Goal: Task Accomplishment & Management: Manage account settings

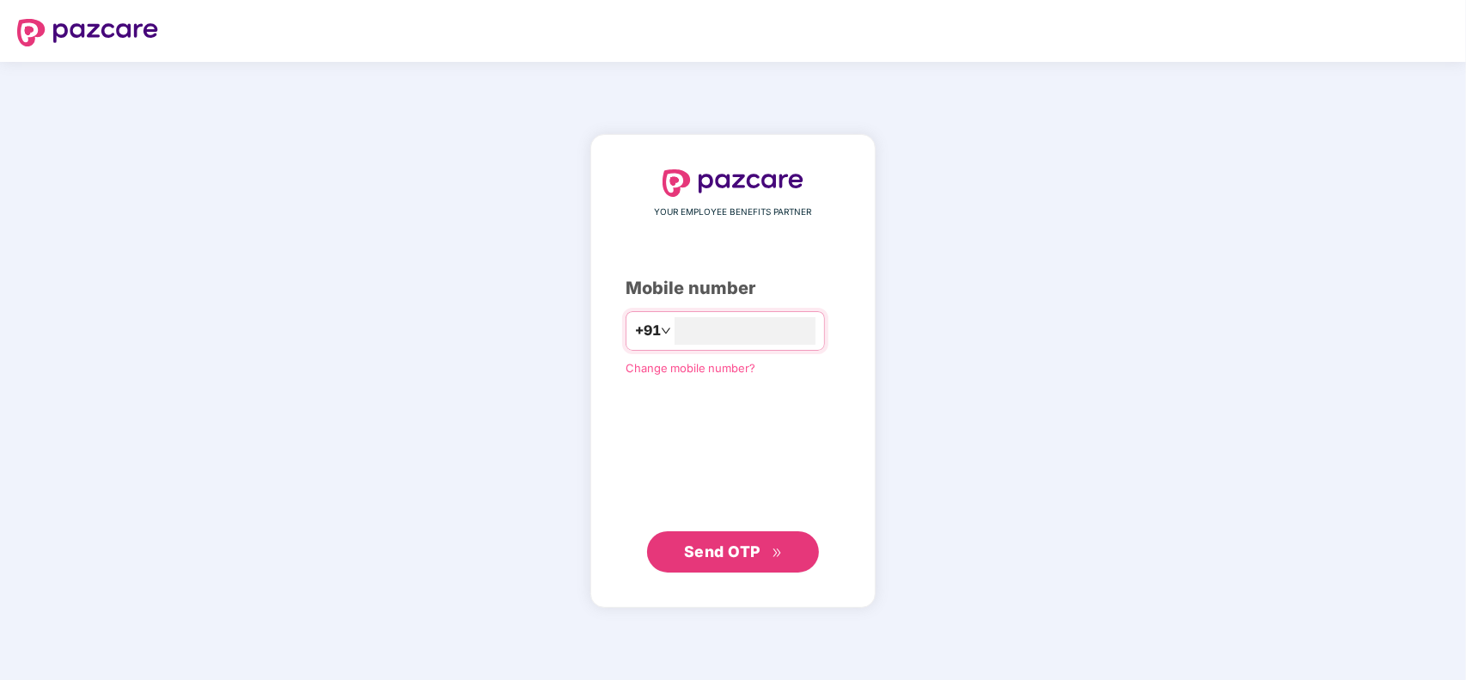
type input "**********"
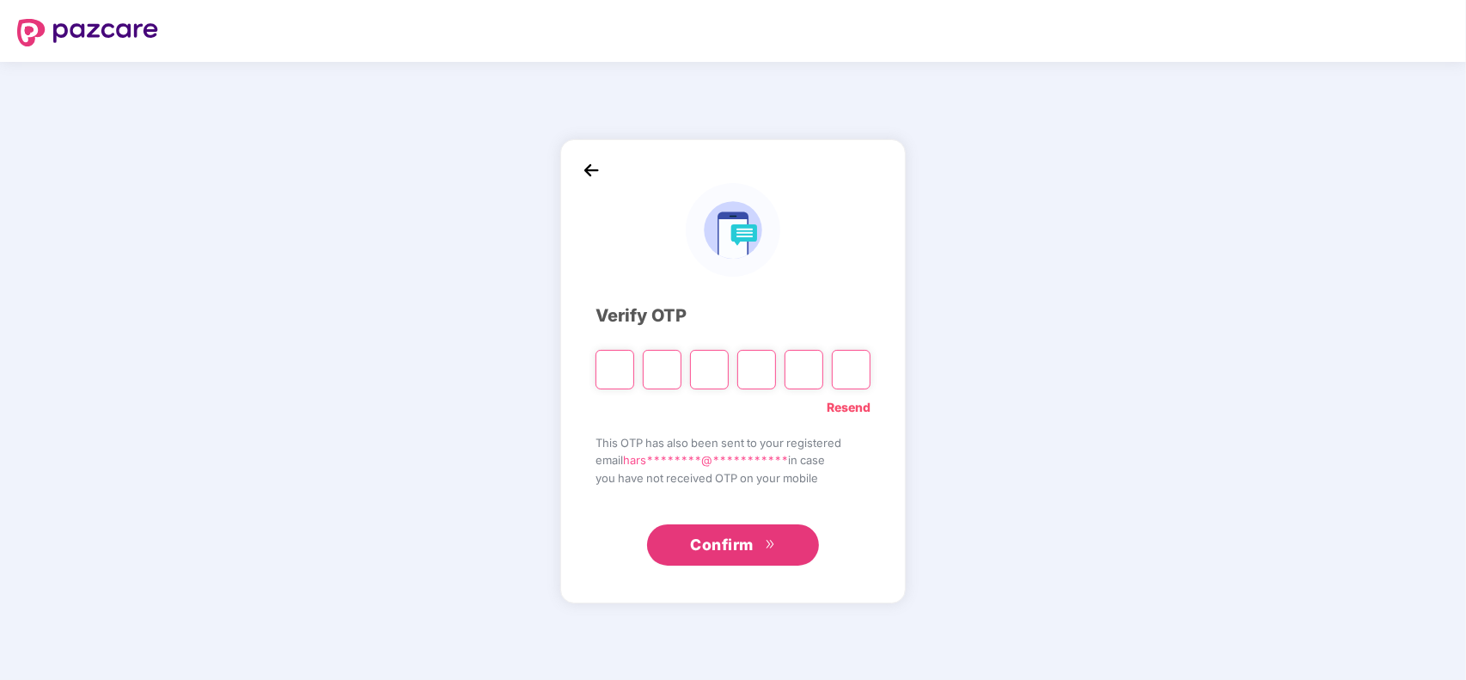
type input "*"
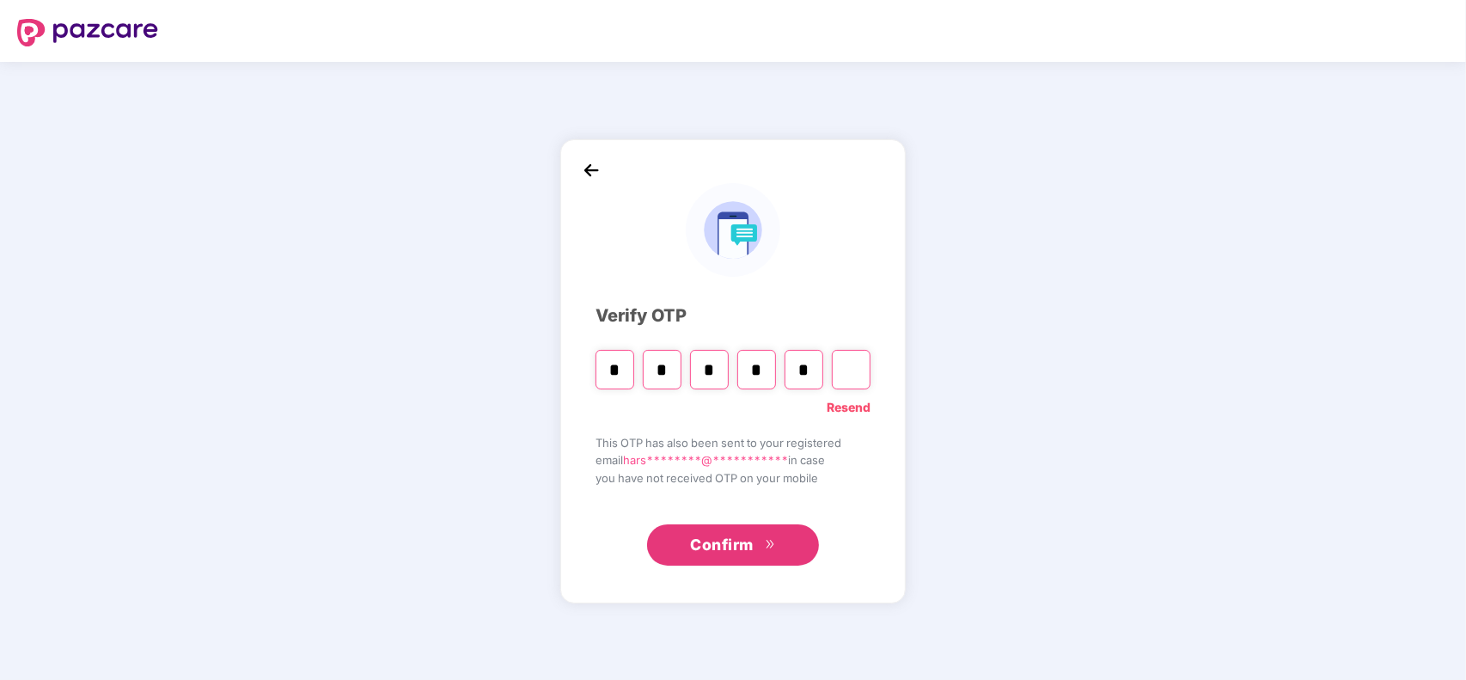
type input "*"
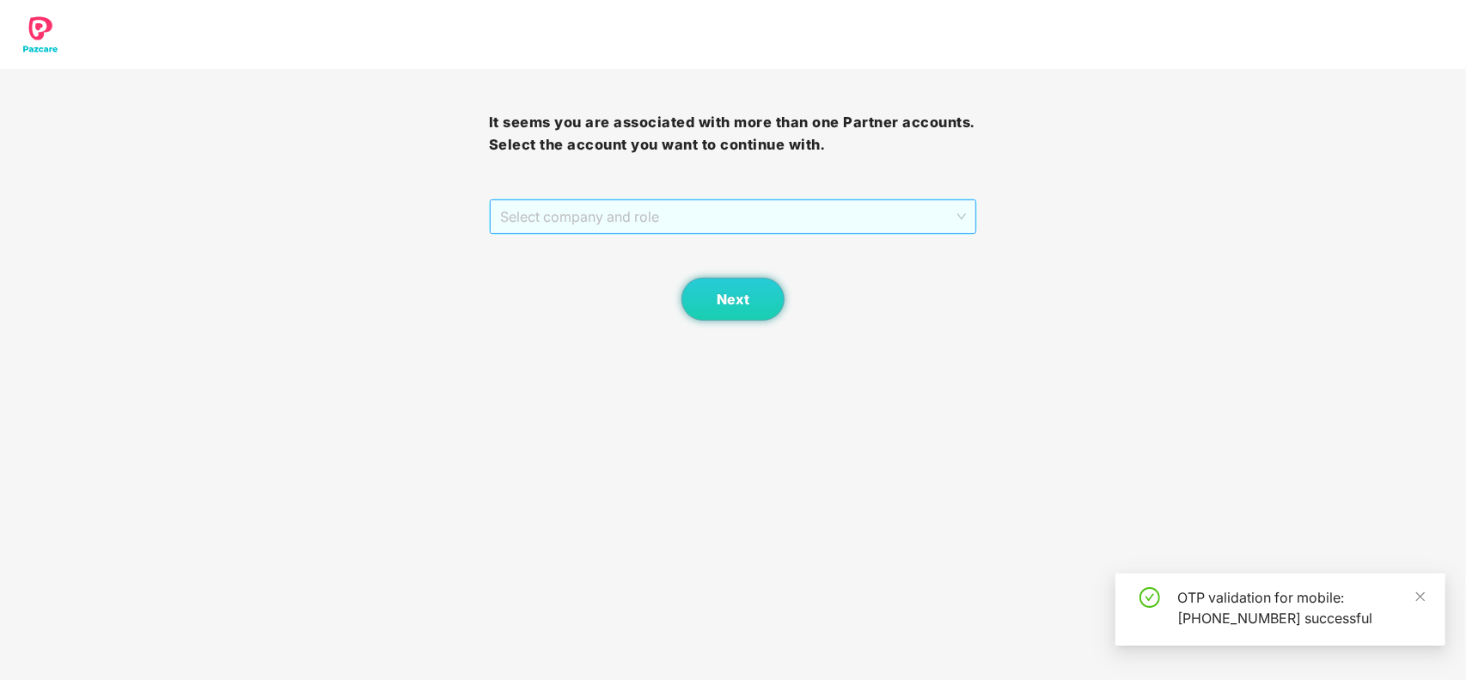
click at [568, 221] on span "Select company and role" at bounding box center [733, 216] width 467 height 33
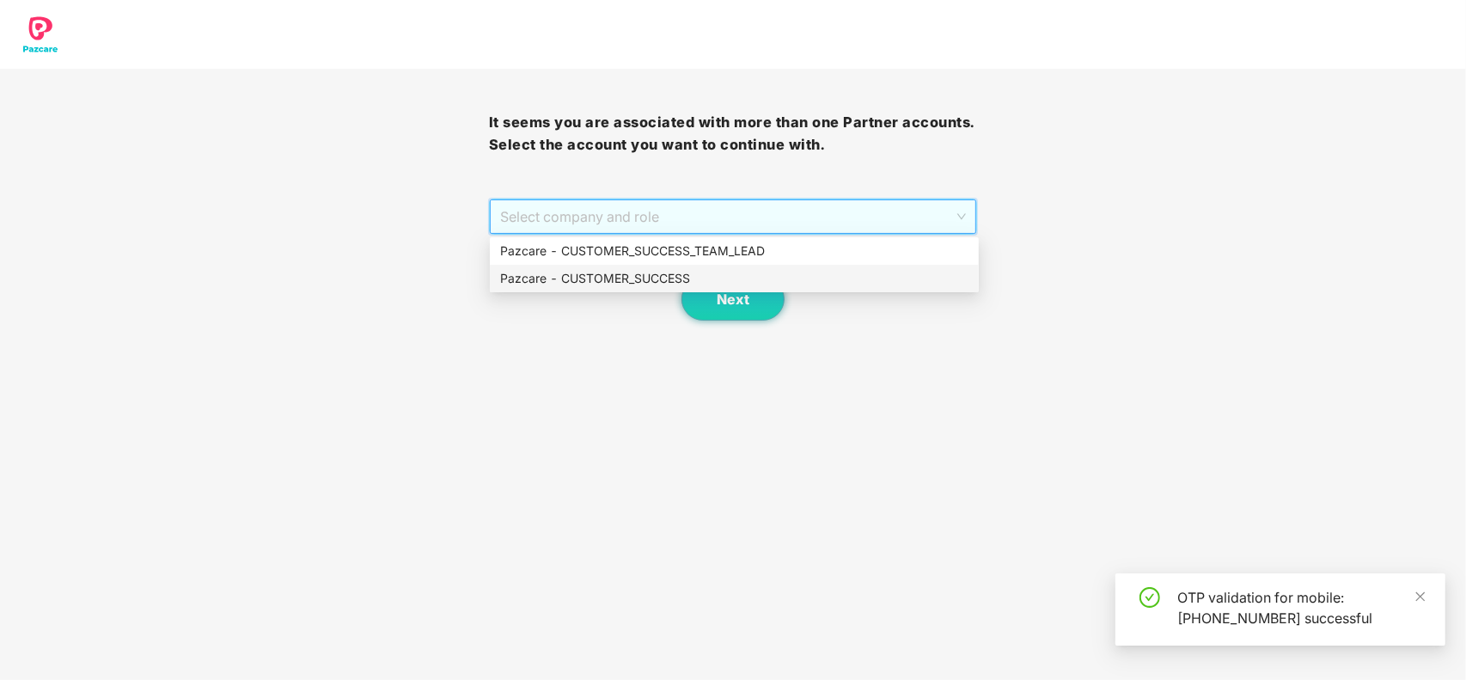
click at [581, 284] on div "Pazcare - CUSTOMER_SUCCESS" at bounding box center [734, 278] width 468 height 19
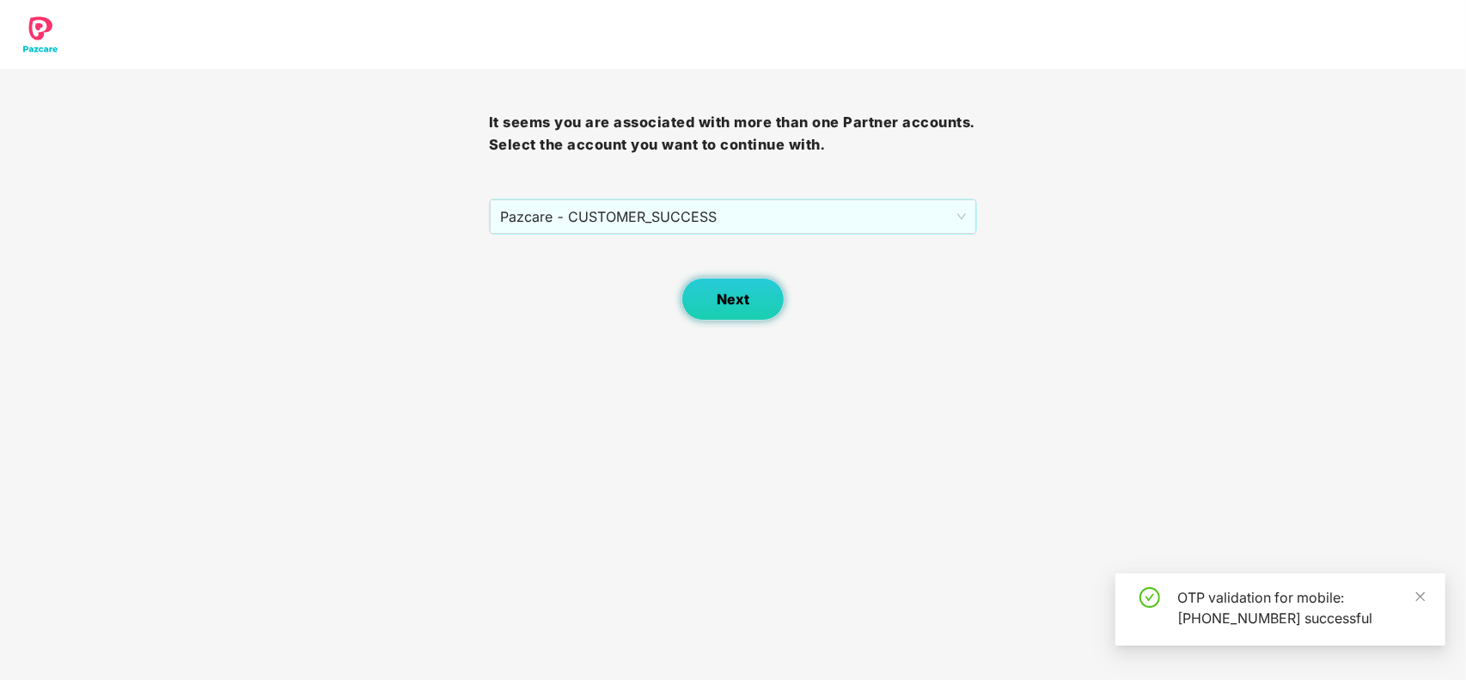
click at [719, 316] on button "Next" at bounding box center [732, 299] width 103 height 43
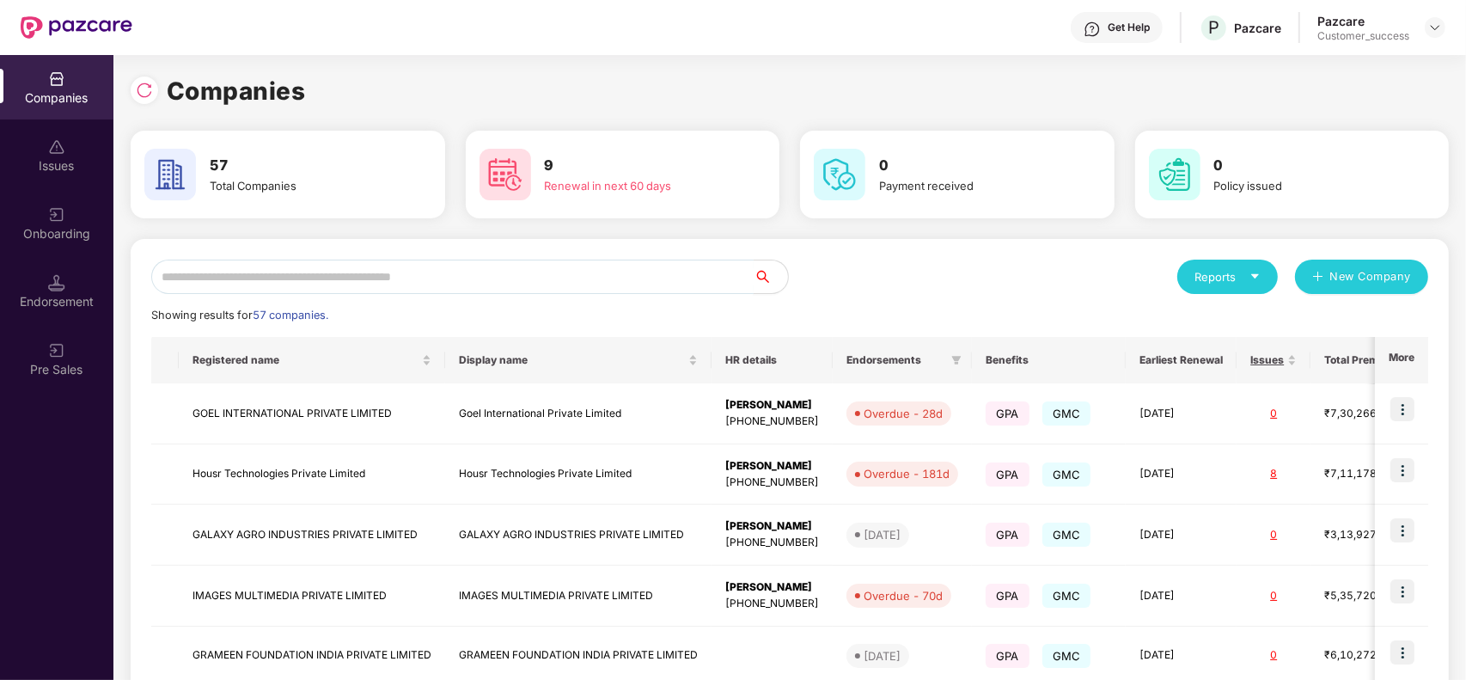
click at [305, 271] on input "text" at bounding box center [452, 276] width 602 height 34
click at [150, 79] on div at bounding box center [144, 89] width 27 height 27
click at [137, 82] on img at bounding box center [144, 90] width 17 height 17
click at [350, 280] on input "text" at bounding box center [452, 276] width 602 height 34
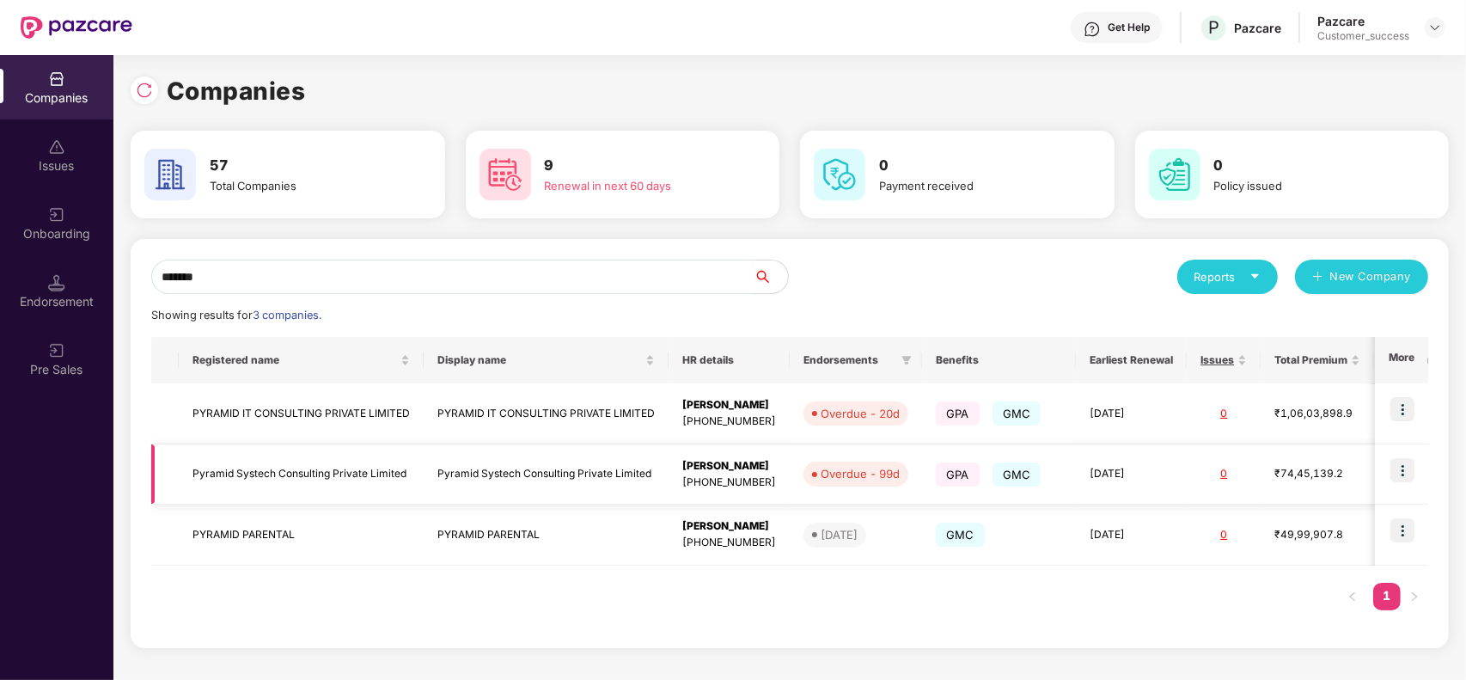
type input "*******"
click at [1402, 471] on img at bounding box center [1402, 470] width 24 height 24
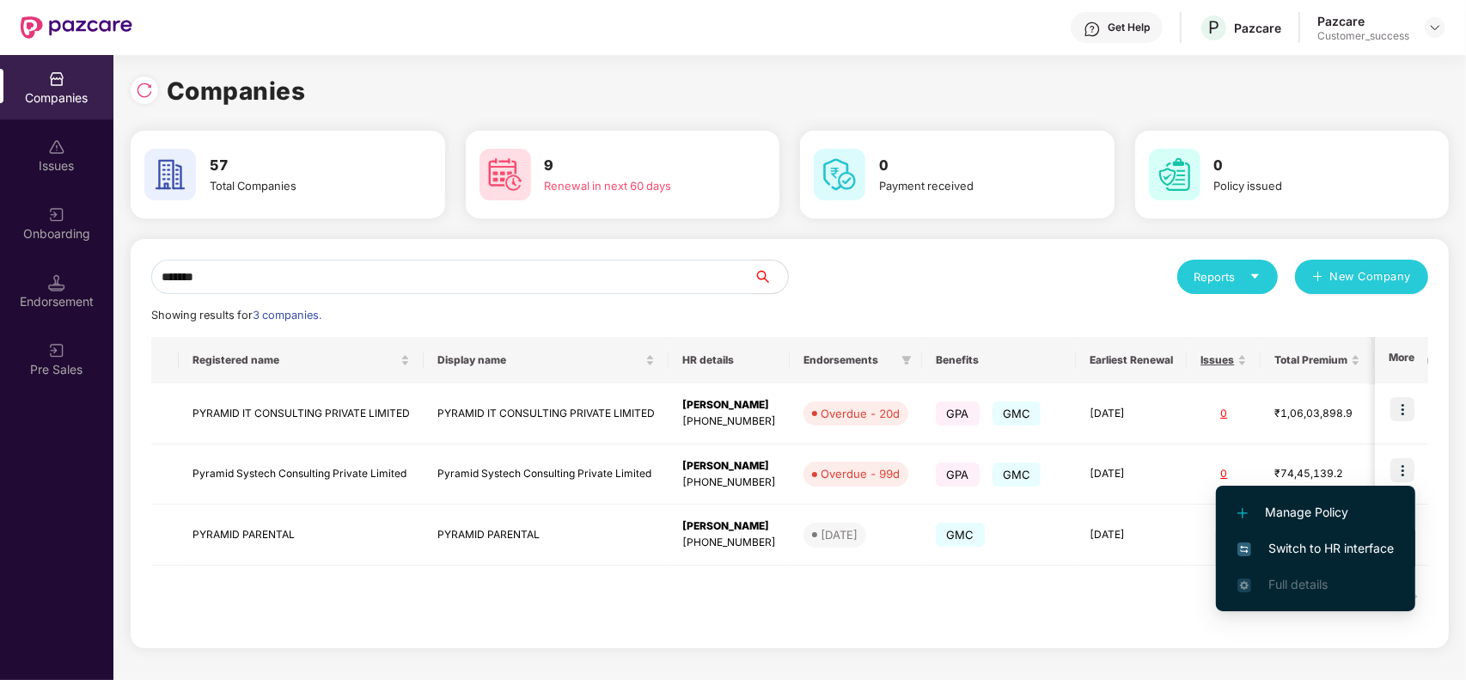
click at [1320, 552] on span "Switch to HR interface" at bounding box center [1315, 548] width 156 height 19
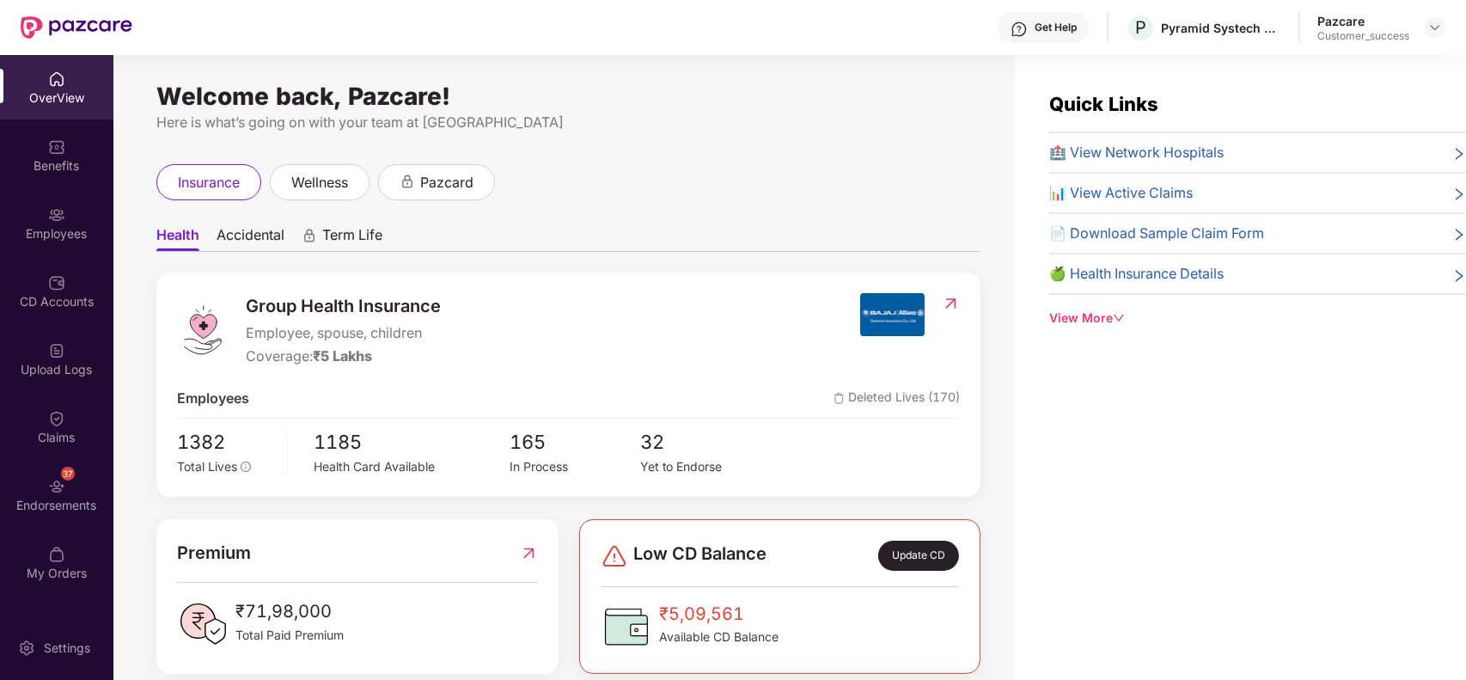
click at [40, 221] on div "Employees" at bounding box center [56, 223] width 113 height 64
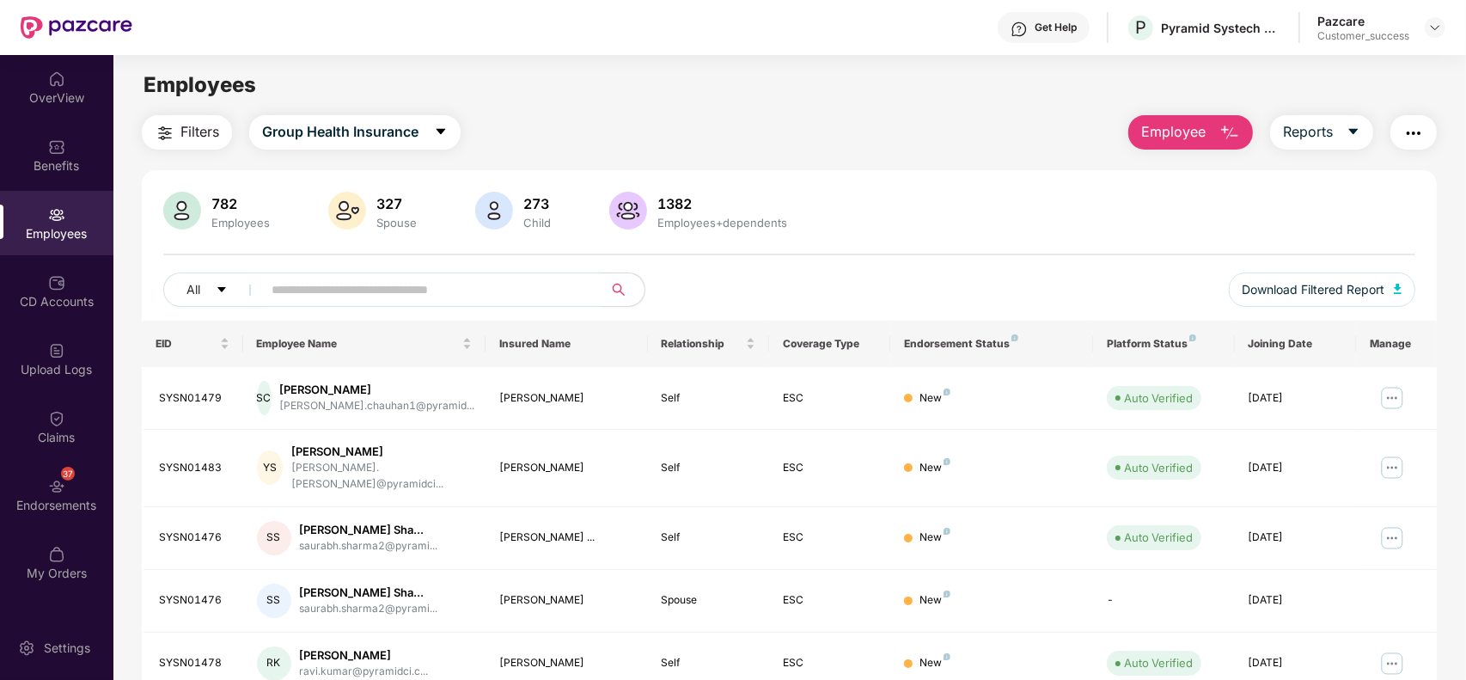
click at [1194, 116] on button "Employee" at bounding box center [1190, 132] width 125 height 34
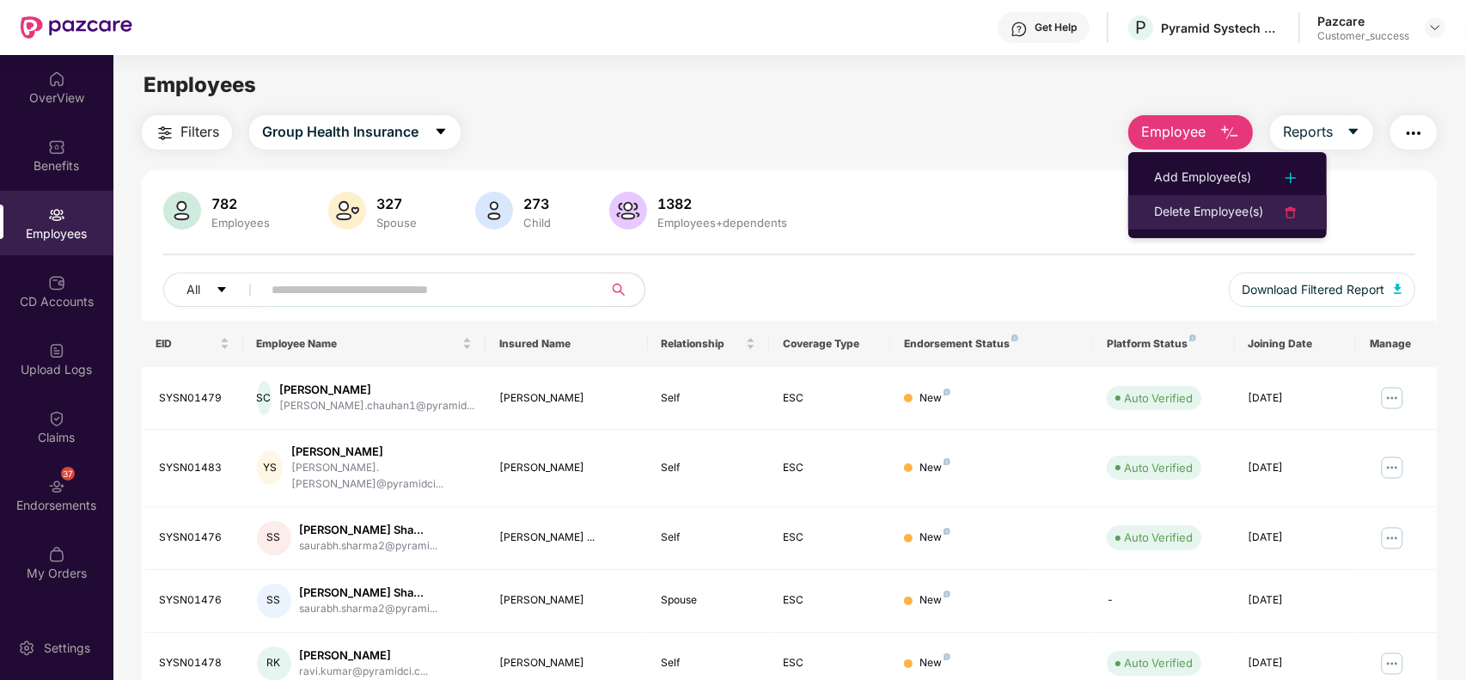
click at [1197, 213] on div "Delete Employee(s)" at bounding box center [1208, 212] width 109 height 21
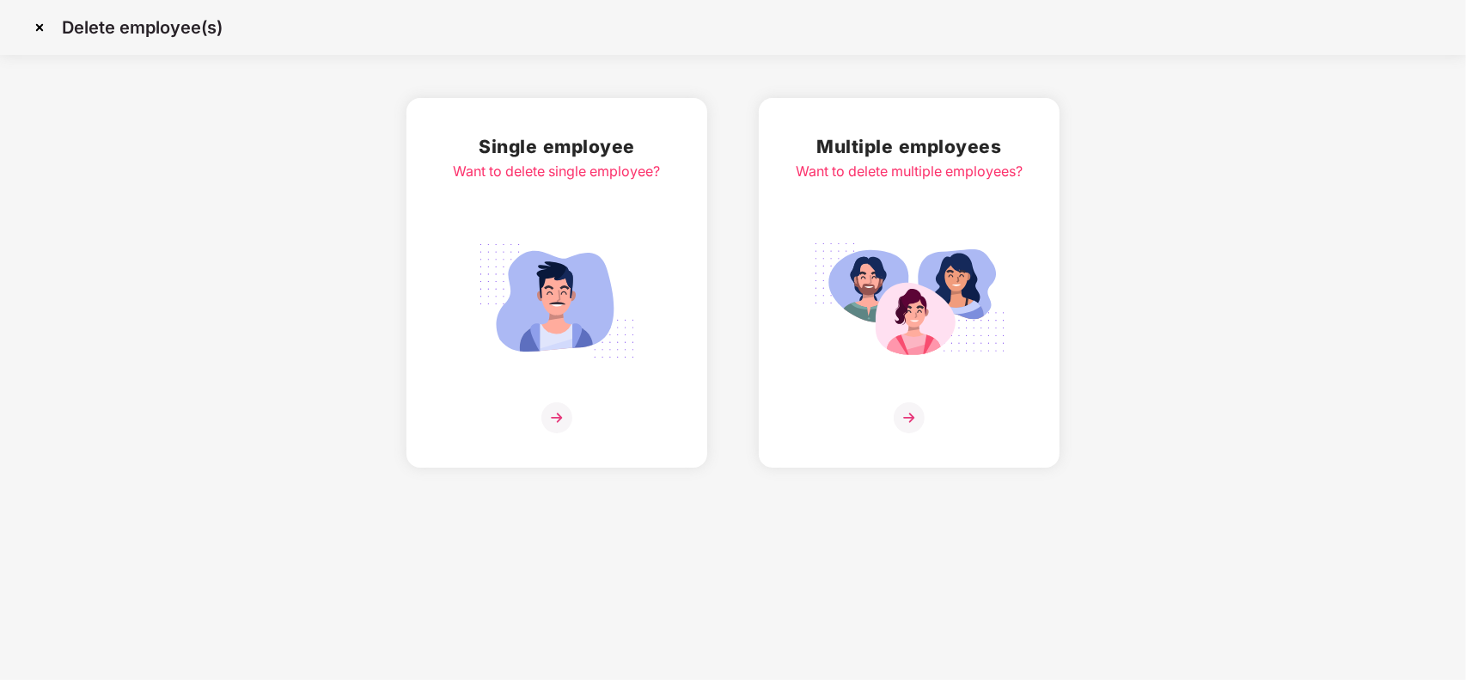
click at [845, 216] on div "Multiple employees Want to delete multiple employees?" at bounding box center [909, 282] width 227 height 301
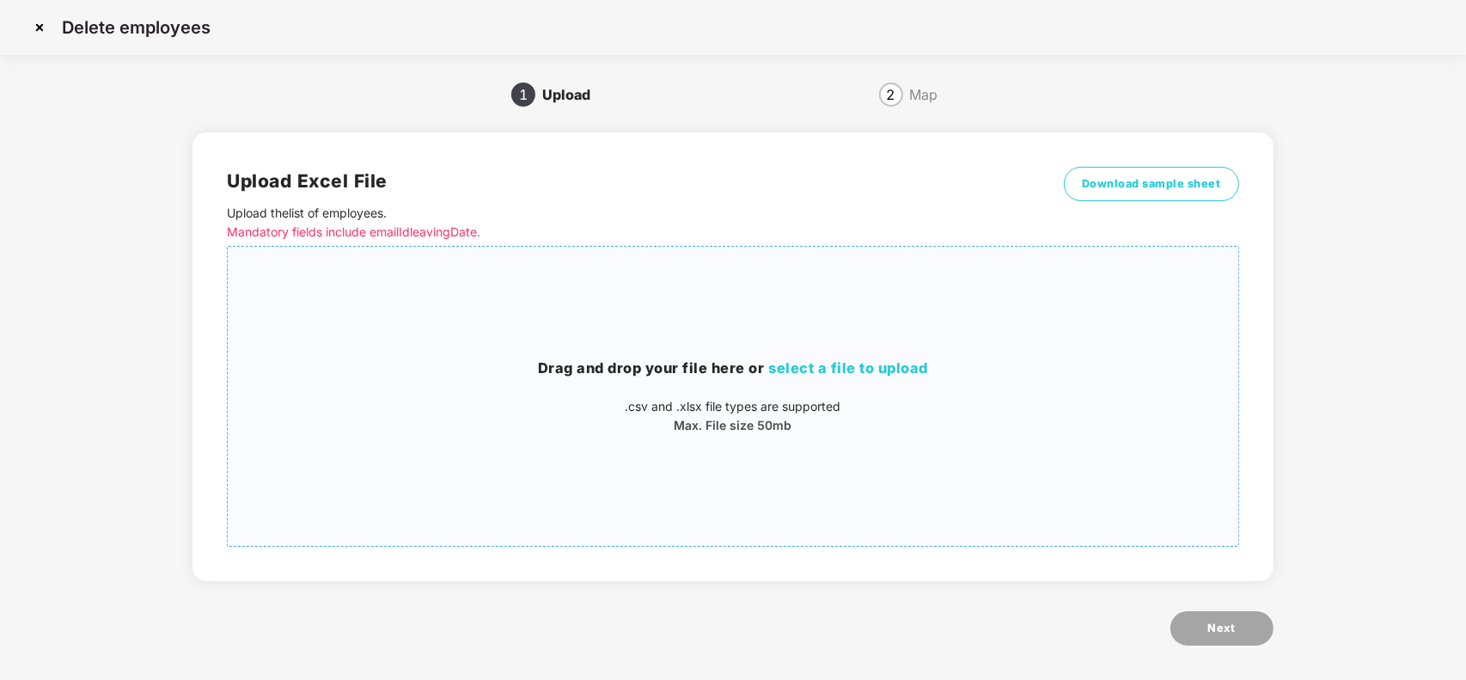
click at [882, 354] on div "Drag and drop your file here or select a file to upload .csv and .xlsx file typ…" at bounding box center [733, 396] width 1010 height 272
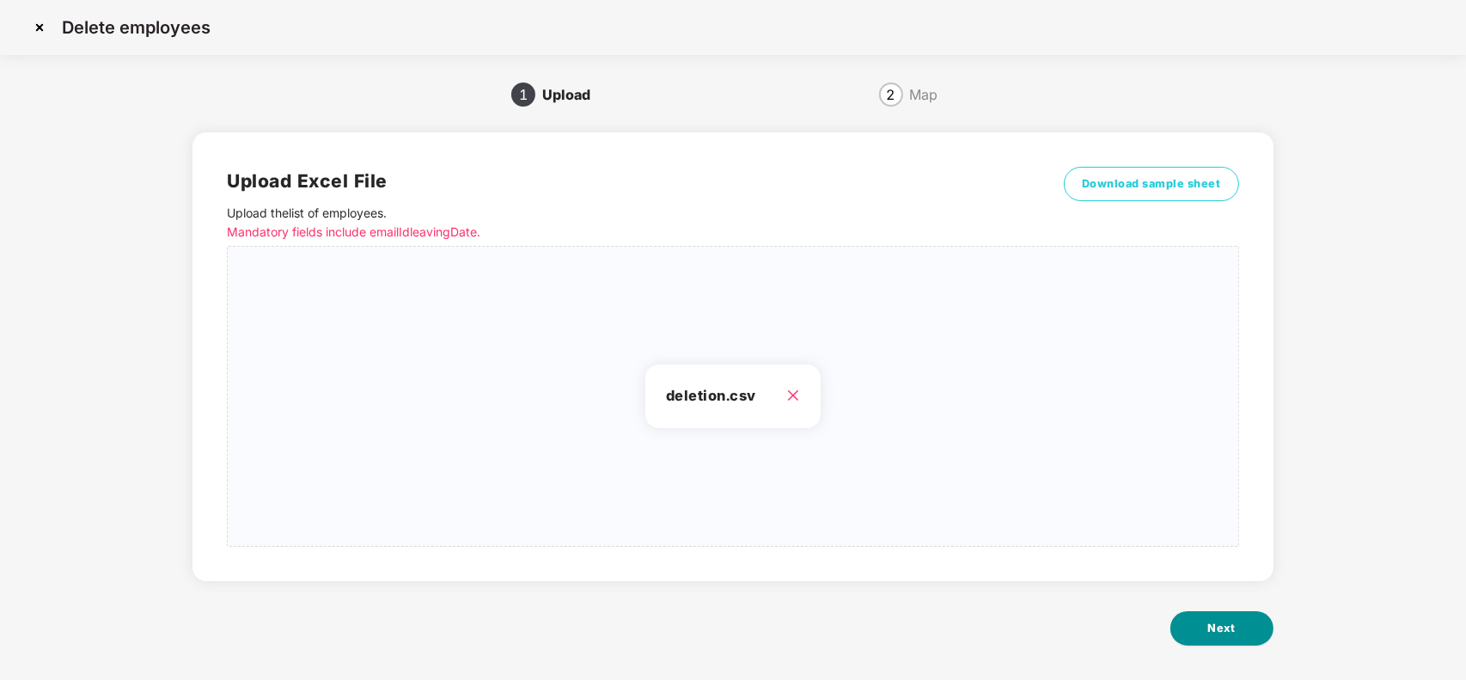
click at [1205, 640] on button "Next" at bounding box center [1221, 628] width 103 height 34
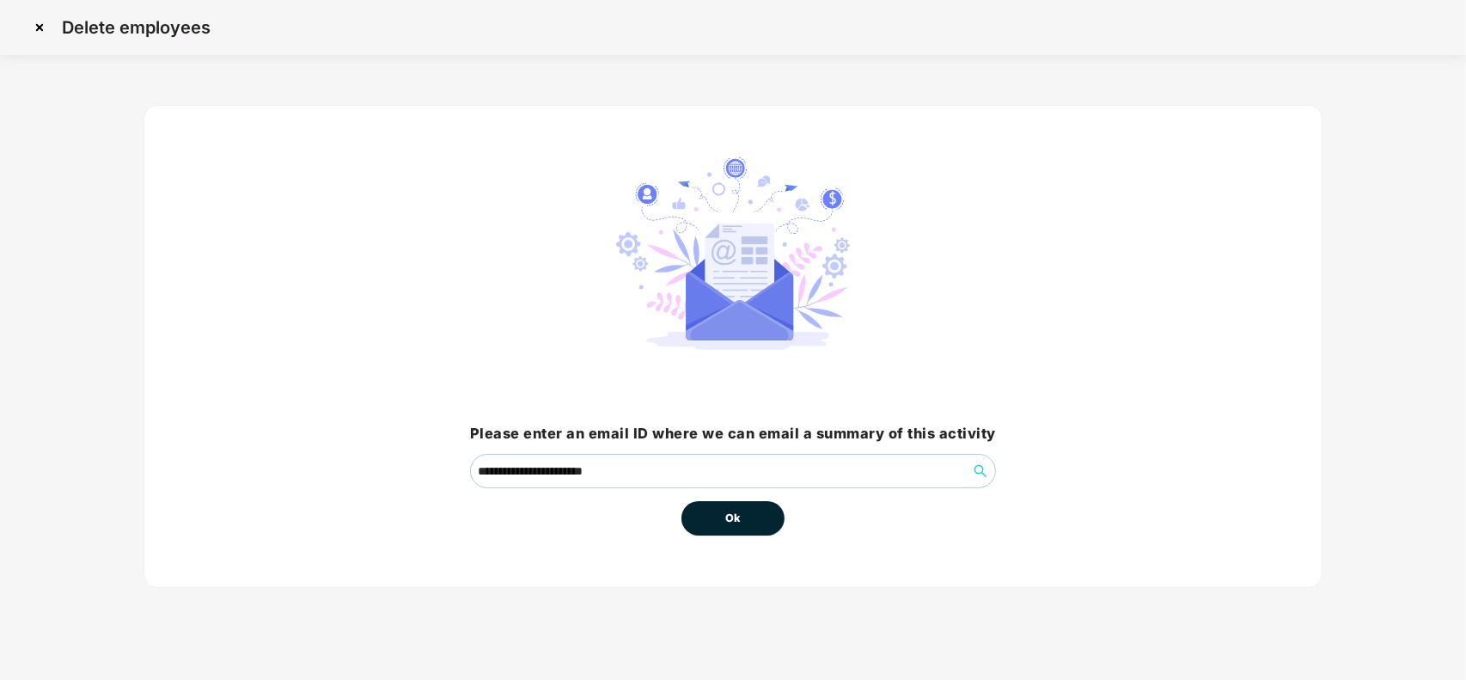
click at [736, 516] on span "Ok" at bounding box center [732, 517] width 15 height 17
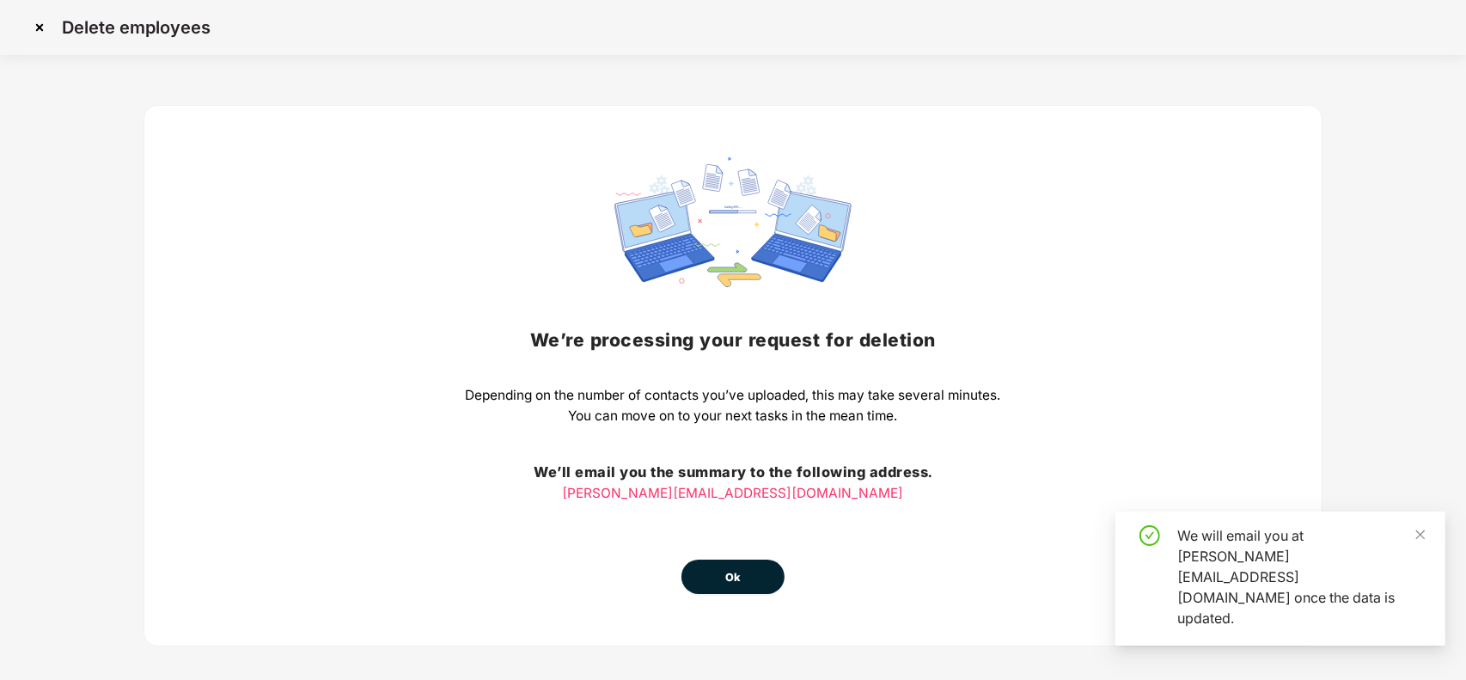
click at [736, 516] on div "We’re processing your request for deletion Depending on the number of contacts …" at bounding box center [733, 375] width 535 height 436
click at [717, 573] on button "Ok" at bounding box center [732, 576] width 103 height 34
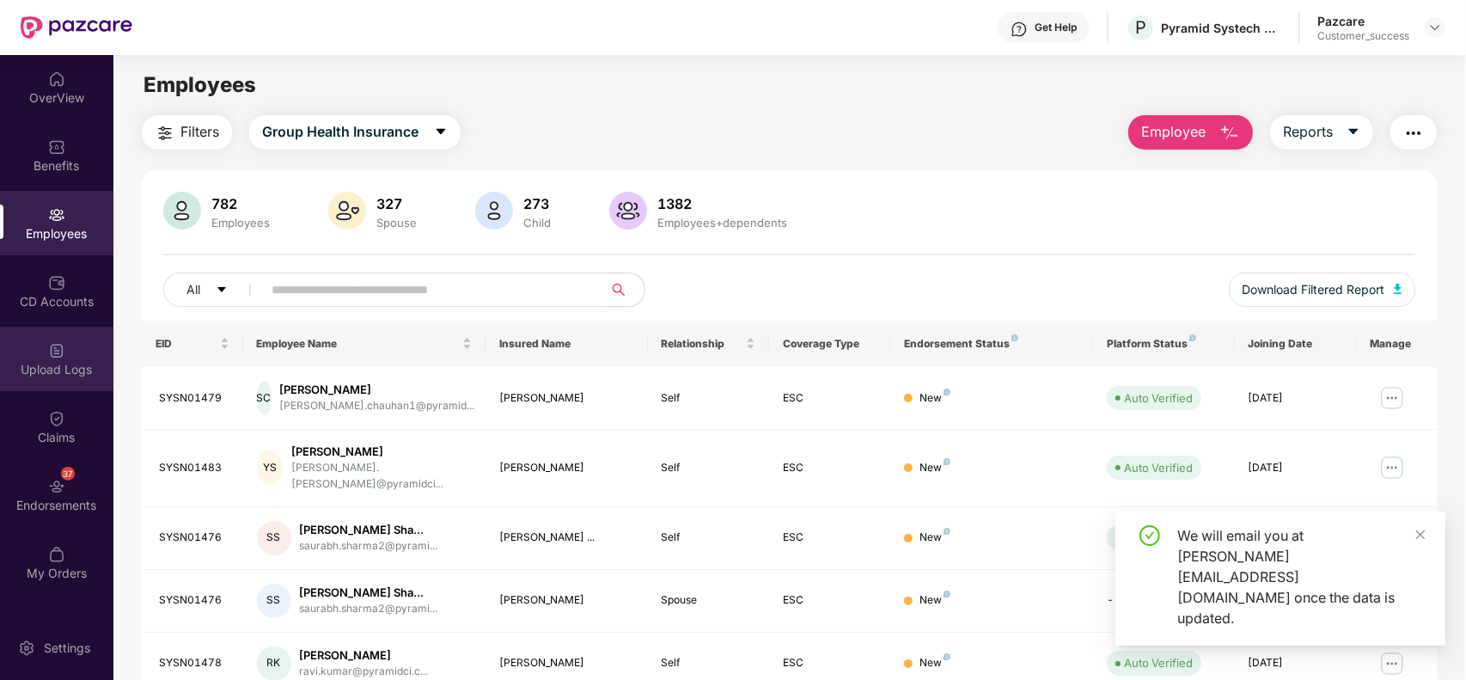
click at [62, 342] on img at bounding box center [56, 350] width 17 height 17
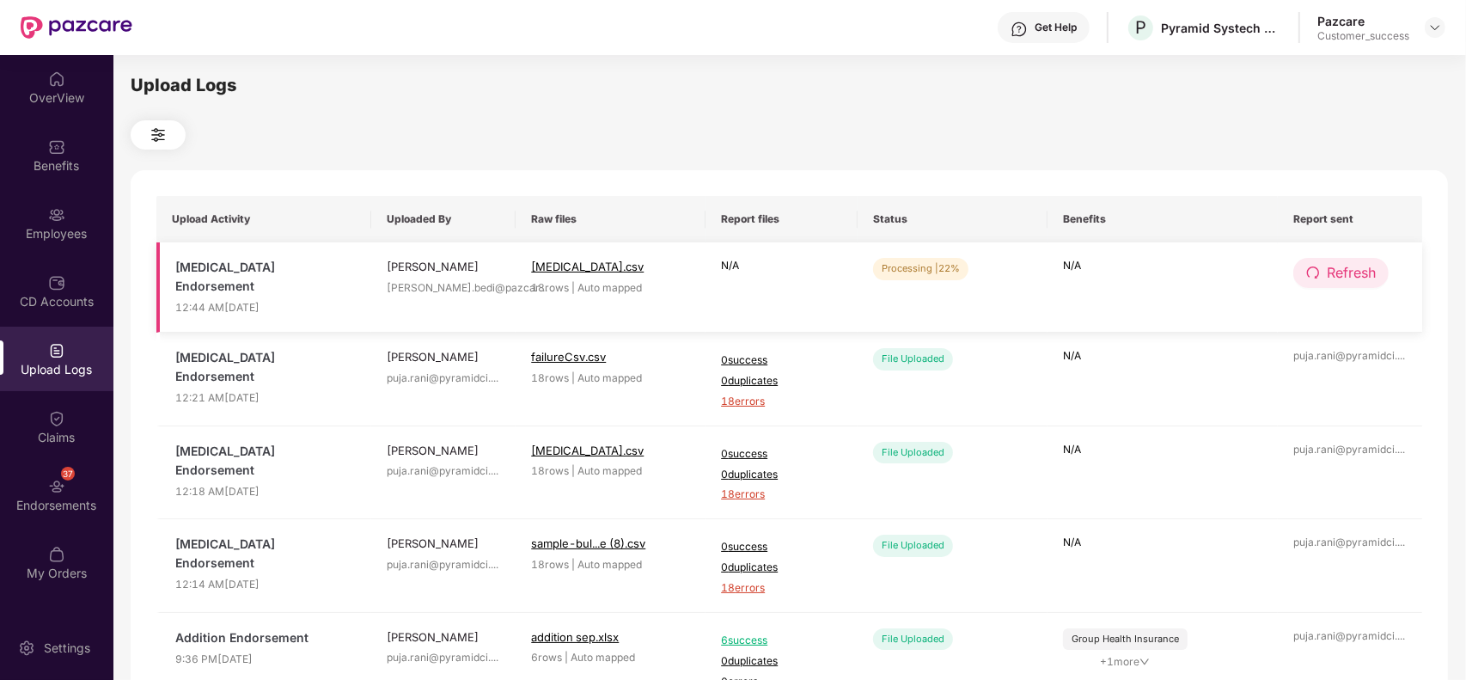
click at [1360, 281] on span "Refresh" at bounding box center [1351, 272] width 49 height 21
click at [1325, 273] on button "Refresh" at bounding box center [1340, 273] width 95 height 30
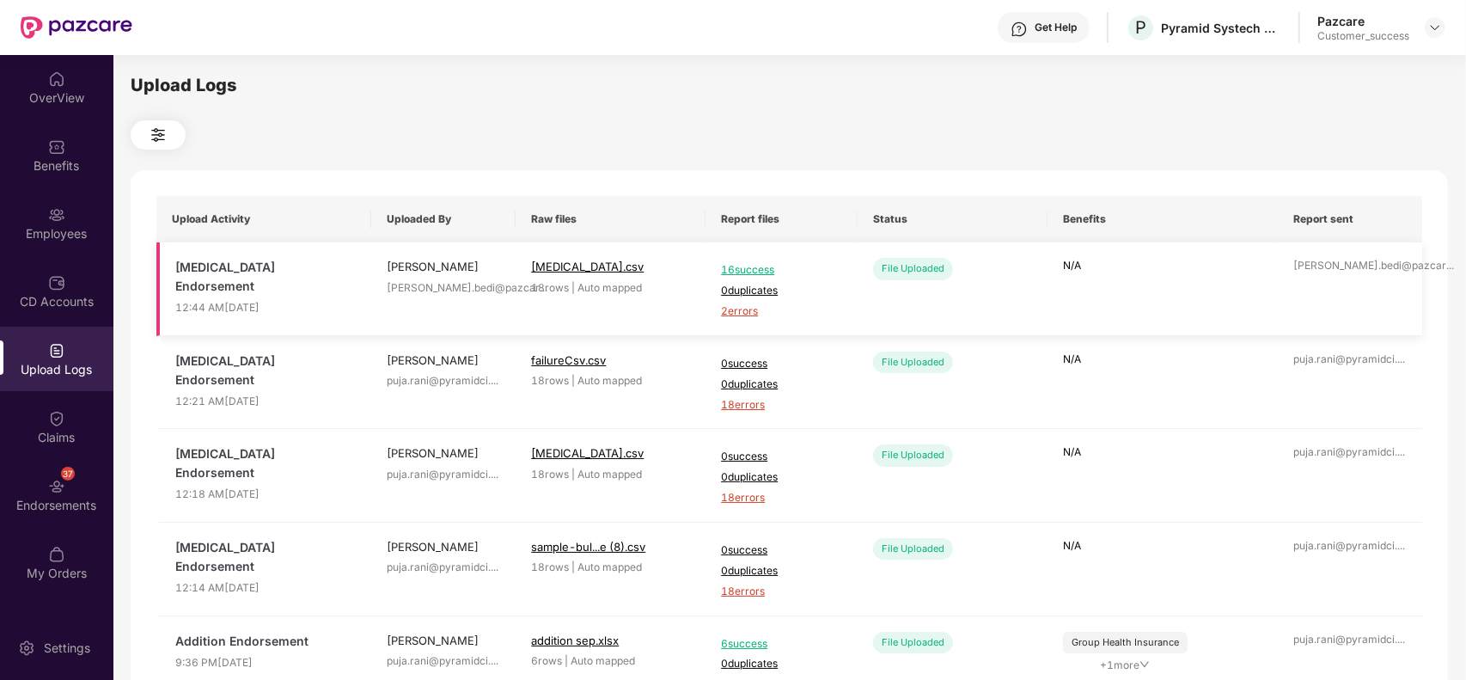
click at [758, 312] on span "2 errors" at bounding box center [781, 311] width 121 height 16
click at [1437, 27] on img at bounding box center [1435, 28] width 14 height 14
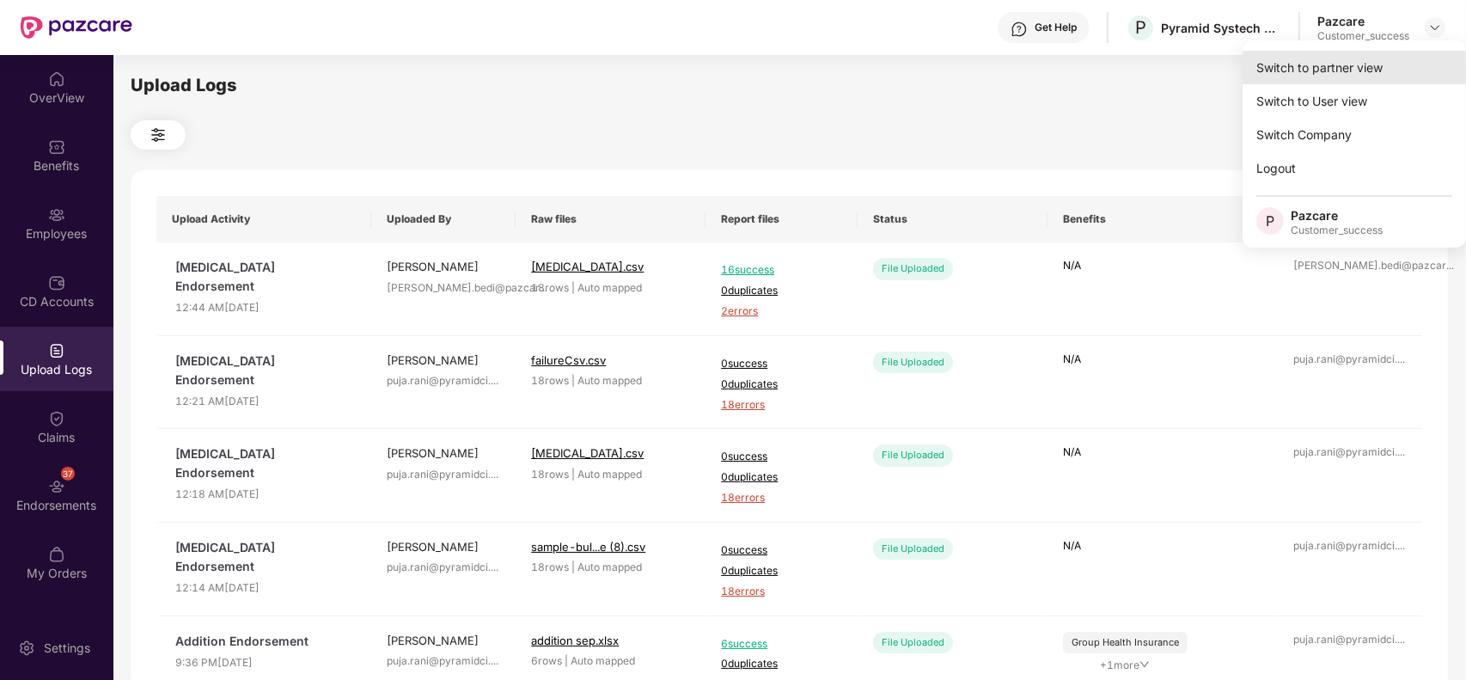
click at [1383, 71] on div "Switch to partner view" at bounding box center [1353, 68] width 223 height 34
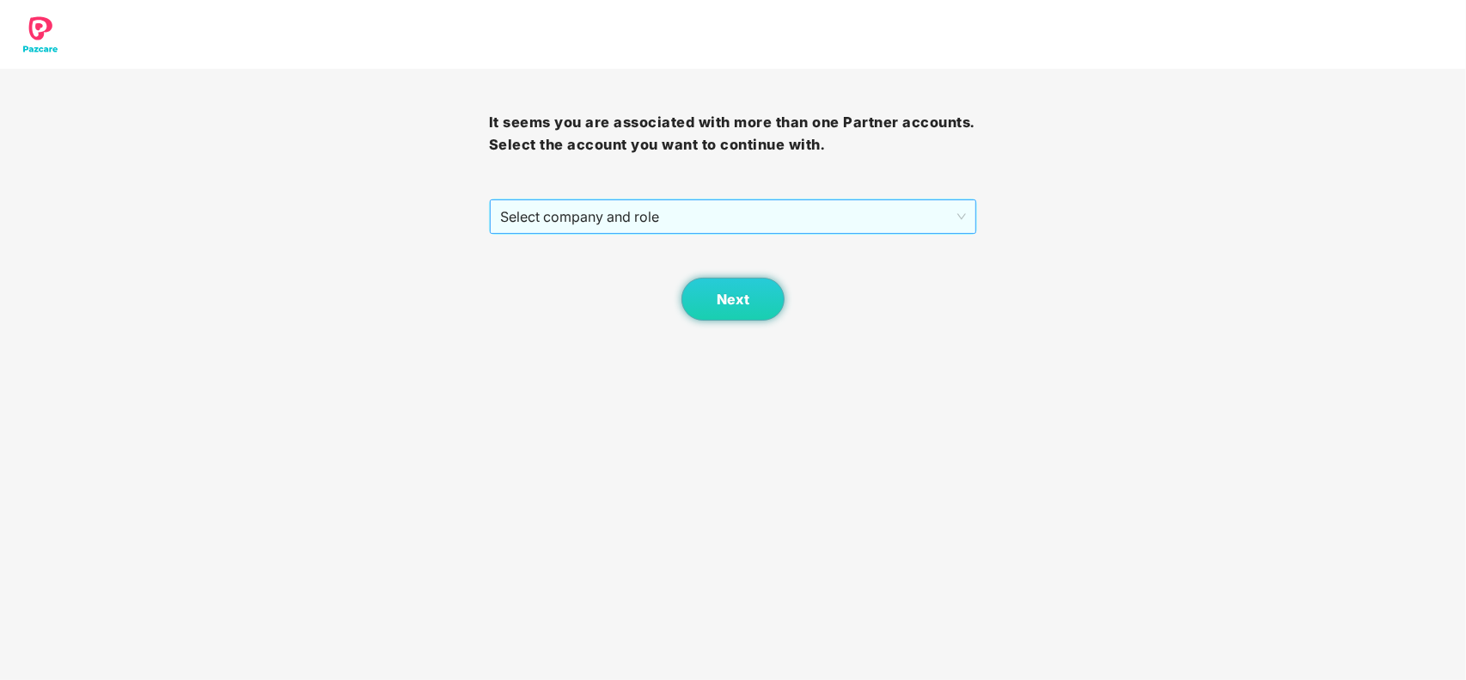
click at [859, 217] on span "Select company and role" at bounding box center [733, 216] width 467 height 33
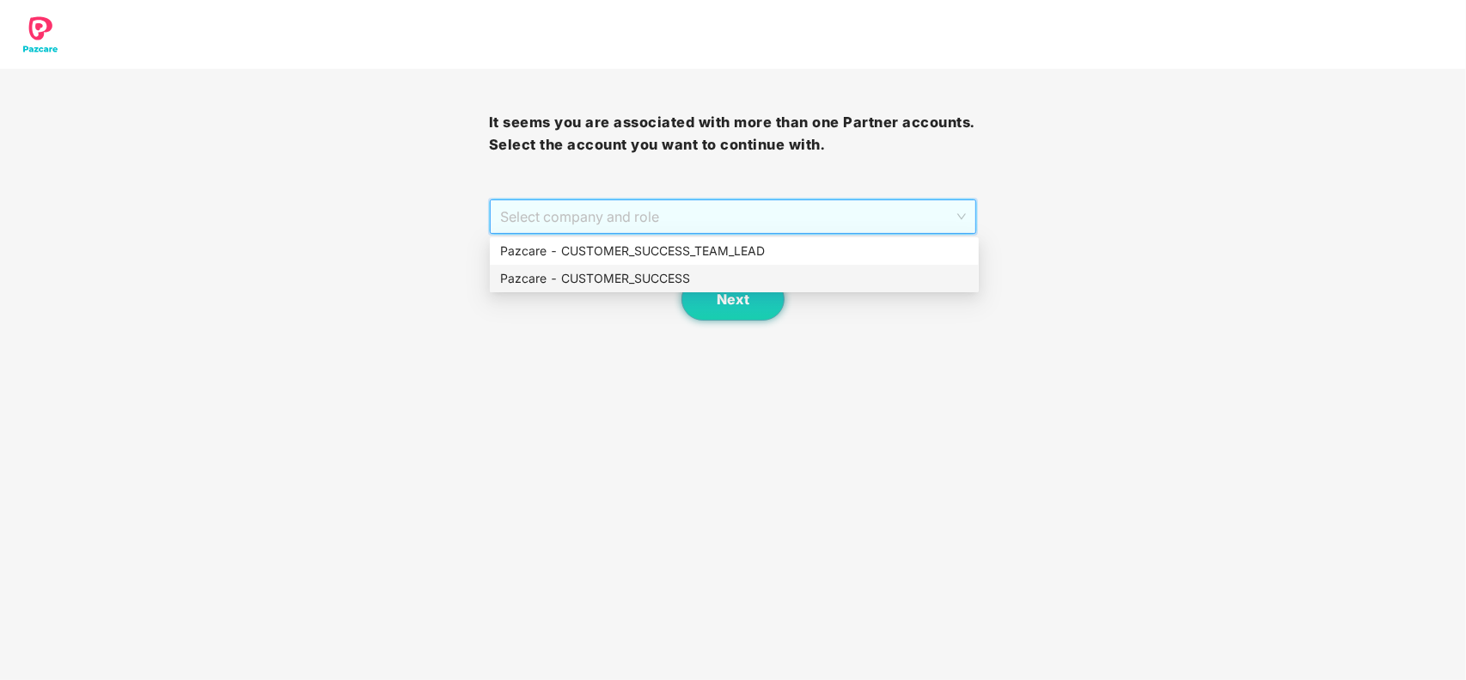
click at [572, 279] on div "Pazcare - CUSTOMER_SUCCESS" at bounding box center [734, 278] width 468 height 19
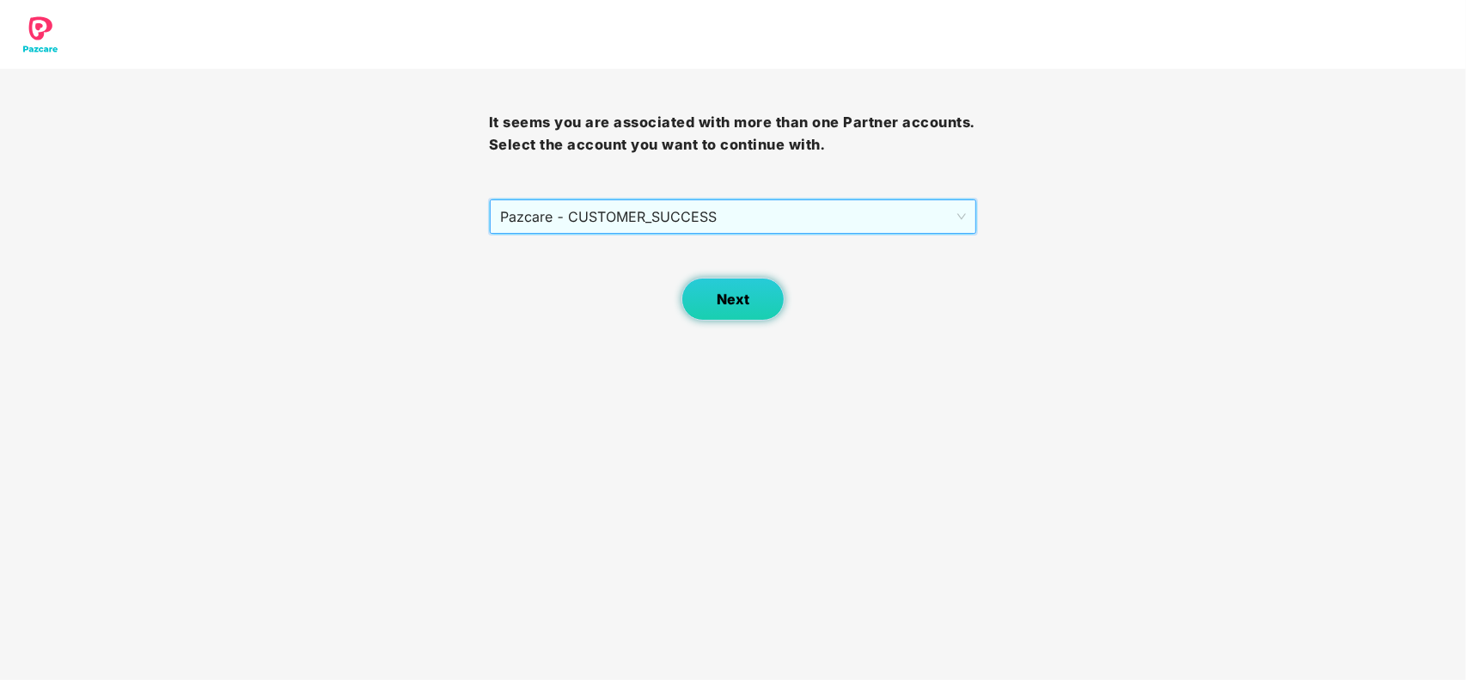
click at [700, 302] on button "Next" at bounding box center [732, 299] width 103 height 43
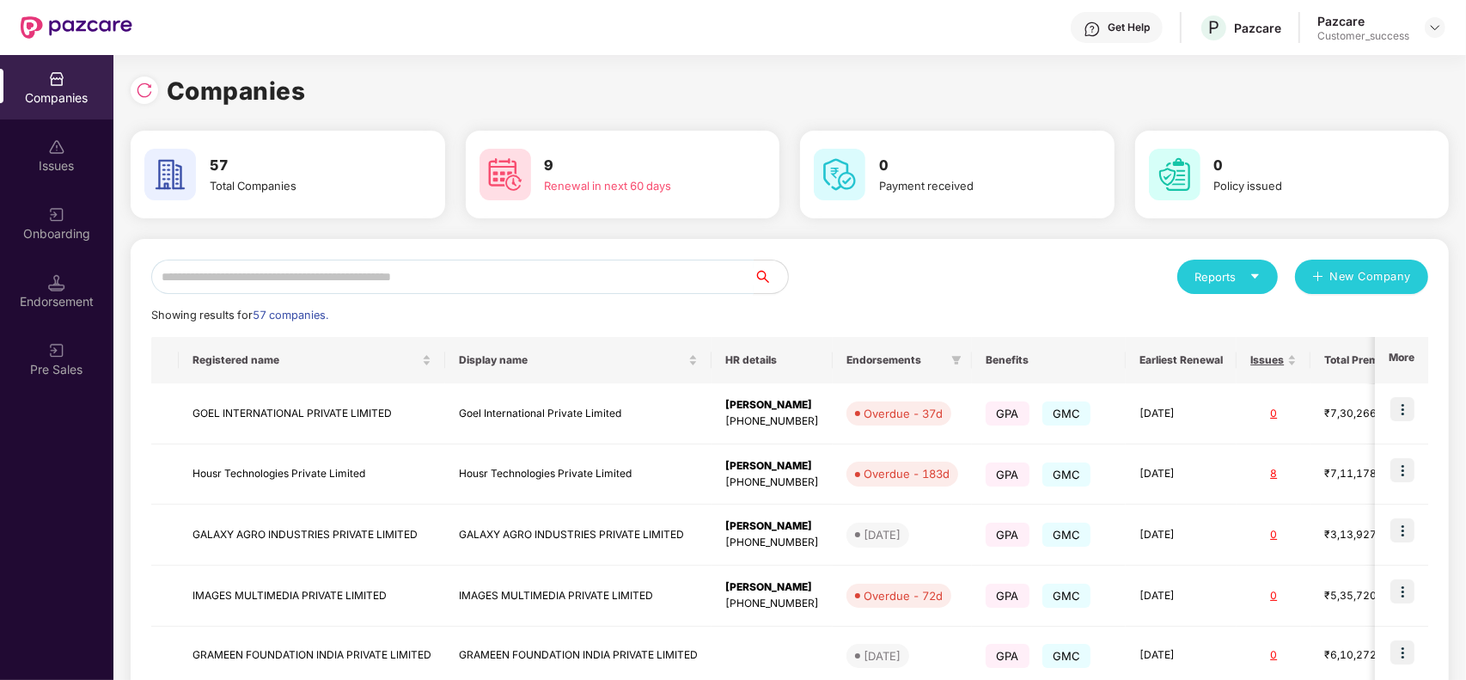
click at [504, 263] on input "text" at bounding box center [452, 276] width 602 height 34
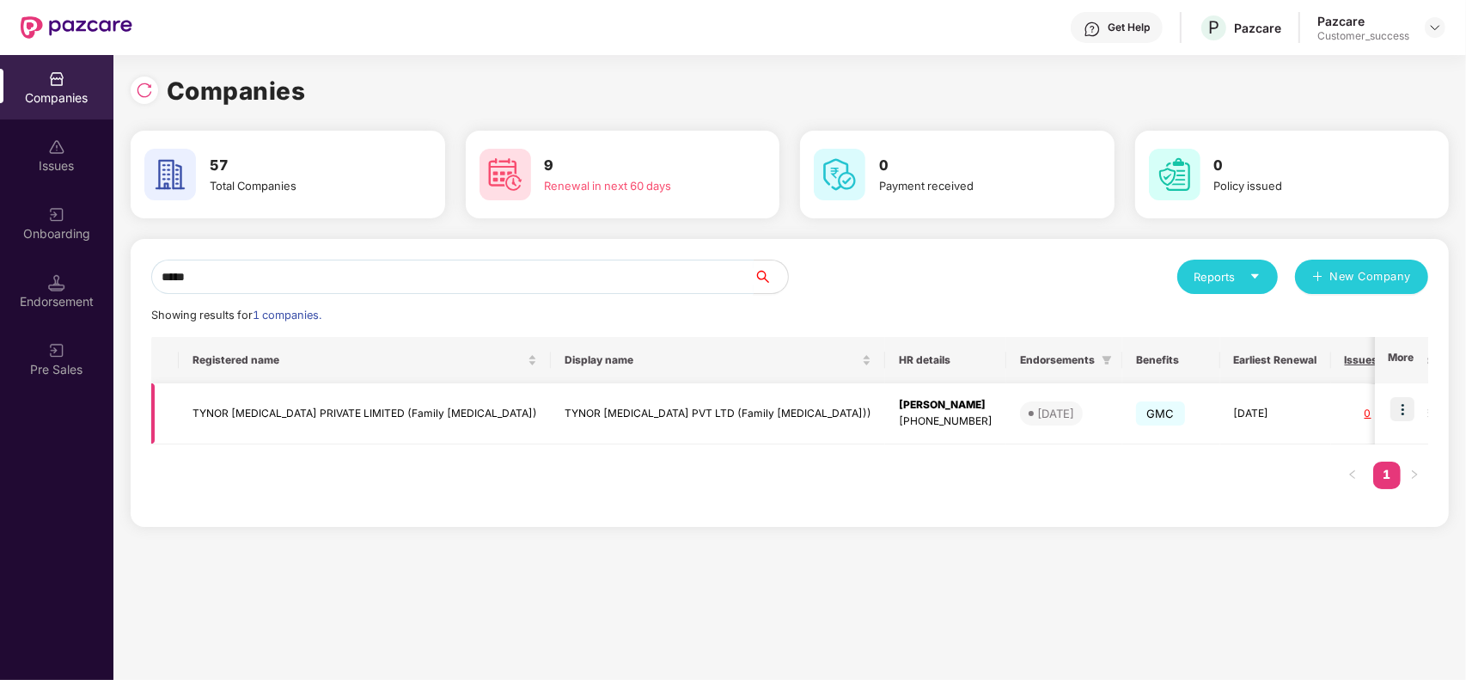
type input "*****"
click at [1411, 409] on img at bounding box center [1402, 409] width 24 height 24
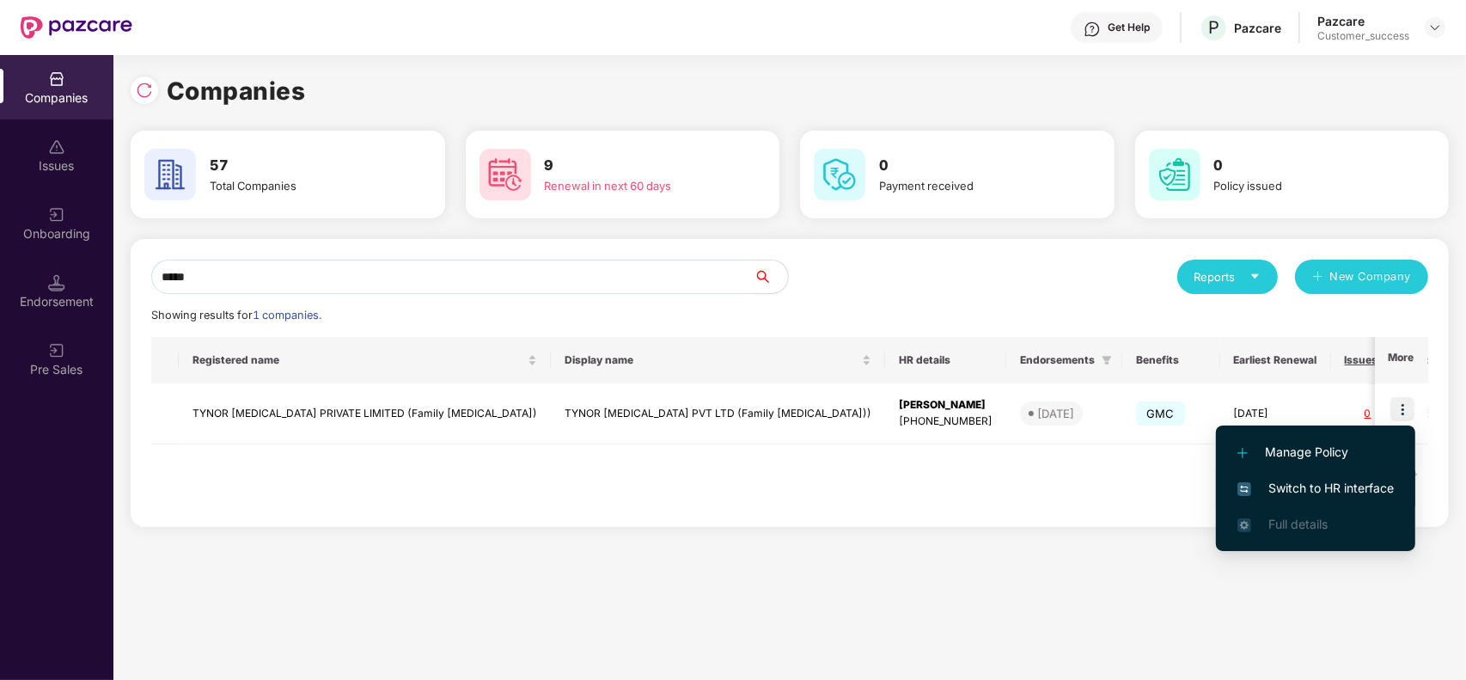
click at [1325, 487] on span "Switch to HR interface" at bounding box center [1315, 488] width 156 height 19
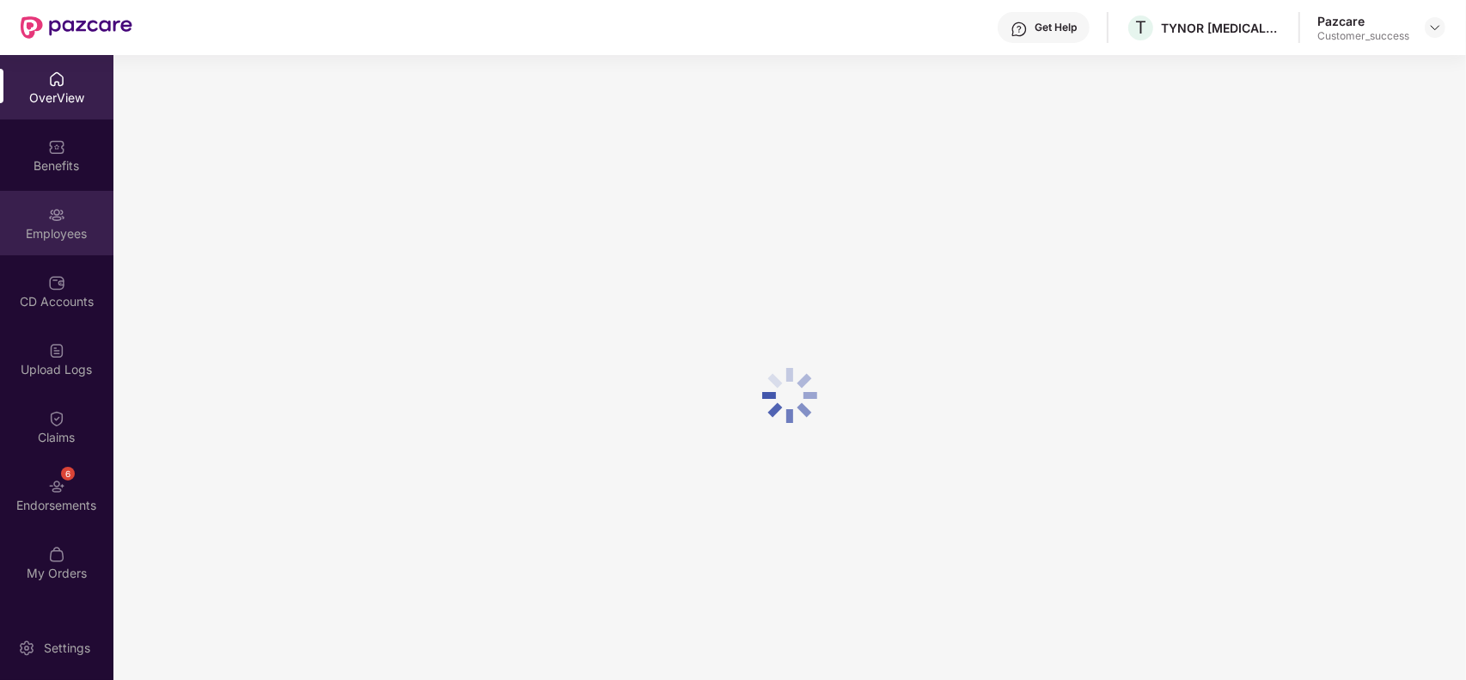
click at [66, 234] on div "Employees" at bounding box center [56, 233] width 113 height 17
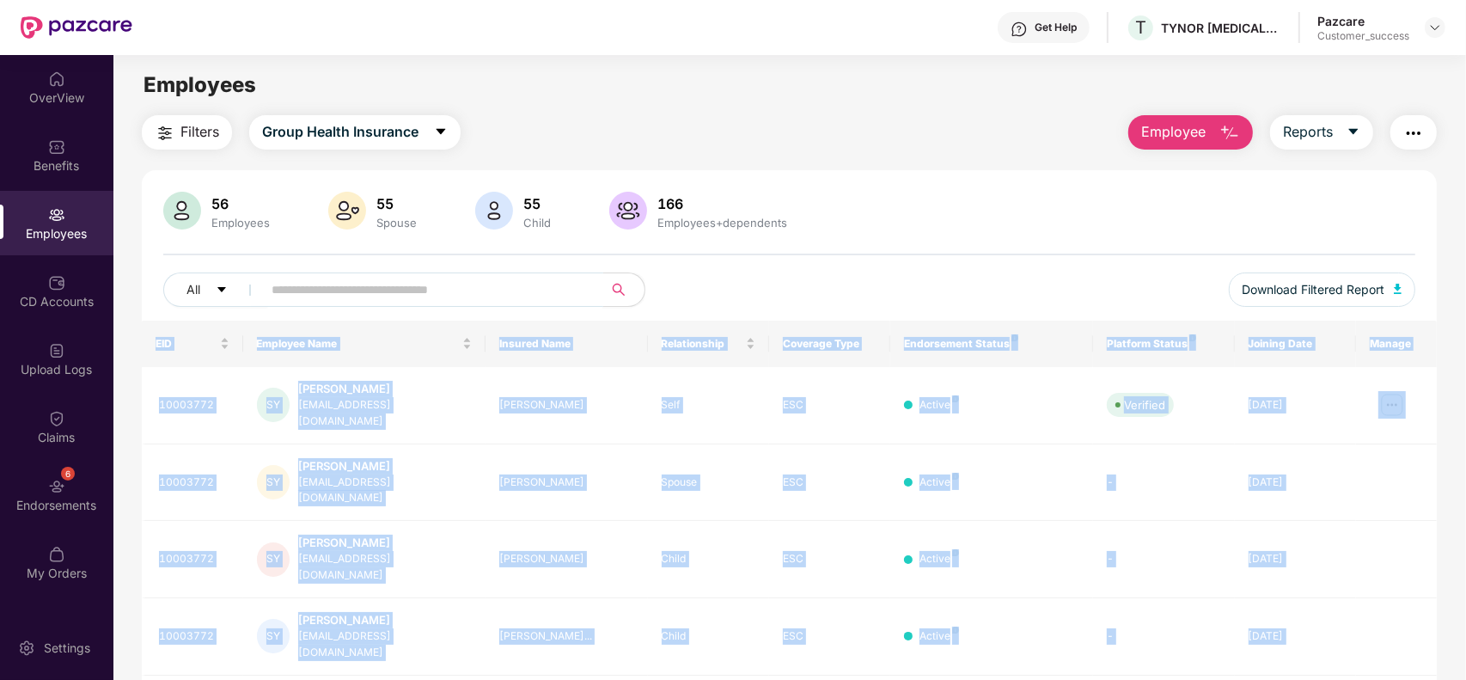
drag, startPoint x: 425, startPoint y: 290, endPoint x: 474, endPoint y: 290, distance: 49.0
click at [474, 290] on body "Get Help T TYNOR ORTHOTICS PVT LTD (Family Floater)) Pazcare Customer_success O…" at bounding box center [733, 340] width 1466 height 680
click at [474, 290] on input "text" at bounding box center [426, 290] width 308 height 26
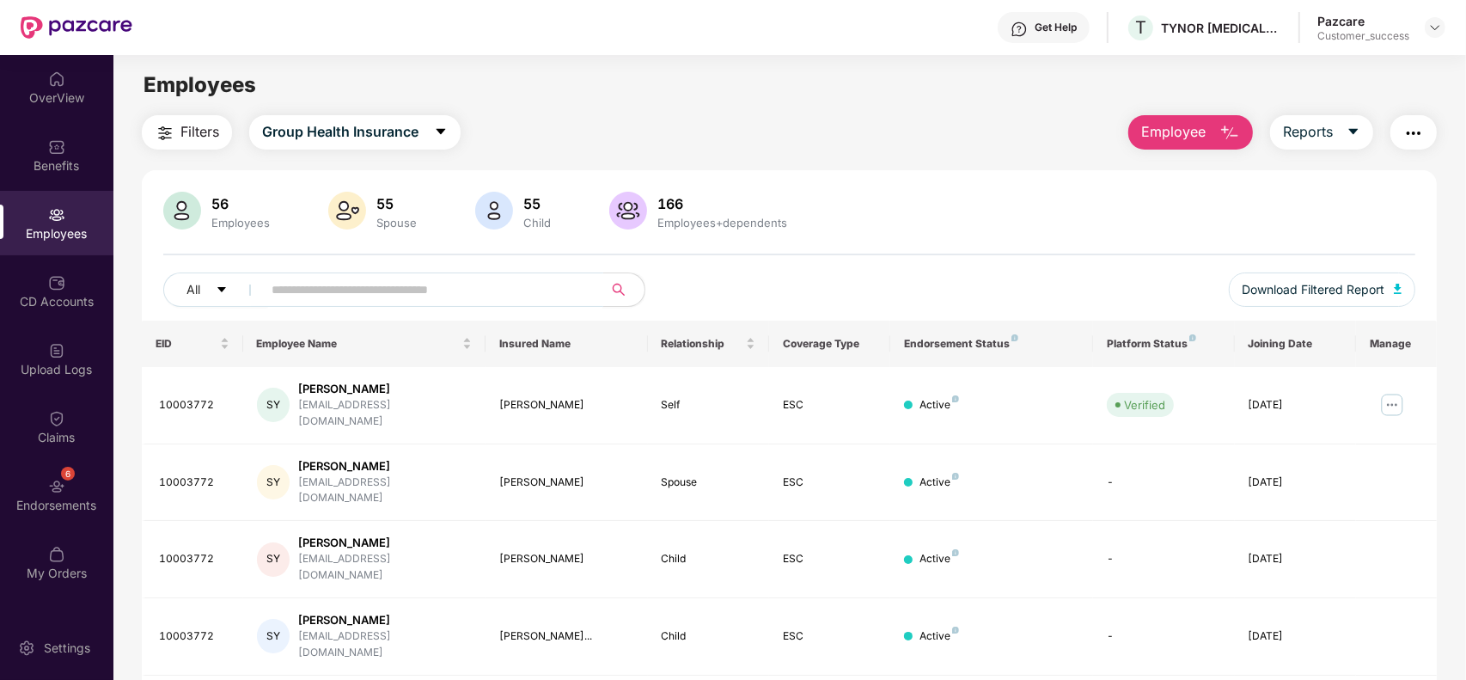
paste input "********"
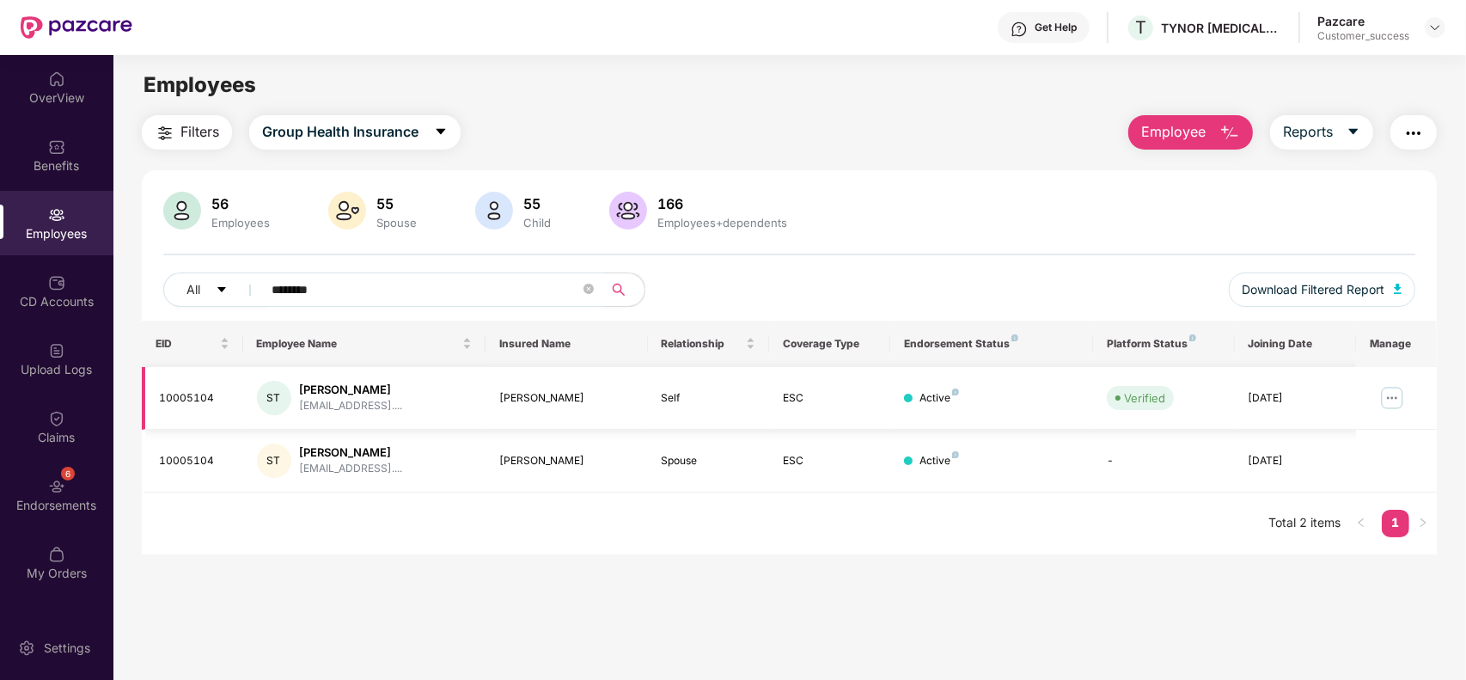
type input "********"
click at [1386, 396] on img at bounding box center [1391, 397] width 27 height 27
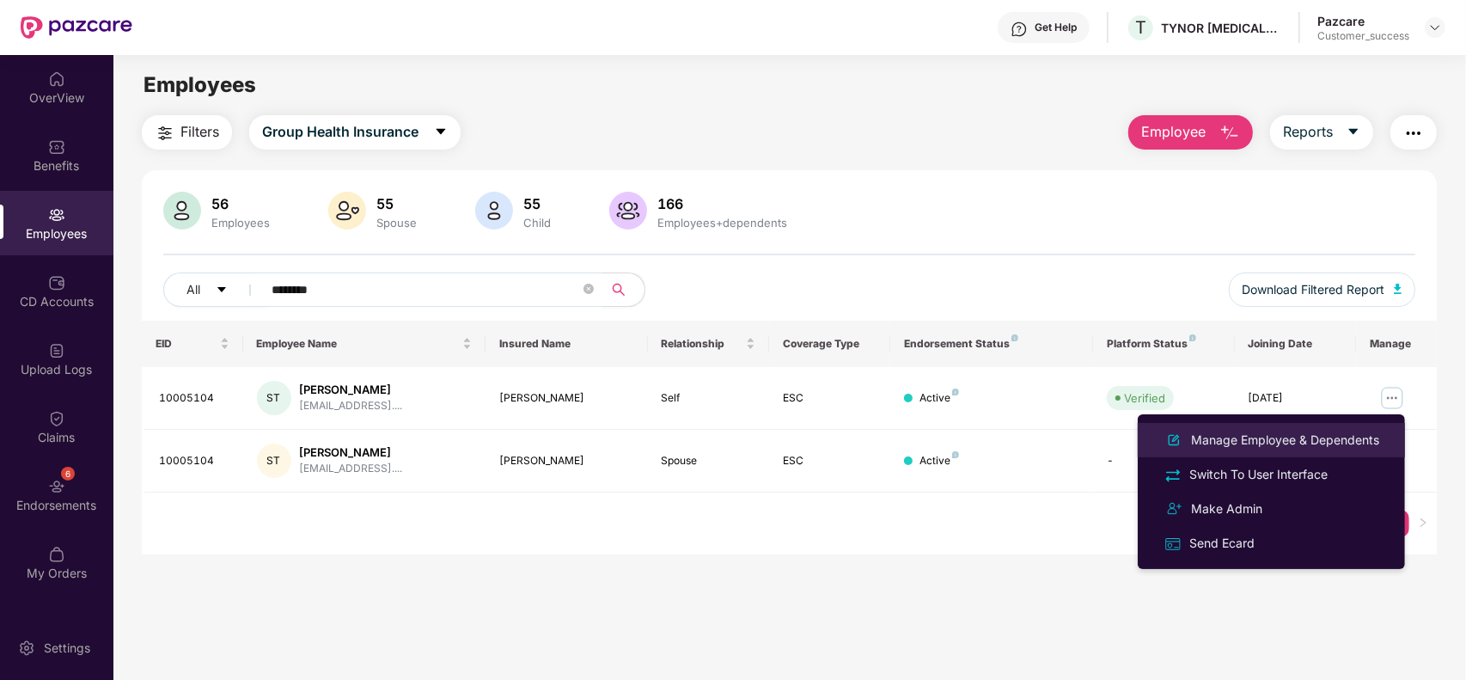
click at [1250, 441] on div "Manage Employee & Dependents" at bounding box center [1284, 439] width 195 height 19
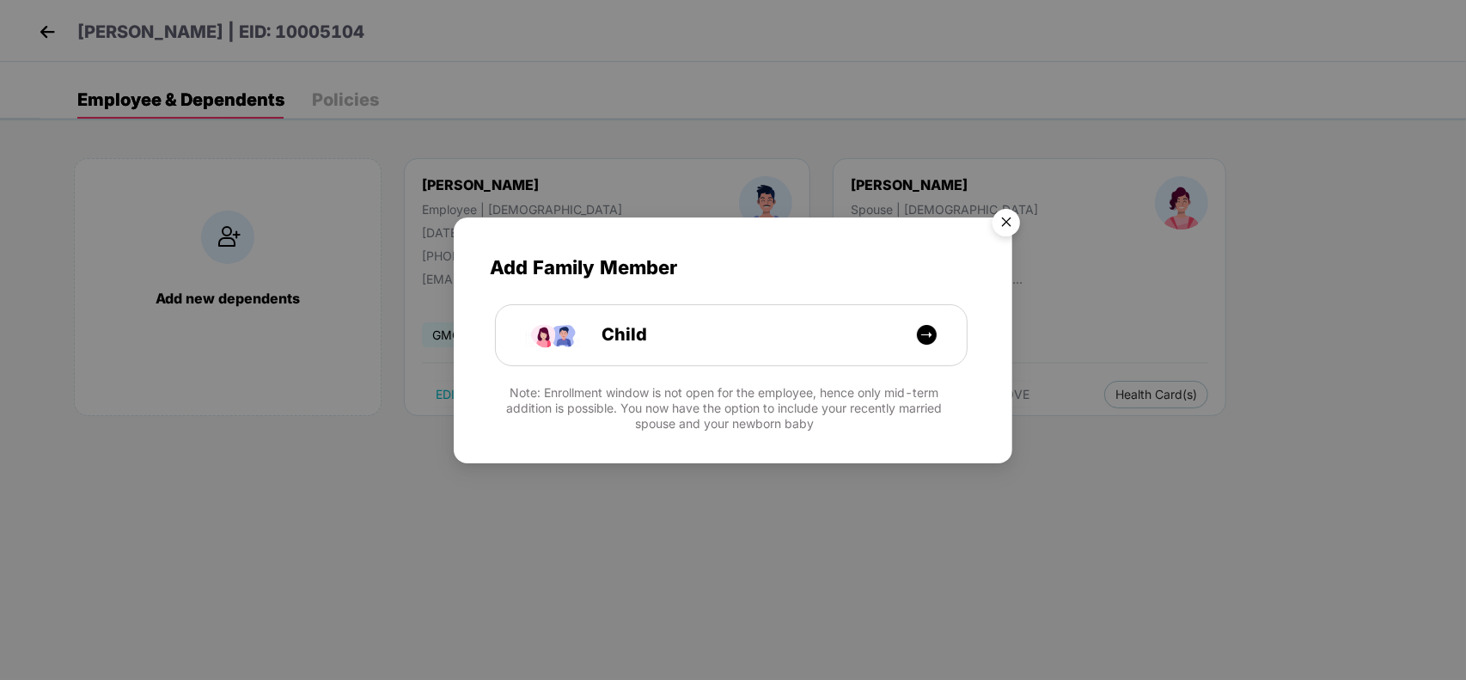
click at [1010, 219] on img "Close" at bounding box center [1006, 225] width 48 height 48
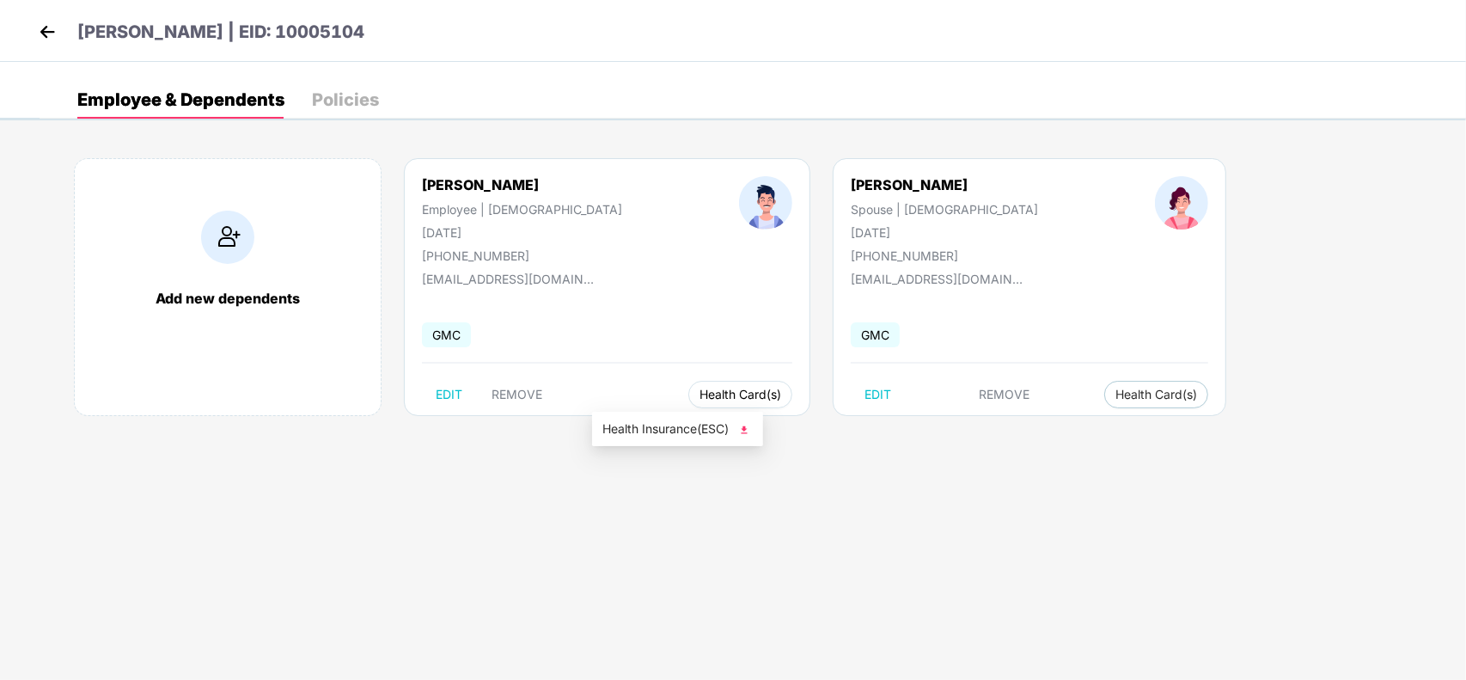
click at [699, 394] on span "Health Card(s)" at bounding box center [740, 394] width 82 height 9
click at [537, 404] on button "REMOVE" at bounding box center [517, 394] width 78 height 27
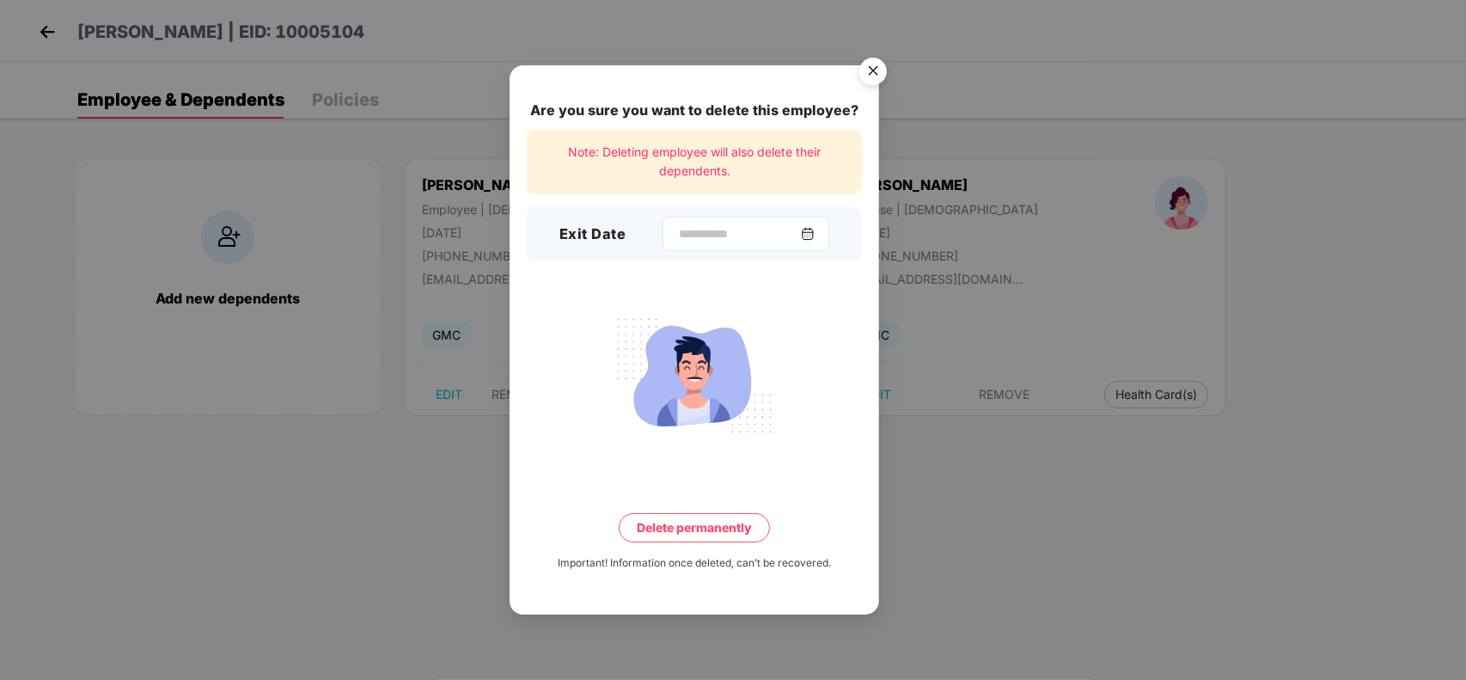
click at [817, 241] on div at bounding box center [745, 234] width 167 height 34
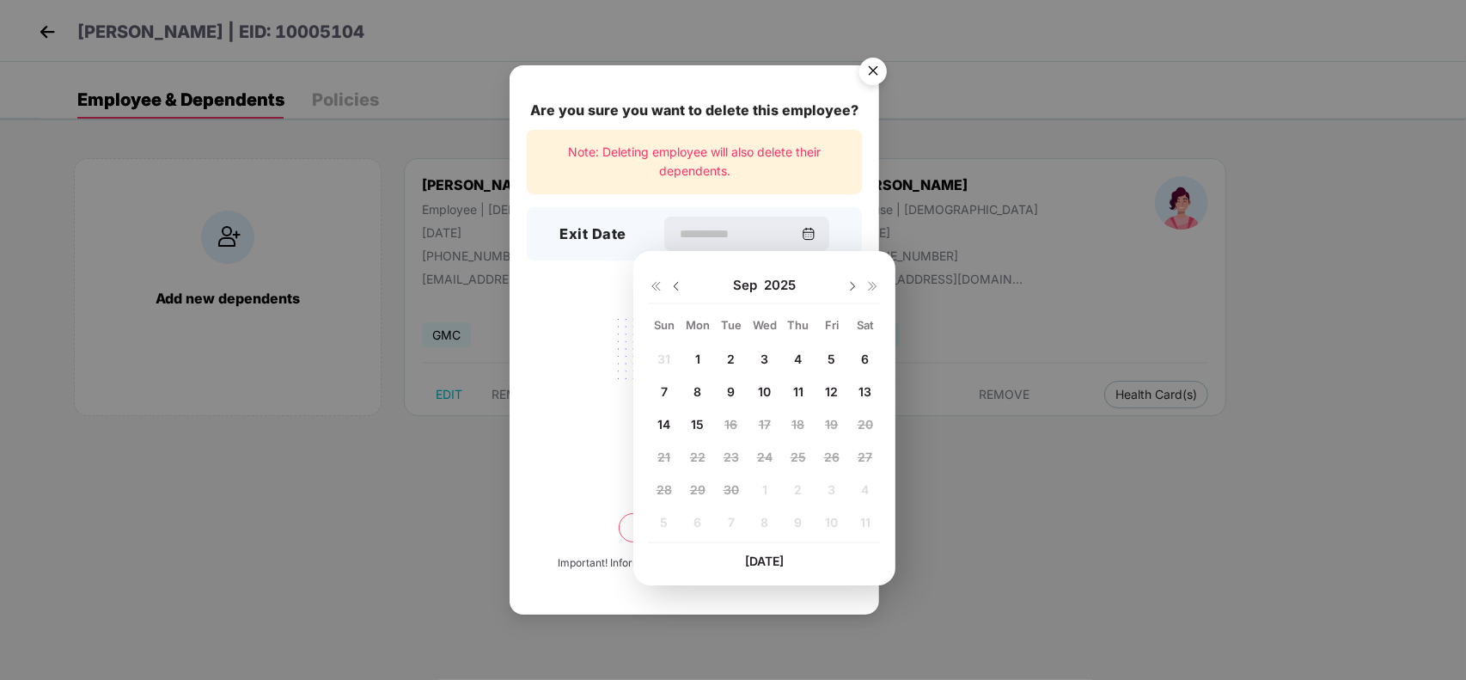
click at [670, 284] on img at bounding box center [676, 286] width 14 height 14
click at [662, 453] on span "17" at bounding box center [664, 456] width 12 height 15
type input "**********"
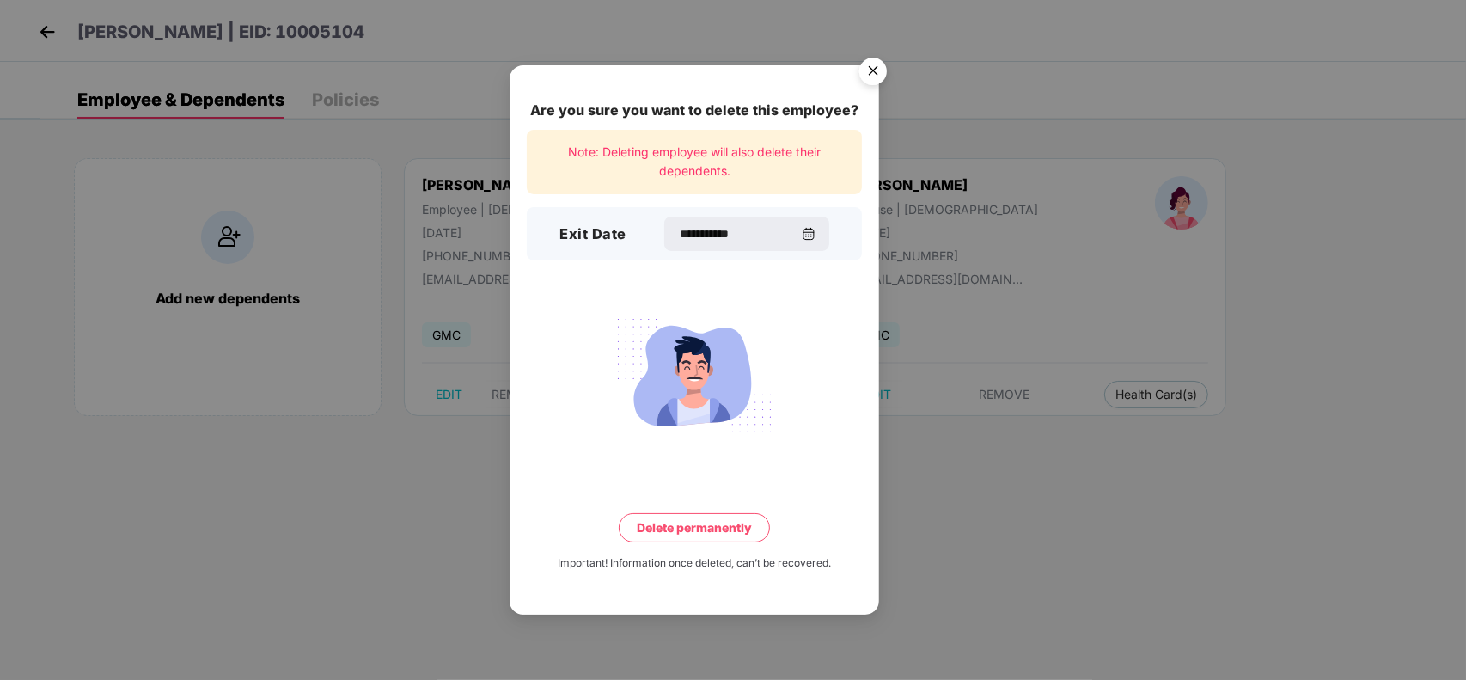
click at [667, 526] on button "Delete permanently" at bounding box center [694, 527] width 151 height 29
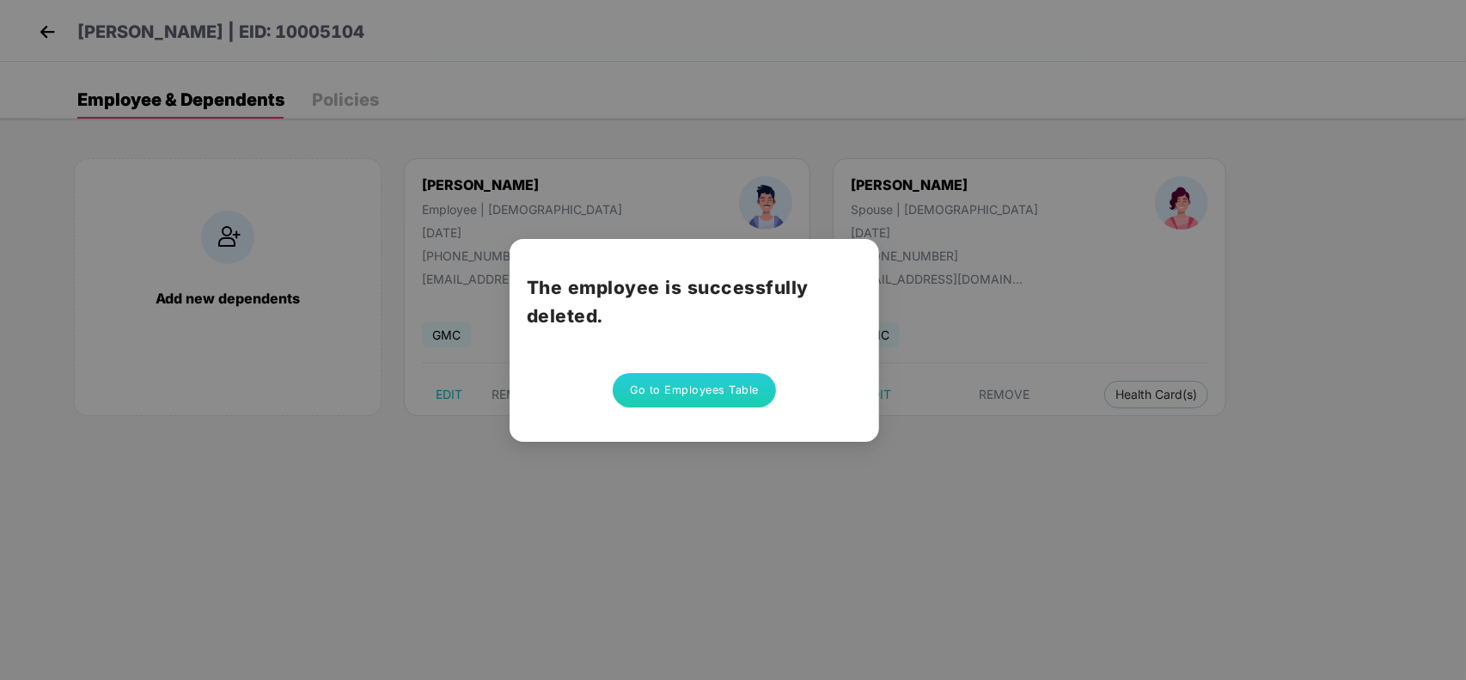
click at [705, 393] on button "Go to Employees Table" at bounding box center [694, 390] width 163 height 34
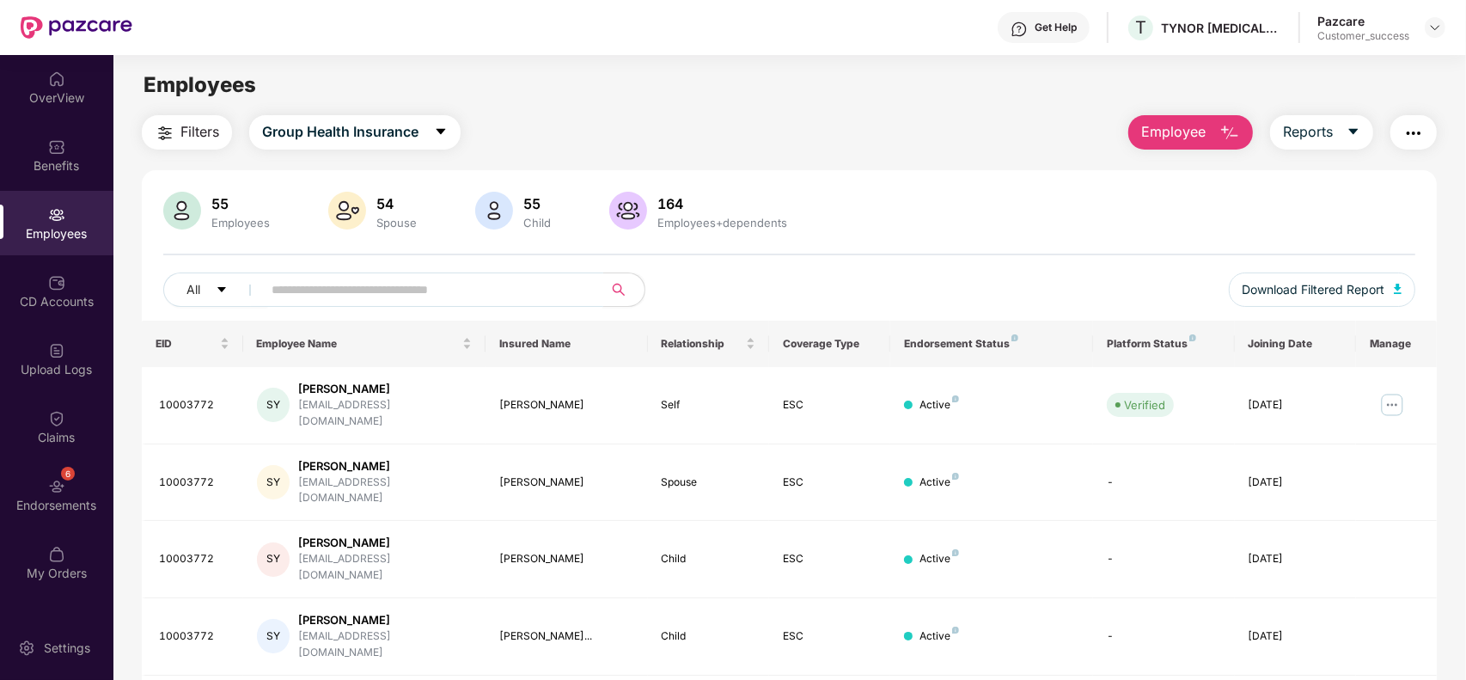
click at [411, 278] on input "text" at bounding box center [426, 290] width 308 height 26
paste input "********"
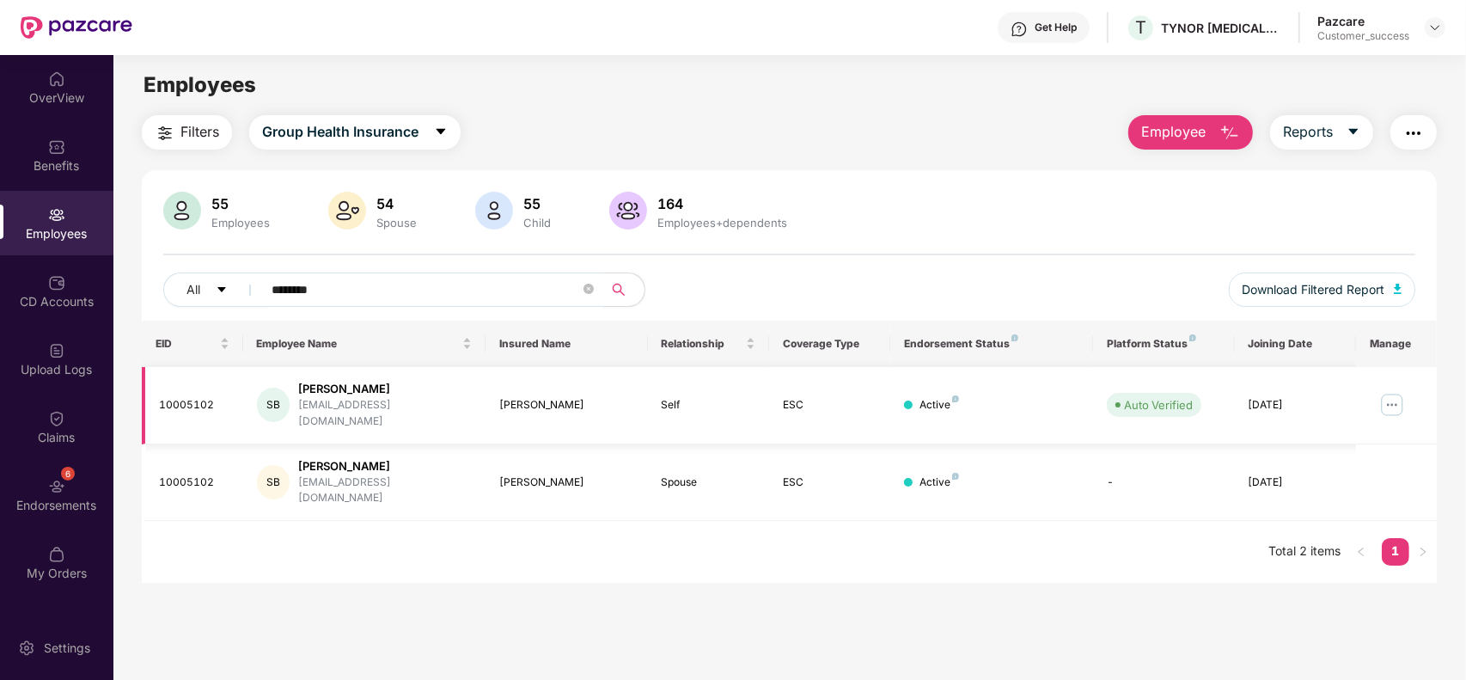
type input "********"
click at [1386, 397] on img at bounding box center [1391, 404] width 27 height 27
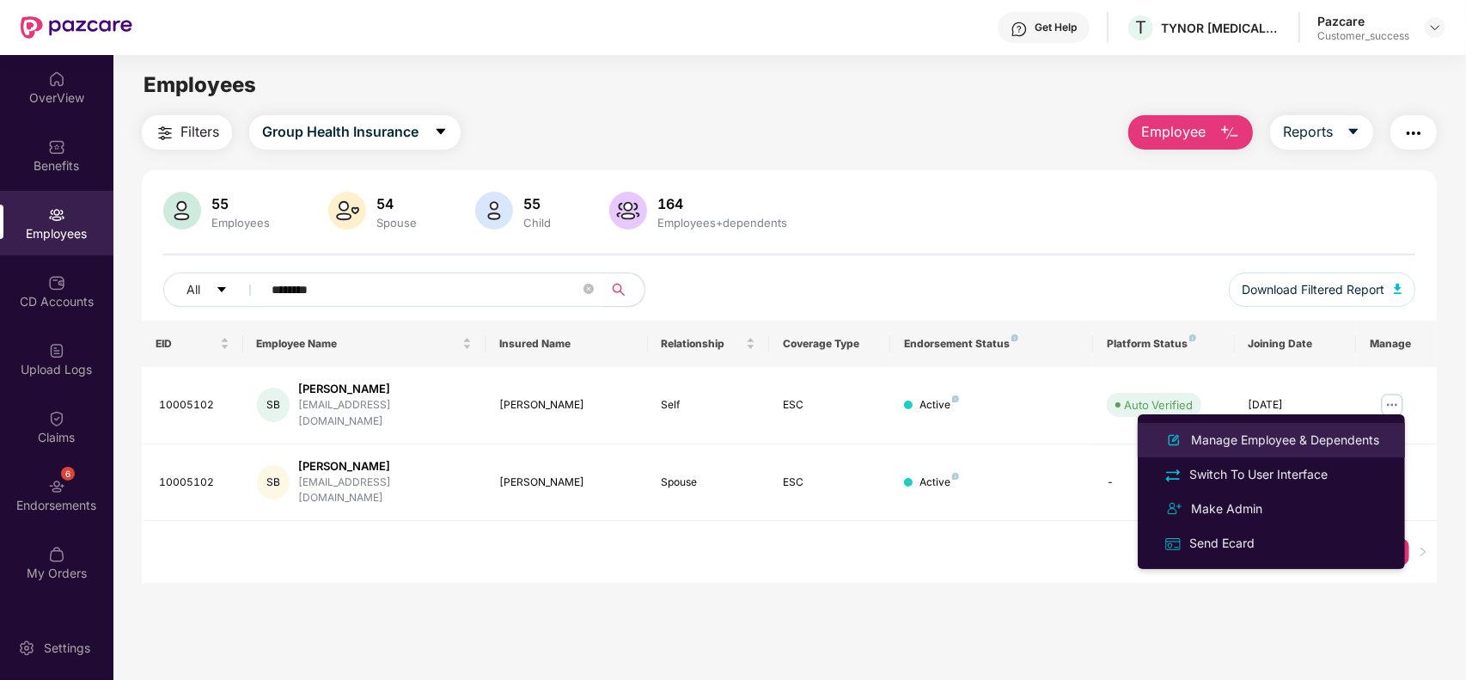
click at [1237, 439] on div "Manage Employee & Dependents" at bounding box center [1284, 439] width 195 height 19
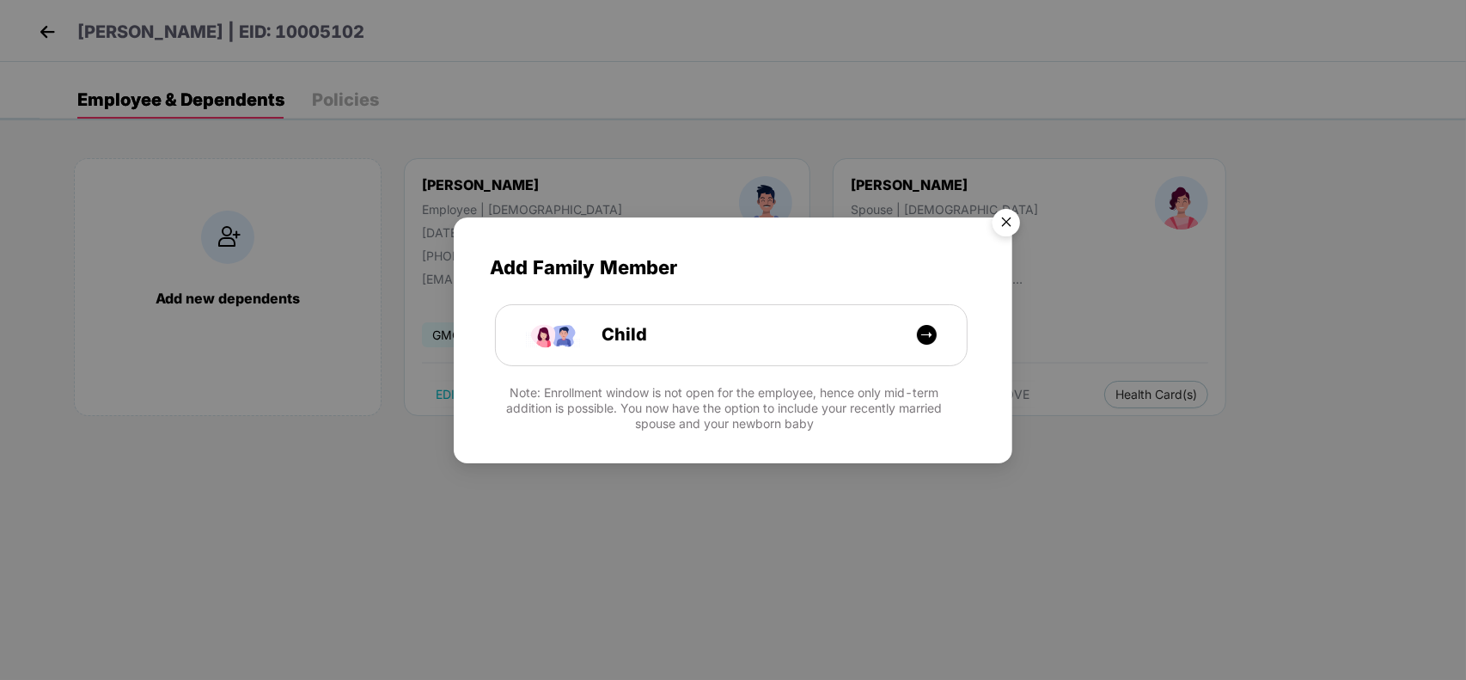
click at [1010, 206] on img "Close" at bounding box center [1006, 225] width 48 height 48
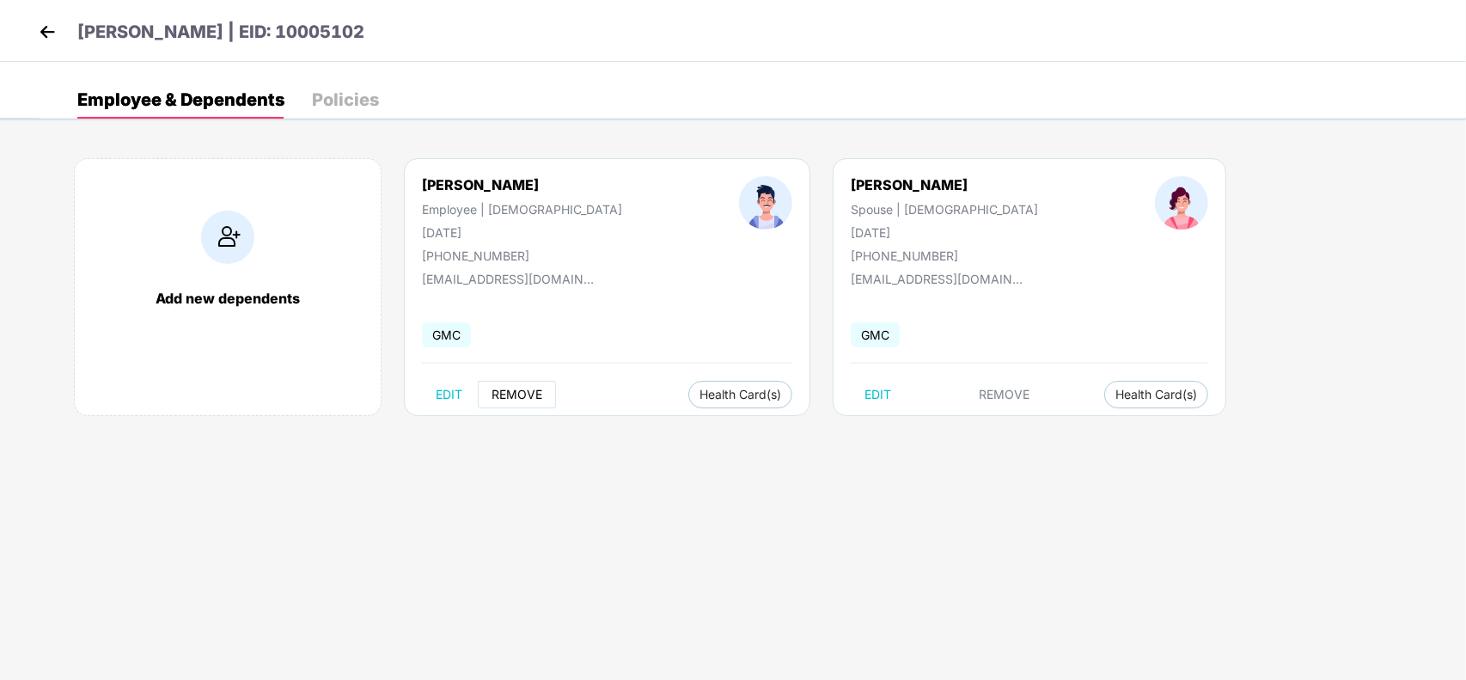
click at [522, 387] on span "REMOVE" at bounding box center [516, 394] width 51 height 14
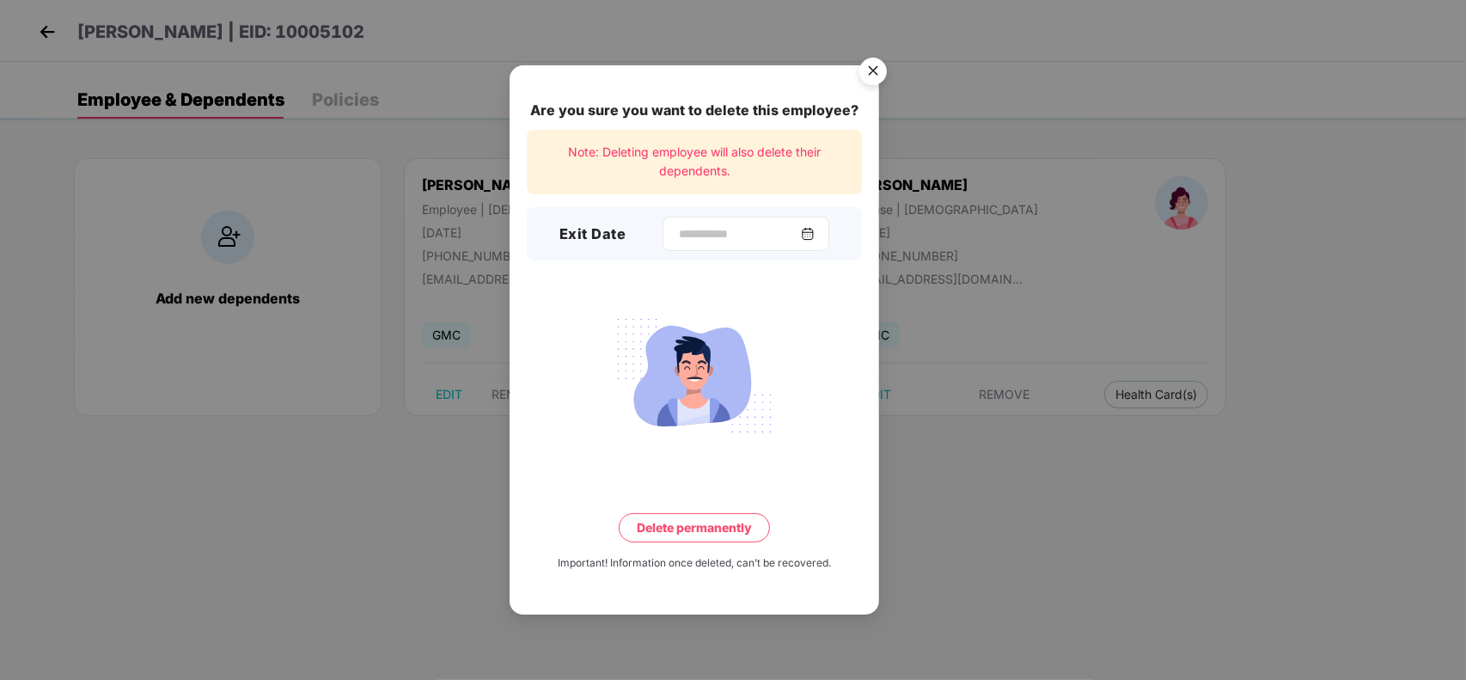
click at [815, 232] on img at bounding box center [808, 234] width 14 height 14
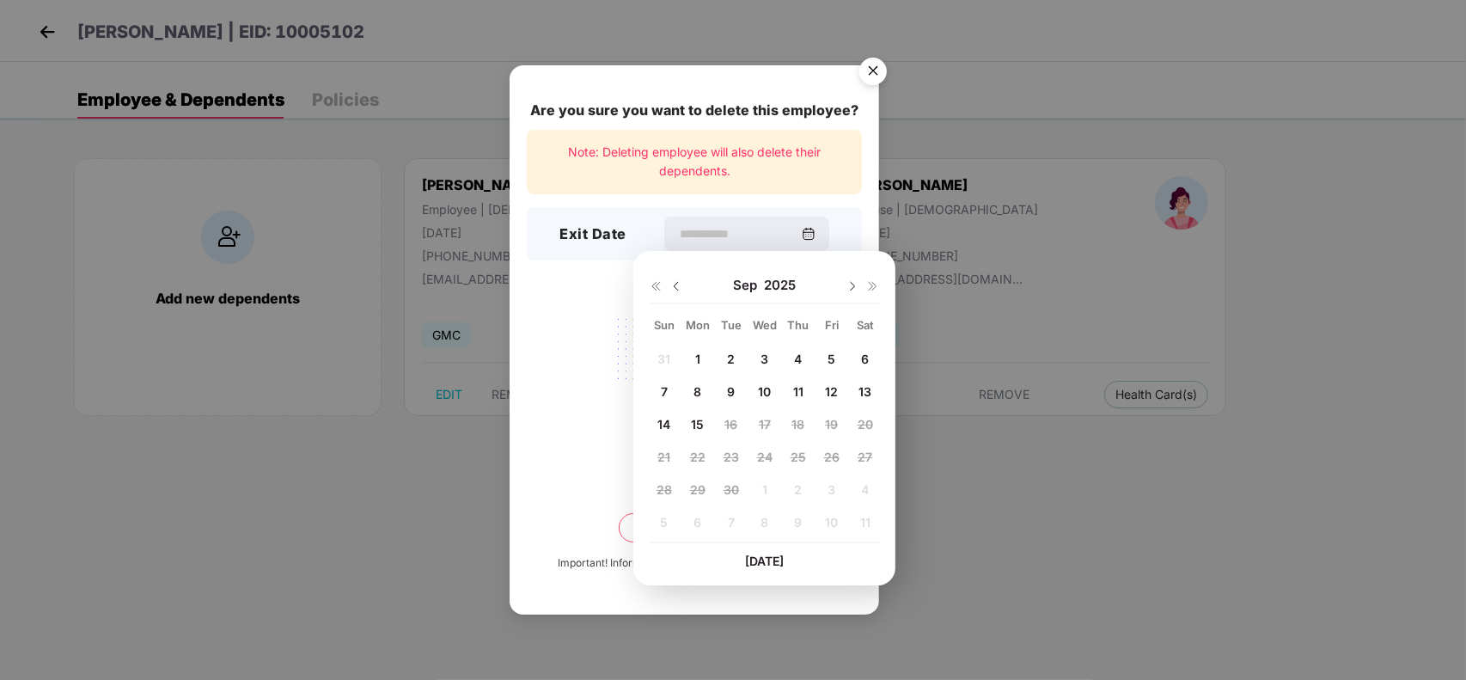
click at [674, 285] on img at bounding box center [676, 286] width 14 height 14
click at [662, 452] on span "17" at bounding box center [664, 456] width 12 height 15
type input "**********"
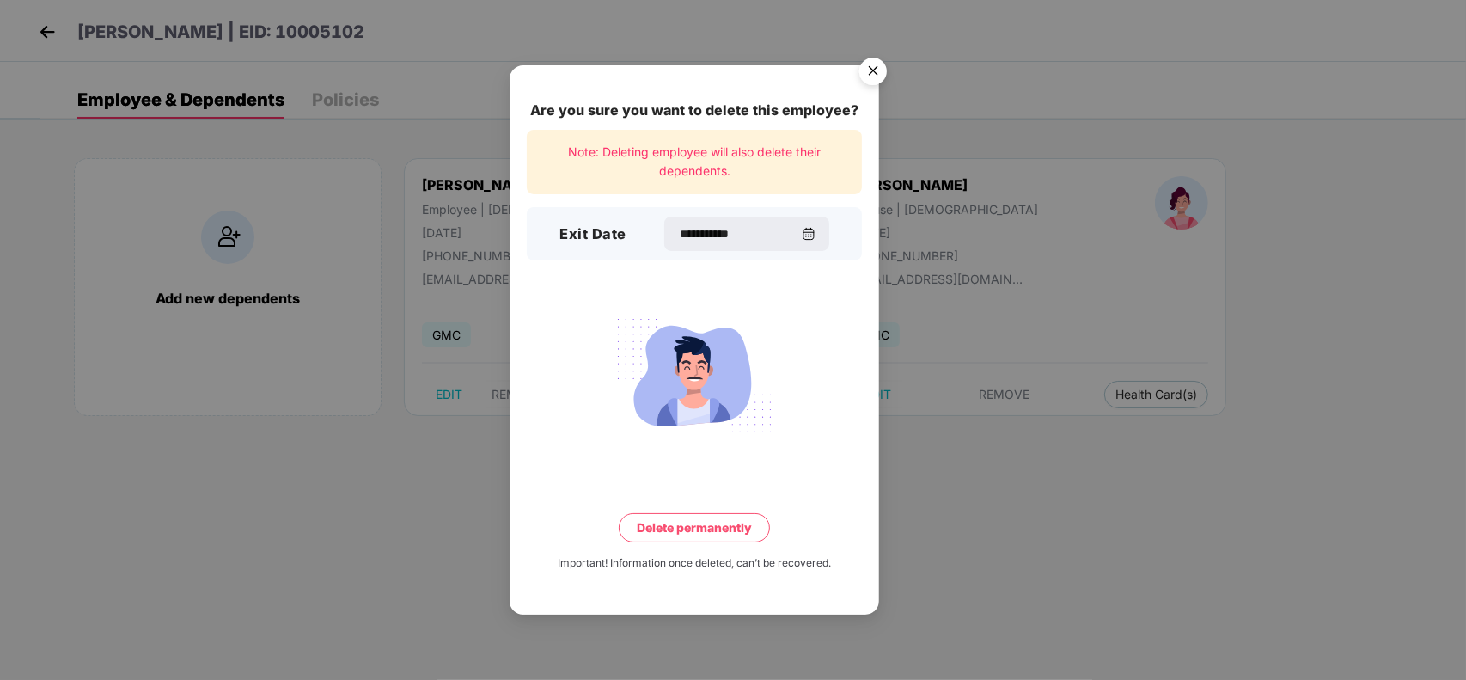
click at [664, 518] on button "Delete permanently" at bounding box center [694, 527] width 151 height 29
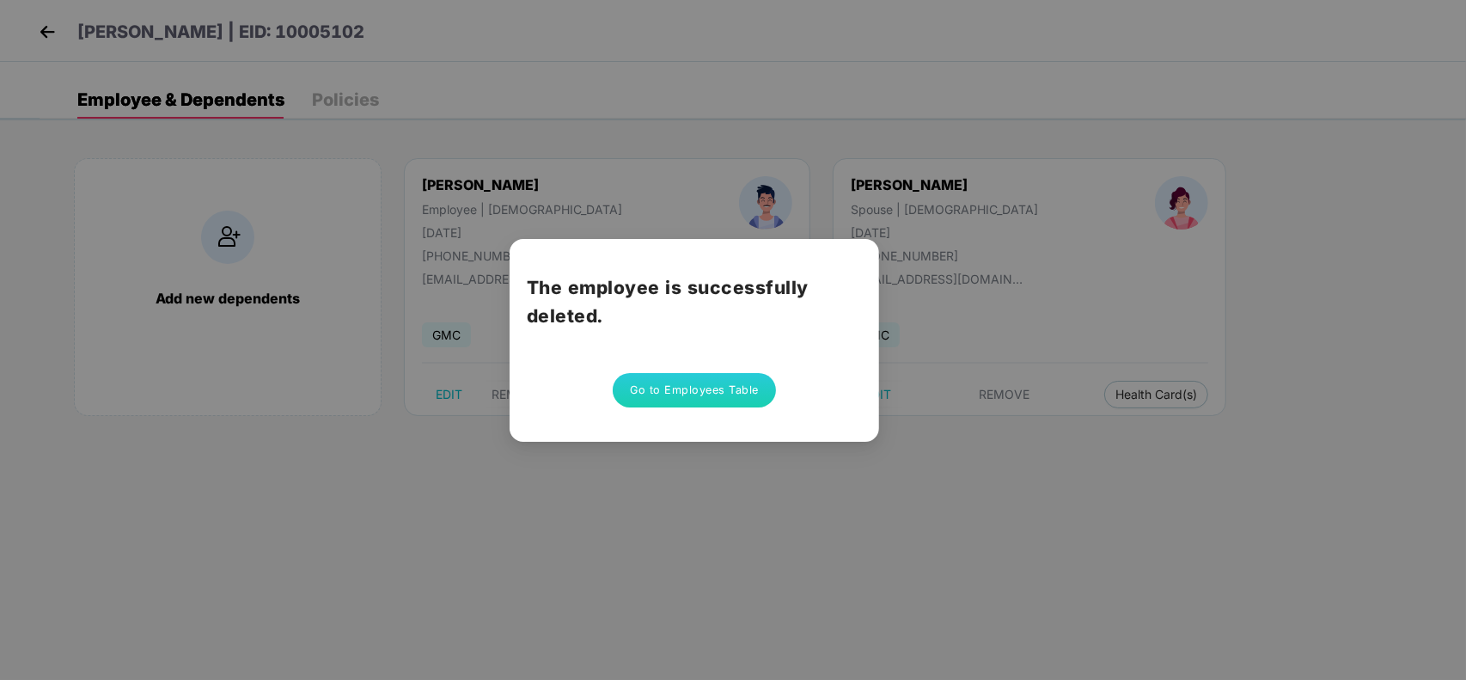
click at [653, 389] on button "Go to Employees Table" at bounding box center [694, 390] width 163 height 34
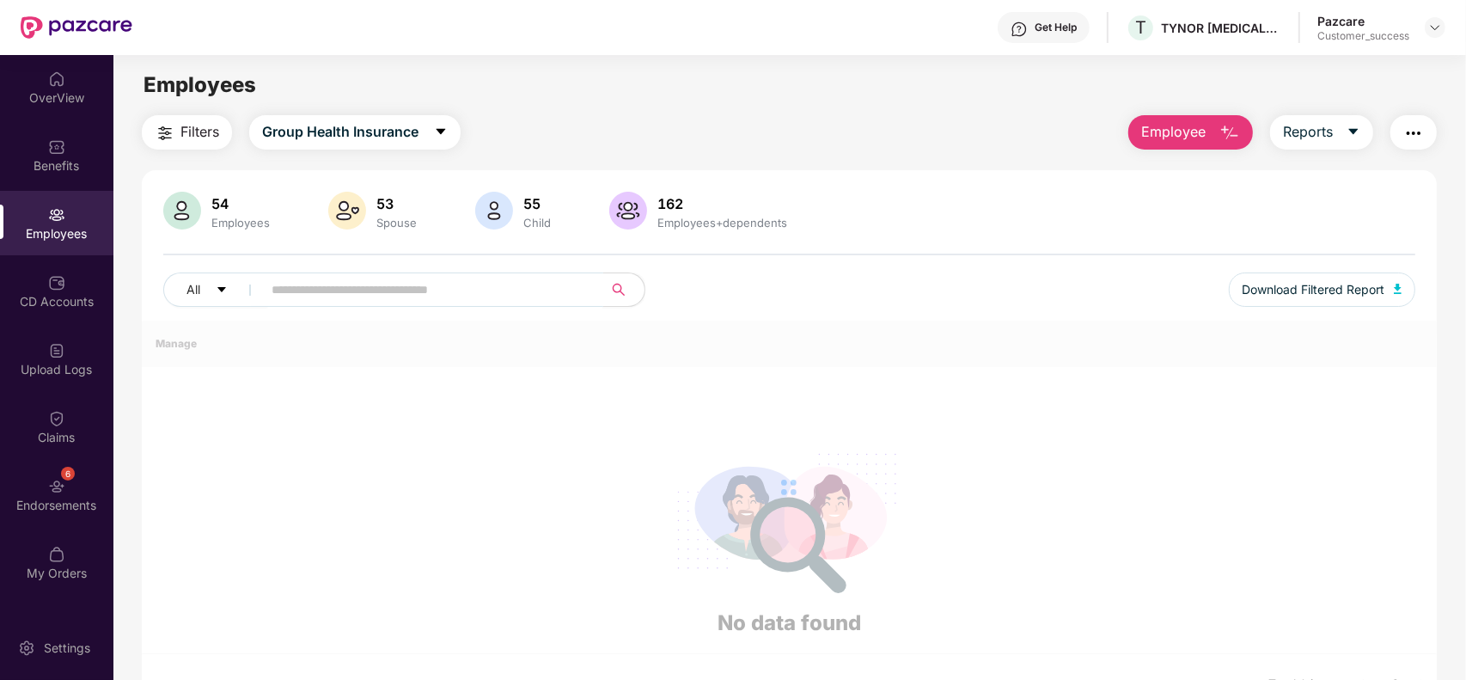
click at [413, 292] on input "text" at bounding box center [426, 290] width 308 height 26
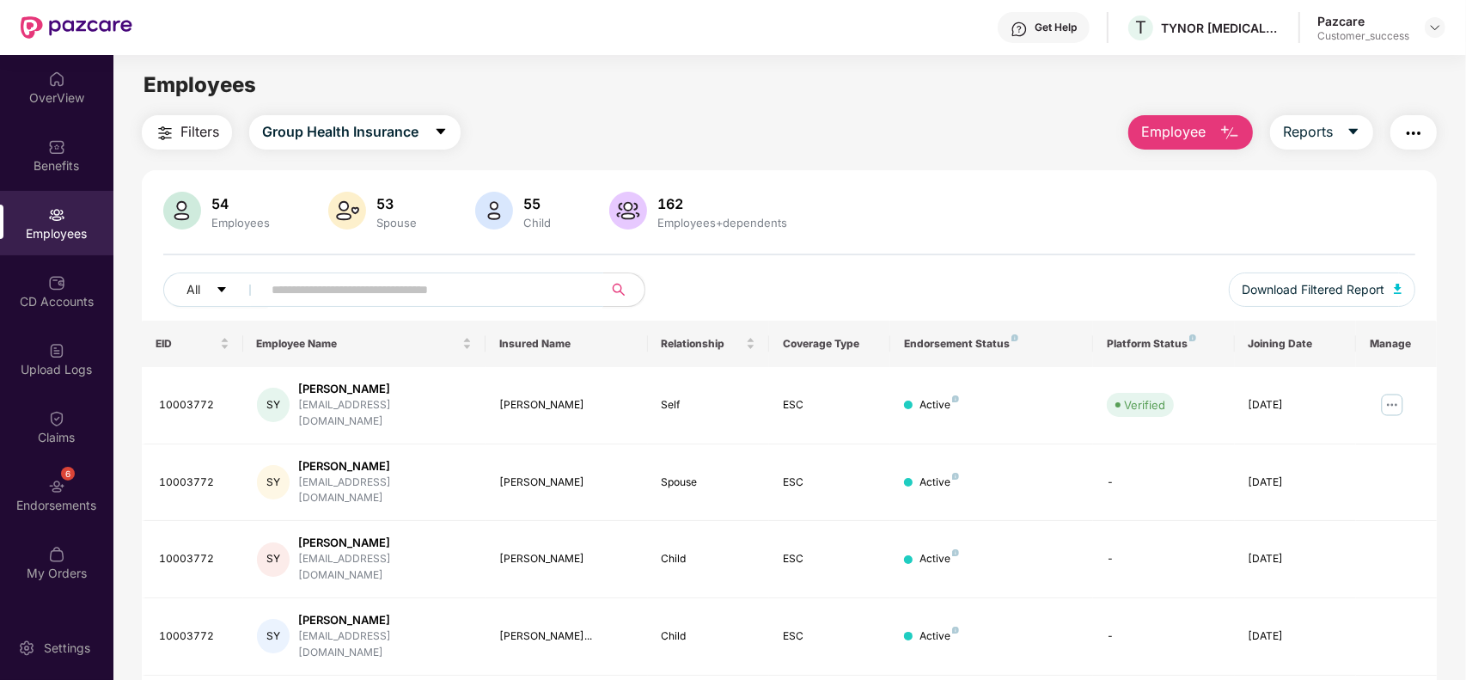
paste input "********"
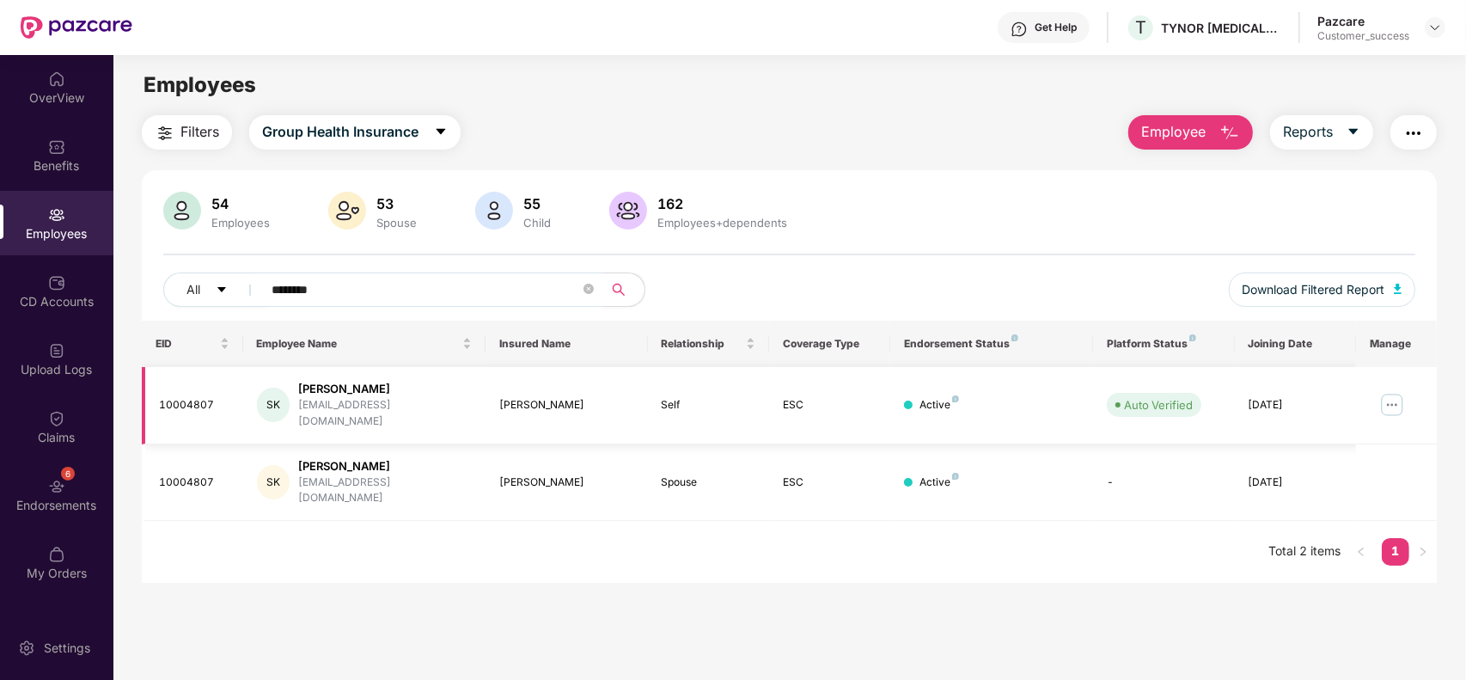
type input "********"
click at [1388, 400] on img at bounding box center [1391, 404] width 27 height 27
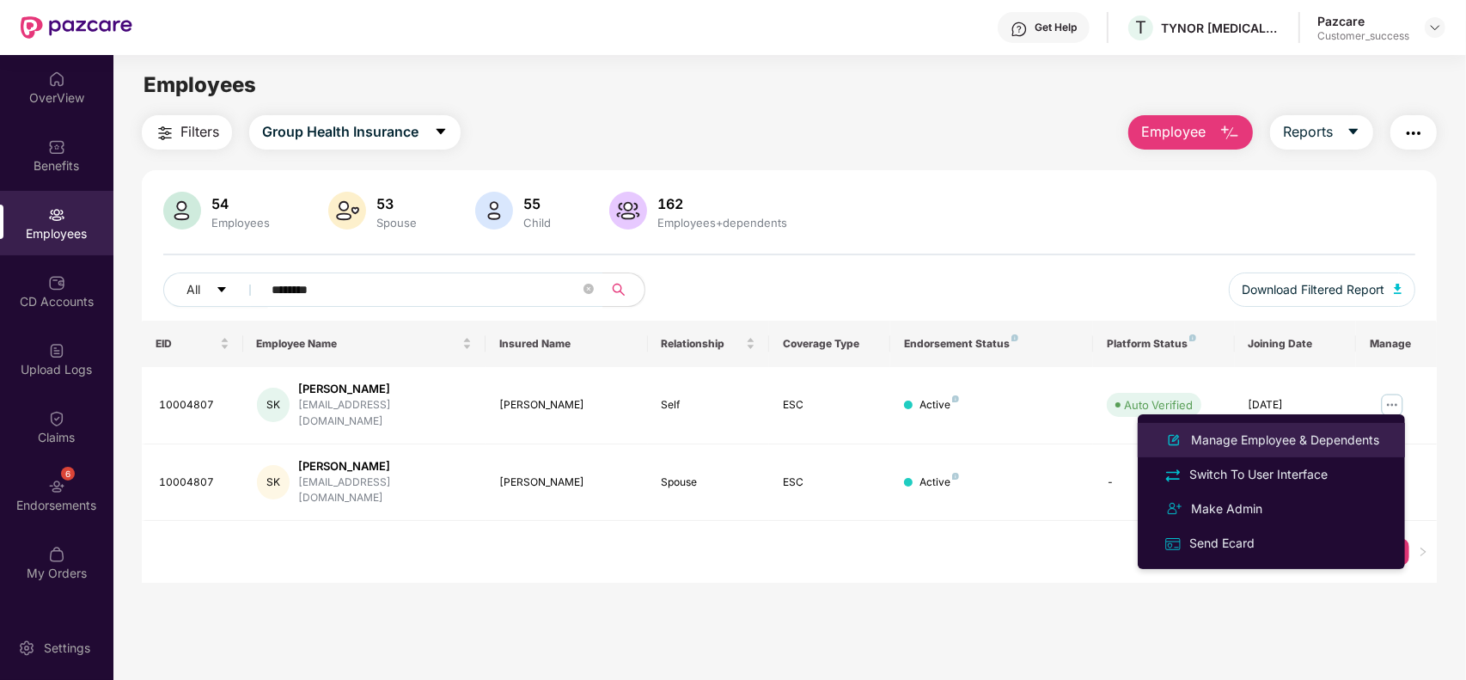
click at [1278, 426] on li "Manage Employee & Dependents" at bounding box center [1271, 440] width 267 height 34
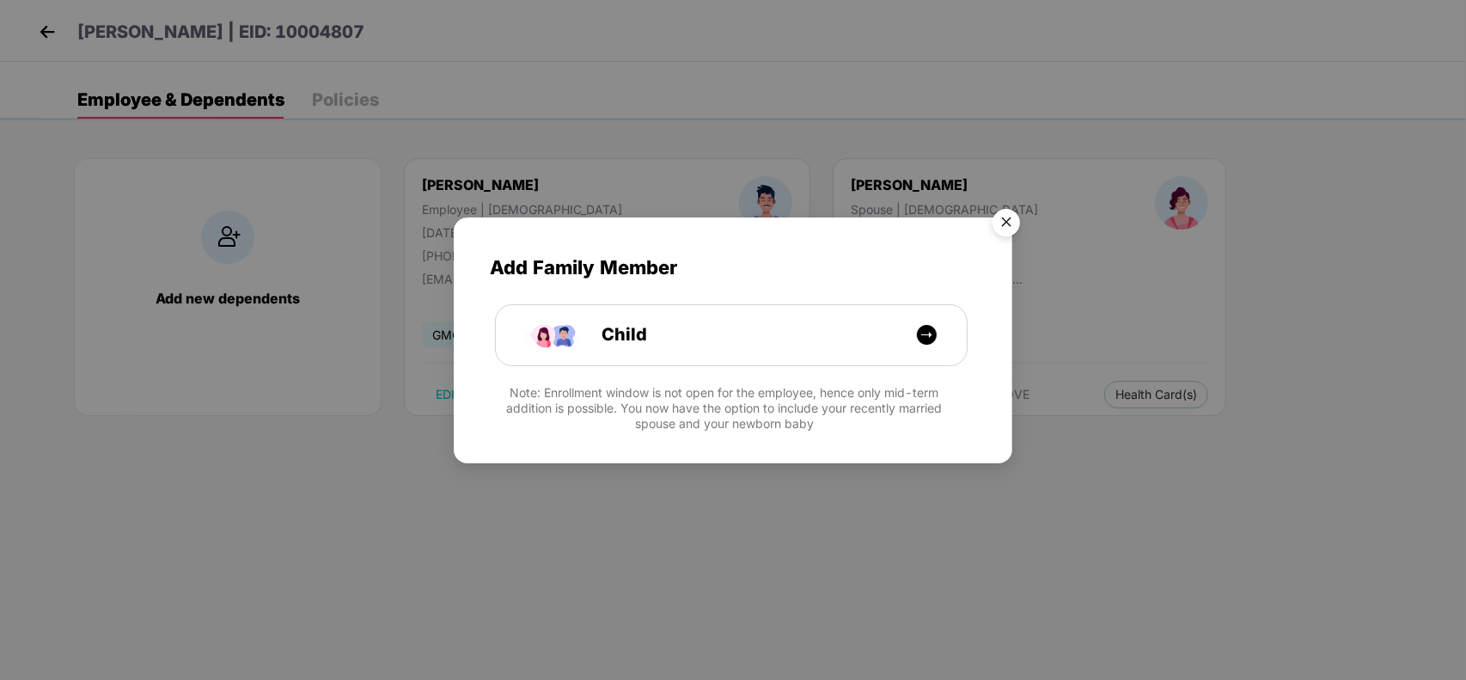
click at [1019, 226] on img "Close" at bounding box center [1006, 225] width 48 height 48
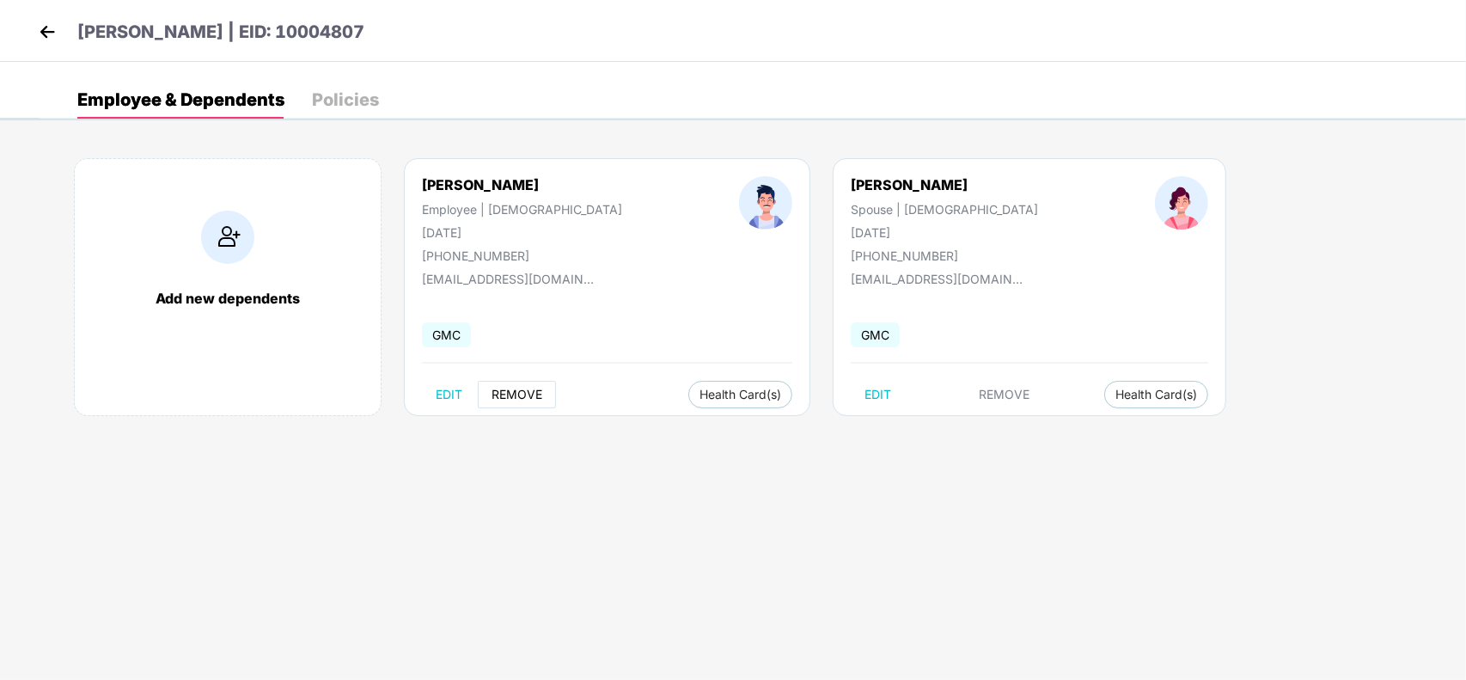
click at [530, 385] on button "REMOVE" at bounding box center [517, 394] width 78 height 27
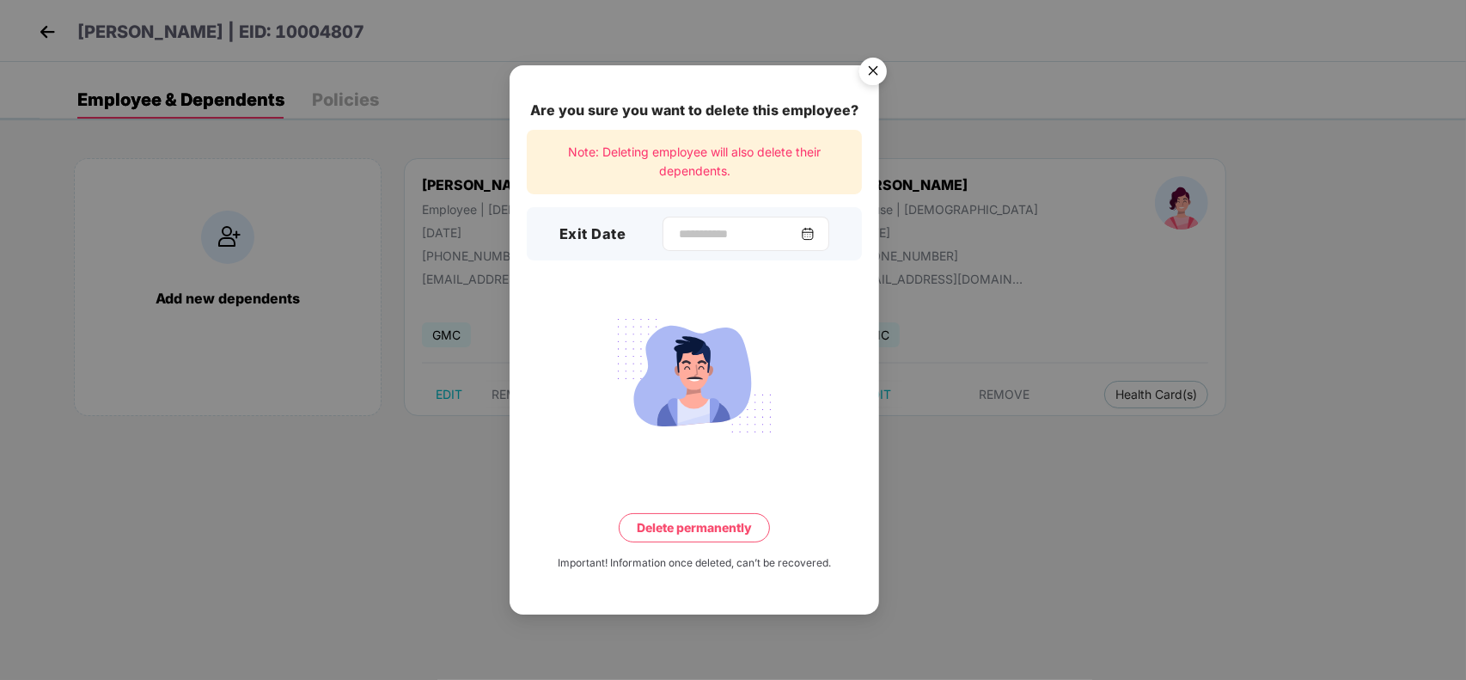
click at [825, 235] on div at bounding box center [745, 234] width 167 height 34
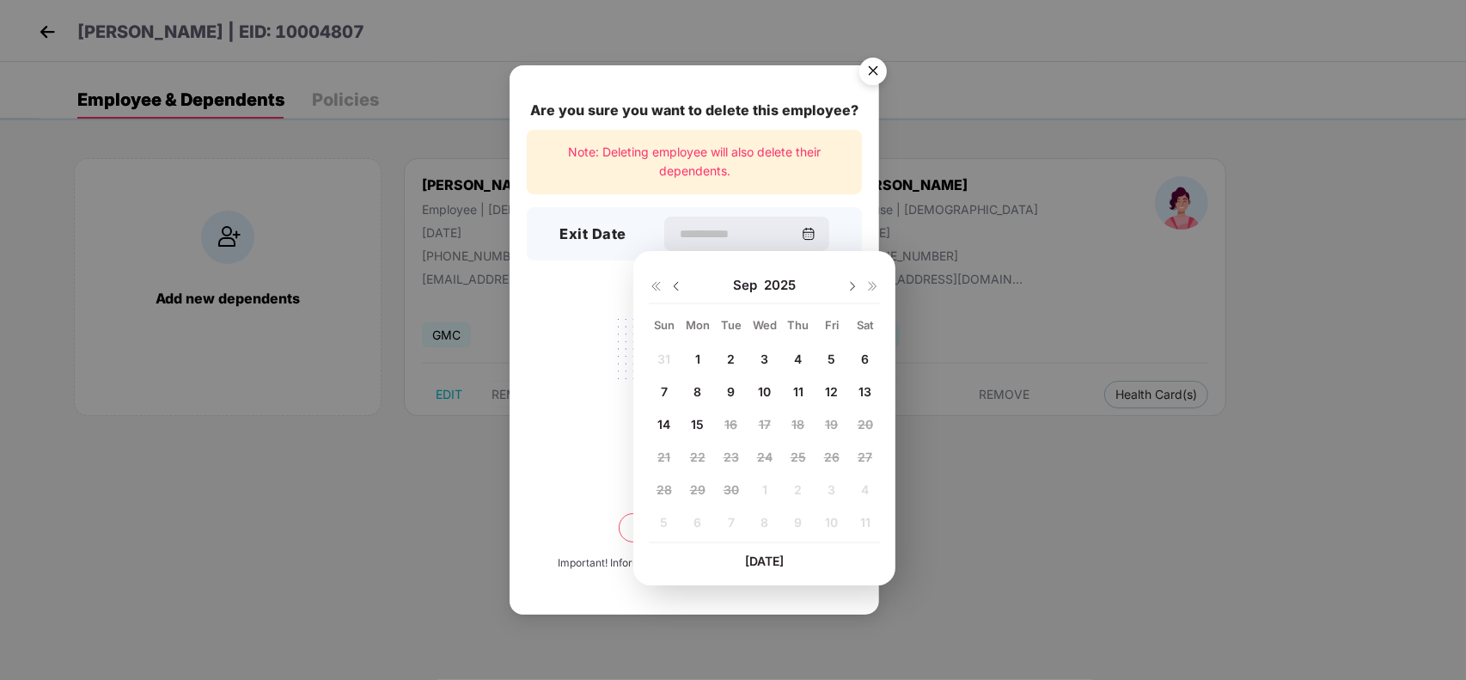
click at [686, 293] on div "Sep 2025" at bounding box center [764, 285] width 231 height 34
click at [676, 288] on img at bounding box center [676, 286] width 14 height 14
click at [659, 448] on div "17" at bounding box center [664, 456] width 26 height 26
type input "**********"
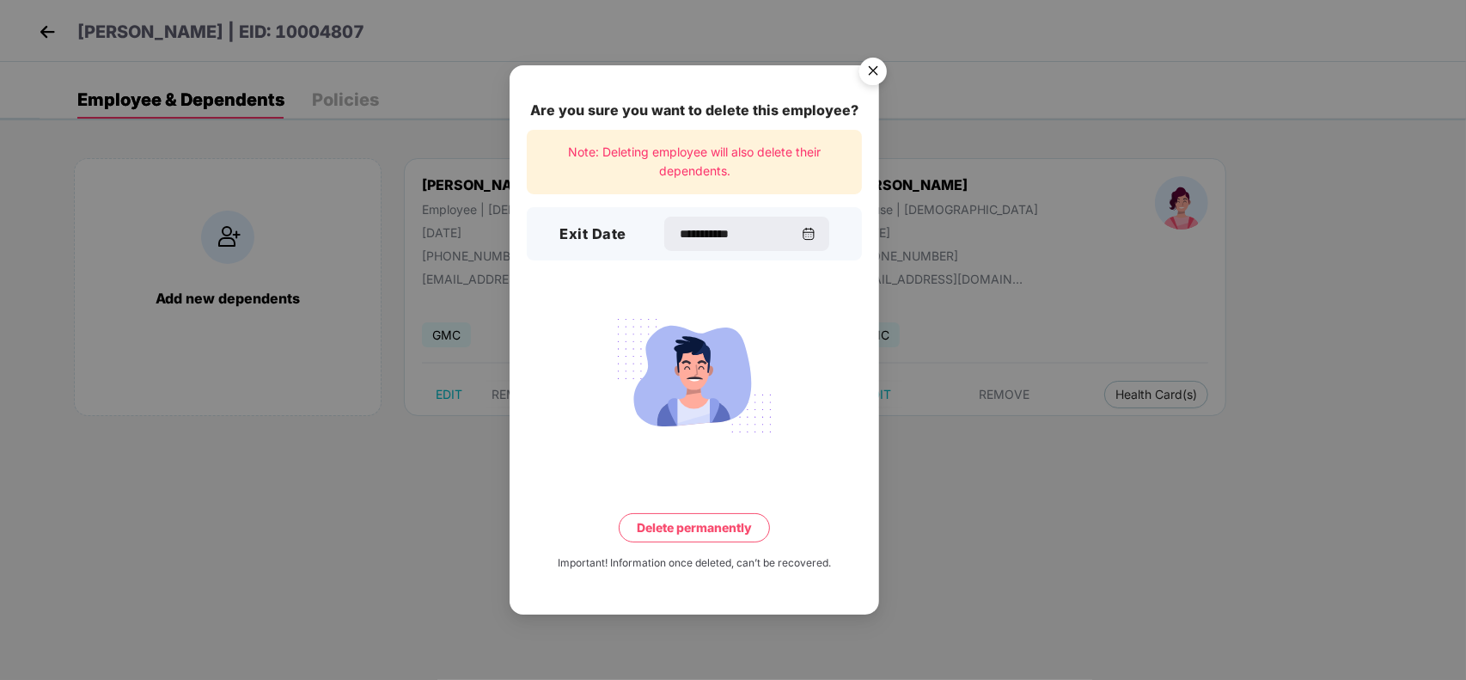
click at [671, 509] on div "**********" at bounding box center [693, 339] width 369 height 548
click at [668, 526] on button "Delete permanently" at bounding box center [694, 527] width 151 height 29
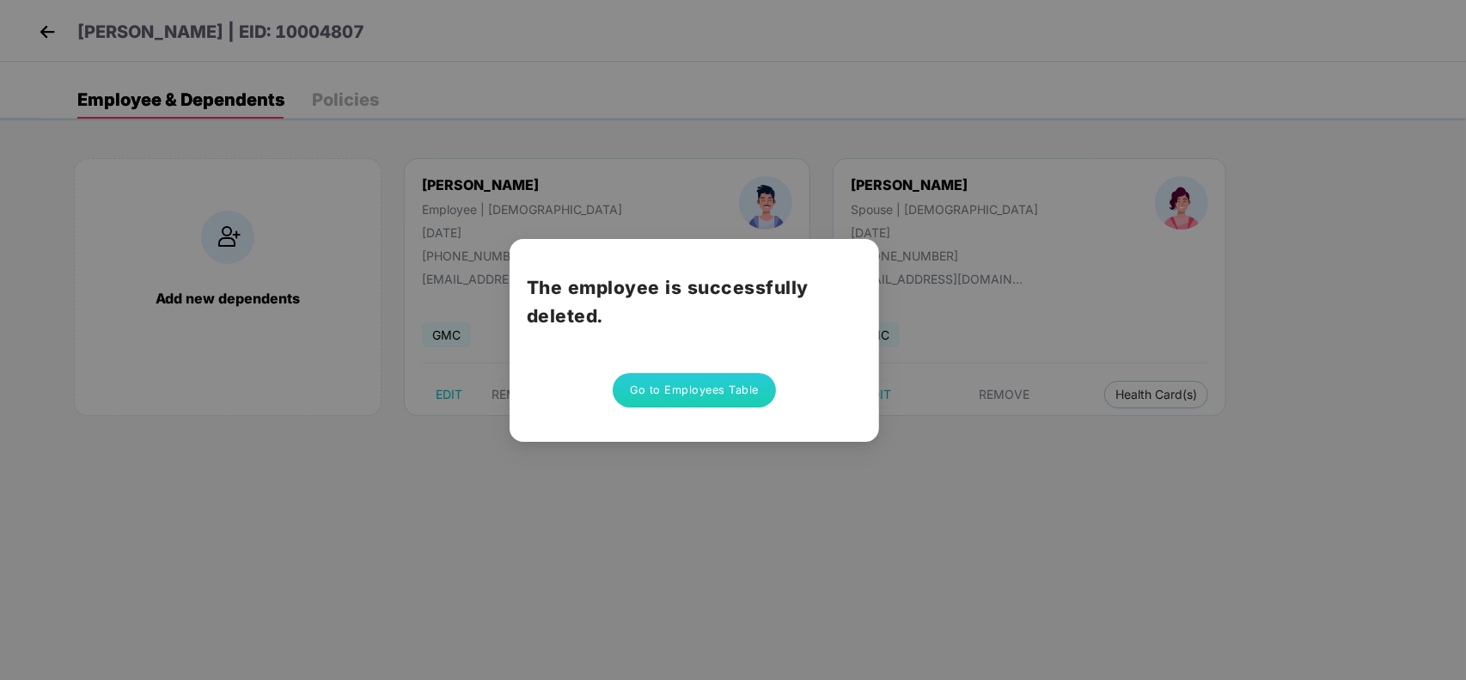
click at [684, 379] on button "Go to Employees Table" at bounding box center [694, 390] width 163 height 34
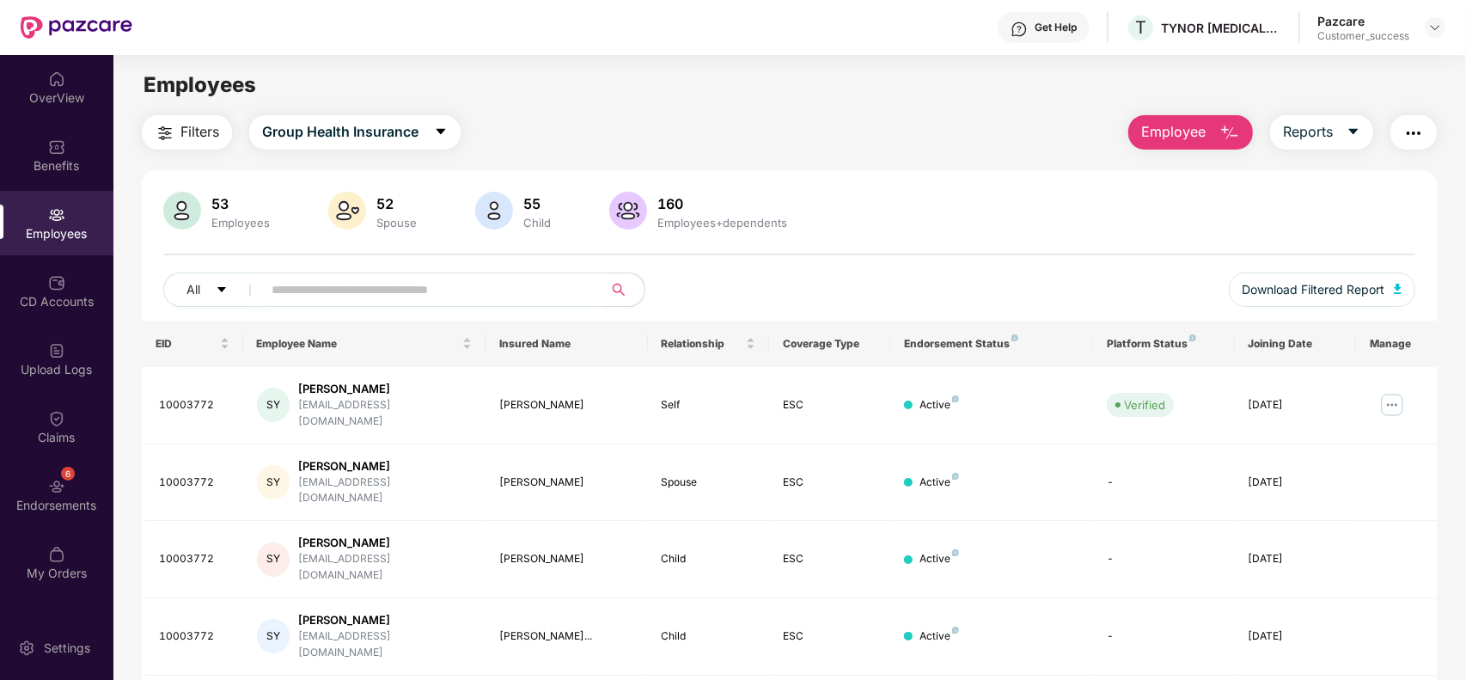
click at [397, 286] on input "text" at bounding box center [426, 290] width 308 height 26
paste input "********"
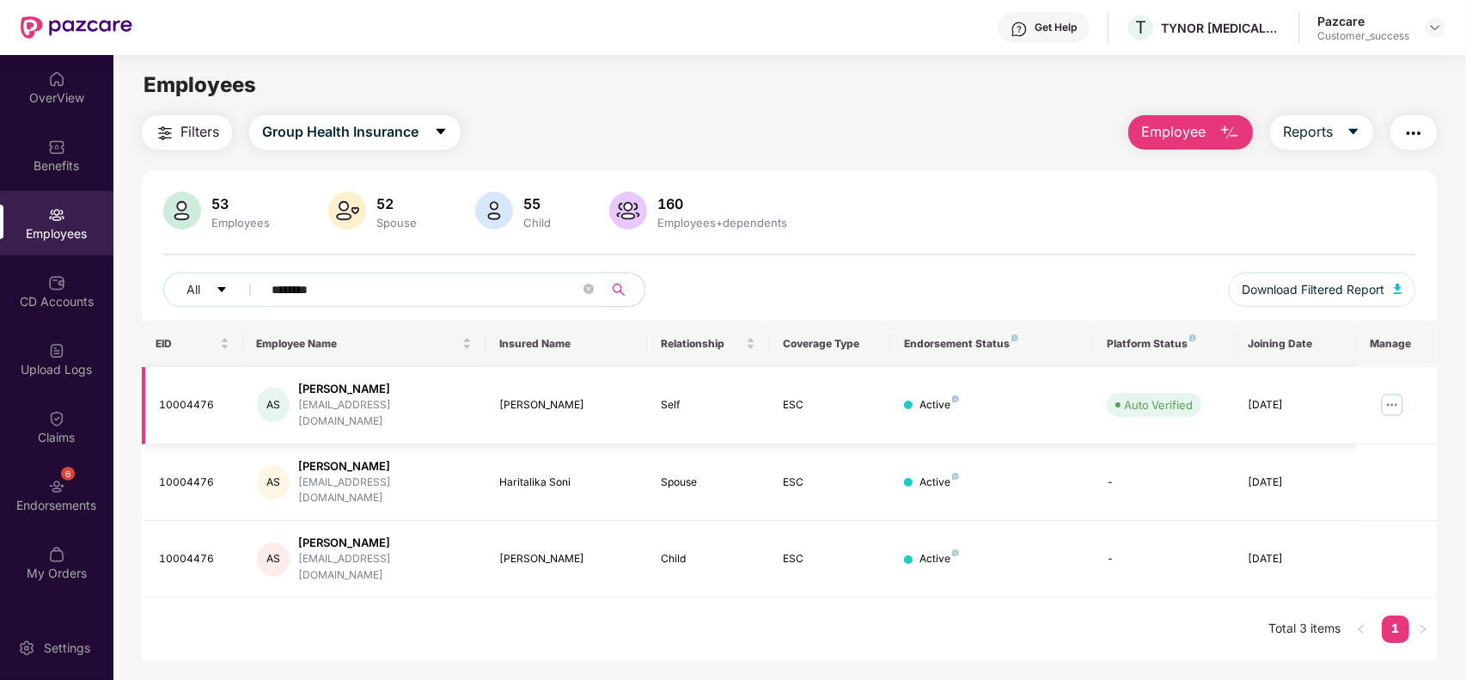
type input "********"
click at [1402, 391] on img at bounding box center [1391, 404] width 27 height 27
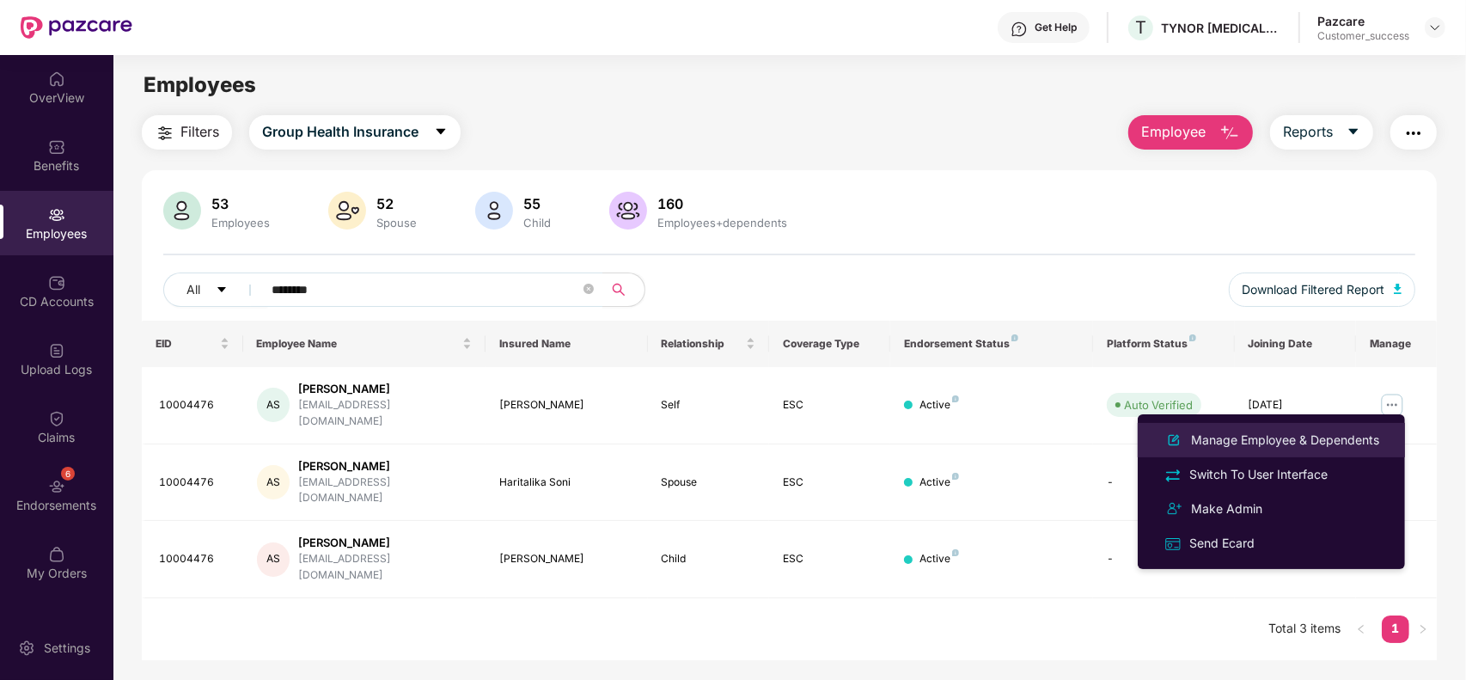
click at [1253, 431] on div "Manage Employee & Dependents" at bounding box center [1284, 439] width 195 height 19
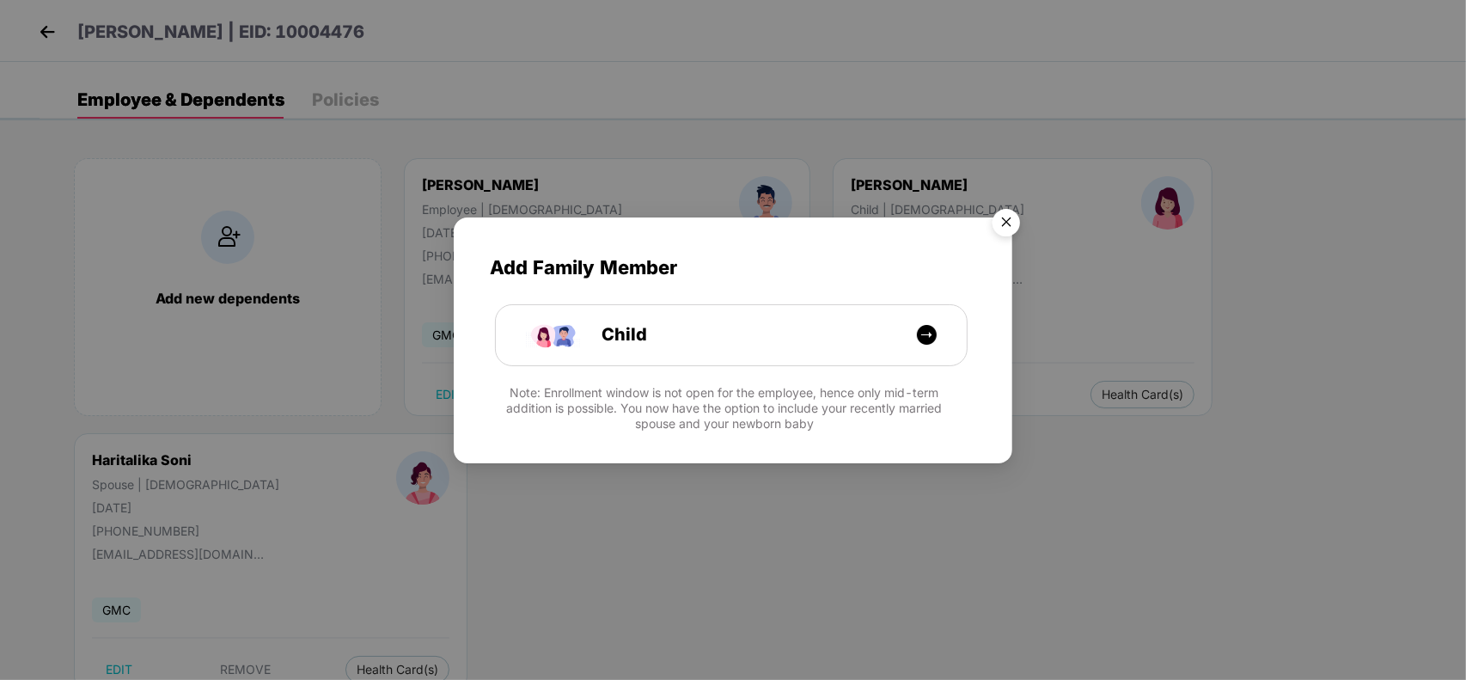
click at [1004, 230] on img "Close" at bounding box center [1006, 225] width 48 height 48
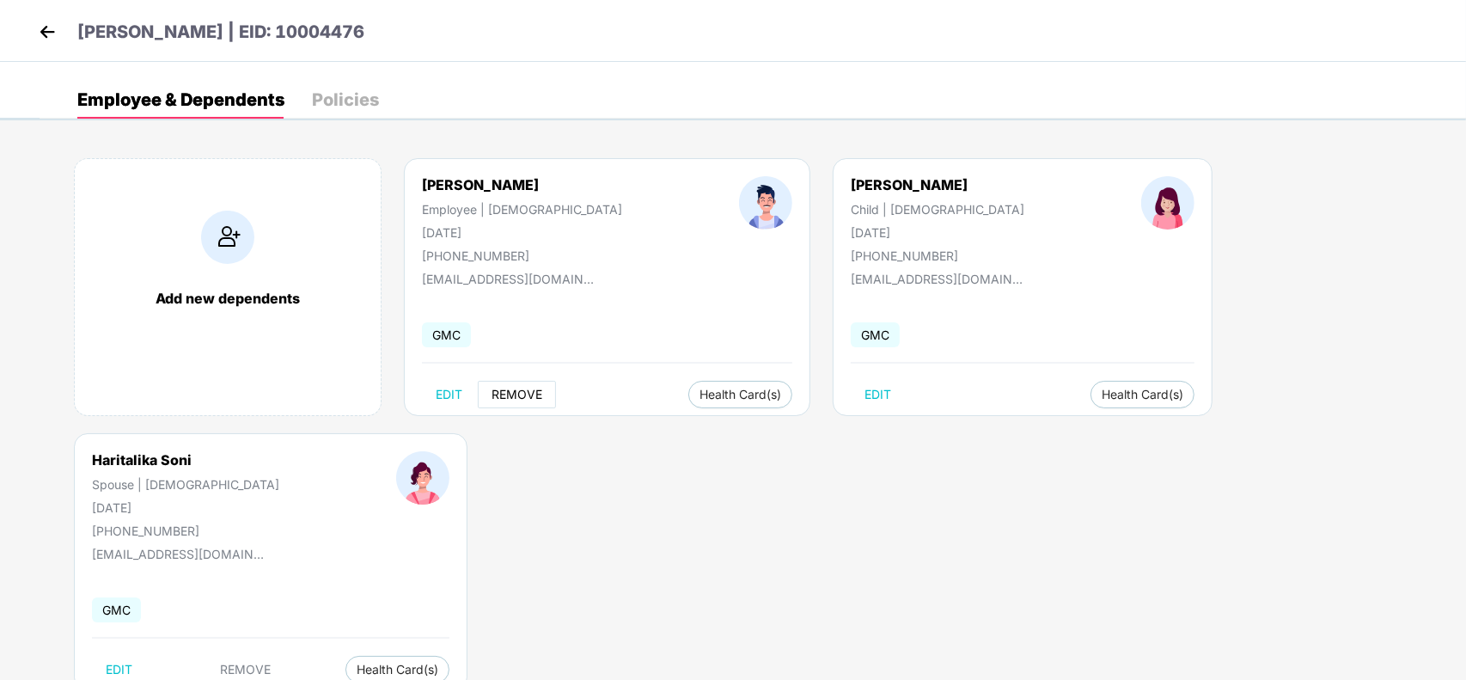
click at [538, 406] on button "REMOVE" at bounding box center [517, 394] width 78 height 27
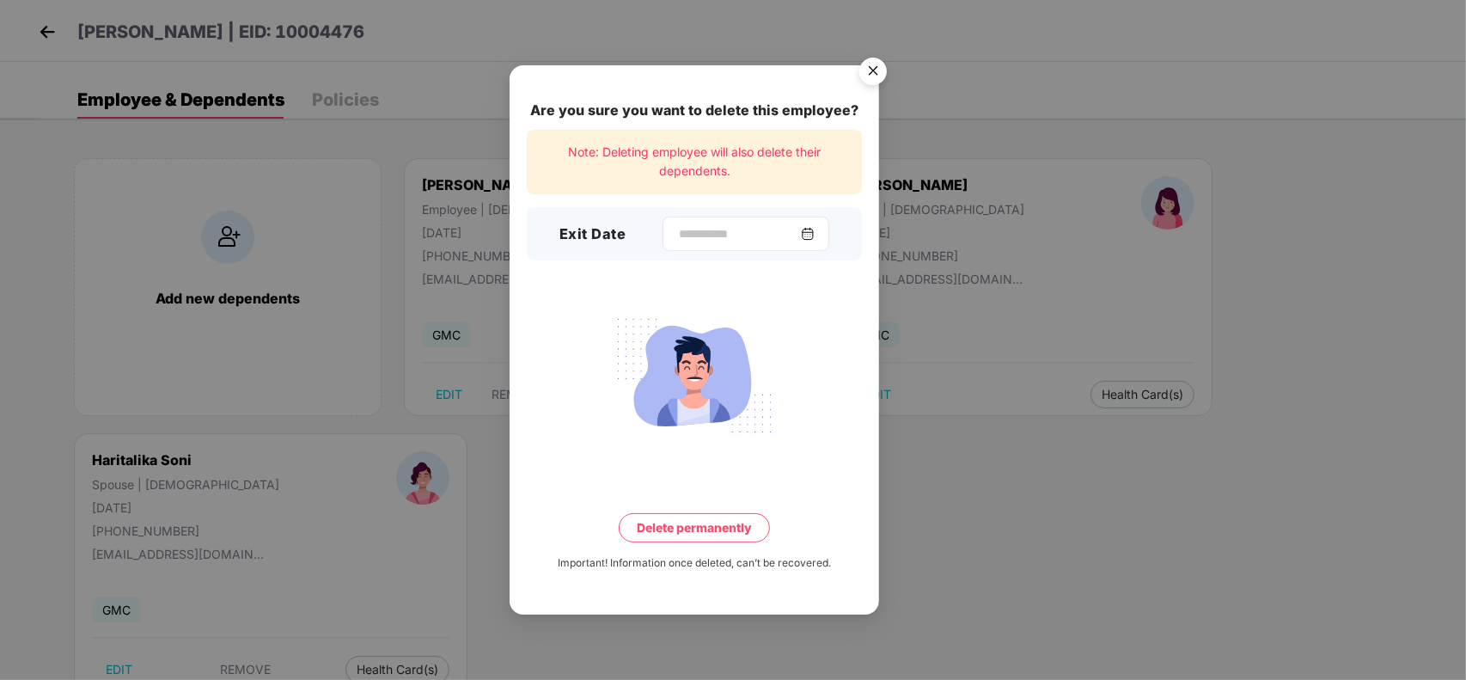
click at [724, 247] on div at bounding box center [745, 234] width 167 height 34
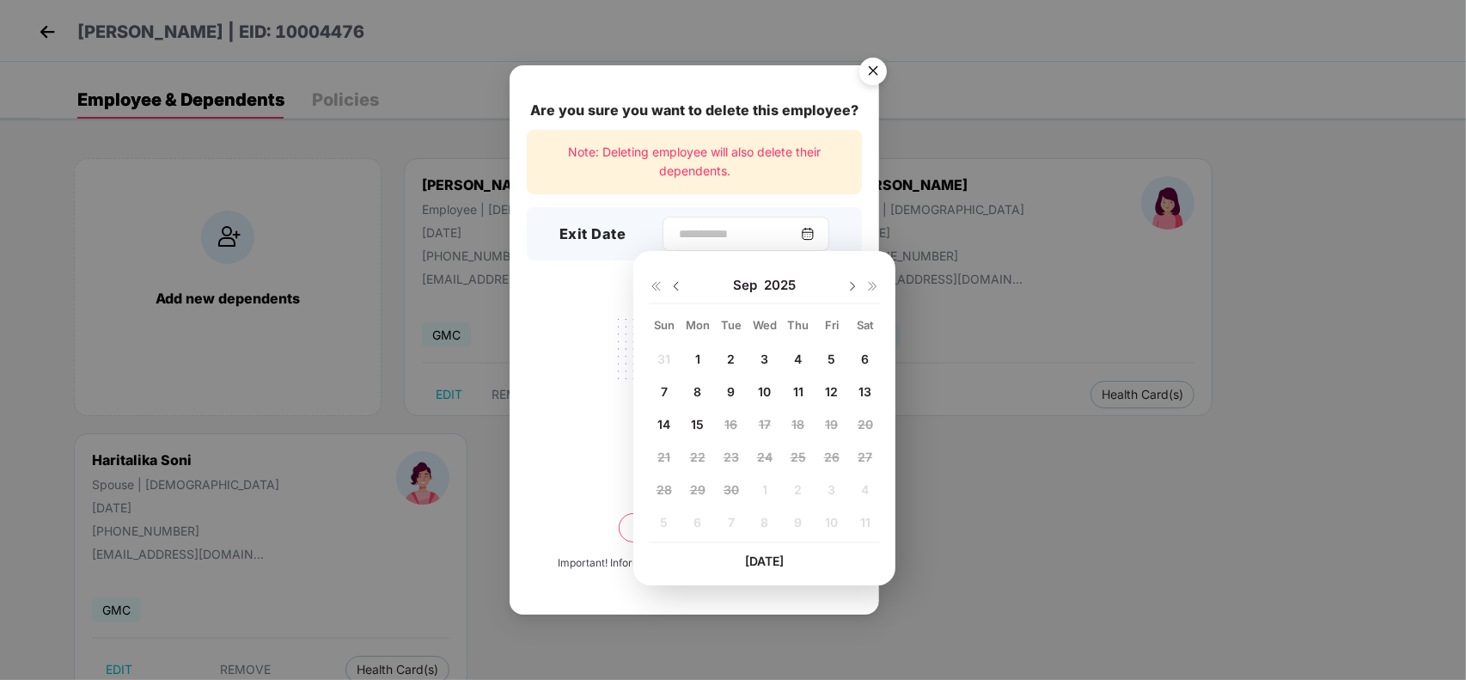
click at [728, 247] on div at bounding box center [745, 234] width 167 height 34
click at [670, 279] on img at bounding box center [676, 286] width 14 height 14
click at [659, 456] on span "17" at bounding box center [664, 456] width 12 height 15
type input "**********"
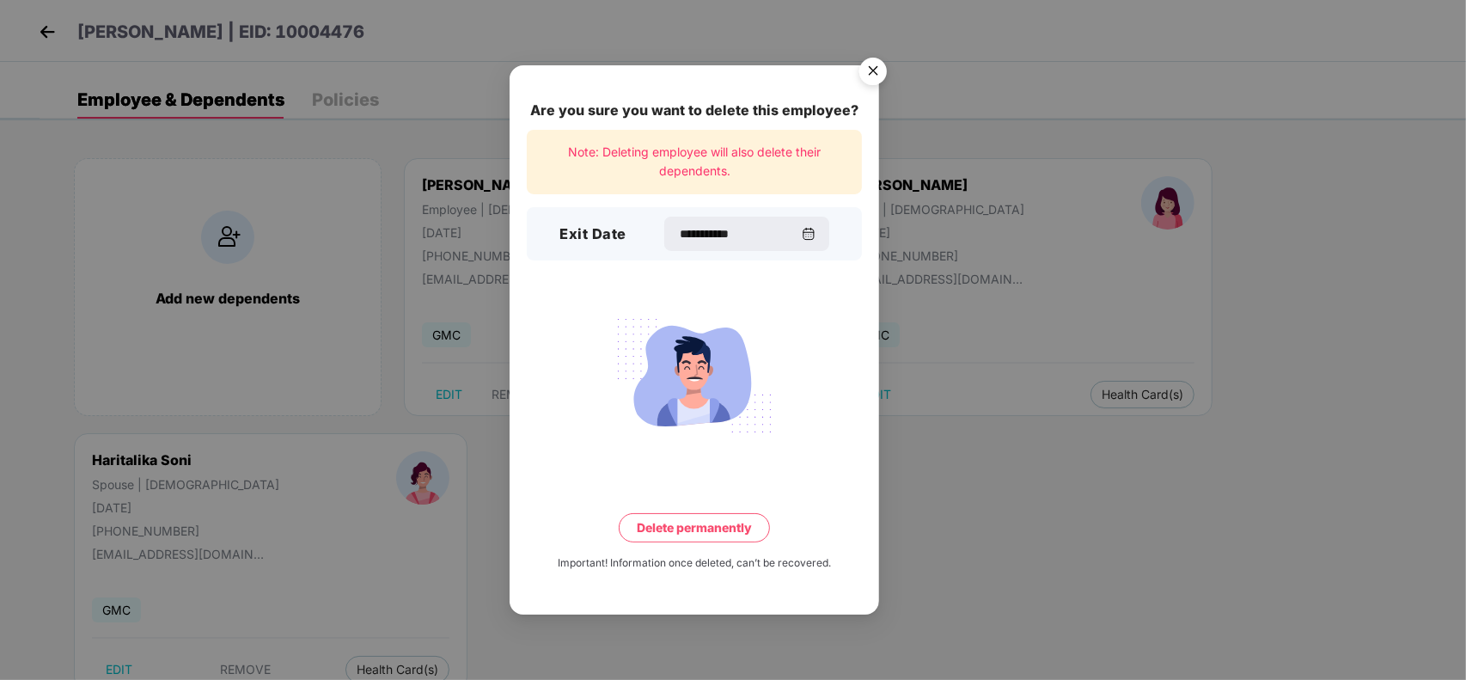
click at [671, 530] on button "Delete permanently" at bounding box center [694, 527] width 151 height 29
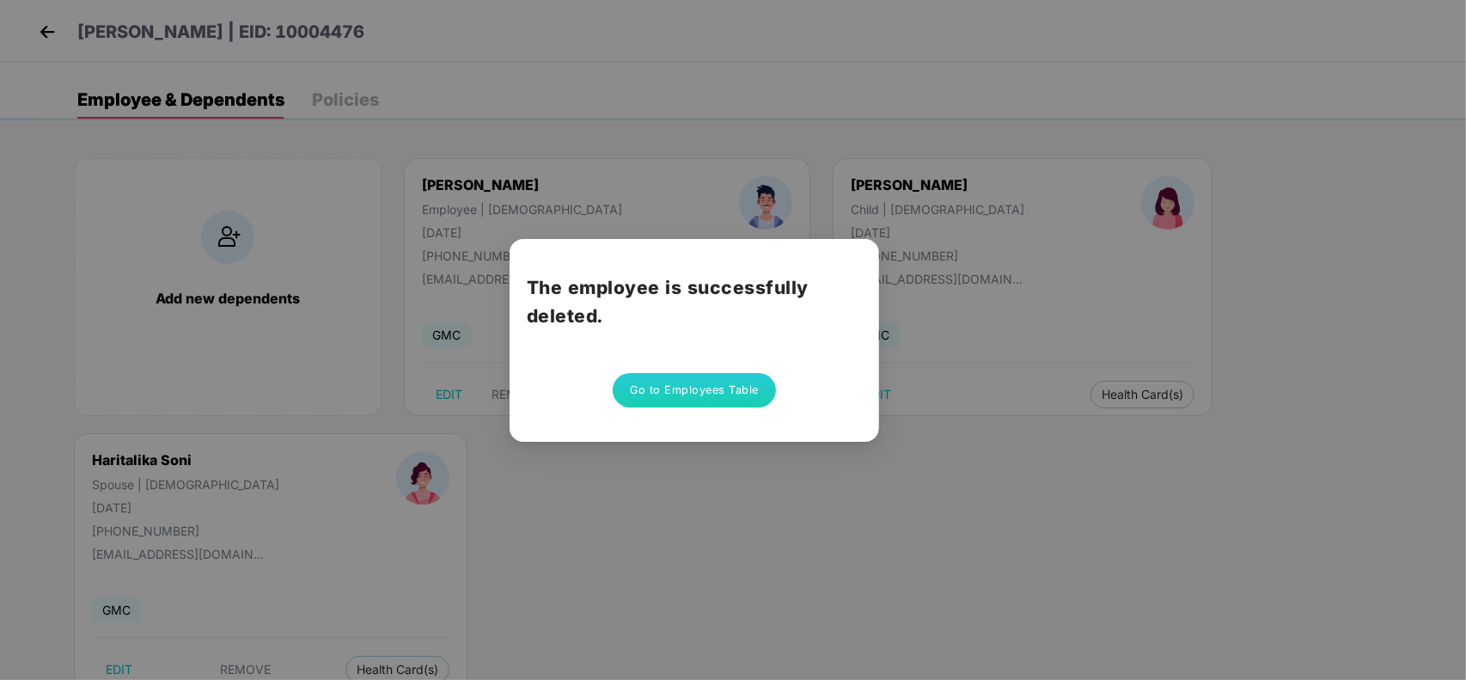
click at [668, 394] on button "Go to Employees Table" at bounding box center [694, 390] width 163 height 34
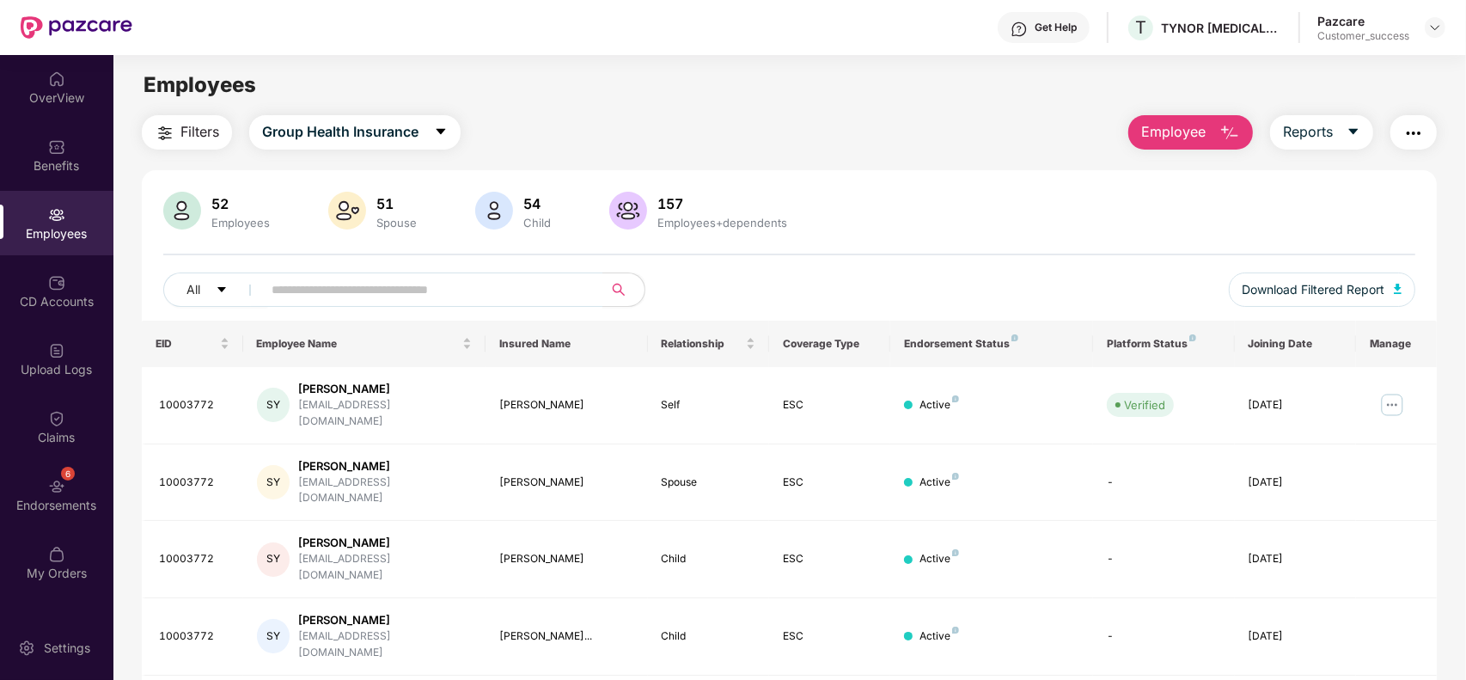
click at [1169, 127] on span "Employee" at bounding box center [1173, 131] width 64 height 21
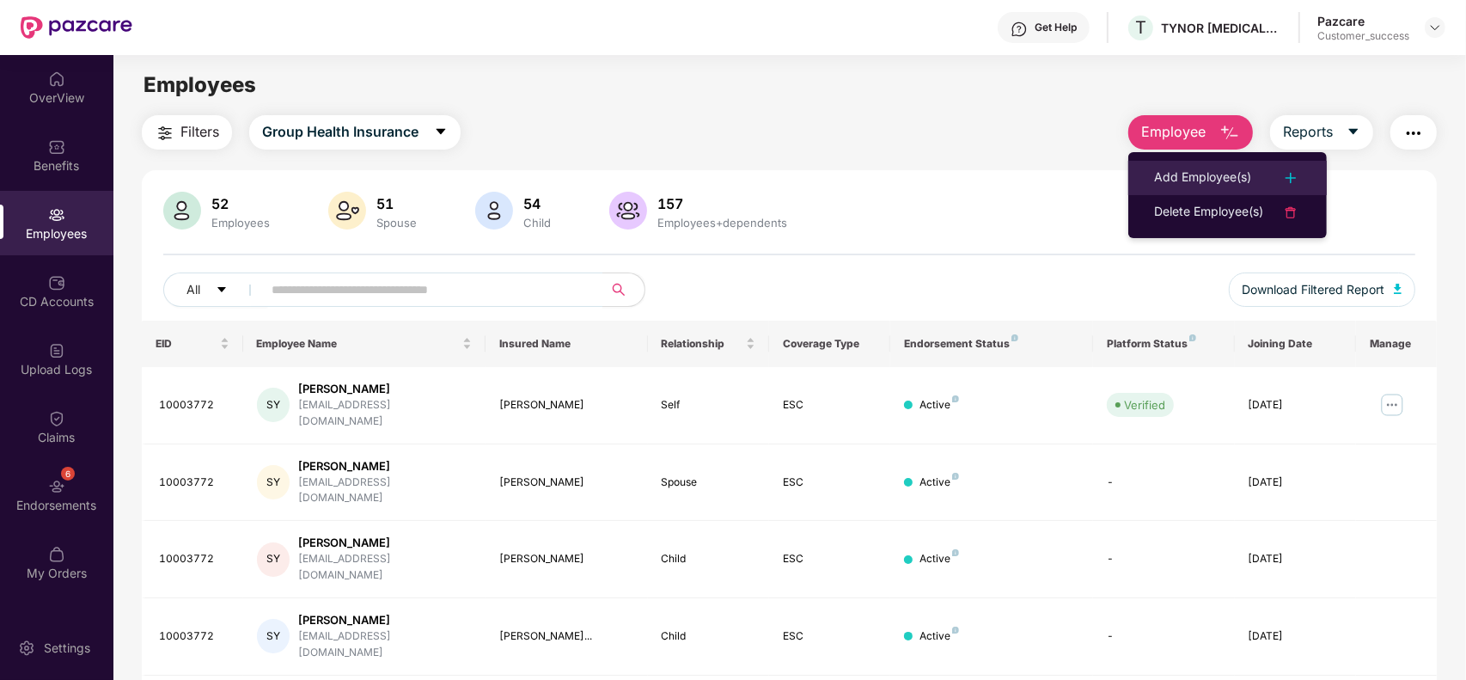
click at [1149, 161] on li "Add Employee(s)" at bounding box center [1227, 178] width 198 height 34
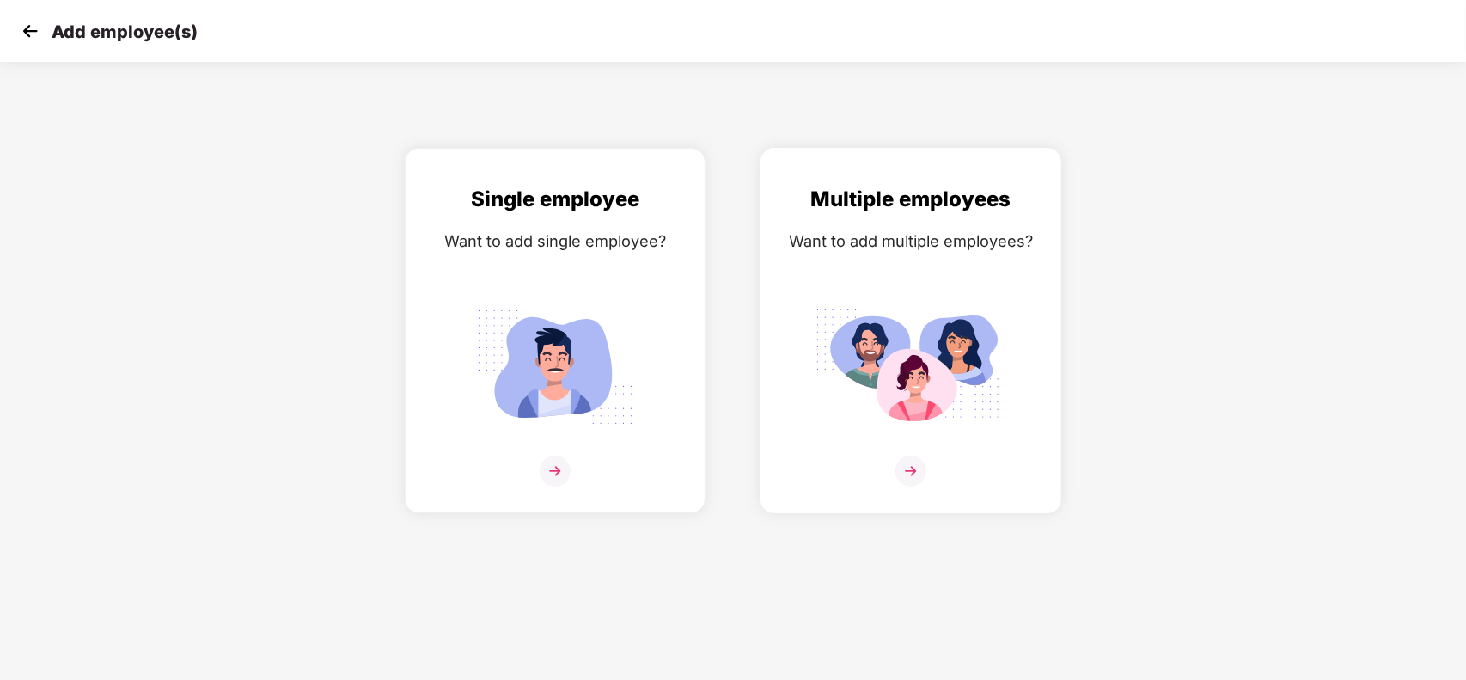
click at [921, 272] on div "Multiple employees Want to add multiple employees?" at bounding box center [910, 345] width 265 height 325
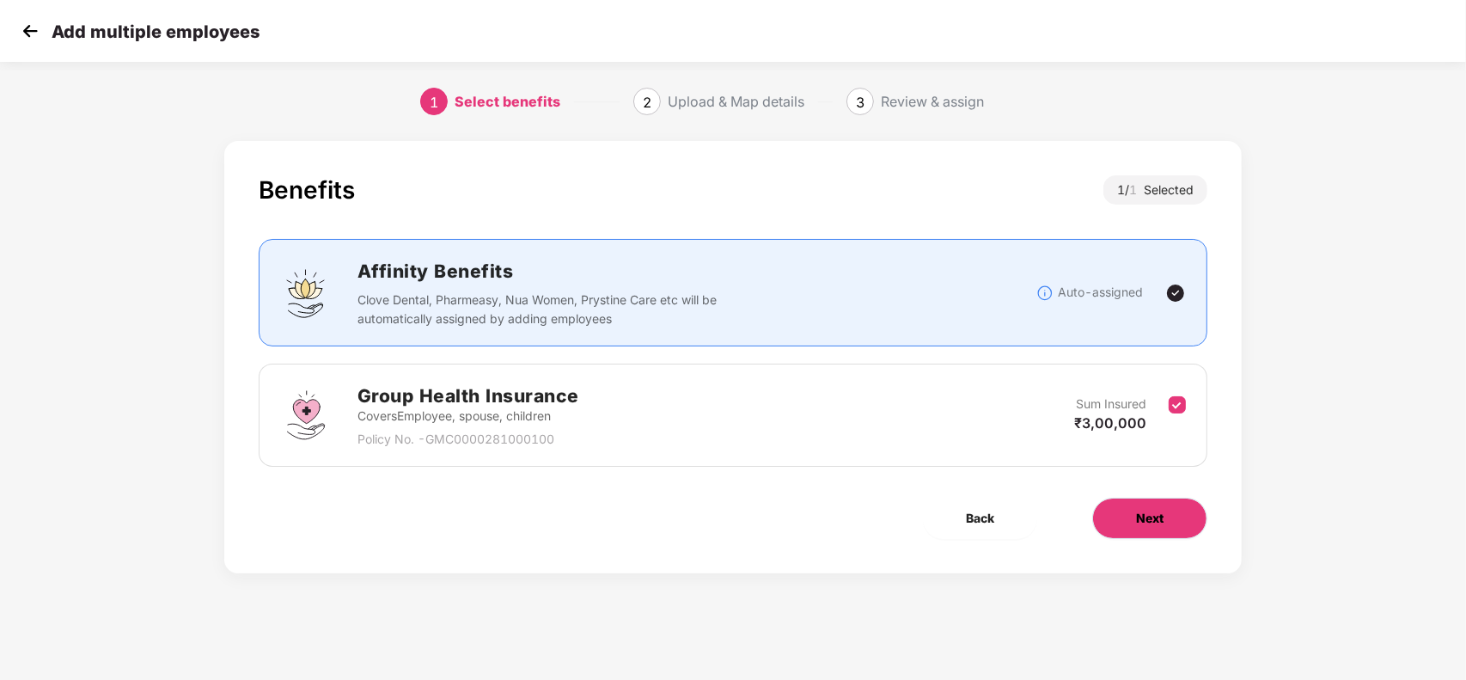
click at [1128, 531] on button "Next" at bounding box center [1149, 517] width 115 height 41
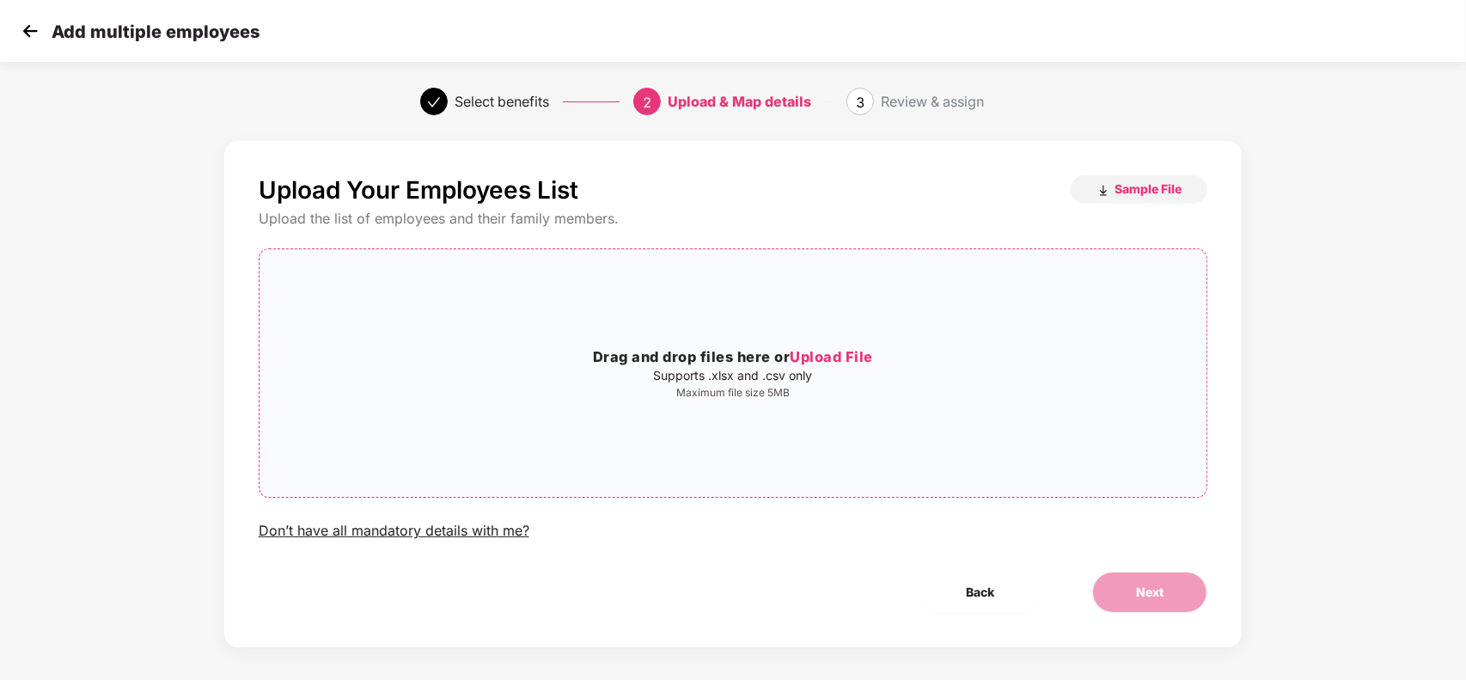
click at [924, 422] on div "Drag and drop files here or Upload File Supports .xlsx and .csv only Maximum fi…" at bounding box center [733, 373] width 948 height 220
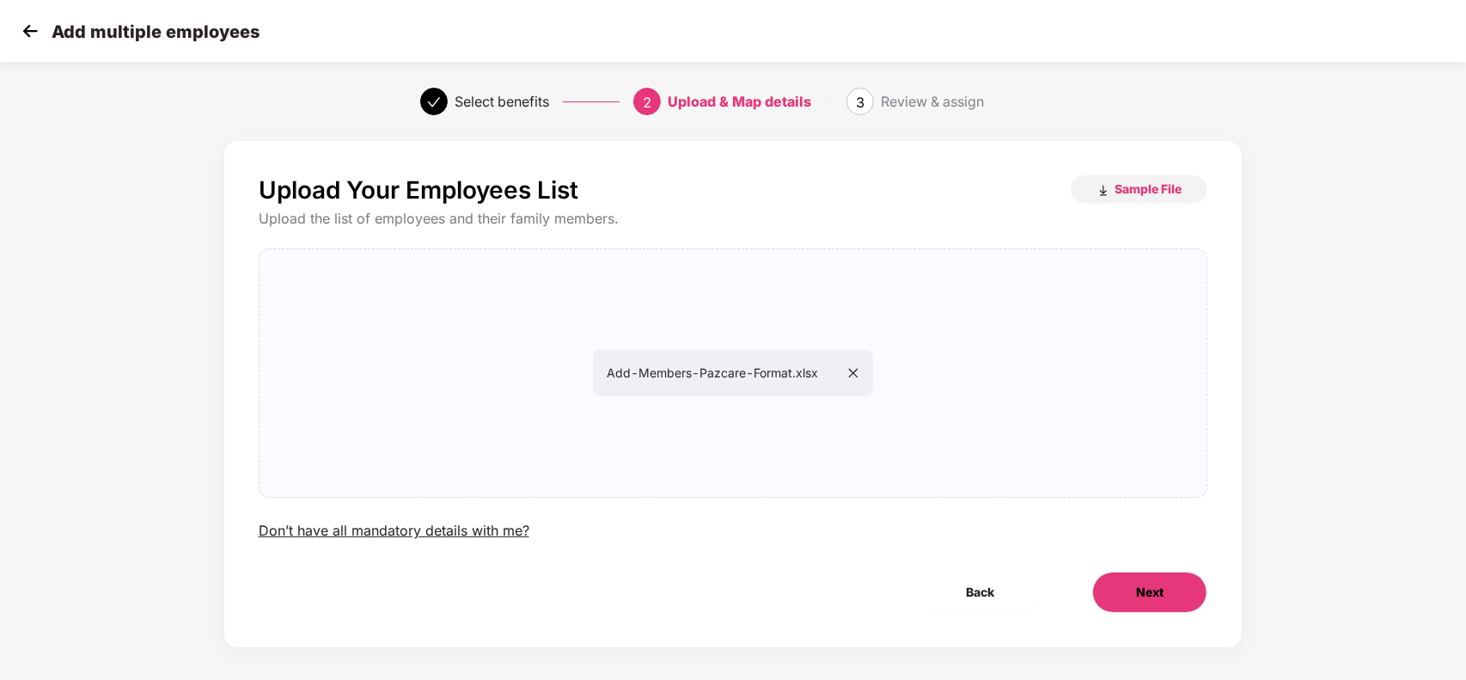
click at [1100, 578] on button "Next" at bounding box center [1149, 591] width 115 height 41
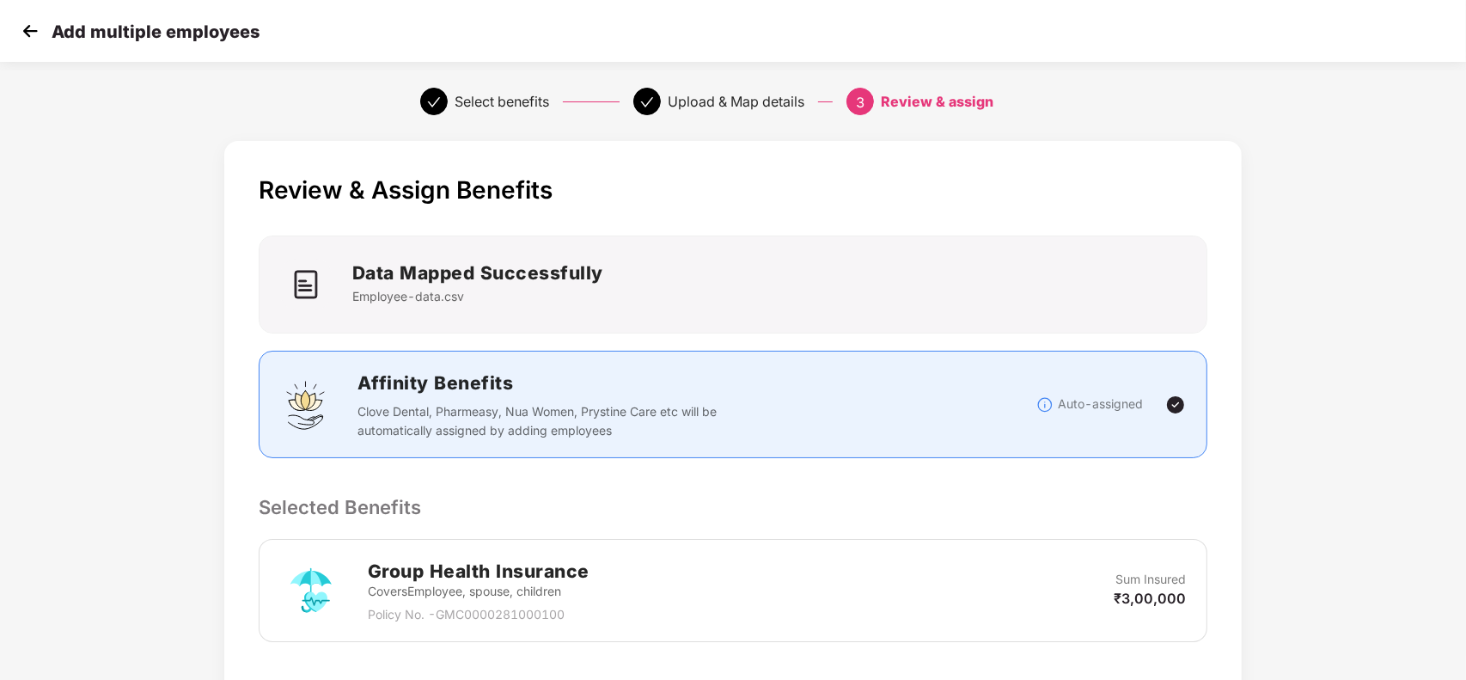
scroll to position [280, 0]
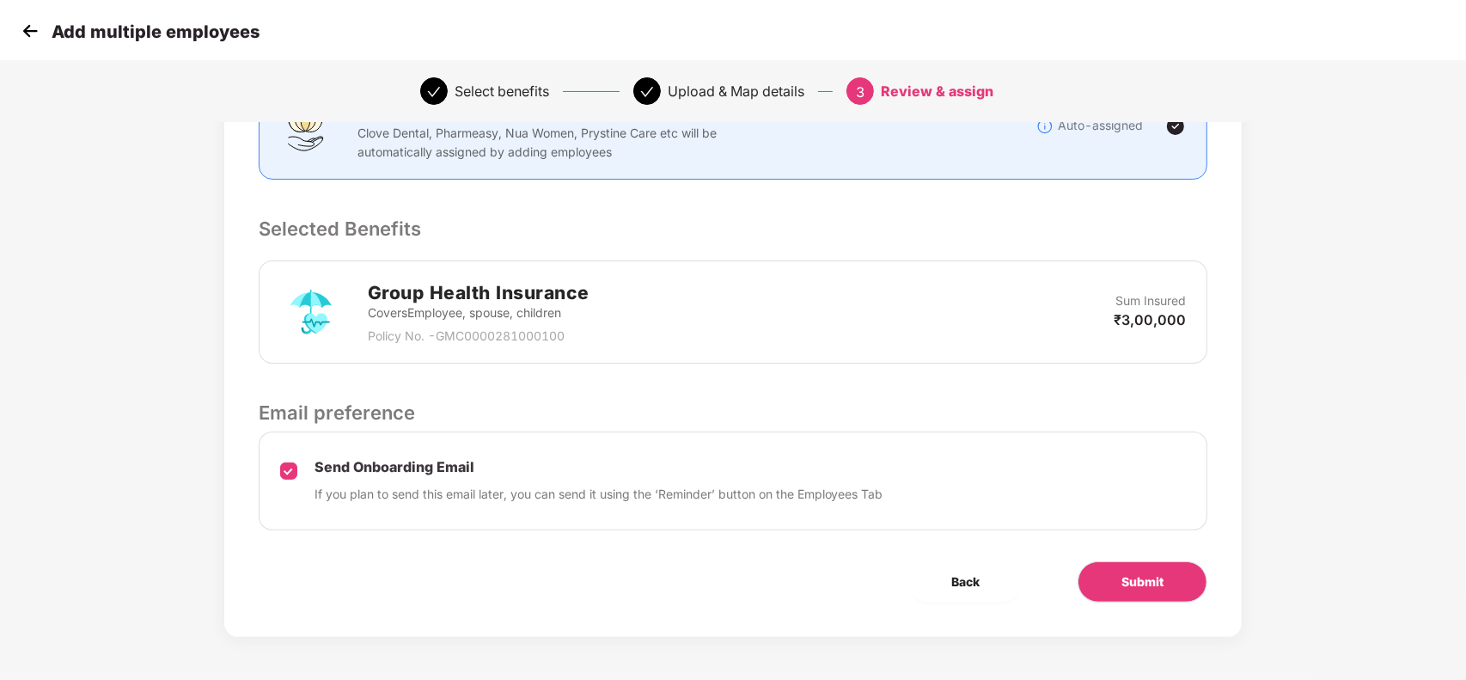
click at [1055, 577] on div "Submit" at bounding box center [1142, 581] width 185 height 41
click at [1104, 582] on button "Submit" at bounding box center [1142, 581] width 130 height 41
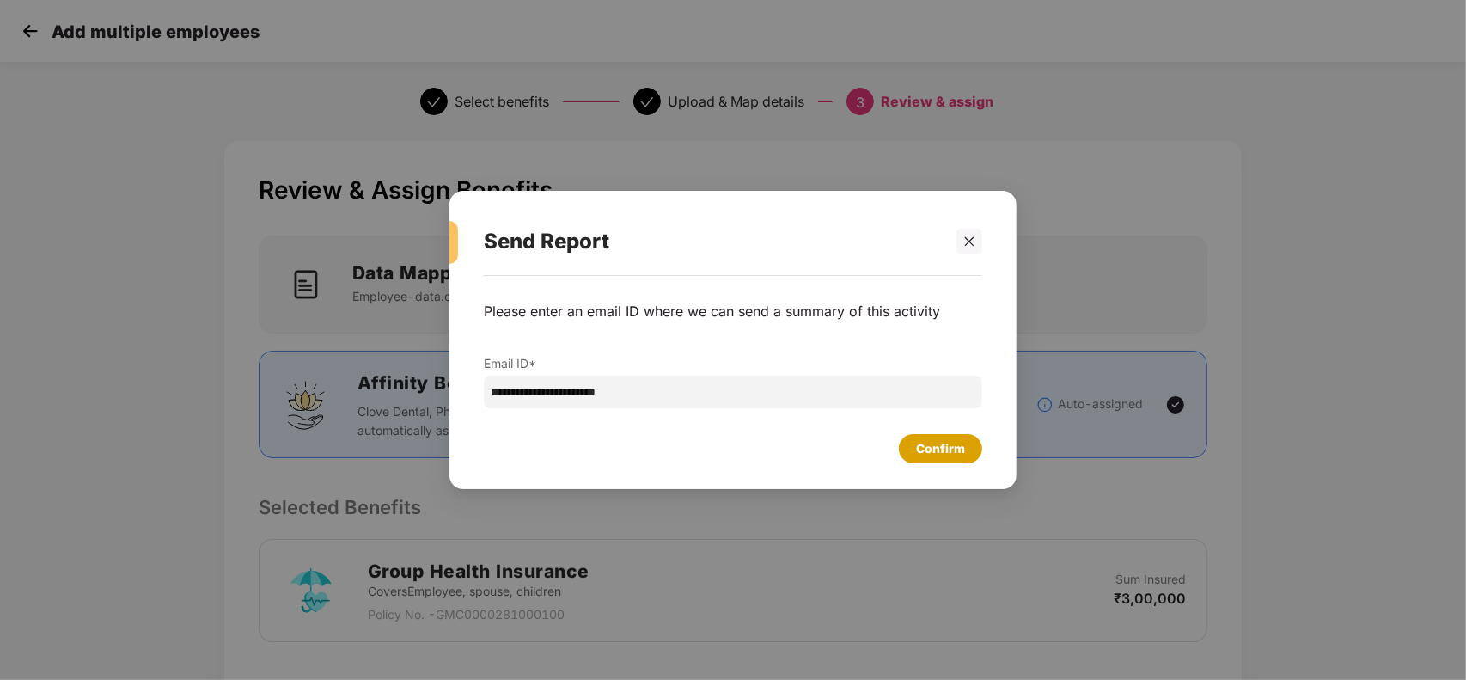
click at [946, 448] on div "Confirm" at bounding box center [940, 448] width 49 height 19
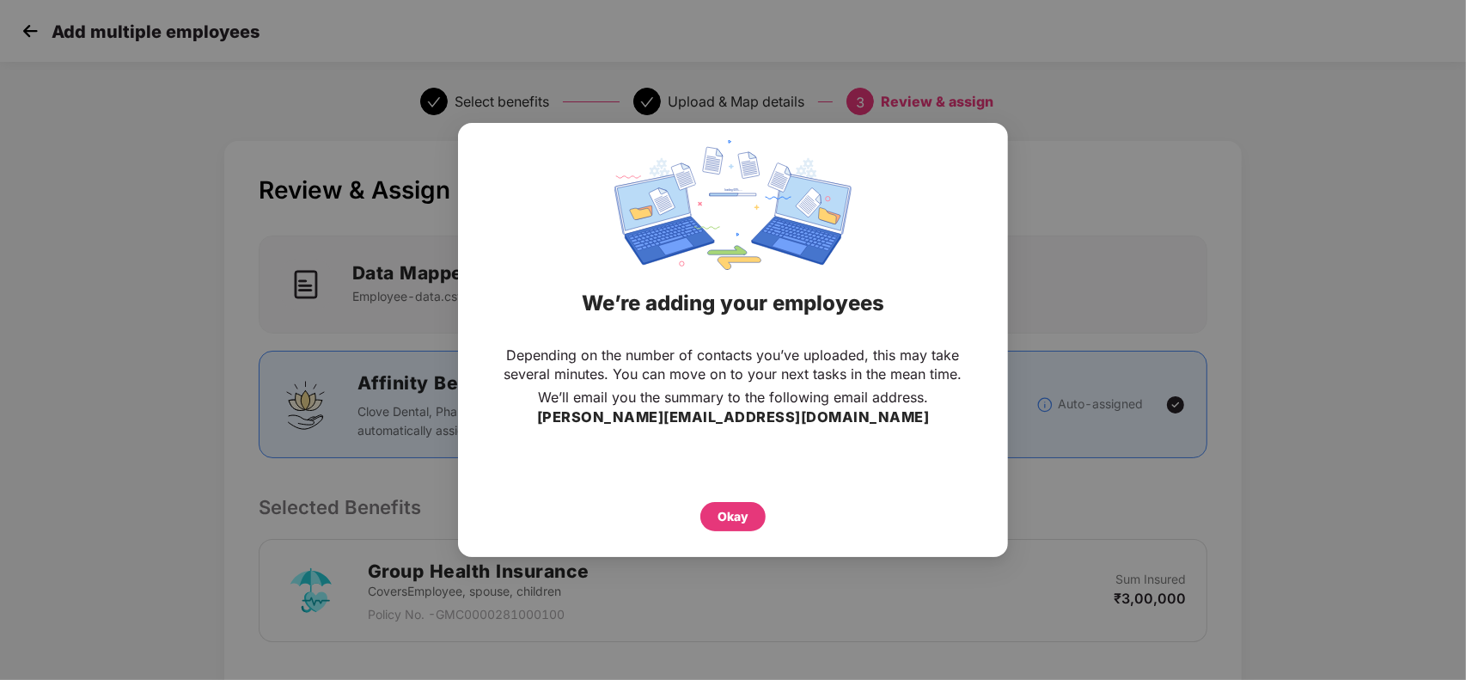
click at [709, 504] on div "Okay" at bounding box center [732, 516] width 65 height 29
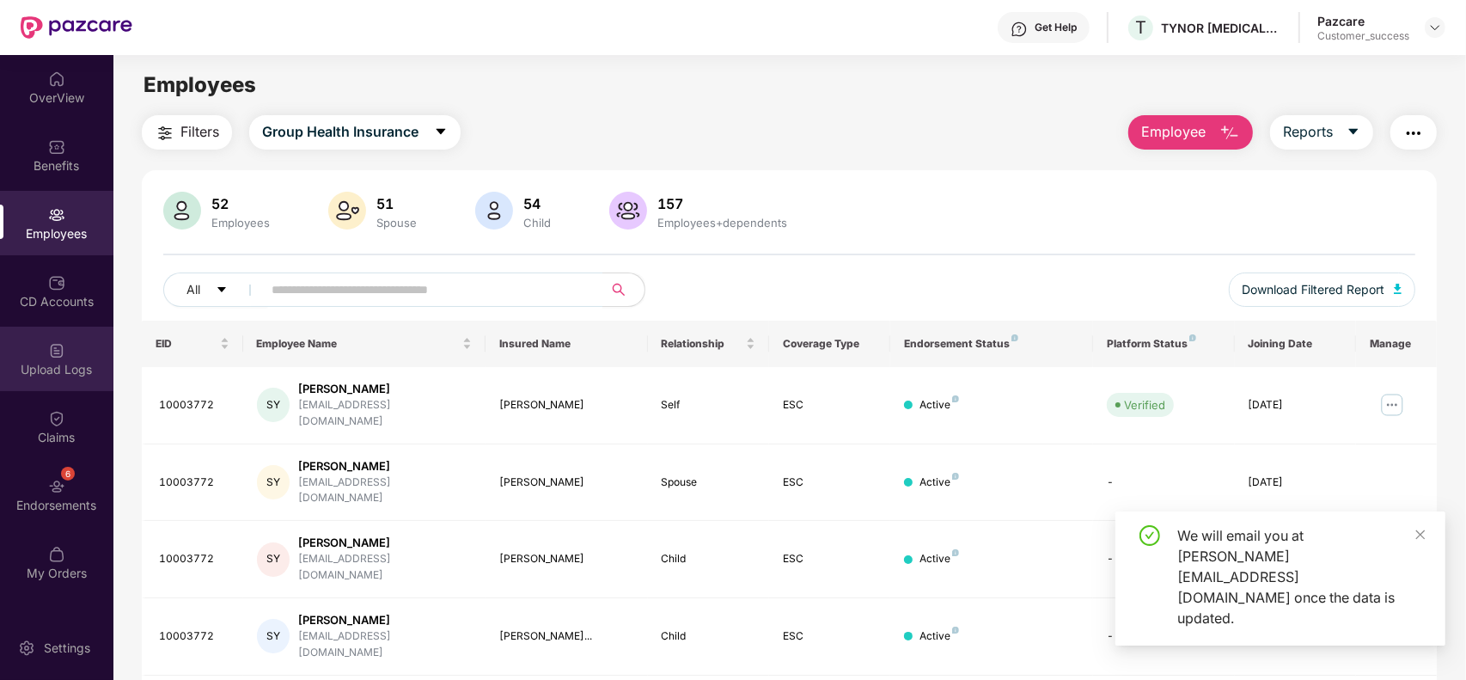
click at [52, 350] on img at bounding box center [56, 350] width 17 height 17
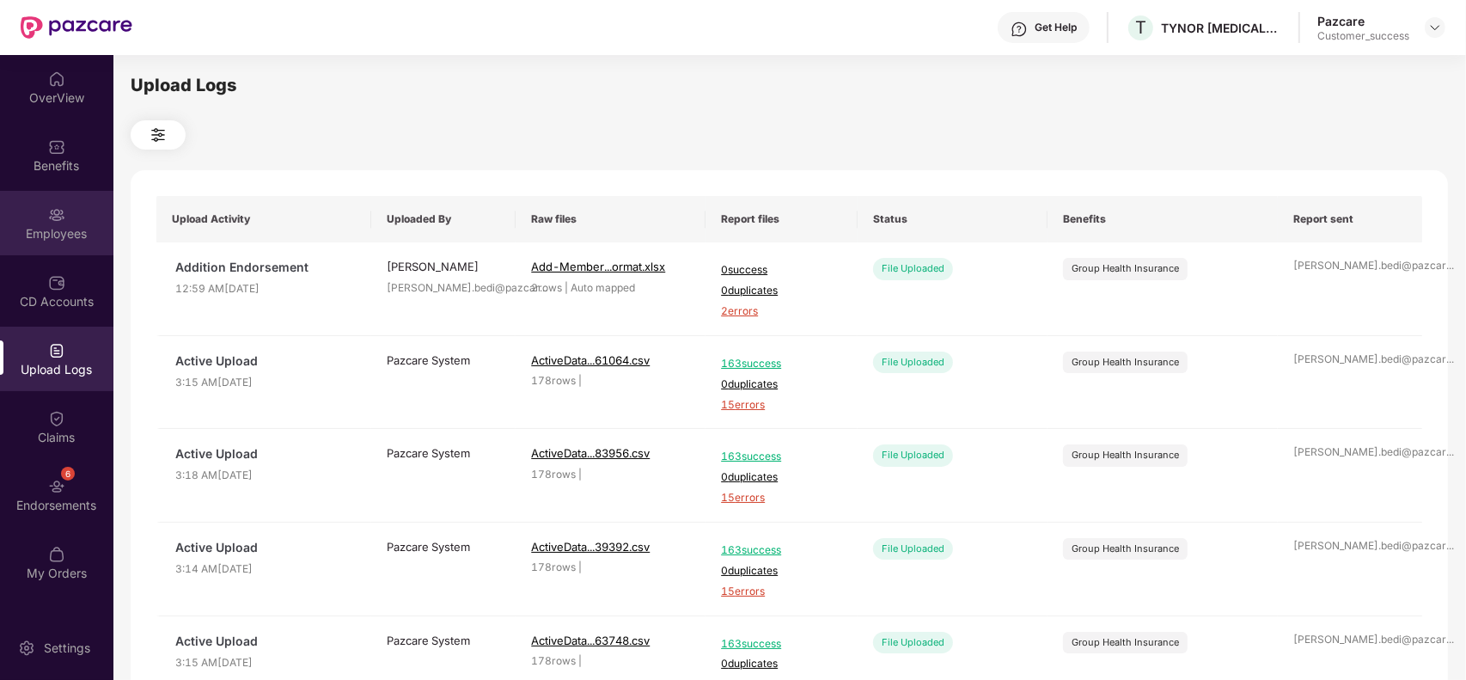
click at [60, 204] on div at bounding box center [56, 212] width 17 height 17
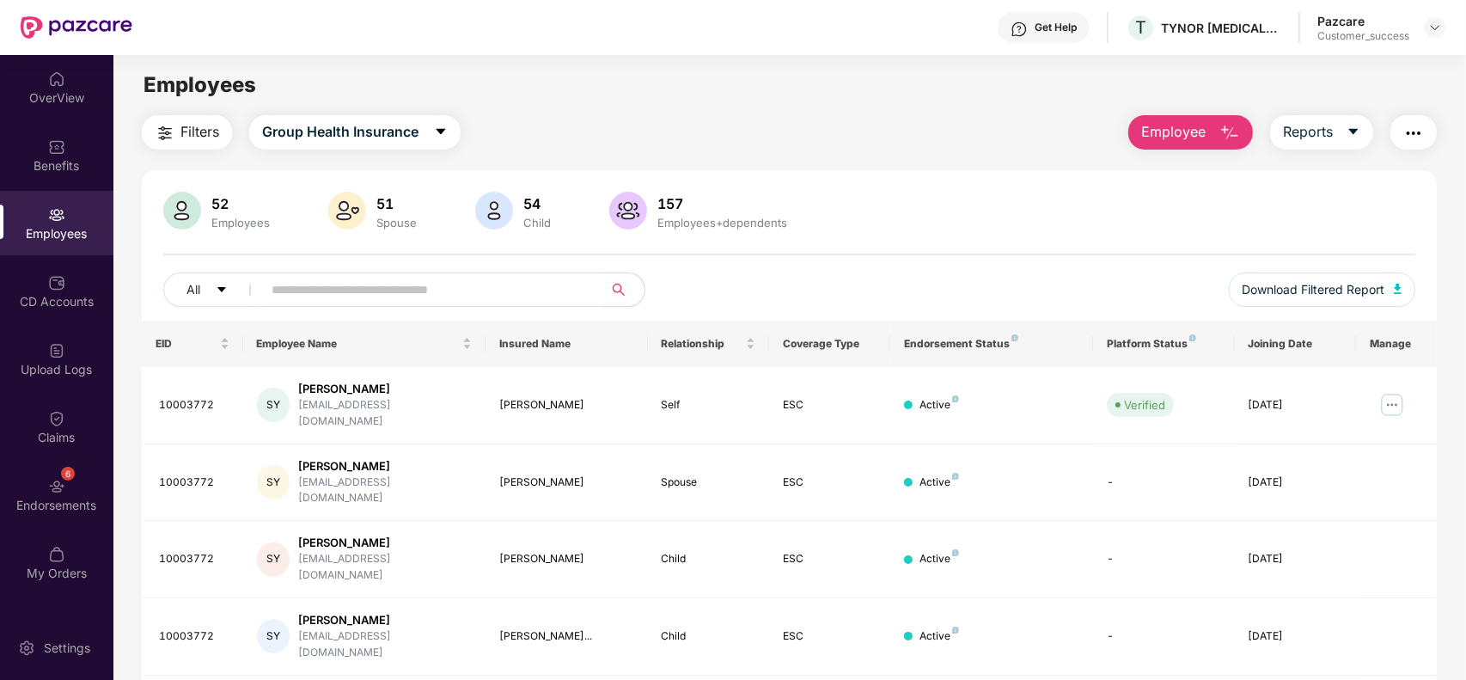
click at [1160, 140] on span "Employee" at bounding box center [1173, 131] width 64 height 21
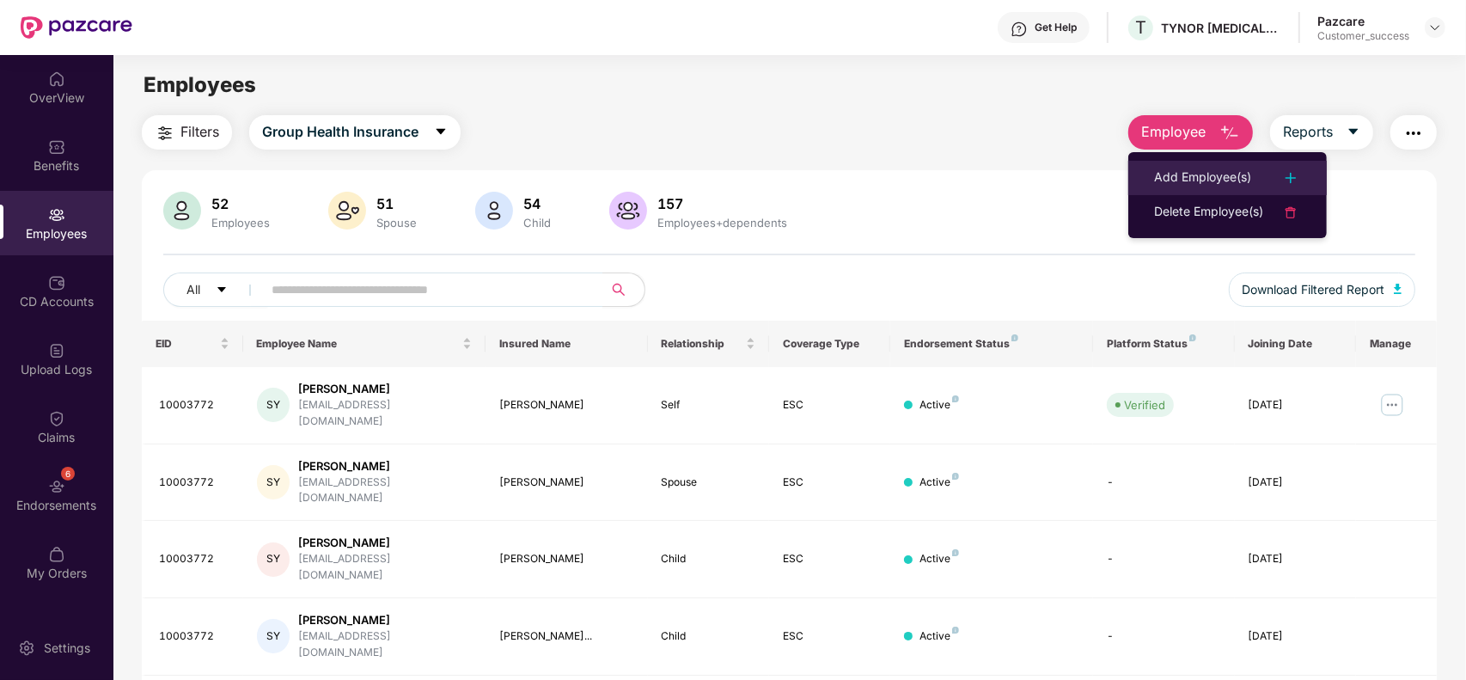
click at [1175, 164] on li "Add Employee(s)" at bounding box center [1227, 178] width 198 height 34
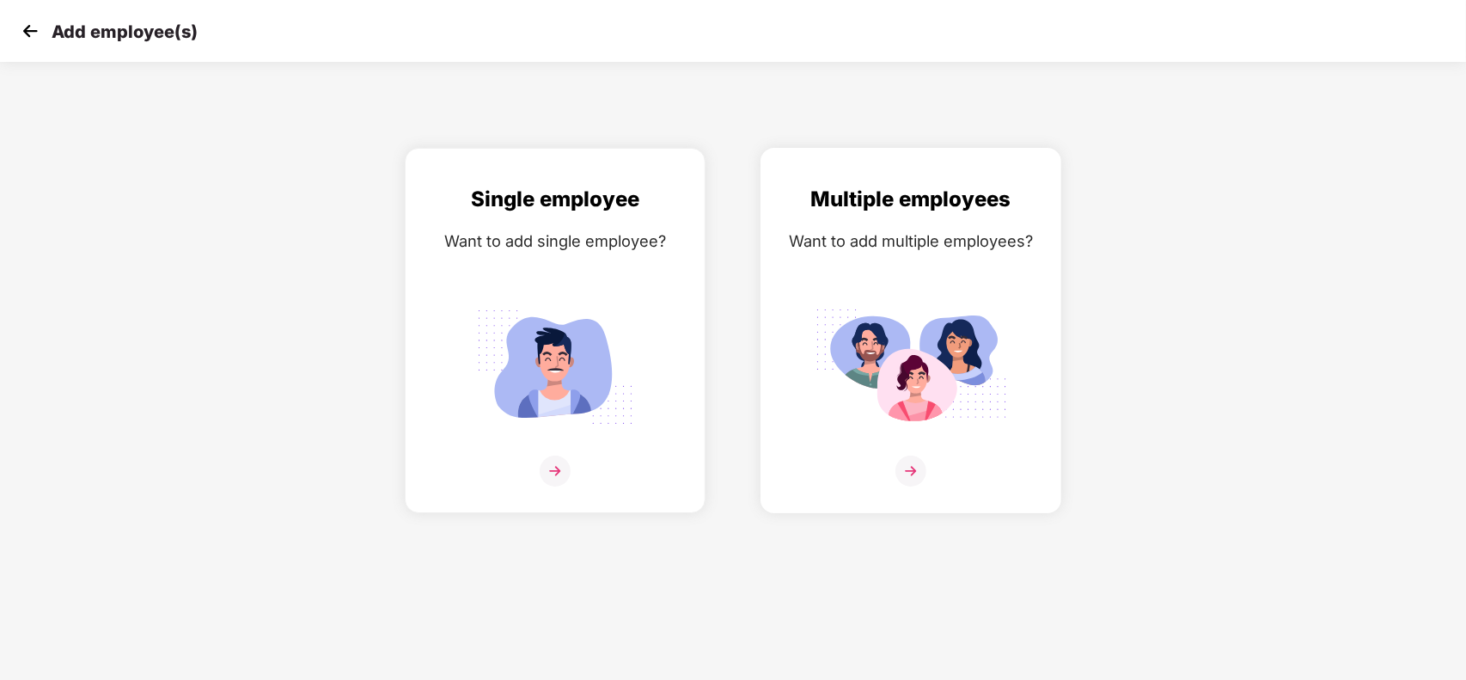
click at [1002, 295] on div "Multiple employees Want to add multiple employees?" at bounding box center [910, 345] width 265 height 325
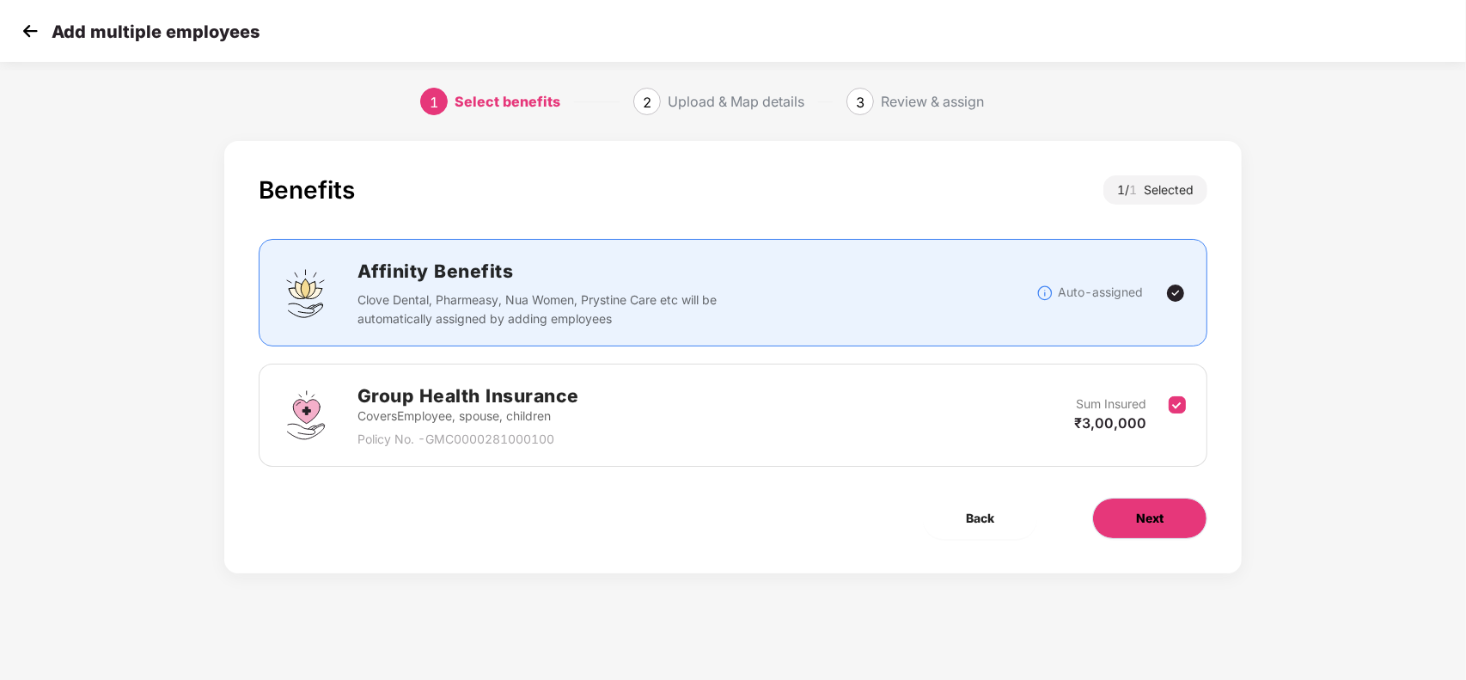
click at [1175, 509] on button "Next" at bounding box center [1149, 517] width 115 height 41
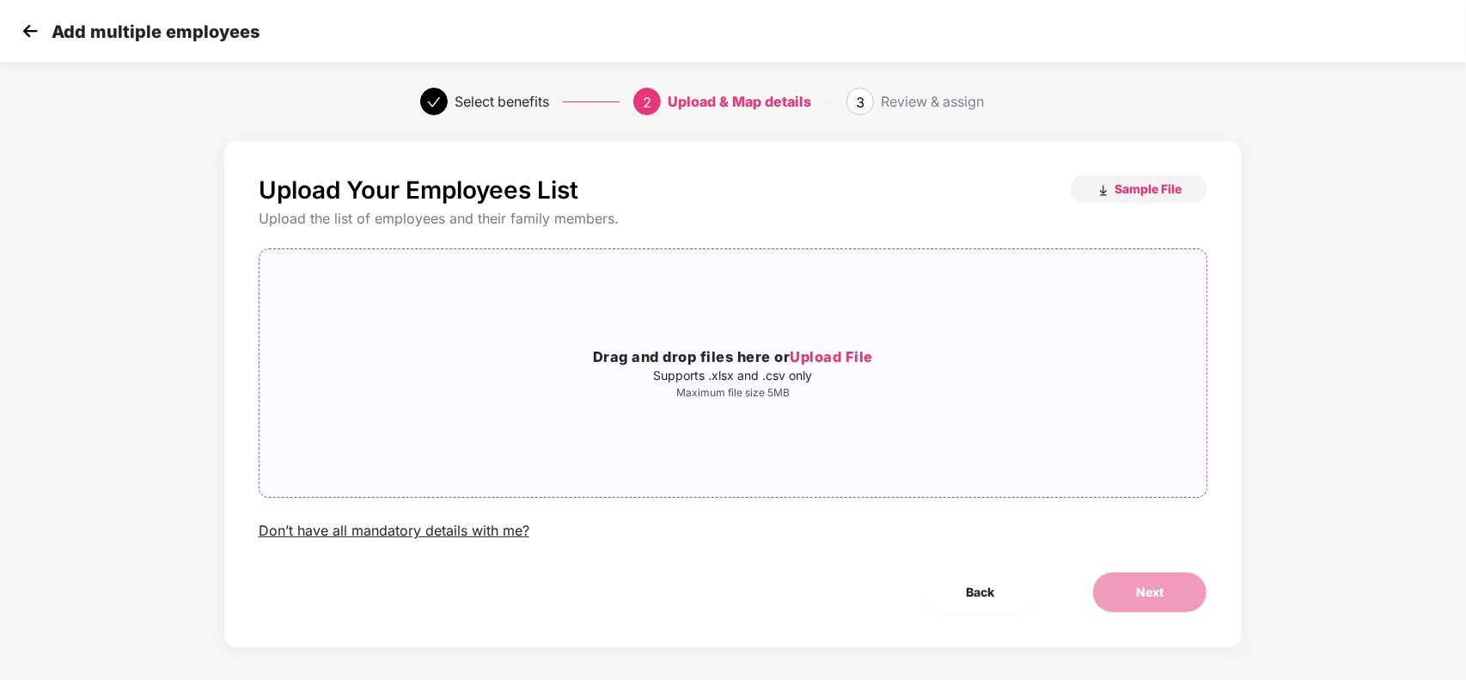
click at [729, 288] on div "Drag and drop files here or Upload File Supports .xlsx and .csv only Maximum fi…" at bounding box center [733, 373] width 948 height 220
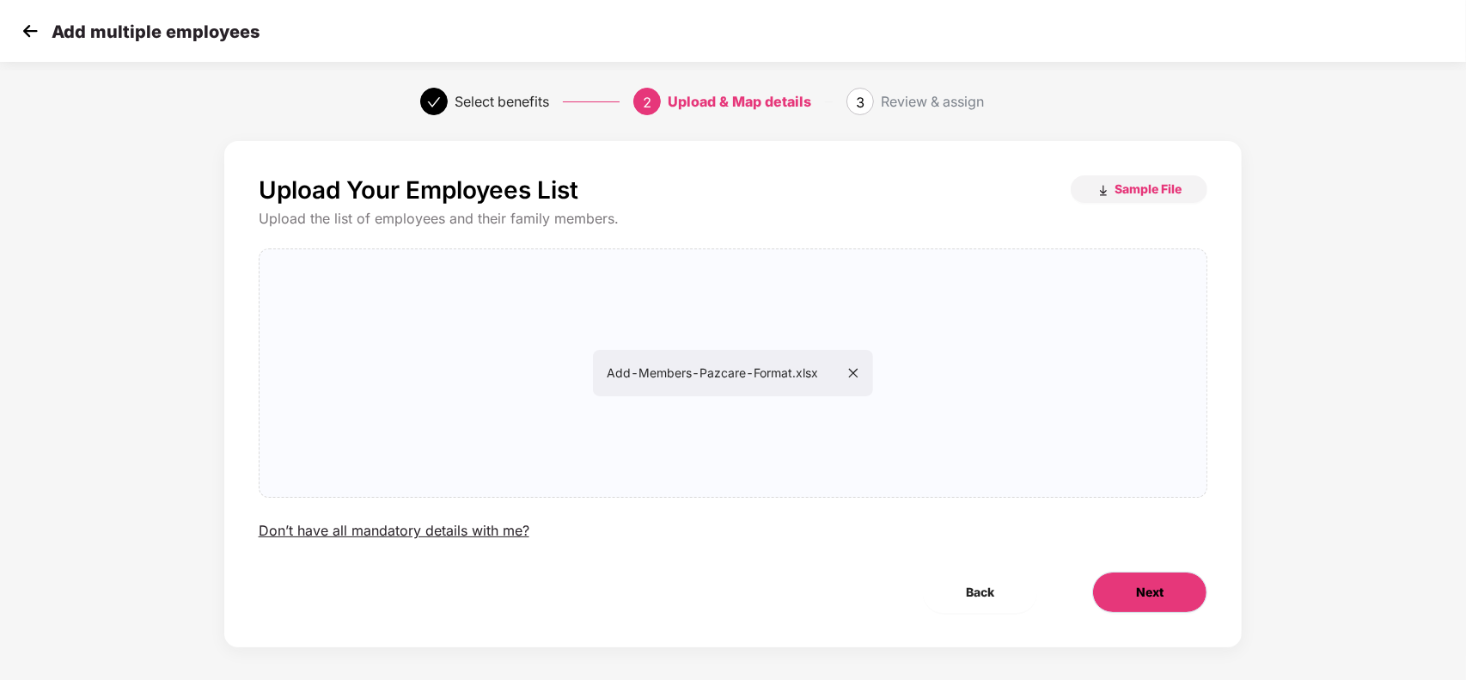
click at [1126, 585] on button "Next" at bounding box center [1149, 591] width 115 height 41
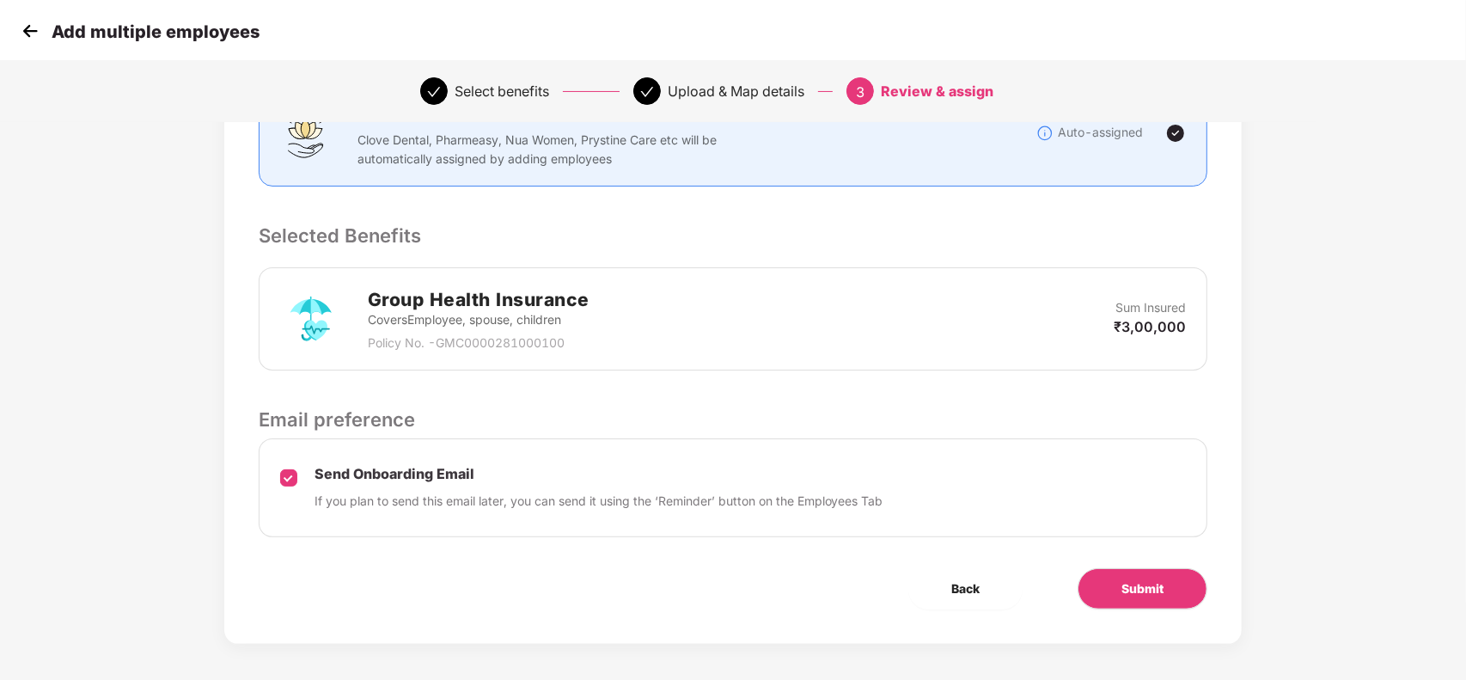
scroll to position [280, 0]
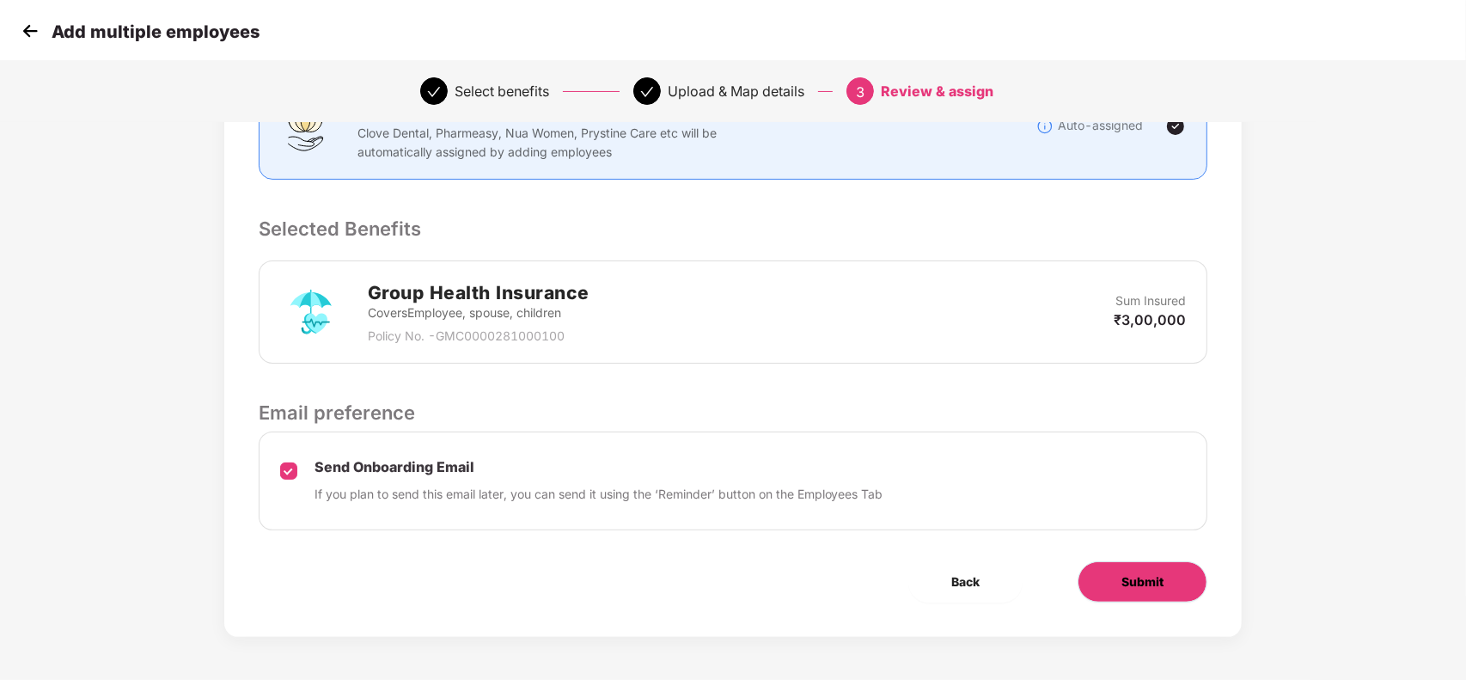
click at [1147, 584] on span "Submit" at bounding box center [1142, 581] width 42 height 19
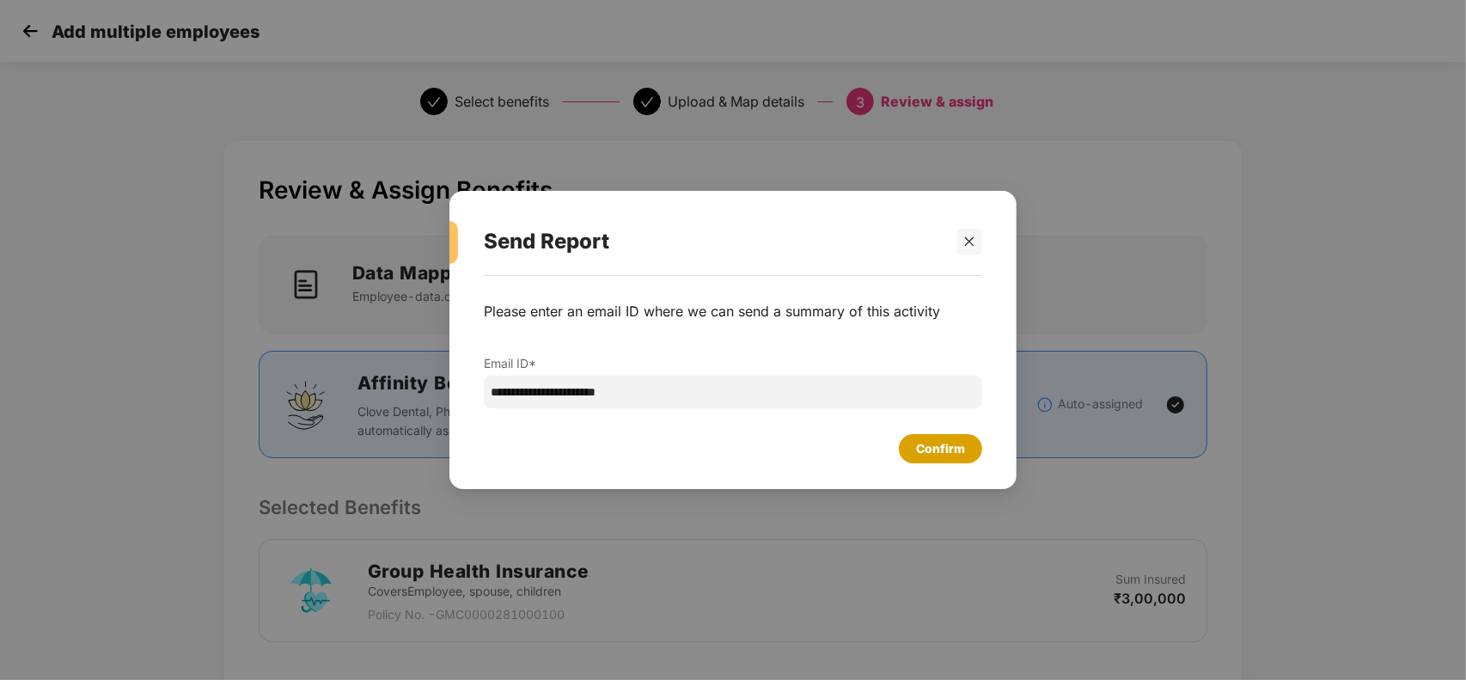
click at [941, 442] on div "Confirm" at bounding box center [940, 448] width 49 height 19
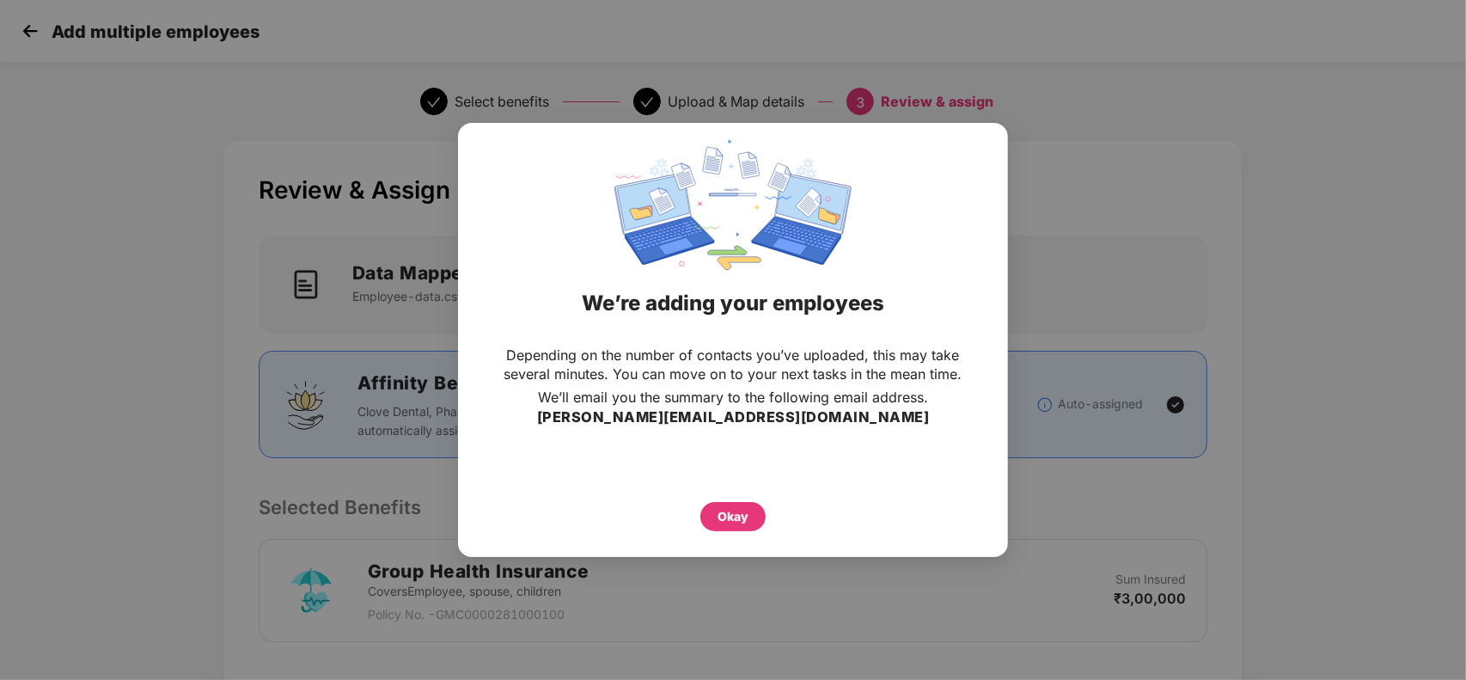
click at [703, 497] on div "Okay" at bounding box center [732, 512] width 481 height 38
click at [711, 503] on div "Okay" at bounding box center [732, 516] width 65 height 29
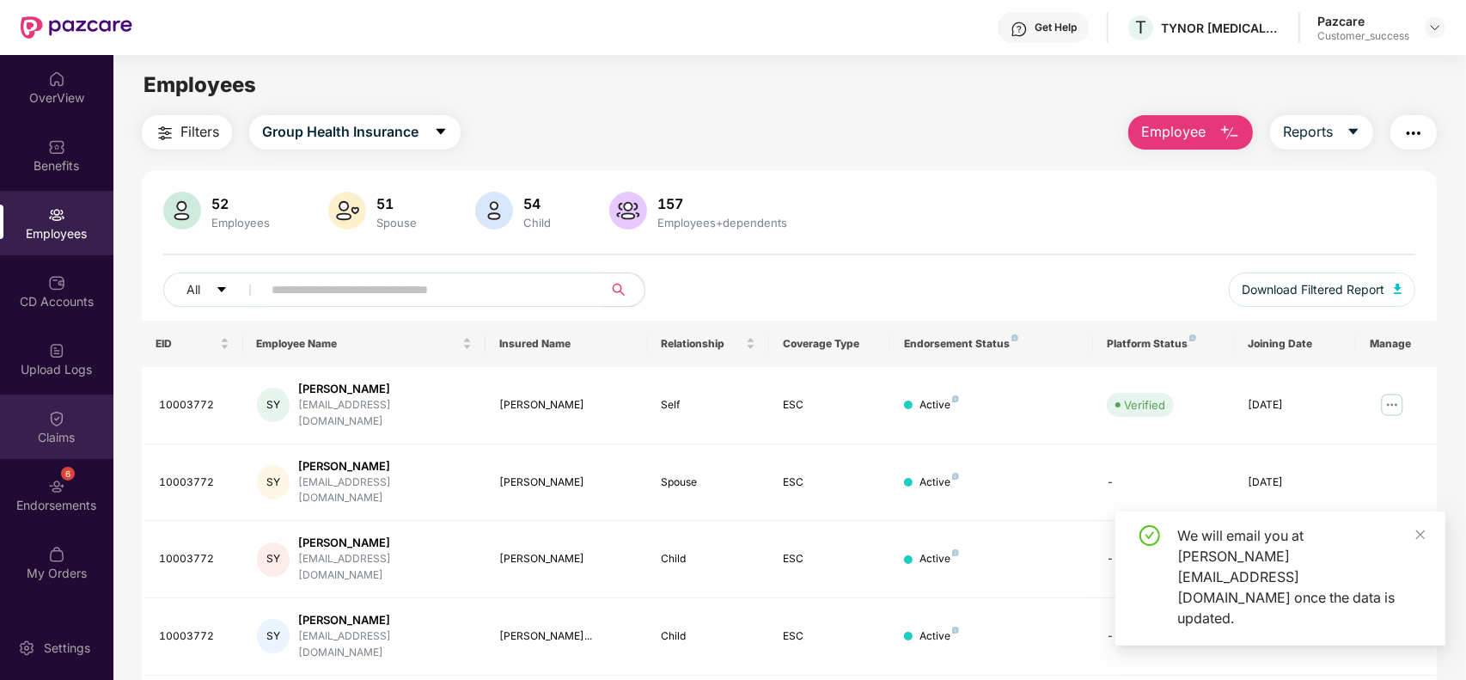
click at [62, 400] on div "Claims" at bounding box center [56, 426] width 113 height 64
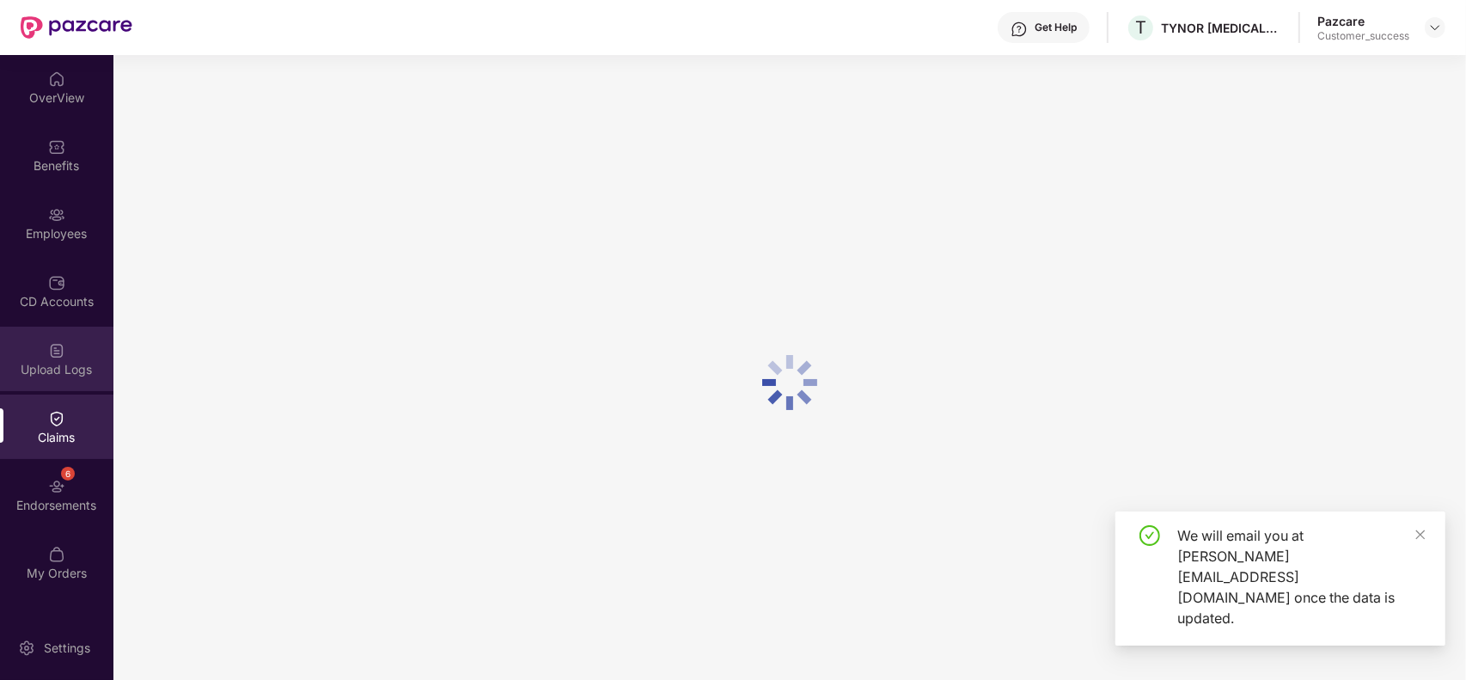
click at [63, 376] on div "Upload Logs" at bounding box center [56, 369] width 113 height 17
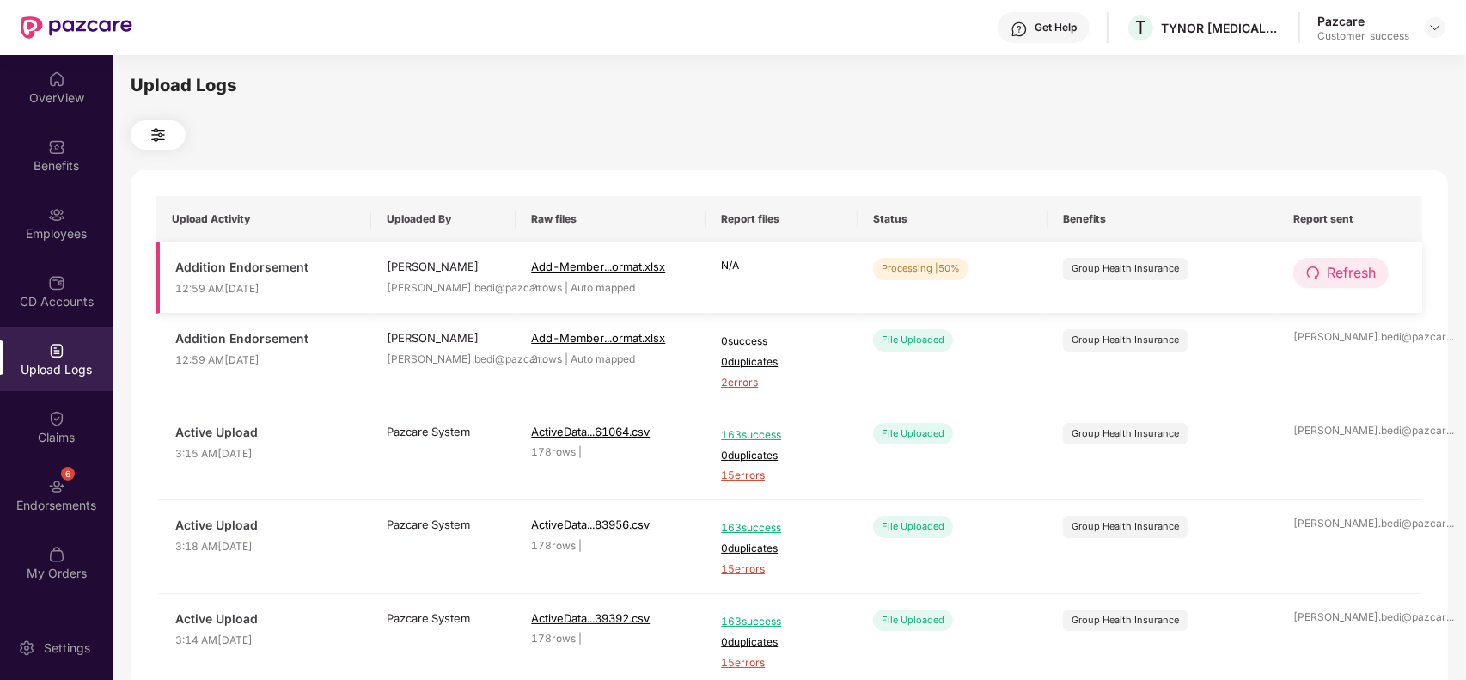
click at [1333, 269] on span "Refresh" at bounding box center [1351, 272] width 49 height 21
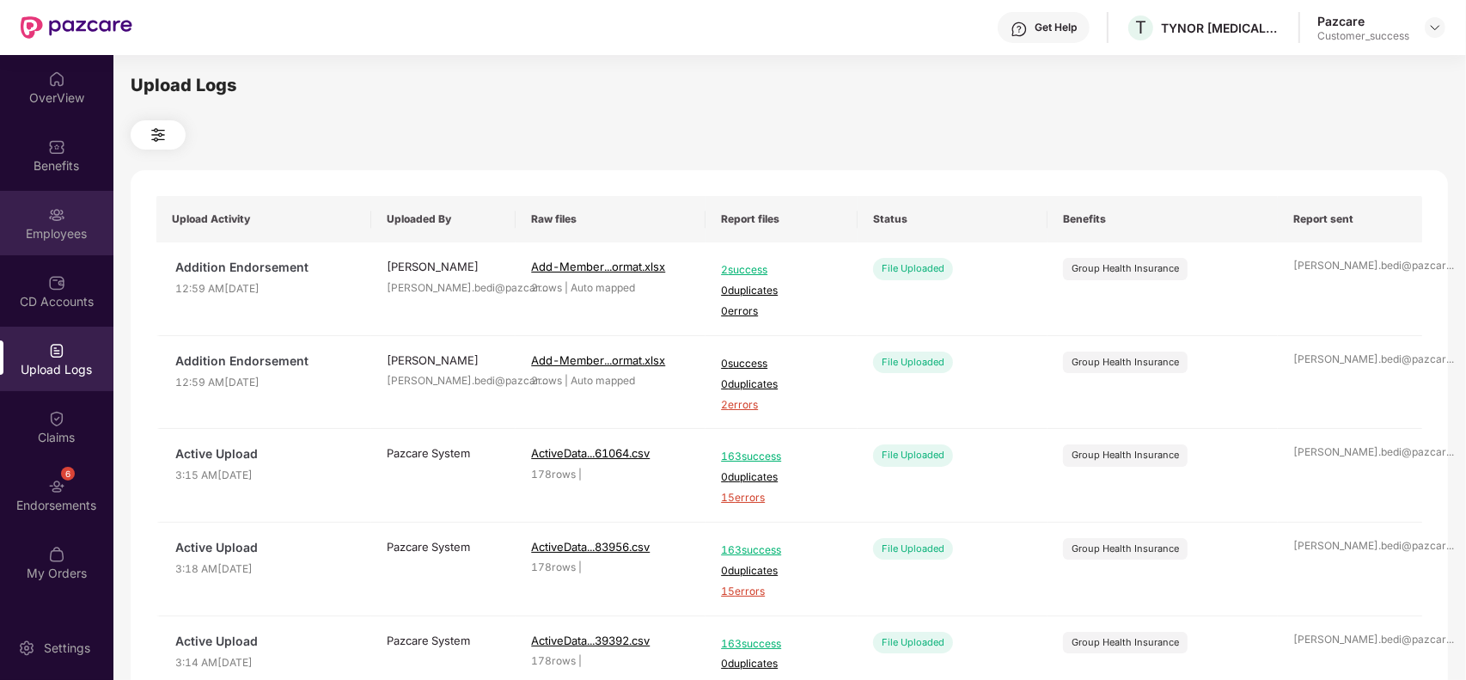
click at [70, 232] on div "Employees" at bounding box center [56, 233] width 113 height 17
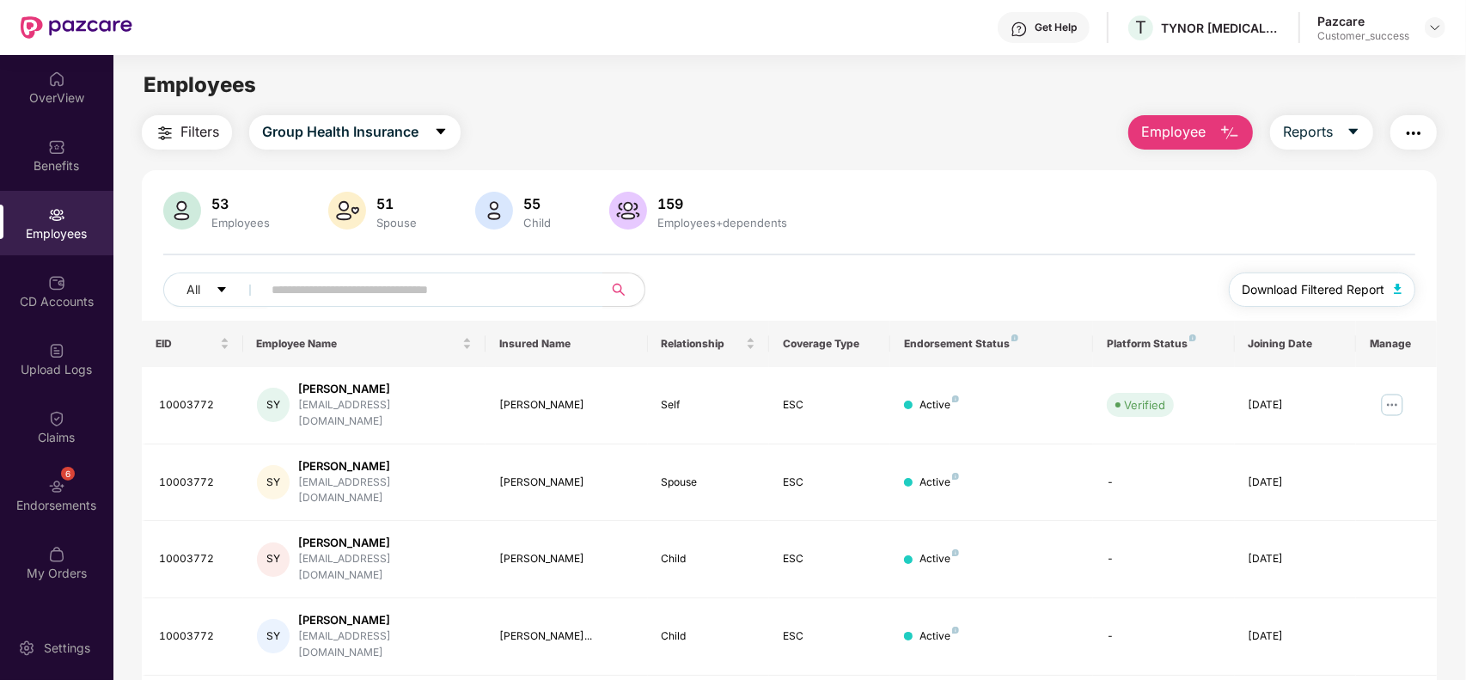
click at [1290, 293] on span "Download Filtered Report" at bounding box center [1313, 289] width 143 height 19
click at [33, 157] on div "Benefits" at bounding box center [56, 165] width 113 height 17
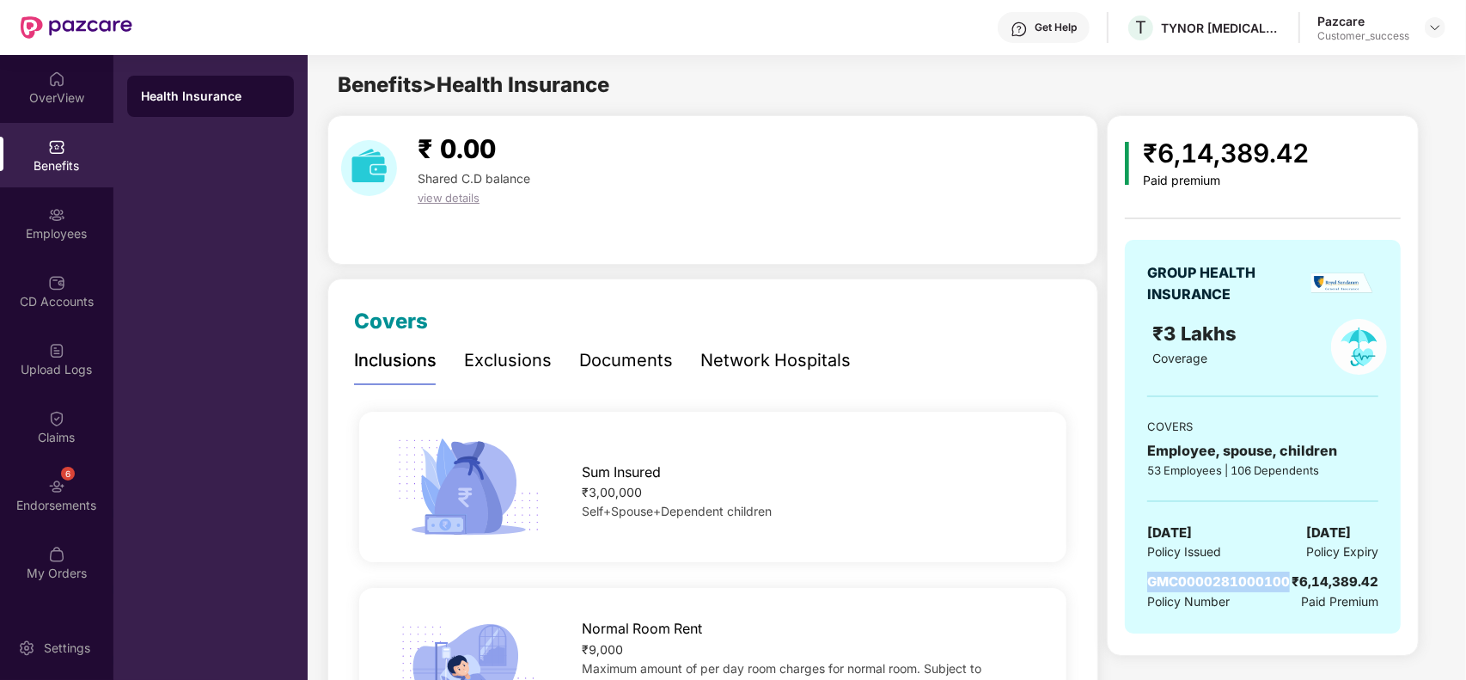
drag, startPoint x: 1144, startPoint y: 584, endPoint x: 1285, endPoint y: 581, distance: 140.9
click at [1285, 581] on div "GROUP HEALTH INSURANCE ₹3 Lakhs Coverage COVERS Employee, spouse, children 53 E…" at bounding box center [1263, 437] width 276 height 394
copy span "GMC0000281000100"
click at [1435, 31] on img at bounding box center [1435, 28] width 14 height 14
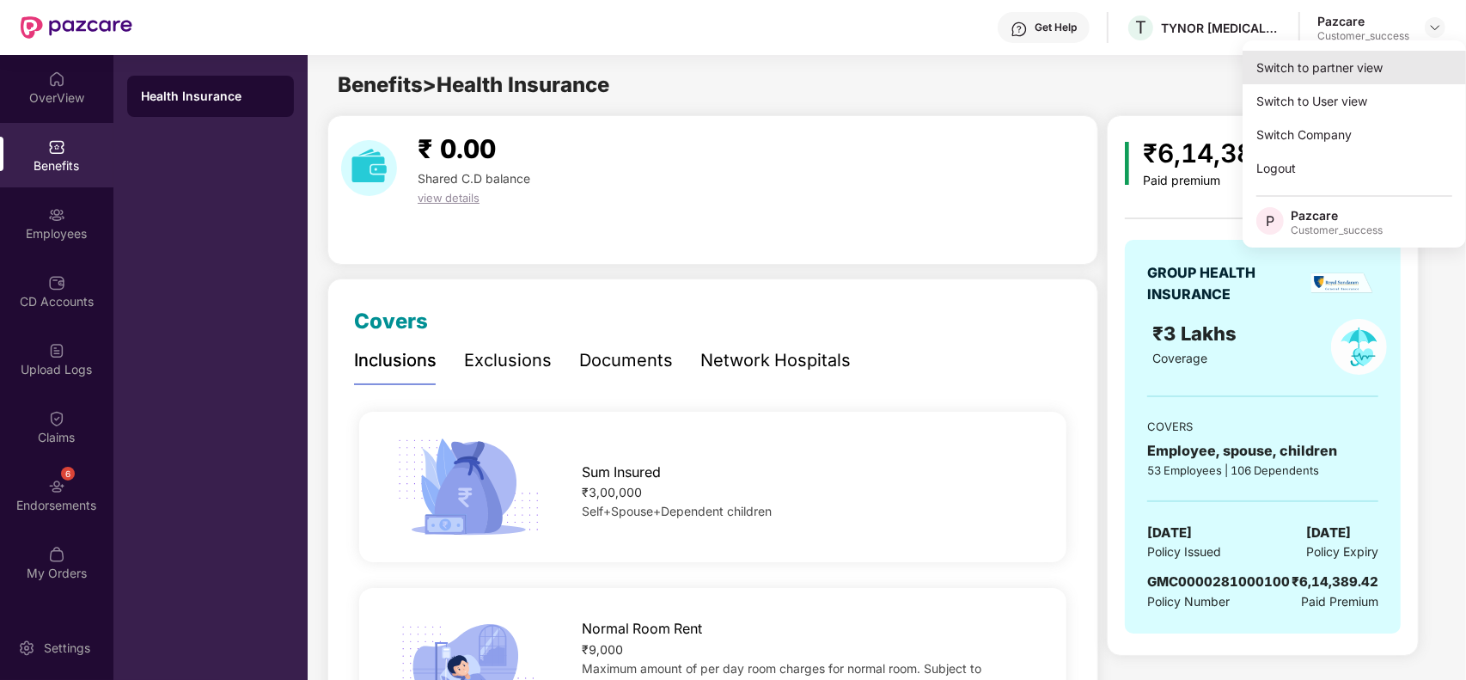
click at [1390, 74] on div "Switch to partner view" at bounding box center [1353, 68] width 223 height 34
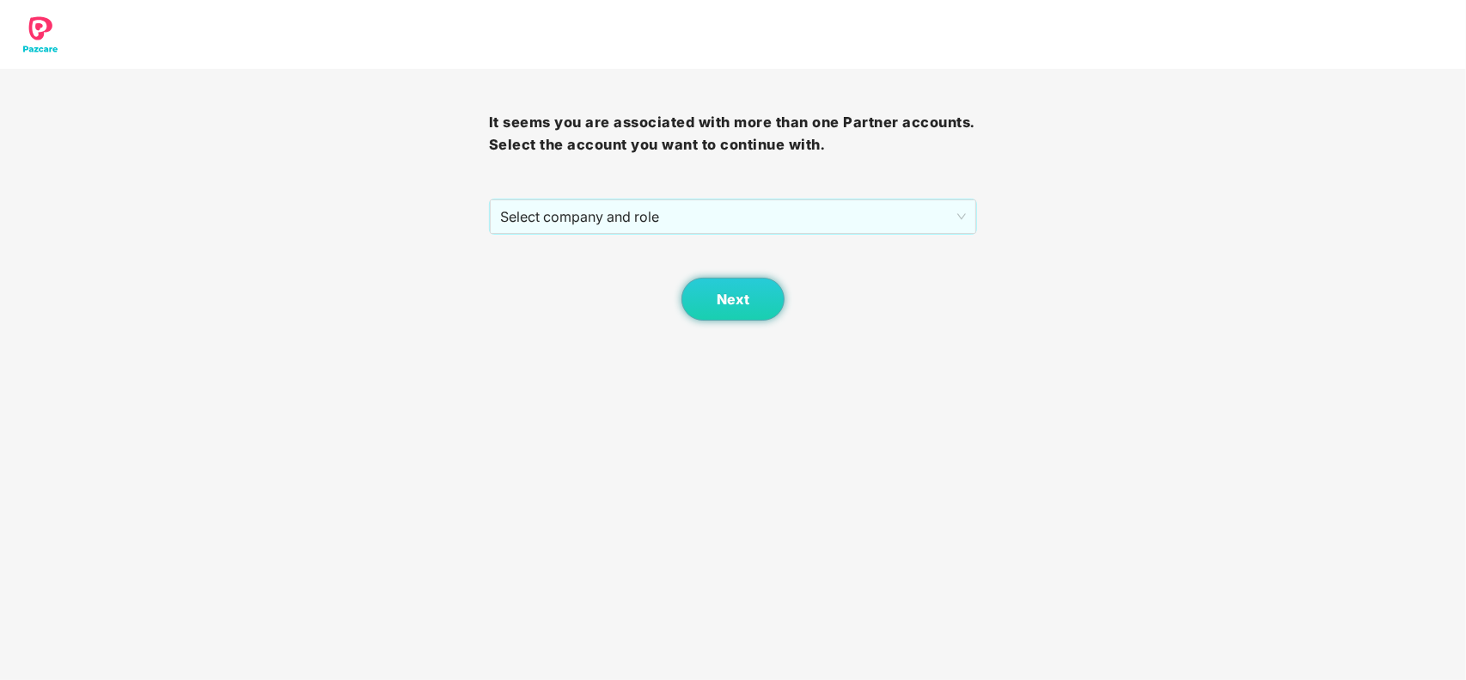
click at [869, 198] on div "It seems you are associated with more than one Partner accounts. Select the acc…" at bounding box center [733, 195] width 489 height 252
click at [847, 204] on span "Select company and role" at bounding box center [733, 216] width 467 height 33
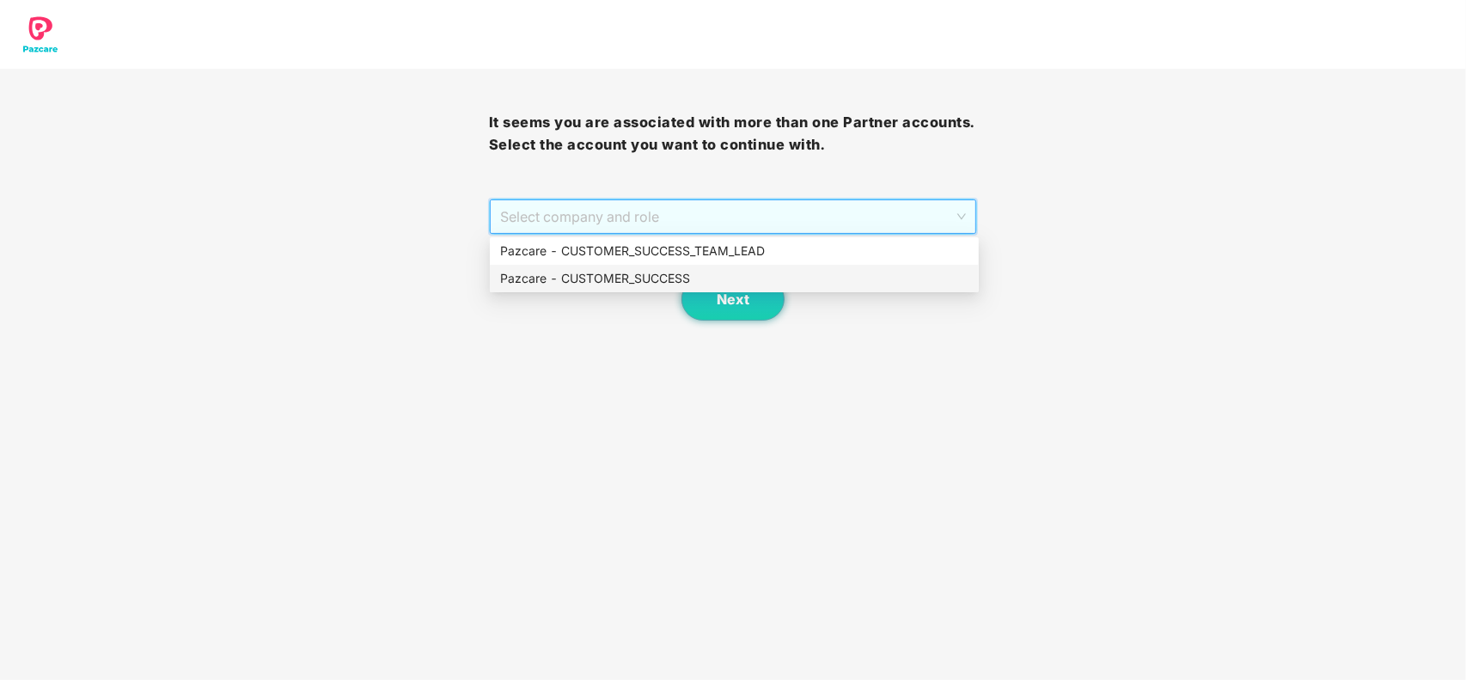
click at [597, 288] on div "Pazcare - CUSTOMER_SUCCESS" at bounding box center [734, 278] width 489 height 27
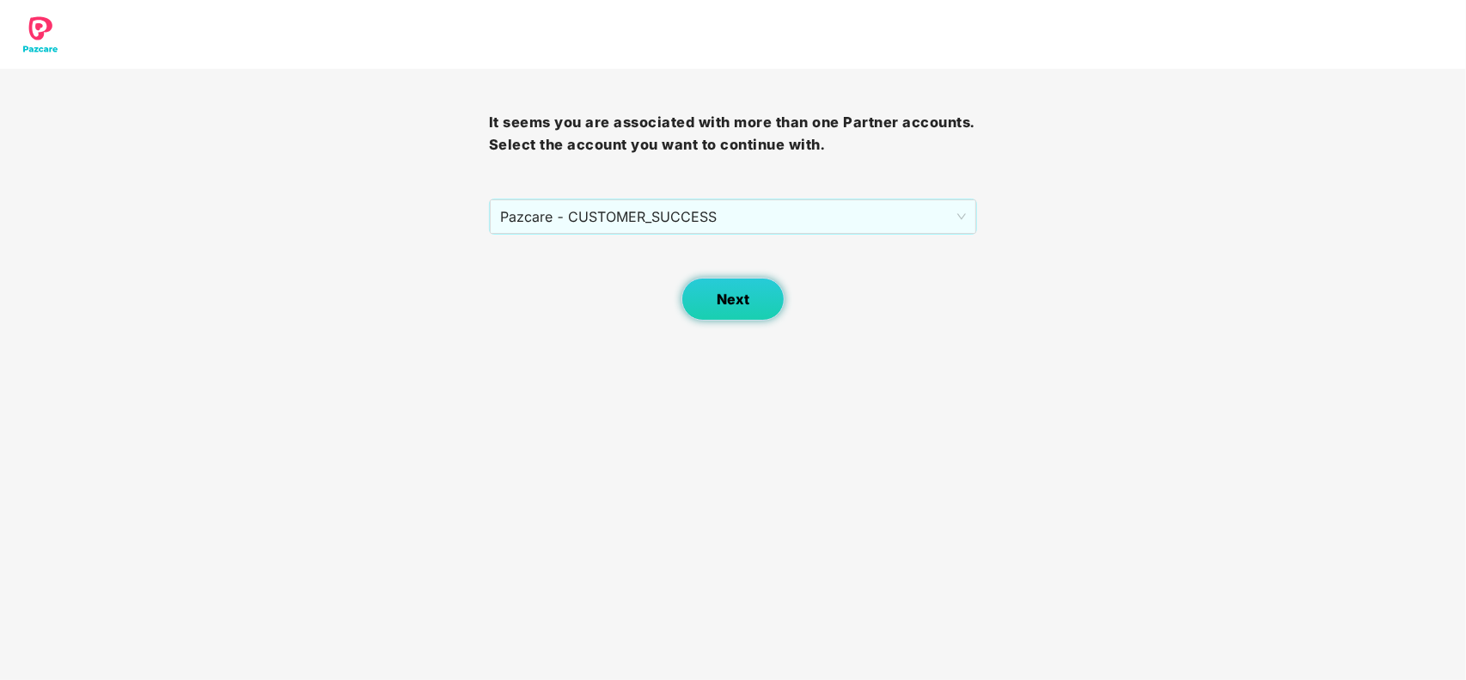
click at [720, 284] on button "Next" at bounding box center [732, 299] width 103 height 43
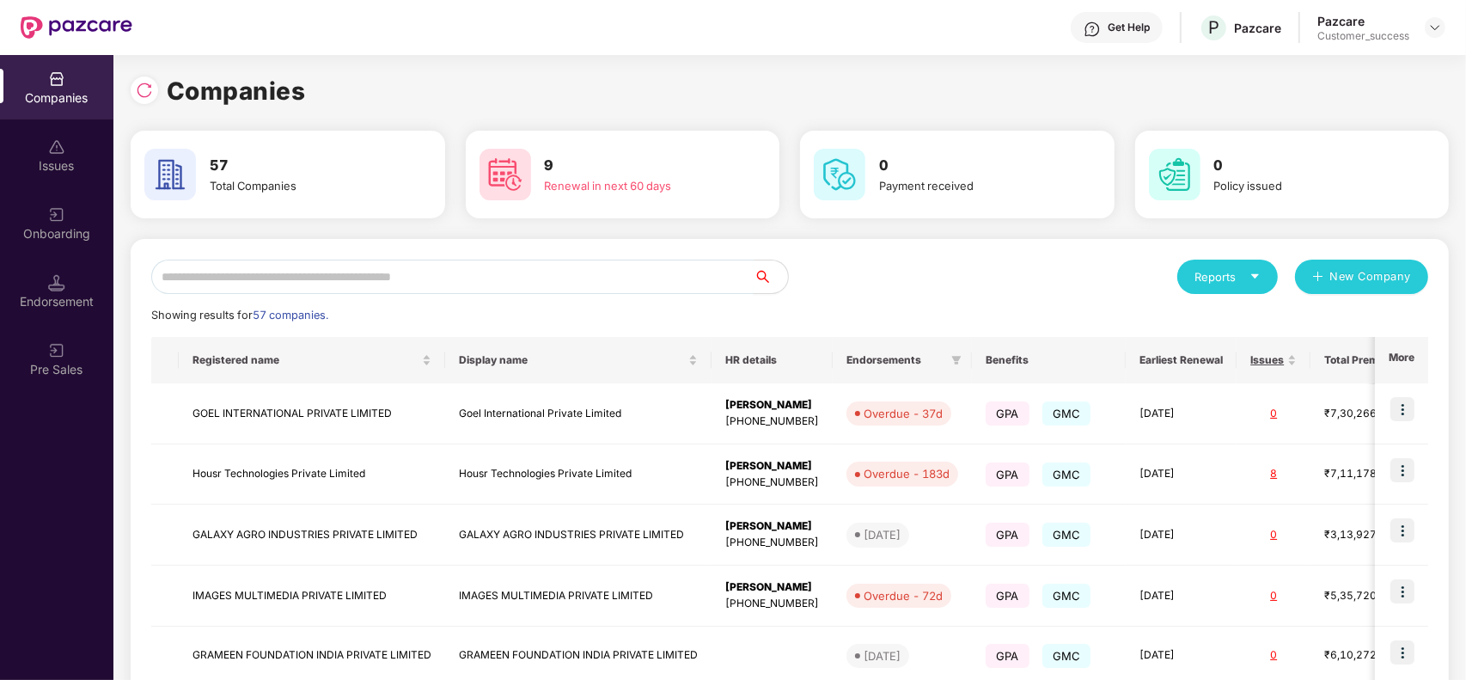
click at [338, 280] on input "text" at bounding box center [452, 276] width 602 height 34
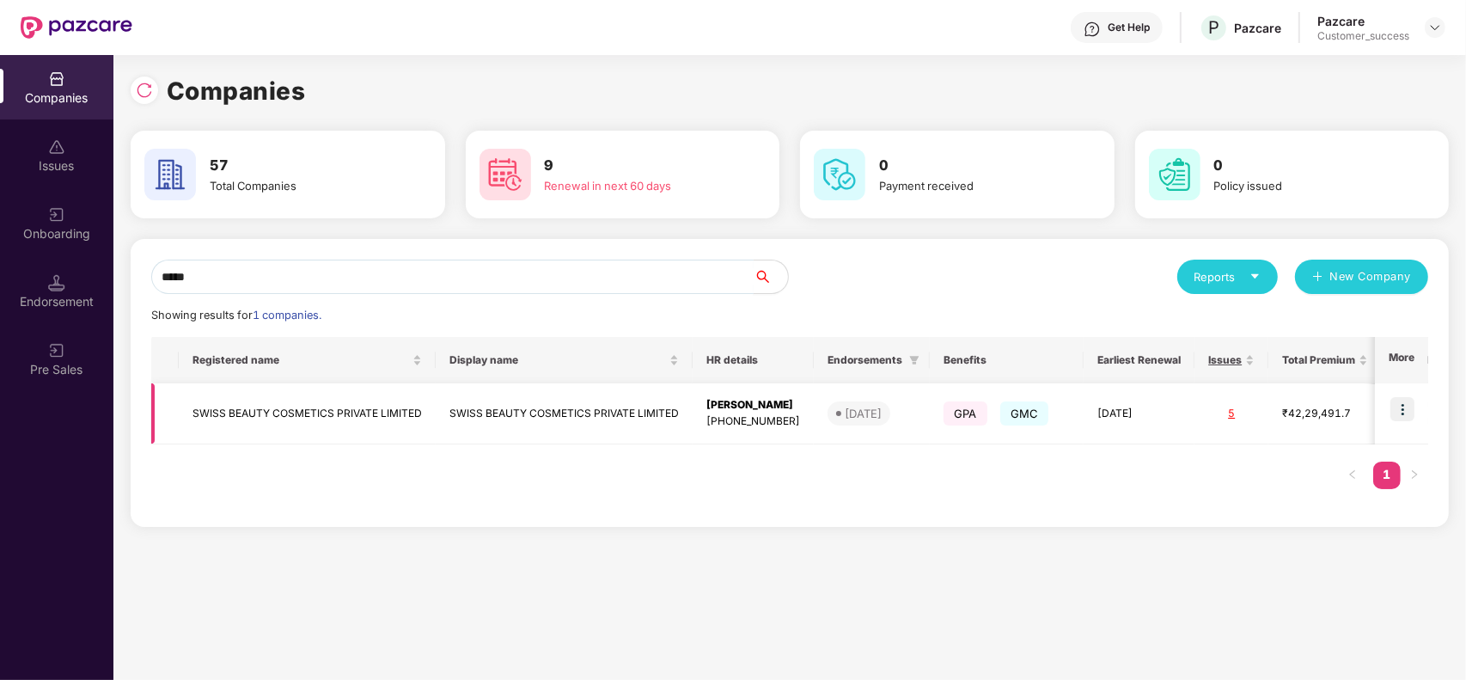
type input "*****"
click at [1397, 406] on img at bounding box center [1402, 409] width 24 height 24
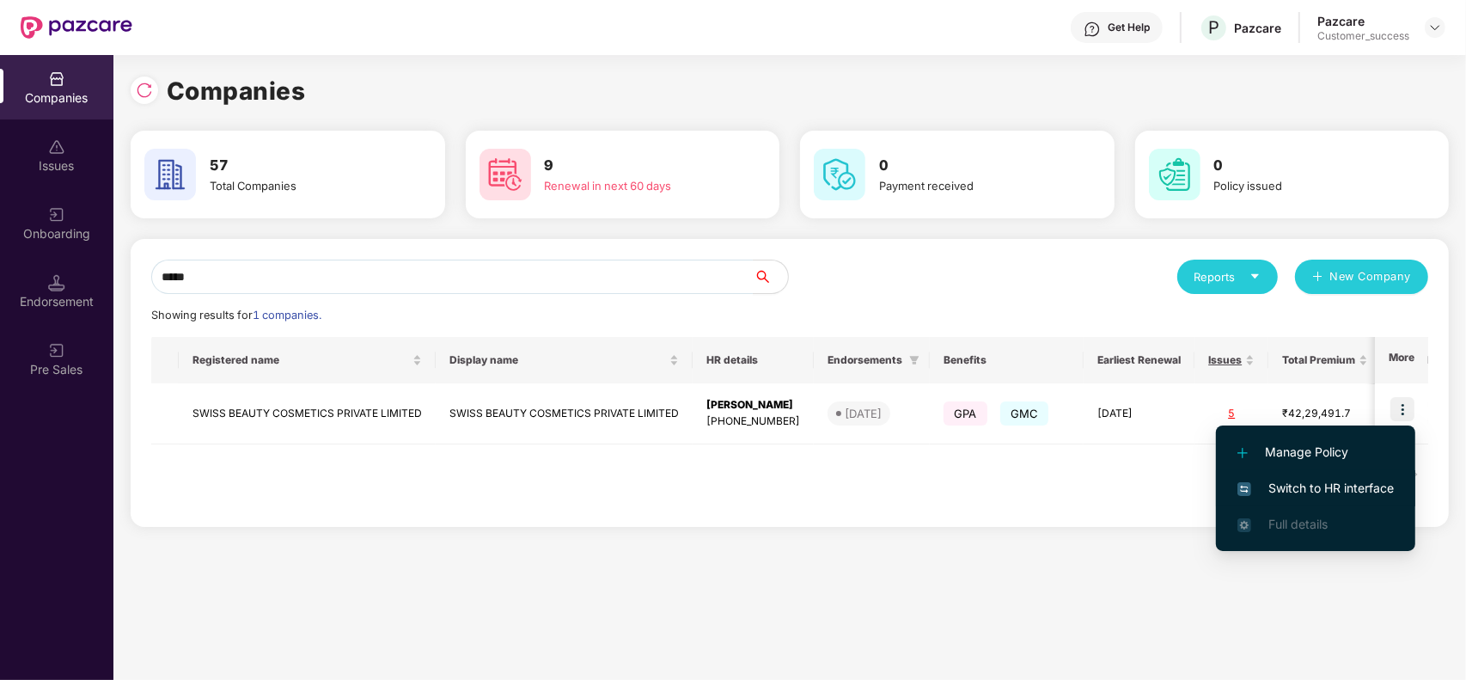
click at [1342, 487] on span "Switch to HR interface" at bounding box center [1315, 488] width 156 height 19
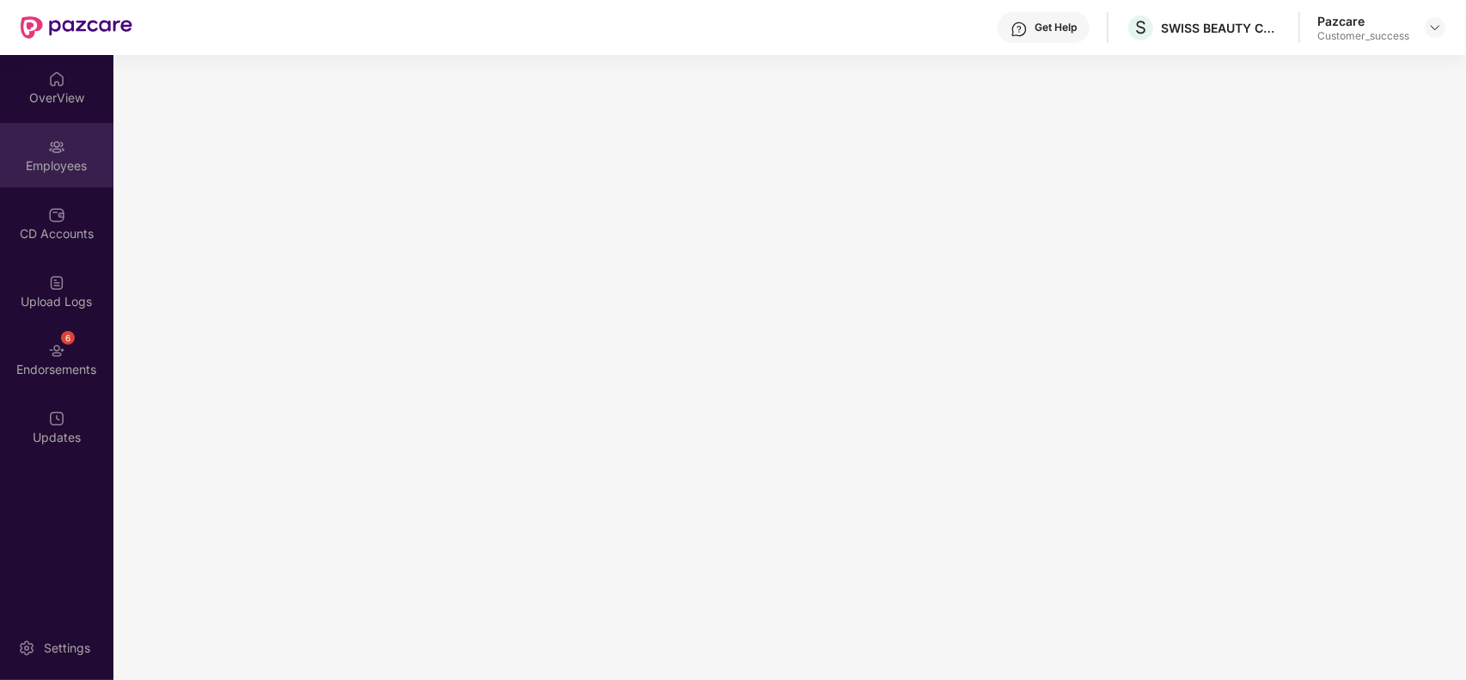
click at [62, 152] on img at bounding box center [56, 146] width 17 height 17
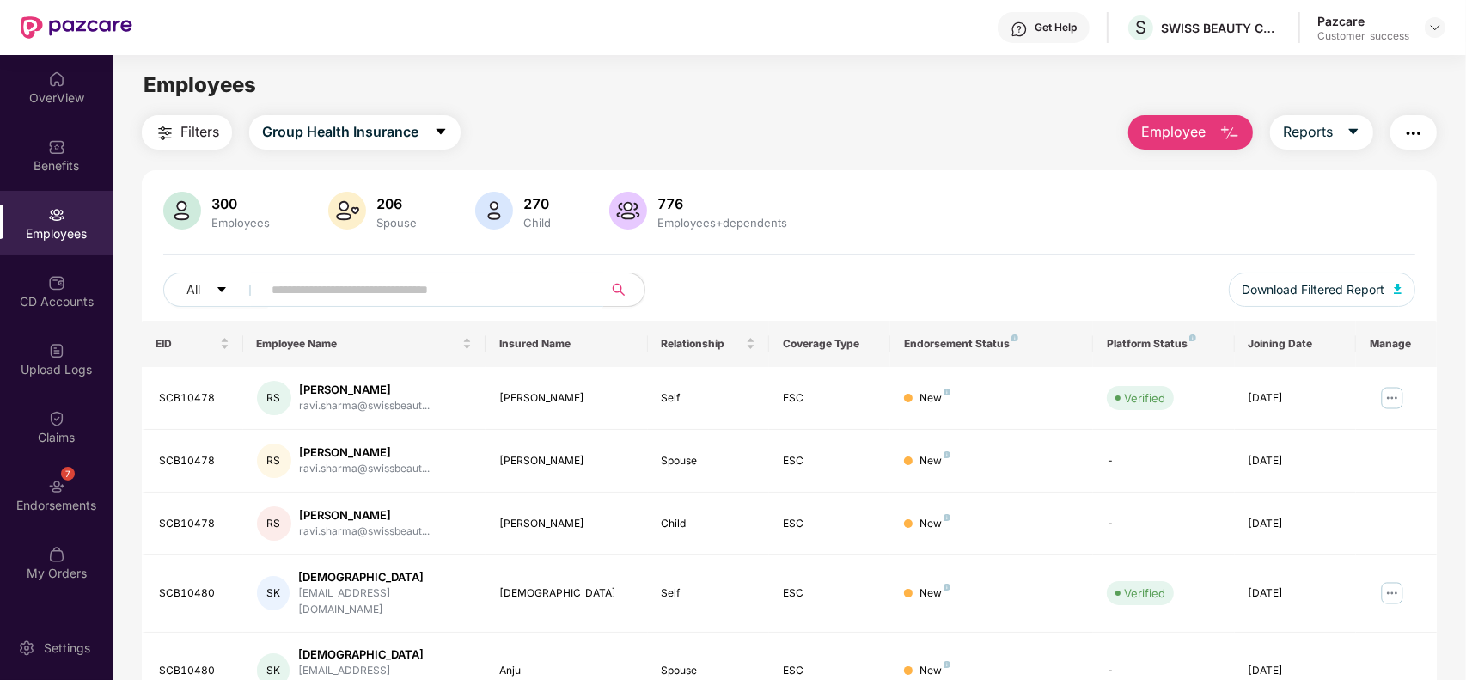
click at [392, 303] on span at bounding box center [427, 289] width 352 height 34
paste input "**********"
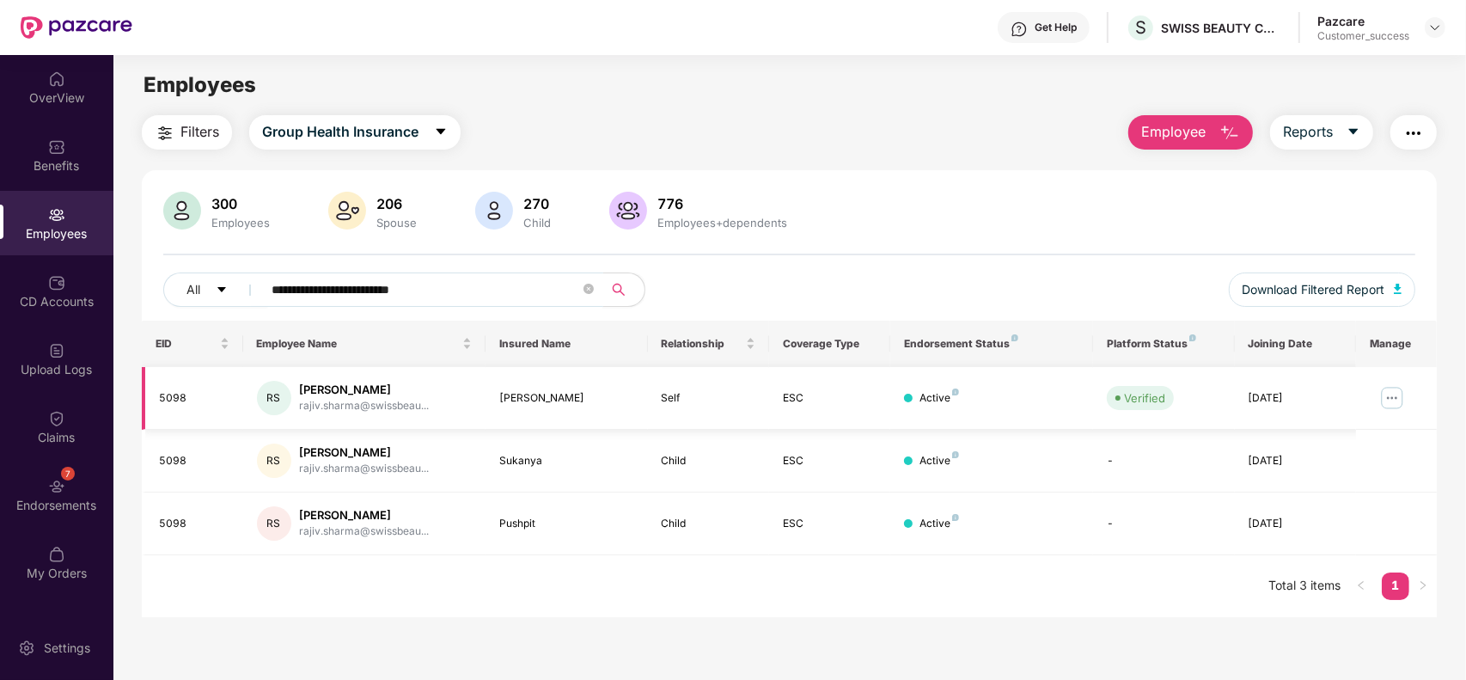
type input "**********"
click at [1388, 394] on img at bounding box center [1391, 397] width 27 height 27
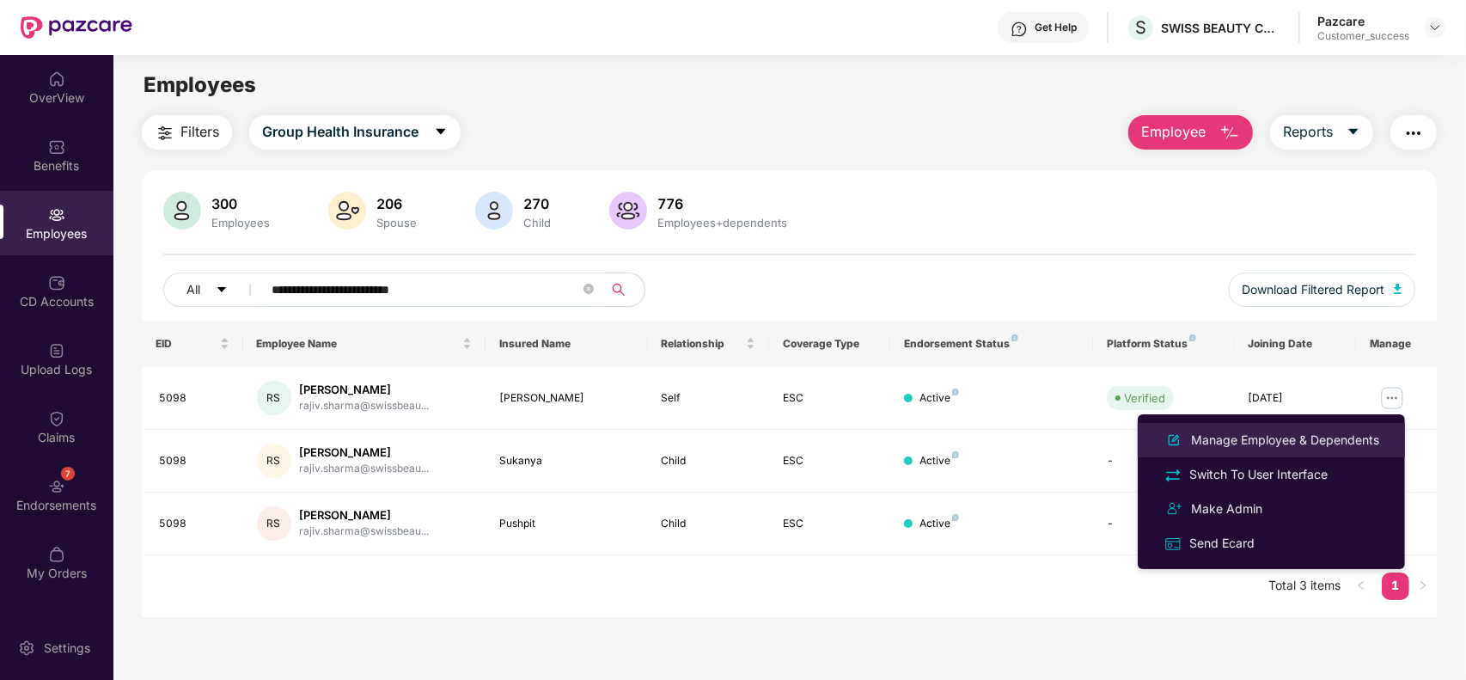
click at [1286, 436] on div "Manage Employee & Dependents" at bounding box center [1284, 439] width 195 height 19
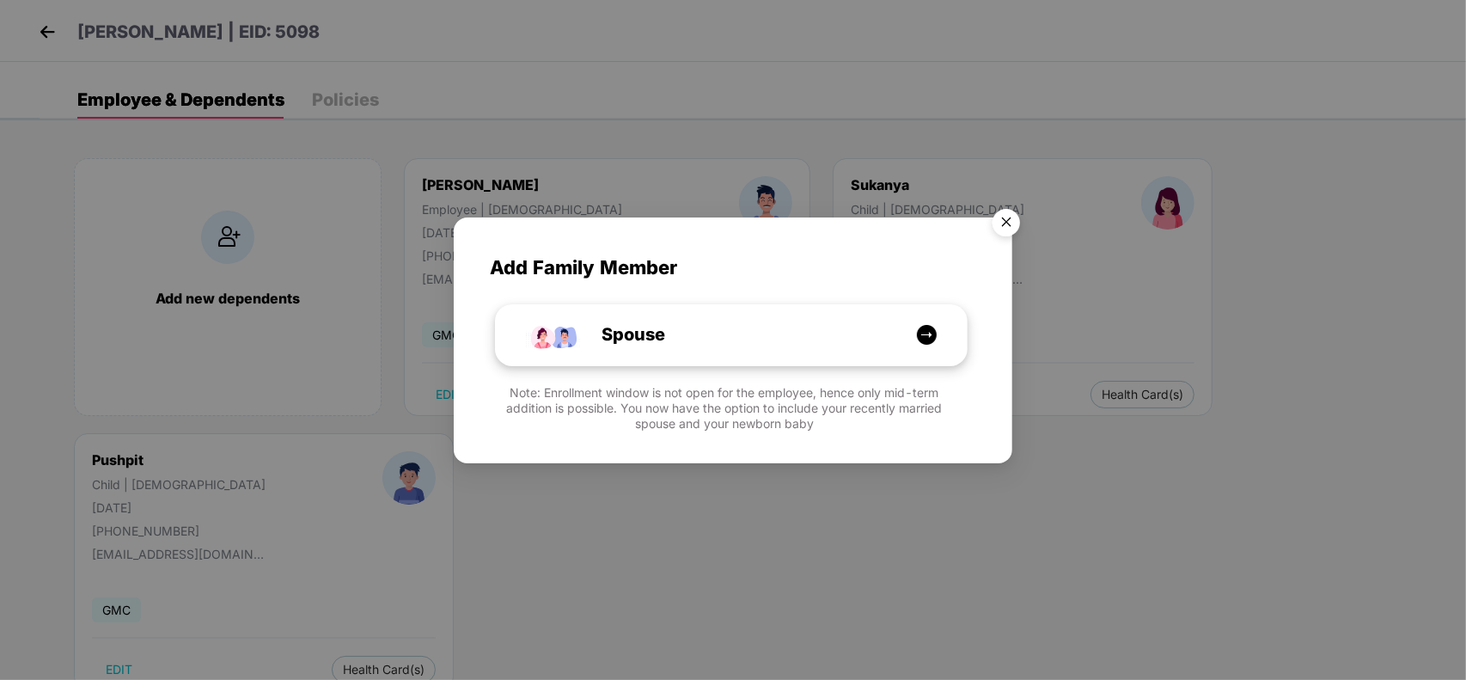
click at [766, 354] on div "Spouse" at bounding box center [731, 335] width 471 height 60
select select "****"
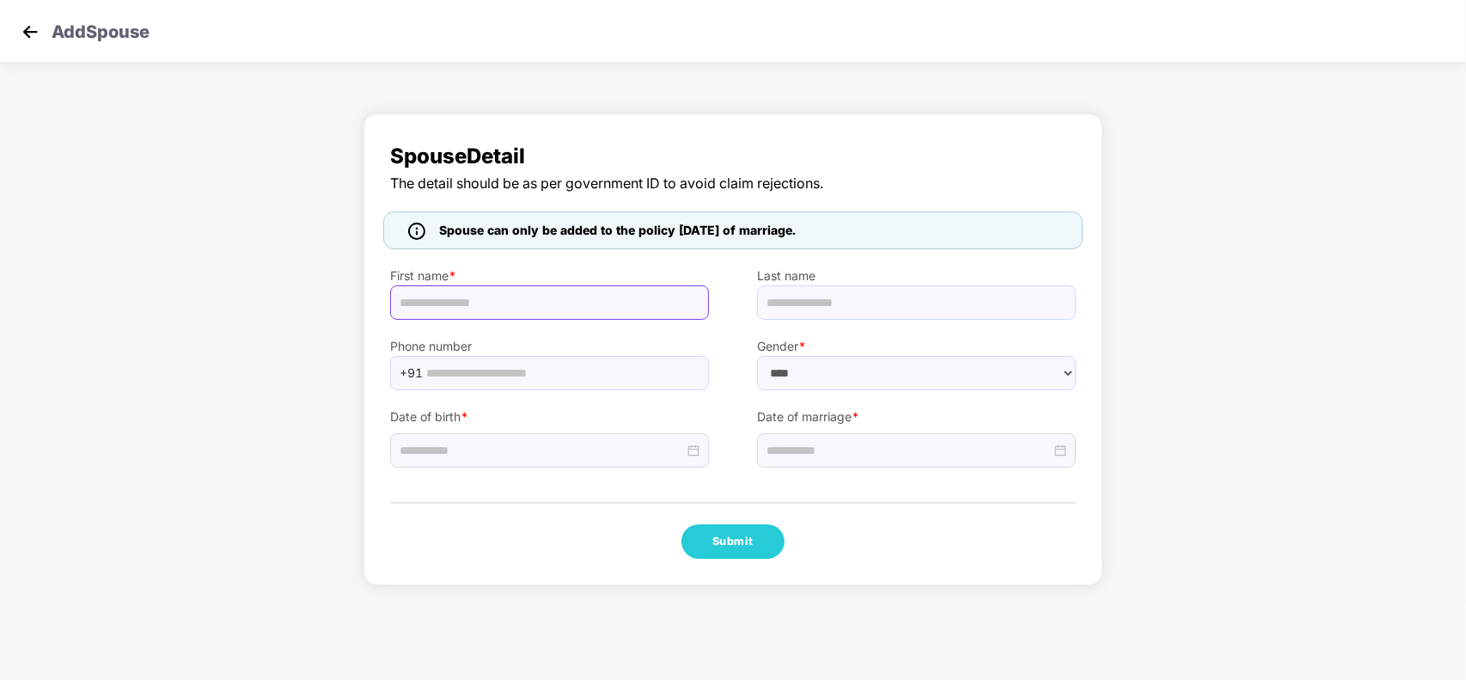
click at [465, 290] on input "text" at bounding box center [549, 302] width 319 height 34
type input "********"
click at [783, 302] on input "text" at bounding box center [916, 302] width 319 height 34
type input "****"
click at [690, 452] on div at bounding box center [550, 450] width 300 height 19
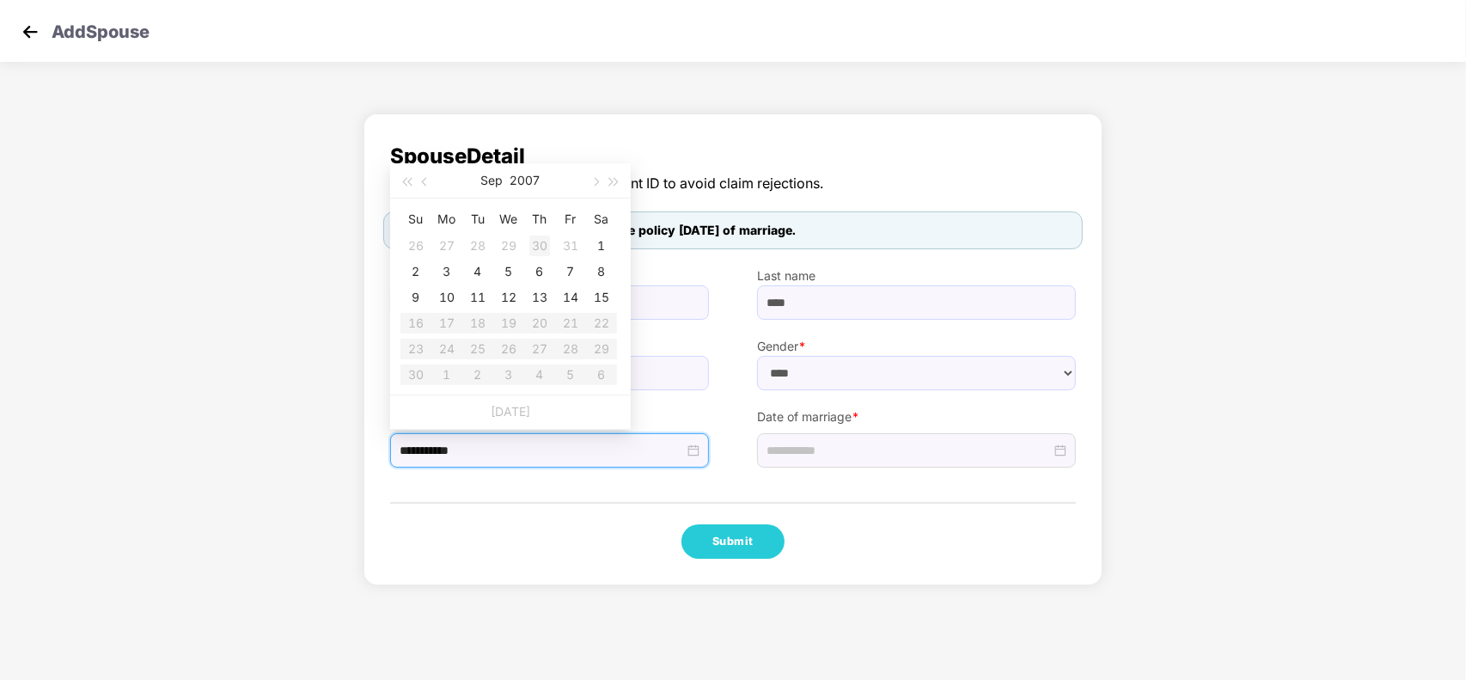
type input "**********"
click at [526, 185] on button "2007" at bounding box center [525, 180] width 30 height 34
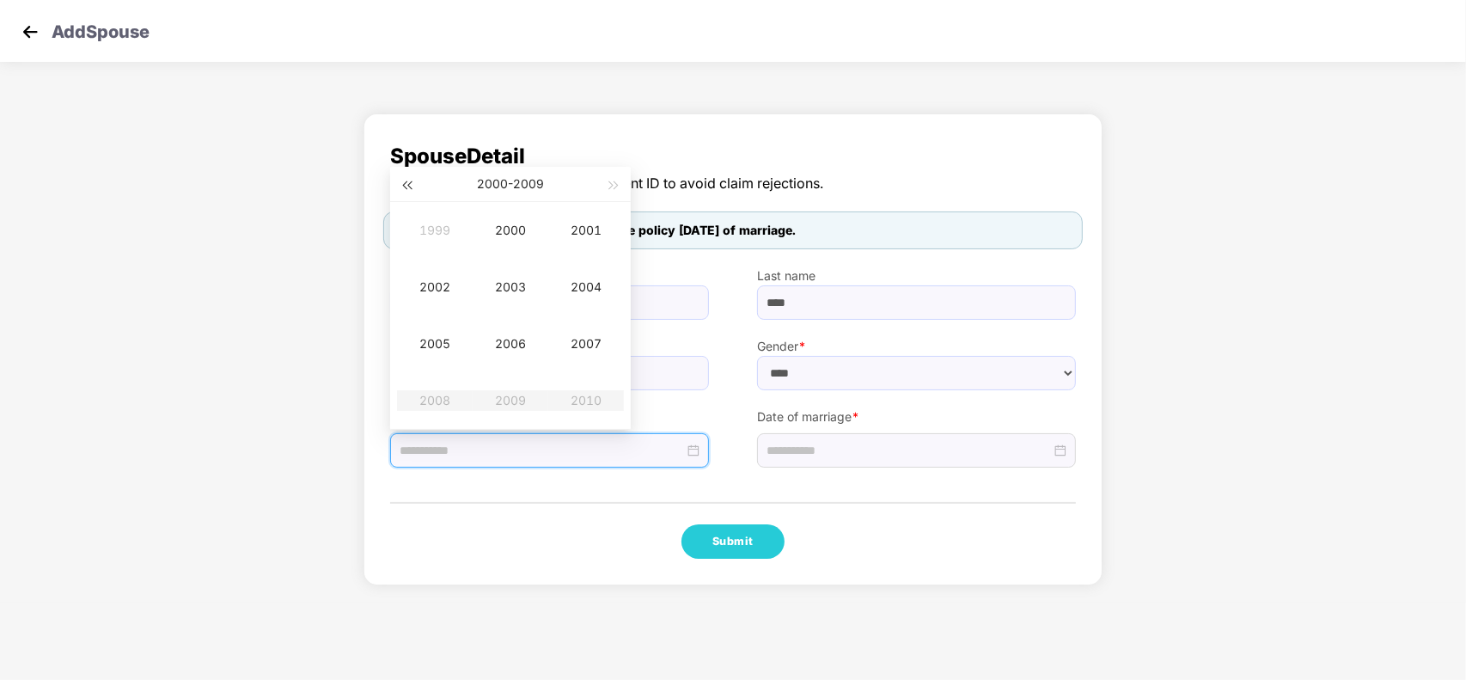
click at [402, 182] on button "button" at bounding box center [406, 184] width 19 height 34
type input "**********"
click at [582, 230] on div "1991" at bounding box center [586, 230] width 52 height 21
type input "**********"
click at [455, 400] on div "Oct" at bounding box center [435, 400] width 52 height 21
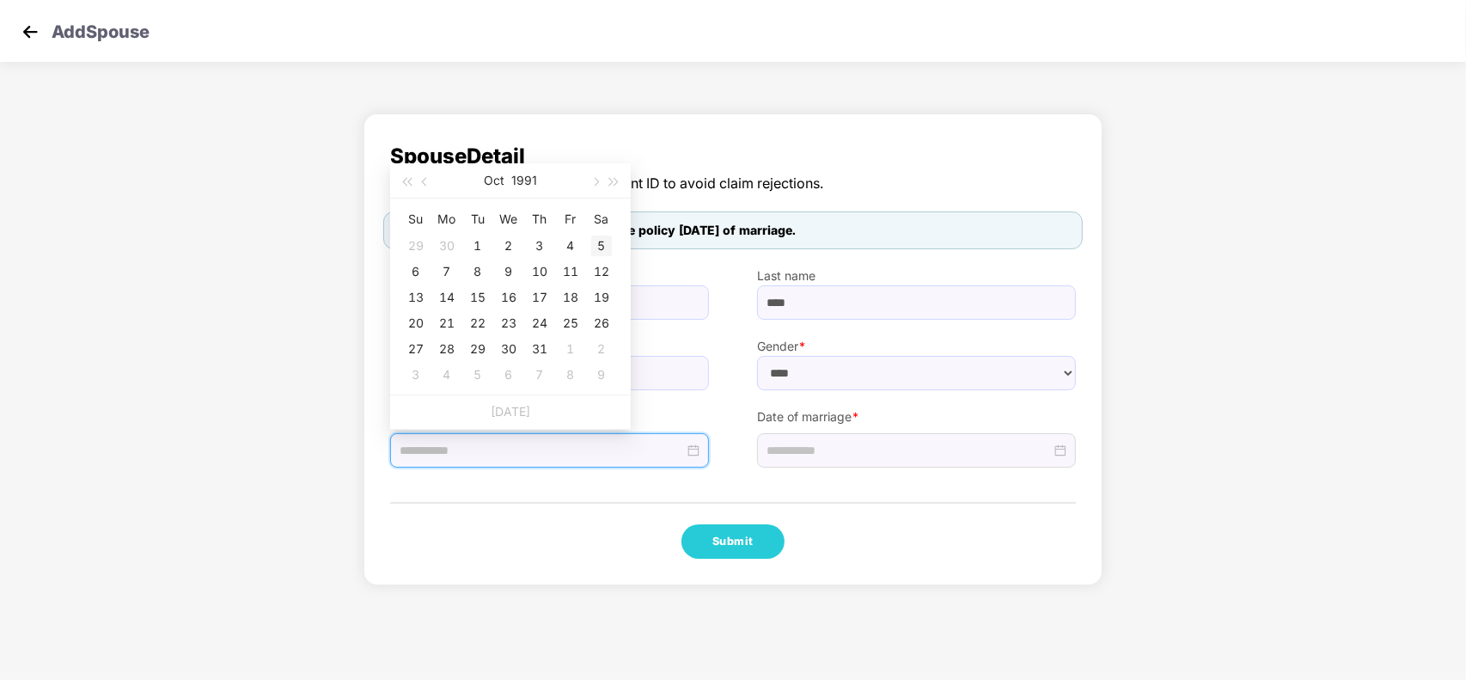
type input "**********"
click at [595, 241] on div "5" at bounding box center [601, 245] width 21 height 21
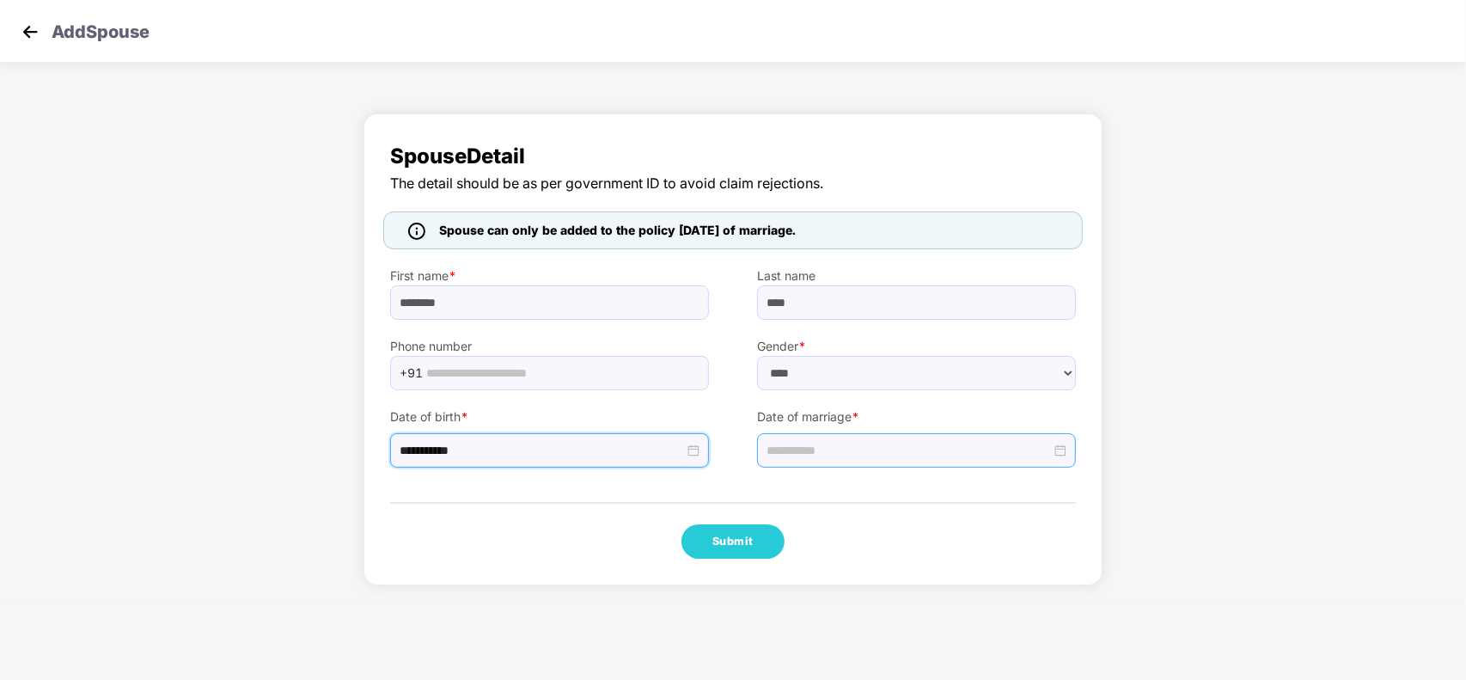
click at [784, 444] on input at bounding box center [908, 450] width 284 height 19
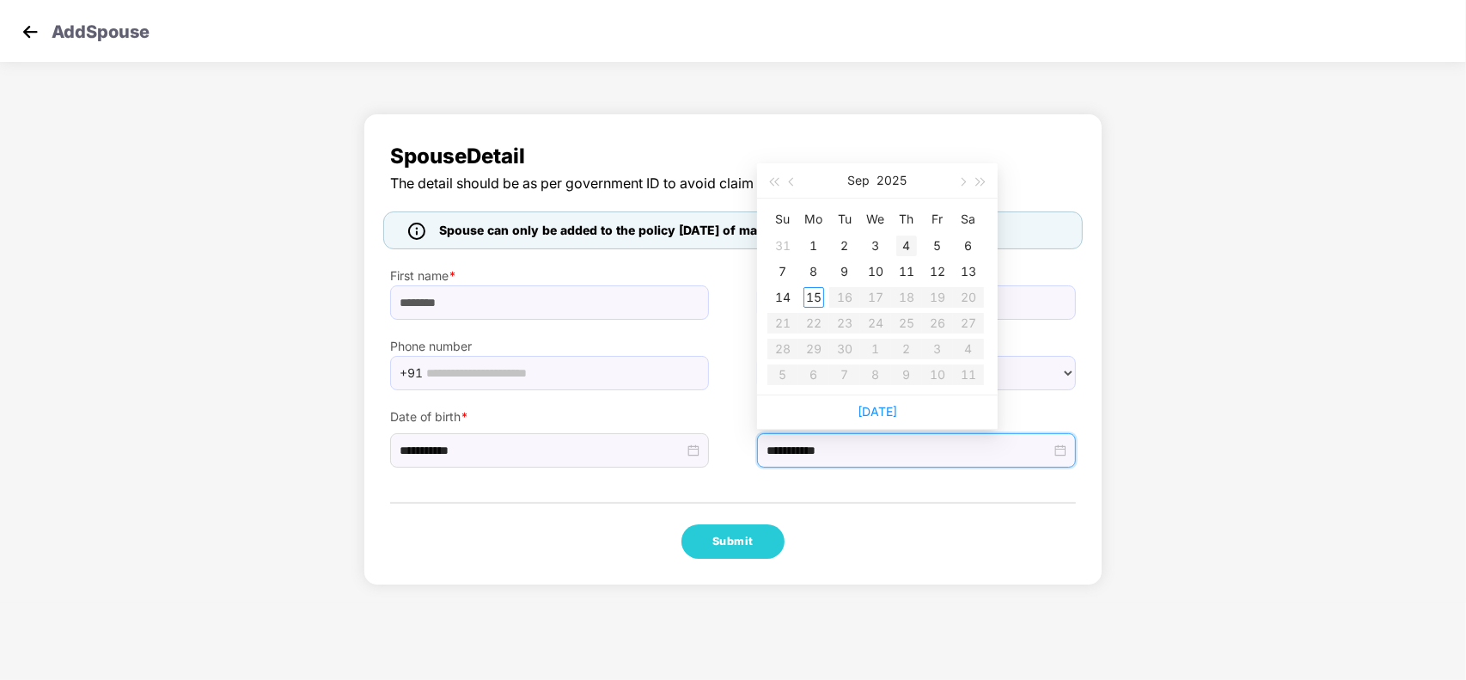
type input "**********"
click at [898, 242] on div "4" at bounding box center [906, 245] width 21 height 21
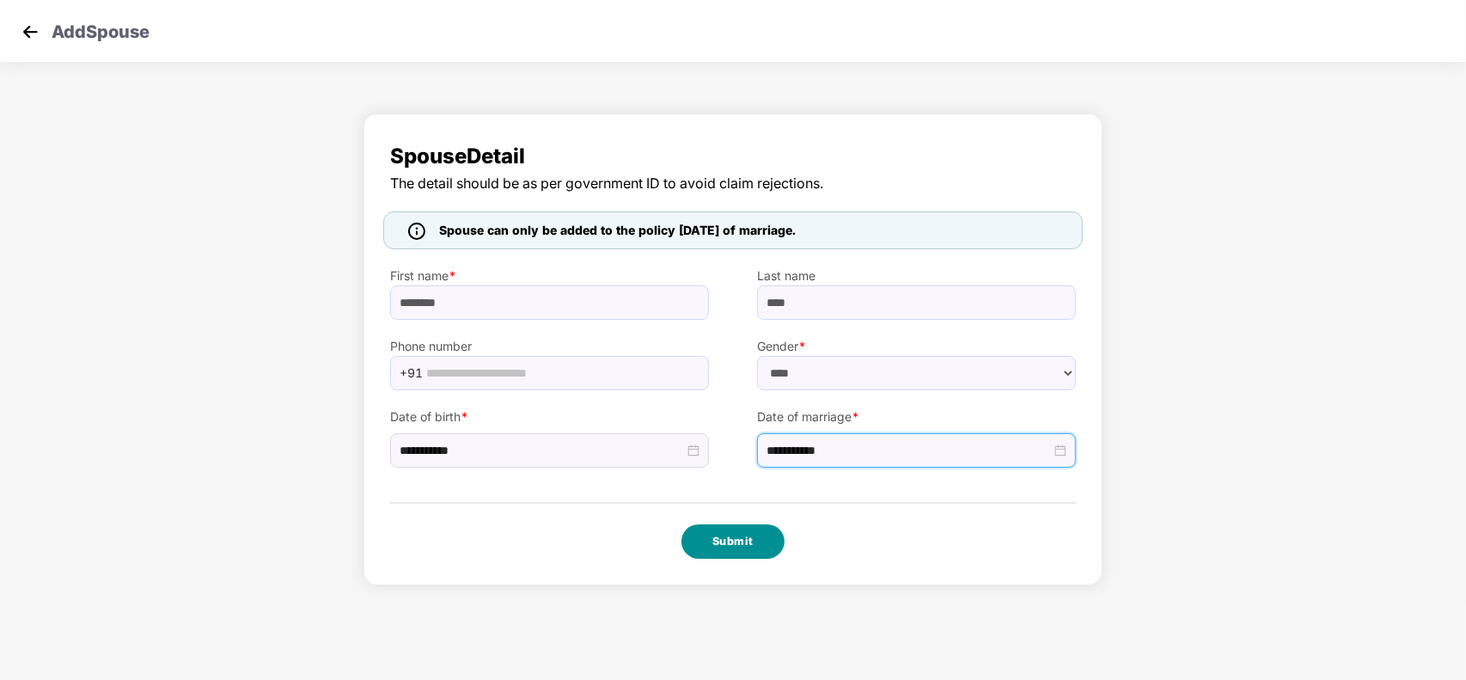
click at [763, 555] on button "Submit" at bounding box center [732, 541] width 103 height 34
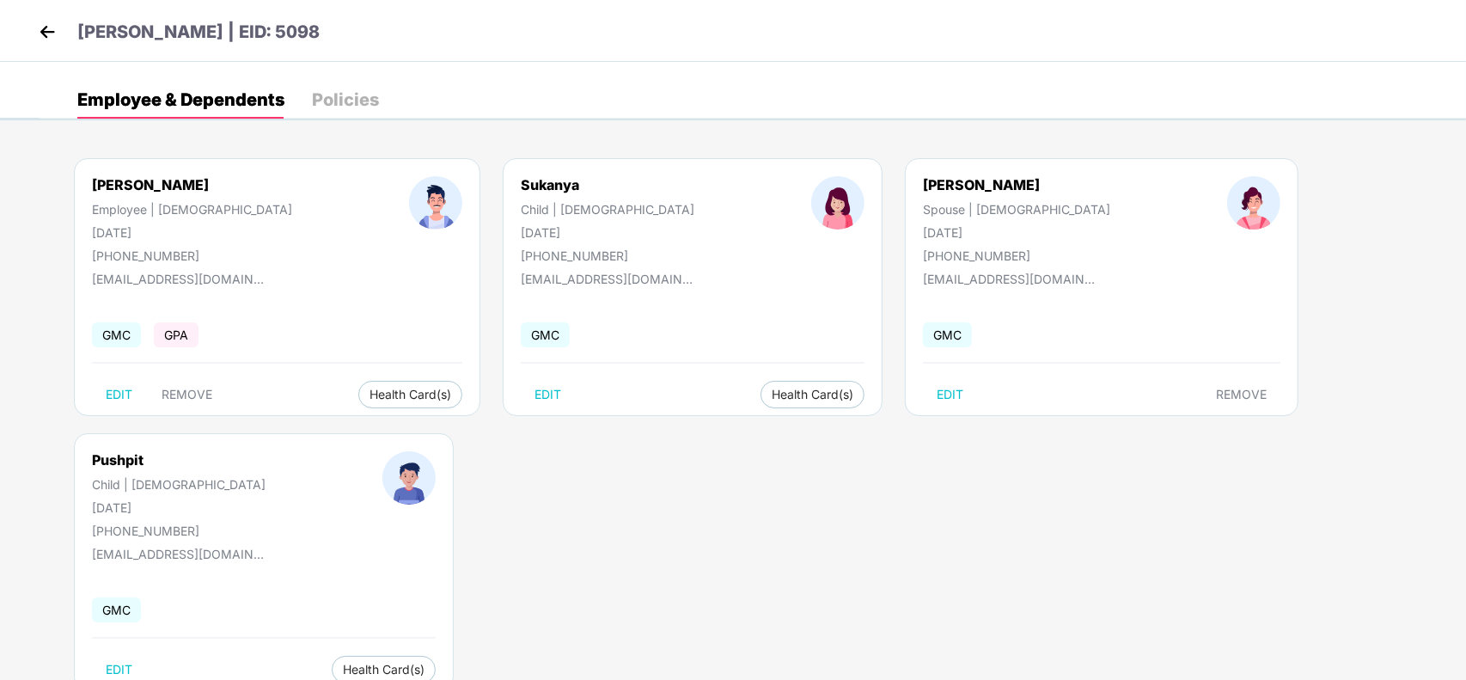
click at [48, 27] on img at bounding box center [47, 32] width 26 height 26
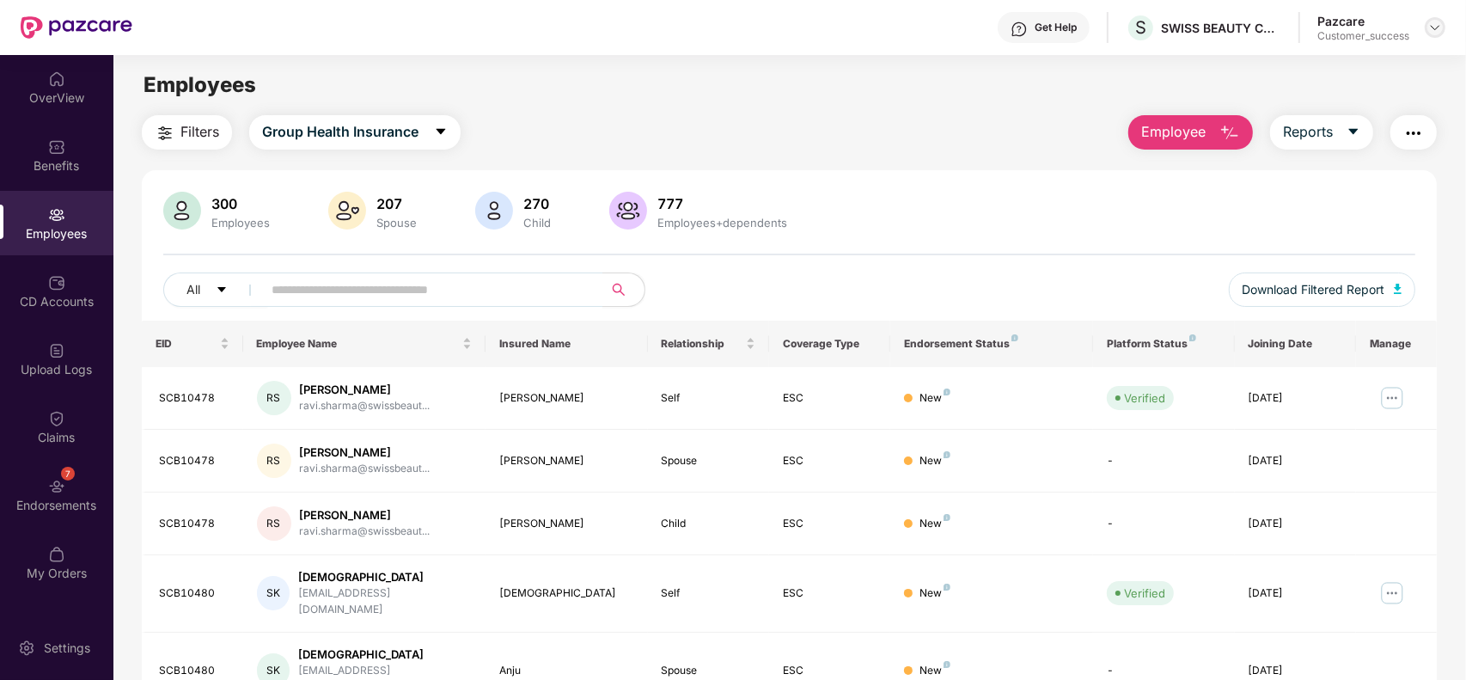
click at [1431, 35] on div at bounding box center [1435, 27] width 21 height 21
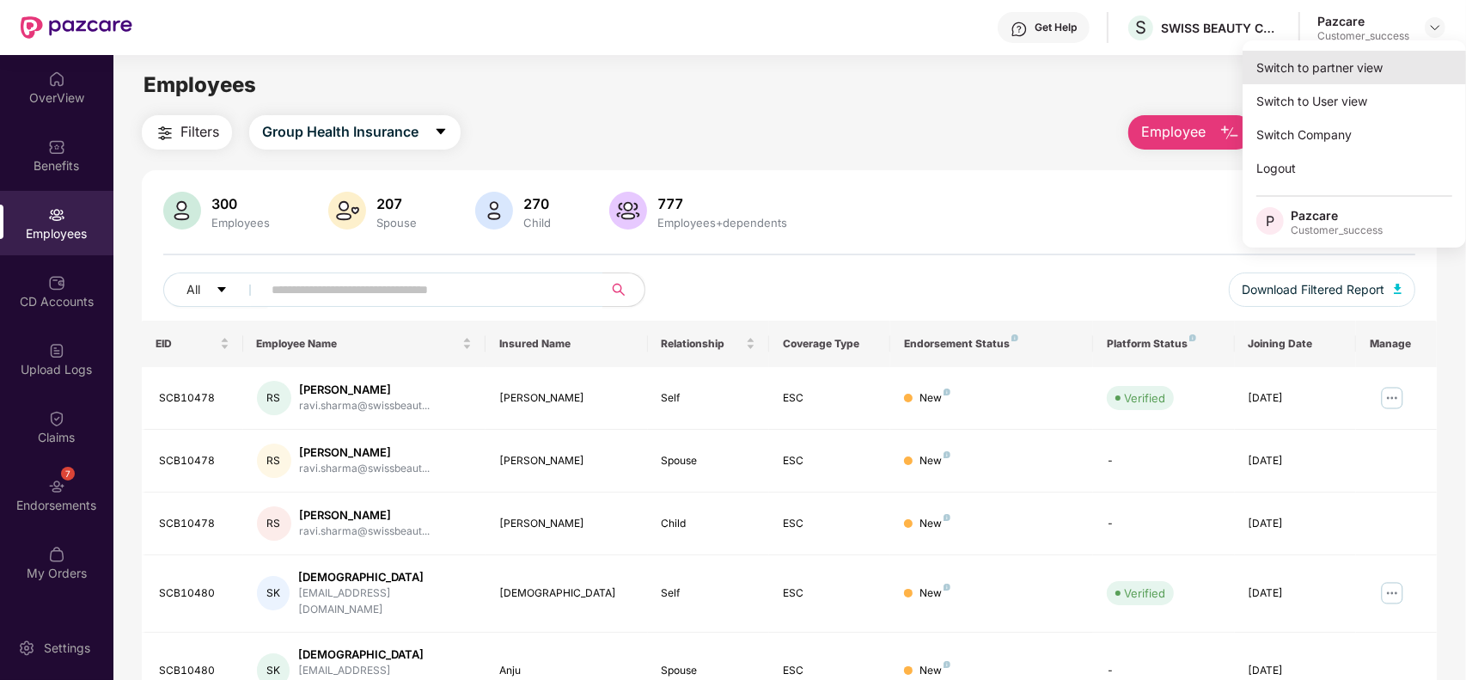
click at [1373, 54] on div "Switch to partner view" at bounding box center [1353, 68] width 223 height 34
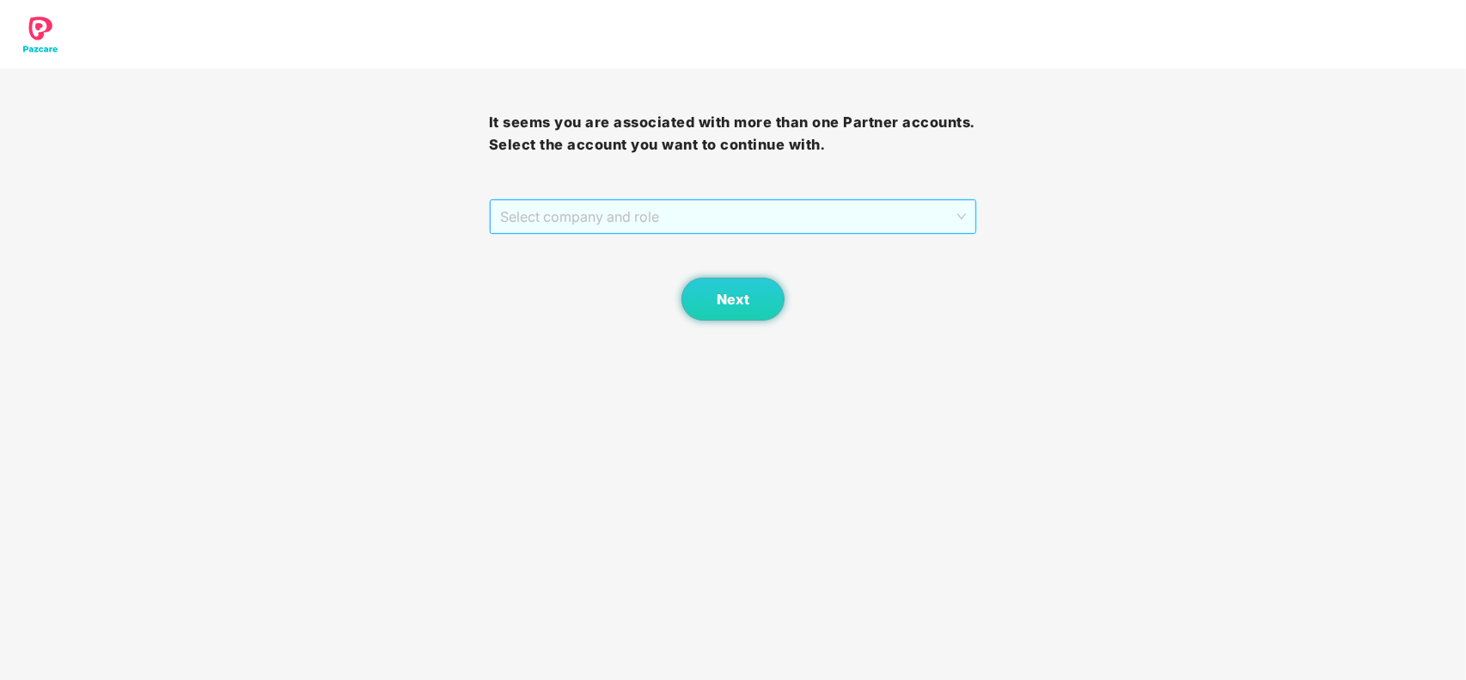
click at [860, 224] on span "Select company and role" at bounding box center [733, 216] width 467 height 33
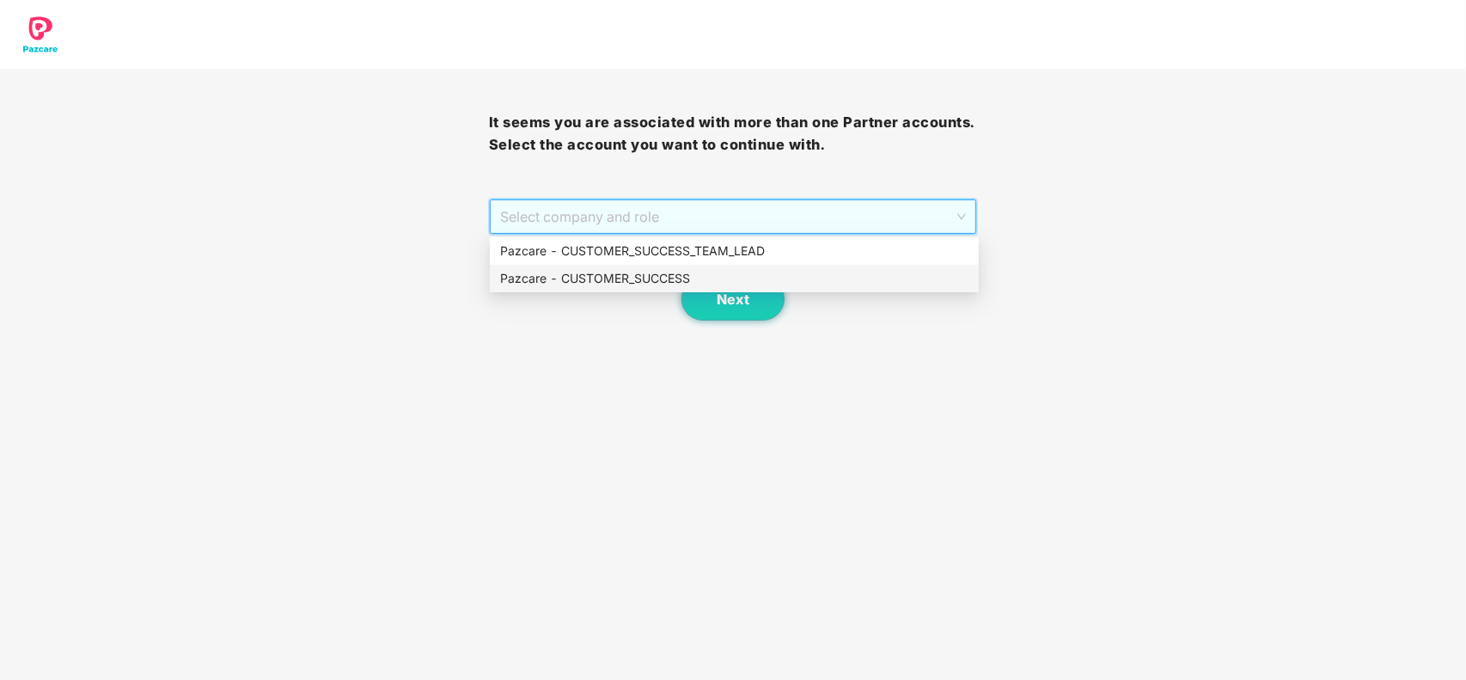
click at [666, 271] on div "Pazcare - CUSTOMER_SUCCESS" at bounding box center [734, 278] width 468 height 19
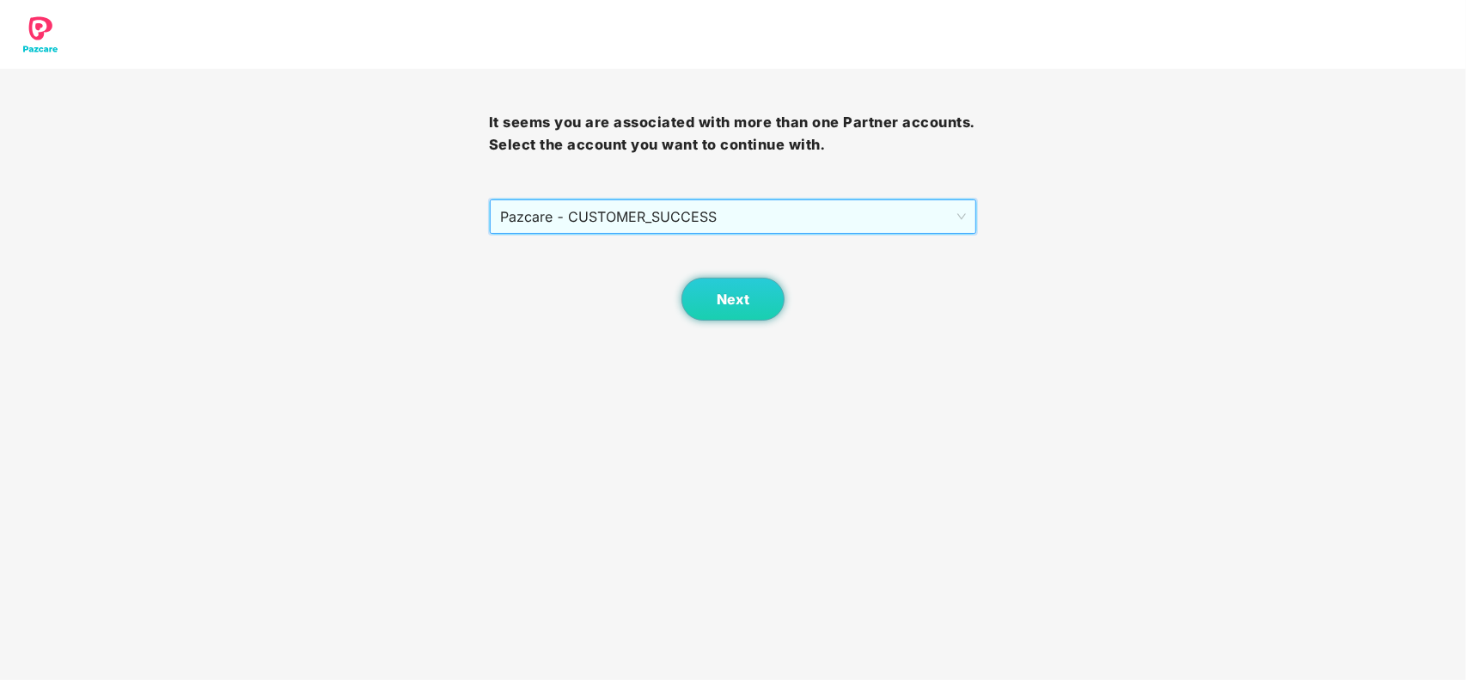
click at [680, 279] on div "Next" at bounding box center [733, 278] width 489 height 86
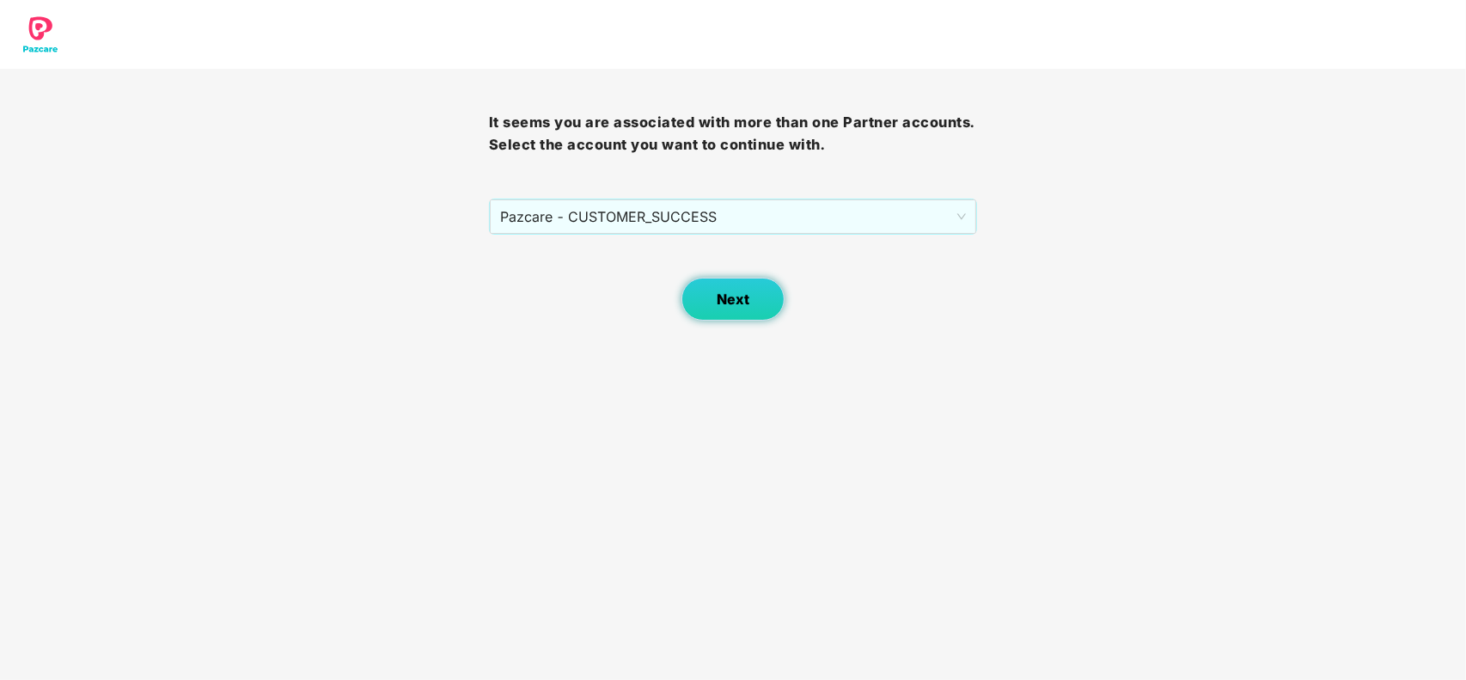
click at [697, 292] on button "Next" at bounding box center [732, 299] width 103 height 43
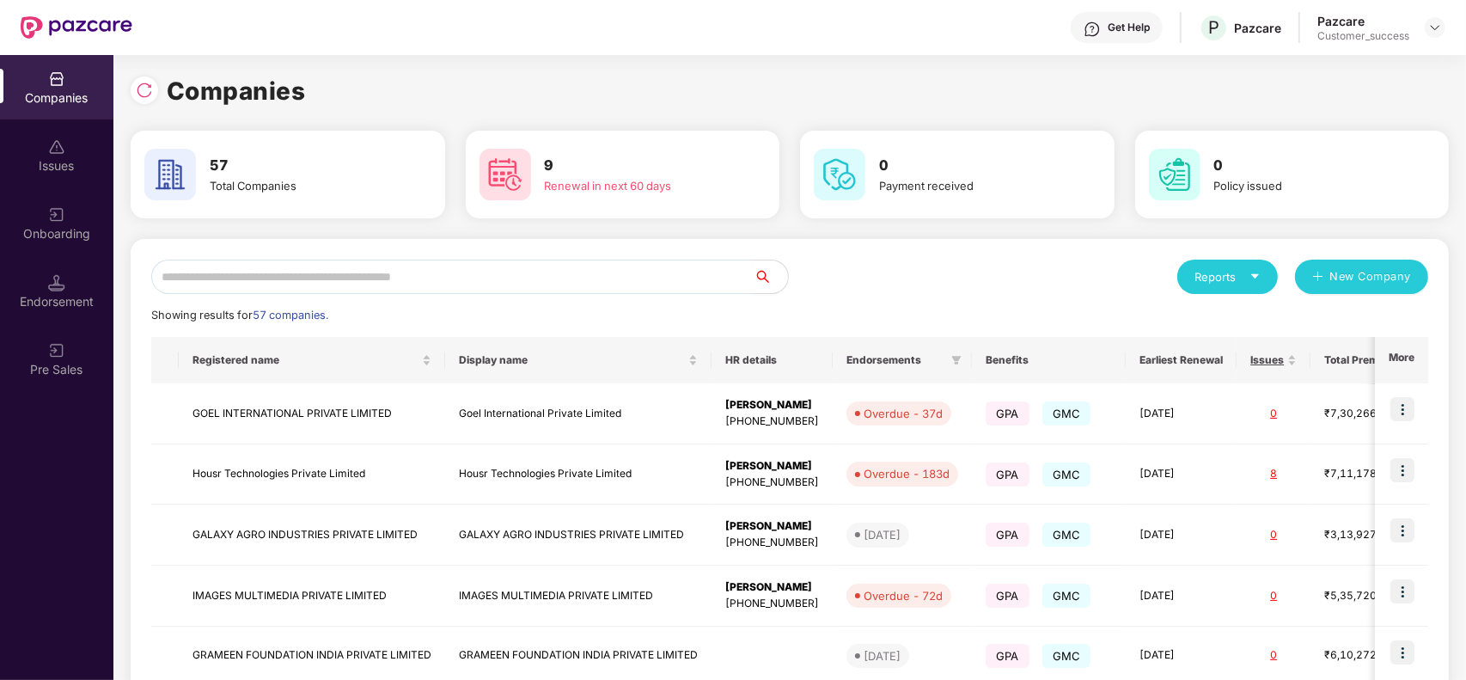
click at [387, 275] on input "text" at bounding box center [452, 276] width 602 height 34
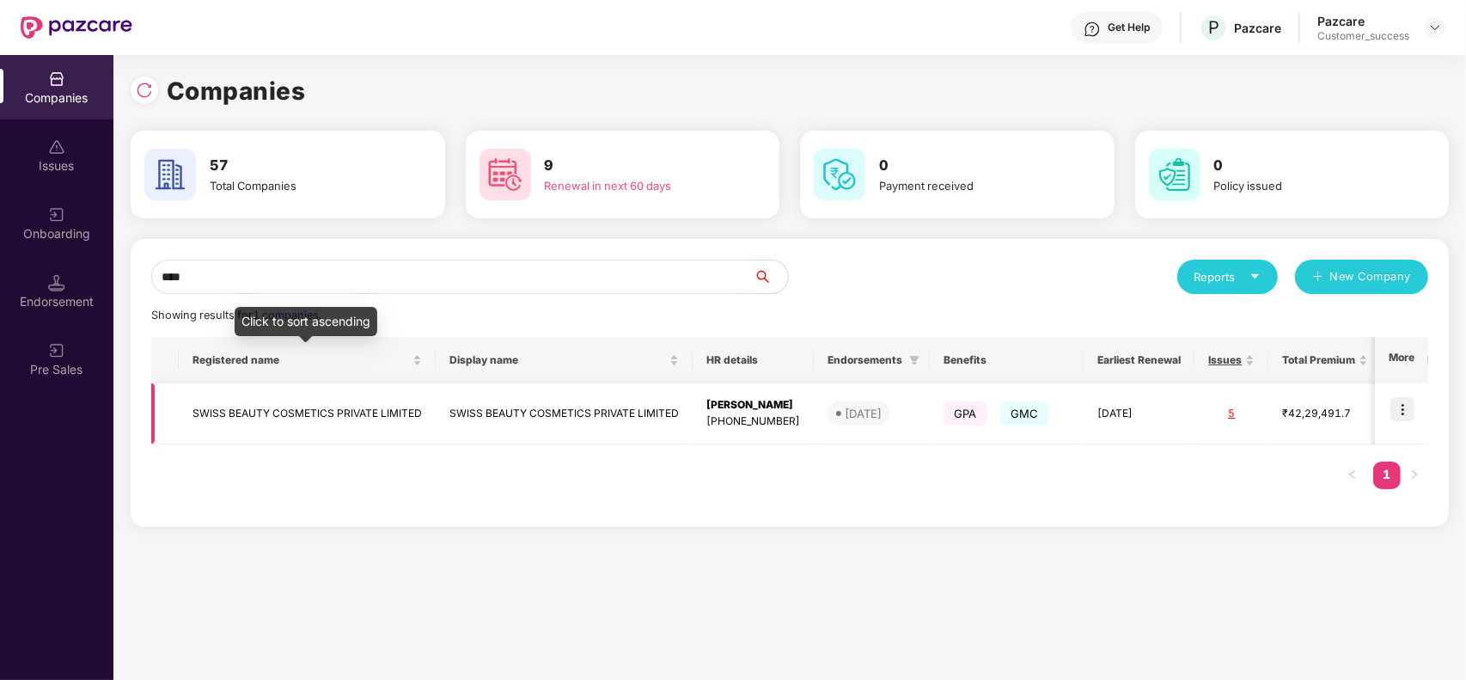
type input "****"
click at [344, 406] on td "SWISS BEAUTY COSMETICS PRIVATE LIMITED" at bounding box center [307, 413] width 257 height 61
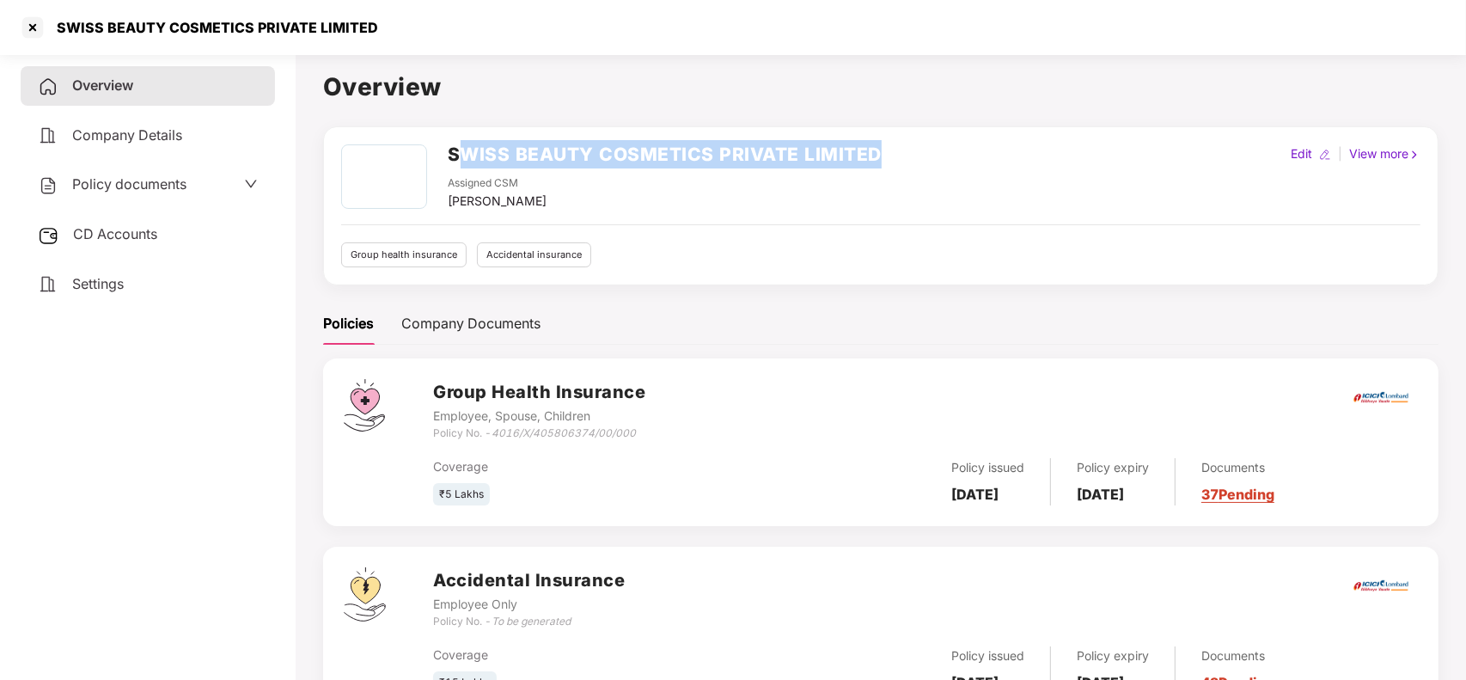
drag, startPoint x: 456, startPoint y: 151, endPoint x: 875, endPoint y: 140, distance: 418.6
click at [875, 140] on h2 "SWISS BEAUTY COSMETICS PRIVATE LIMITED" at bounding box center [665, 154] width 434 height 28
click at [882, 140] on div "SWISS BEAUTY COSMETICS PRIVATE LIMITED Assigned CSM Harshal Bedi Edit | View mo…" at bounding box center [880, 205] width 1115 height 159
drag, startPoint x: 882, startPoint y: 140, endPoint x: 460, endPoint y: 147, distance: 421.9
click at [460, 147] on div "SWISS BEAUTY COSMETICS PRIVATE LIMITED Assigned CSM Harshal Bedi Edit | View mo…" at bounding box center [880, 205] width 1115 height 159
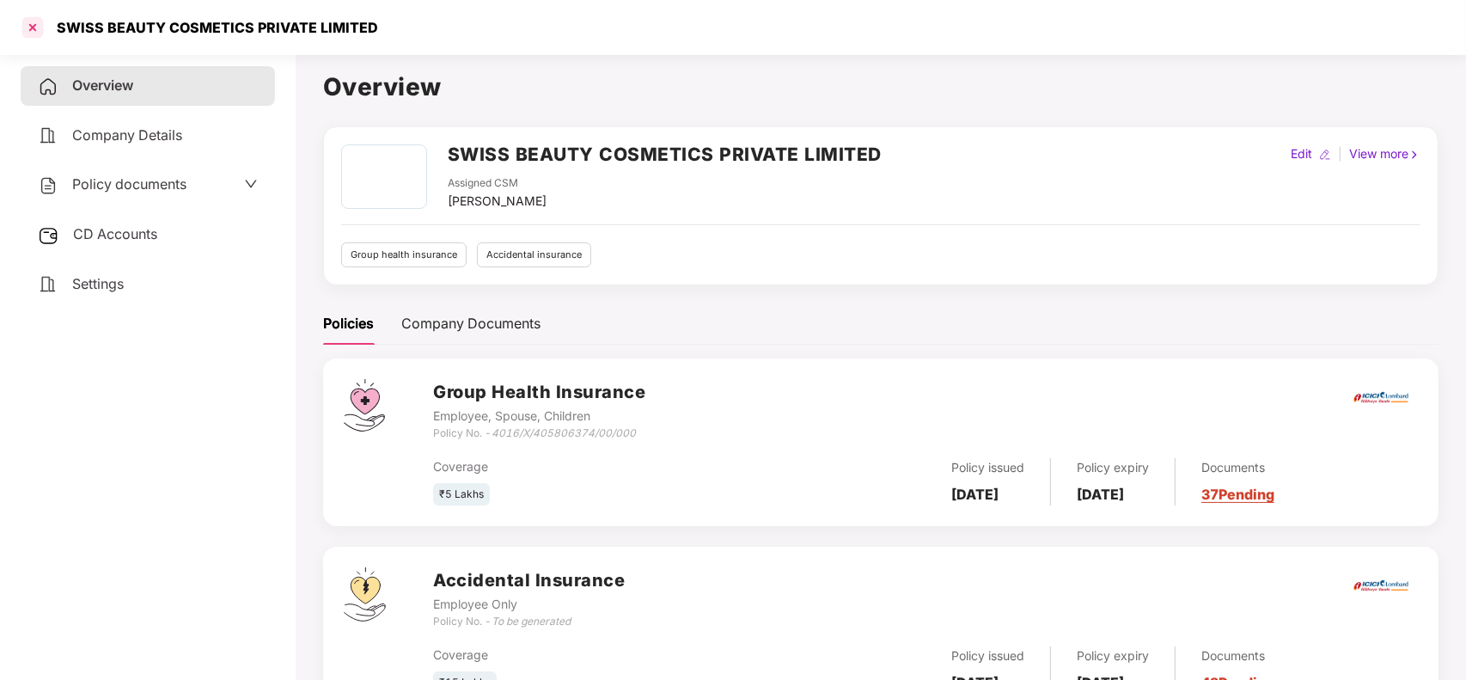
click at [39, 28] on div at bounding box center [32, 27] width 27 height 27
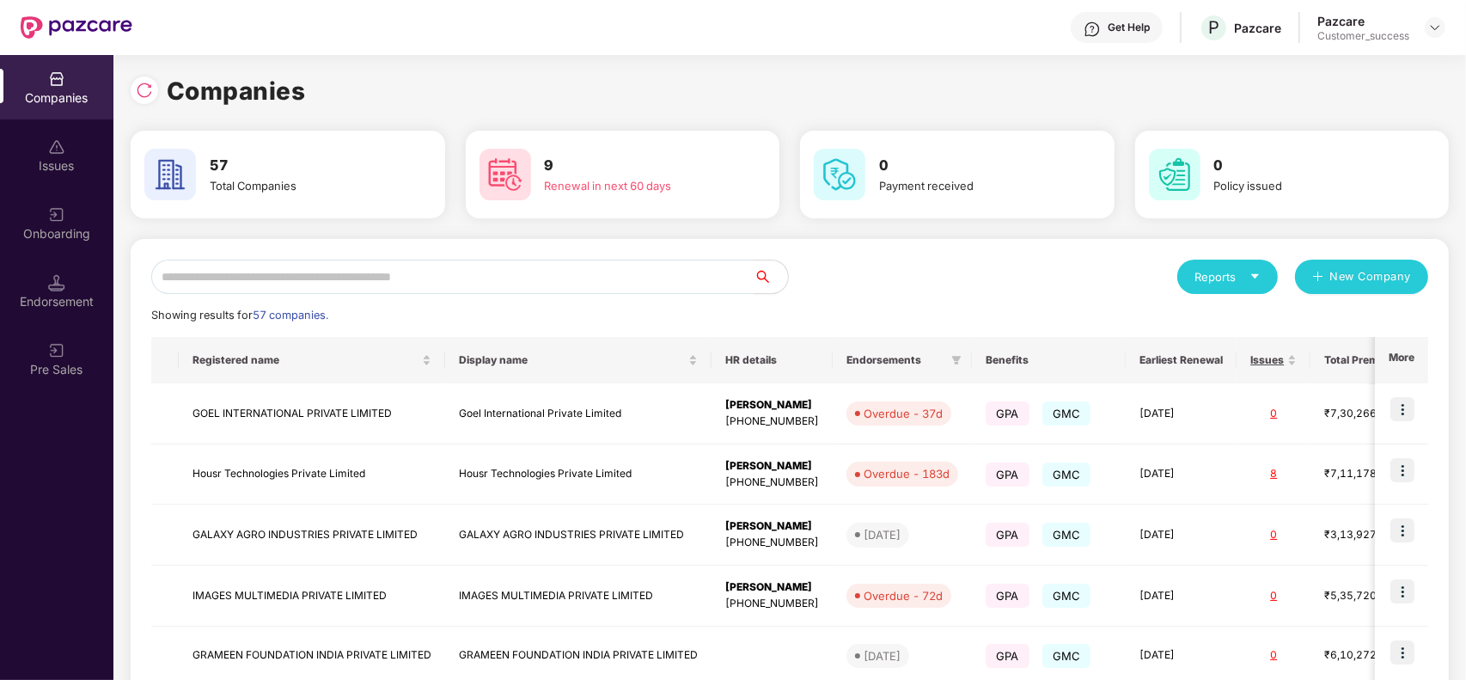
click at [375, 284] on input "text" at bounding box center [452, 276] width 602 height 34
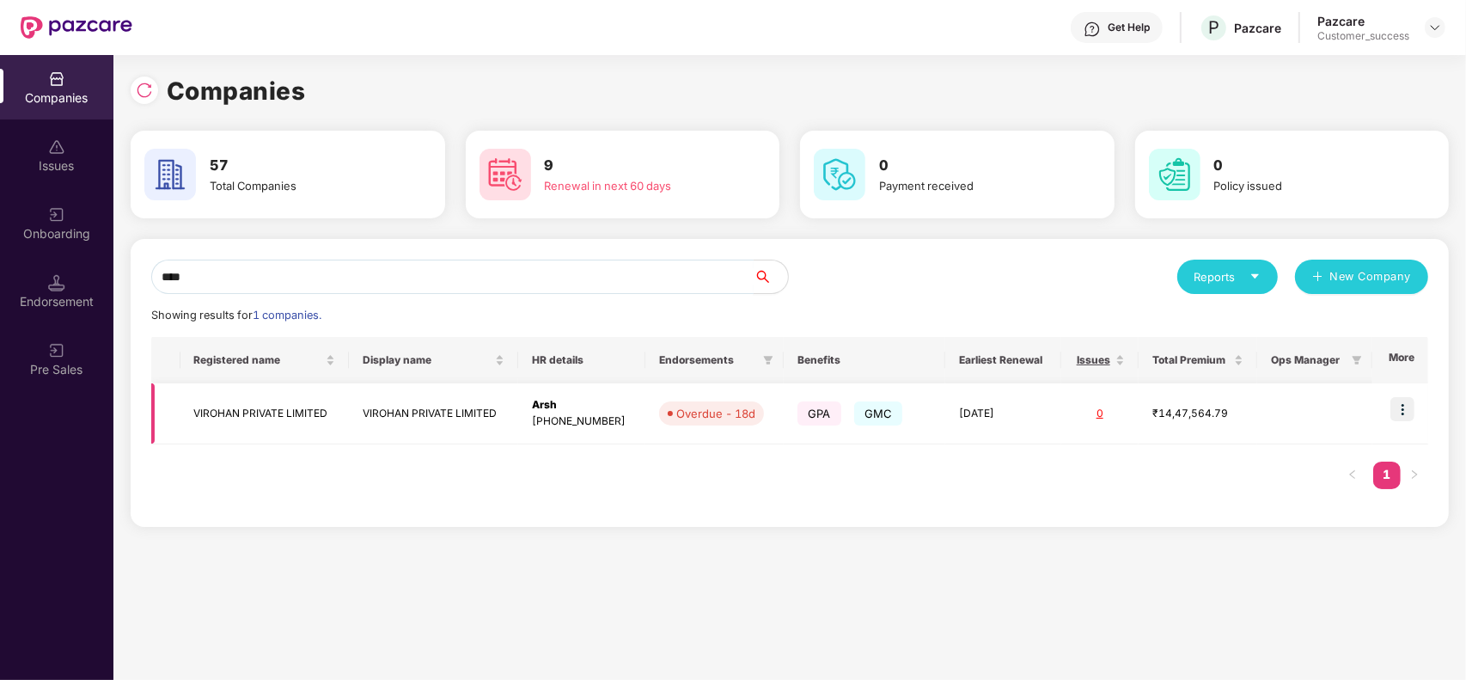
type input "****"
click at [413, 414] on td "VIROHAN PRIVATE LIMITED" at bounding box center [433, 413] width 169 height 61
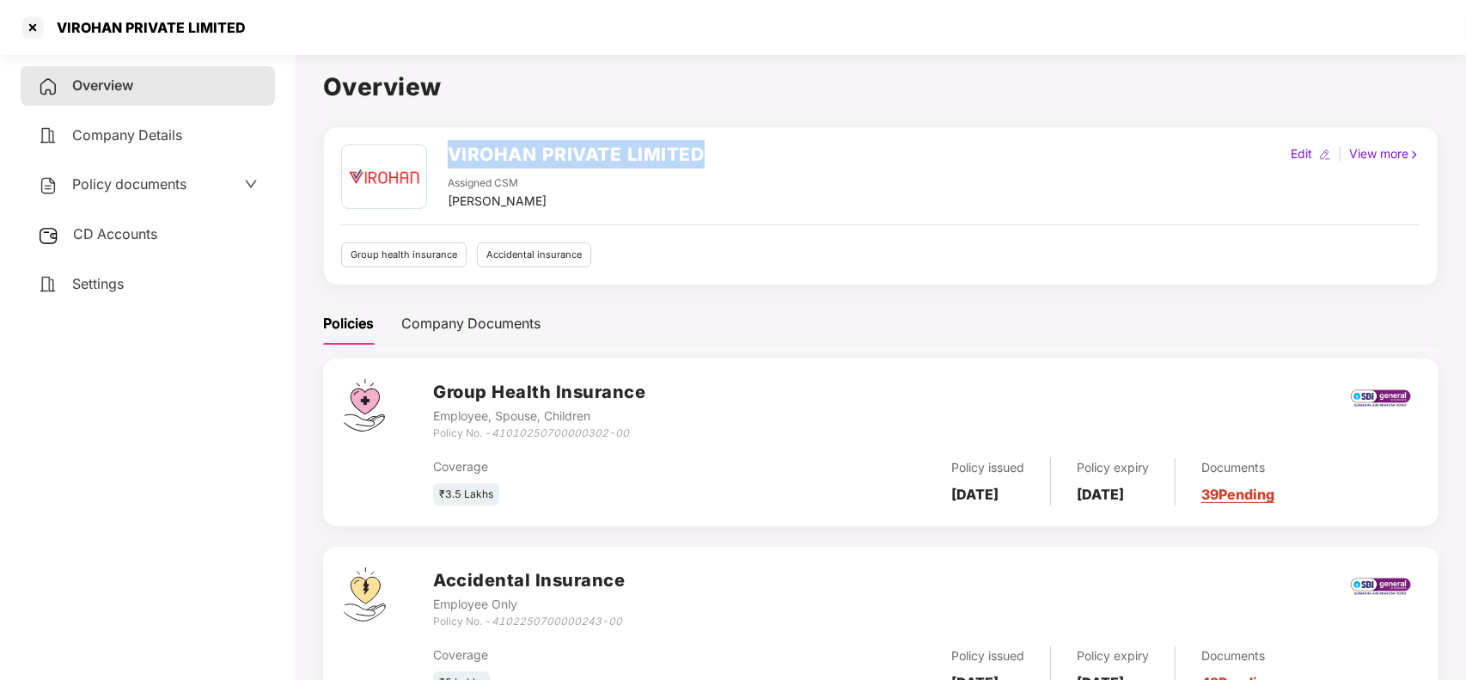
drag, startPoint x: 448, startPoint y: 156, endPoint x: 750, endPoint y: 135, distance: 302.3
click at [750, 135] on div "VIROHAN PRIVATE LIMITED Assigned CSM Harshal Bedi Edit | View more Group health…" at bounding box center [880, 205] width 1115 height 159
copy h2 "VIROHAN PRIVATE LIMITED"
click at [32, 27] on div at bounding box center [32, 27] width 27 height 27
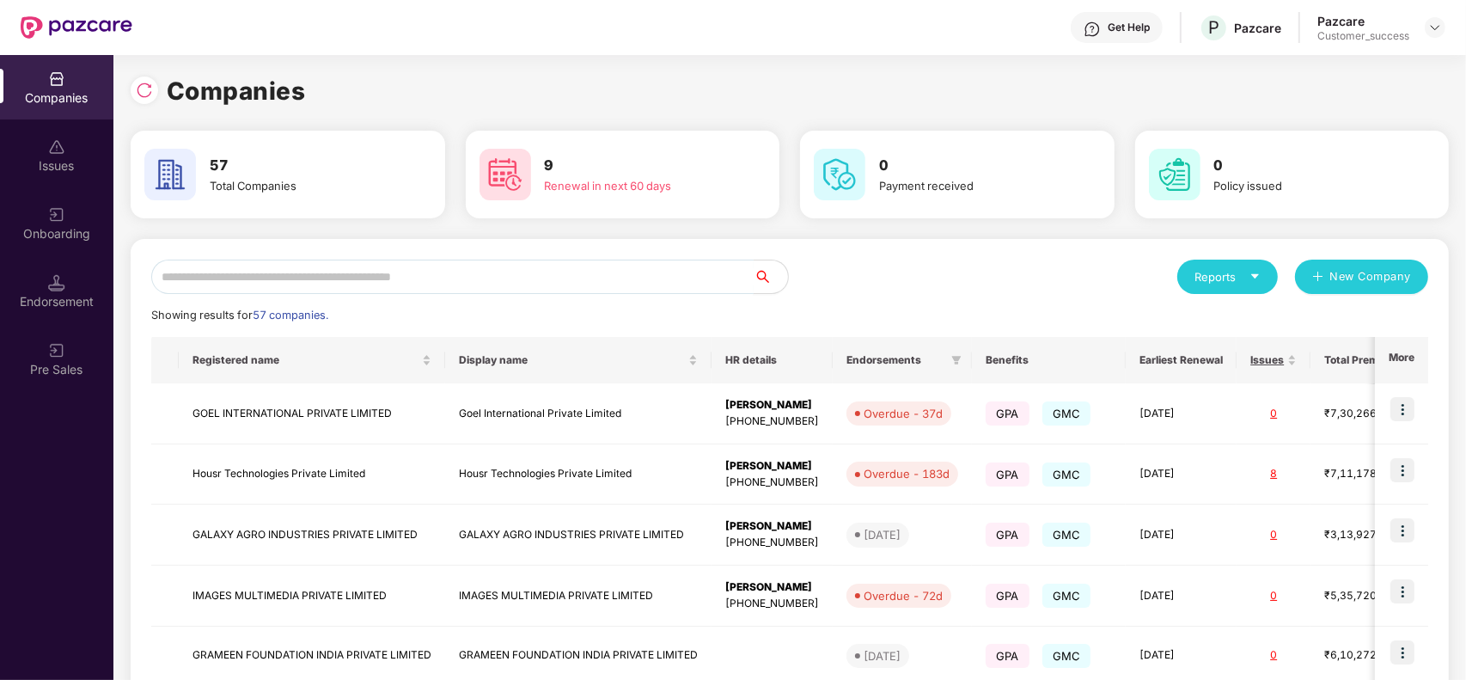
click at [522, 271] on input "text" at bounding box center [452, 276] width 602 height 34
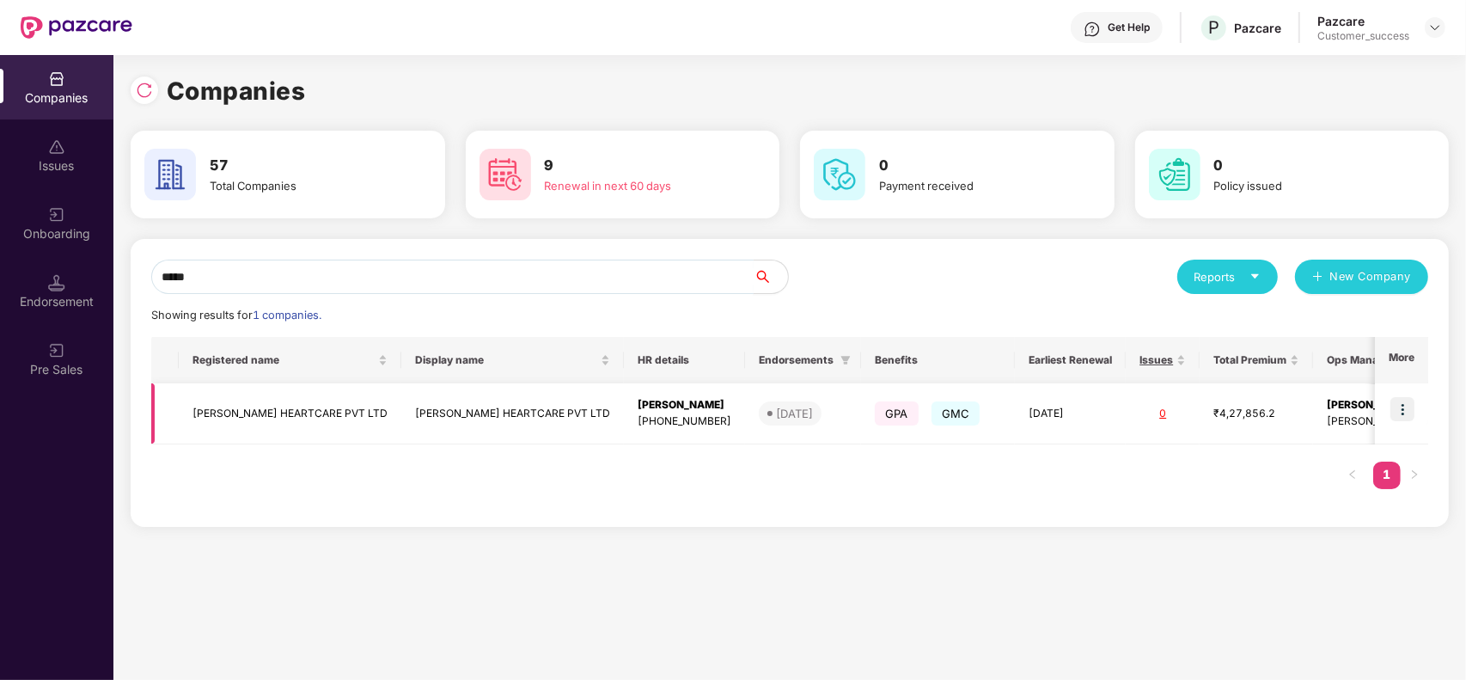
type input "*****"
click at [406, 413] on td "SAOOL HEARTCARE PVT LTD" at bounding box center [512, 413] width 223 height 61
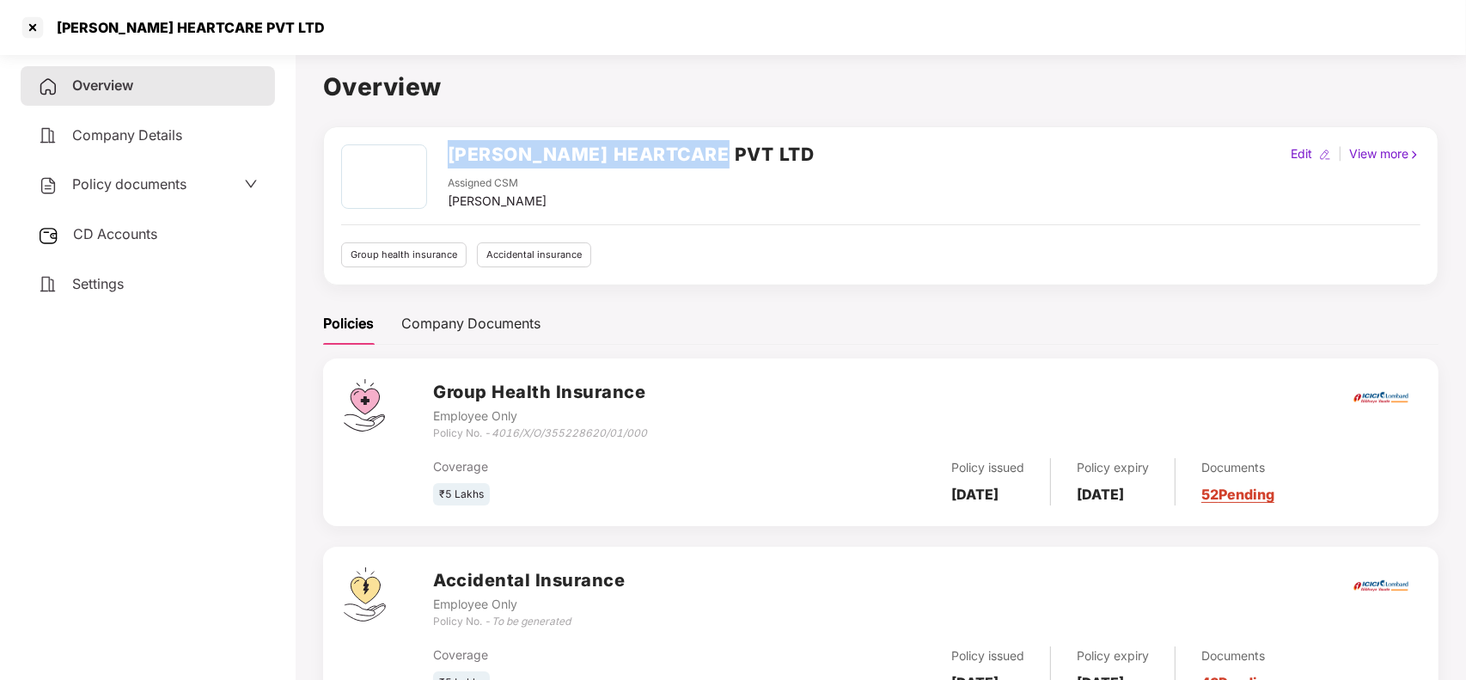
drag, startPoint x: 444, startPoint y: 146, endPoint x: 770, endPoint y: 147, distance: 325.6
click at [770, 147] on div "SAOOL HEARTCARE PVT LTD Assigned CSM Harshal Bedi Edit | View more" at bounding box center [880, 177] width 1079 height 66
copy h2 "SAOOL HEARTCARE PVT LTD"
click at [37, 30] on div at bounding box center [32, 27] width 27 height 27
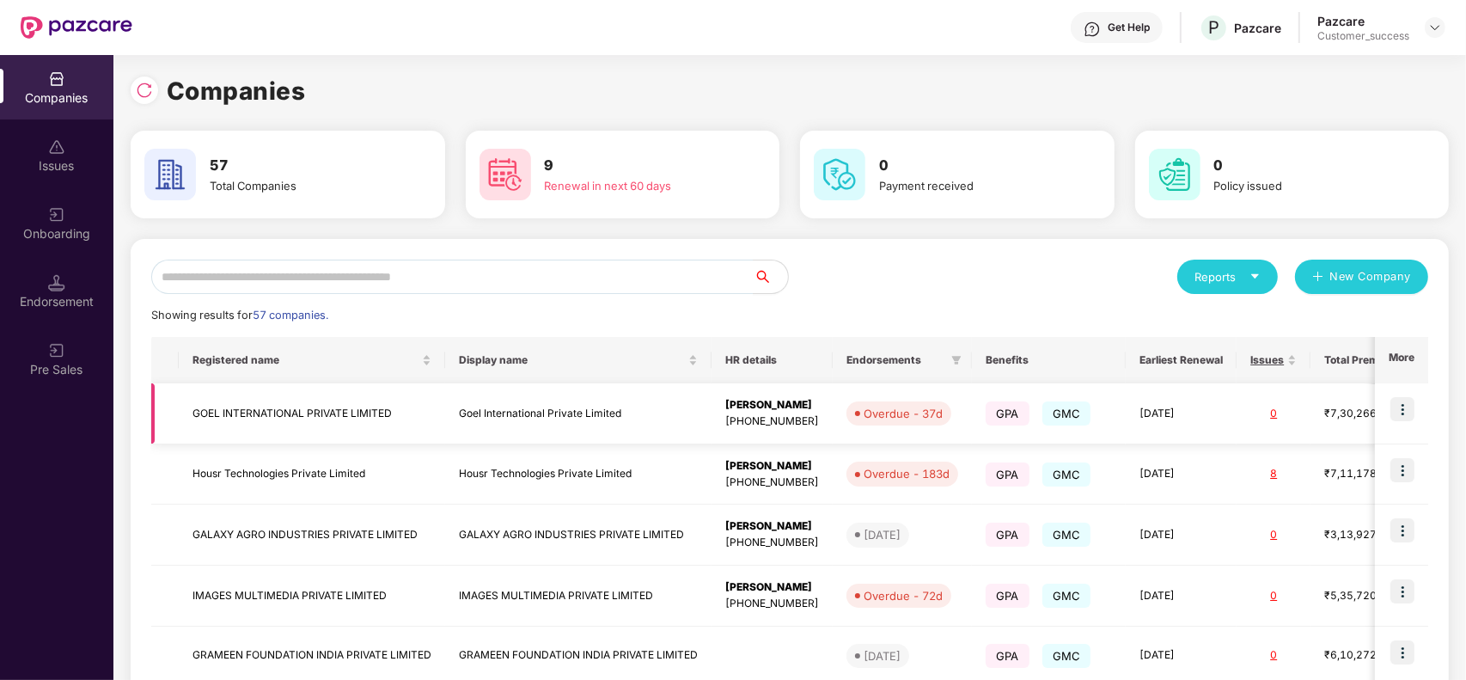
click at [279, 413] on td "GOEL INTERNATIONAL PRIVATE LIMITED" at bounding box center [312, 413] width 266 height 61
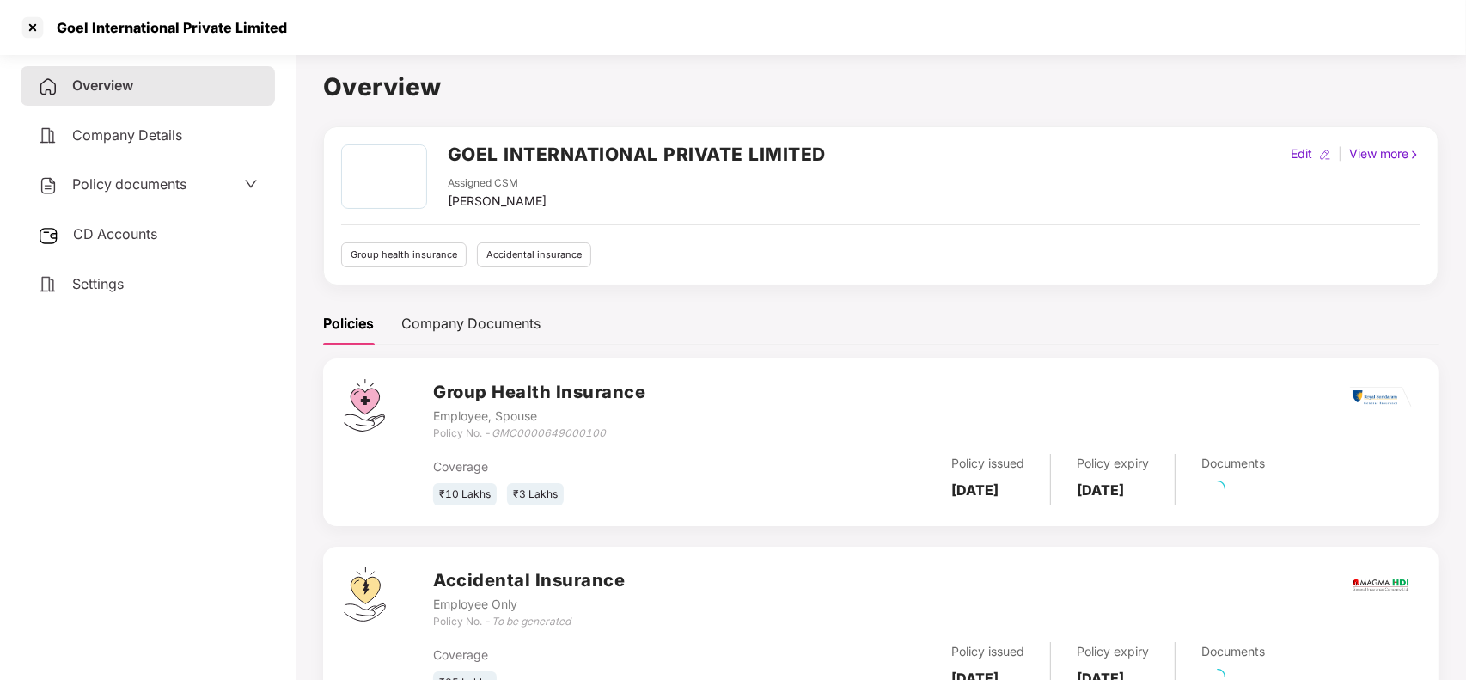
click at [448, 155] on h2 "GOEL INTERNATIONAL PRIVATE LIMITED" at bounding box center [637, 154] width 378 height 28
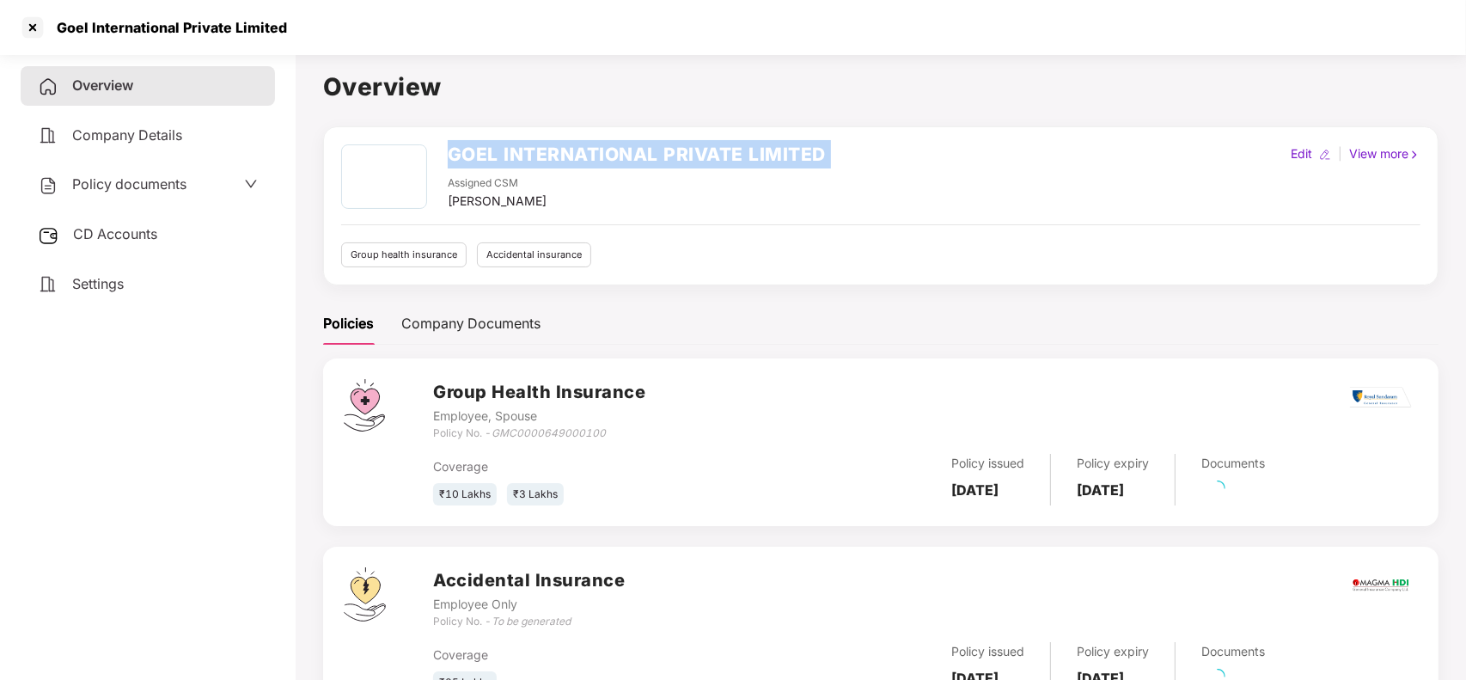
click at [448, 155] on h2 "GOEL INTERNATIONAL PRIVATE LIMITED" at bounding box center [637, 154] width 378 height 28
copy h2 "GOEL INTERNATIONAL PRIVATE LIMITED"
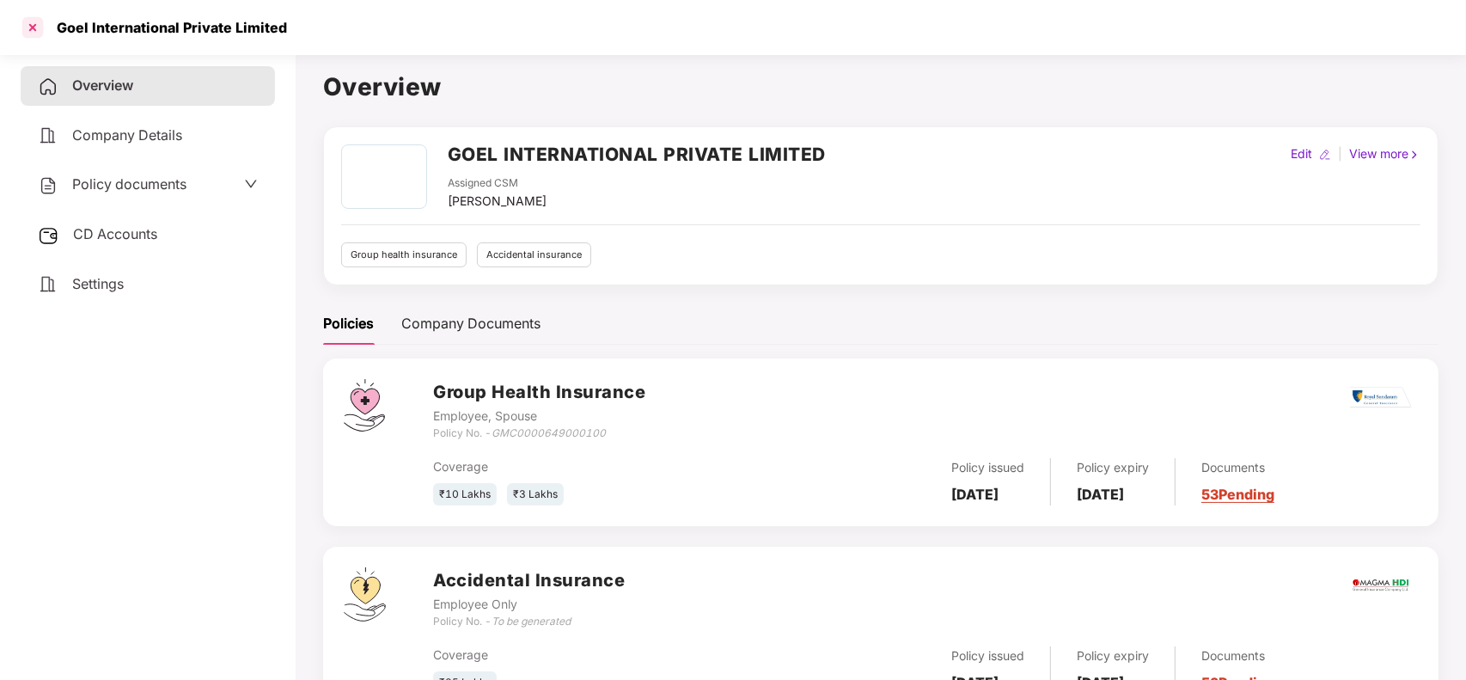
click at [30, 27] on div at bounding box center [32, 27] width 27 height 27
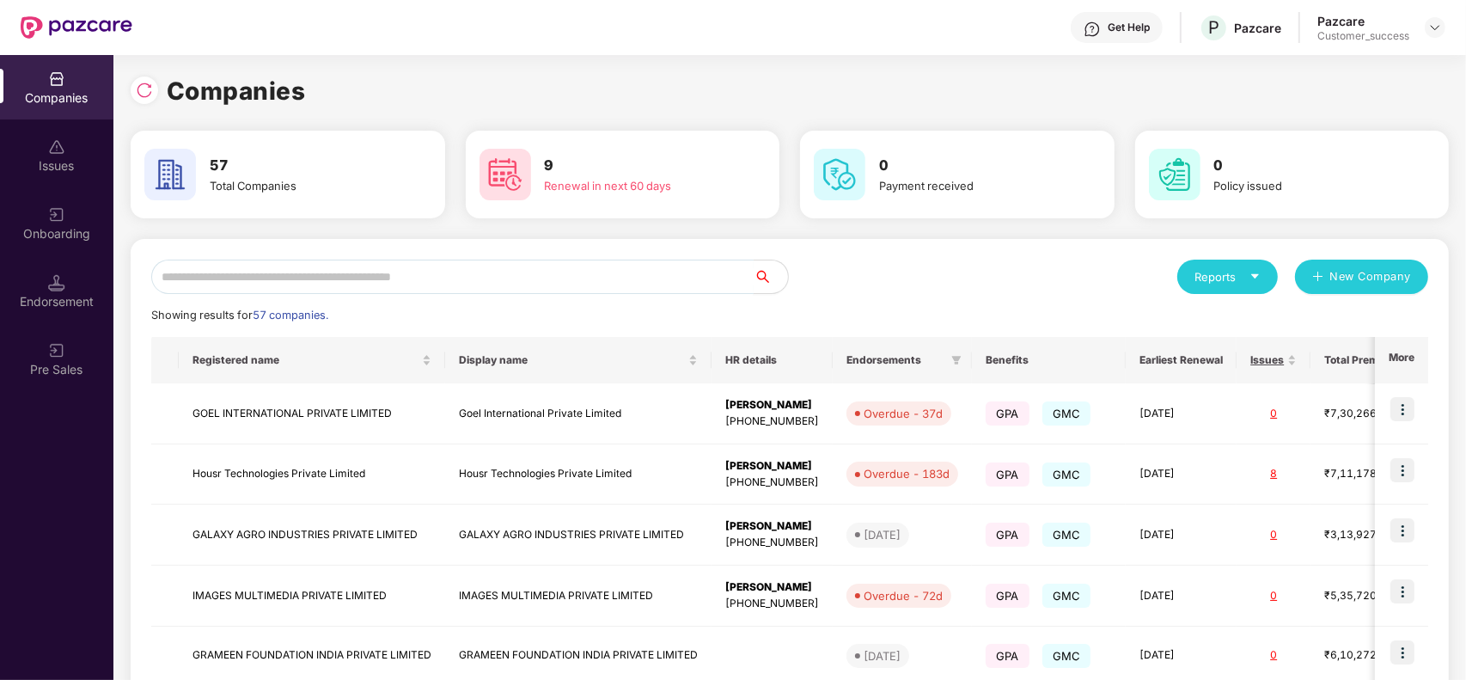
click at [345, 272] on input "text" at bounding box center [452, 276] width 602 height 34
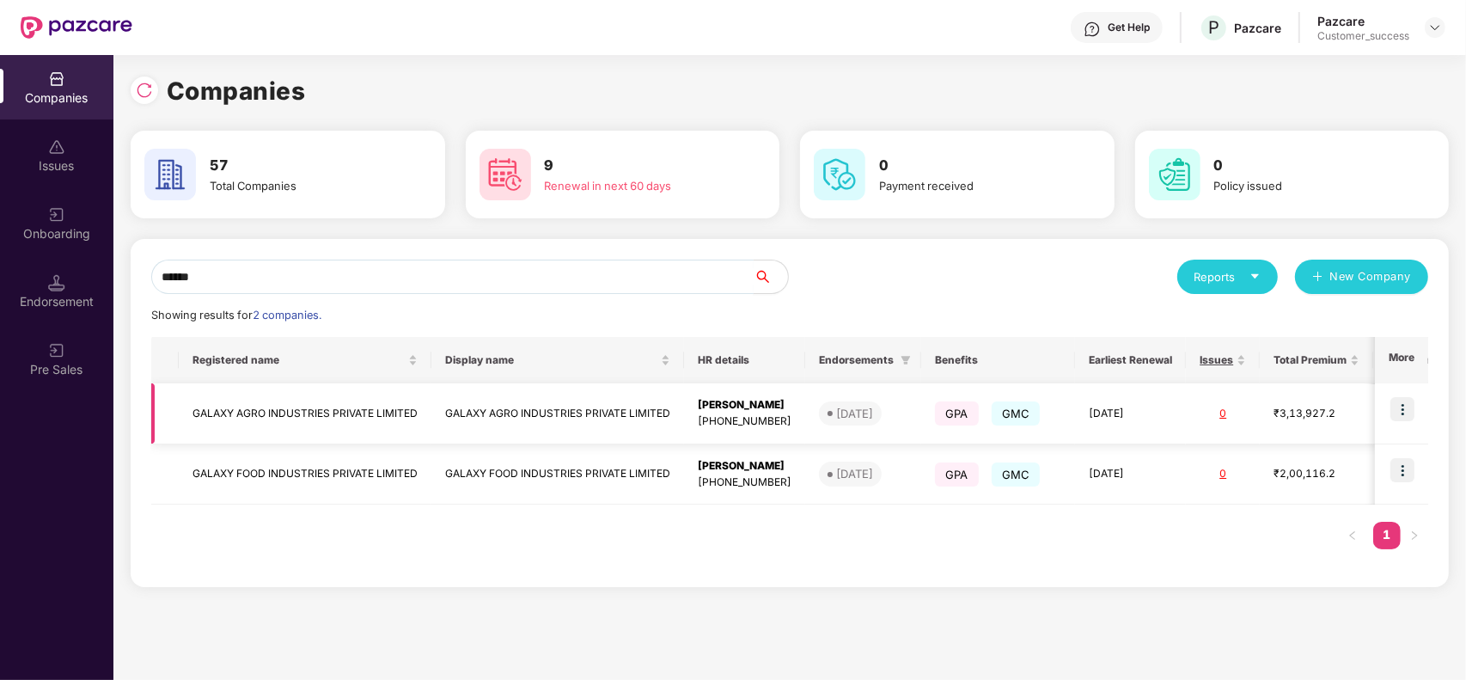
type input "******"
click at [312, 417] on td "GALAXY AGRO INDUSTRIES PRIVATE LIMITED" at bounding box center [305, 413] width 253 height 61
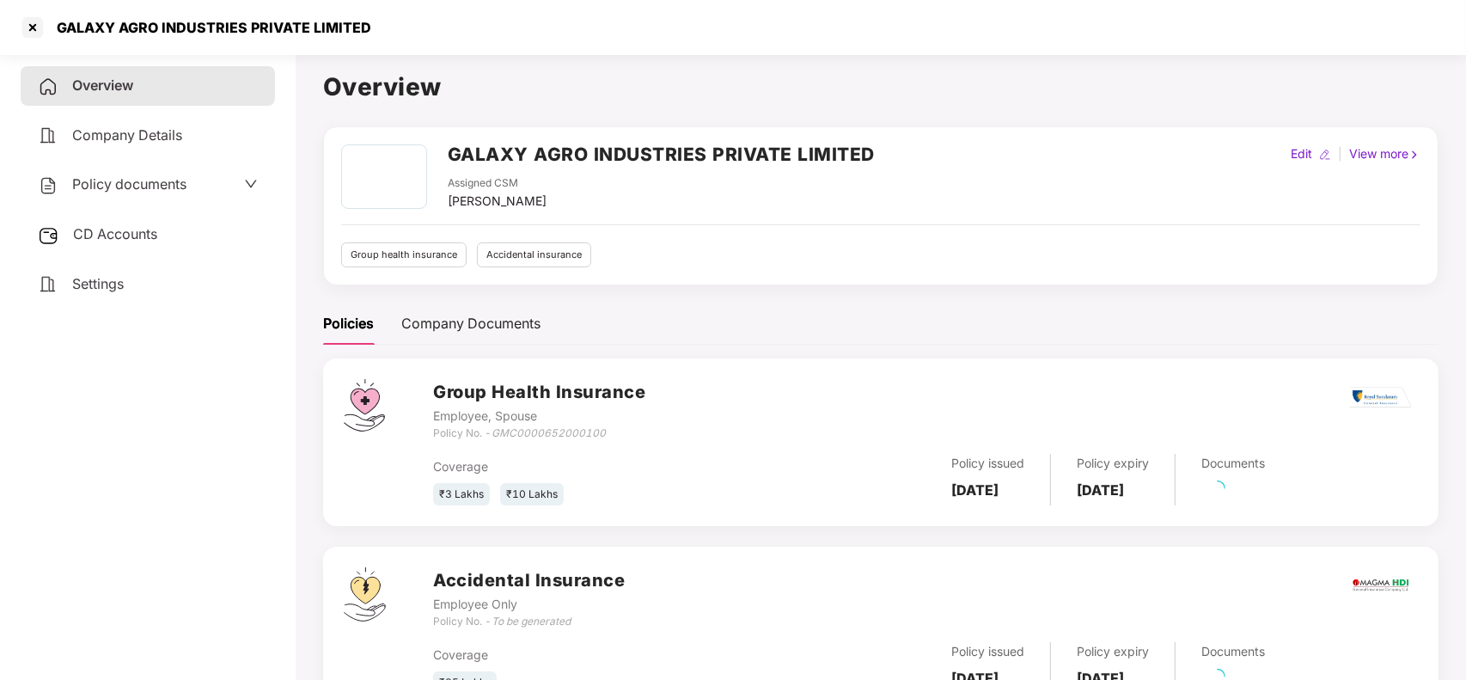
click at [445, 147] on div "GALAXY AGRO INDUSTRIES PRIVATE LIMITED Assigned CSM Harshal Bedi" at bounding box center [608, 177] width 534 height 66
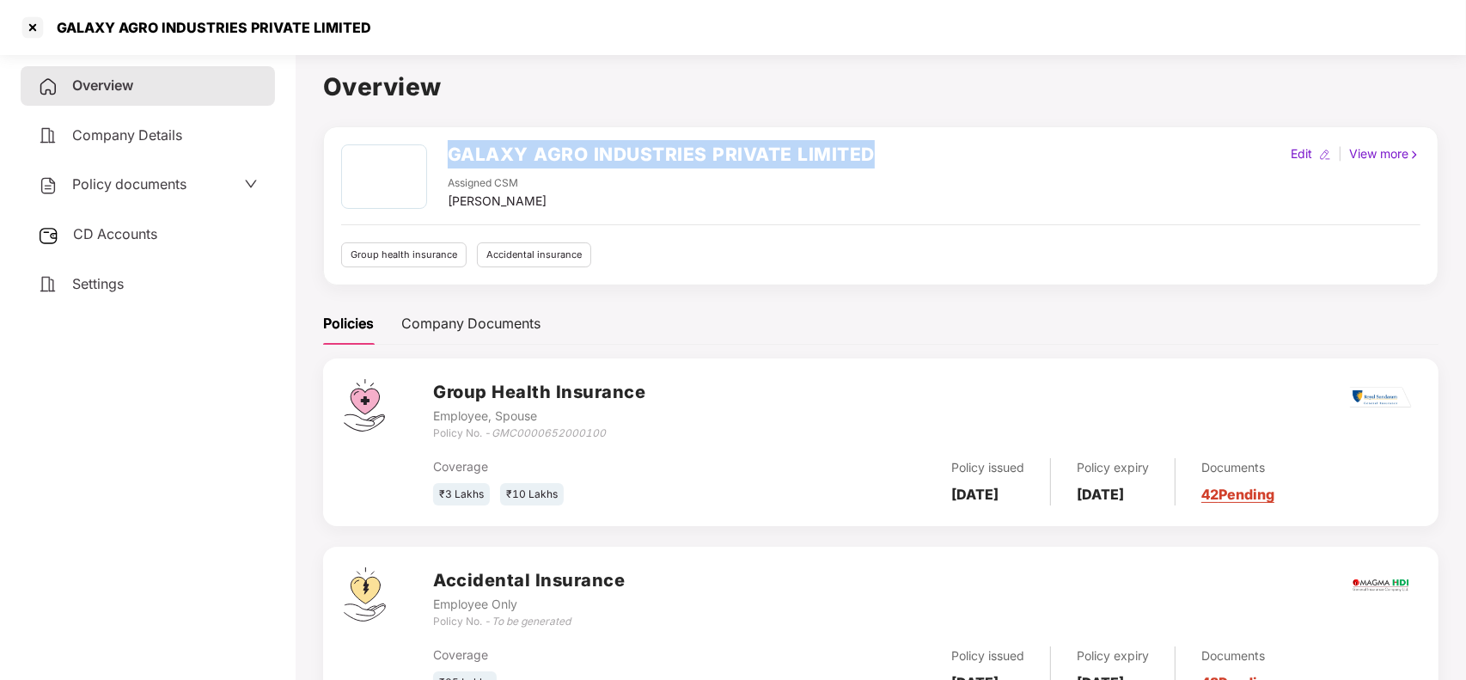
drag, startPoint x: 445, startPoint y: 147, endPoint x: 891, endPoint y: 160, distance: 446.1
click at [891, 160] on div "GALAXY AGRO INDUSTRIES PRIVATE LIMITED Assigned CSM Harshal Bedi Edit | View mo…" at bounding box center [880, 177] width 1079 height 66
copy h2 "GALAXY AGRO INDUSTRIES PRIVATE LIMITED"
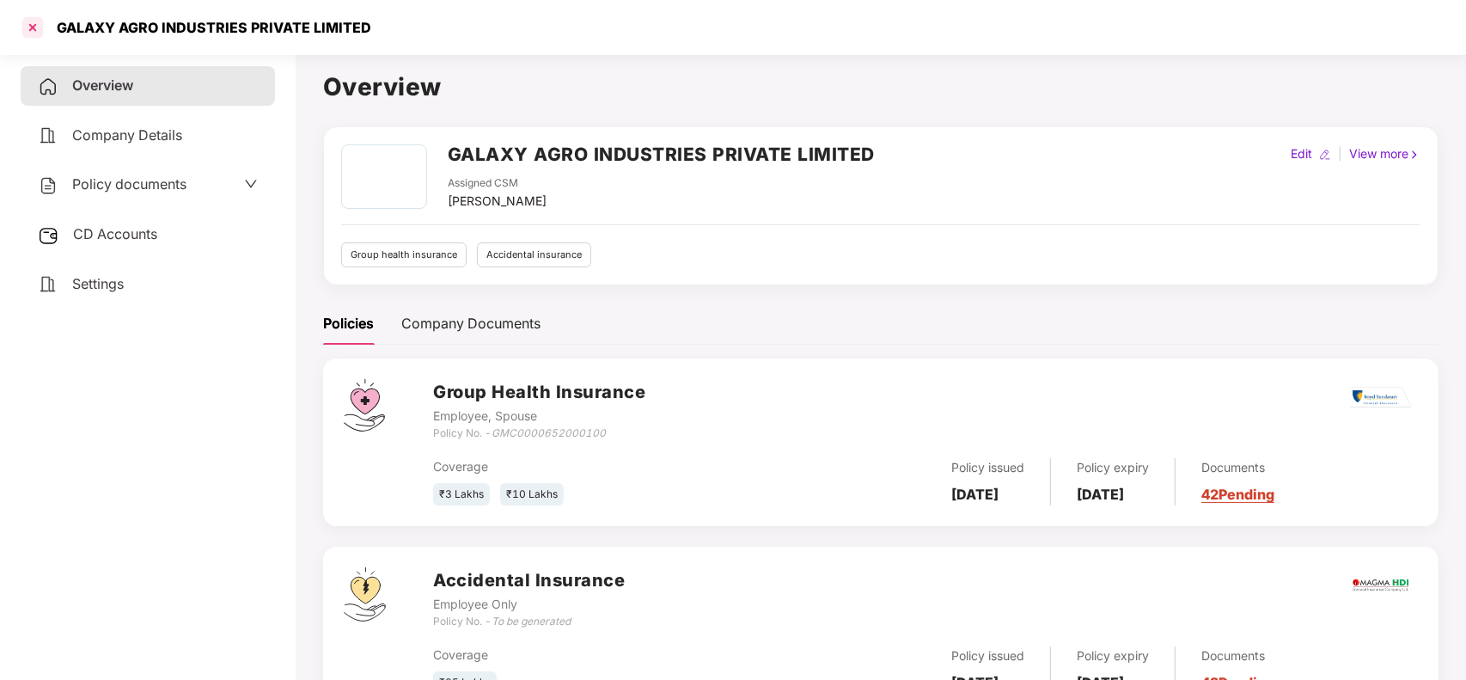
click at [28, 34] on div at bounding box center [32, 27] width 27 height 27
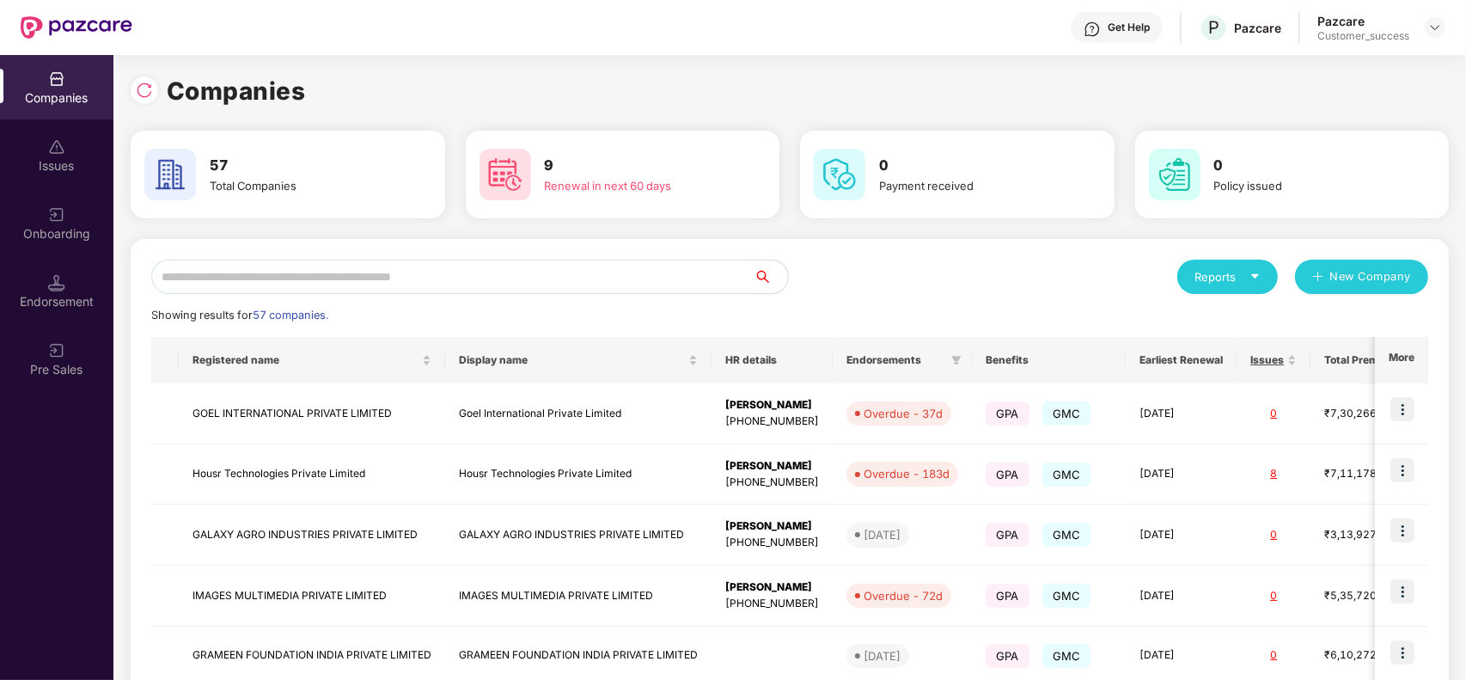
click at [383, 275] on input "text" at bounding box center [452, 276] width 602 height 34
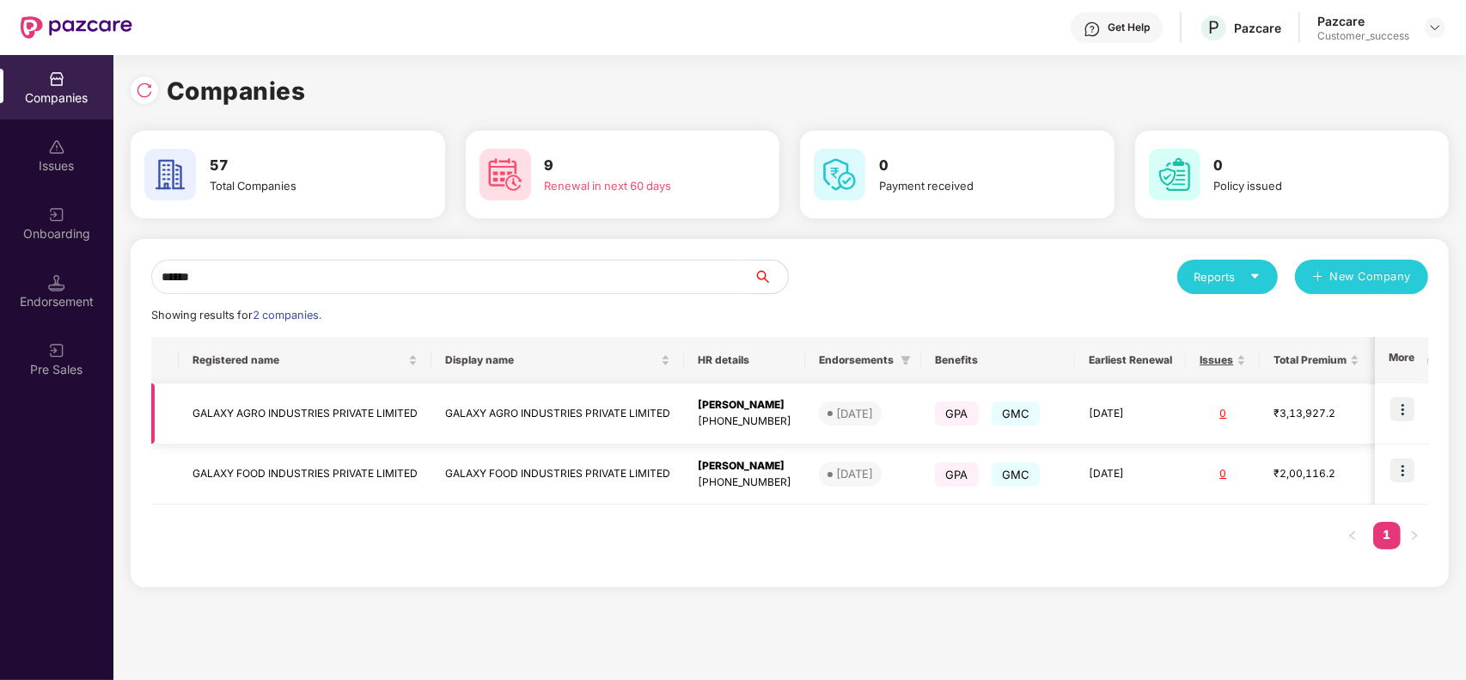
type input "******"
click at [1410, 405] on img at bounding box center [1402, 409] width 24 height 24
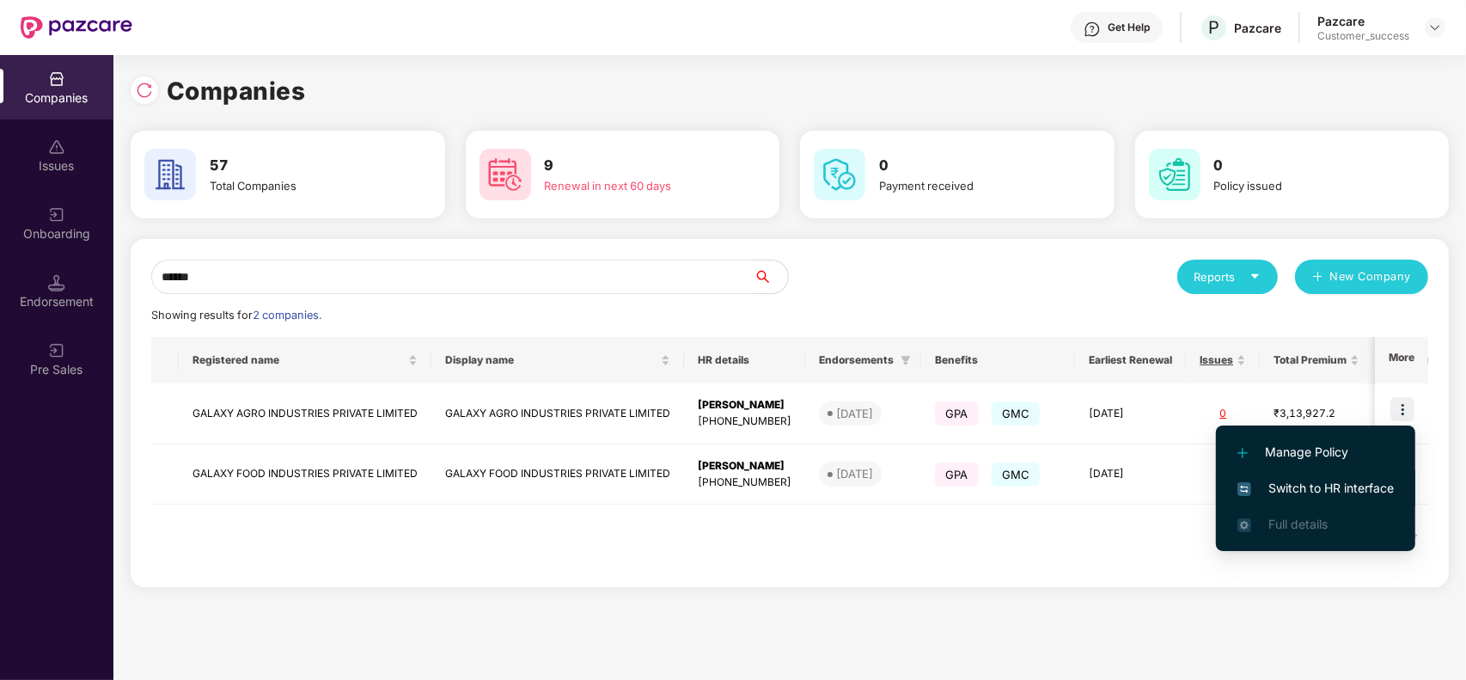
click at [1332, 479] on span "Switch to HR interface" at bounding box center [1315, 488] width 156 height 19
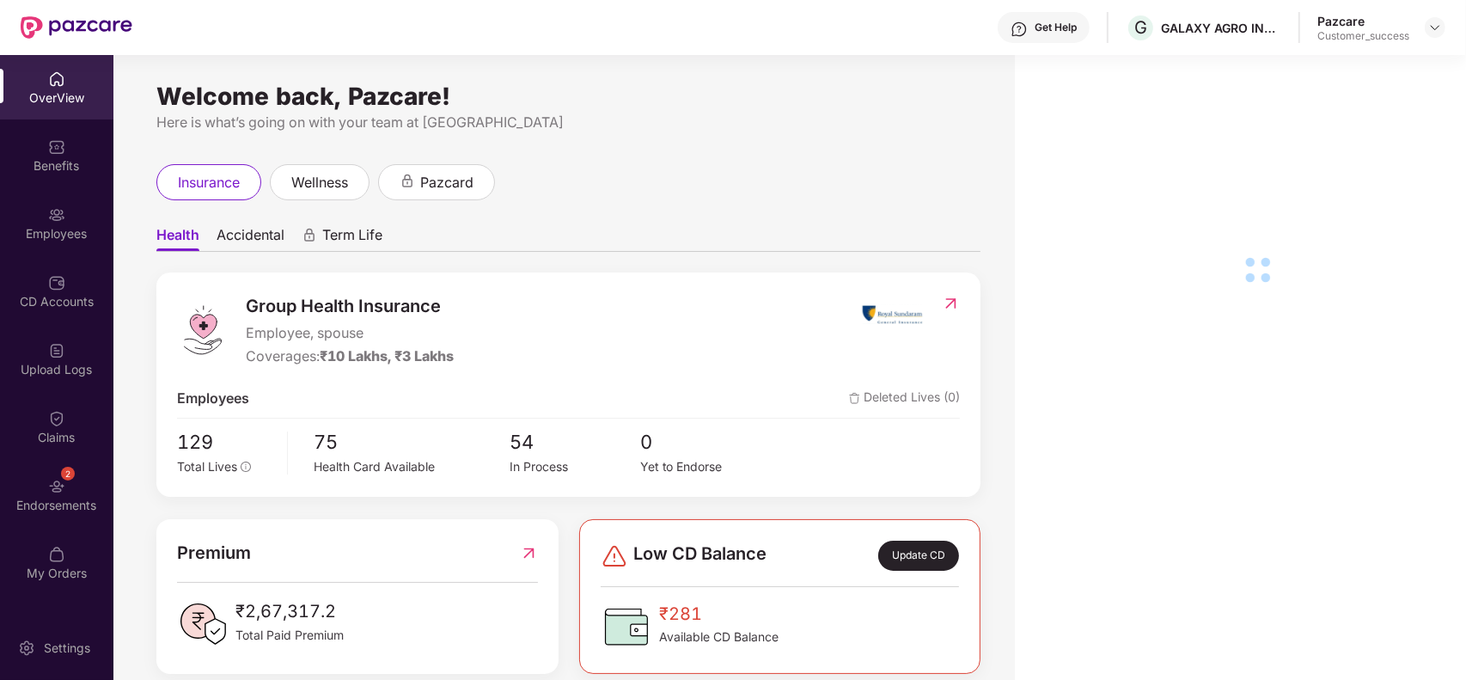
click at [57, 239] on div "Employees" at bounding box center [56, 233] width 113 height 17
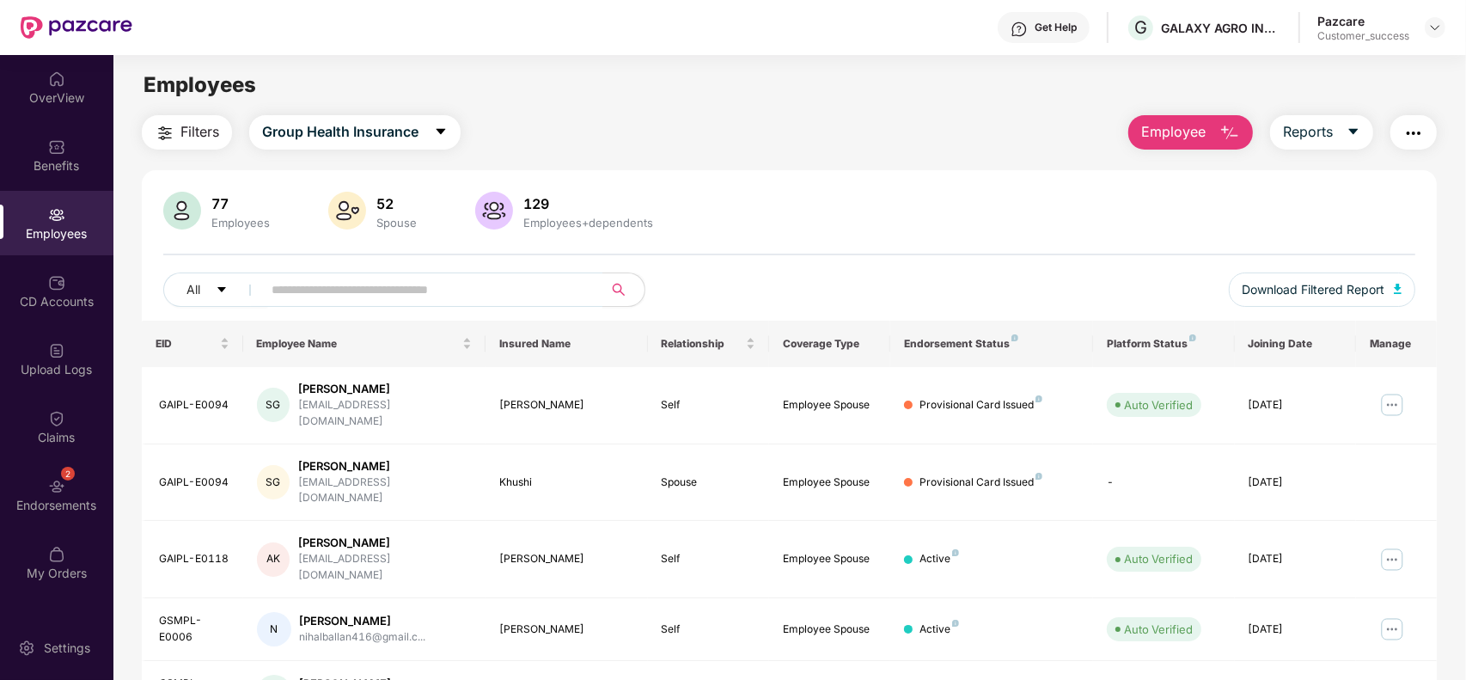
click at [172, 127] on img "button" at bounding box center [165, 133] width 21 height 21
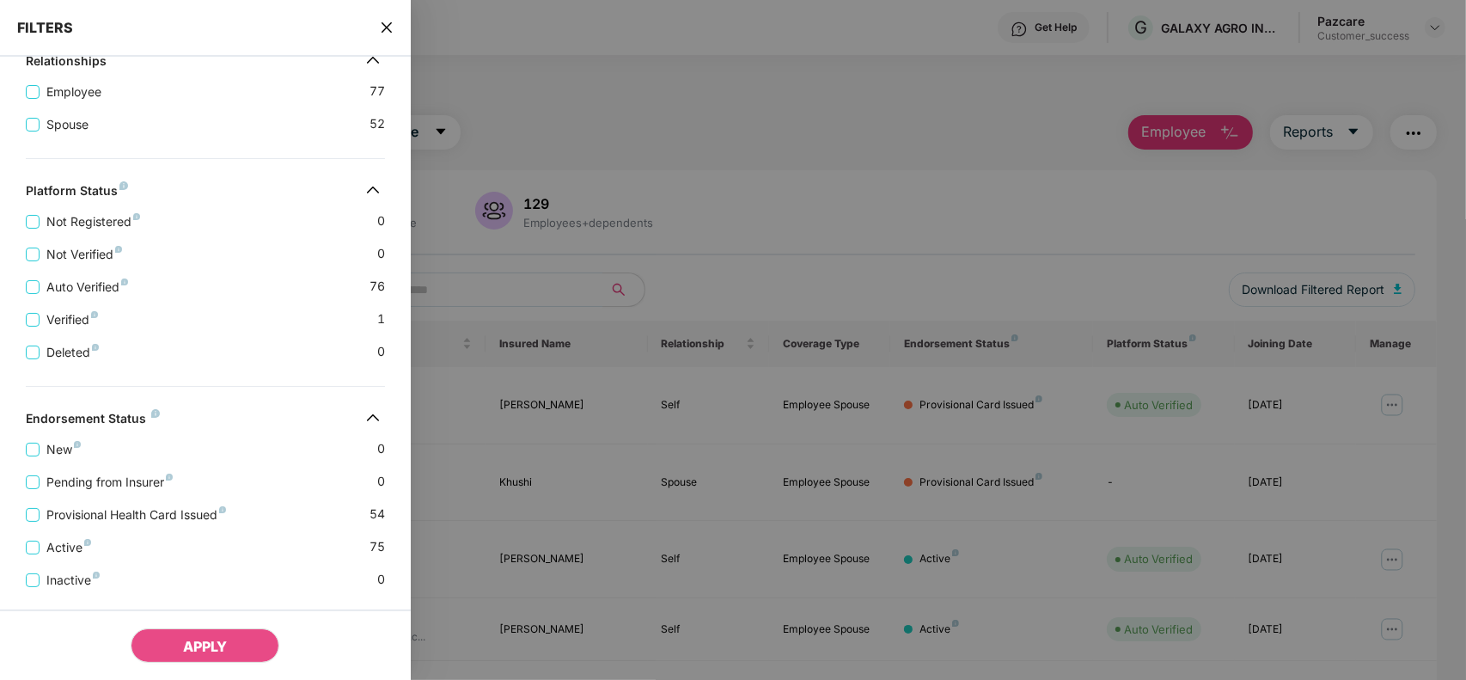
scroll to position [365, 0]
click at [130, 516] on span "Provisional Health Card Issued" at bounding box center [136, 512] width 193 height 19
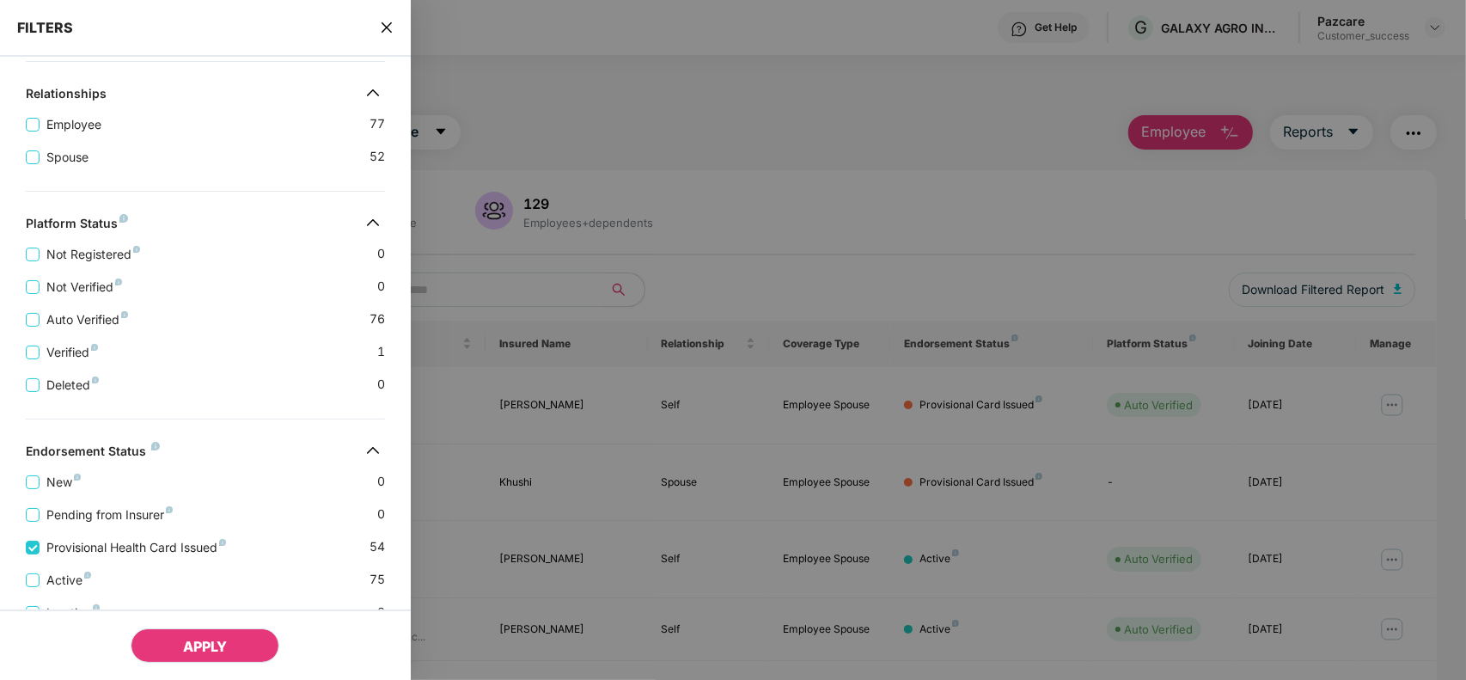
click at [178, 638] on button "APPLY" at bounding box center [205, 645] width 149 height 34
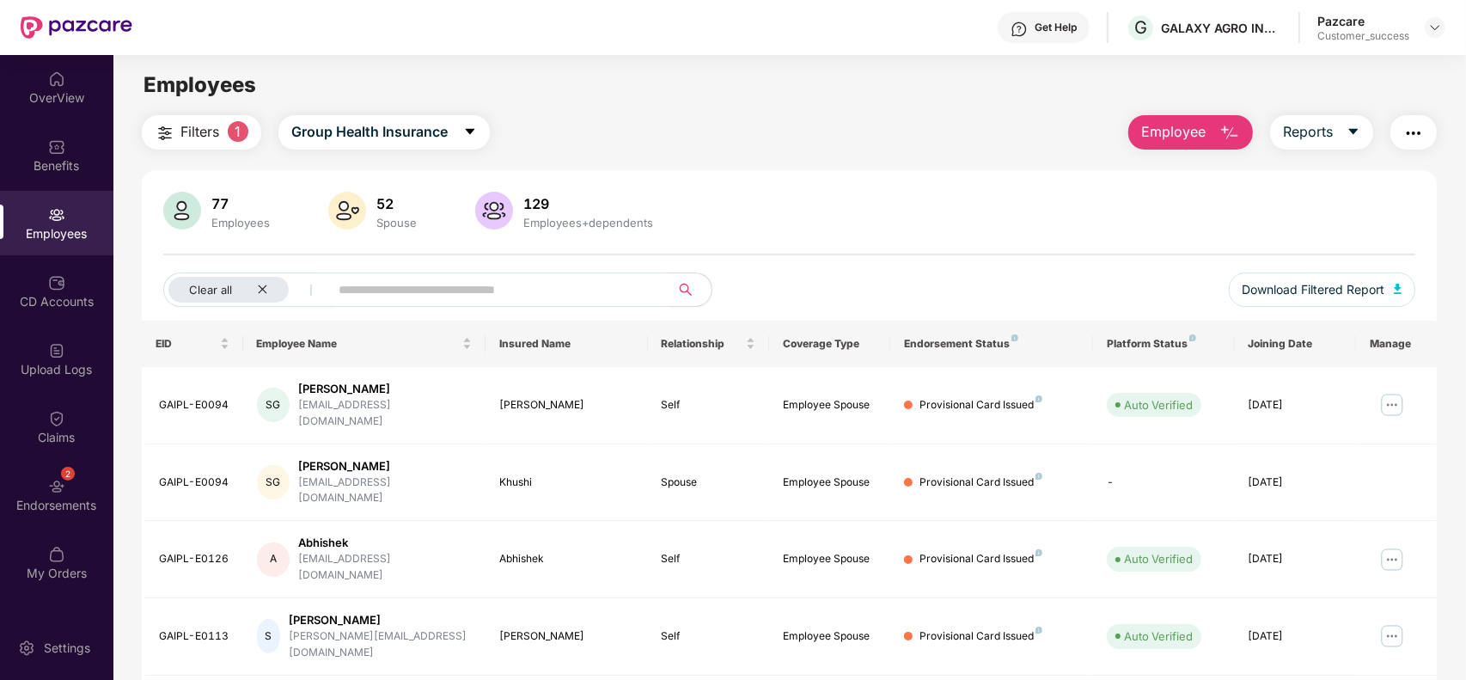
scroll to position [378, 0]
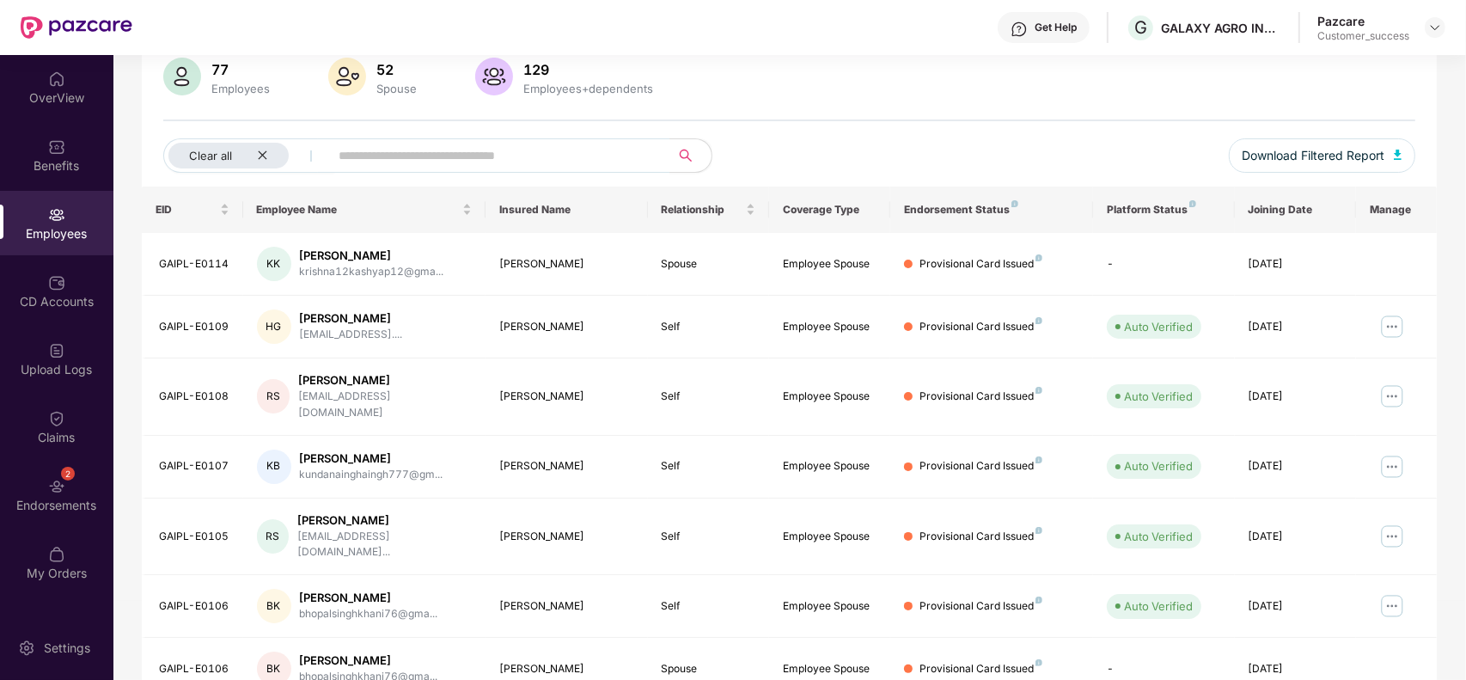
scroll to position [0, 0]
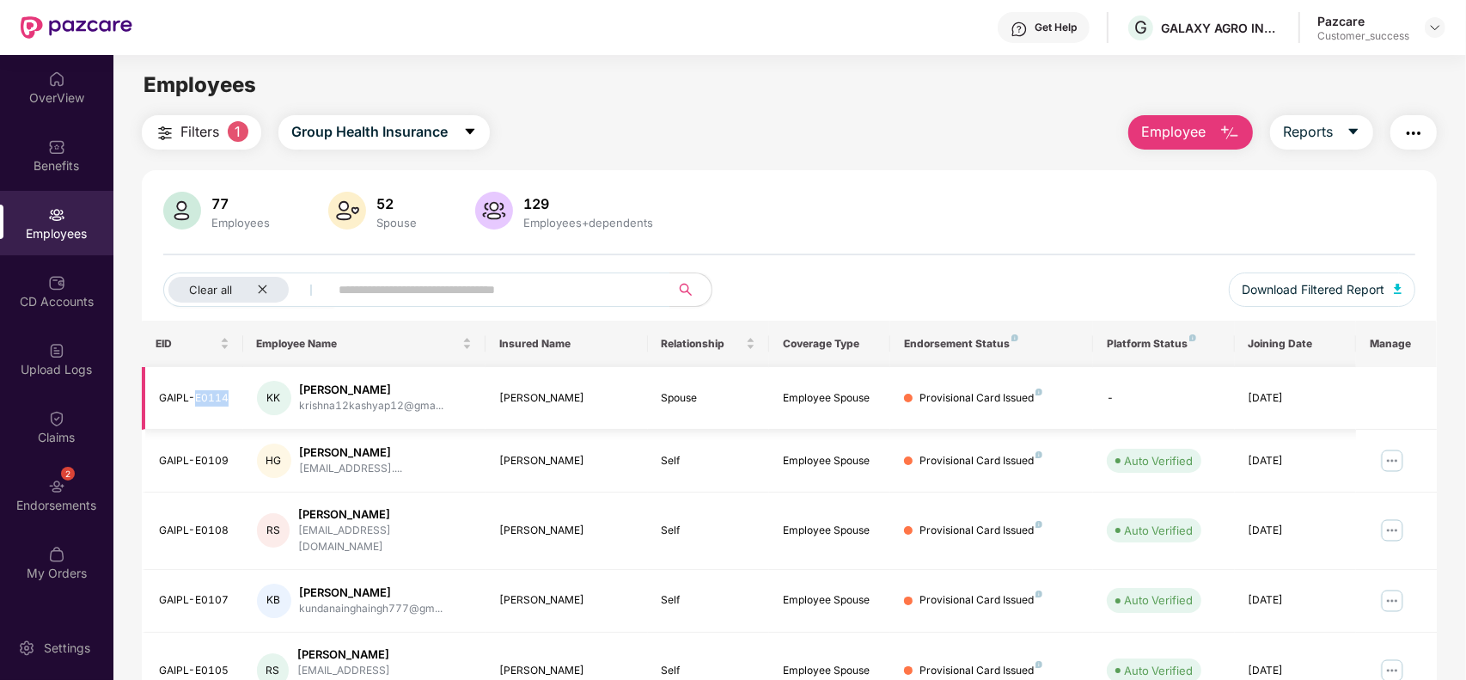
drag, startPoint x: 194, startPoint y: 400, endPoint x: 229, endPoint y: 401, distance: 35.2
click at [229, 401] on td "GAIPL-E0114" at bounding box center [192, 398] width 101 height 63
copy div "E0114"
click at [1388, 464] on img at bounding box center [1391, 460] width 27 height 27
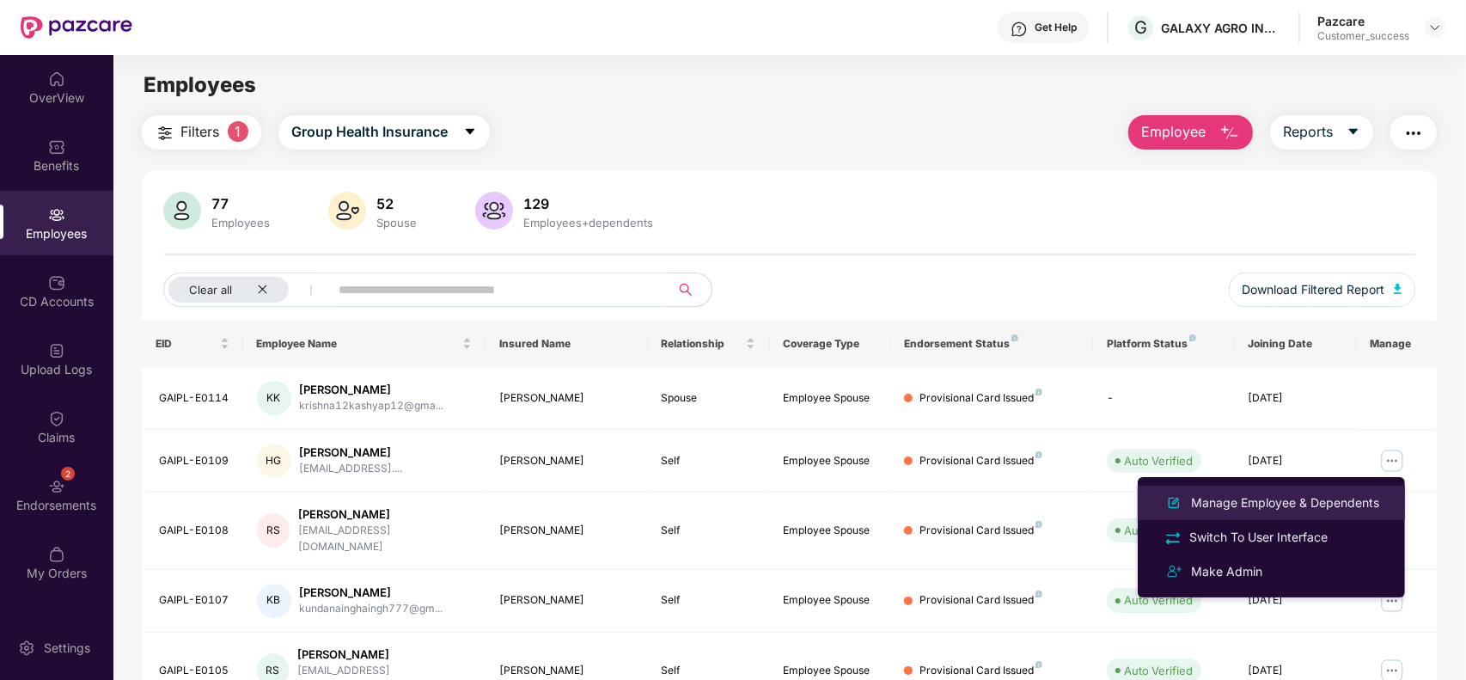
click at [1282, 497] on div "Manage Employee & Dependents" at bounding box center [1284, 502] width 195 height 19
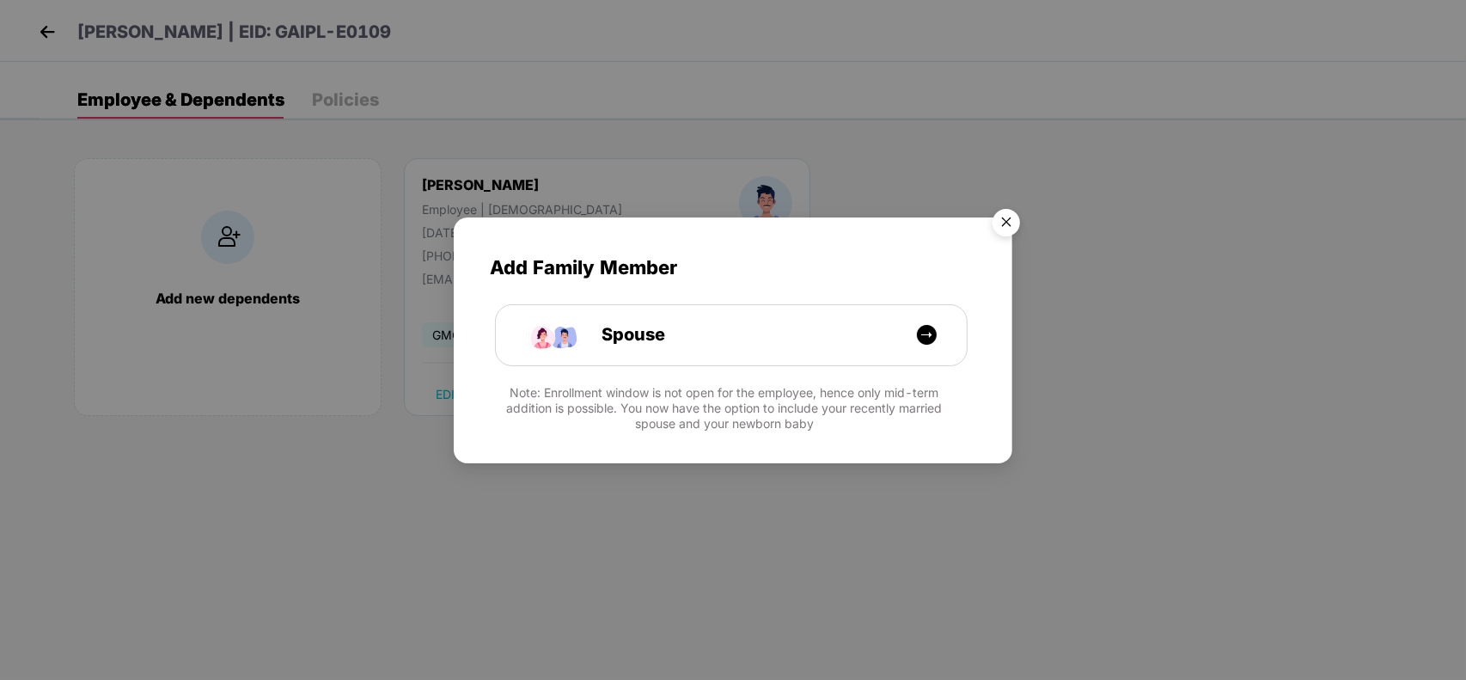
click at [1025, 215] on img "Close" at bounding box center [1006, 225] width 48 height 48
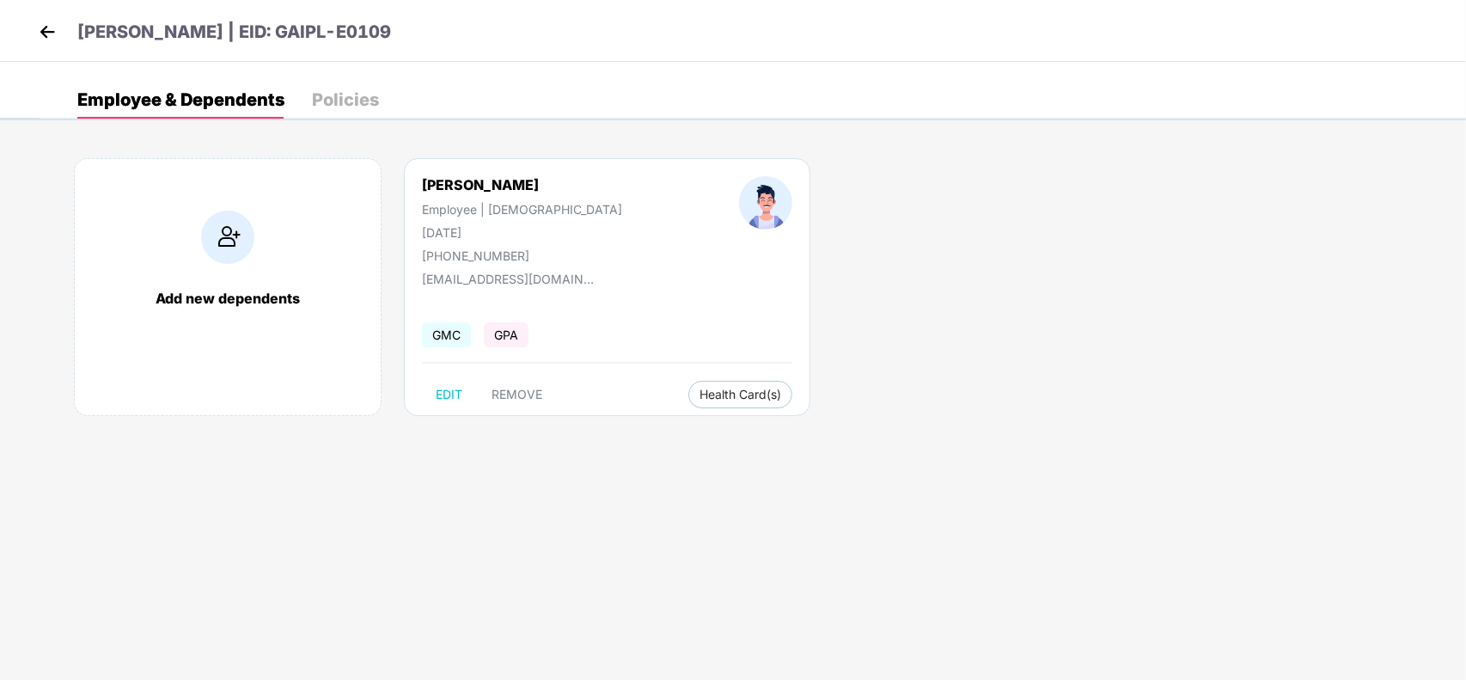
click at [52, 35] on img at bounding box center [47, 32] width 26 height 26
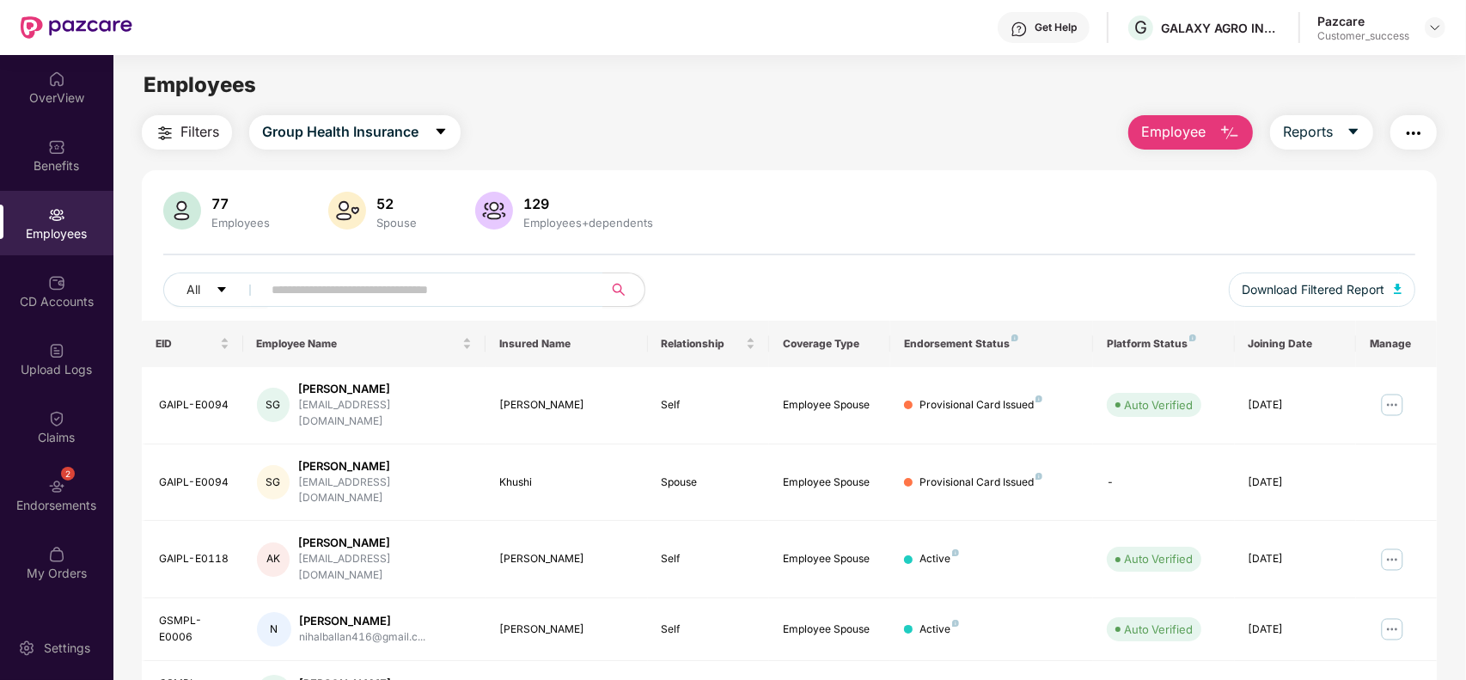
click at [155, 139] on img "button" at bounding box center [165, 133] width 21 height 21
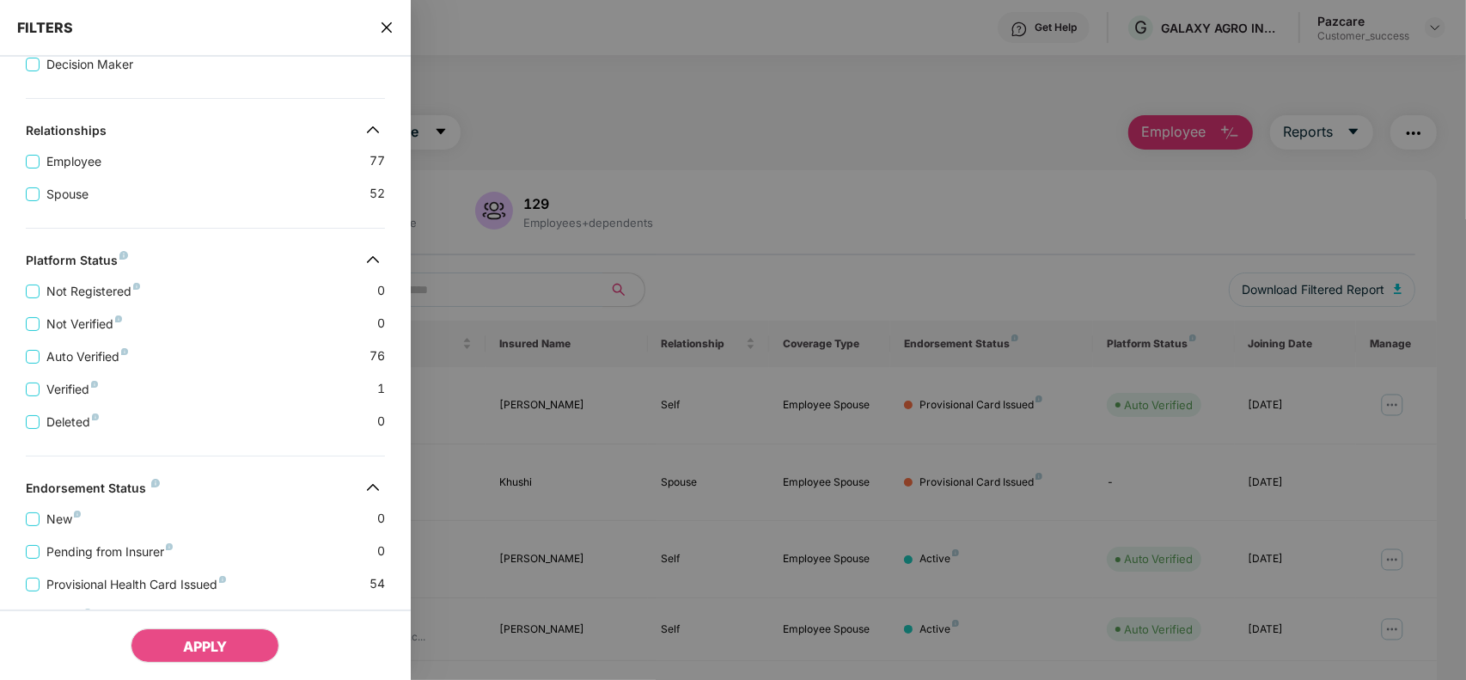
scroll to position [414, 0]
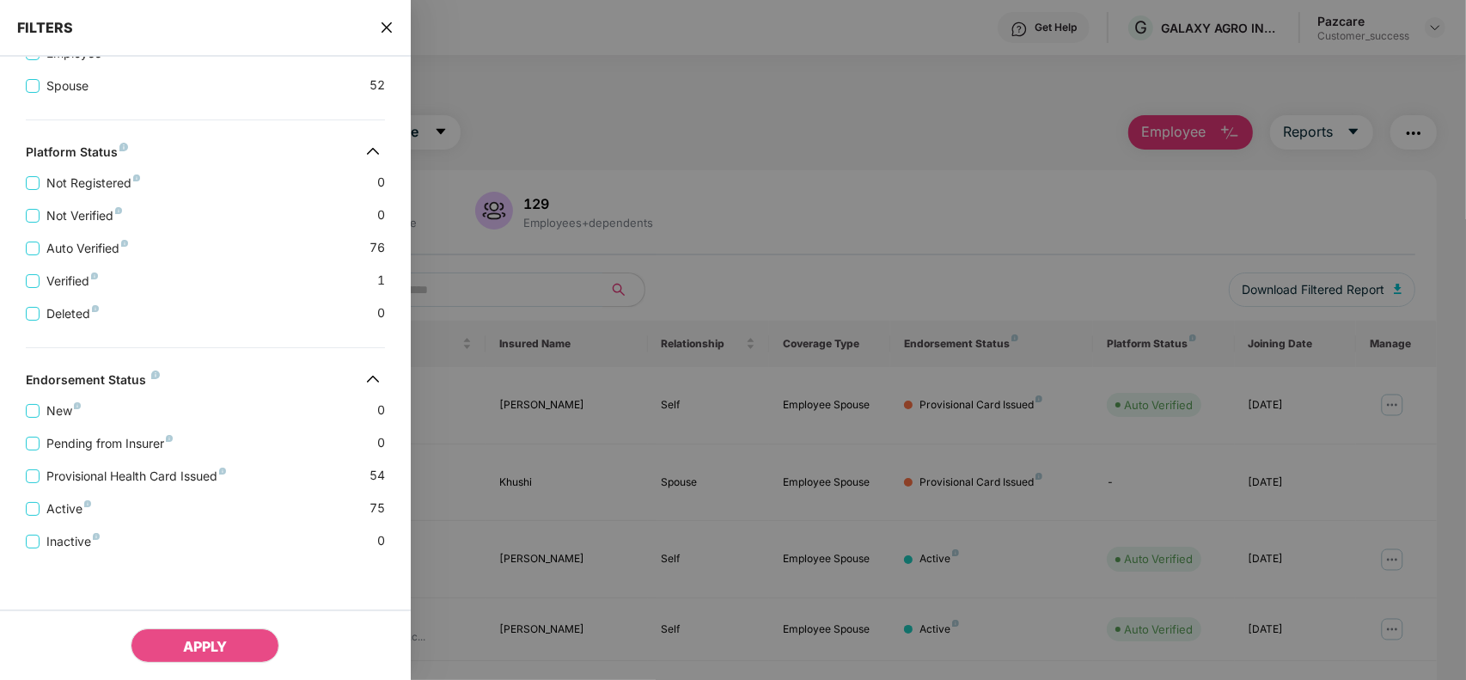
click at [123, 461] on div "Provisional Health Card Issued 54" at bounding box center [205, 469] width 359 height 33
click at [179, 470] on span "Provisional Health Card Issued" at bounding box center [136, 476] width 193 height 19
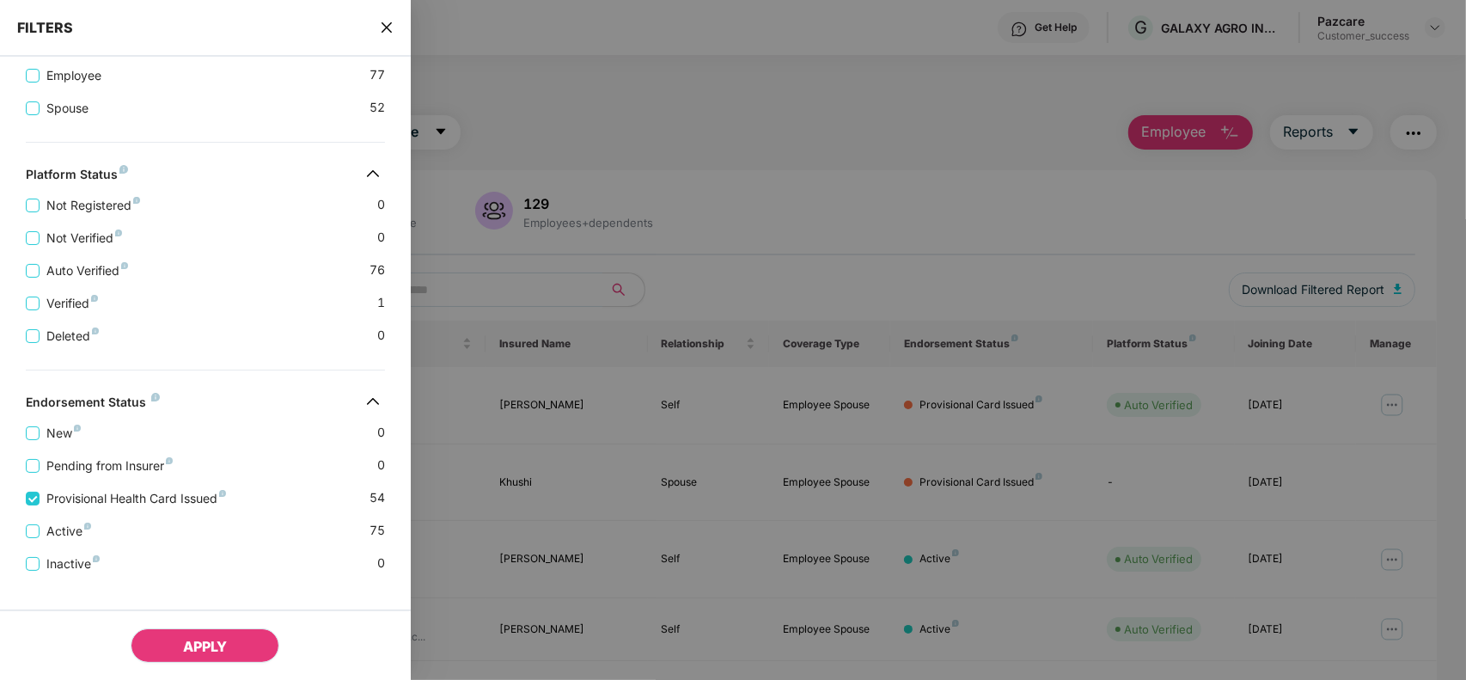
click at [198, 638] on span "APPLY" at bounding box center [205, 646] width 44 height 17
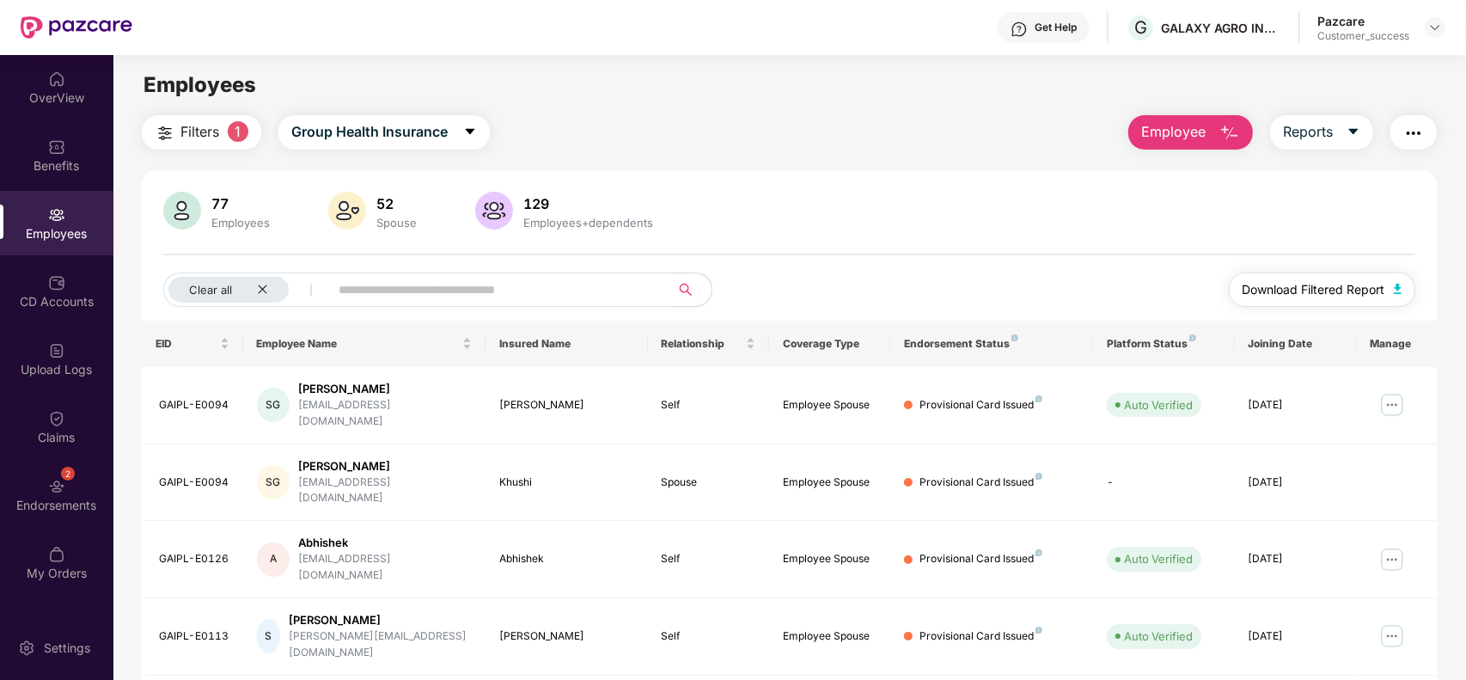
click at [1286, 284] on span "Download Filtered Report" at bounding box center [1313, 289] width 143 height 19
click at [1432, 27] on img at bounding box center [1435, 28] width 14 height 14
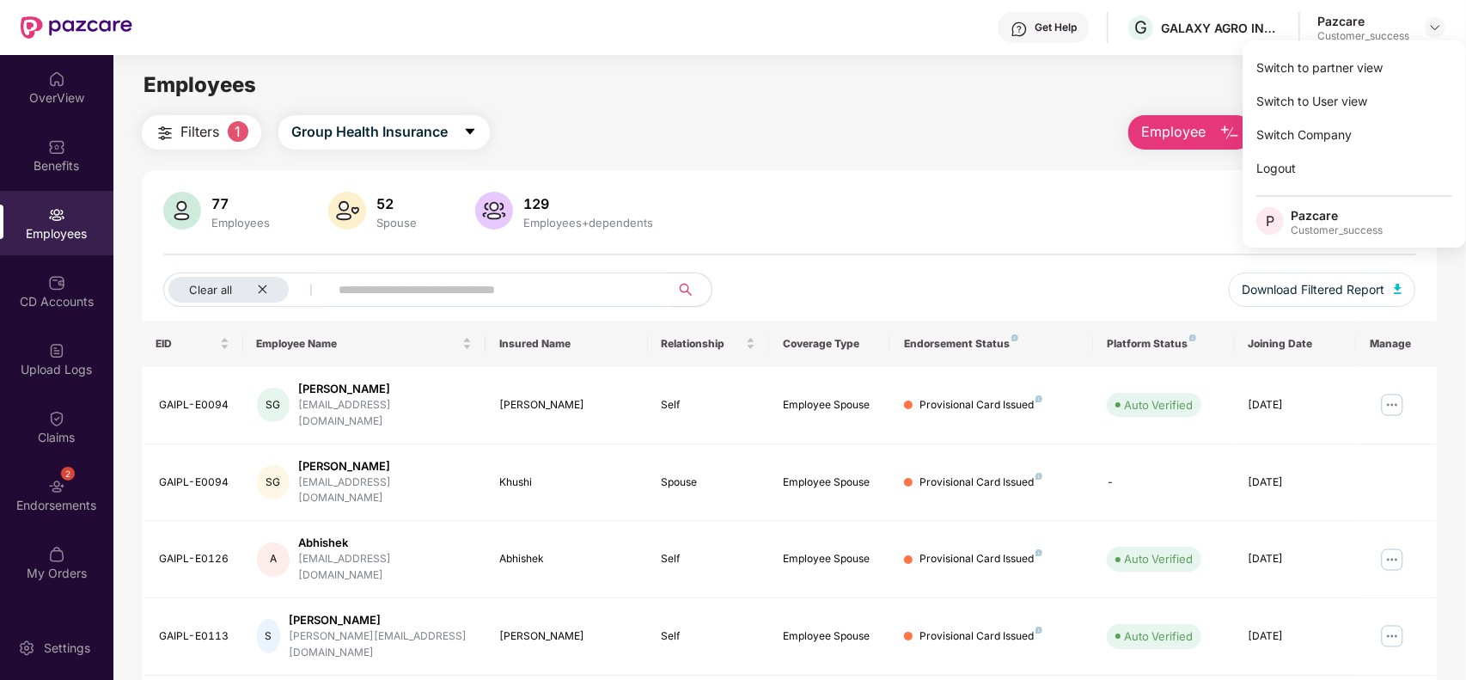
click at [988, 166] on div "Filters 1 Group Health Insurance Employee Reports 77 Employees 52 Spouse 129 Em…" at bounding box center [789, 635] width 1295 height 1041
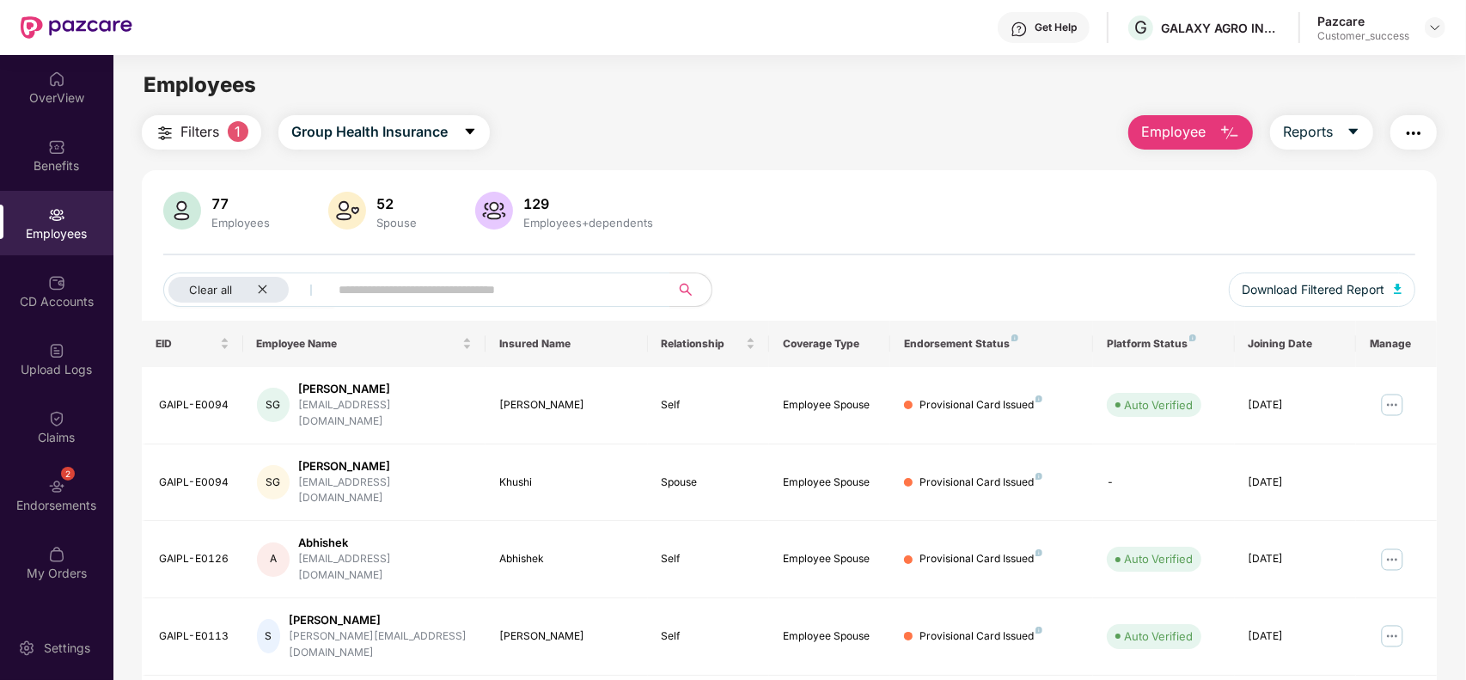
click at [1400, 131] on button "button" at bounding box center [1413, 132] width 46 height 34
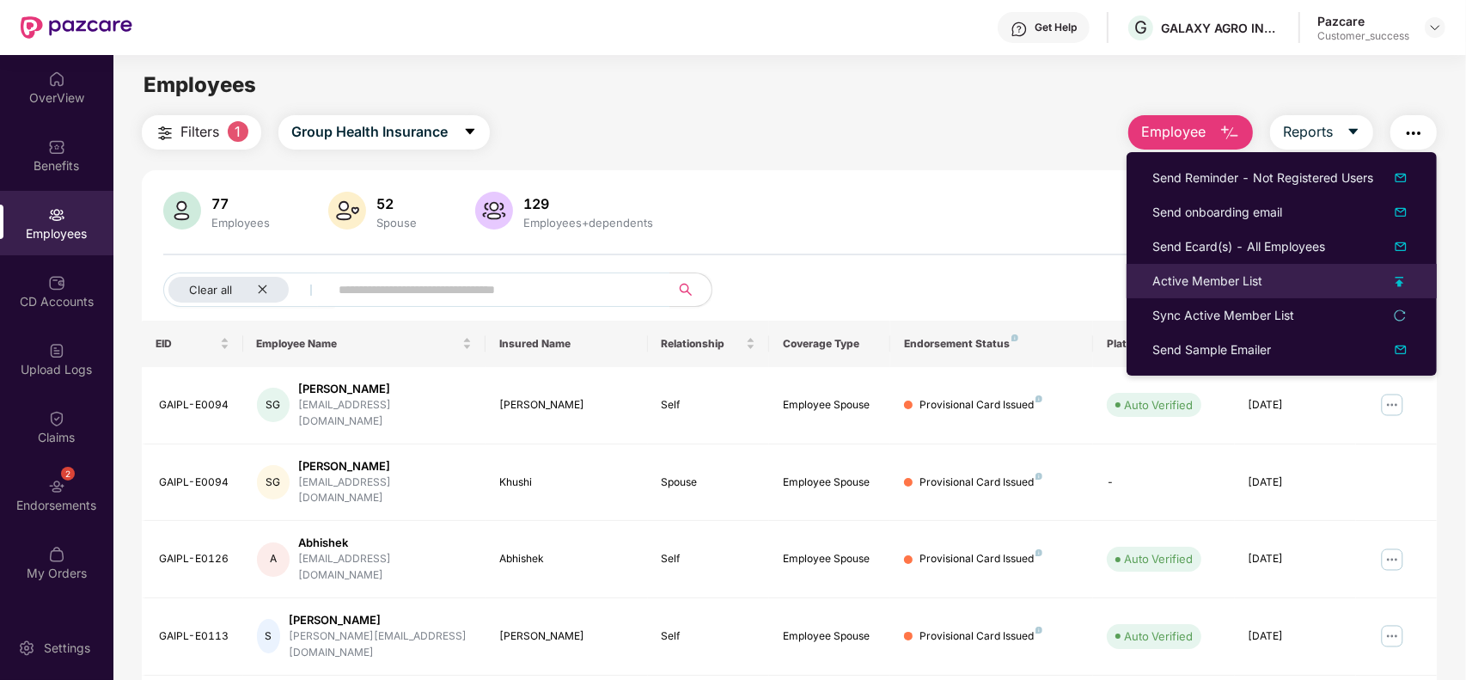
click at [1402, 284] on img at bounding box center [1399, 282] width 9 height 10
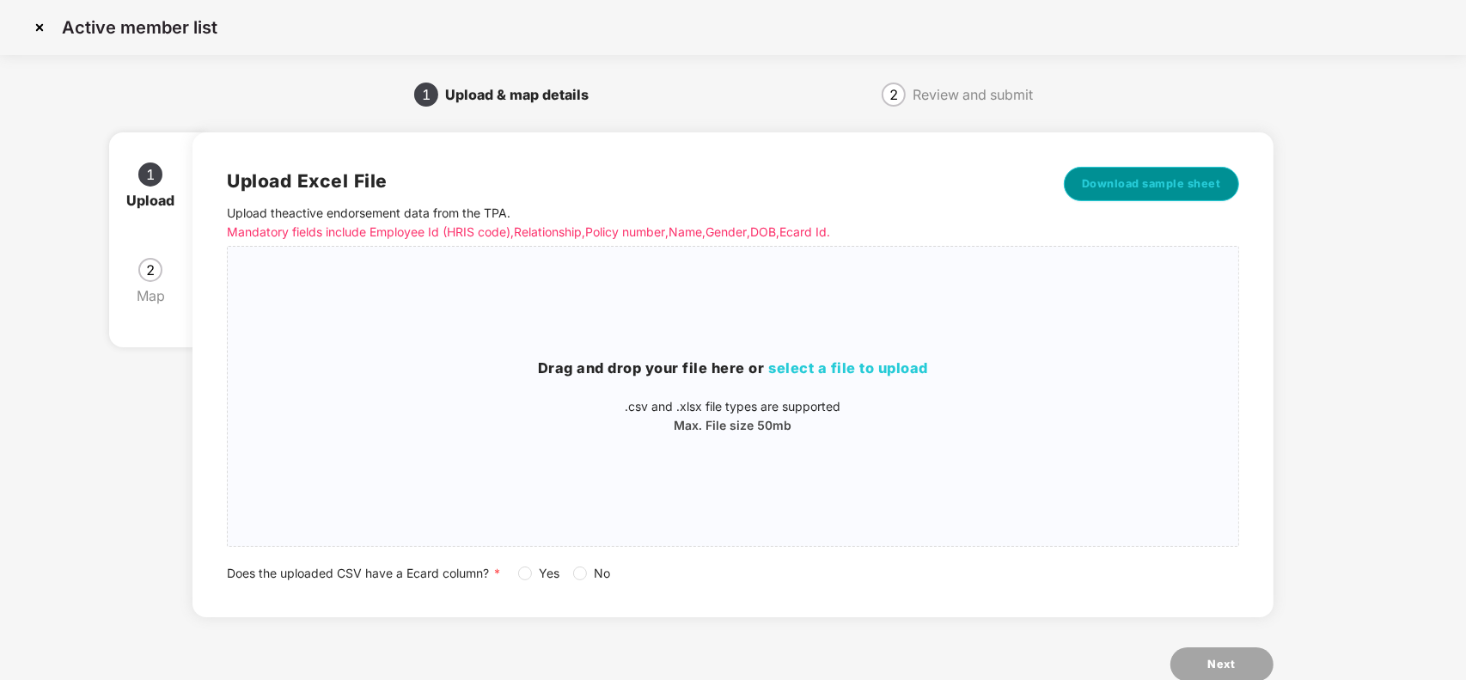
click at [1164, 183] on span "Download sample sheet" at bounding box center [1151, 183] width 139 height 17
click at [906, 405] on p ".csv and .xlsx file types are supported" at bounding box center [733, 406] width 1010 height 19
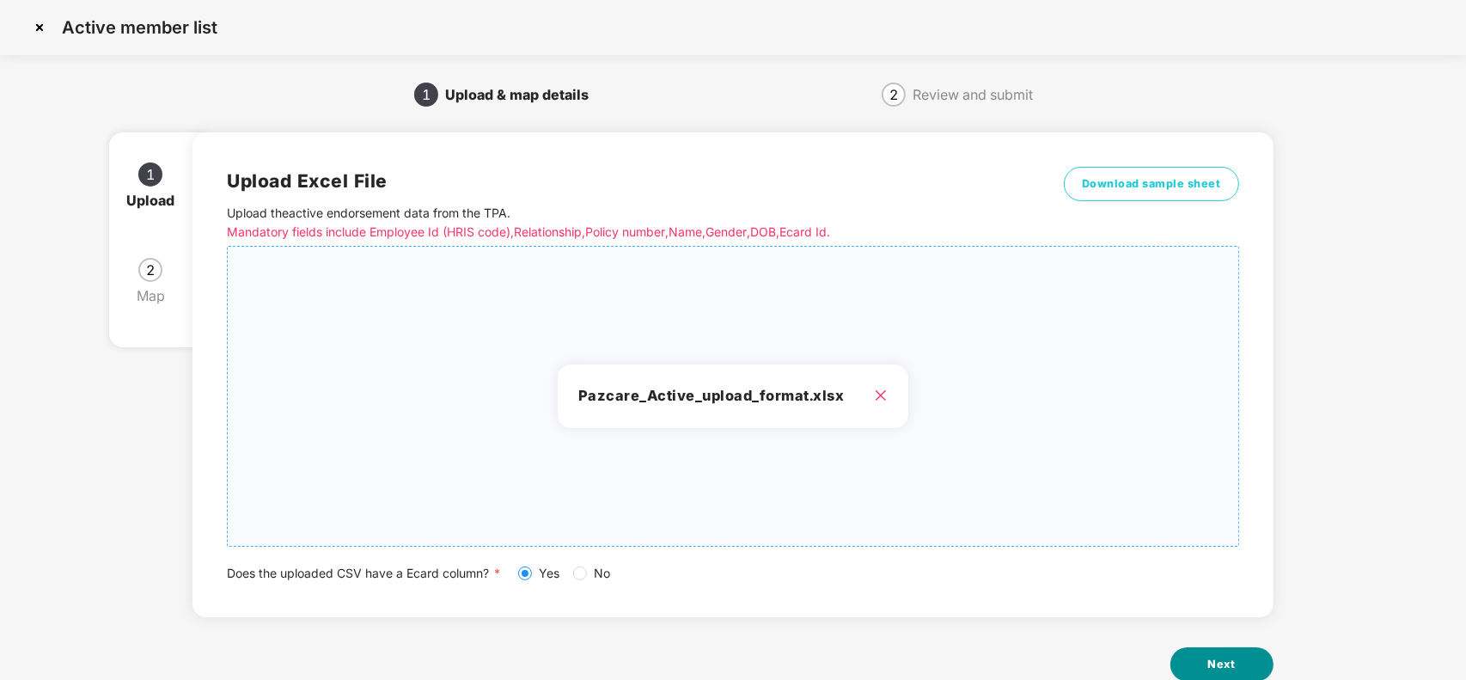
click at [1216, 654] on button "Next" at bounding box center [1221, 664] width 103 height 34
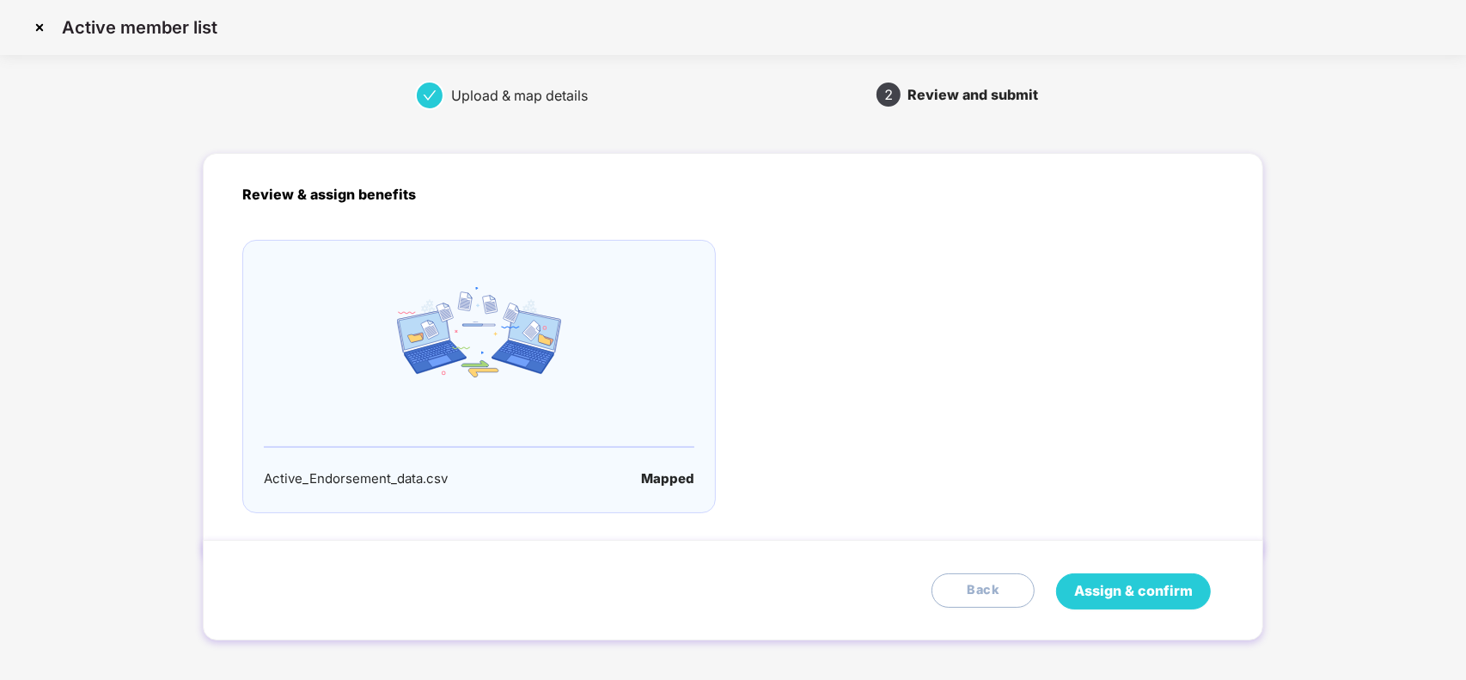
click at [1077, 577] on button "Assign & confirm" at bounding box center [1133, 591] width 155 height 36
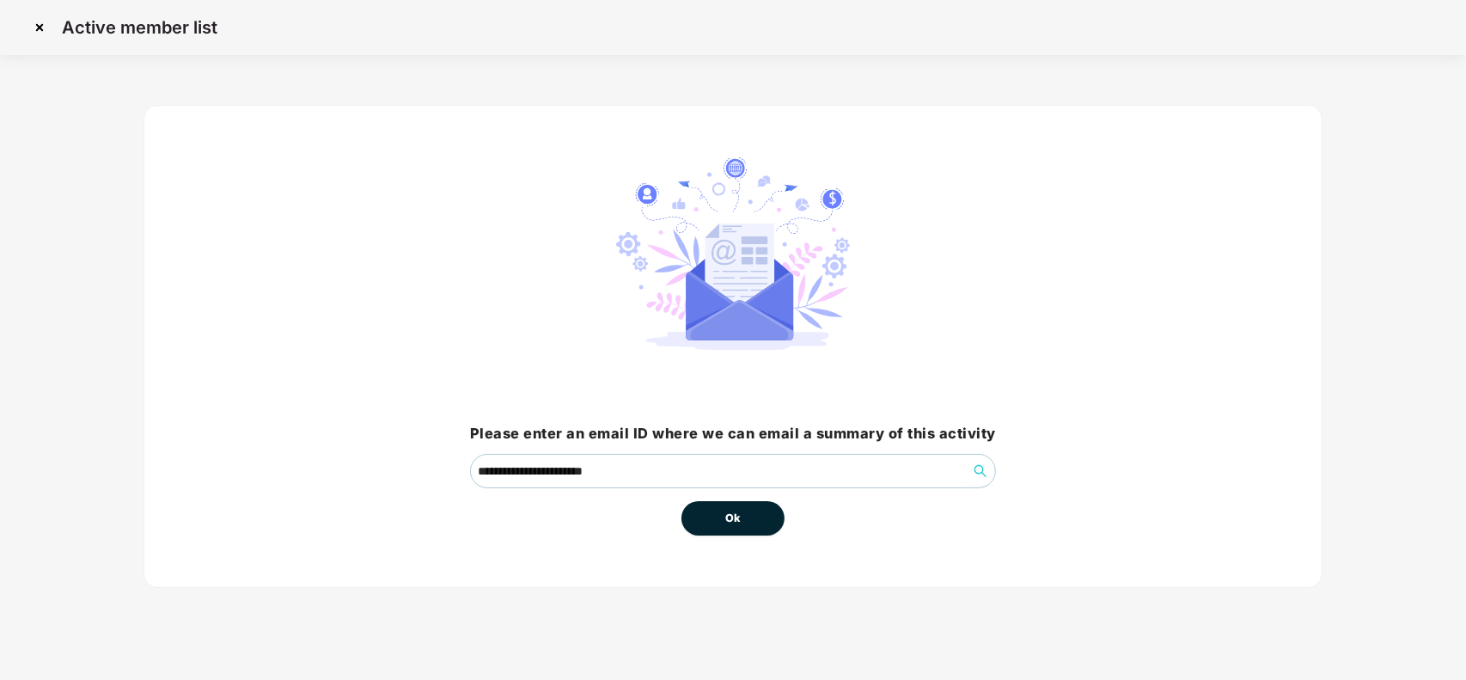
click at [770, 516] on button "Ok" at bounding box center [732, 518] width 103 height 34
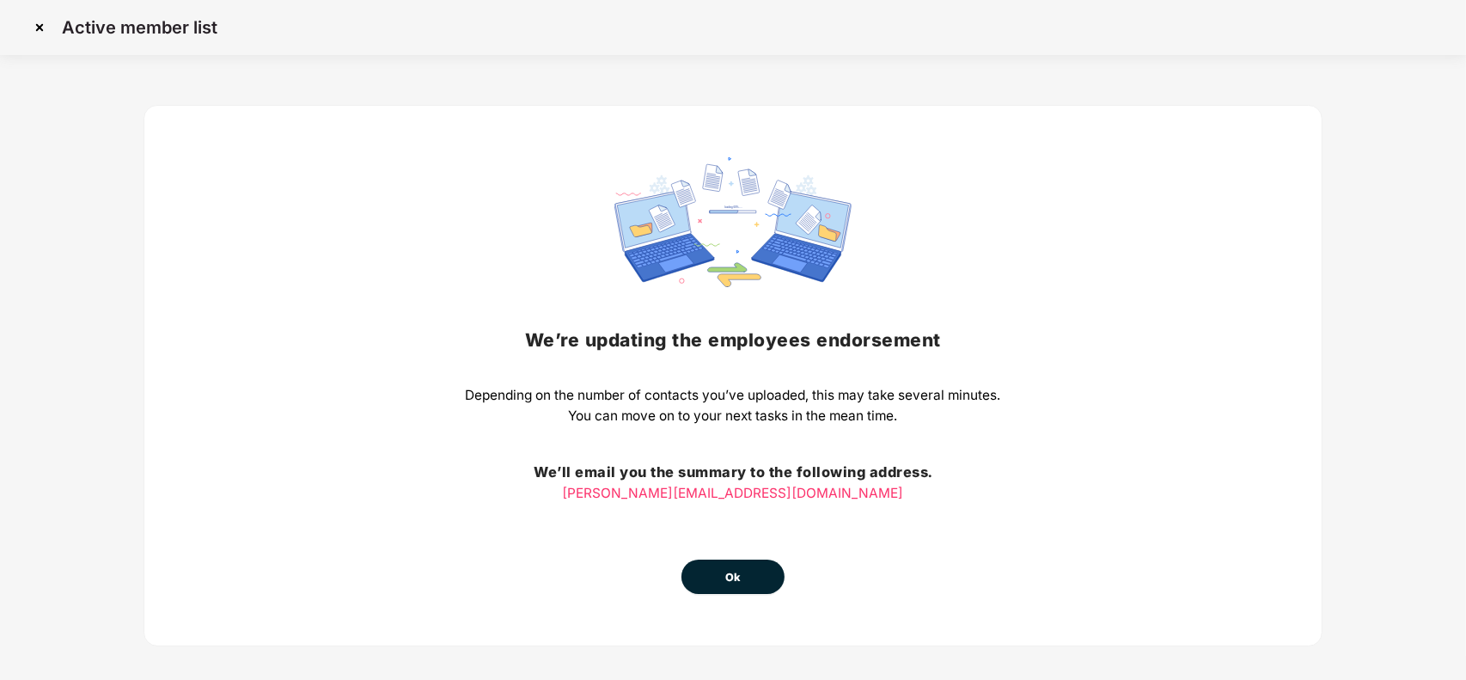
click at [732, 571] on span "Ok" at bounding box center [732, 577] width 15 height 17
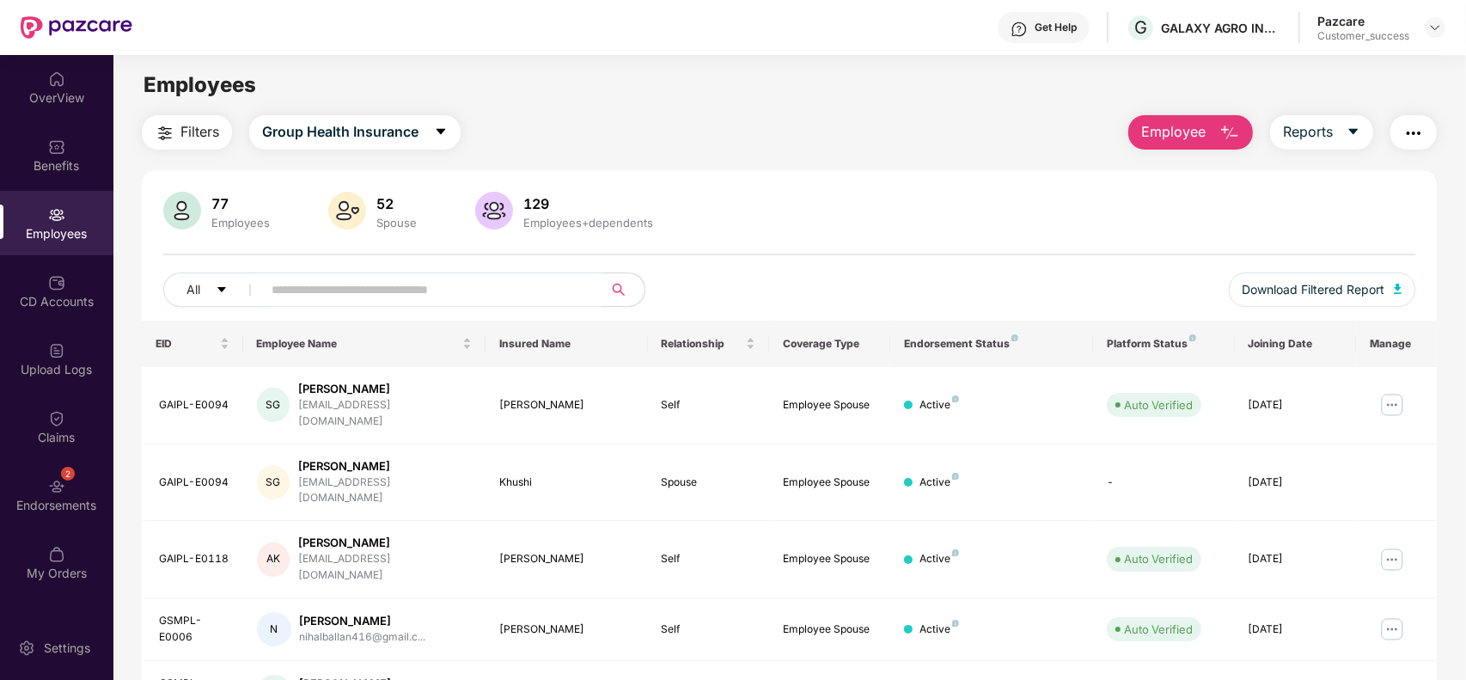
click at [152, 130] on button "Filters" at bounding box center [187, 132] width 90 height 34
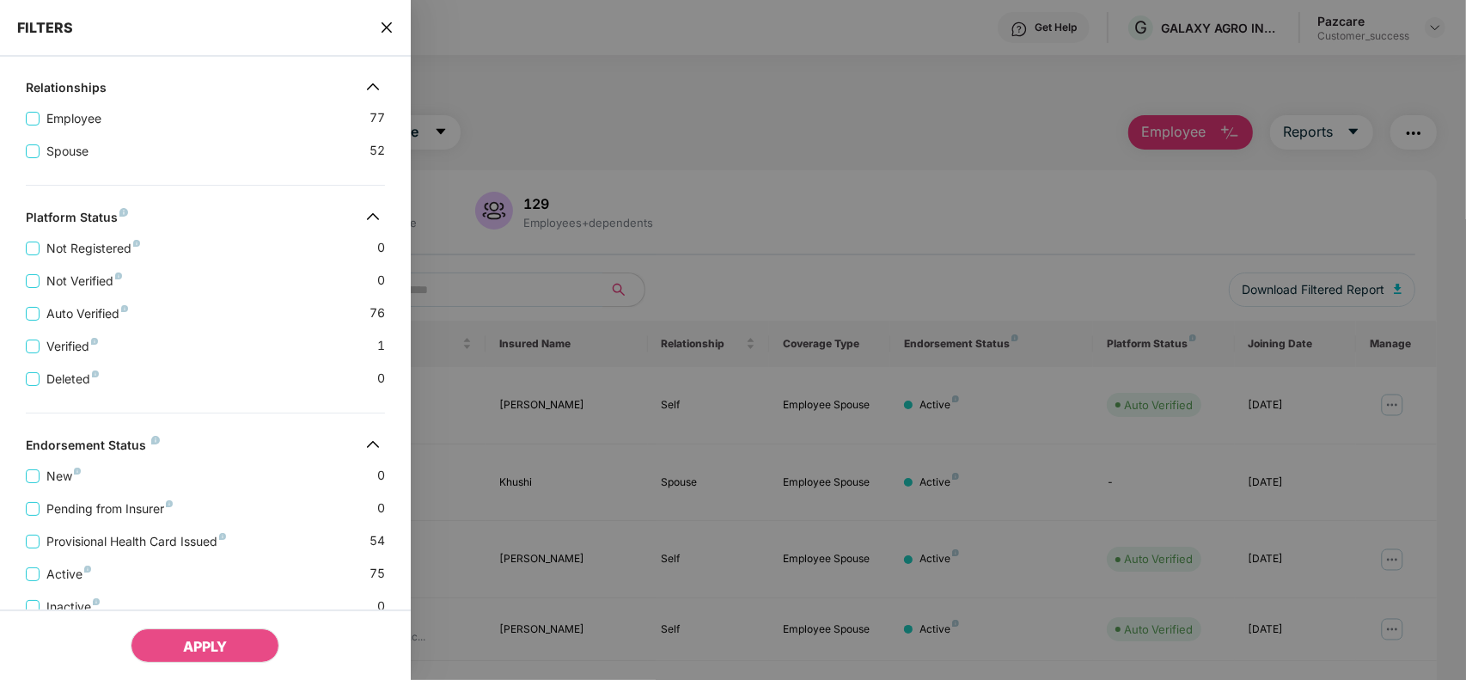
scroll to position [337, 0]
click at [537, 282] on div at bounding box center [733, 340] width 1466 height 680
click at [387, 40] on div "FILTERS" at bounding box center [205, 28] width 411 height 57
click at [381, 21] on icon "close" at bounding box center [387, 28] width 14 height 14
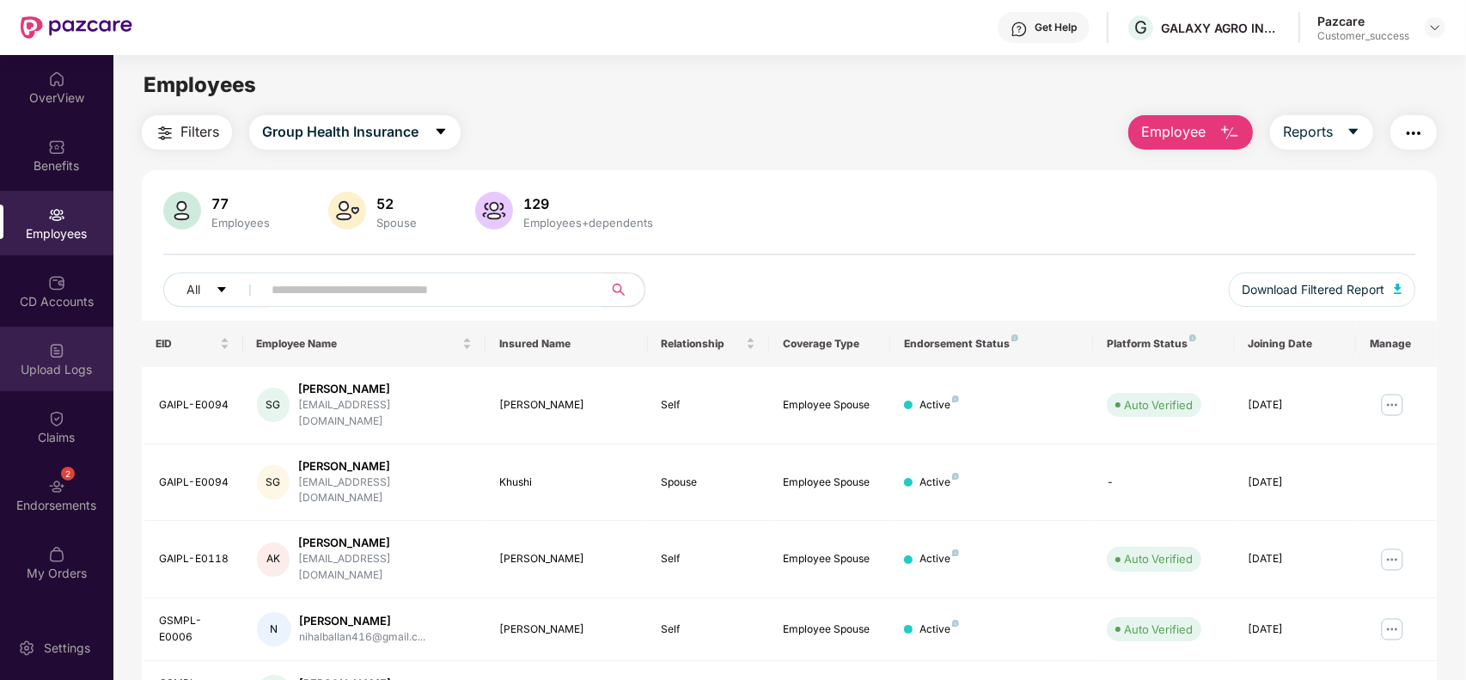
click at [40, 348] on div "Upload Logs" at bounding box center [56, 358] width 113 height 64
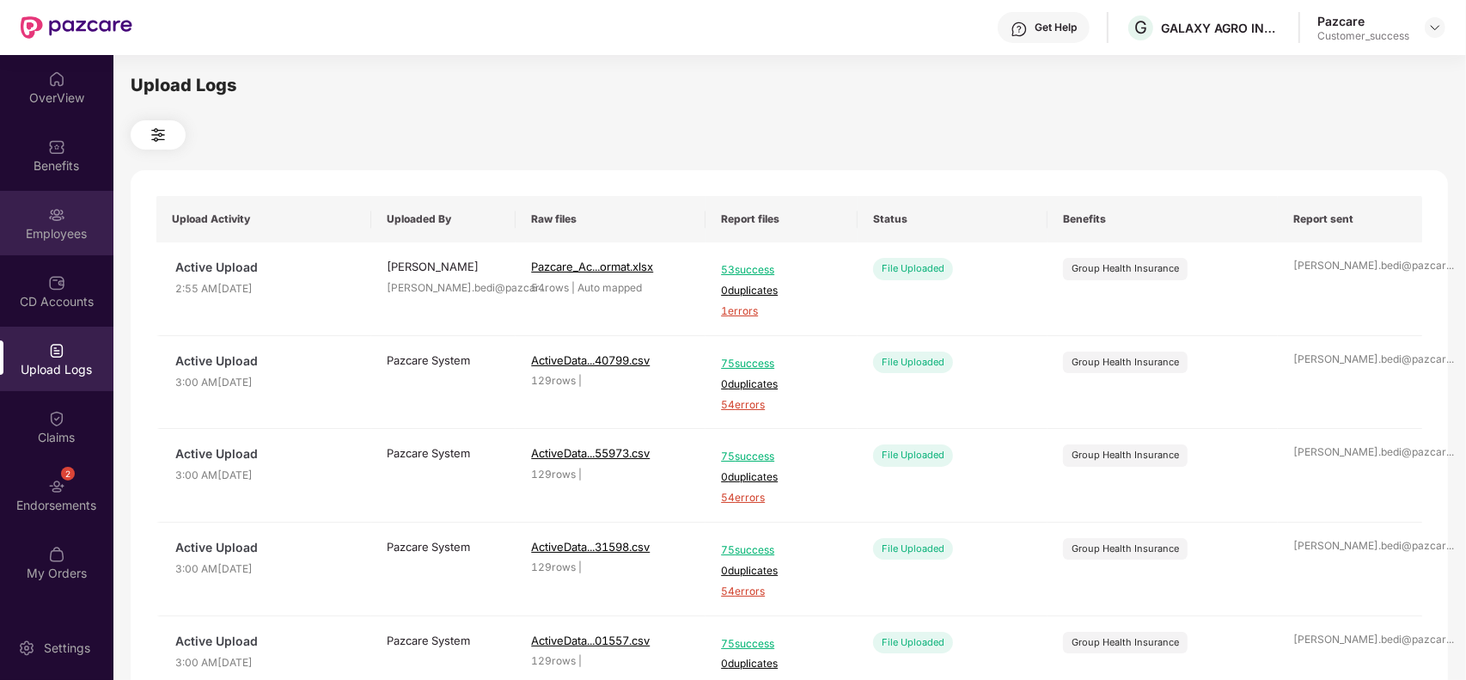
click at [52, 211] on img at bounding box center [56, 214] width 17 height 17
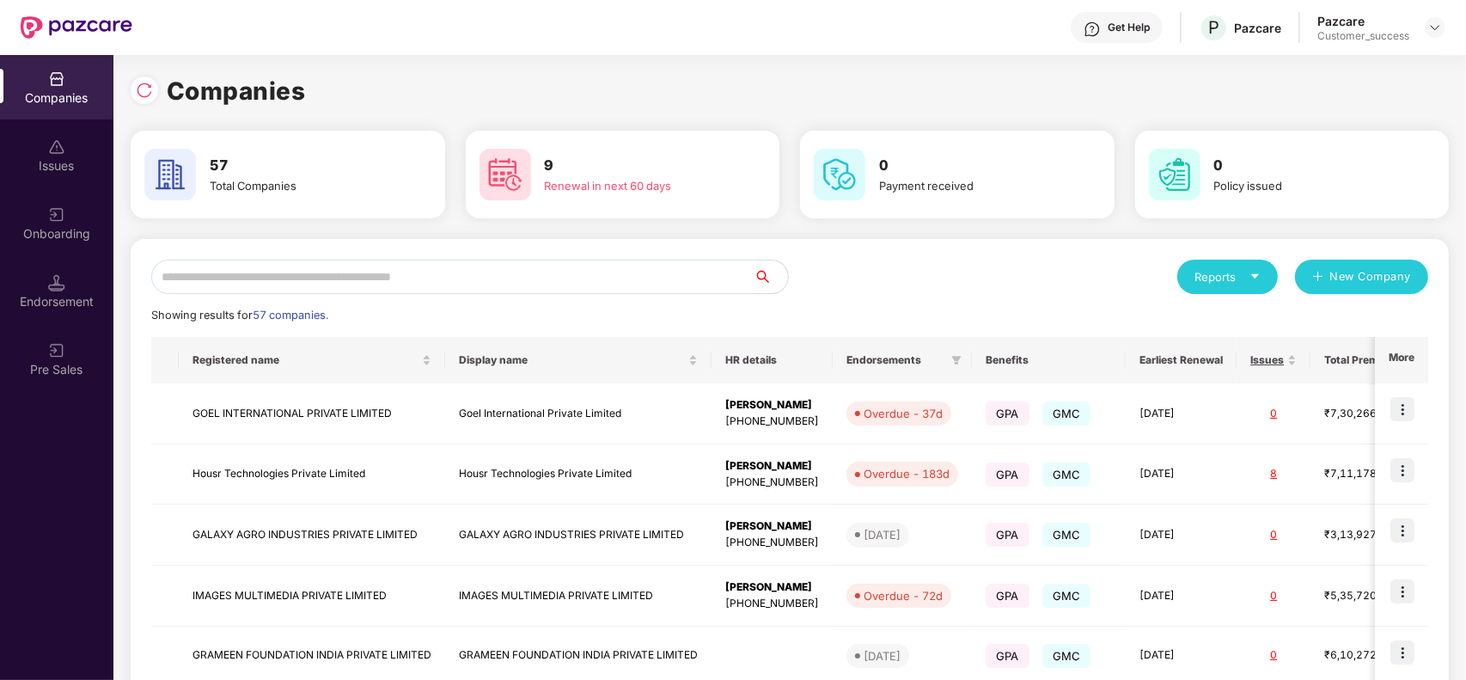
click at [452, 264] on input "text" at bounding box center [452, 276] width 602 height 34
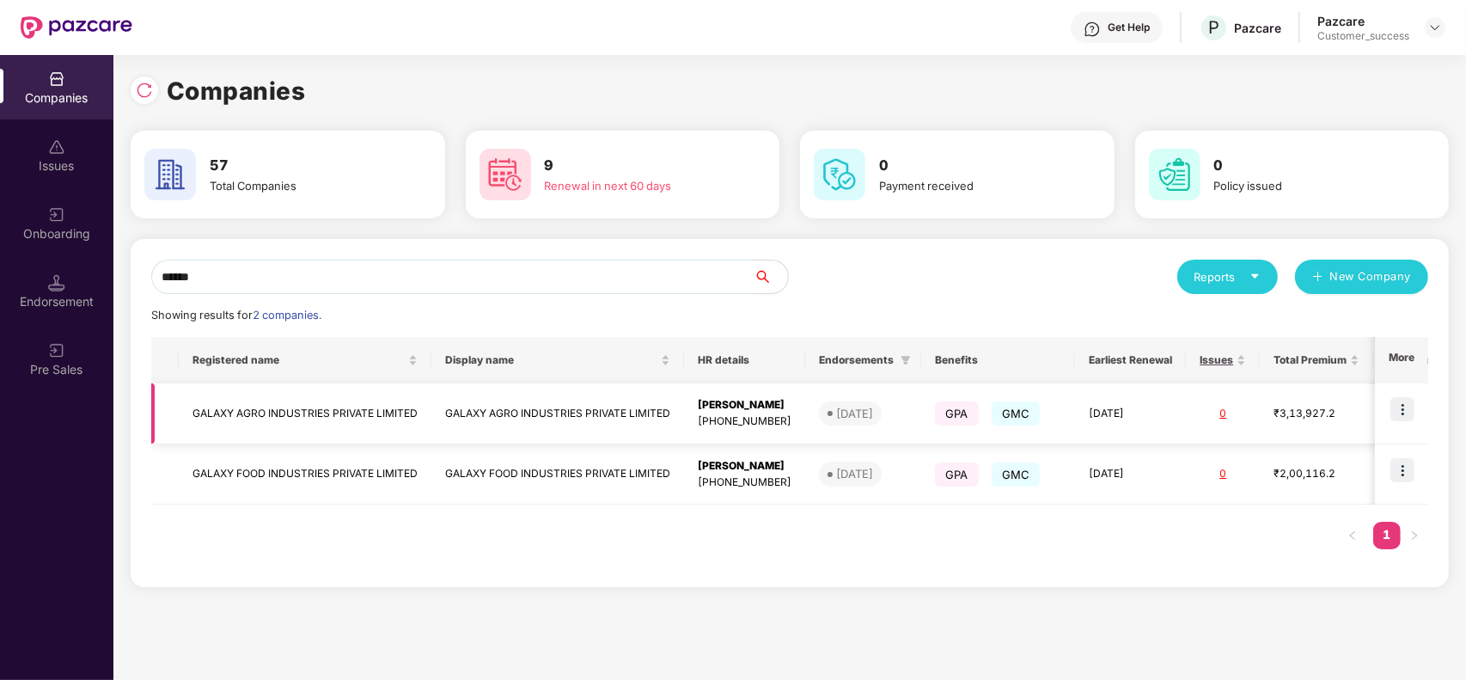
type input "******"
click at [546, 405] on td "GALAXY AGRO INDUSTRIES PRIVATE LIMITED" at bounding box center [557, 413] width 253 height 61
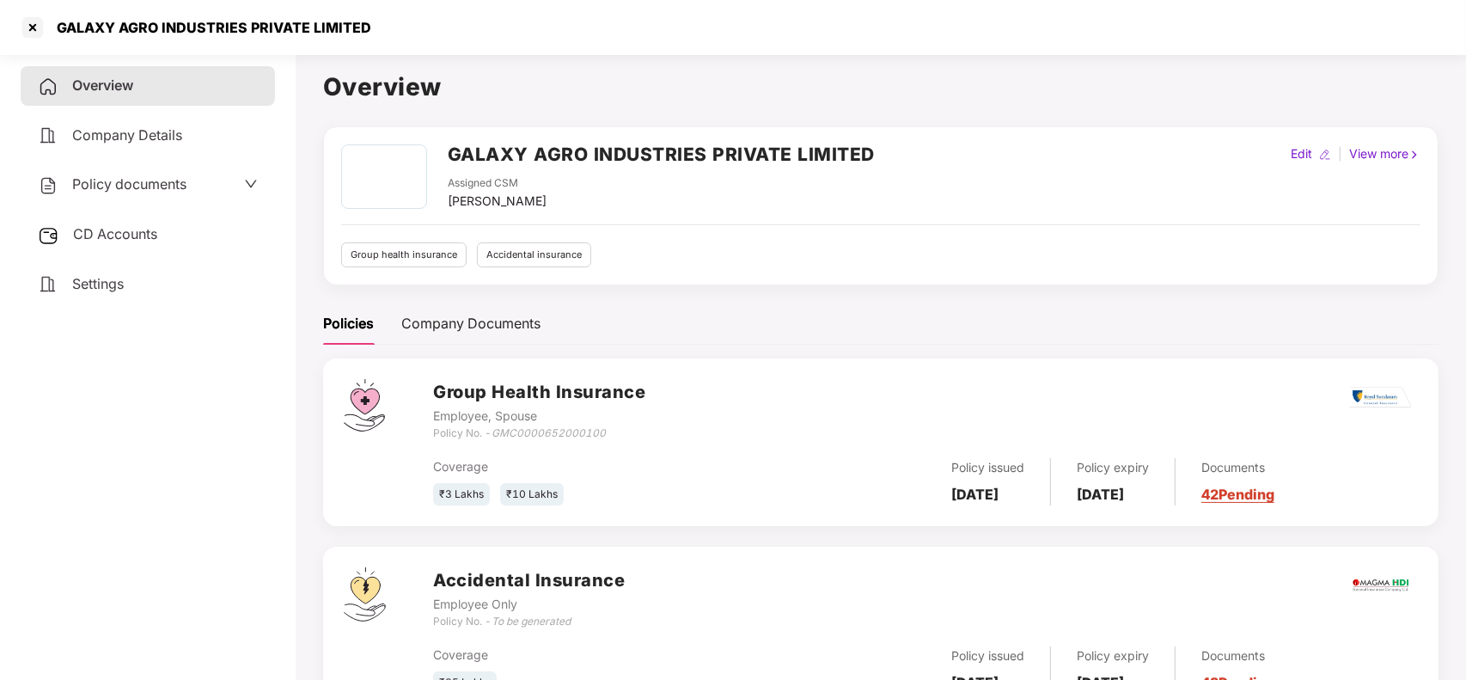
click at [1274, 496] on link "42 Pending" at bounding box center [1237, 493] width 73 height 17
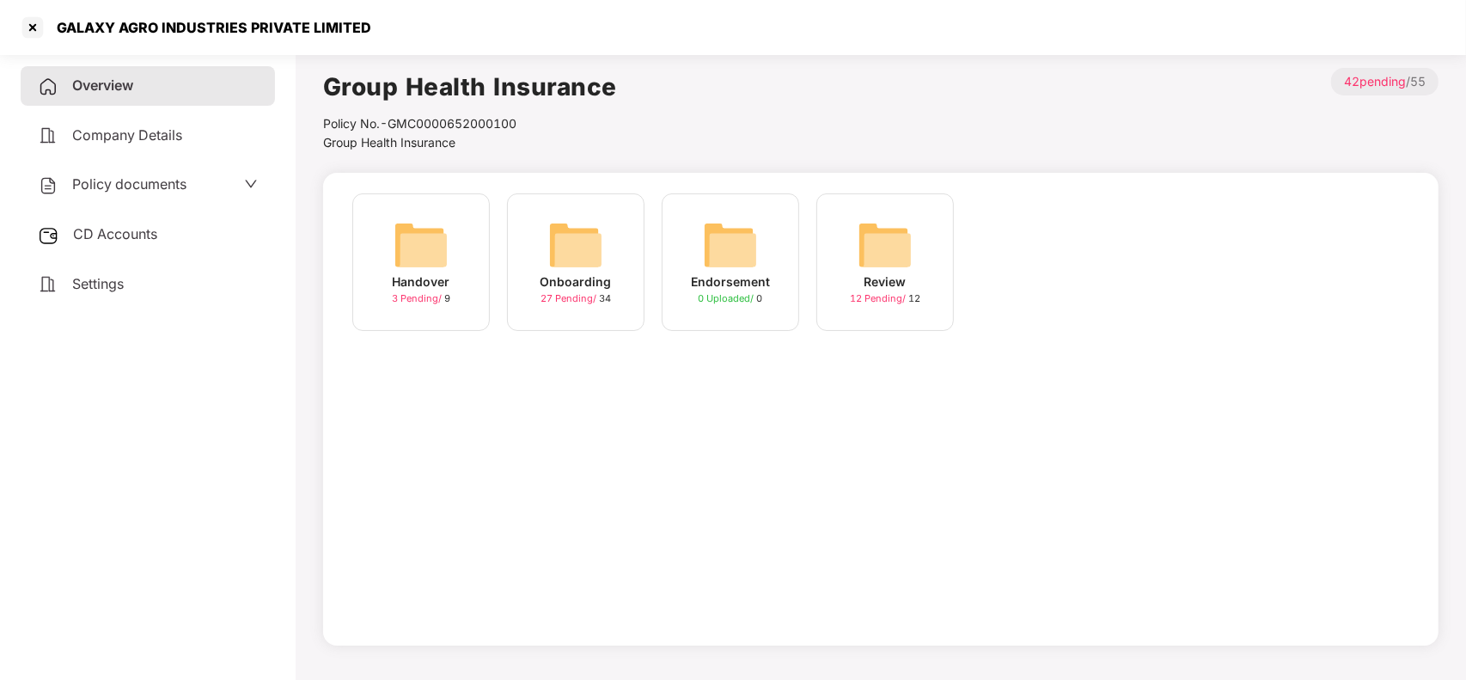
click at [558, 264] on img at bounding box center [575, 244] width 55 height 55
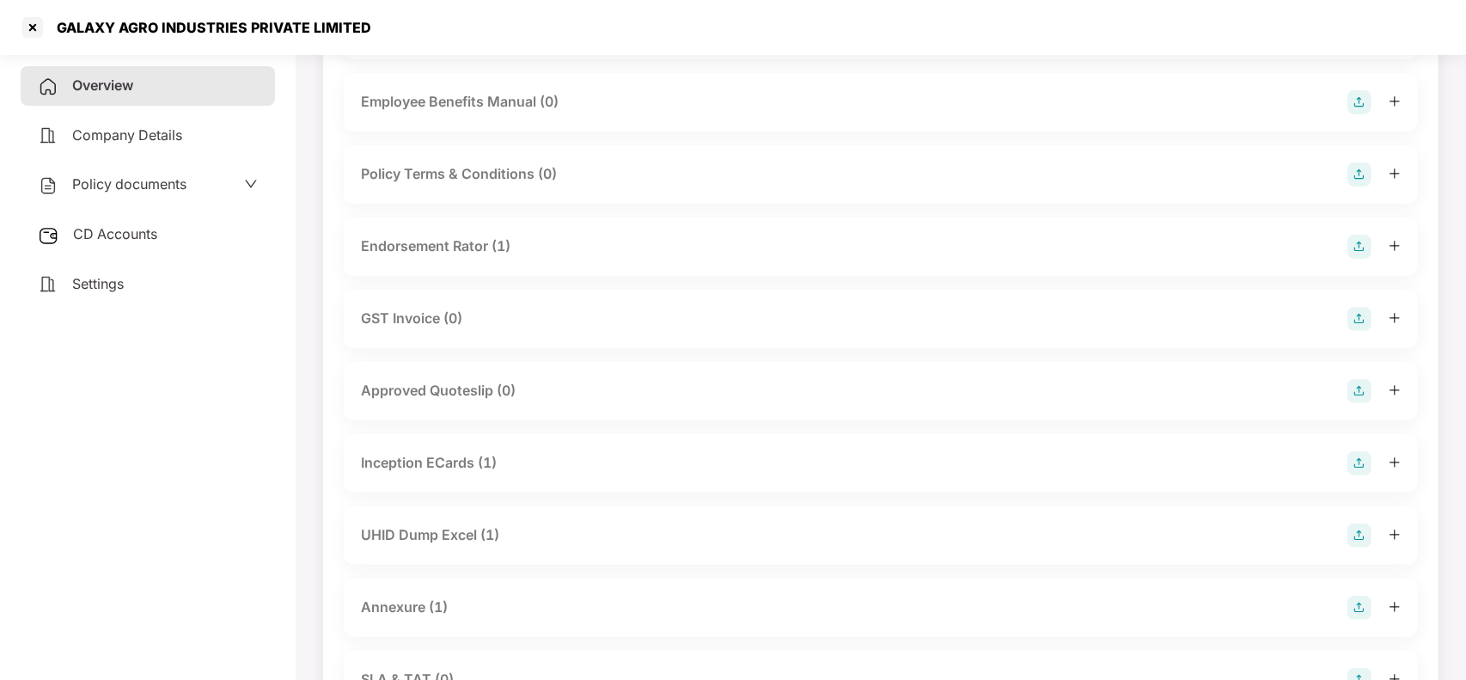
scroll to position [410, 0]
click at [495, 540] on div "UHID Dump Excel (1)" at bounding box center [430, 533] width 138 height 21
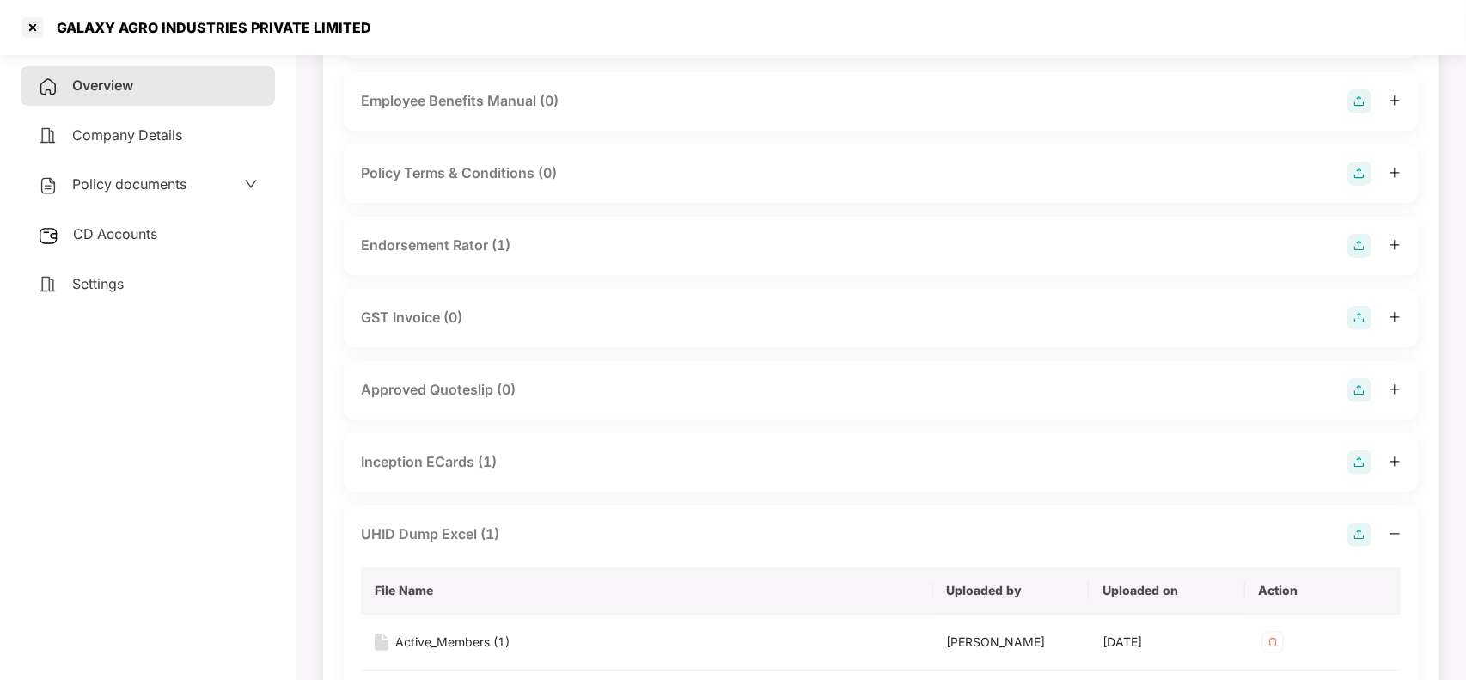
click at [522, 477] on div "Inception ECards (1)" at bounding box center [881, 462] width 1074 height 58
click at [534, 467] on div "Inception ECards (1)" at bounding box center [881, 462] width 1040 height 24
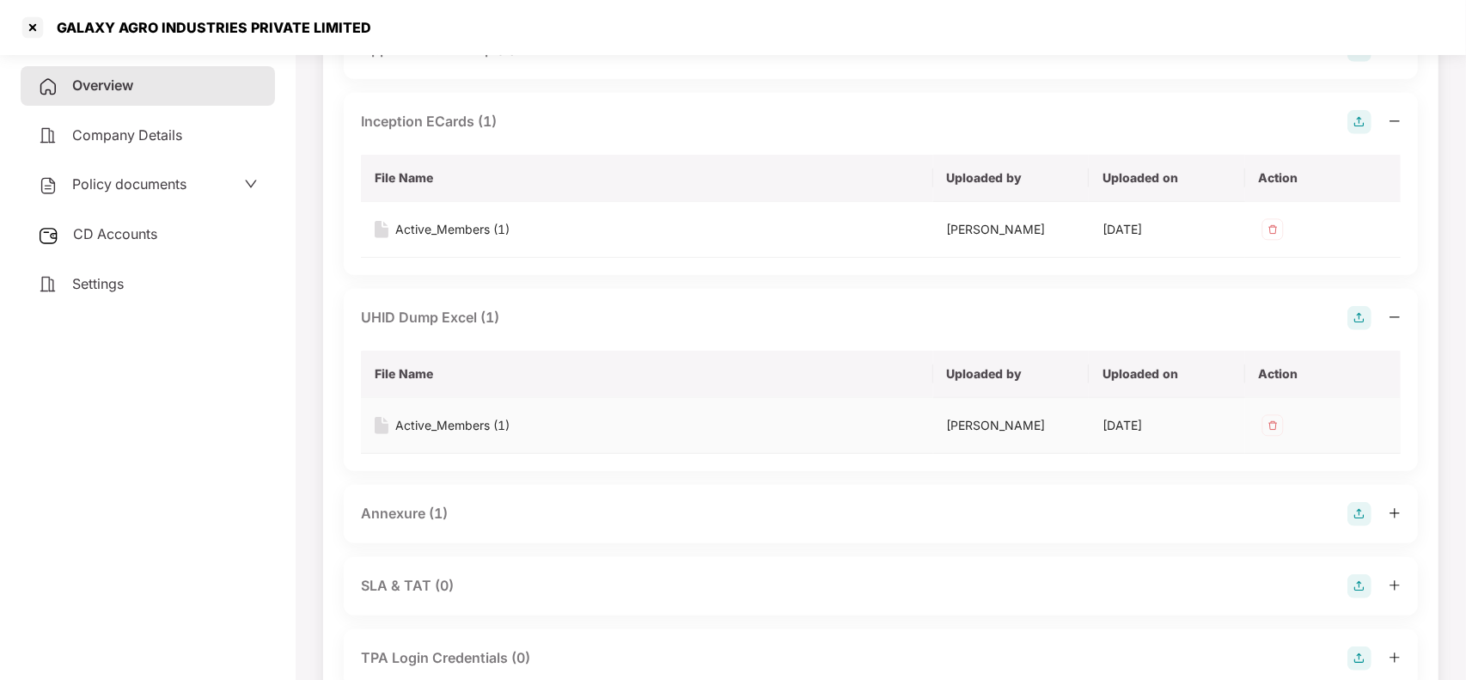
scroll to position [752, 0]
click at [483, 522] on div "Annexure (1)" at bounding box center [881, 512] width 1040 height 24
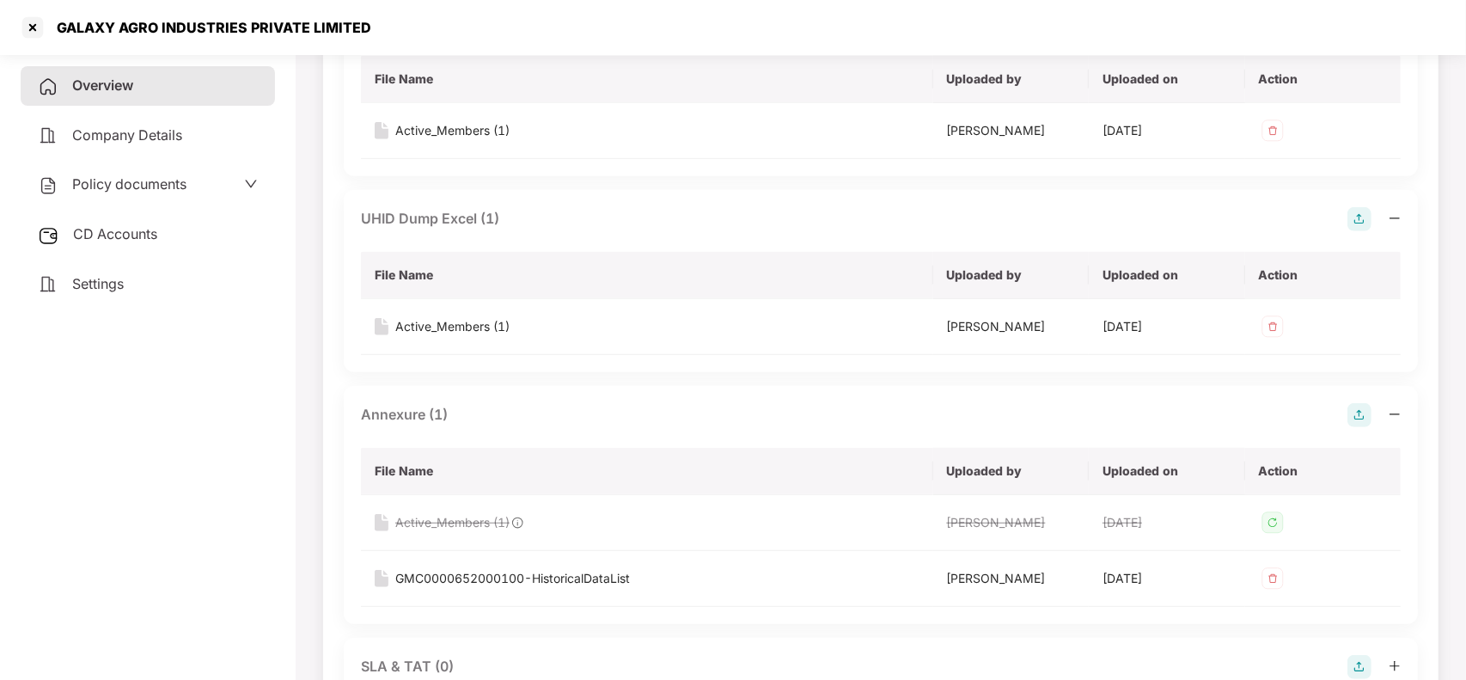
scroll to position [851, 0]
click at [488, 571] on div "GMC0000652000100-HistoricalDataList" at bounding box center [512, 575] width 235 height 19
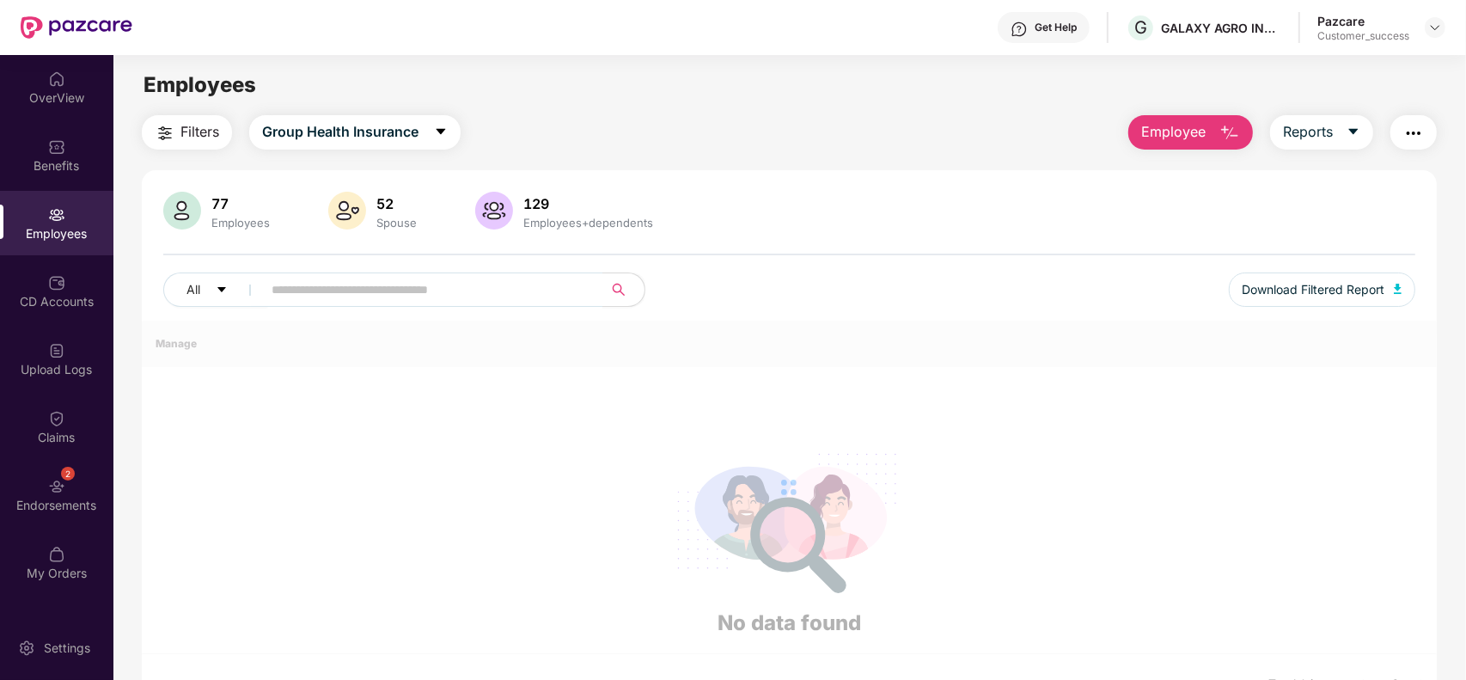
click at [161, 131] on img "button" at bounding box center [165, 133] width 21 height 21
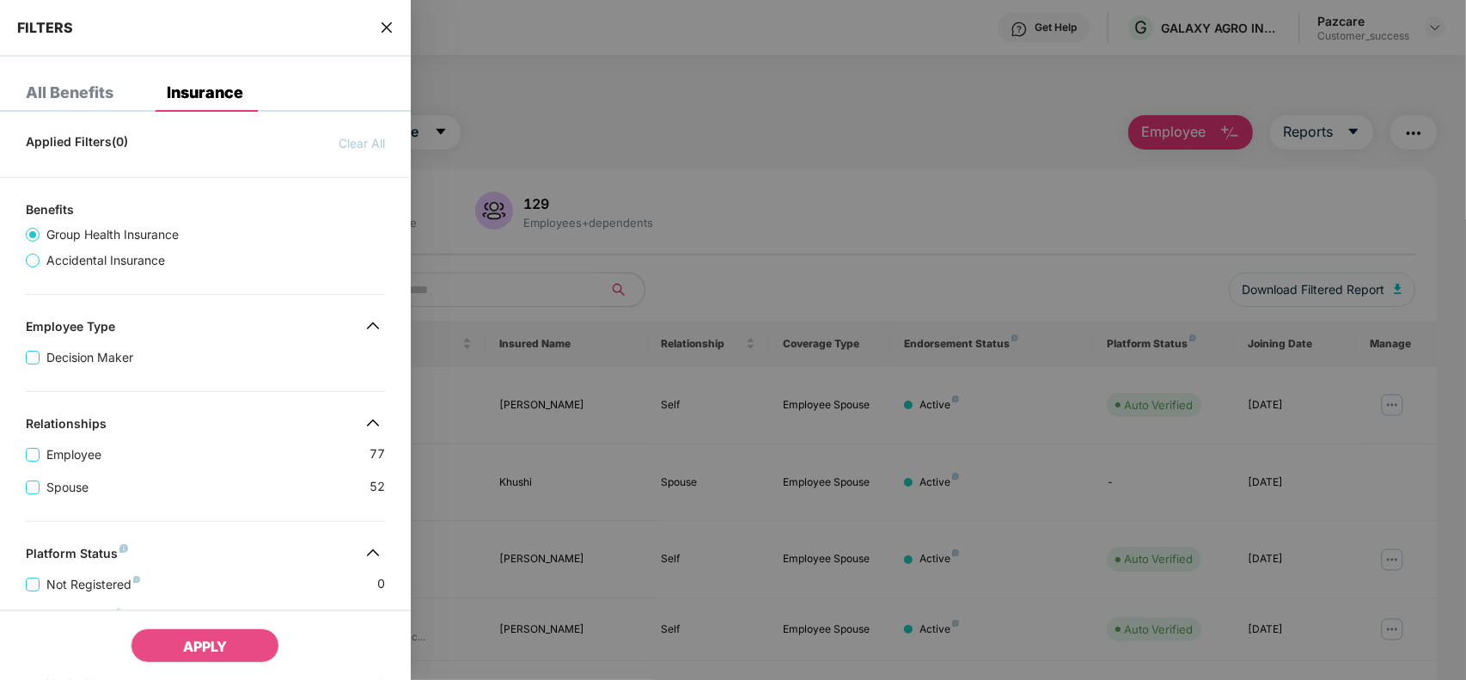
scroll to position [414, 0]
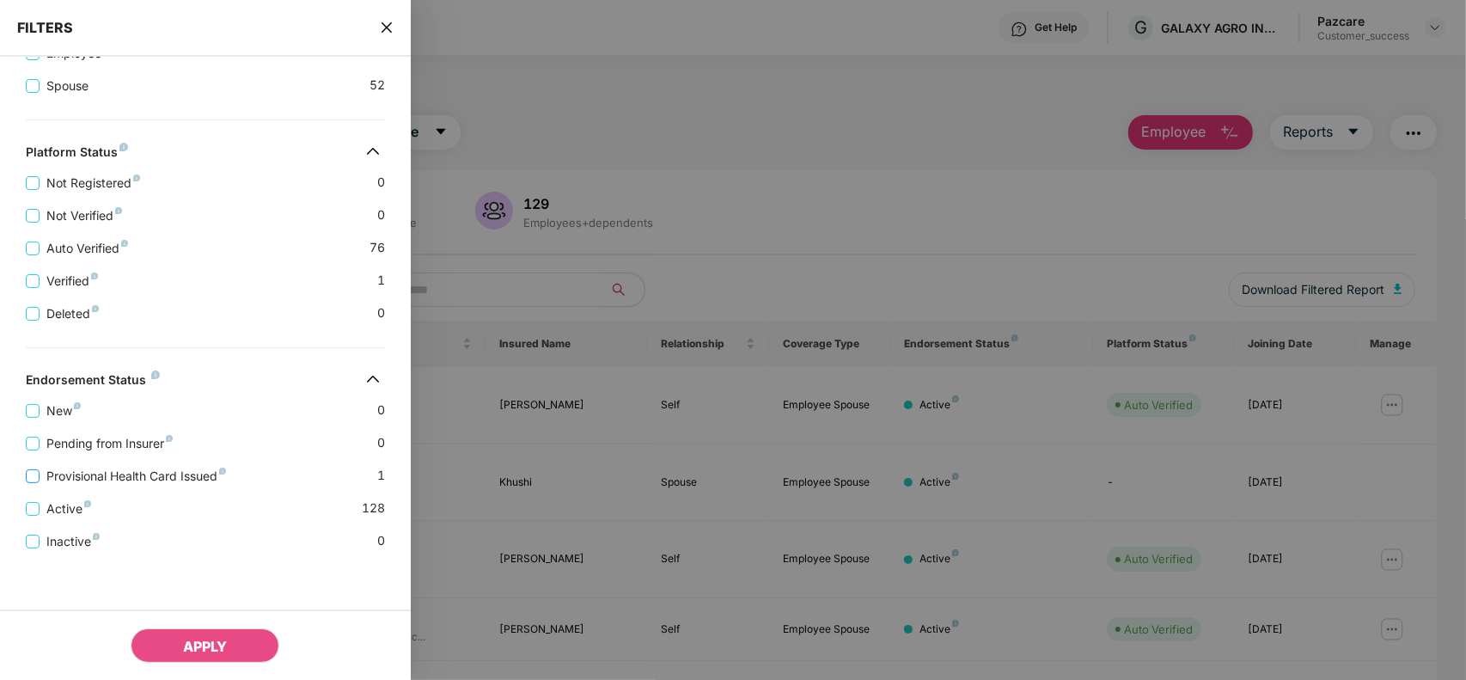
click at [127, 470] on span "Provisional Health Card Issued" at bounding box center [136, 476] width 193 height 19
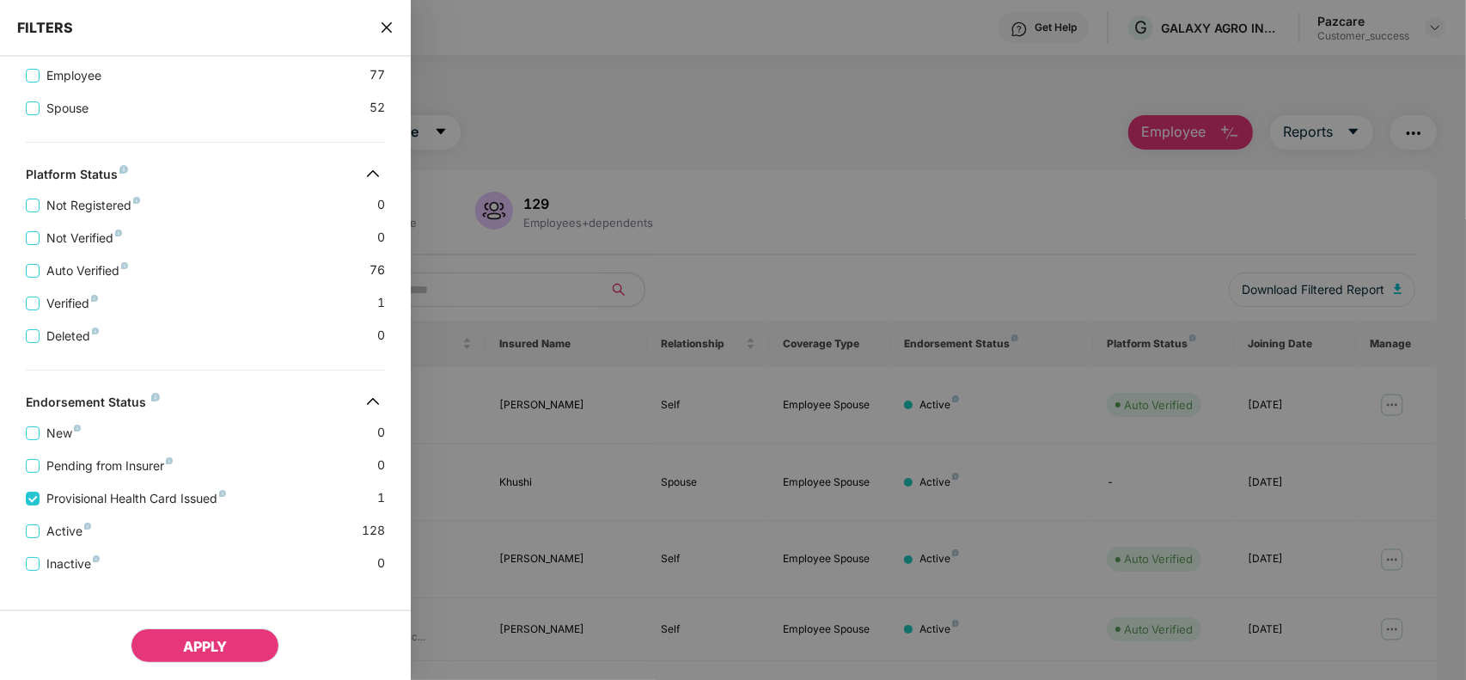
click at [172, 643] on button "APPLY" at bounding box center [205, 645] width 149 height 34
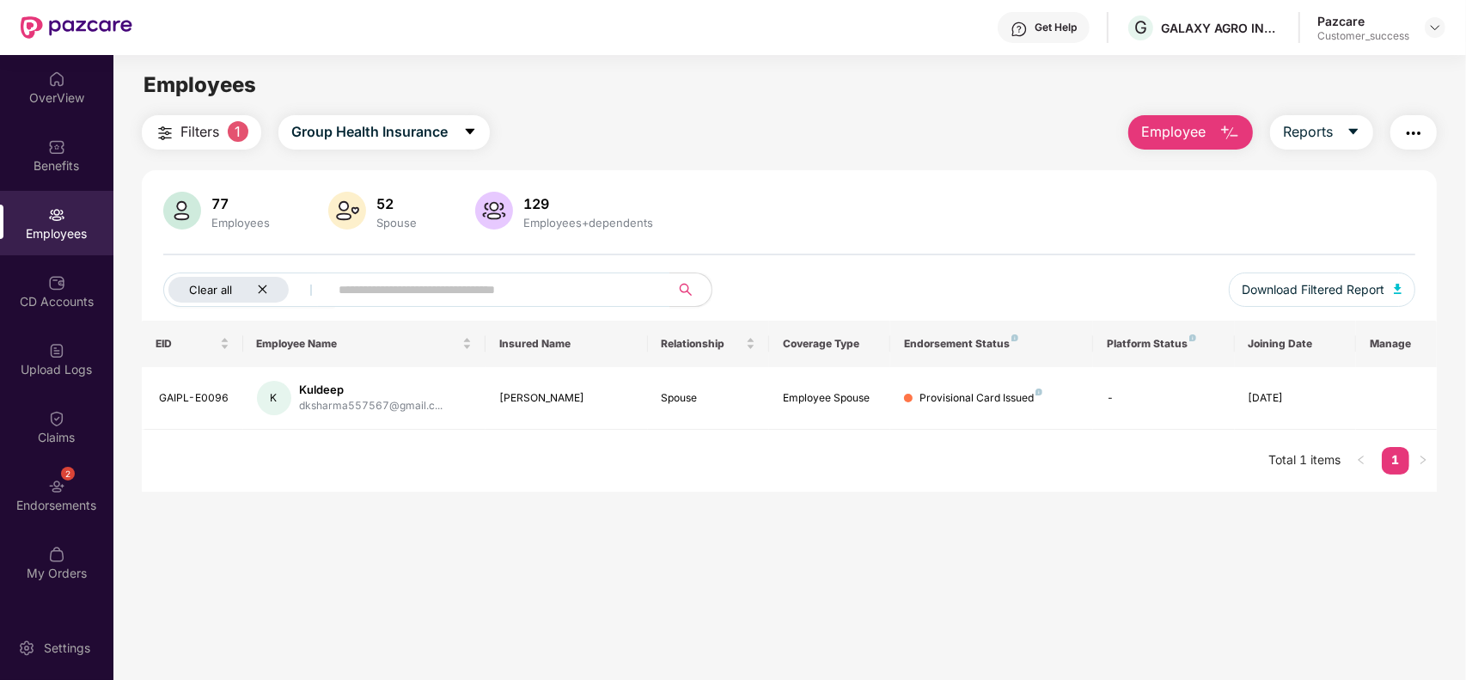
click at [269, 289] on div "Clear all" at bounding box center [228, 290] width 120 height 26
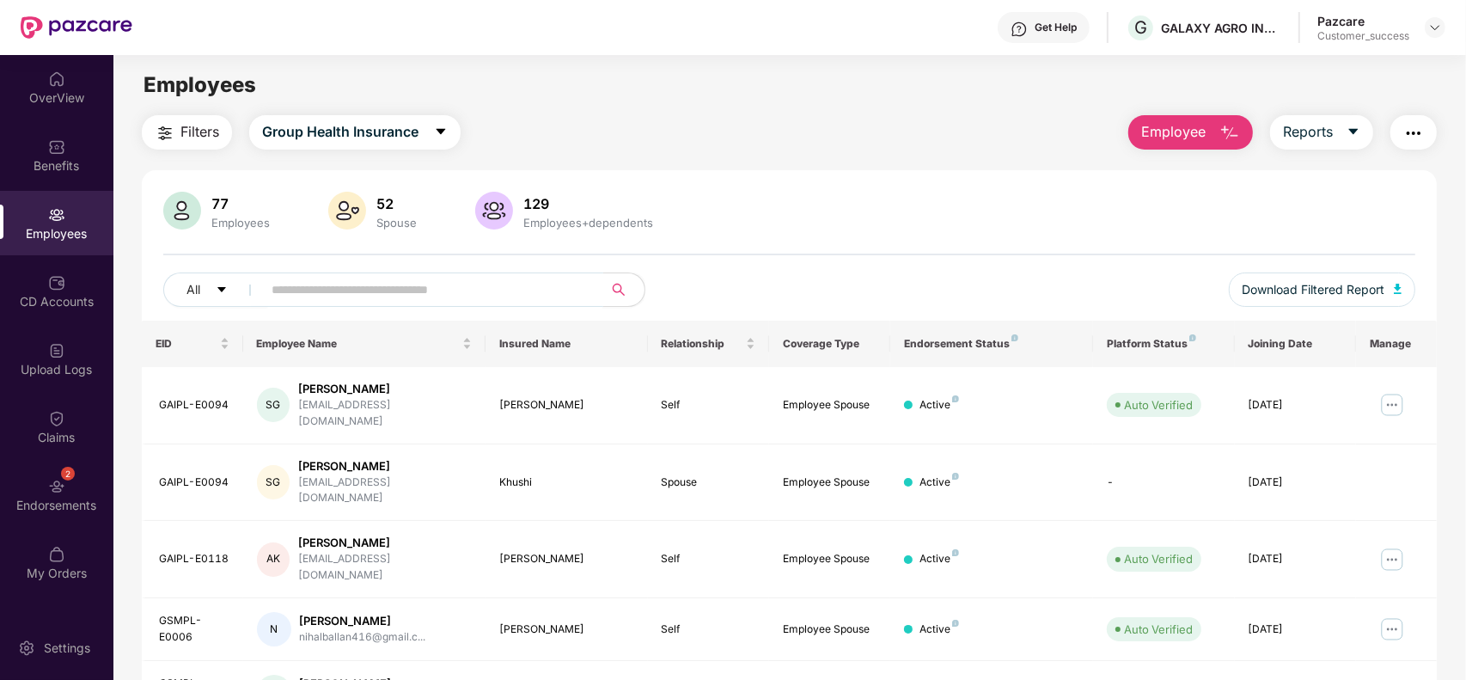
click at [363, 284] on input "text" at bounding box center [426, 290] width 308 height 26
paste input "**********"
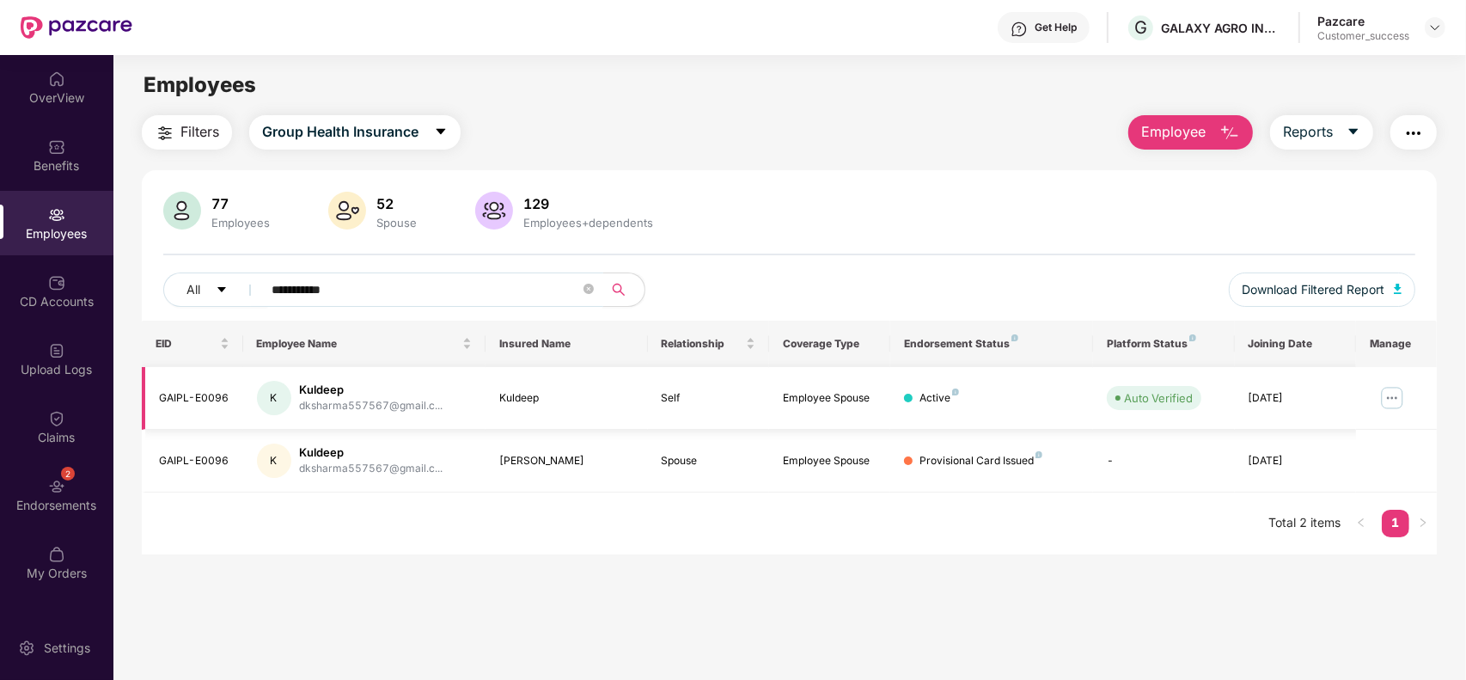
type input "**********"
click at [84, 337] on div "Upload Logs" at bounding box center [56, 358] width 113 height 64
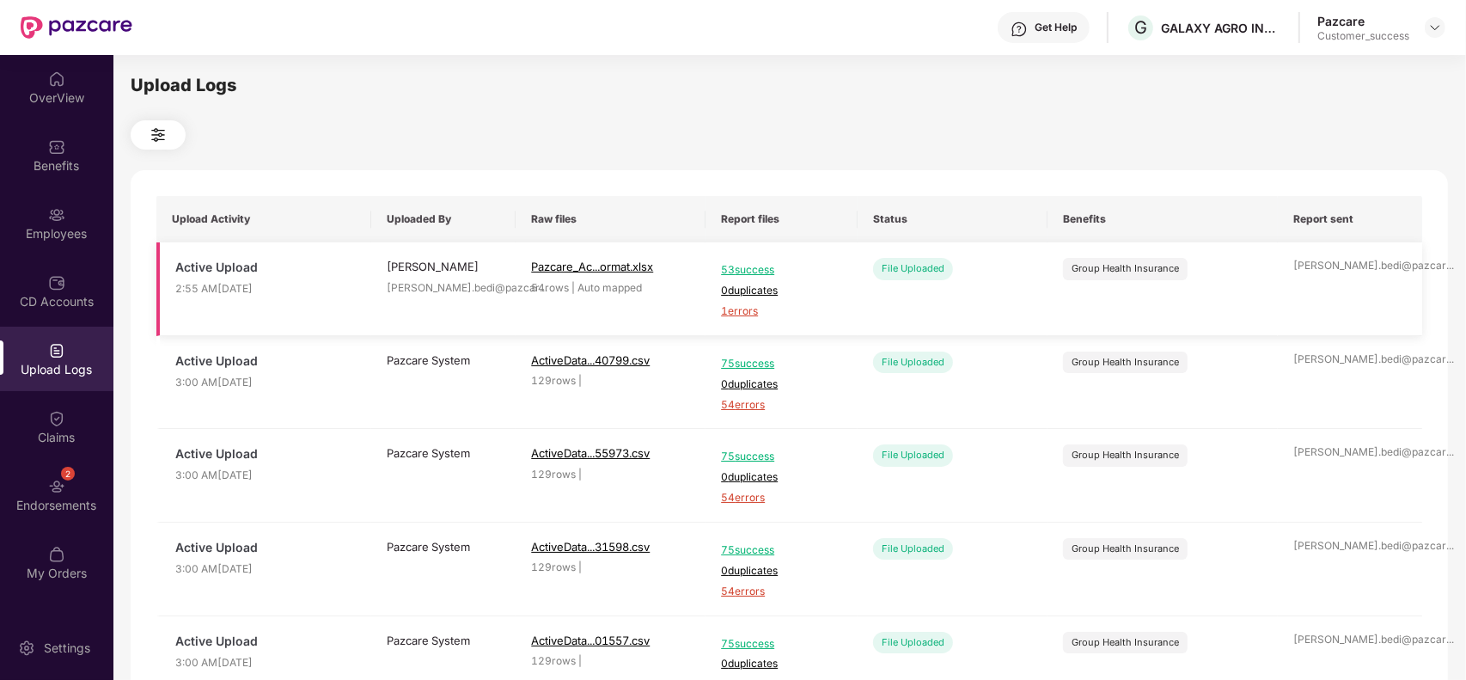
click at [741, 312] on span "1 errors" at bounding box center [781, 311] width 121 height 16
click at [34, 219] on div "Employees" at bounding box center [56, 223] width 113 height 64
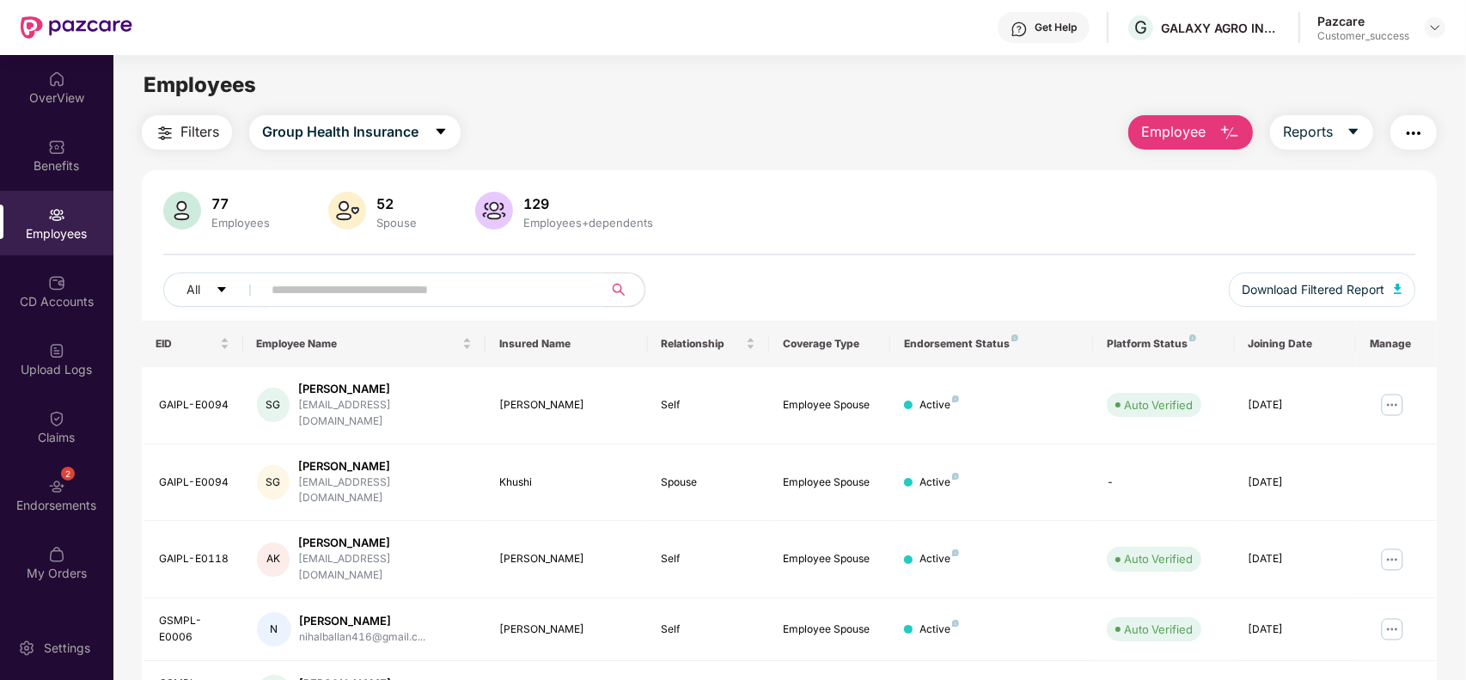
click at [439, 288] on input "text" at bounding box center [426, 290] width 308 height 26
type input "*****"
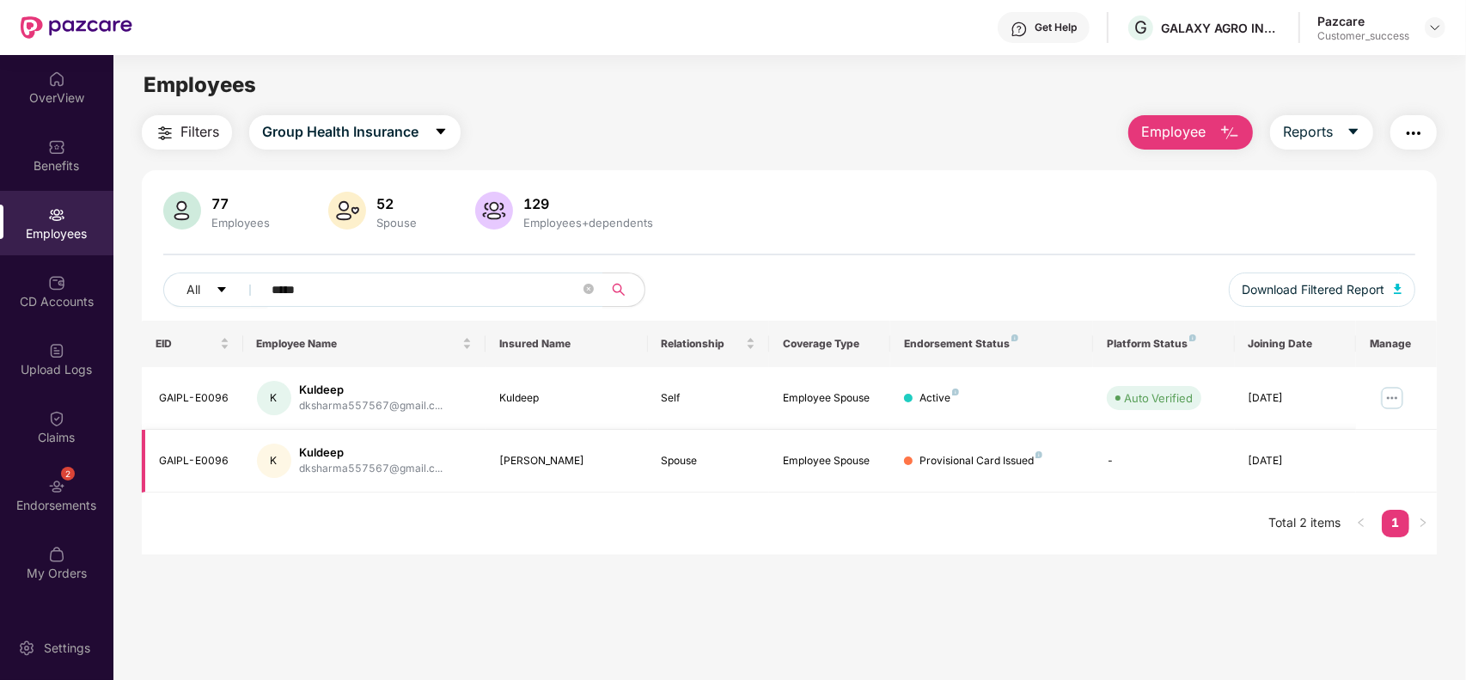
click at [530, 461] on div "Ruman" at bounding box center [566, 461] width 134 height 16
click at [1388, 397] on img at bounding box center [1391, 397] width 27 height 27
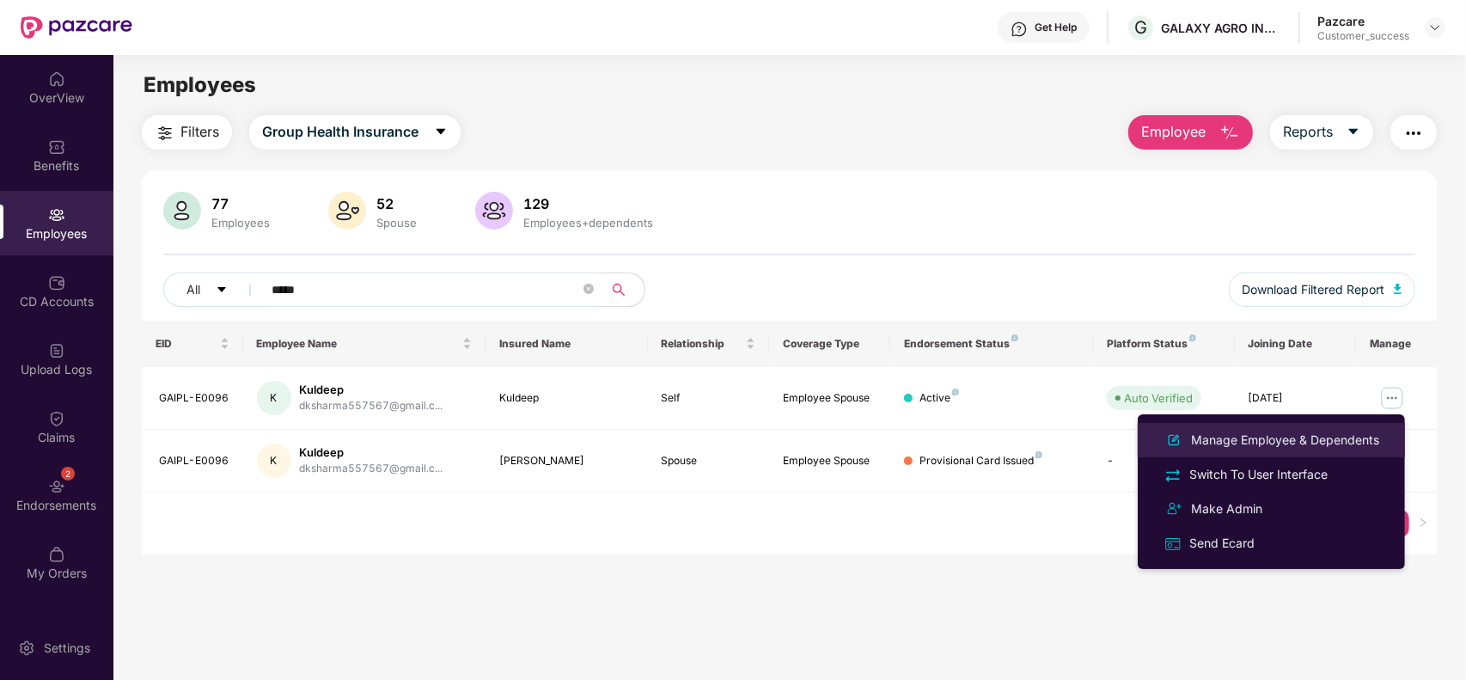
click at [1248, 444] on div "Manage Employee & Dependents" at bounding box center [1284, 439] width 195 height 19
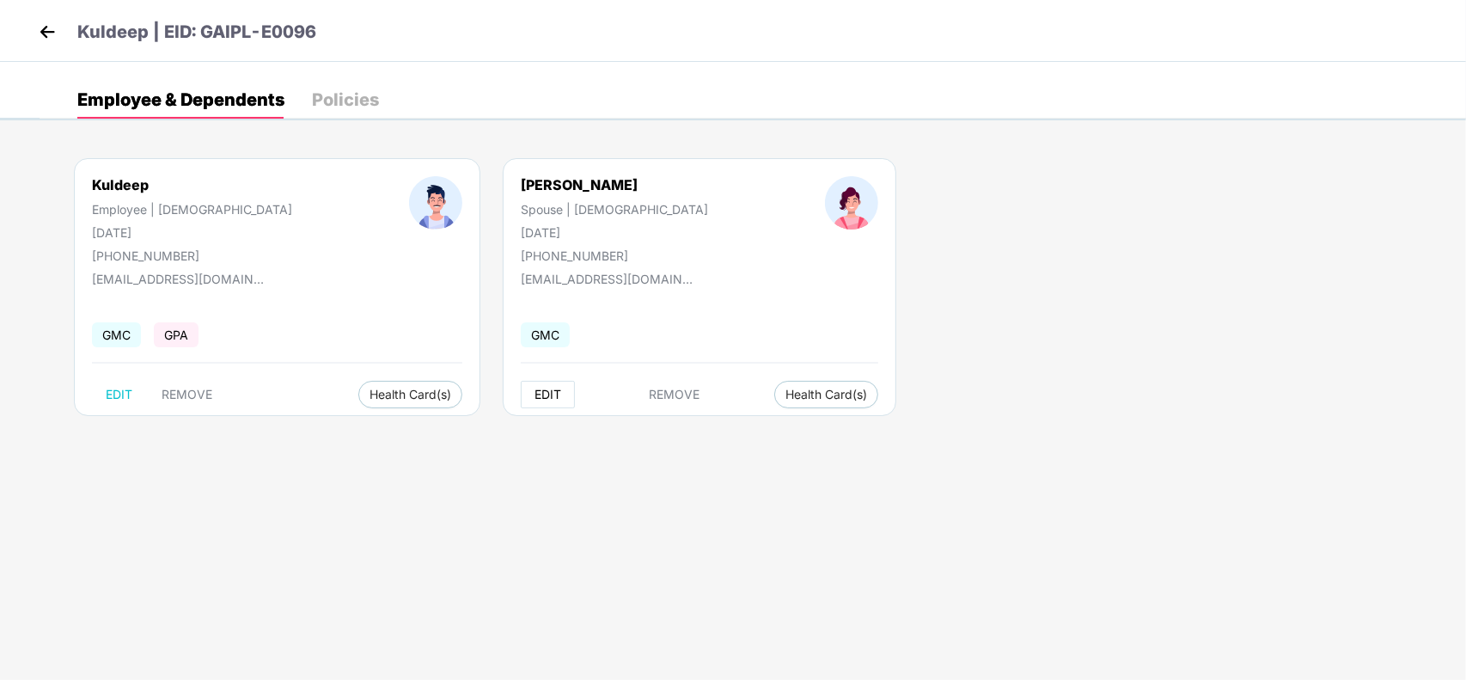
click at [534, 393] on span "EDIT" at bounding box center [547, 394] width 27 height 14
select select "******"
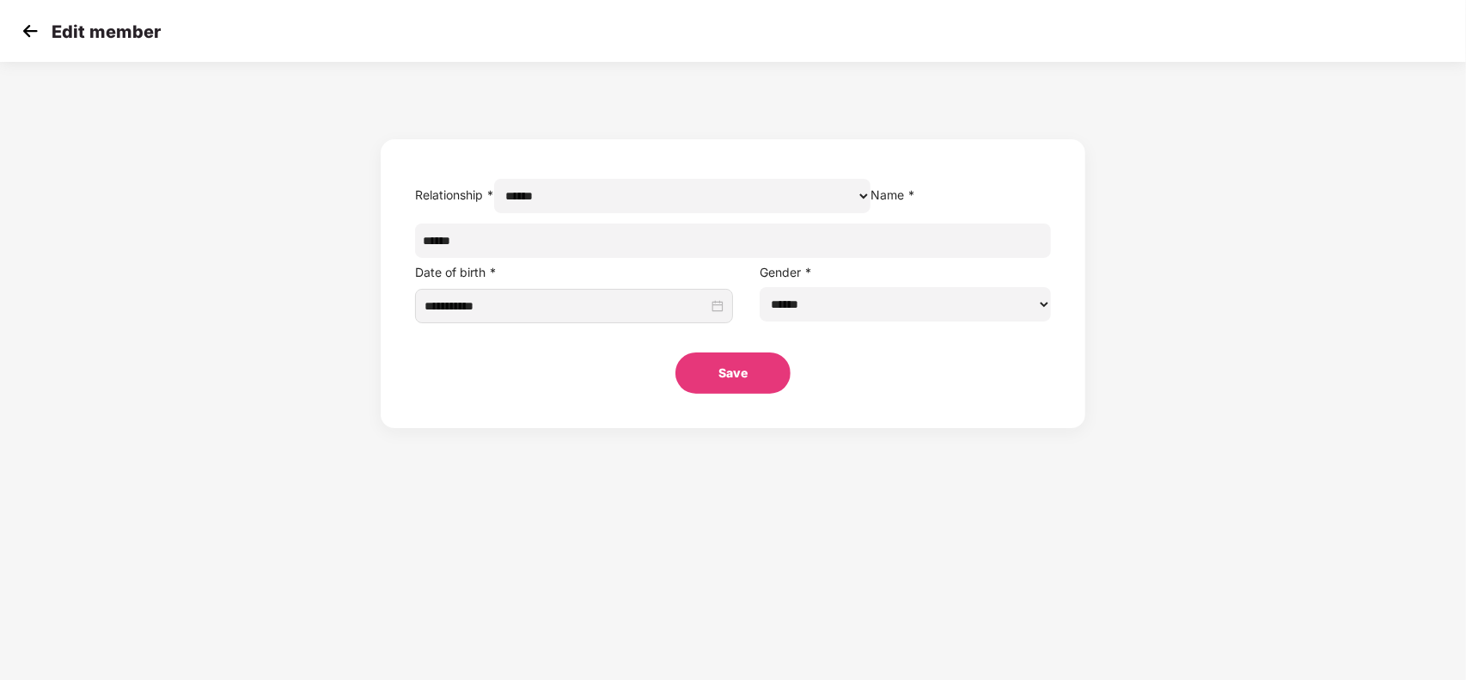
click at [611, 258] on input "*****" at bounding box center [733, 240] width 636 height 34
type input "*"
type input "**********"
click at [675, 352] on button "Save" at bounding box center [732, 372] width 115 height 41
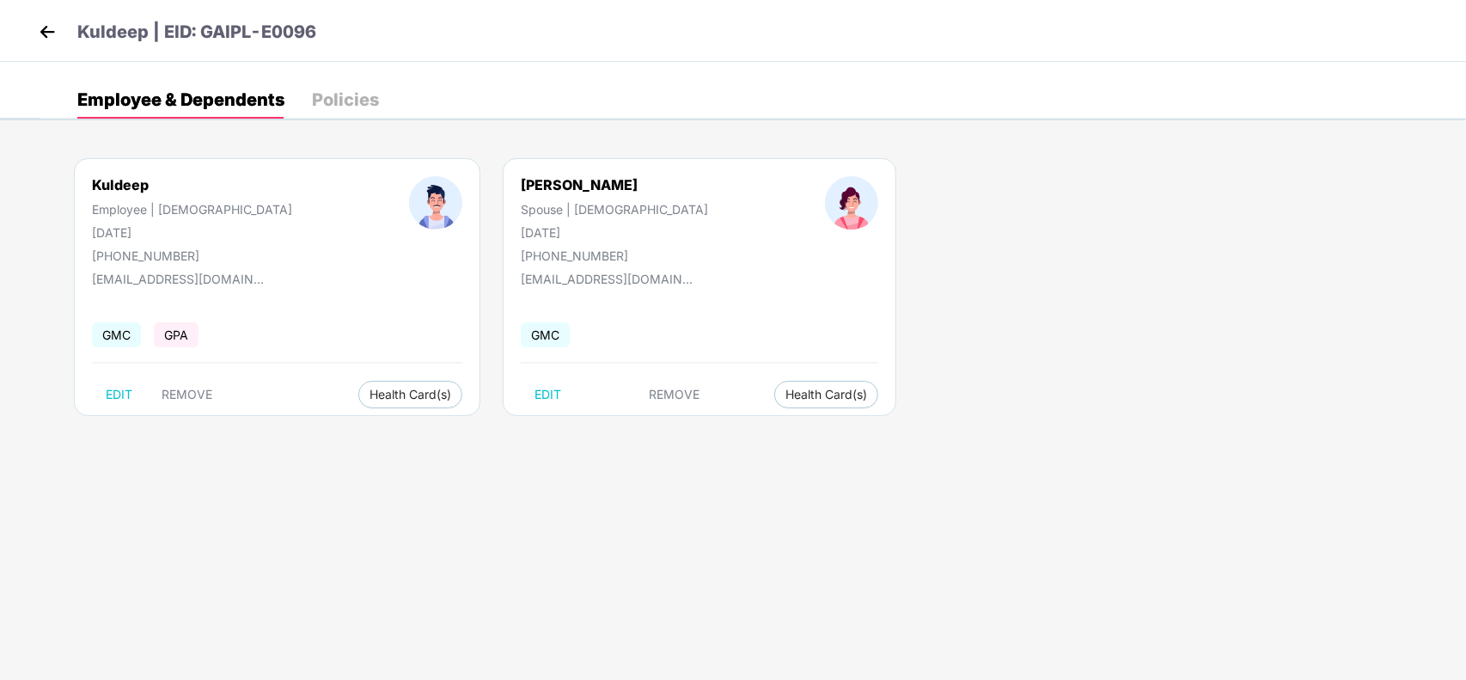
click at [44, 27] on img at bounding box center [47, 32] width 26 height 26
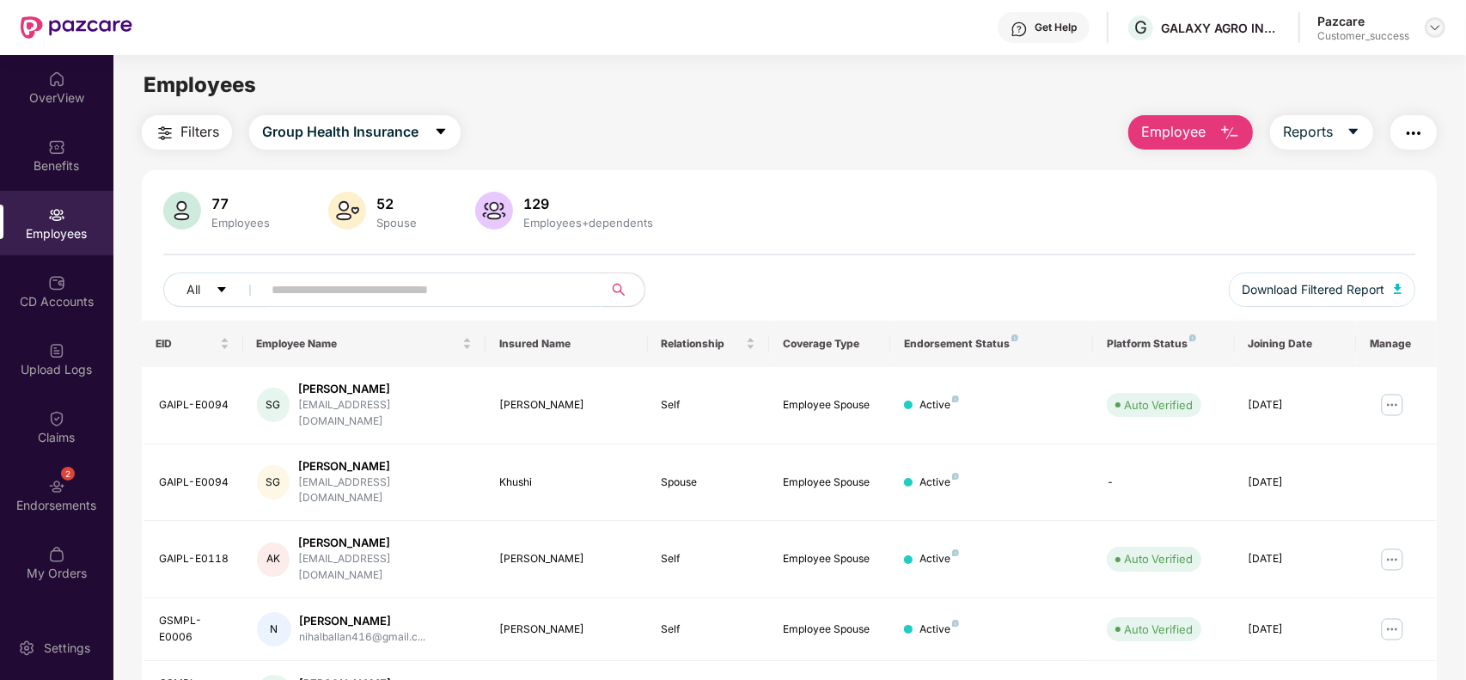
click at [1443, 24] on div at bounding box center [1435, 27] width 21 height 21
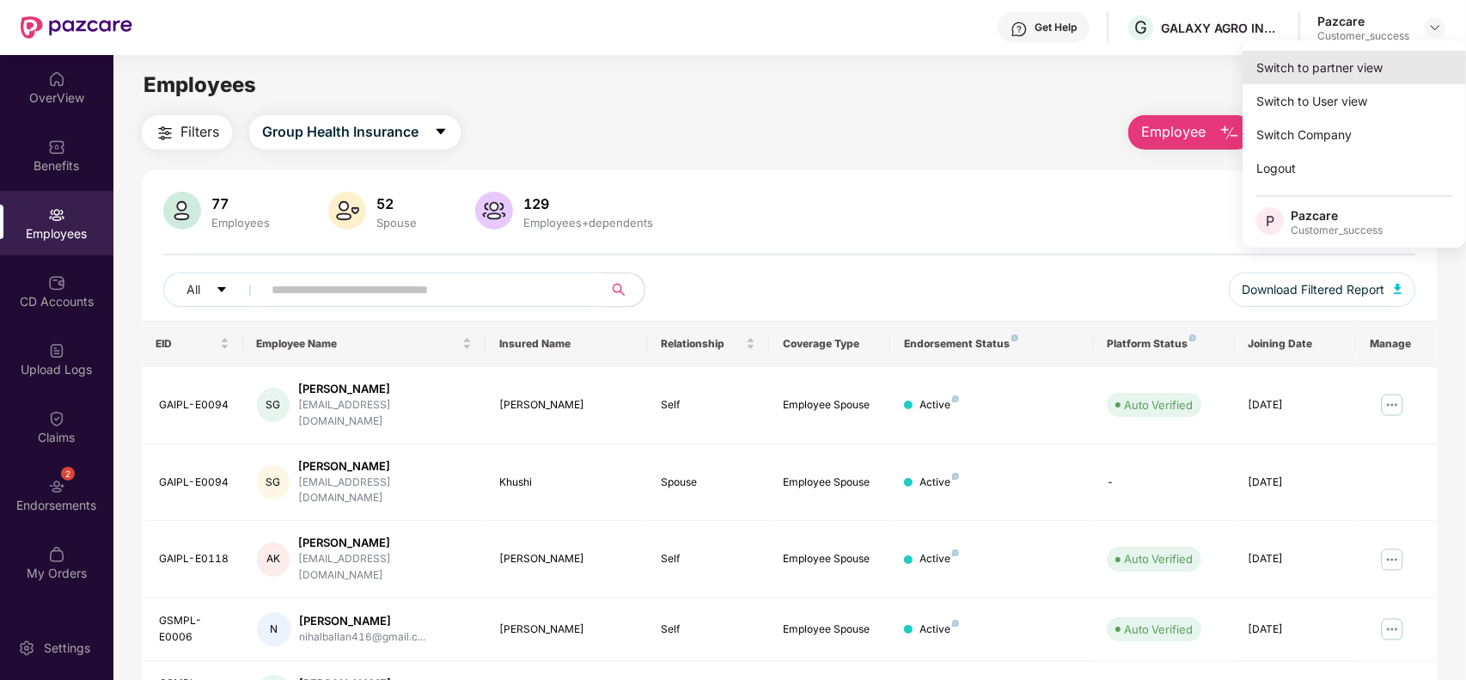
click at [1384, 62] on div "Switch to partner view" at bounding box center [1353, 68] width 223 height 34
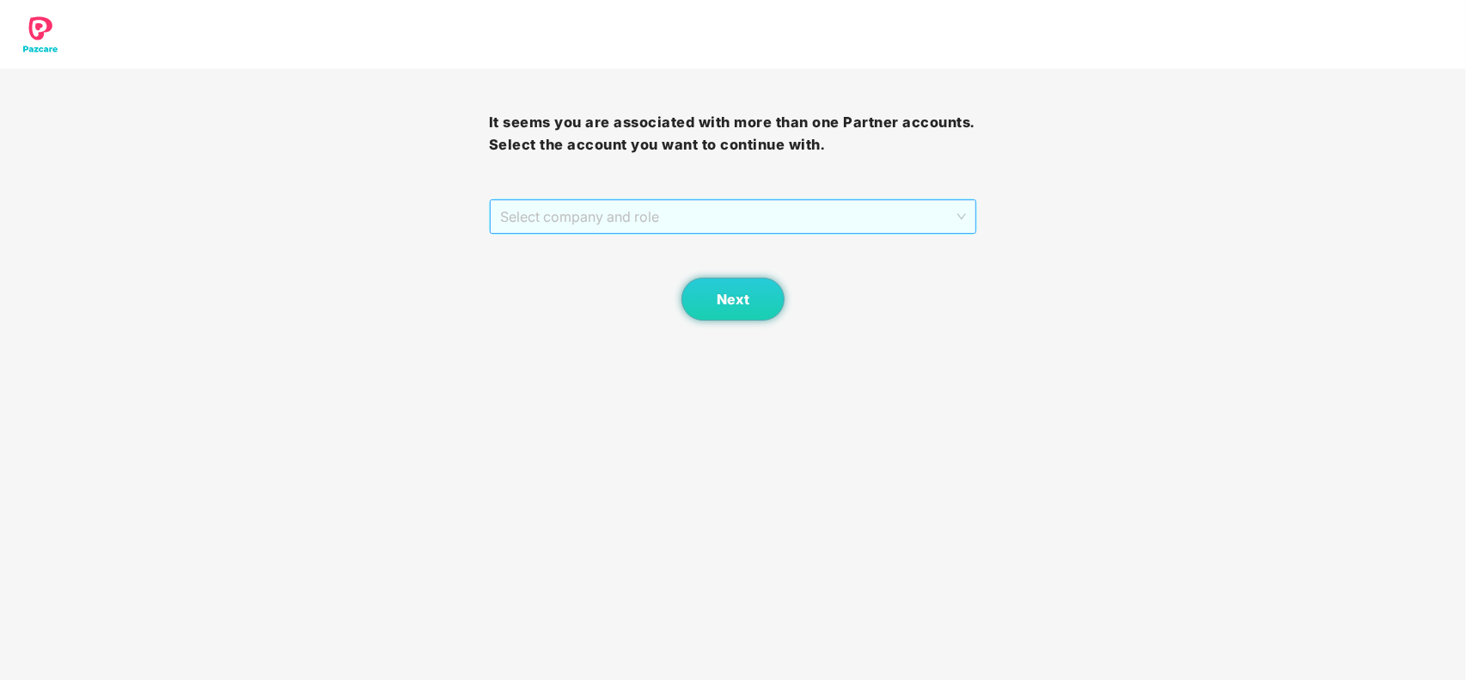
click at [869, 209] on span "Select company and role" at bounding box center [733, 216] width 467 height 33
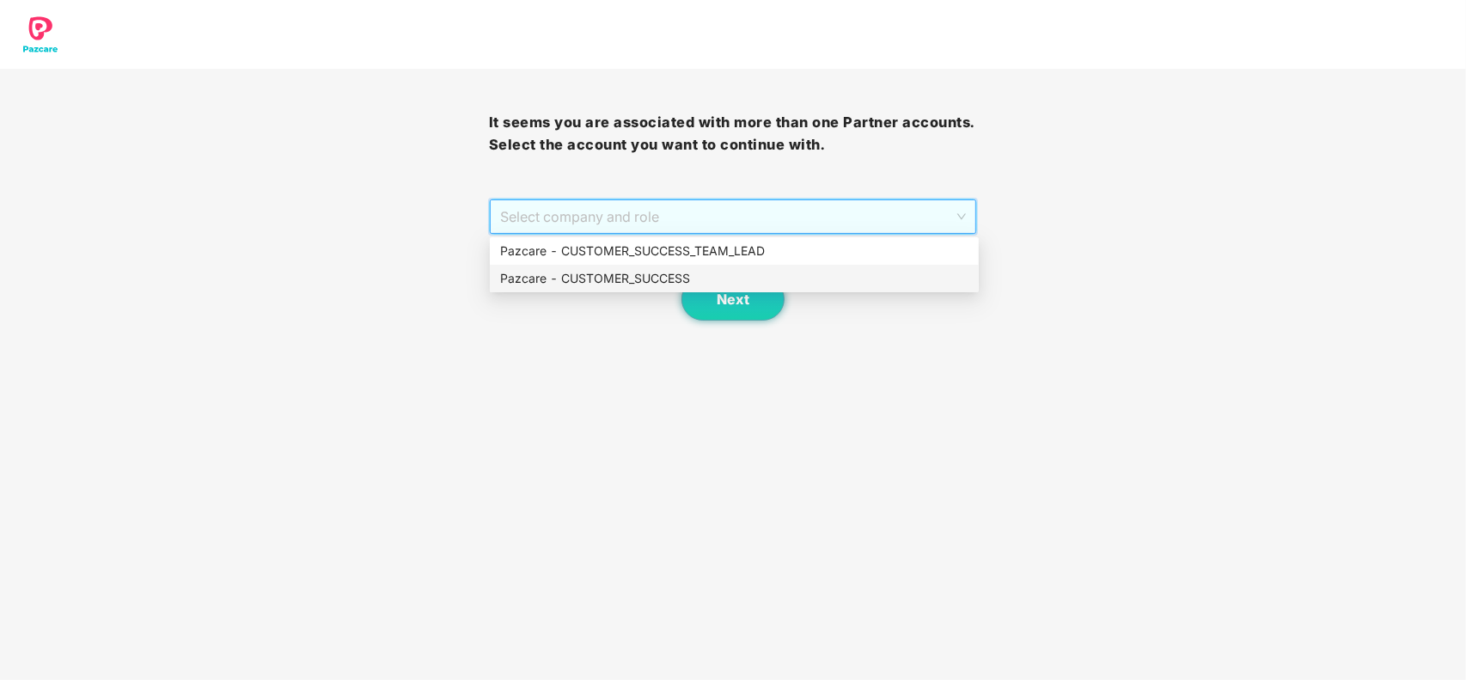
click at [637, 273] on div "Pazcare - CUSTOMER_SUCCESS" at bounding box center [734, 278] width 468 height 19
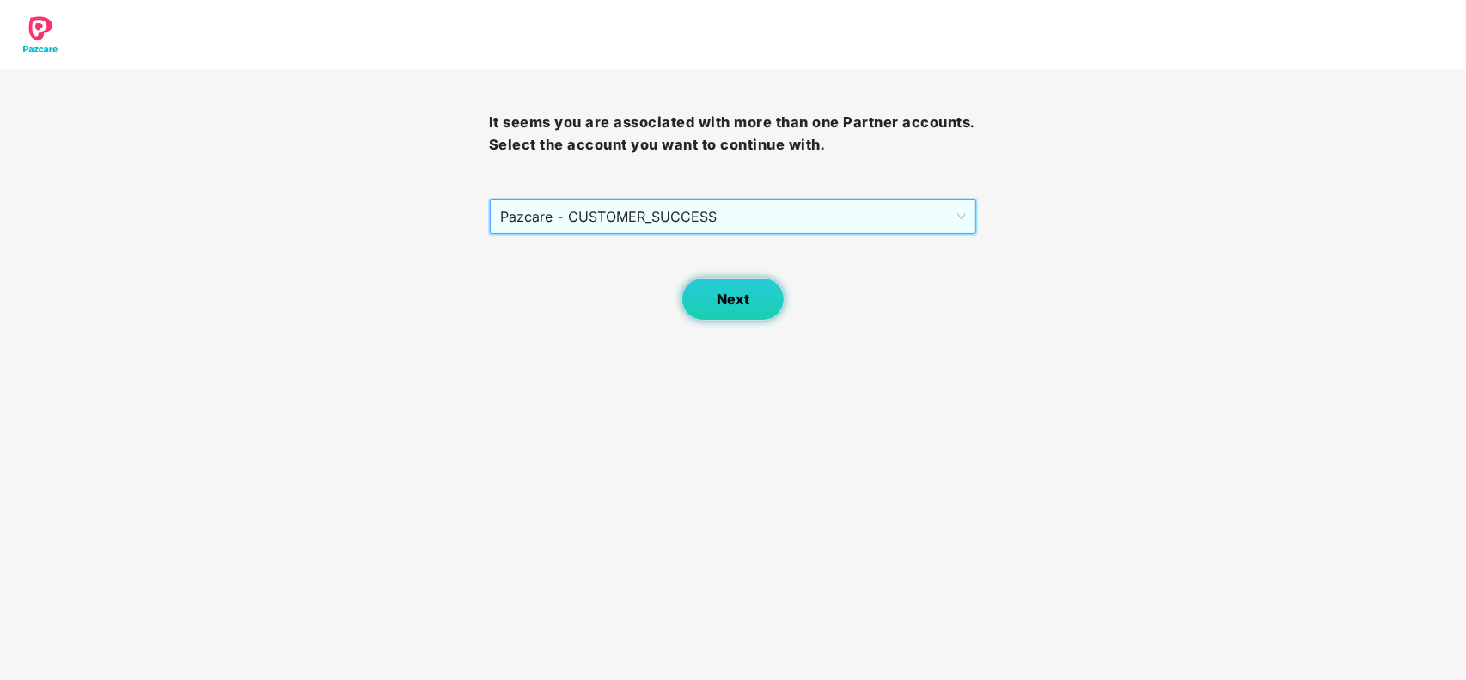
click at [688, 290] on button "Next" at bounding box center [732, 299] width 103 height 43
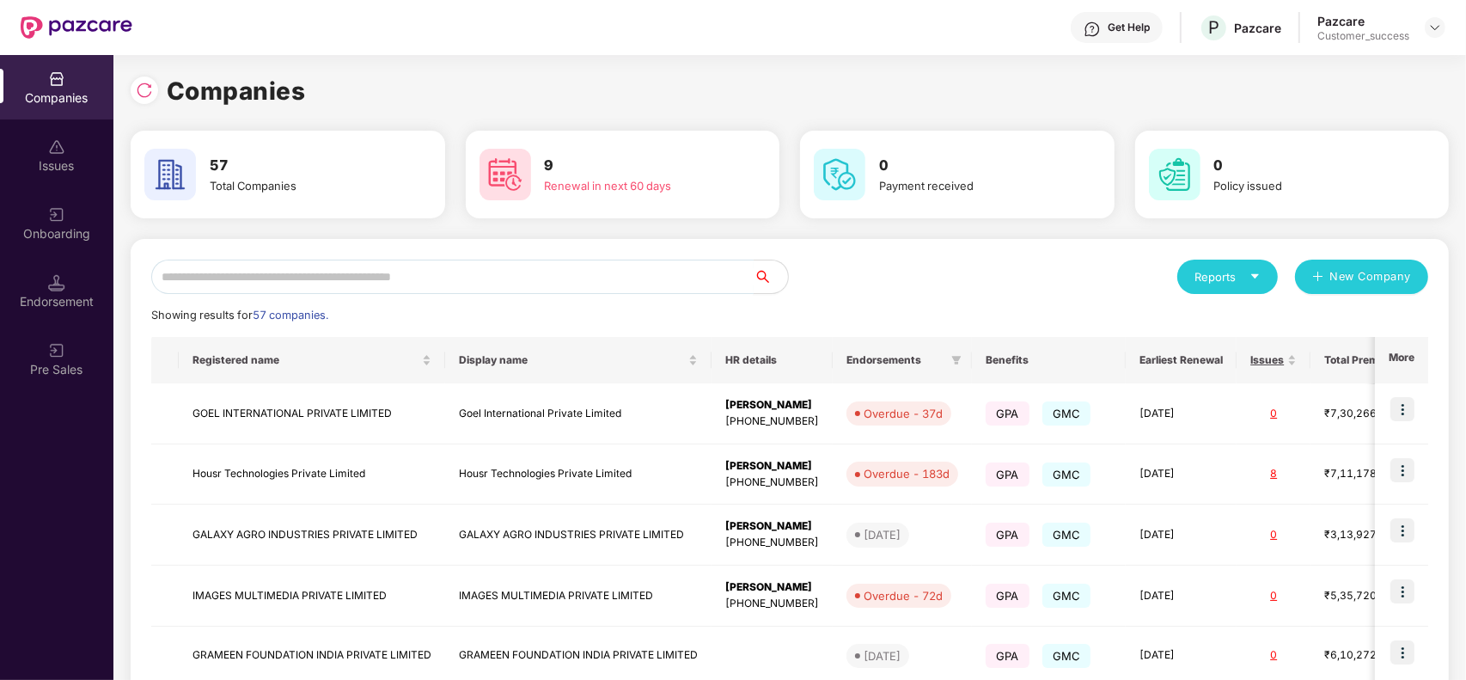
click at [550, 275] on input "text" at bounding box center [452, 276] width 602 height 34
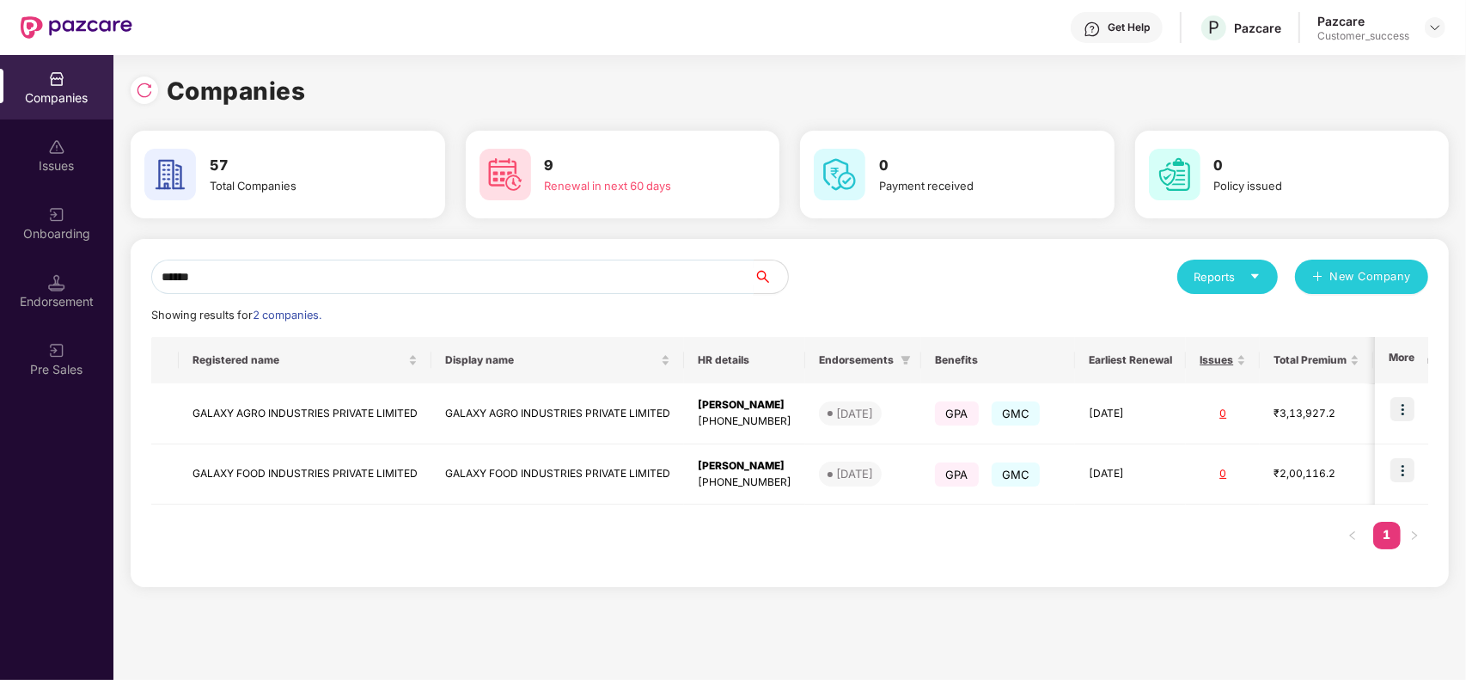
type input "******"
click at [514, 404] on td "GALAXY AGRO INDUSTRIES PRIVATE LIMITED" at bounding box center [557, 413] width 253 height 61
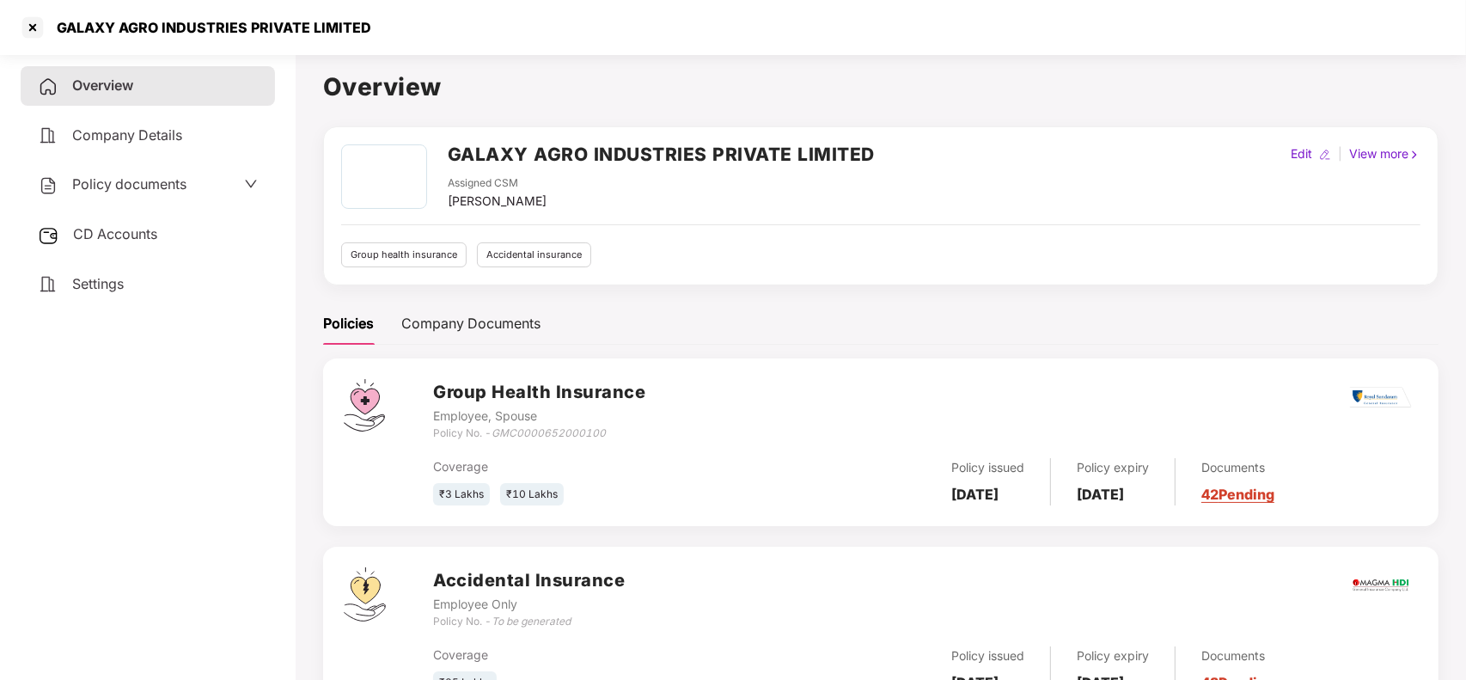
click at [1253, 500] on link "42 Pending" at bounding box center [1237, 493] width 73 height 17
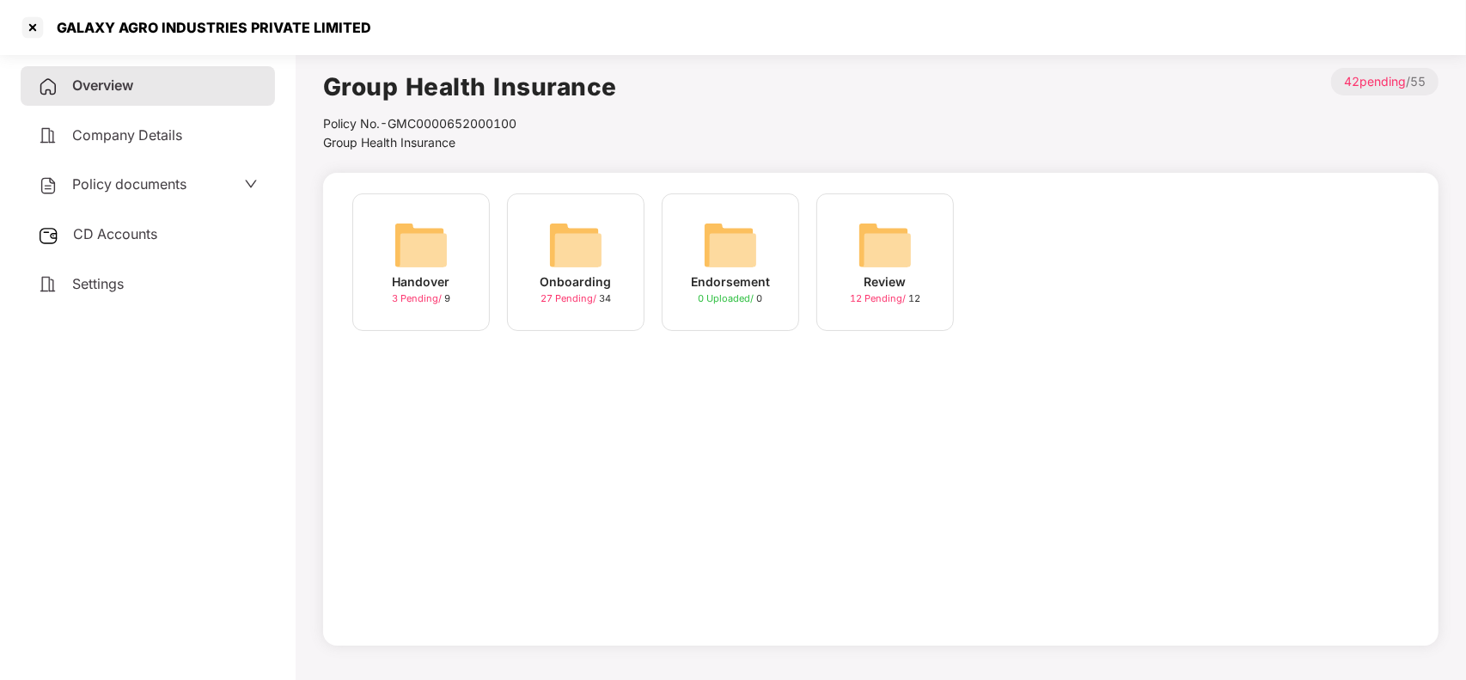
click at [550, 298] on span "27 Pending /" at bounding box center [569, 298] width 58 height 12
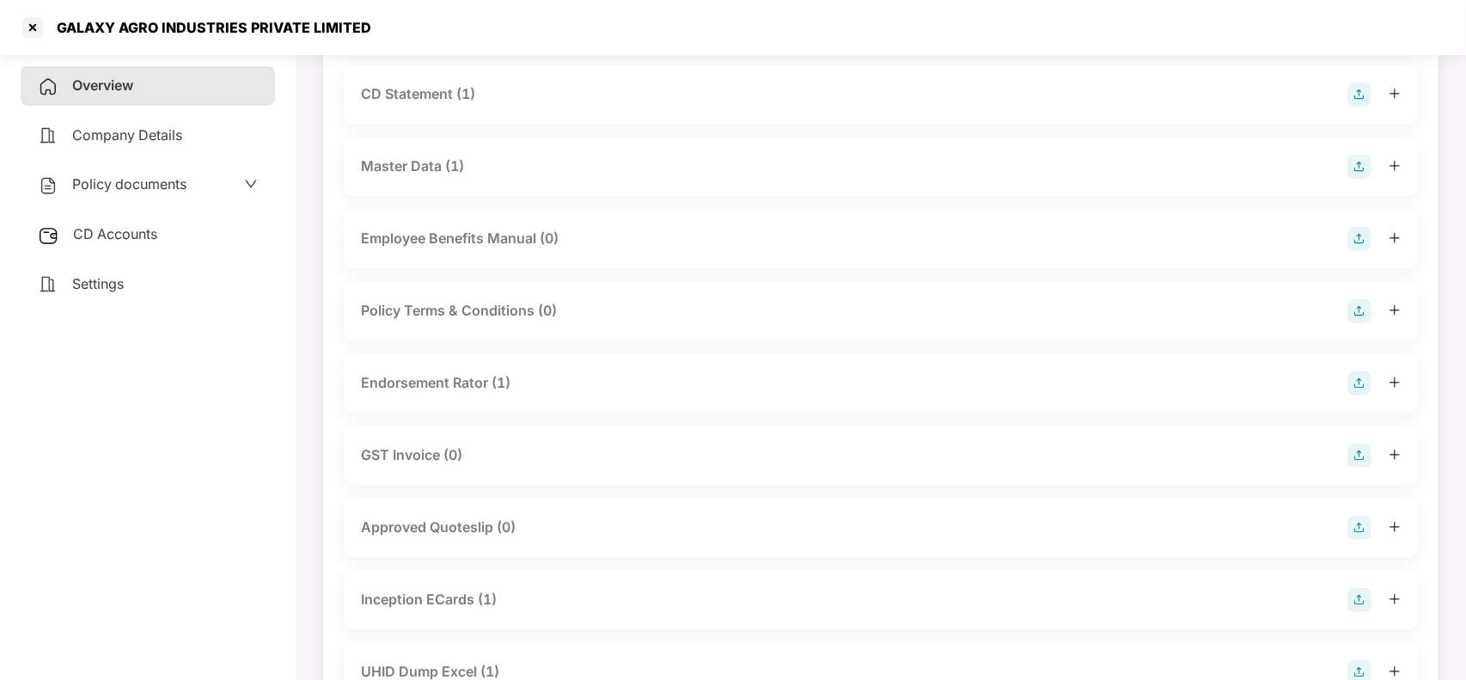
click at [534, 426] on div "GST Invoice (0)" at bounding box center [881, 455] width 1074 height 58
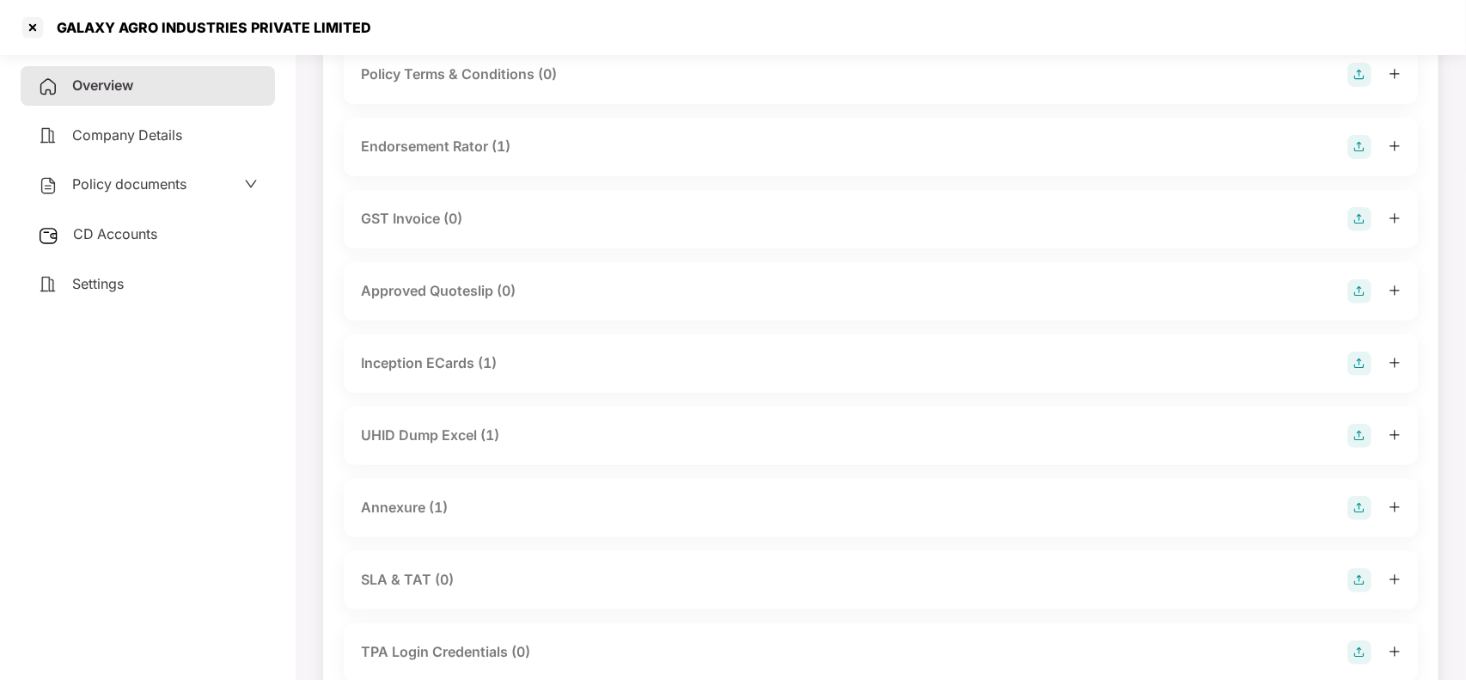
scroll to position [509, 0]
click at [37, 23] on div at bounding box center [32, 27] width 27 height 27
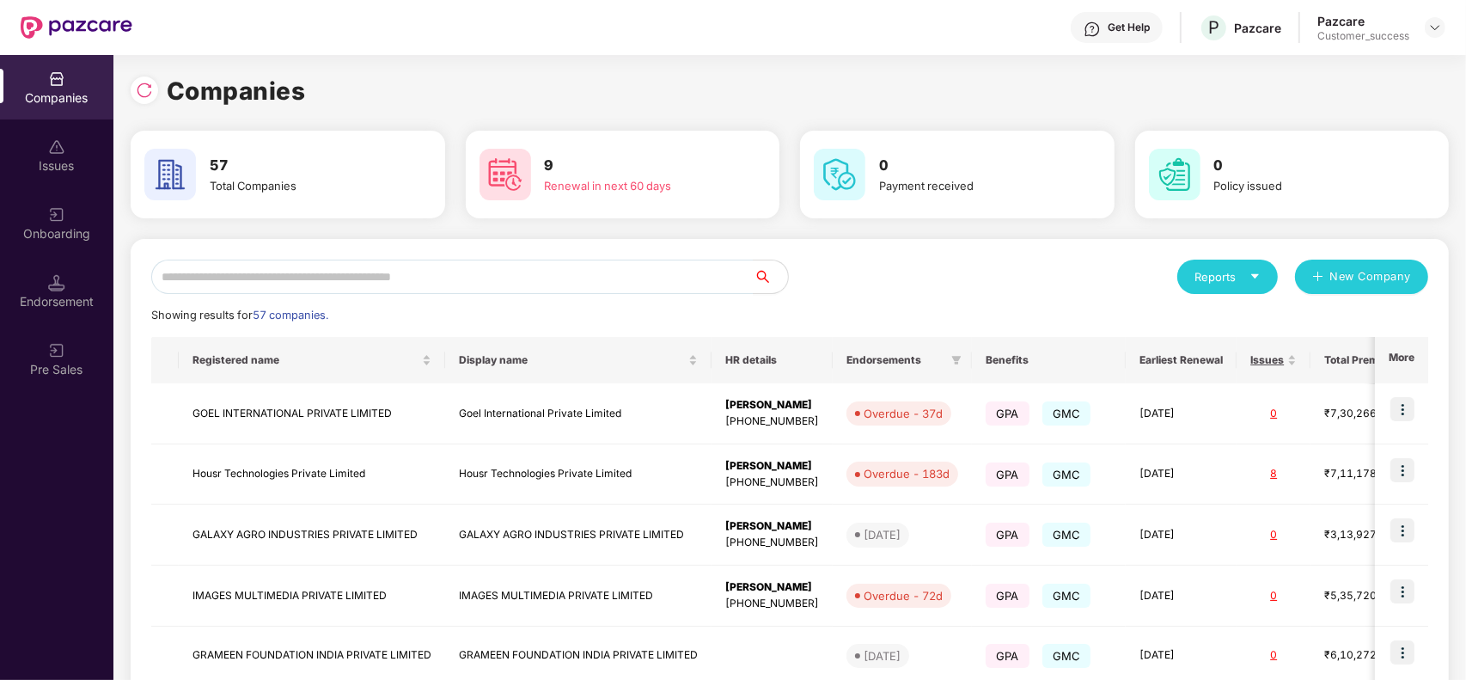
scroll to position [0, 0]
click at [503, 285] on input "text" at bounding box center [452, 276] width 602 height 34
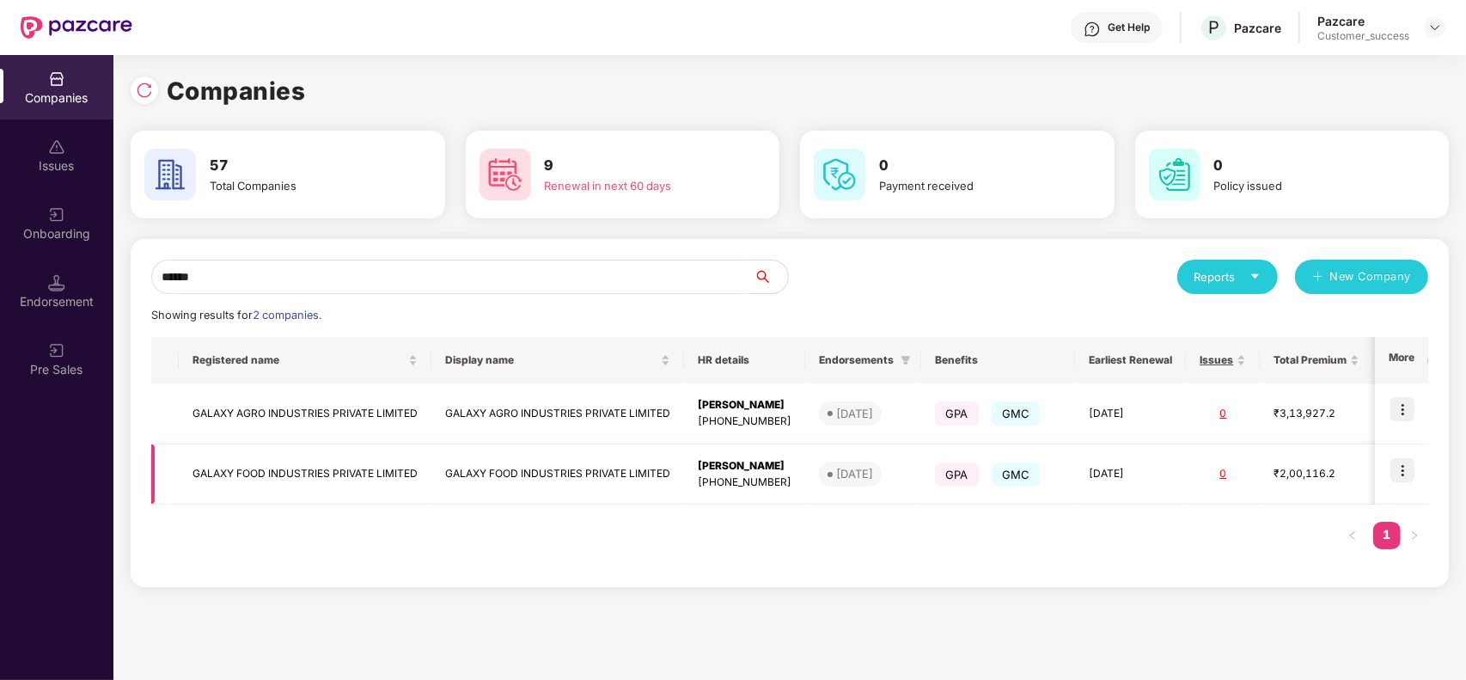
type input "******"
click at [546, 483] on td "GALAXY FOOD INDUSTRIES PRIVATE LIMITED" at bounding box center [557, 474] width 253 height 61
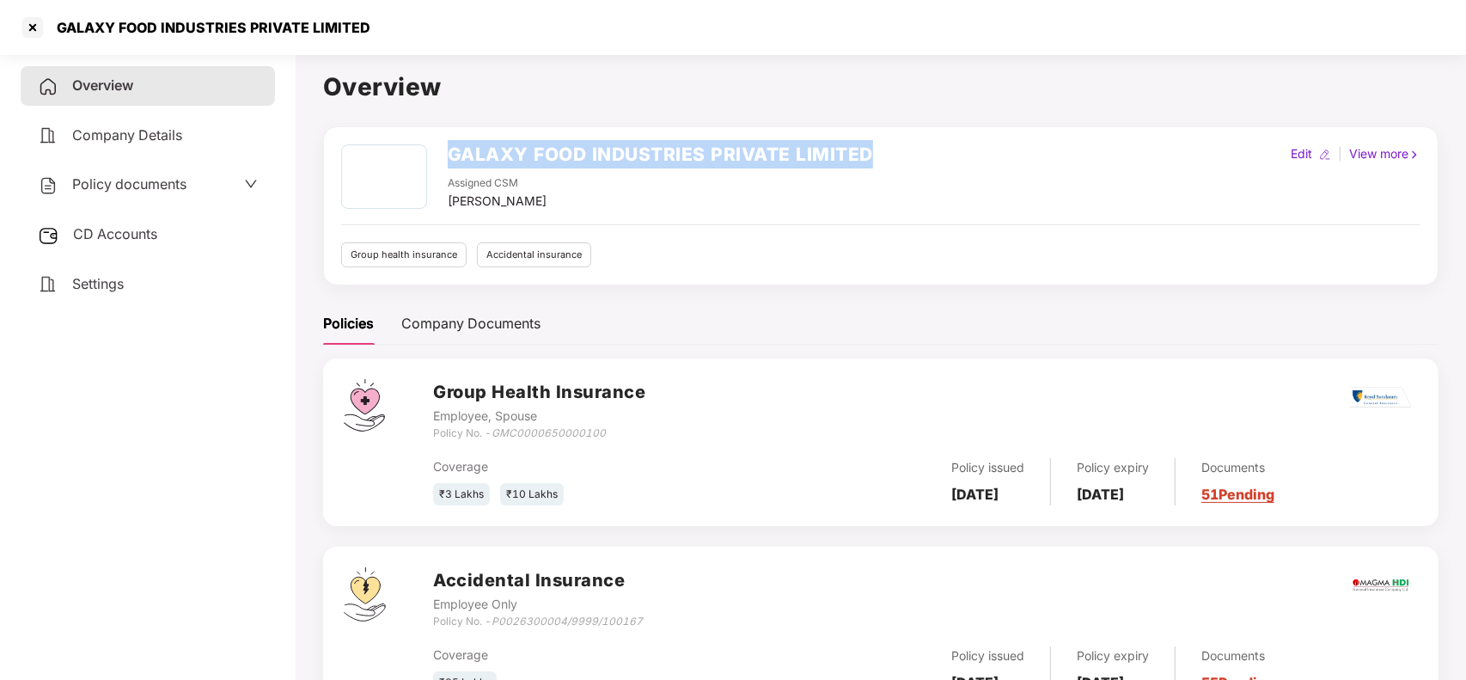
drag, startPoint x: 442, startPoint y: 151, endPoint x: 889, endPoint y: 148, distance: 446.8
click at [889, 148] on div "GALAXY FOOD INDUSTRIES PRIVATE LIMITED Assigned CSM Harshal Bedi Edit | View mo…" at bounding box center [880, 177] width 1079 height 66
copy h2 "GALAXY FOOD INDUSTRIES PRIVATE LIMITED"
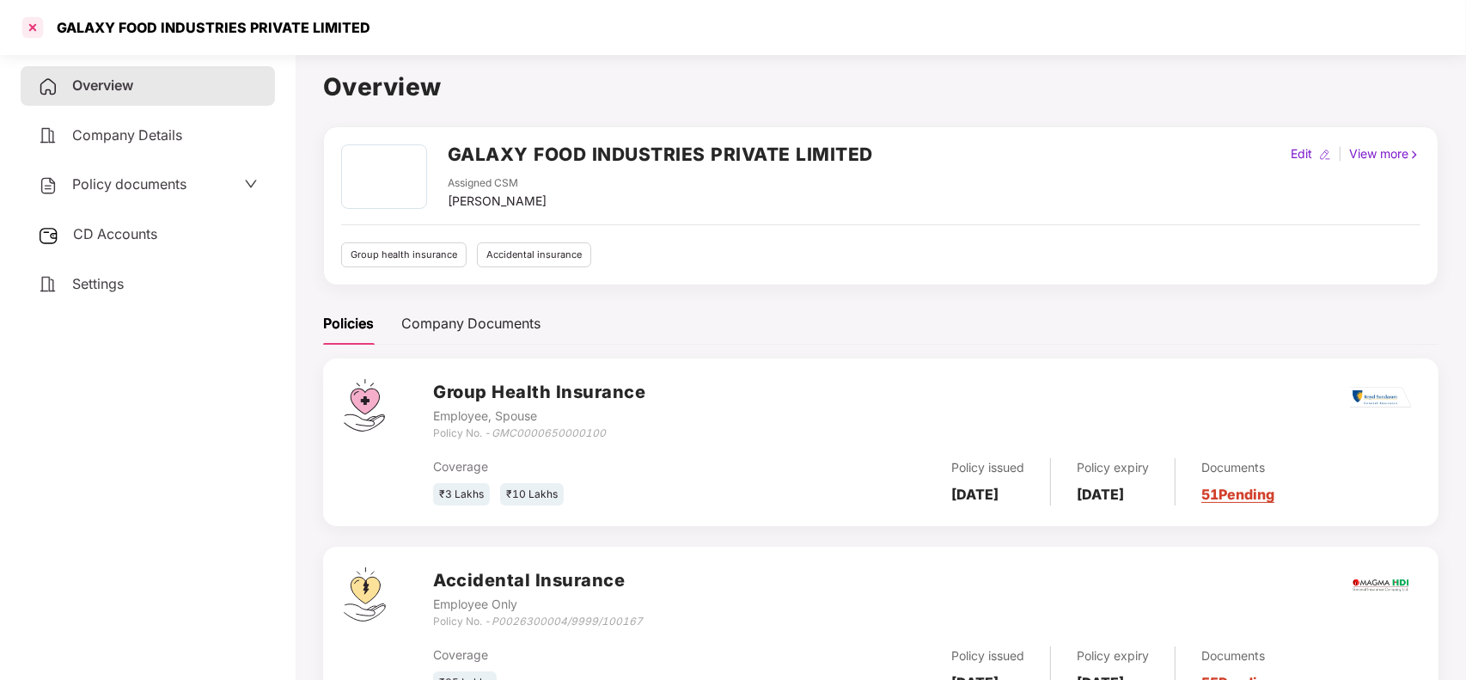
click at [21, 27] on div at bounding box center [32, 27] width 27 height 27
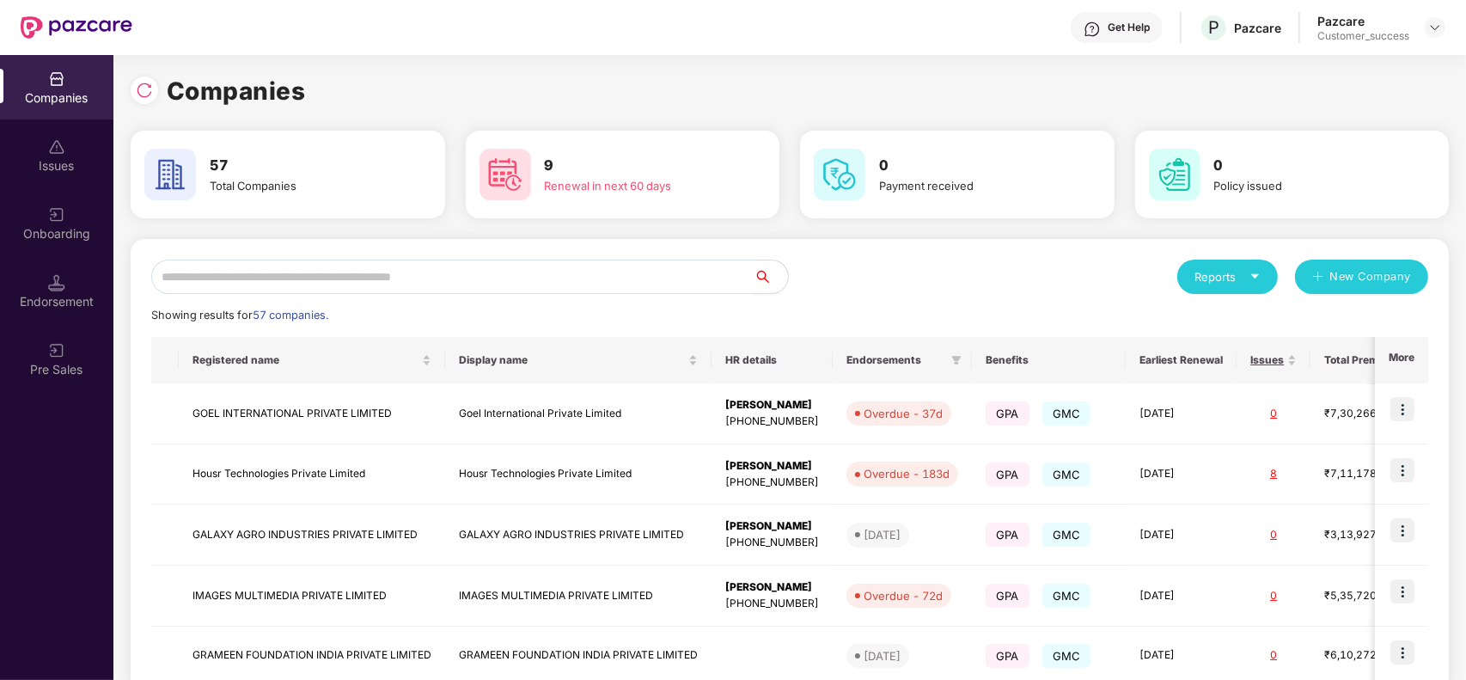
click at [349, 272] on input "text" at bounding box center [452, 276] width 602 height 34
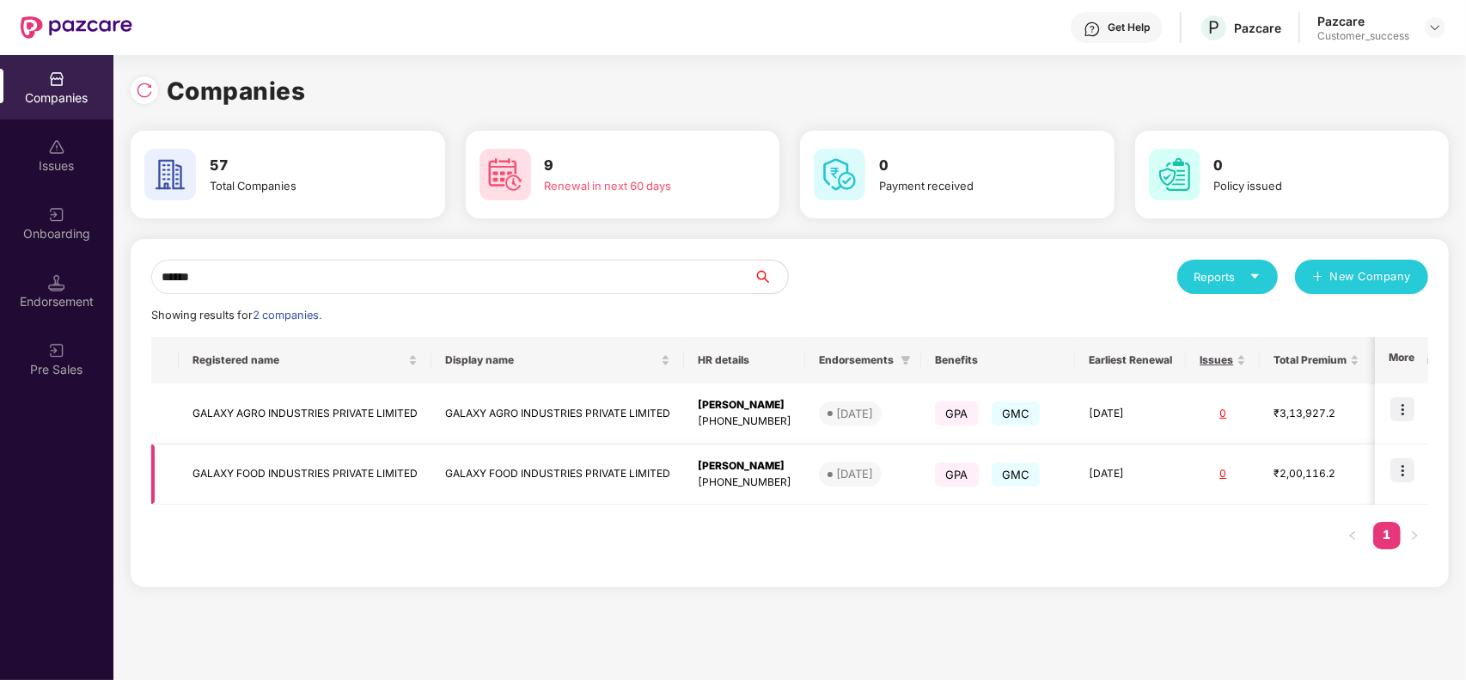
type input "******"
click at [454, 474] on td "GALAXY FOOD INDUSTRIES PRIVATE LIMITED" at bounding box center [557, 474] width 253 height 61
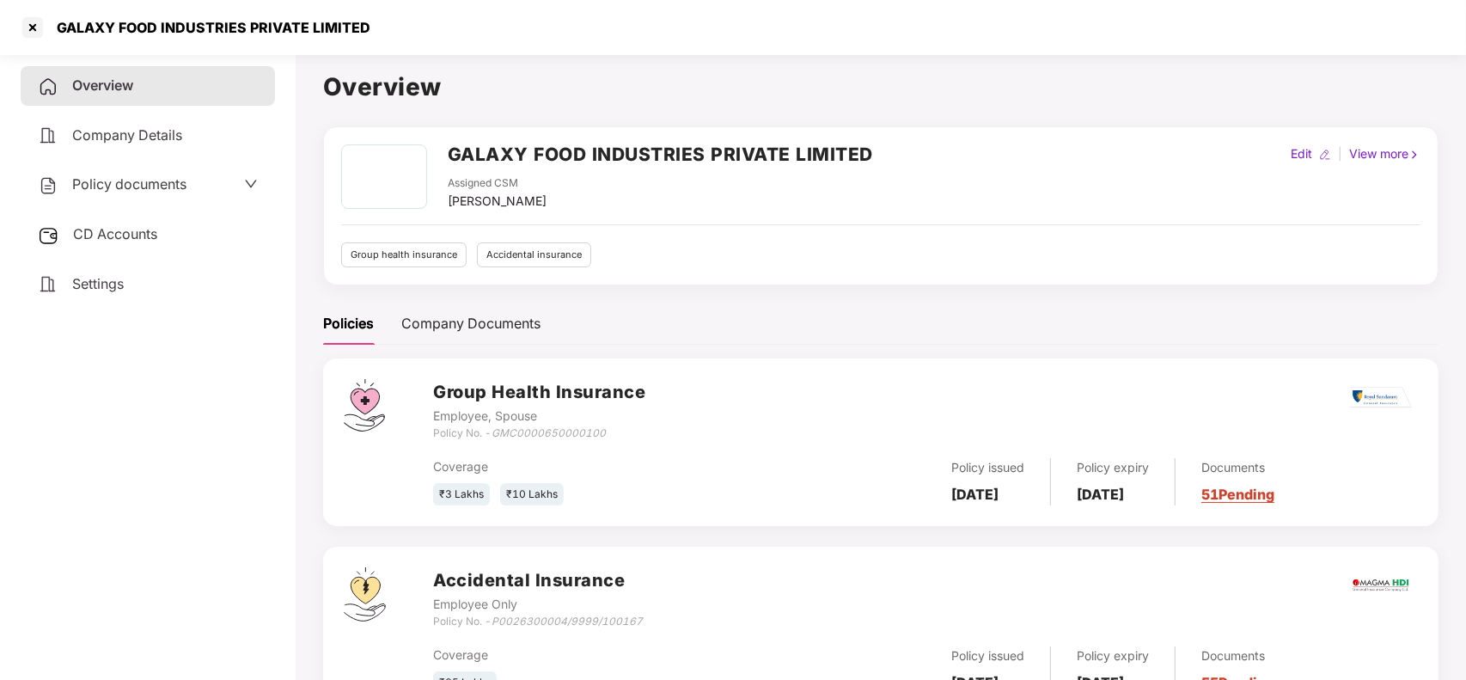
click at [1267, 491] on link "51 Pending" at bounding box center [1237, 493] width 73 height 17
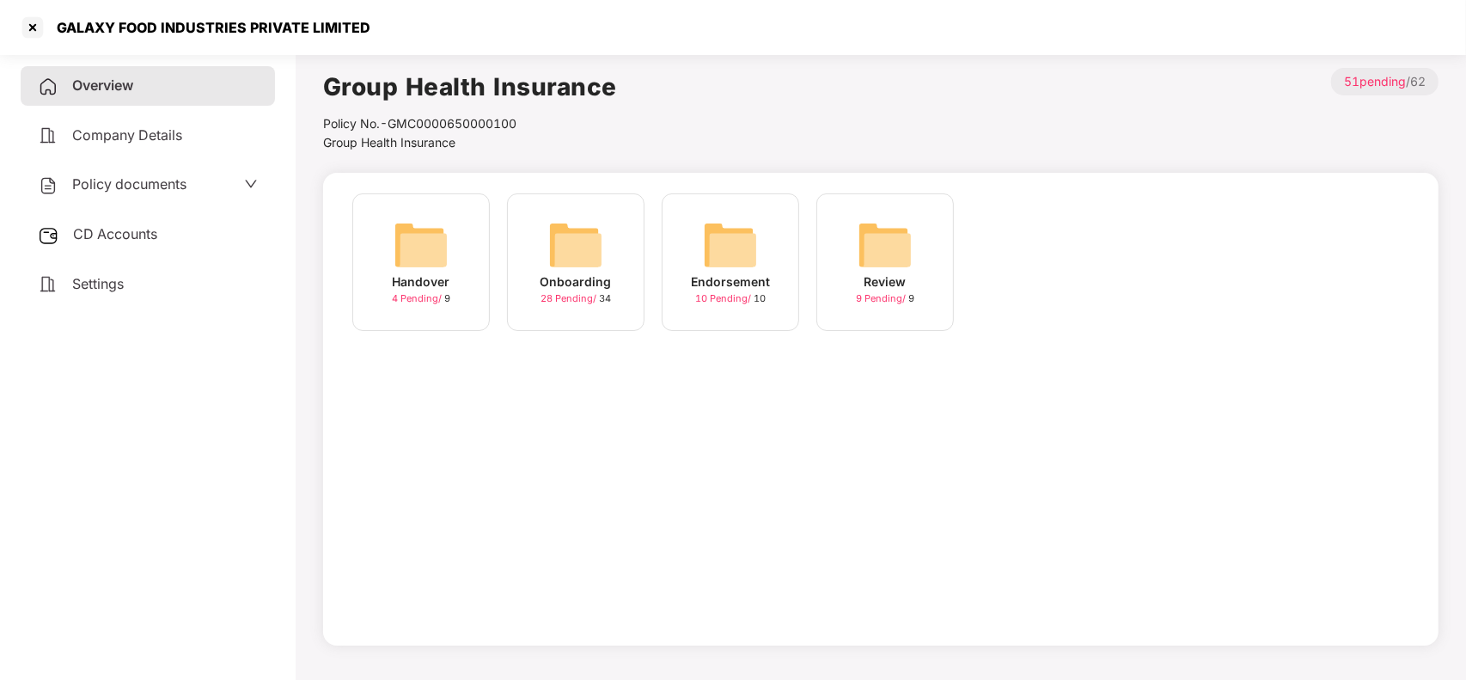
click at [597, 276] on div "Onboarding" at bounding box center [575, 281] width 71 height 19
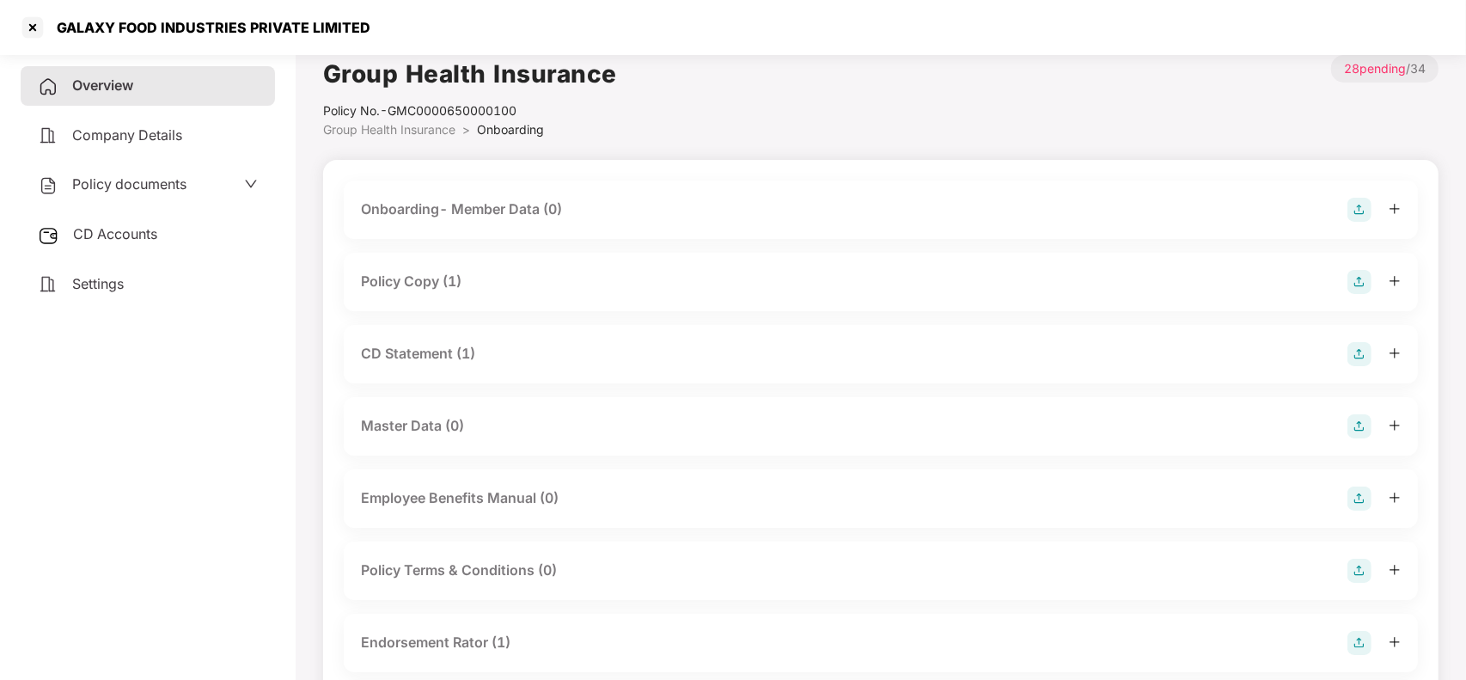
scroll to position [15, 0]
click at [473, 430] on div "Master Data (0)" at bounding box center [881, 424] width 1040 height 24
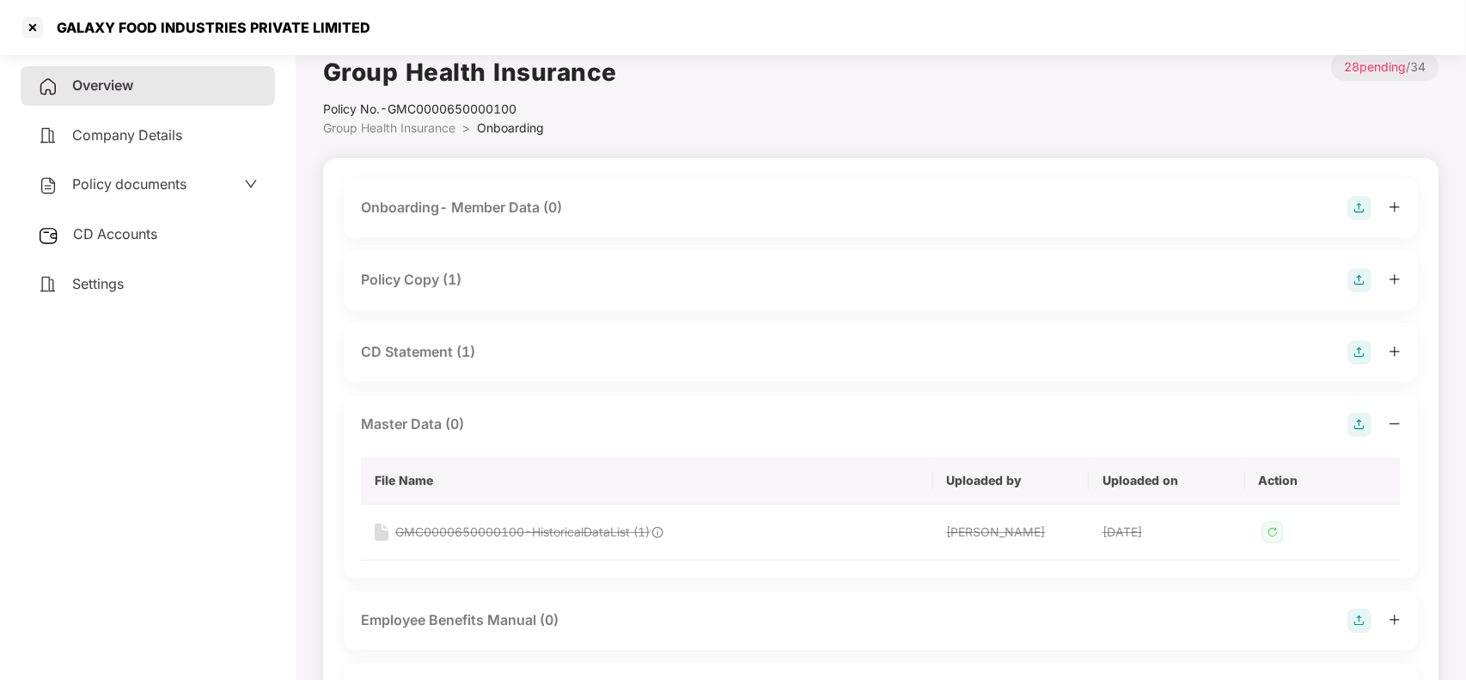
click at [1358, 418] on img at bounding box center [1359, 424] width 24 height 24
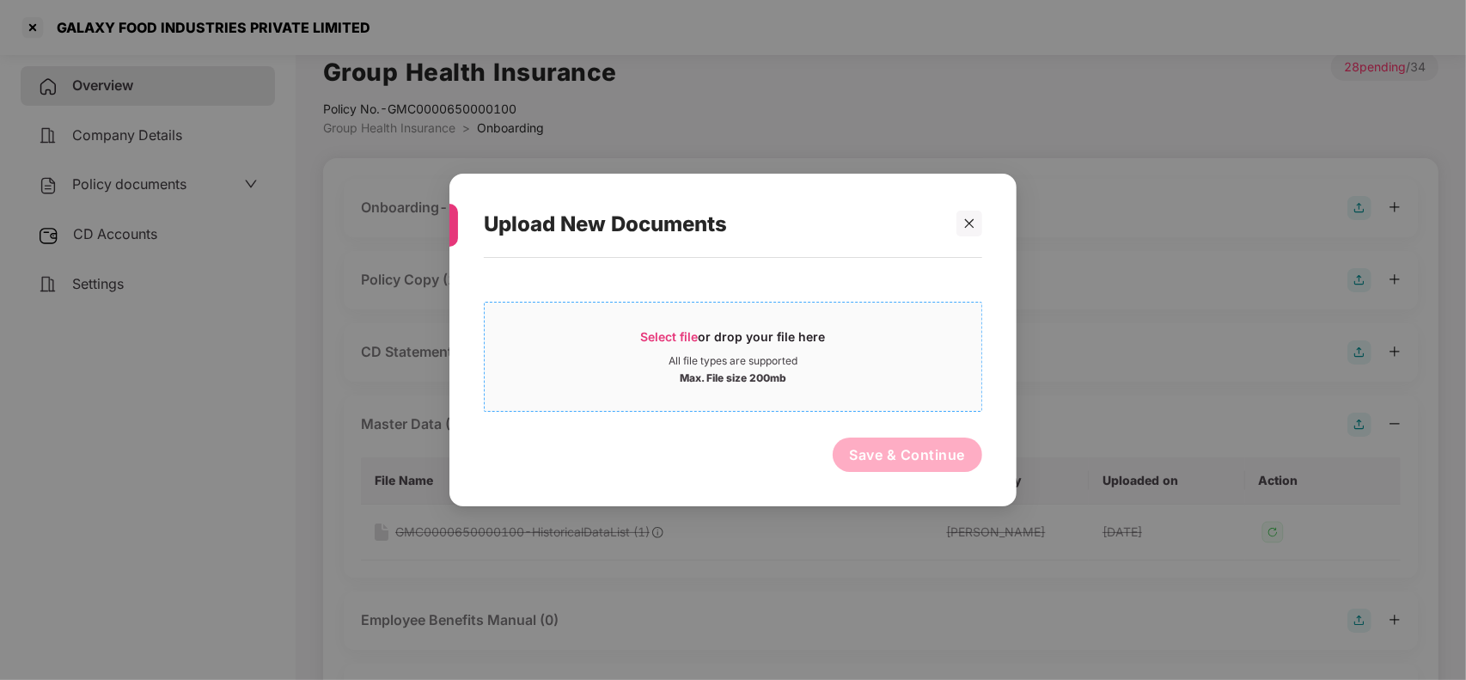
click at [722, 316] on span "Select file or drop your file here All file types are supported Max. File size …" at bounding box center [733, 356] width 497 height 82
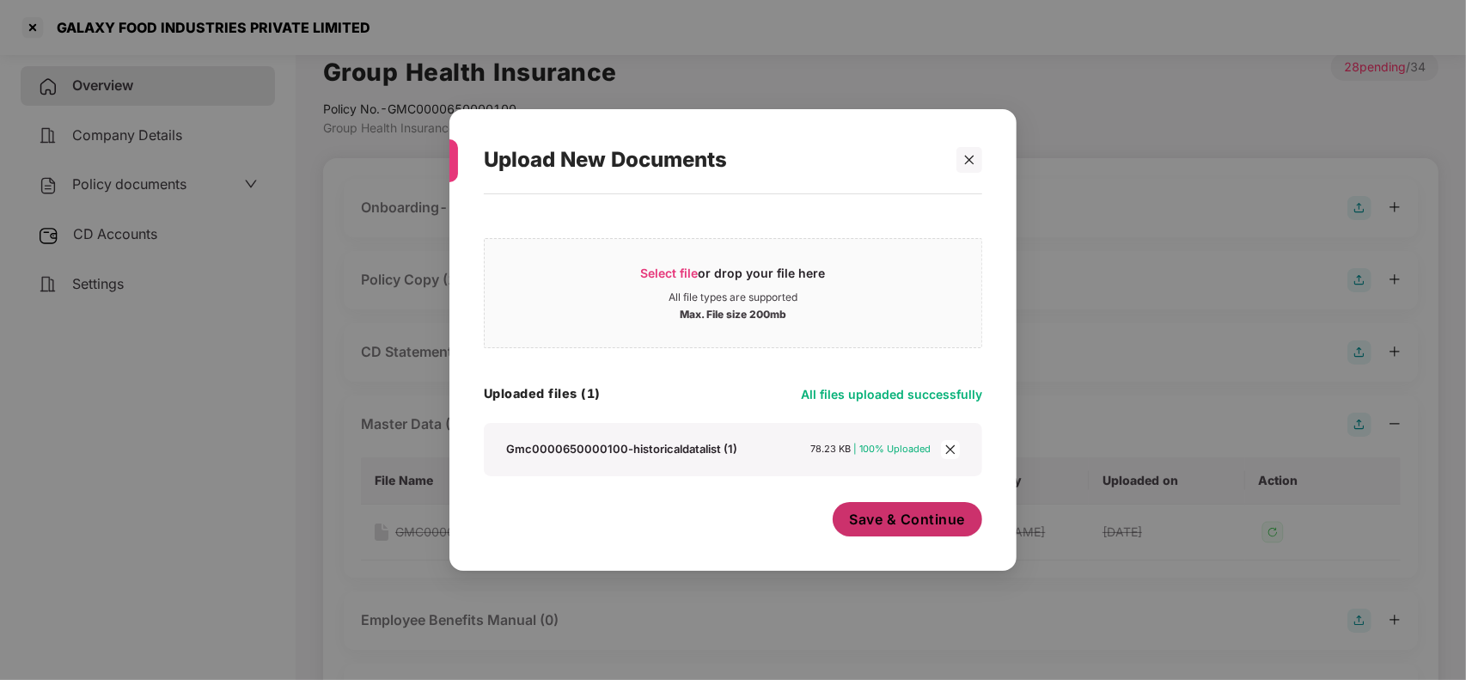
click at [864, 520] on span "Save & Continue" at bounding box center [908, 518] width 116 height 19
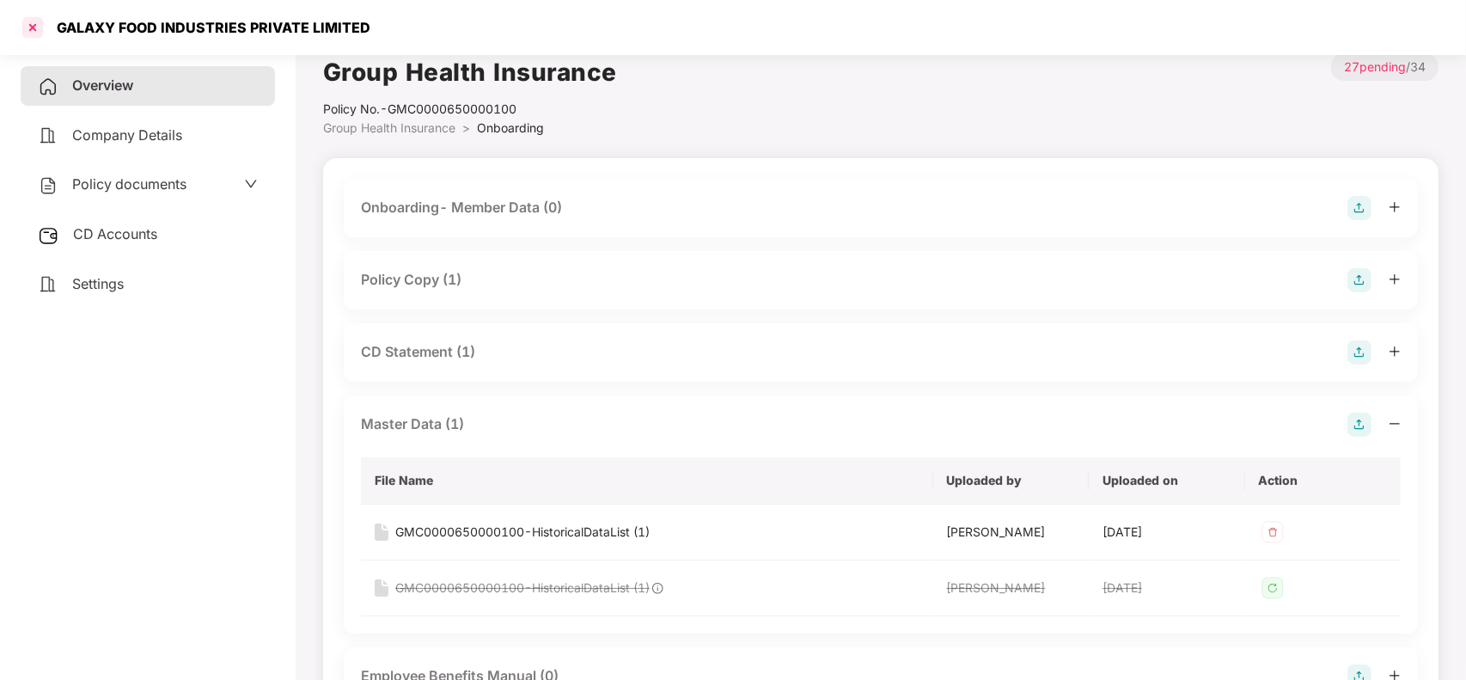
click at [22, 24] on div at bounding box center [32, 27] width 27 height 27
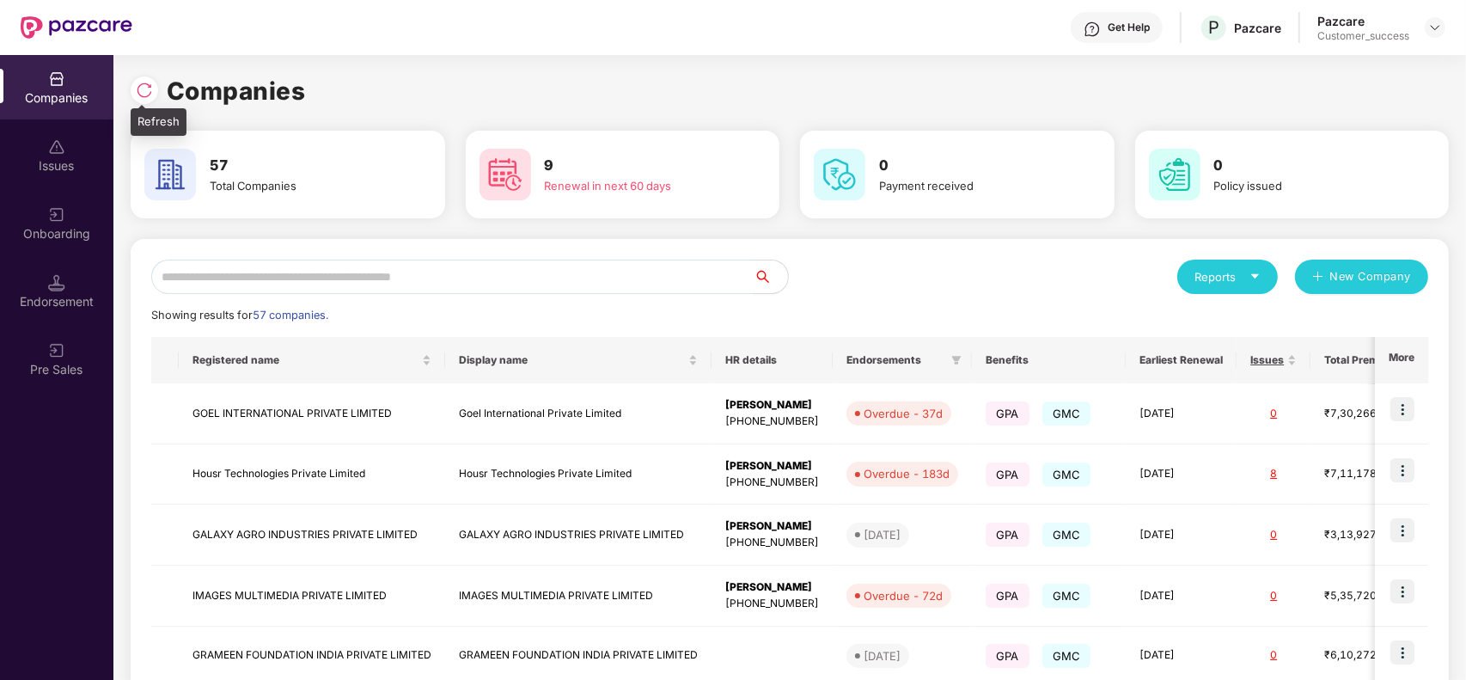
click at [147, 91] on img at bounding box center [144, 90] width 17 height 17
click at [392, 273] on input "text" at bounding box center [452, 276] width 602 height 34
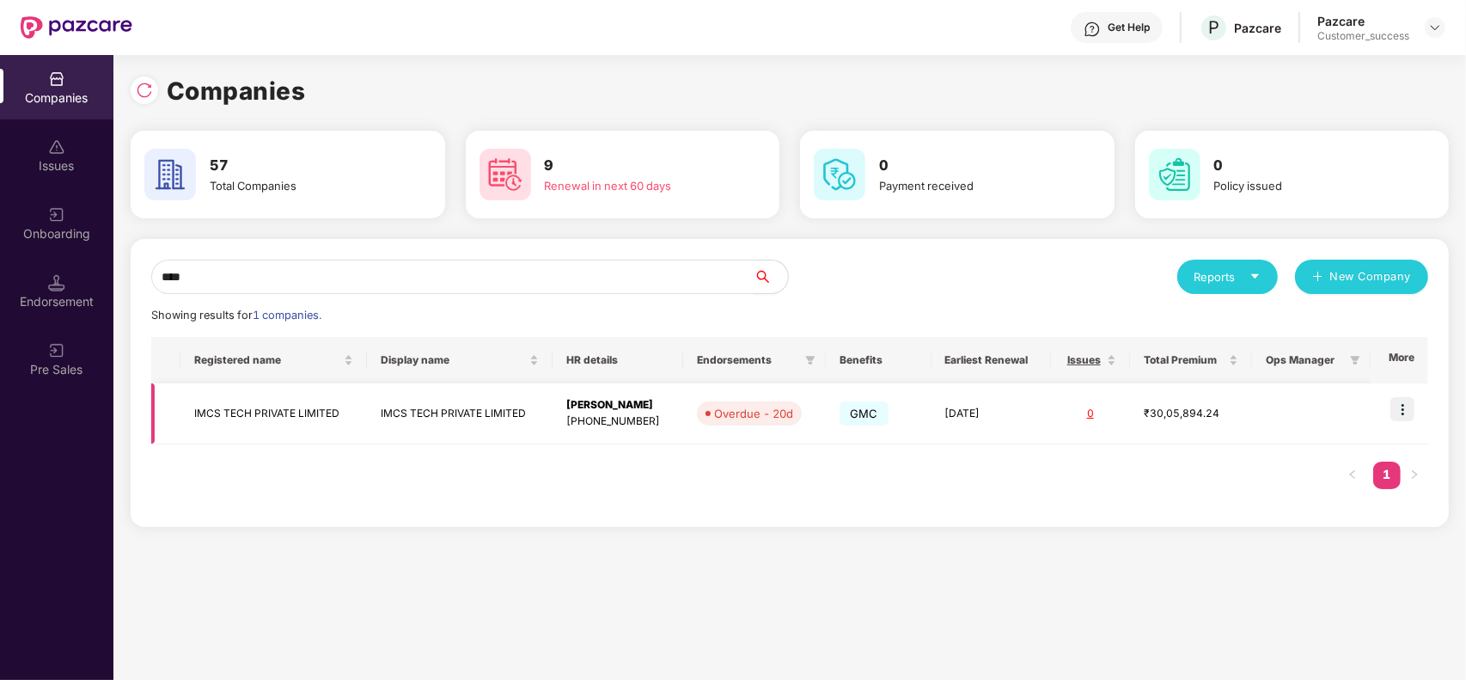
type input "****"
click at [488, 409] on td "IMCS TECH PRIVATE LIMITED" at bounding box center [460, 413] width 186 height 61
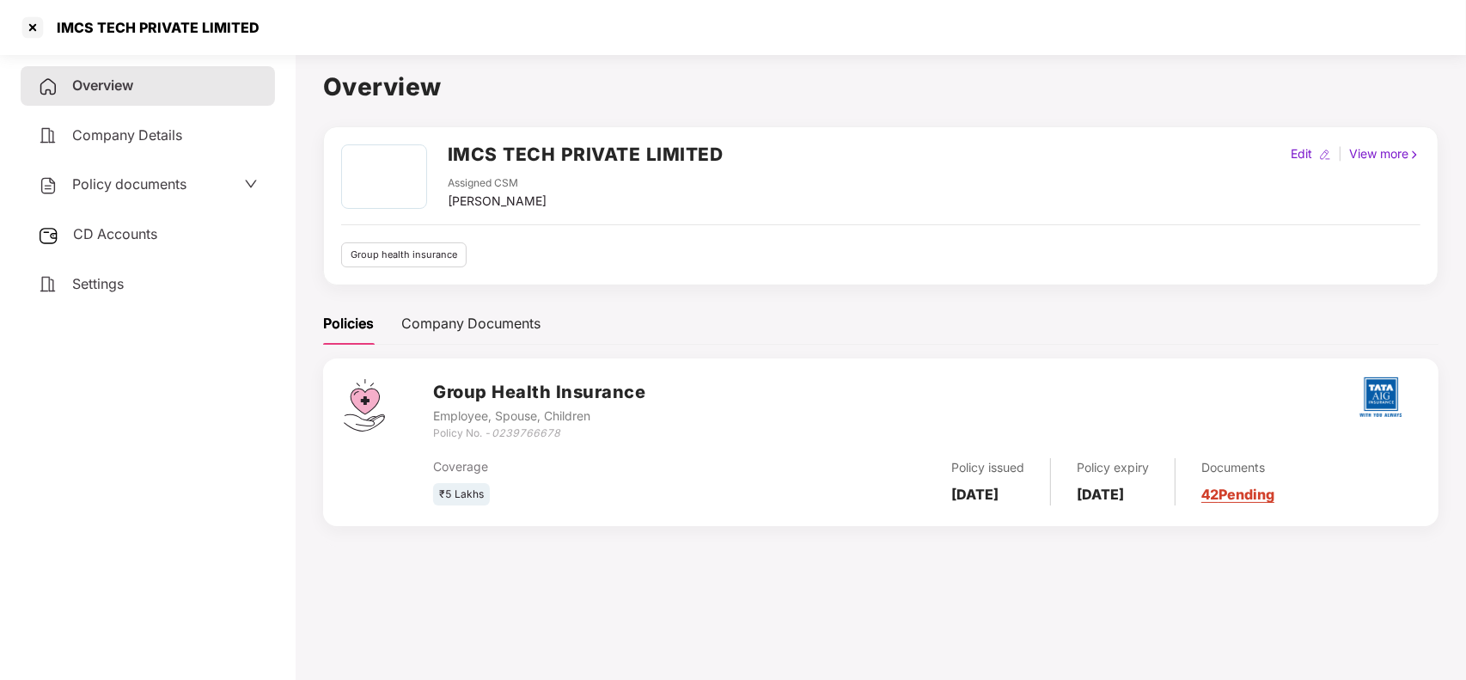
click at [1273, 505] on div "Documents 42 Pending" at bounding box center [1224, 481] width 99 height 47
click at [1274, 501] on link "42 Pending" at bounding box center [1237, 493] width 73 height 17
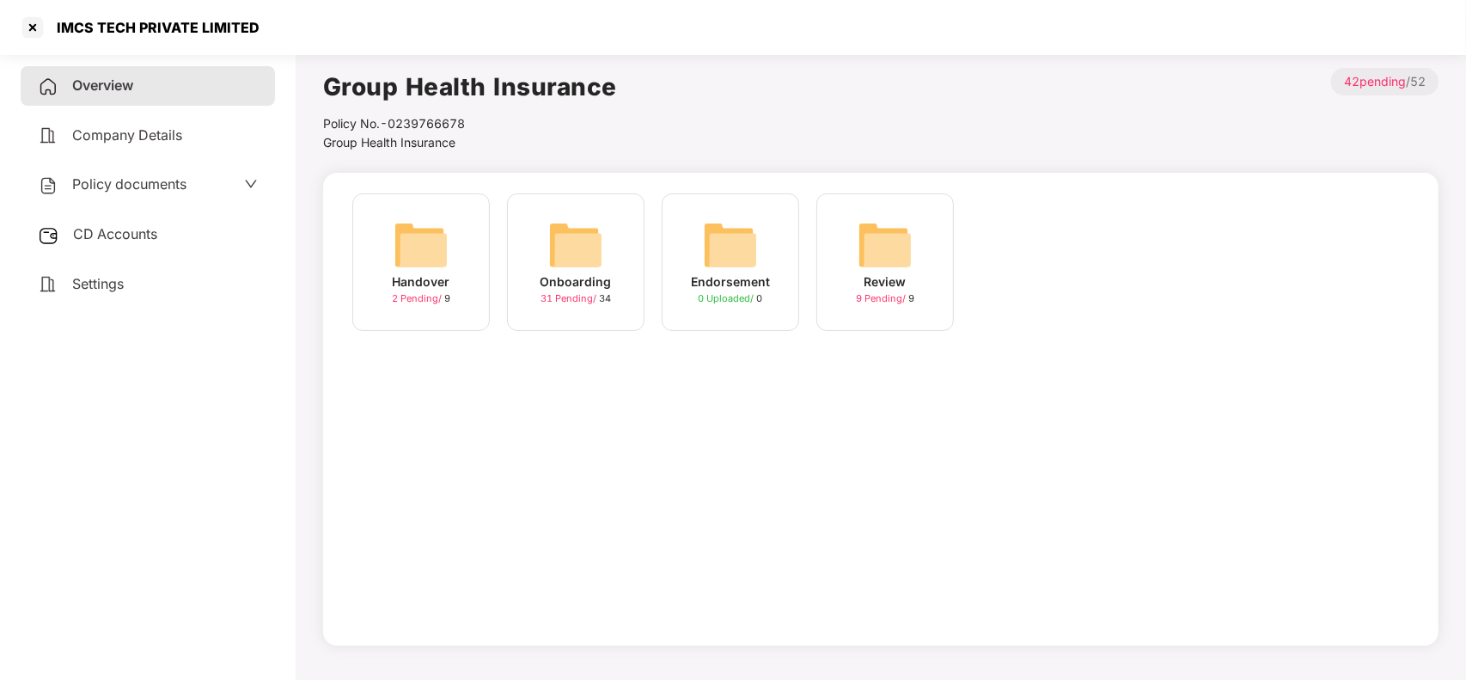
click at [563, 243] on img at bounding box center [575, 244] width 55 height 55
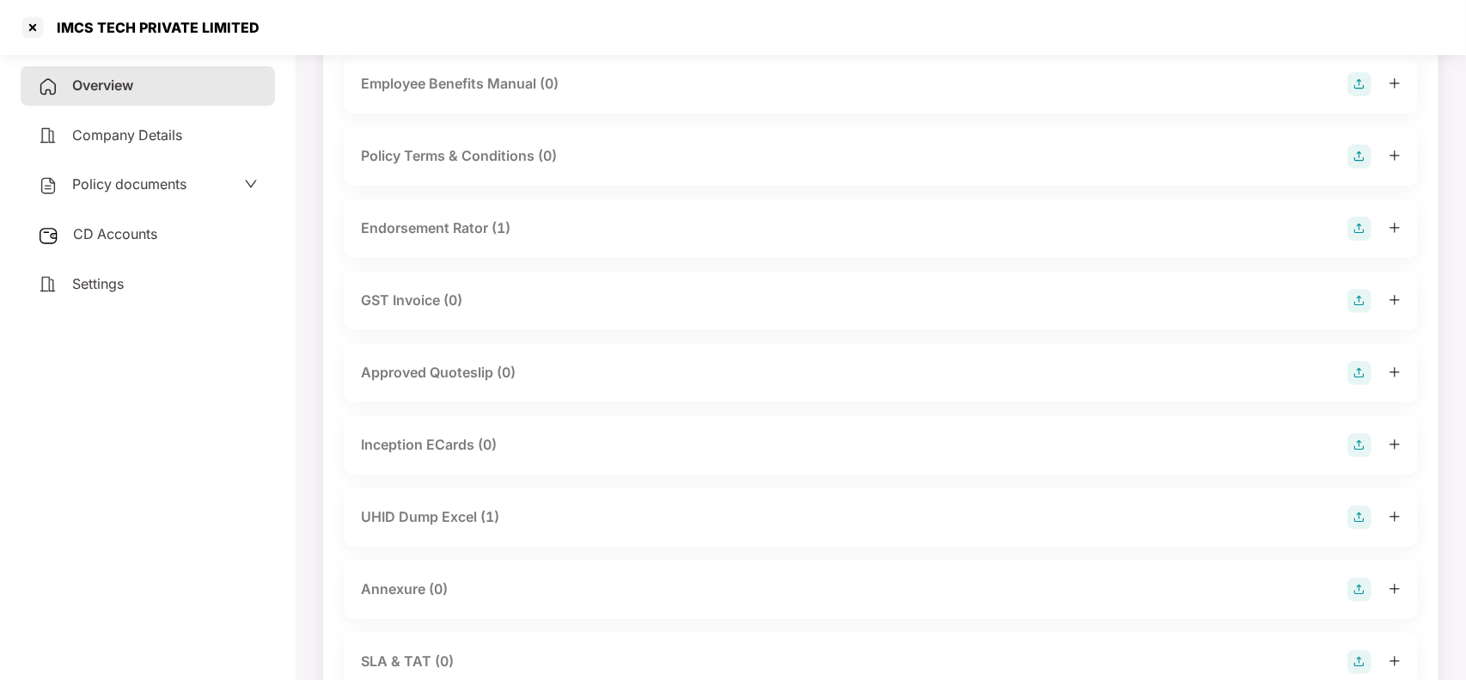
scroll to position [431, 0]
click at [434, 514] on div "UHID Dump Excel (1)" at bounding box center [430, 512] width 138 height 21
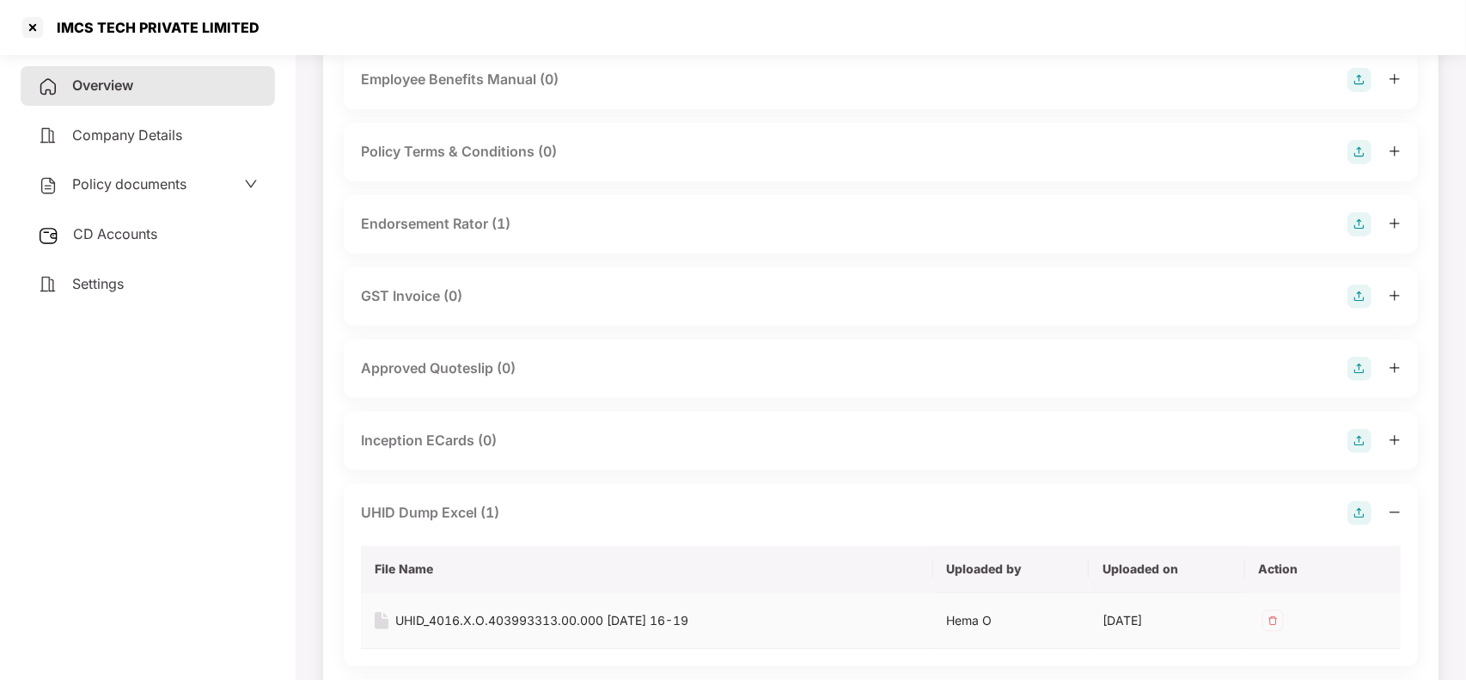
click at [473, 619] on div "UHID_4016.X.O.403993313.00.000 29-08-2025 16-19" at bounding box center [541, 620] width 293 height 19
click at [448, 432] on div "Inception ECards (0)" at bounding box center [429, 440] width 136 height 21
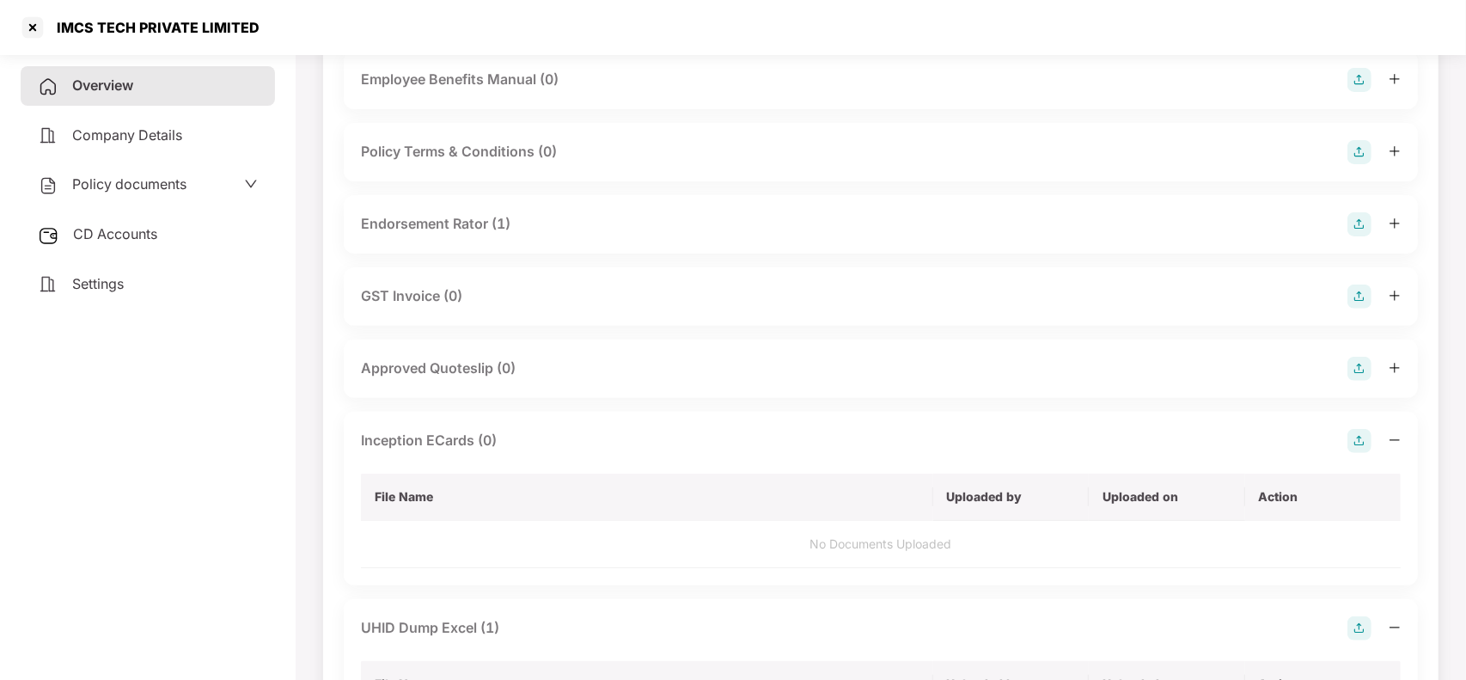
click at [1366, 436] on img at bounding box center [1359, 441] width 24 height 24
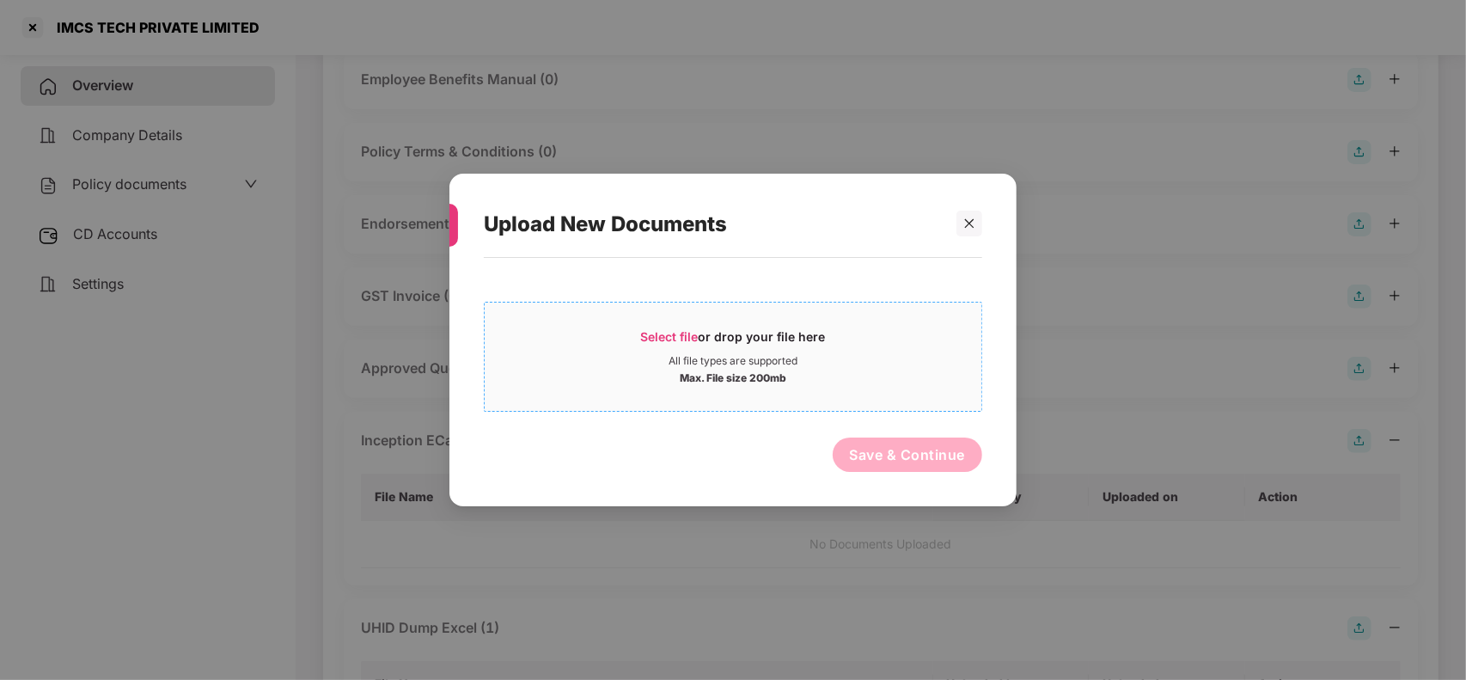
click at [806, 370] on div "Max. File size 200mb" at bounding box center [733, 376] width 497 height 17
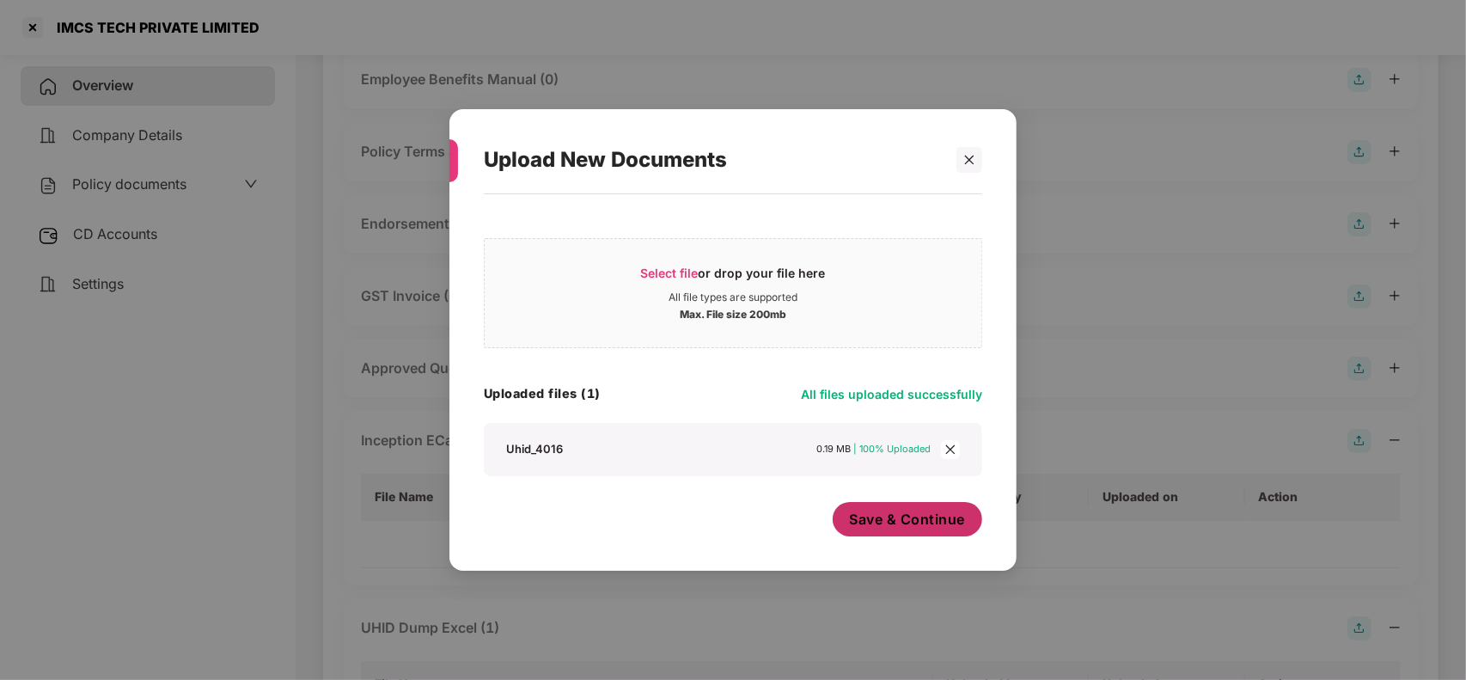
click at [900, 527] on span "Save & Continue" at bounding box center [908, 518] width 116 height 19
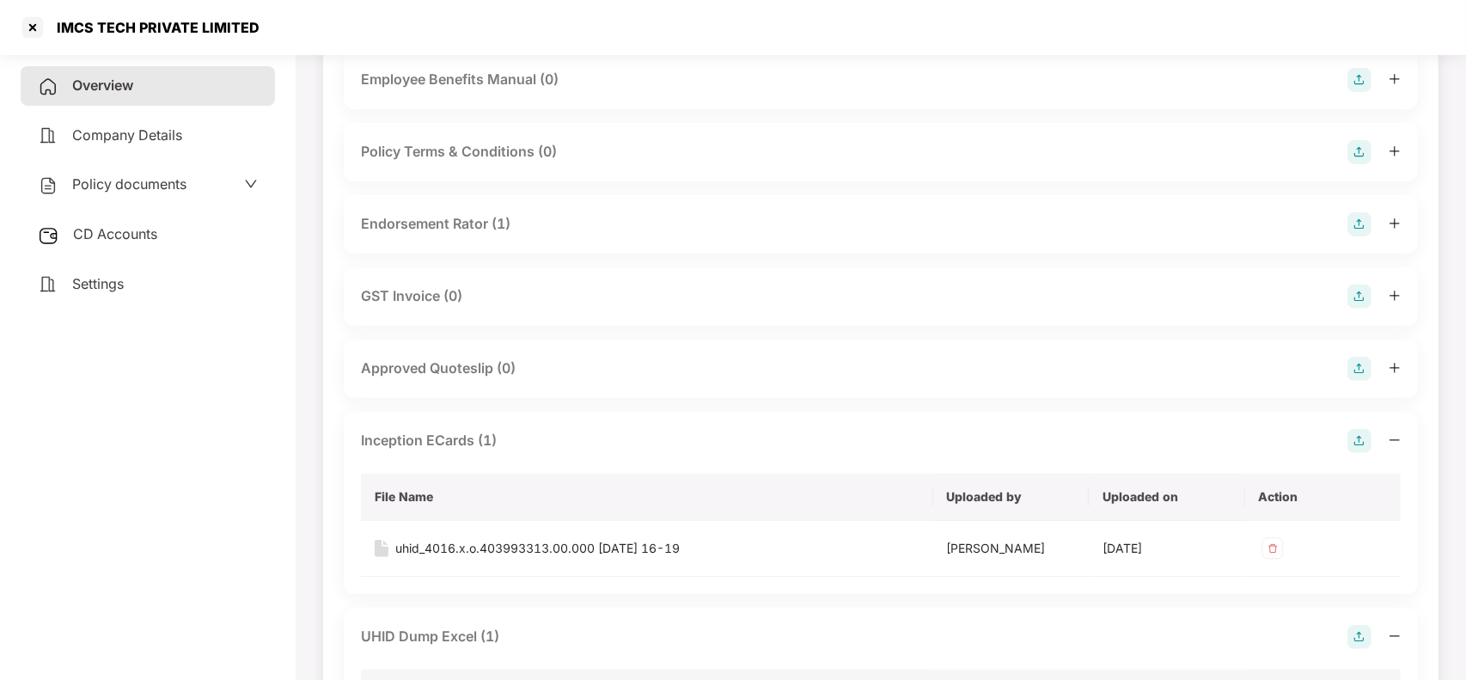
click at [541, 435] on div "Inception ECards (1)" at bounding box center [881, 441] width 1040 height 24
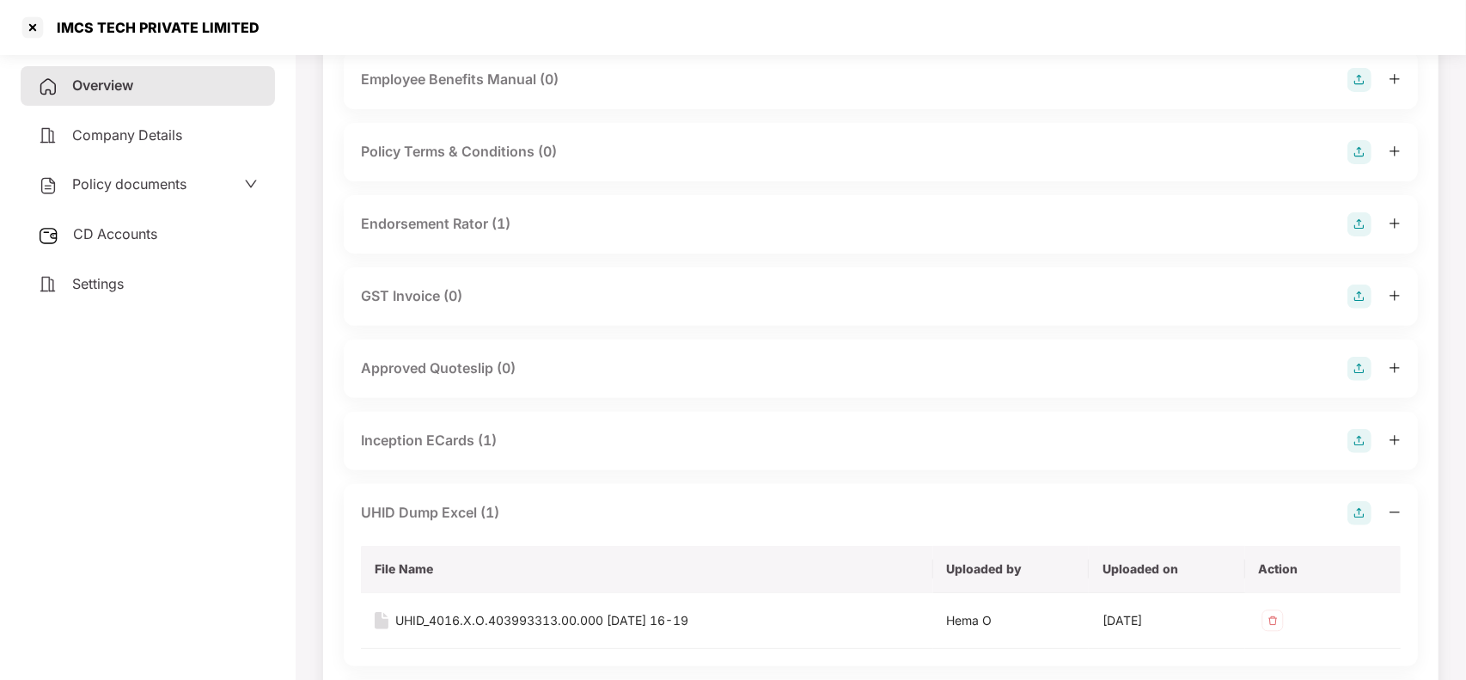
click at [543, 513] on div "UHID Dump Excel (1)" at bounding box center [881, 513] width 1040 height 24
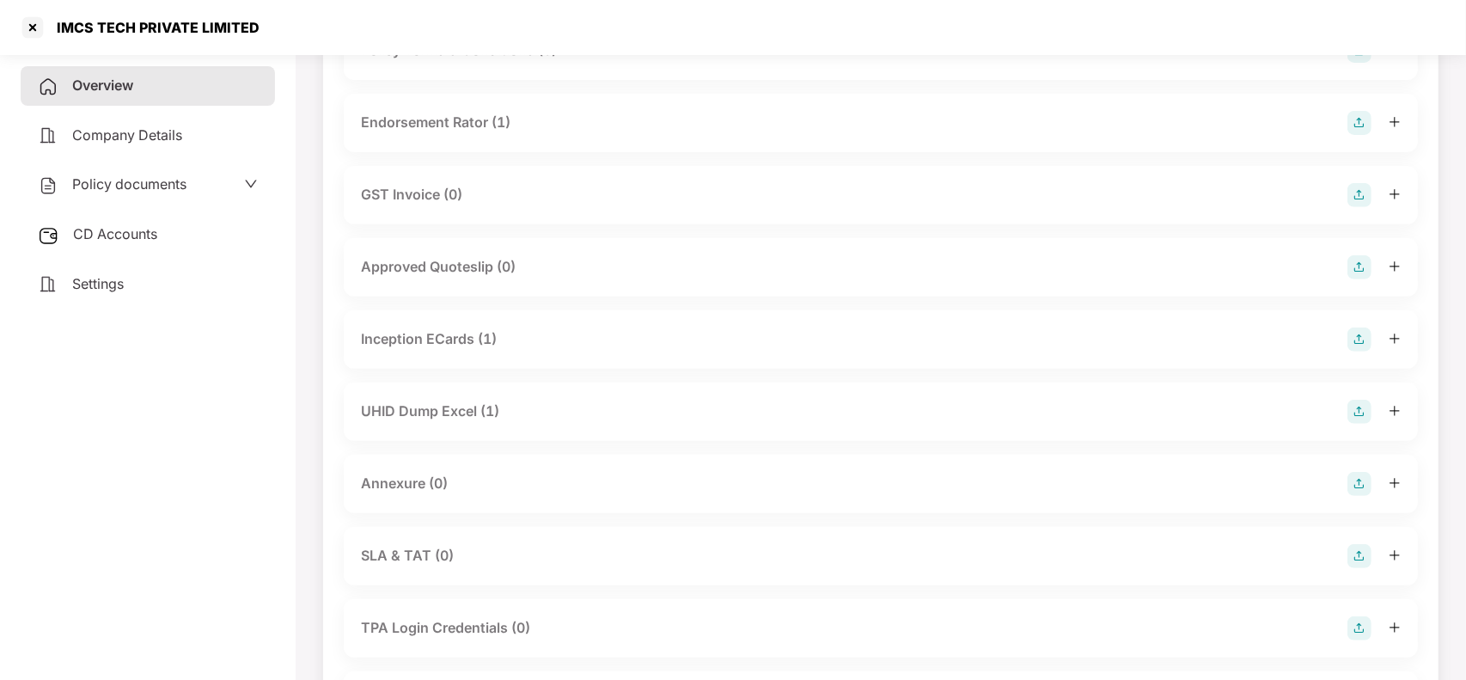
scroll to position [534, 0]
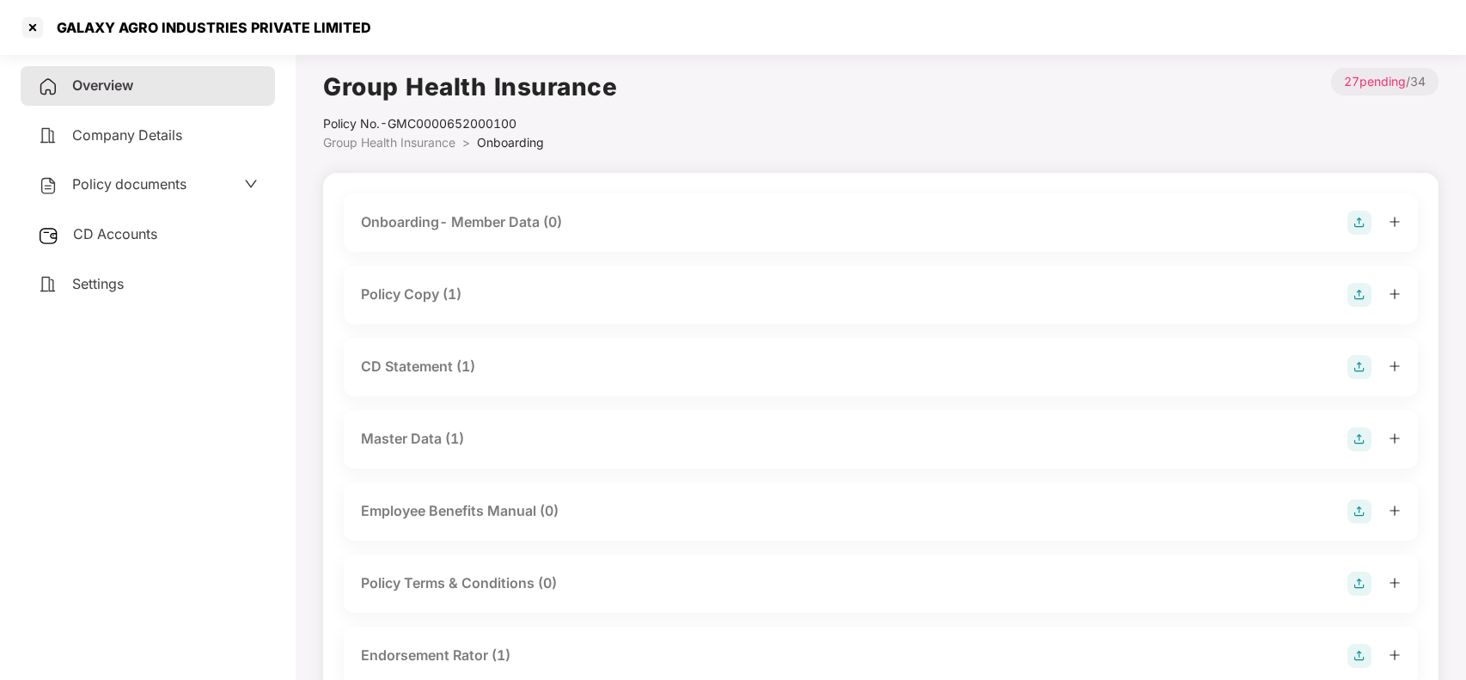
scroll to position [851, 0]
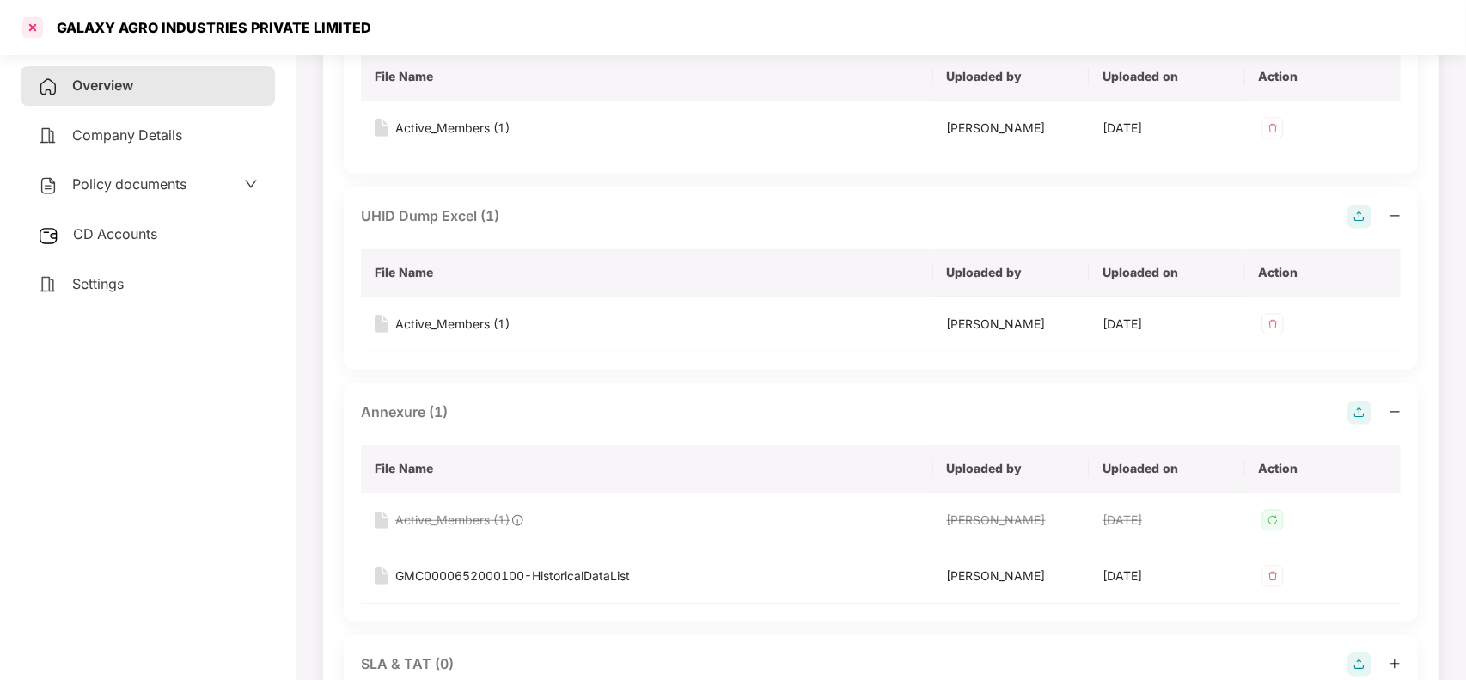
drag, startPoint x: 0, startPoint y: 0, endPoint x: 30, endPoint y: 27, distance: 40.7
click at [30, 27] on div at bounding box center [32, 27] width 27 height 27
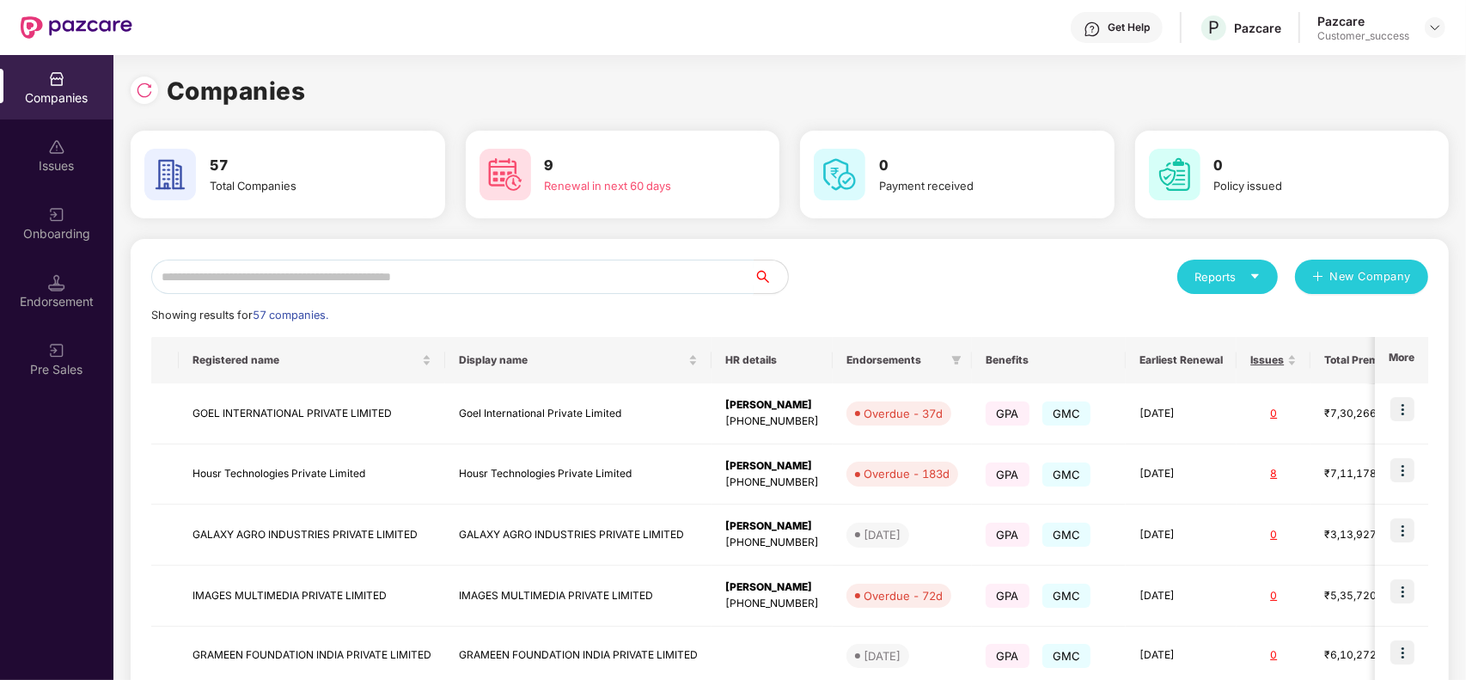
click at [293, 282] on input "text" at bounding box center [452, 276] width 602 height 34
type input "*"
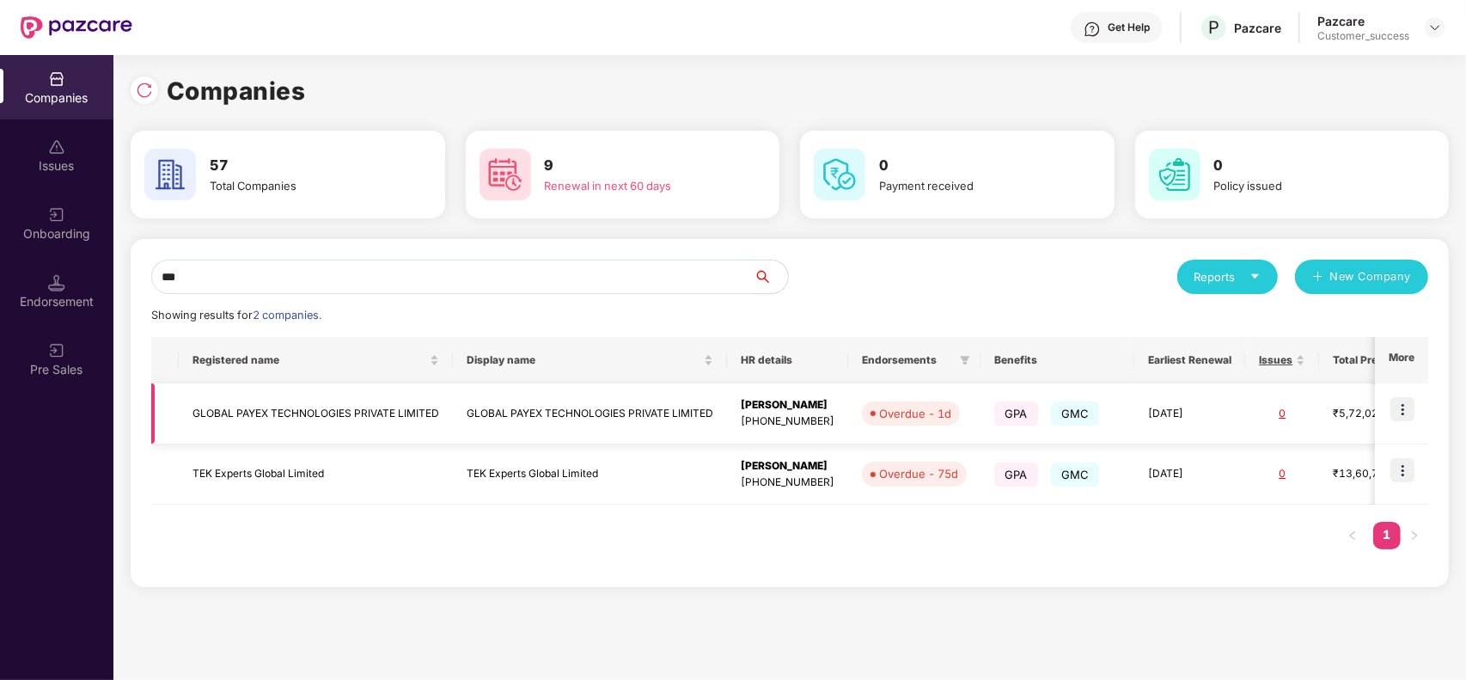
type input "***"
click at [1396, 411] on img at bounding box center [1402, 409] width 24 height 24
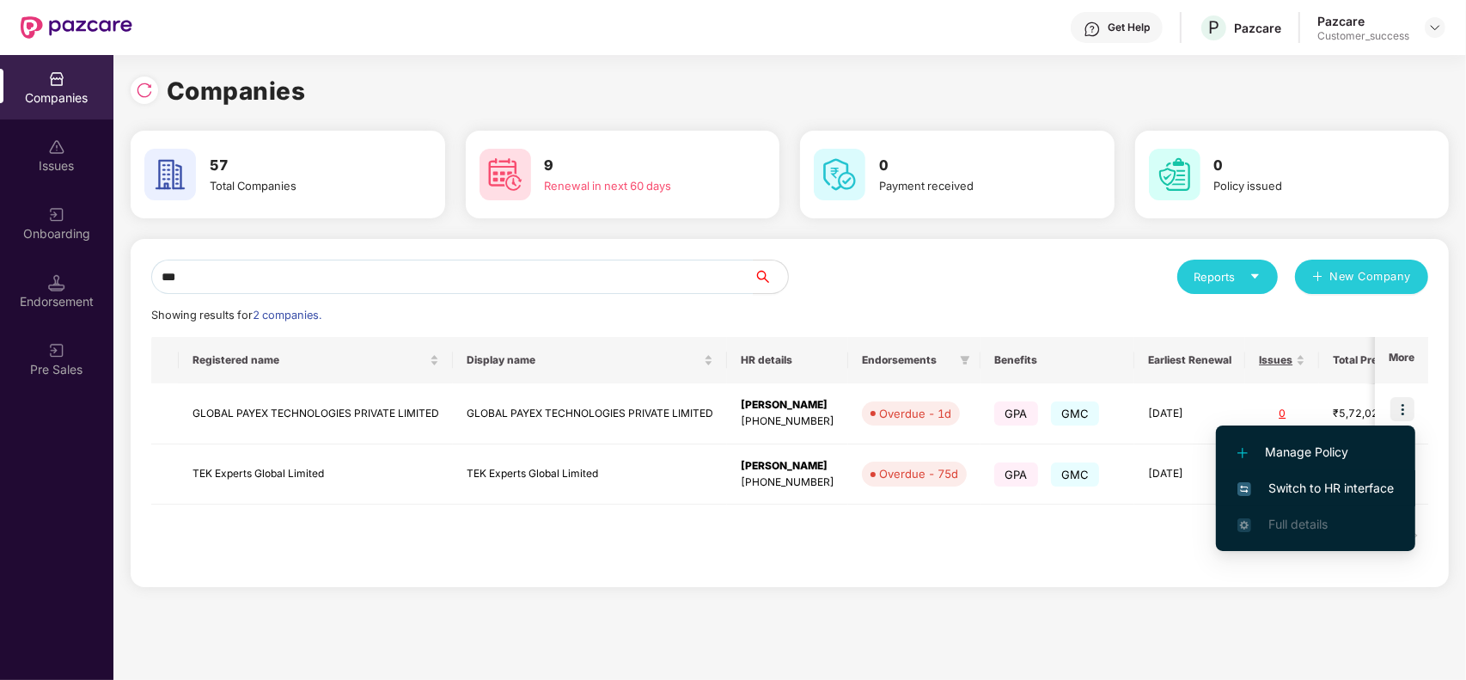
click at [1355, 483] on span "Switch to HR interface" at bounding box center [1315, 488] width 156 height 19
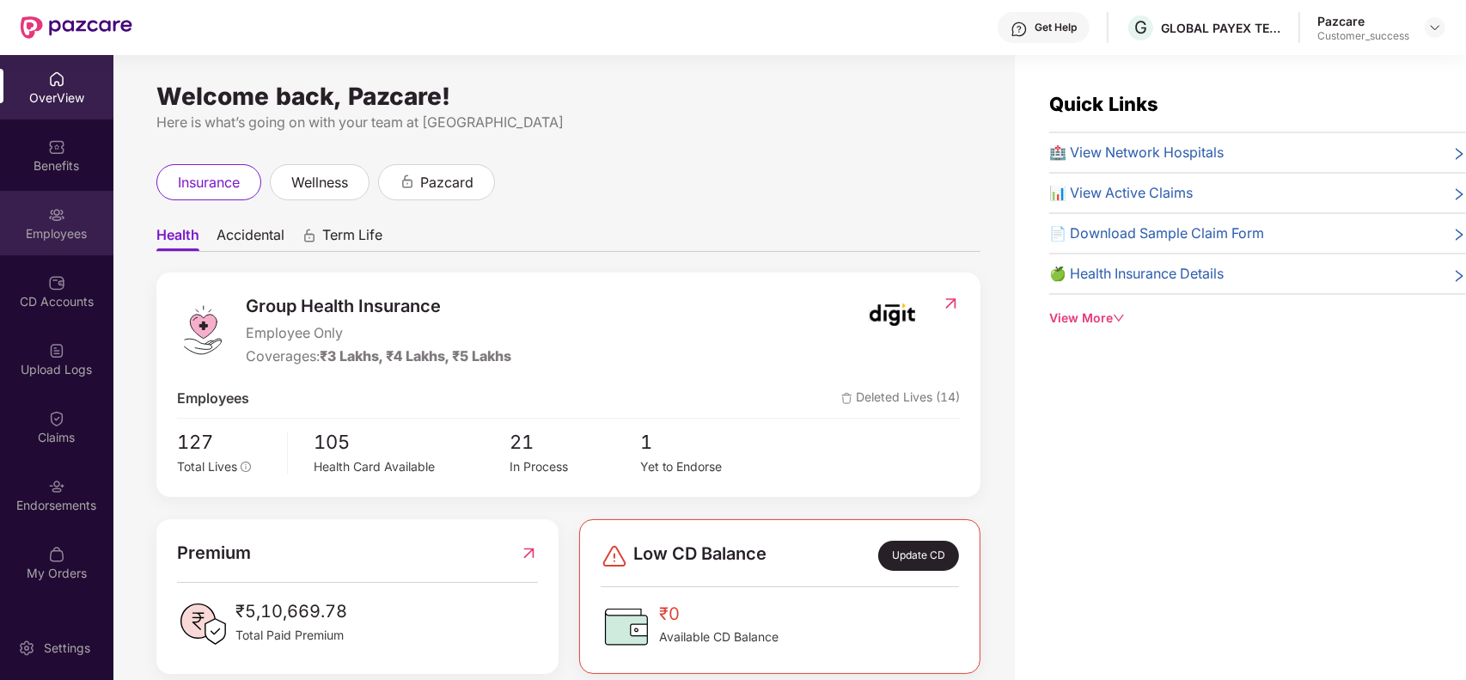
click at [52, 215] on img at bounding box center [56, 214] width 17 height 17
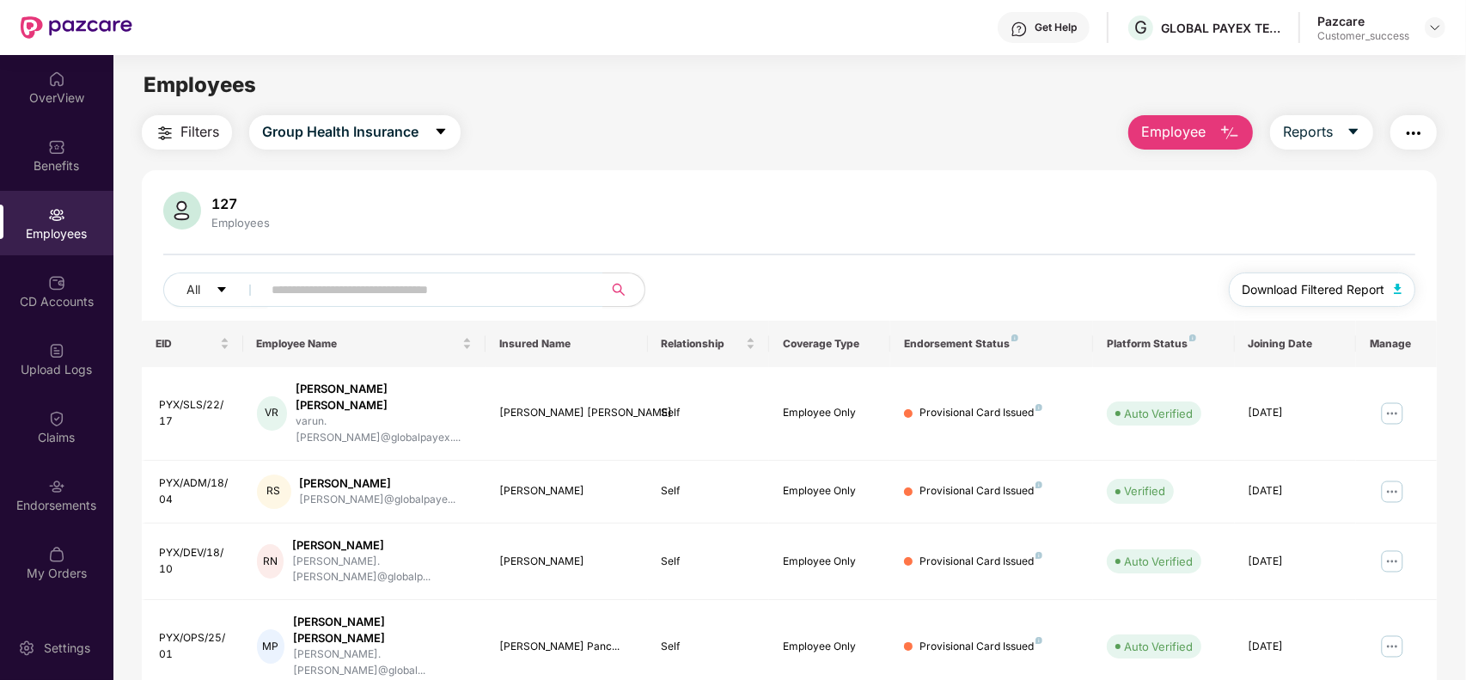
click at [1261, 284] on span "Download Filtered Report" at bounding box center [1313, 289] width 143 height 19
click at [1212, 143] on button "Employee" at bounding box center [1190, 132] width 125 height 34
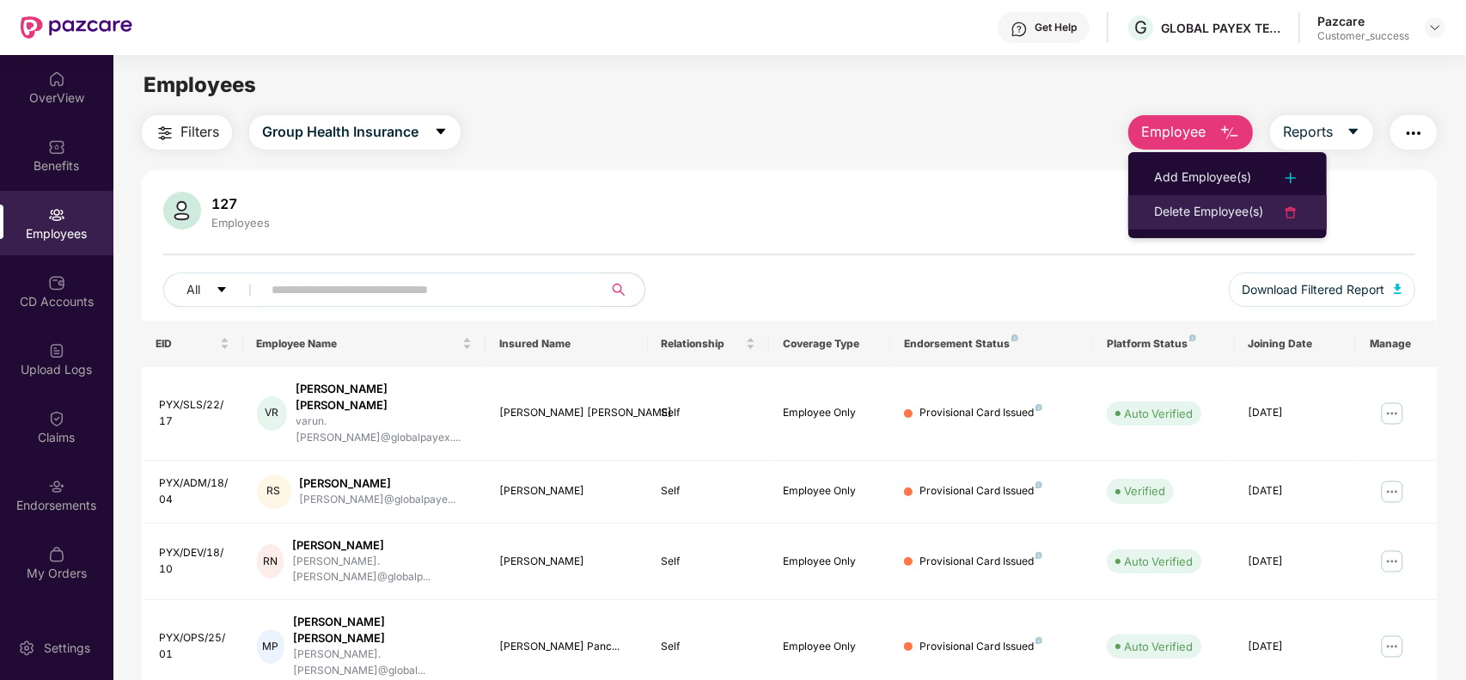
click at [1200, 204] on div "Delete Employee(s)" at bounding box center [1208, 212] width 109 height 21
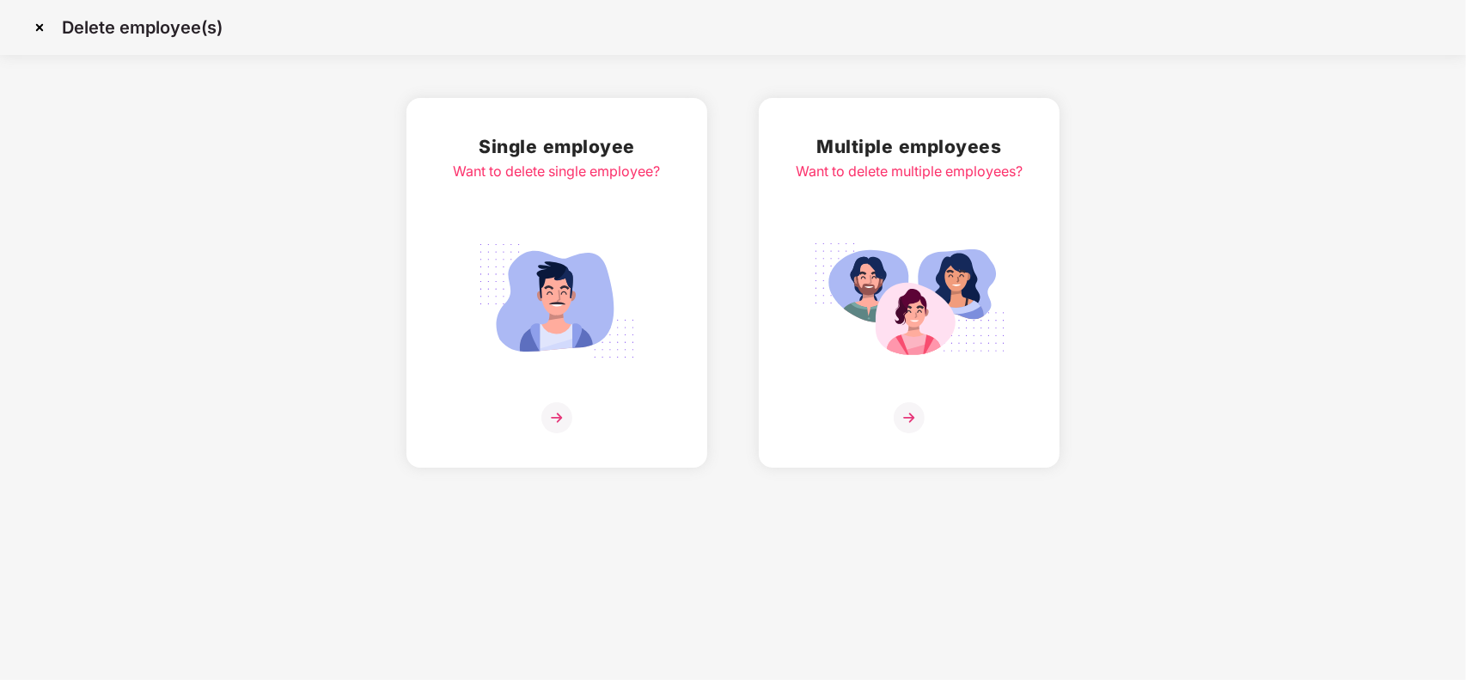
click at [978, 172] on div "Want to delete multiple employees?" at bounding box center [909, 171] width 227 height 21
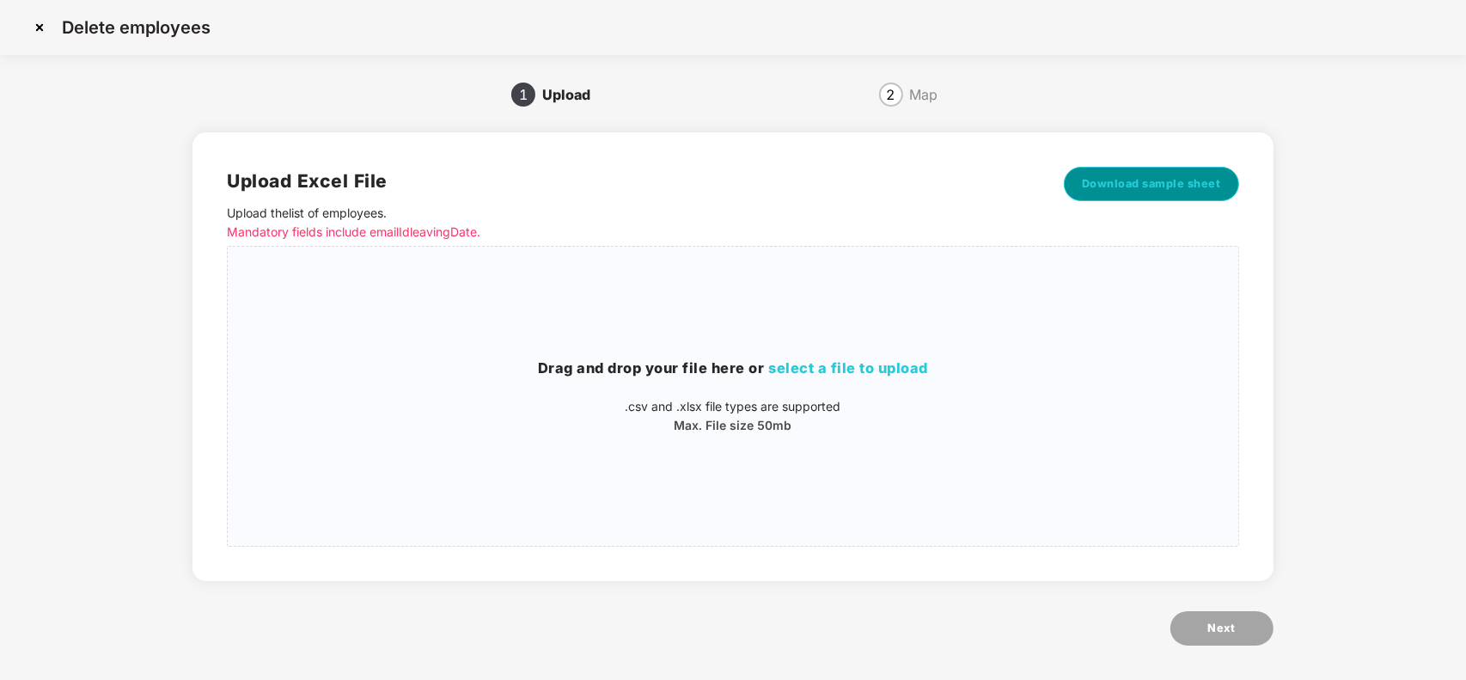
click at [1120, 173] on button "Download sample sheet" at bounding box center [1151, 184] width 175 height 34
click at [862, 457] on div "Drag and drop your file here or select a file to upload .csv and .xlsx file typ…" at bounding box center [733, 396] width 1010 height 272
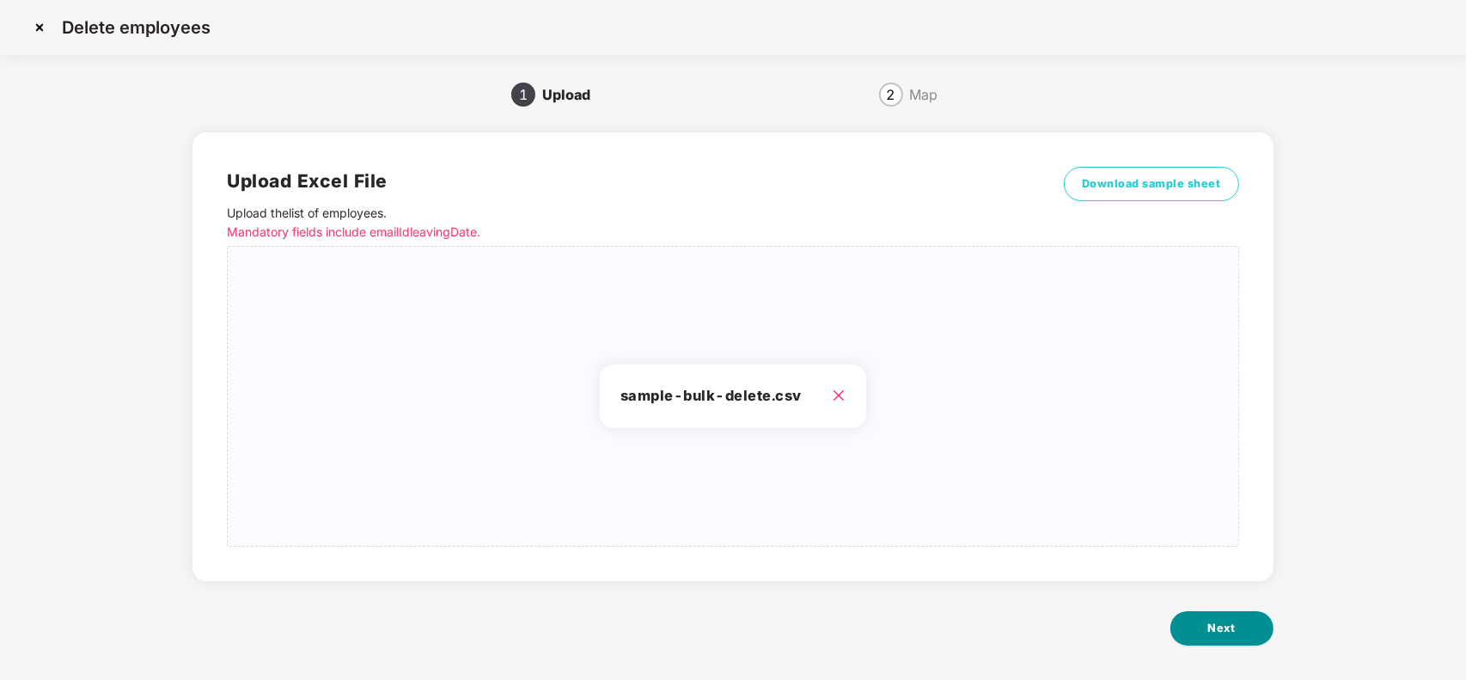
click at [1251, 633] on button "Next" at bounding box center [1221, 628] width 103 height 34
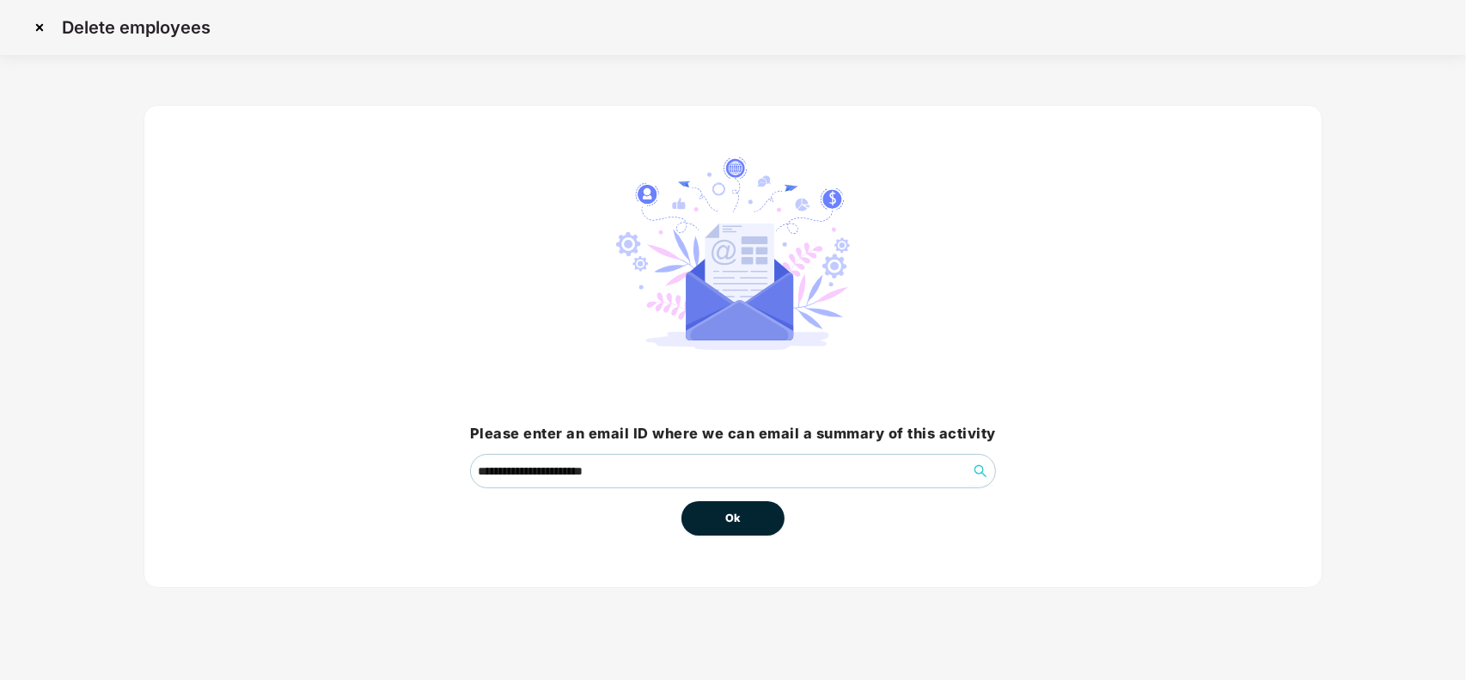
click at [722, 517] on button "Ok" at bounding box center [732, 518] width 103 height 34
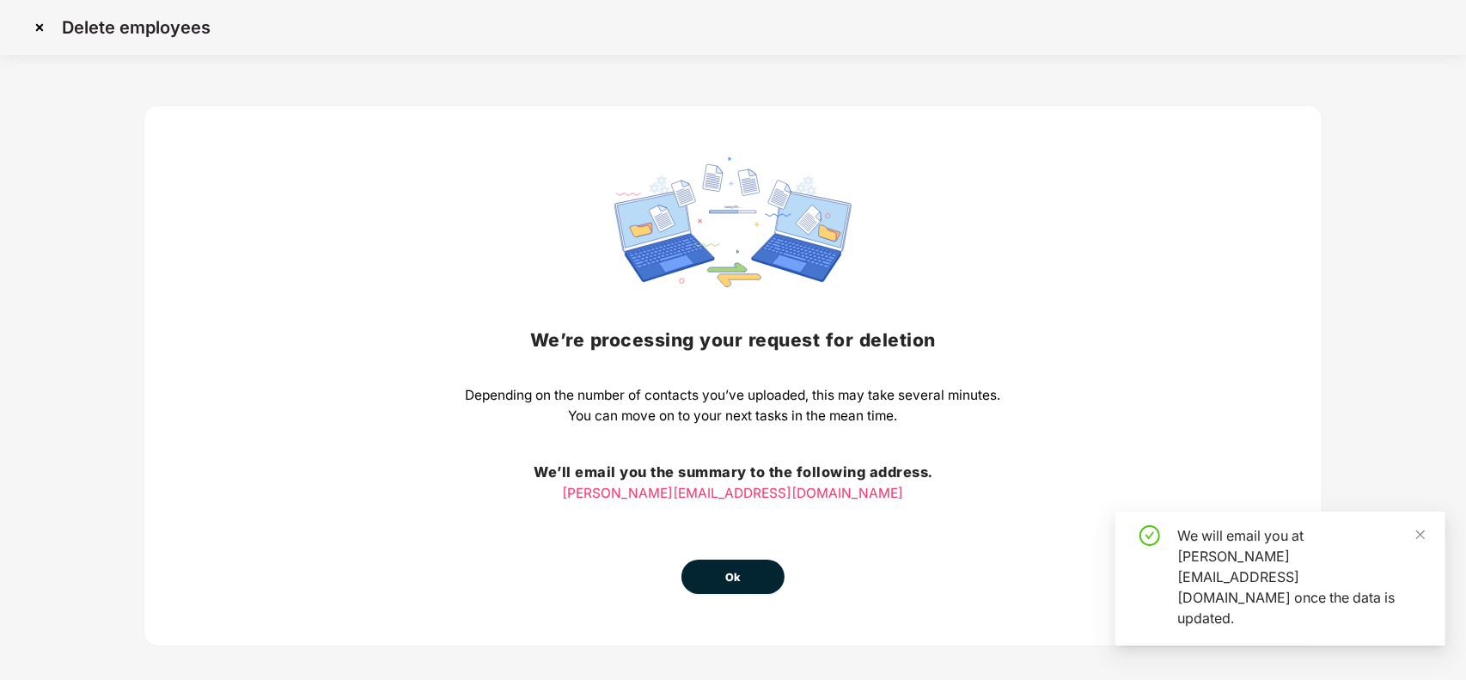
click at [733, 571] on span "Ok" at bounding box center [732, 577] width 15 height 17
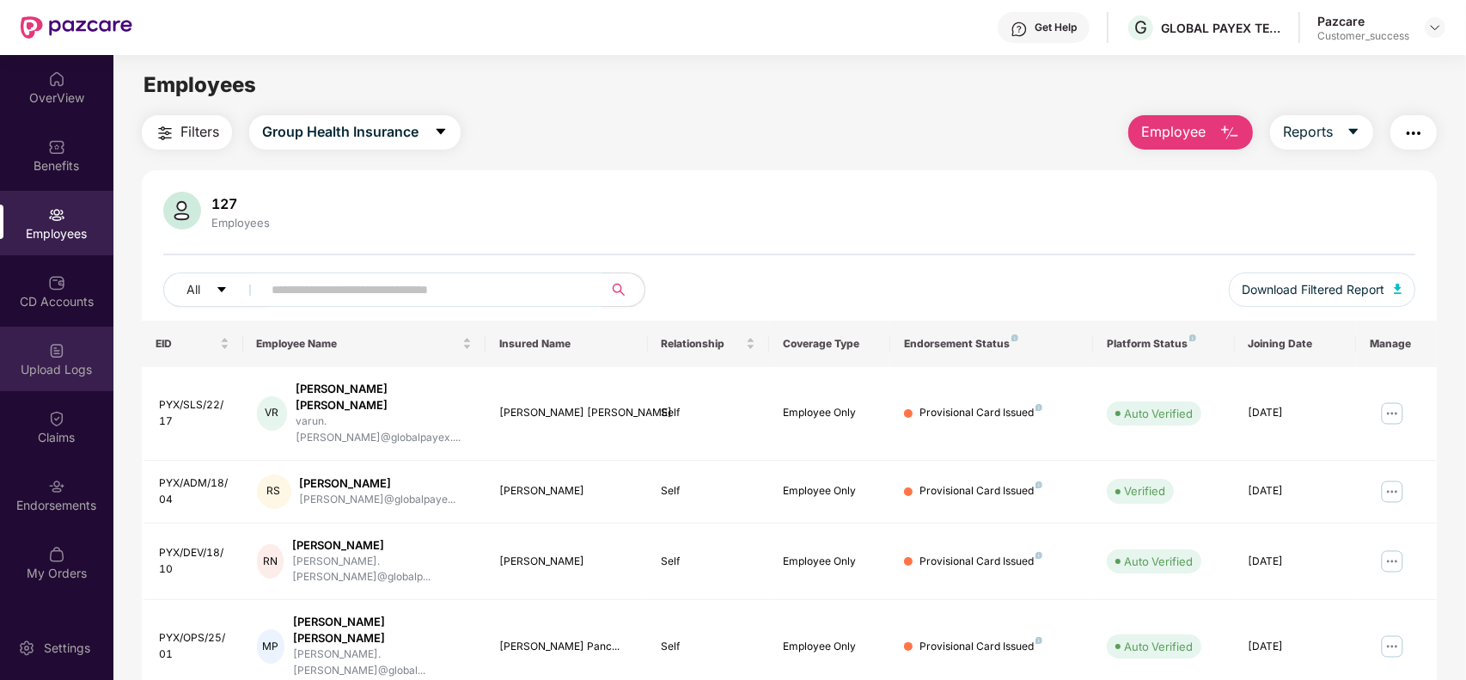
click at [69, 374] on div "Upload Logs" at bounding box center [56, 369] width 113 height 17
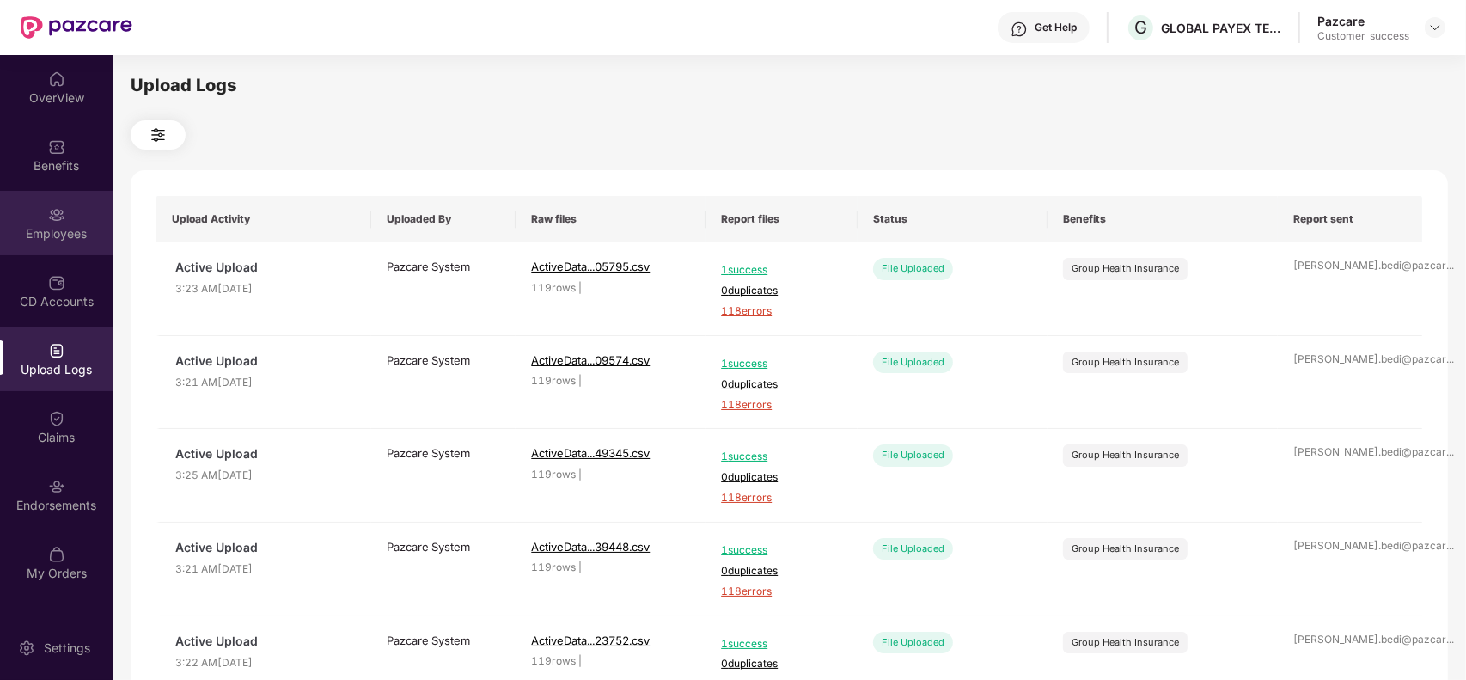
click at [39, 210] on div "Employees" at bounding box center [56, 223] width 113 height 64
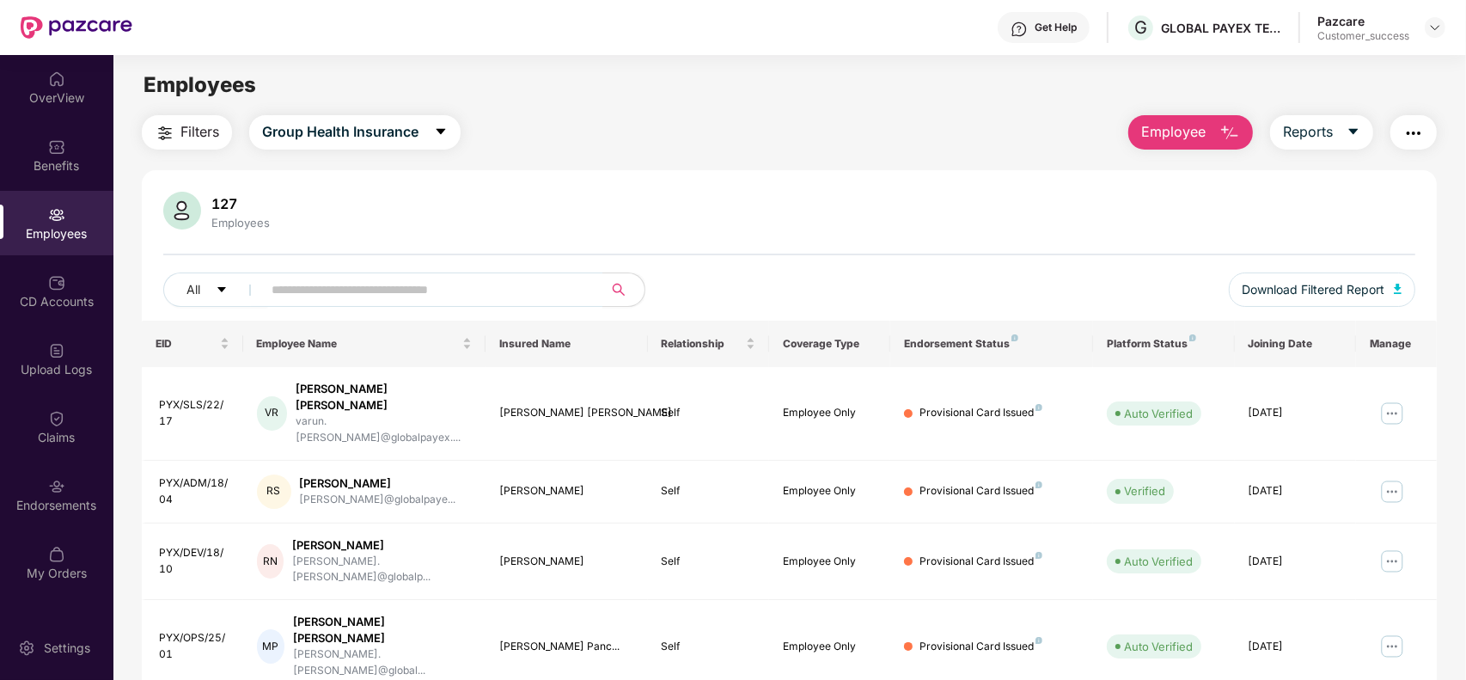
click at [1167, 131] on span "Employee" at bounding box center [1173, 131] width 64 height 21
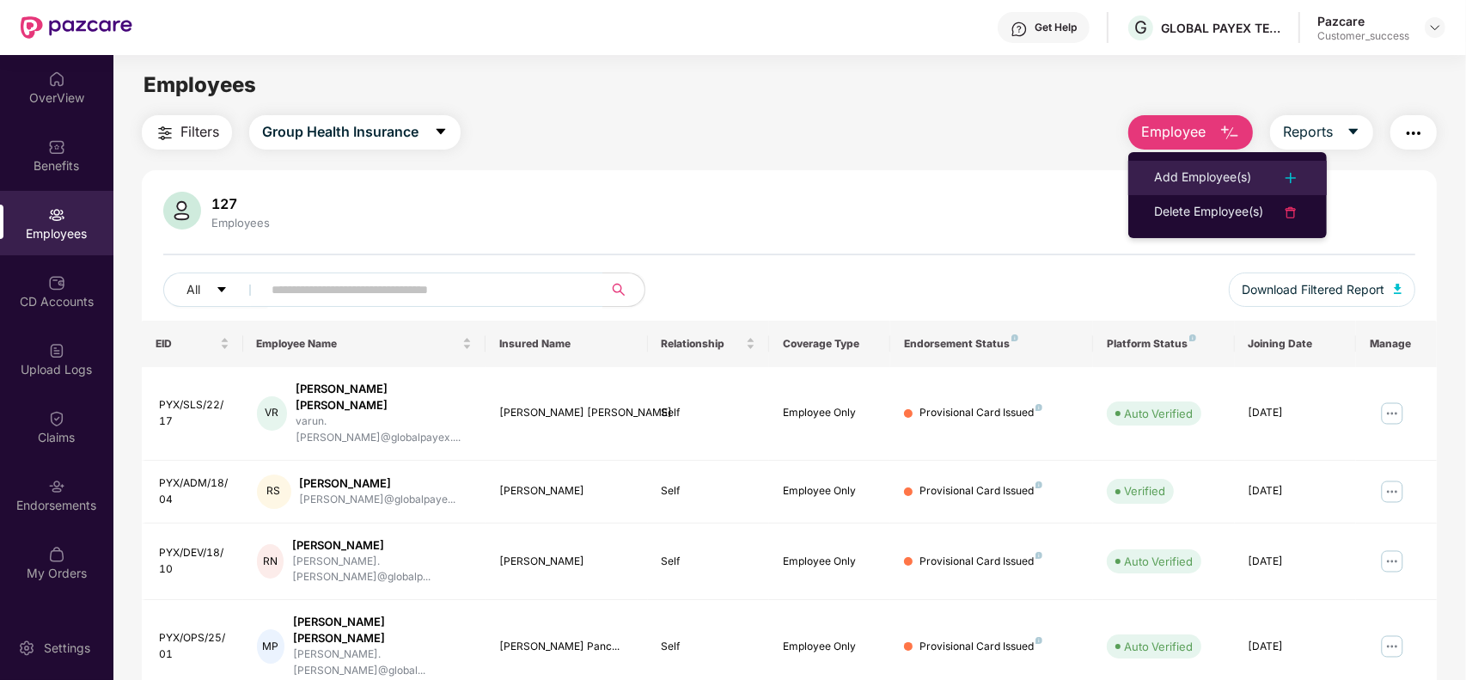
click at [1166, 164] on li "Add Employee(s)" at bounding box center [1227, 178] width 198 height 34
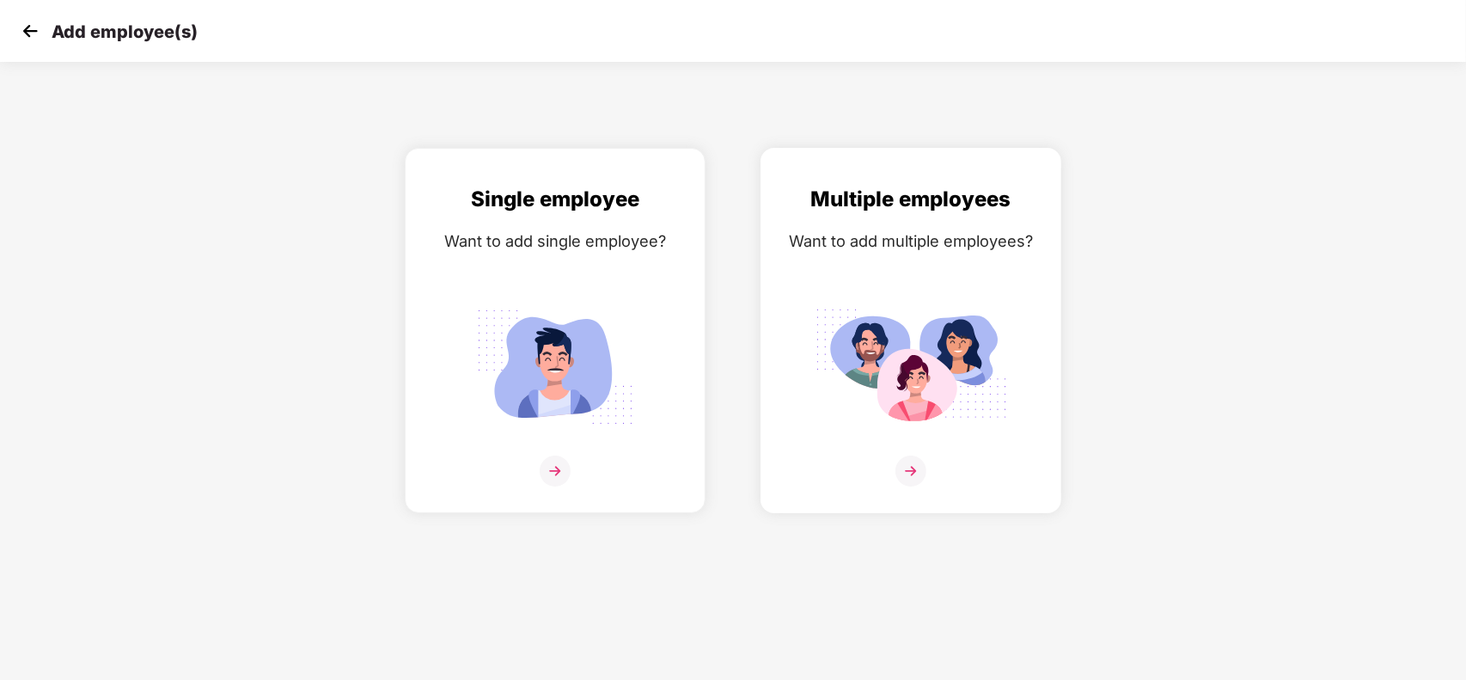
click at [948, 259] on div "Multiple employees Want to add multiple employees?" at bounding box center [910, 345] width 265 height 325
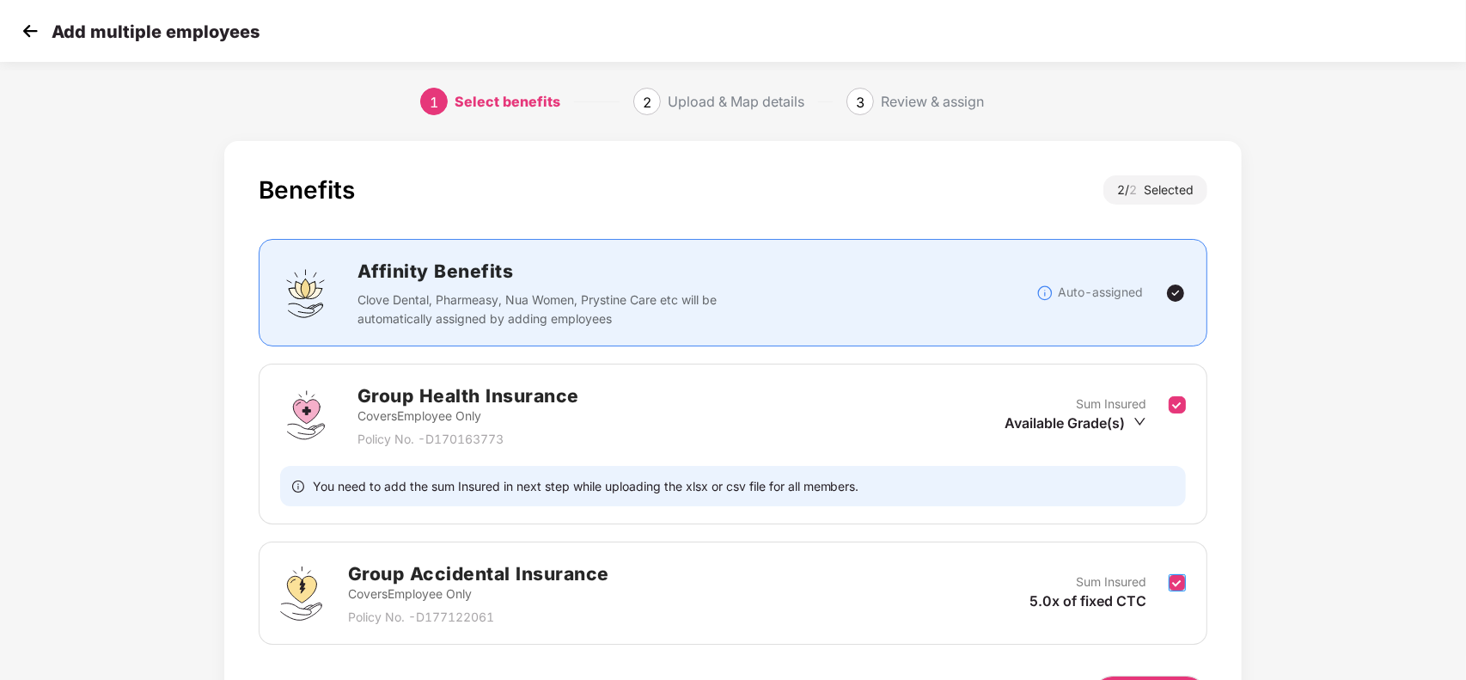
scroll to position [114, 0]
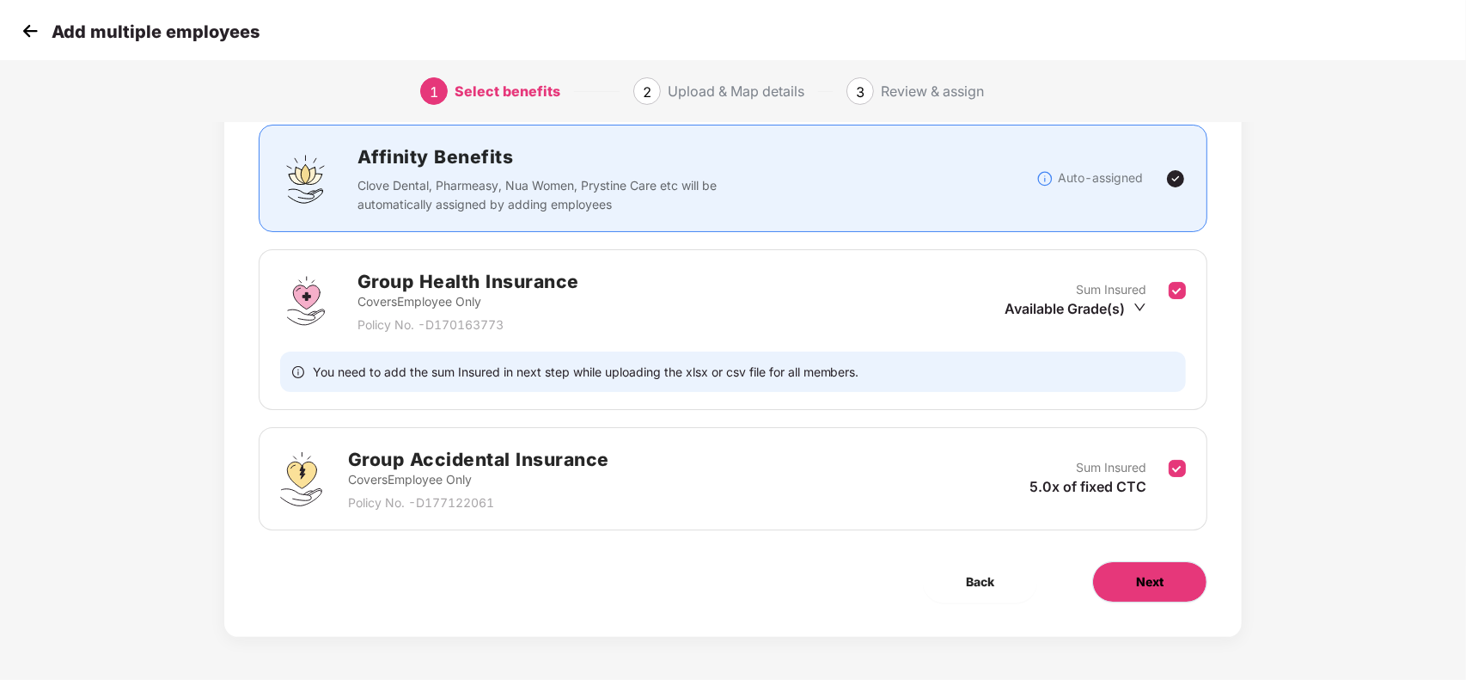
click at [1161, 585] on span "Next" at bounding box center [1149, 581] width 27 height 19
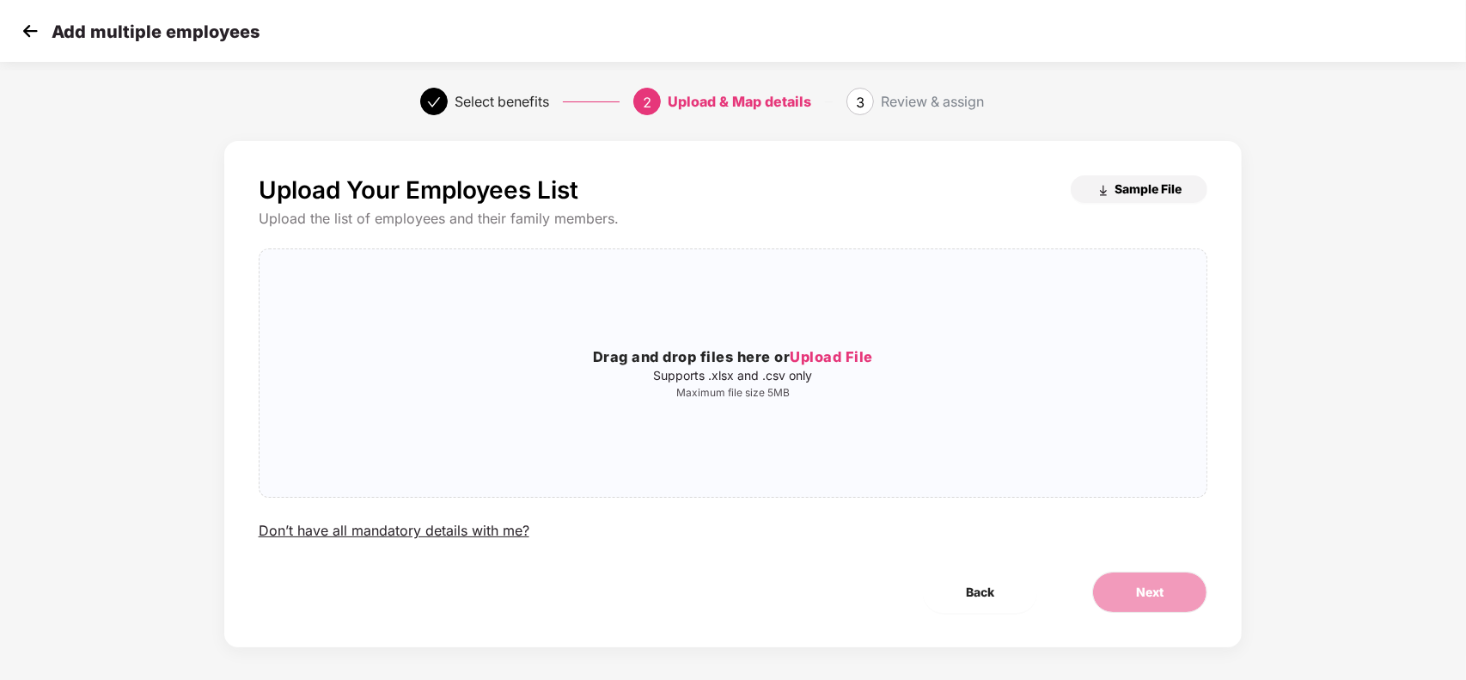
click at [1132, 191] on span "Sample File" at bounding box center [1147, 188] width 67 height 16
click at [31, 30] on img at bounding box center [30, 31] width 26 height 26
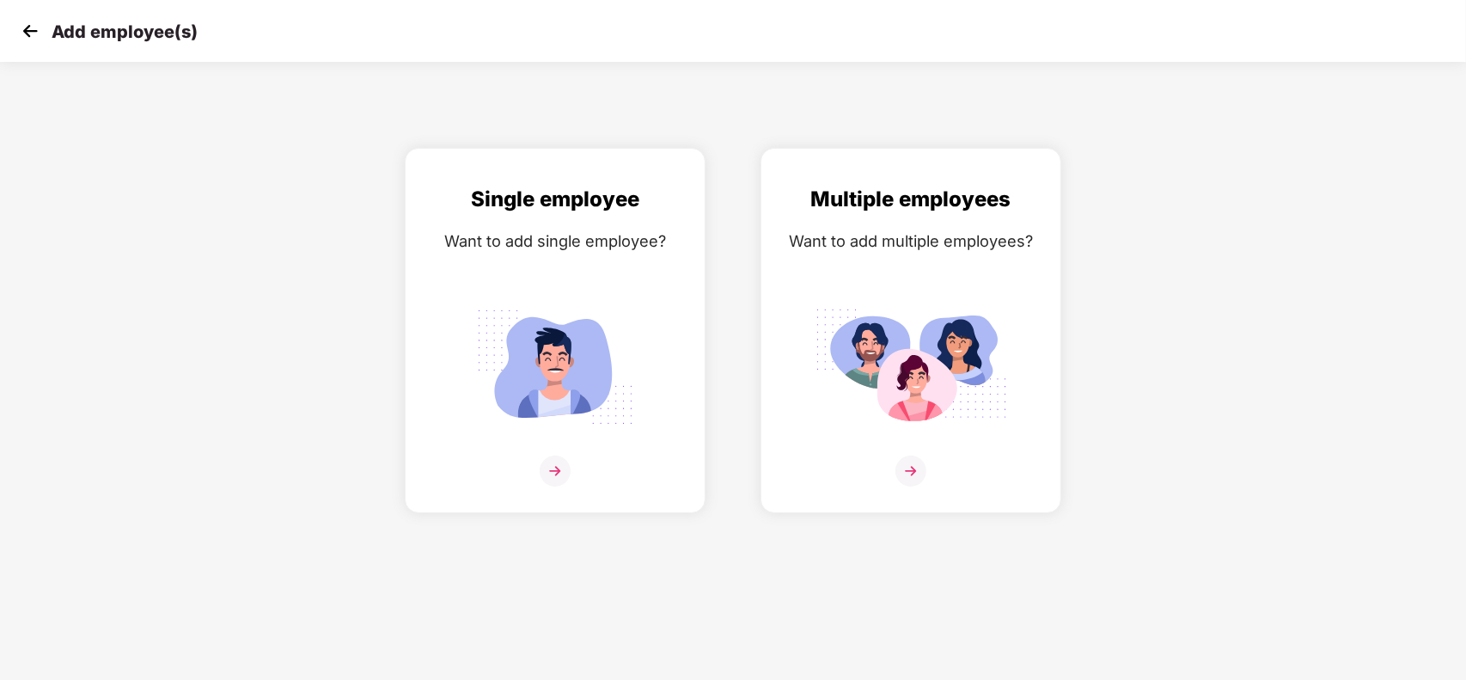
click at [31, 30] on img at bounding box center [30, 31] width 26 height 26
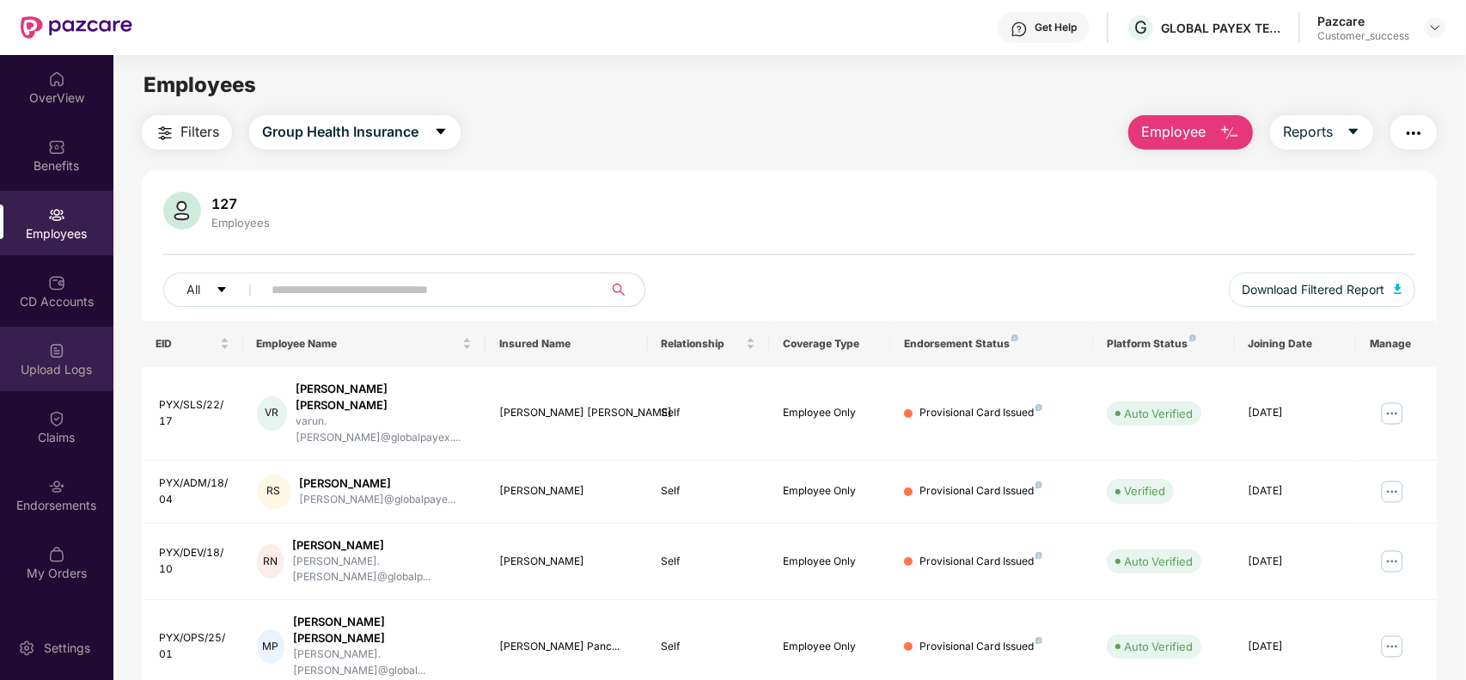
click at [61, 357] on img at bounding box center [56, 350] width 17 height 17
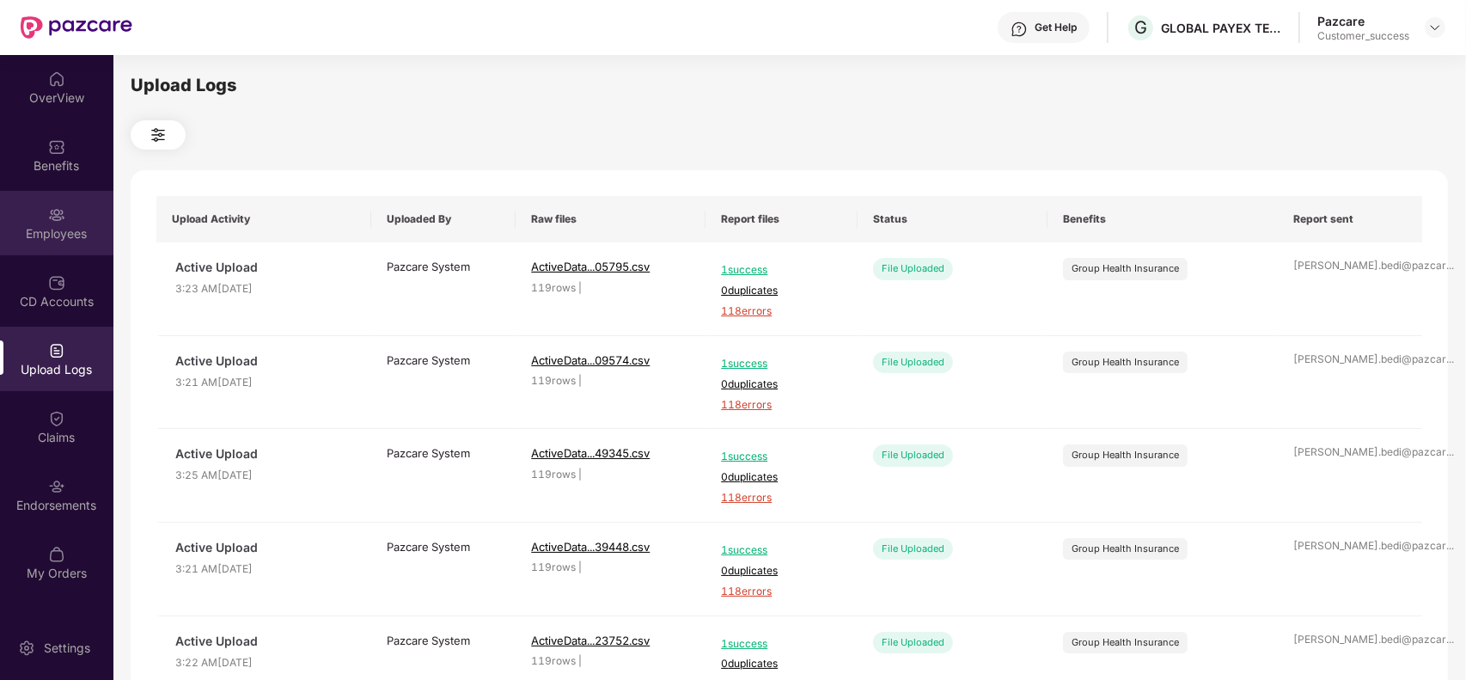
click at [50, 228] on div "Employees" at bounding box center [56, 233] width 113 height 17
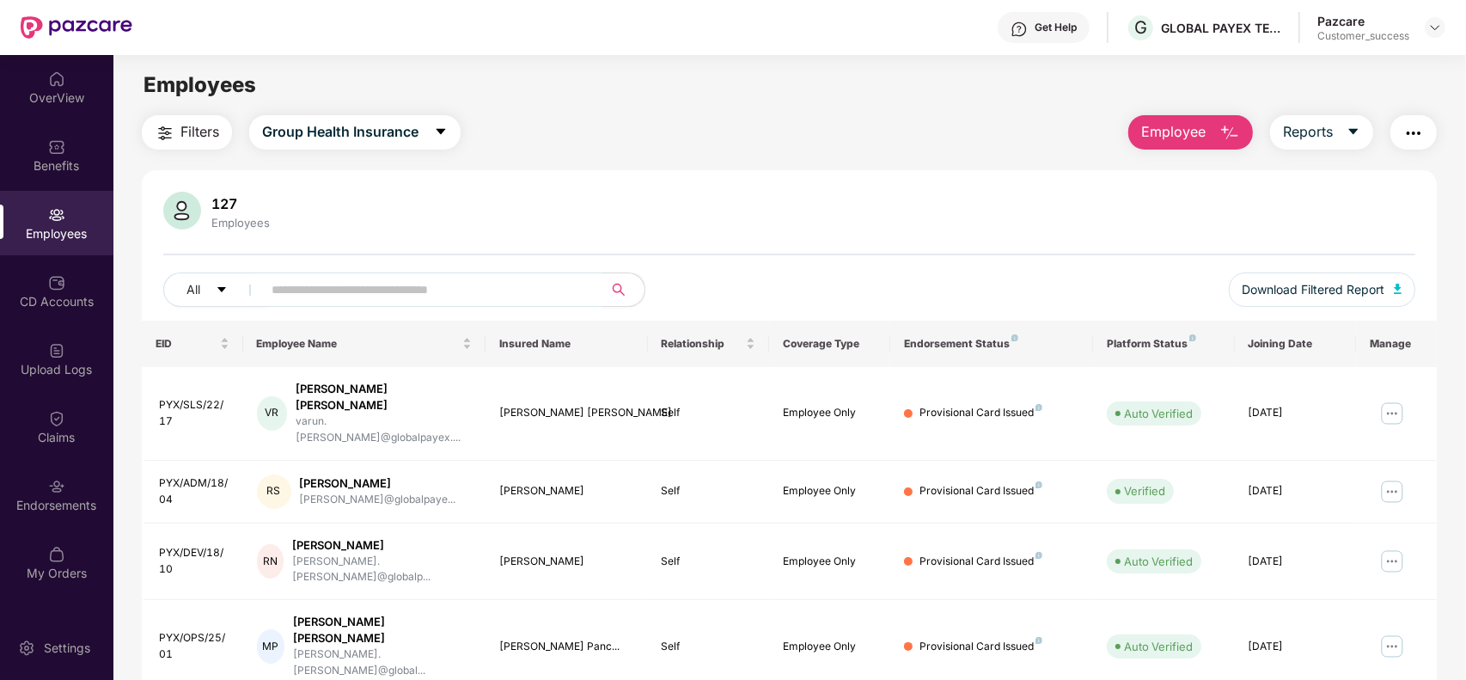
click at [1173, 129] on span "Employee" at bounding box center [1173, 131] width 64 height 21
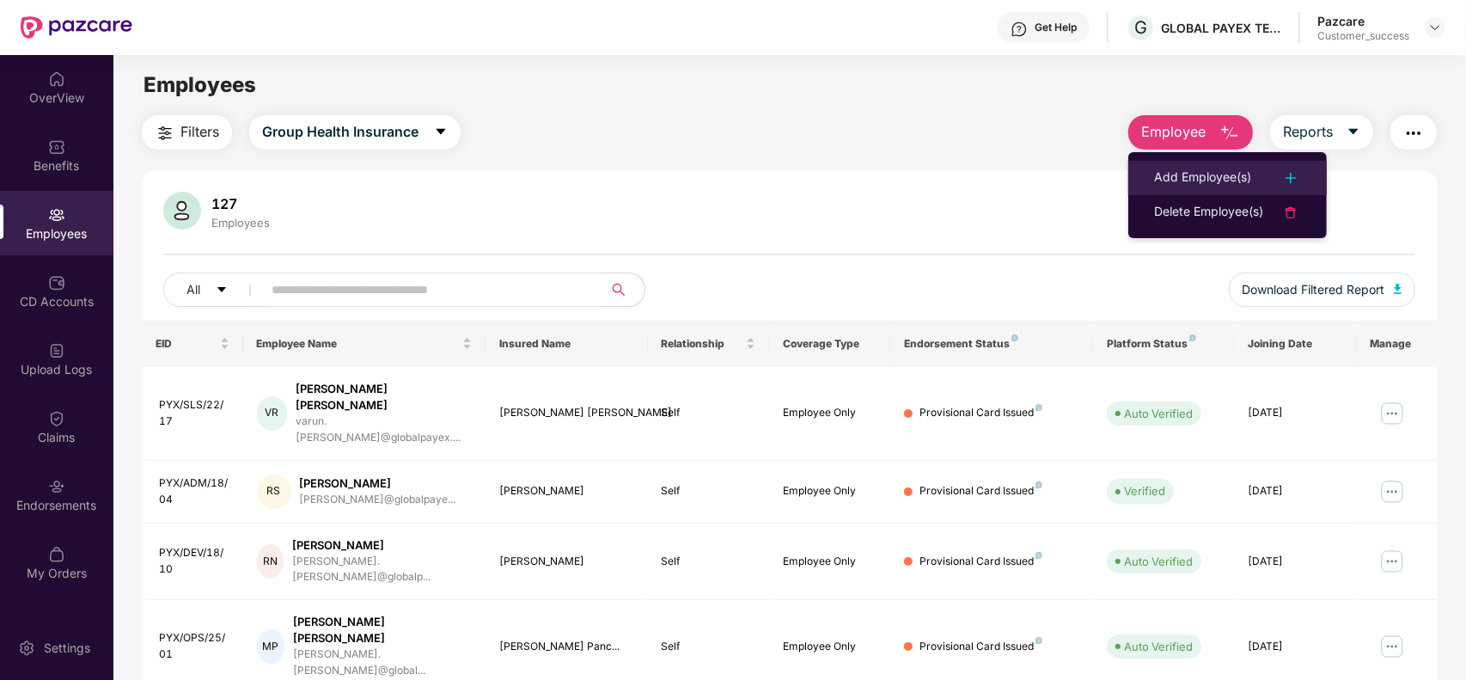
click at [1167, 162] on li "Add Employee(s)" at bounding box center [1227, 178] width 198 height 34
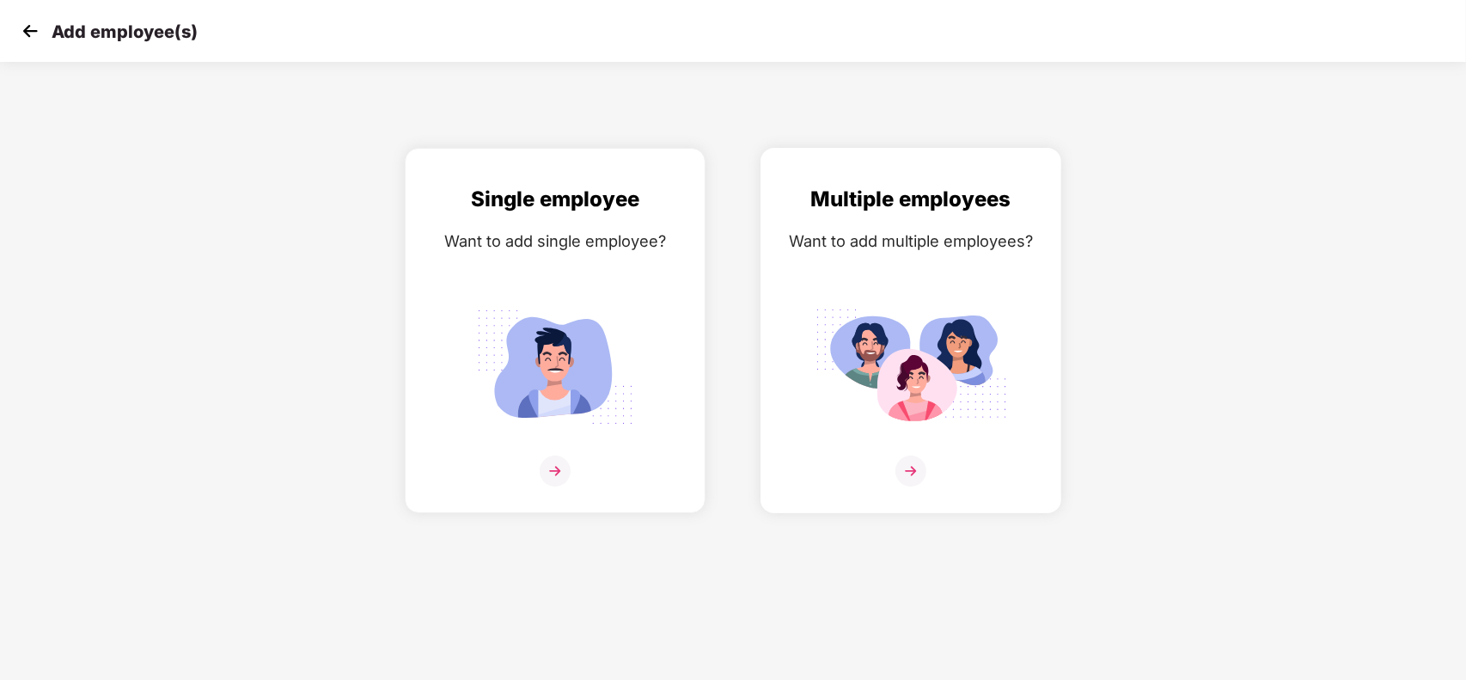
click at [890, 328] on img at bounding box center [911, 367] width 192 height 134
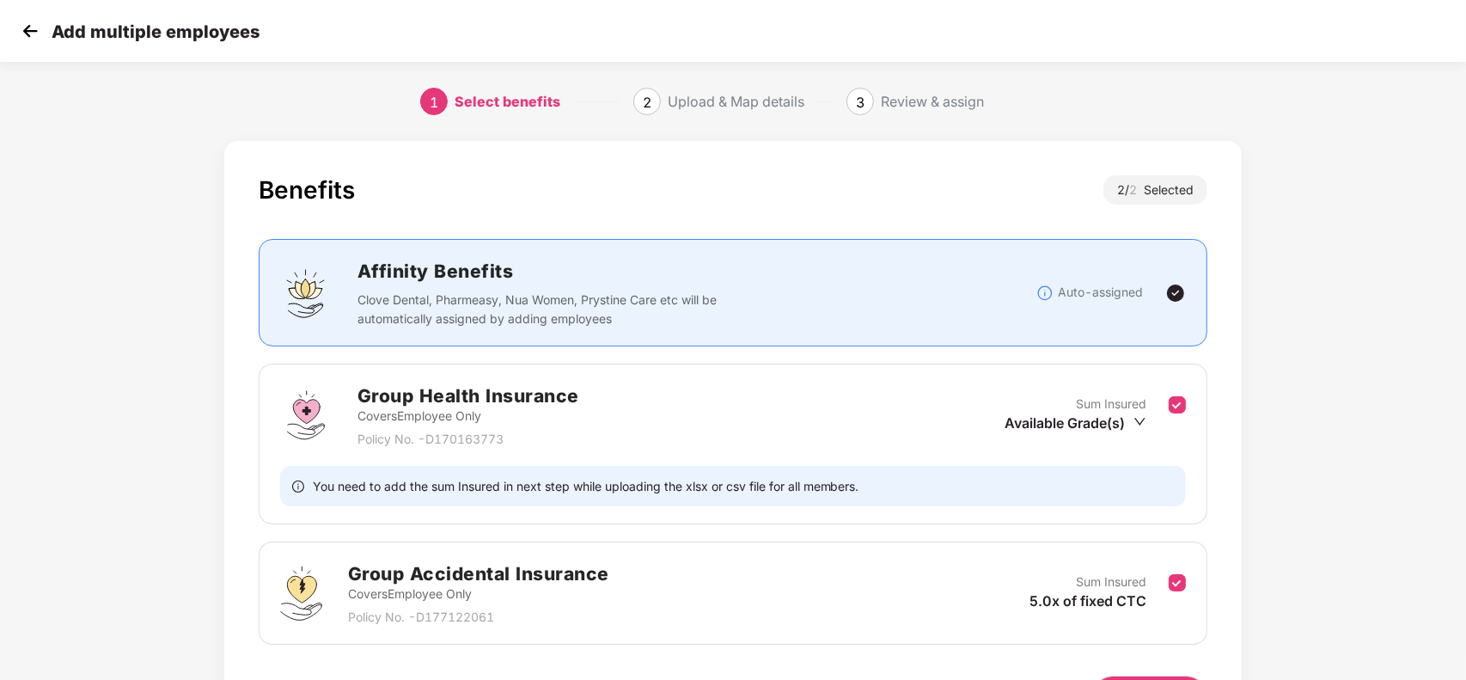
scroll to position [114, 0]
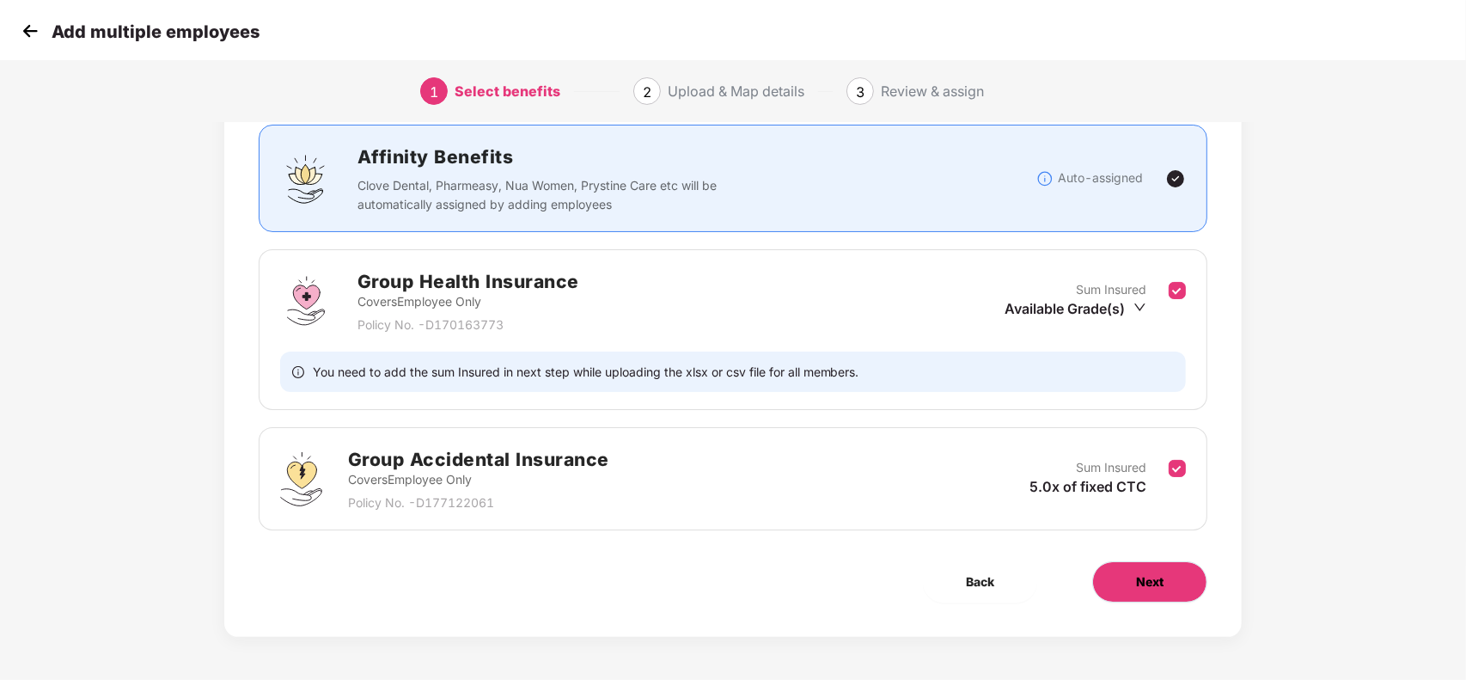
click at [1160, 587] on span "Next" at bounding box center [1149, 581] width 27 height 19
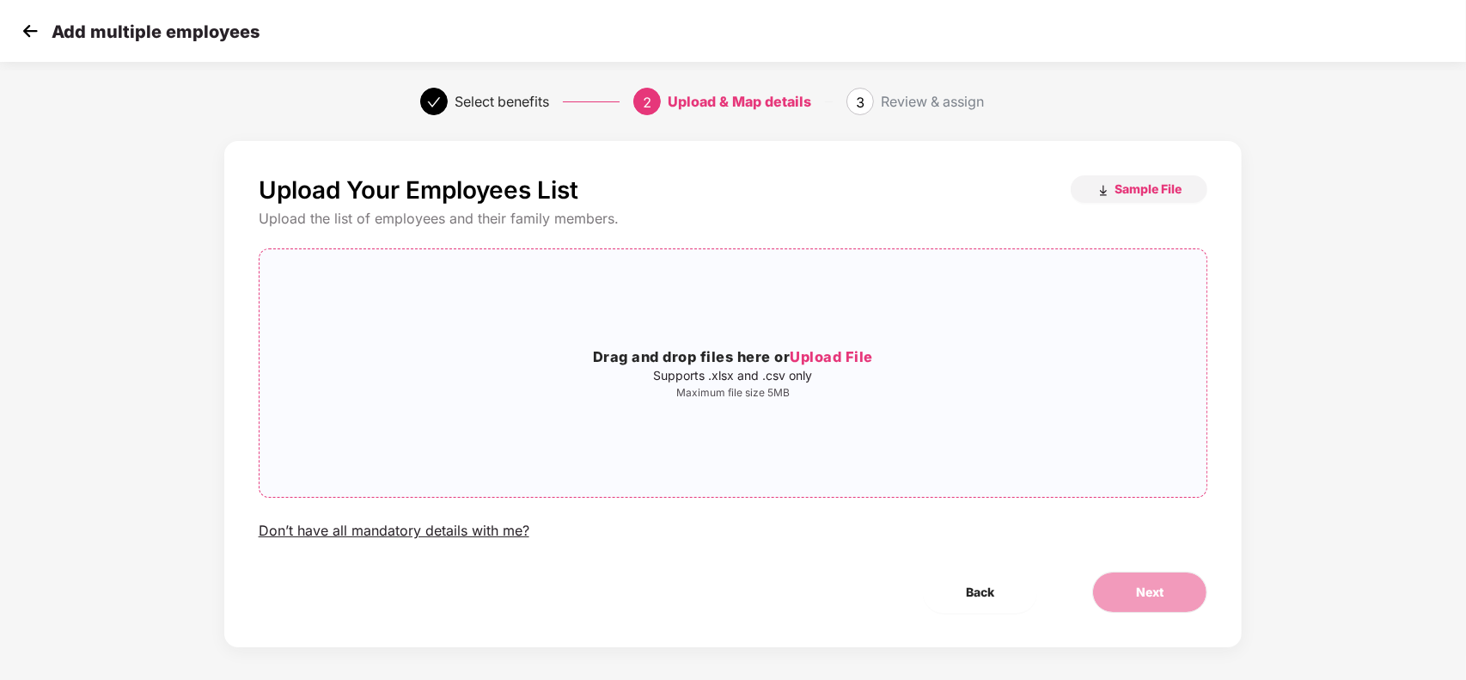
click at [784, 381] on p "Supports .xlsx and .csv only" at bounding box center [733, 376] width 948 height 14
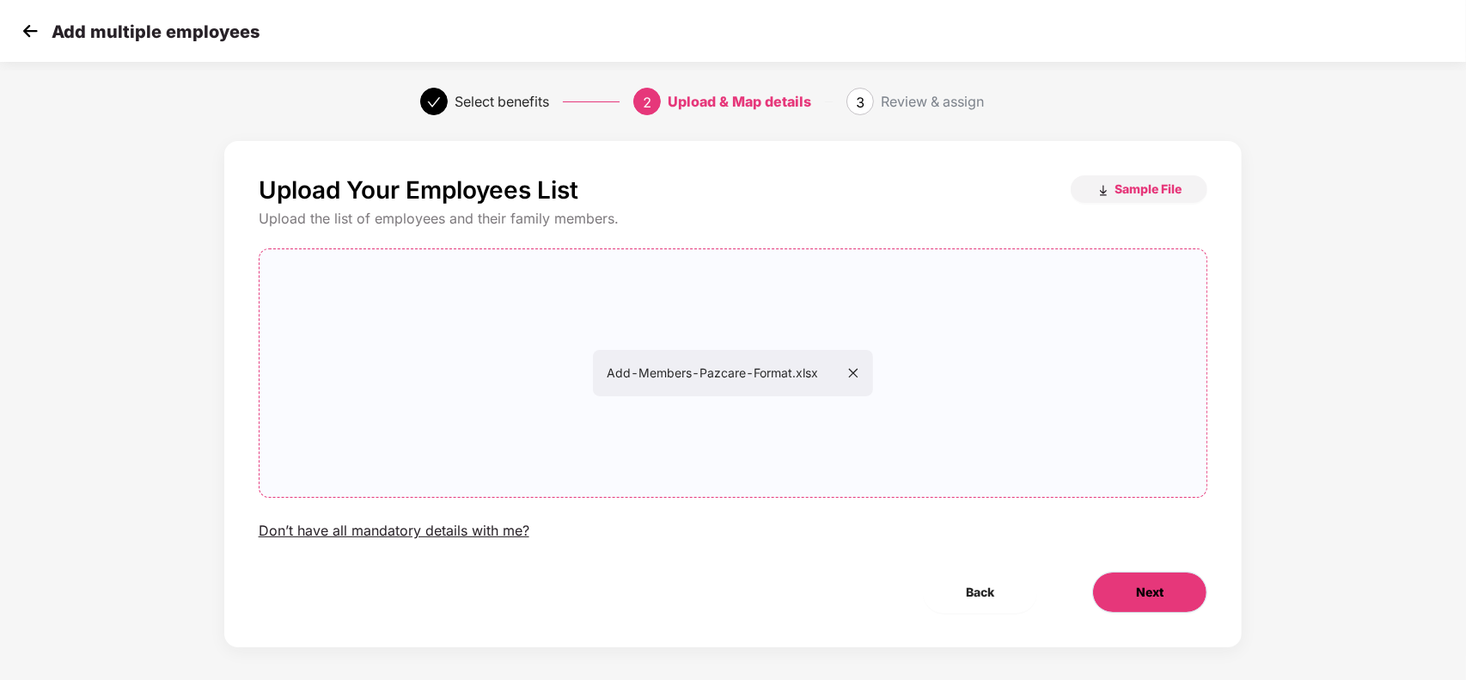
click at [1145, 595] on span "Next" at bounding box center [1149, 592] width 27 height 19
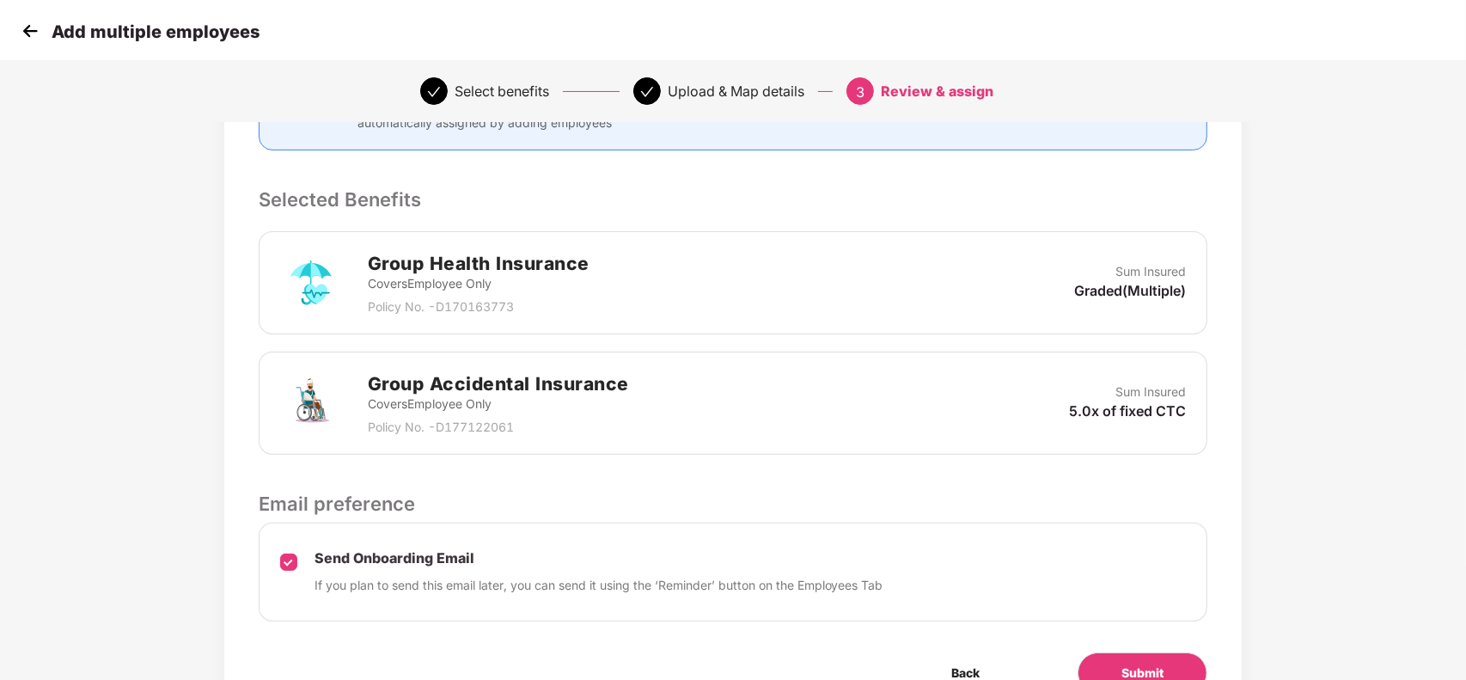
scroll to position [314, 0]
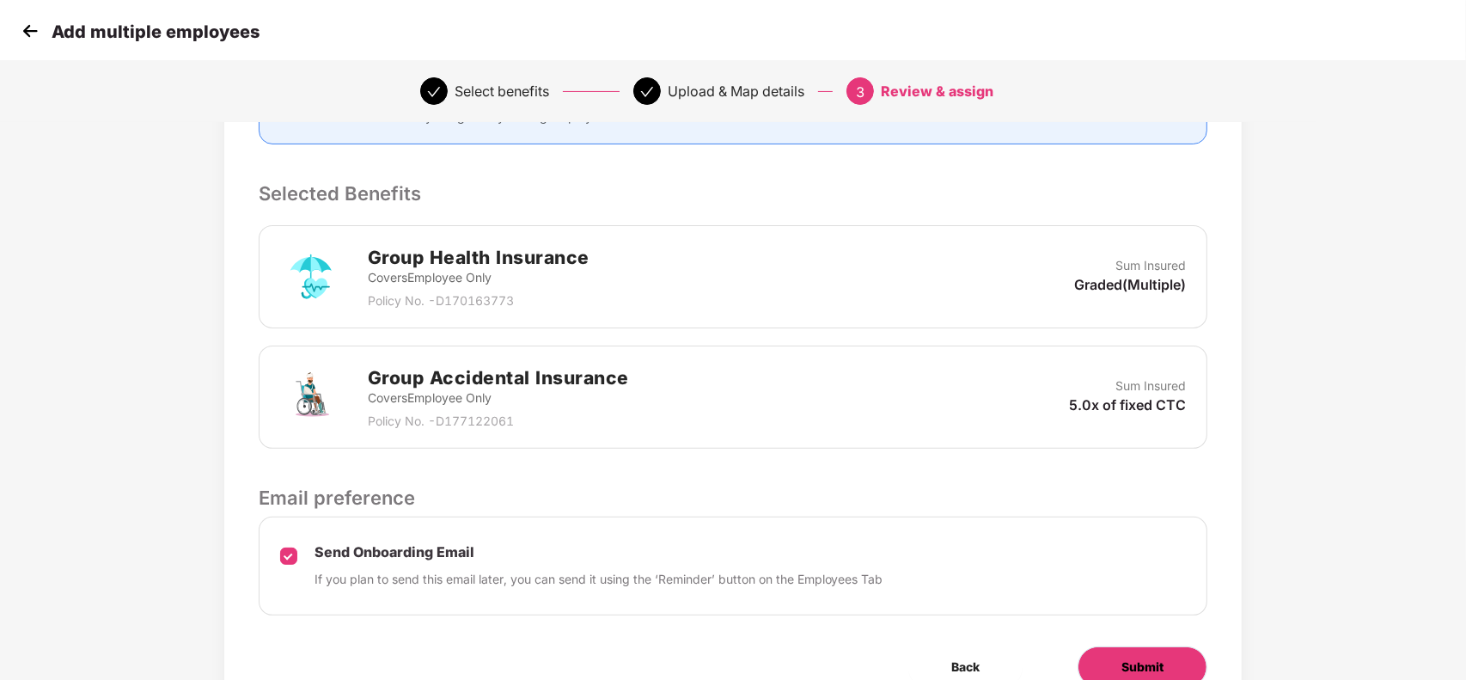
click at [1144, 658] on span "Submit" at bounding box center [1142, 666] width 42 height 19
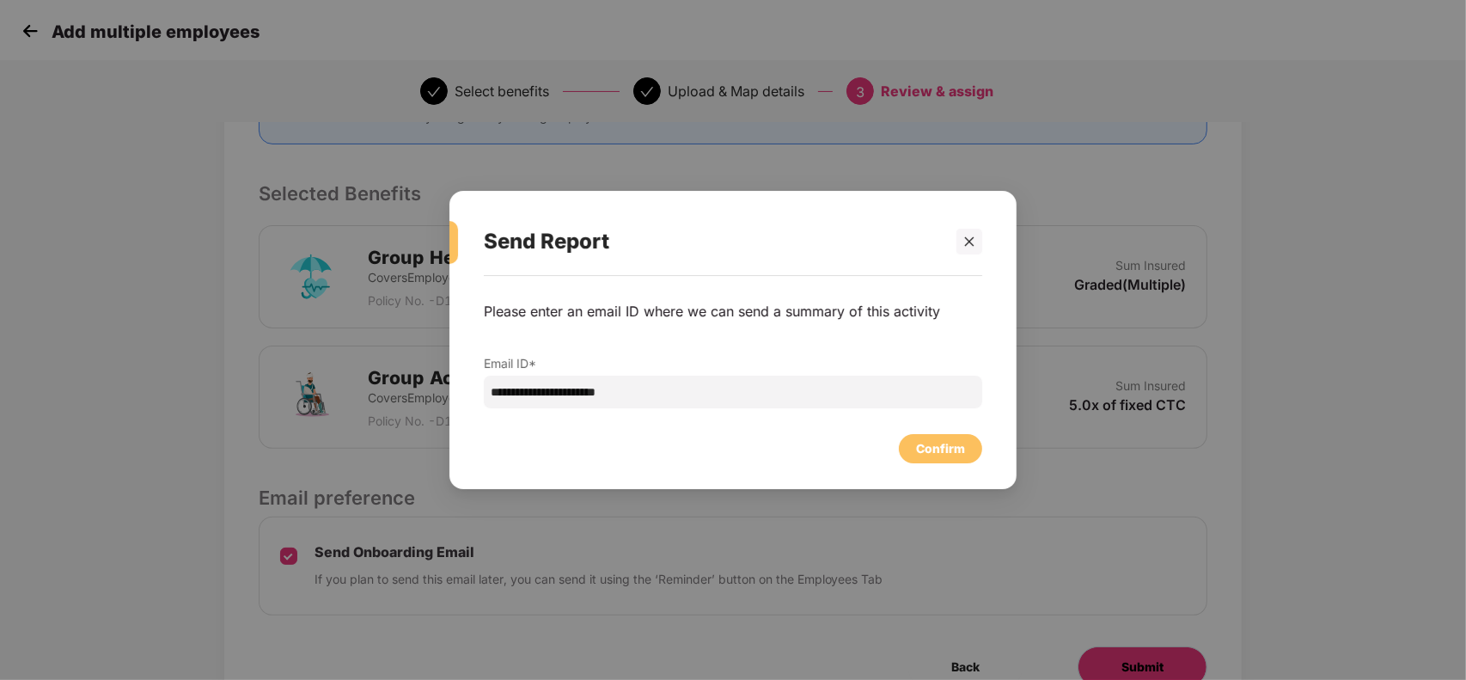
scroll to position [0, 0]
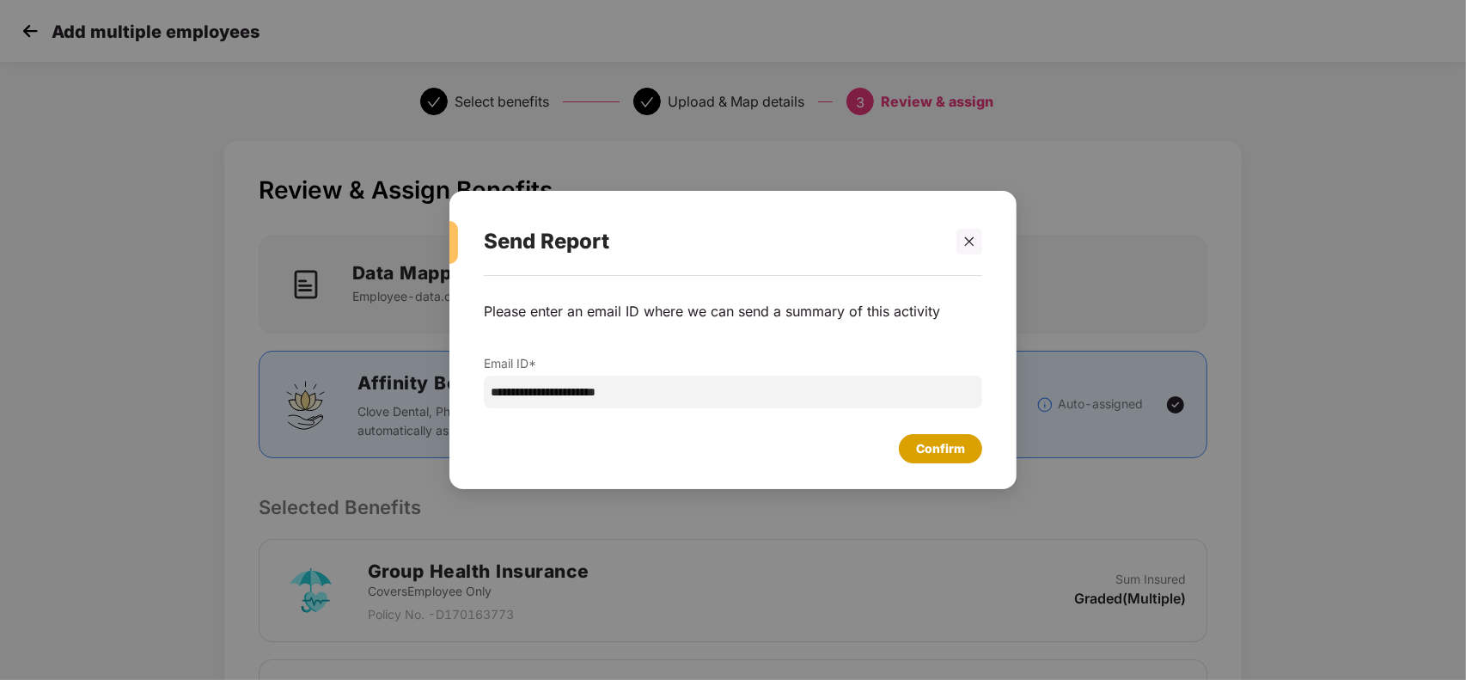
click at [925, 453] on div "Confirm" at bounding box center [940, 448] width 49 height 19
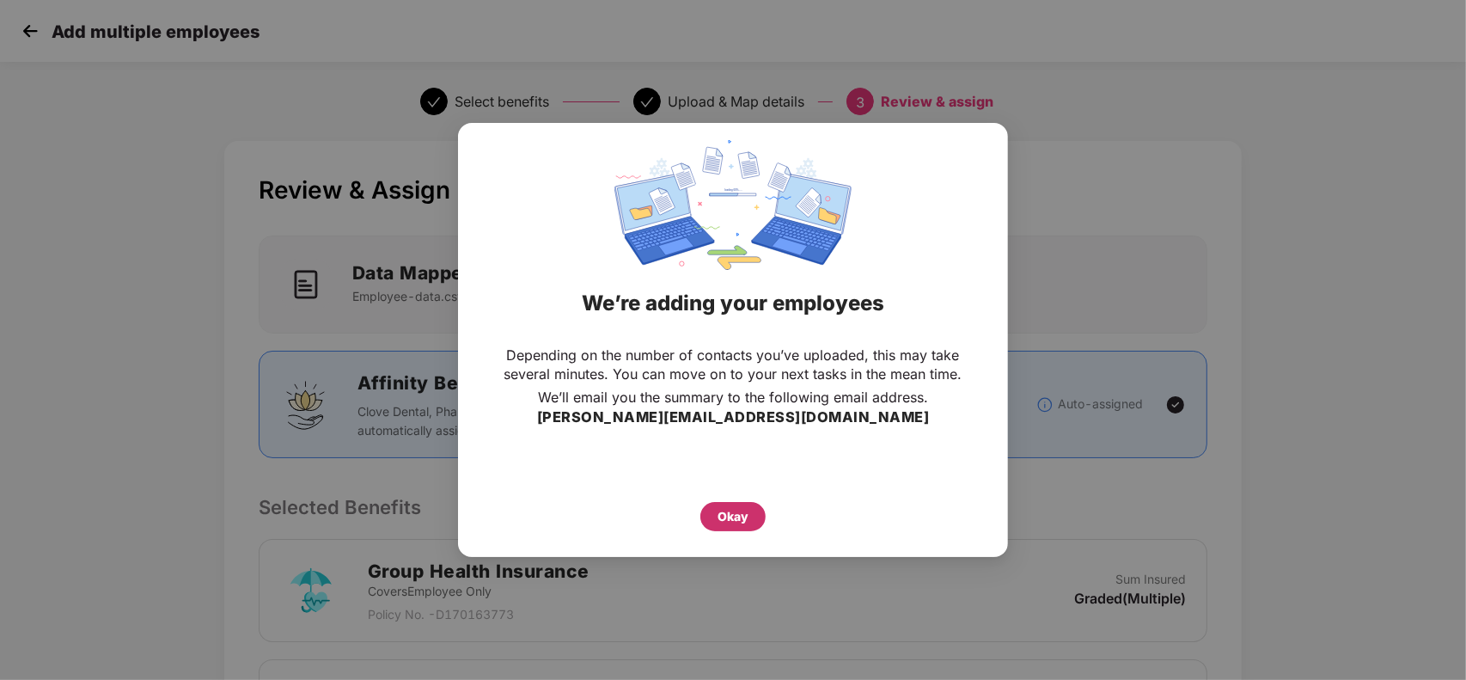
click at [757, 522] on div "Okay" at bounding box center [732, 516] width 65 height 29
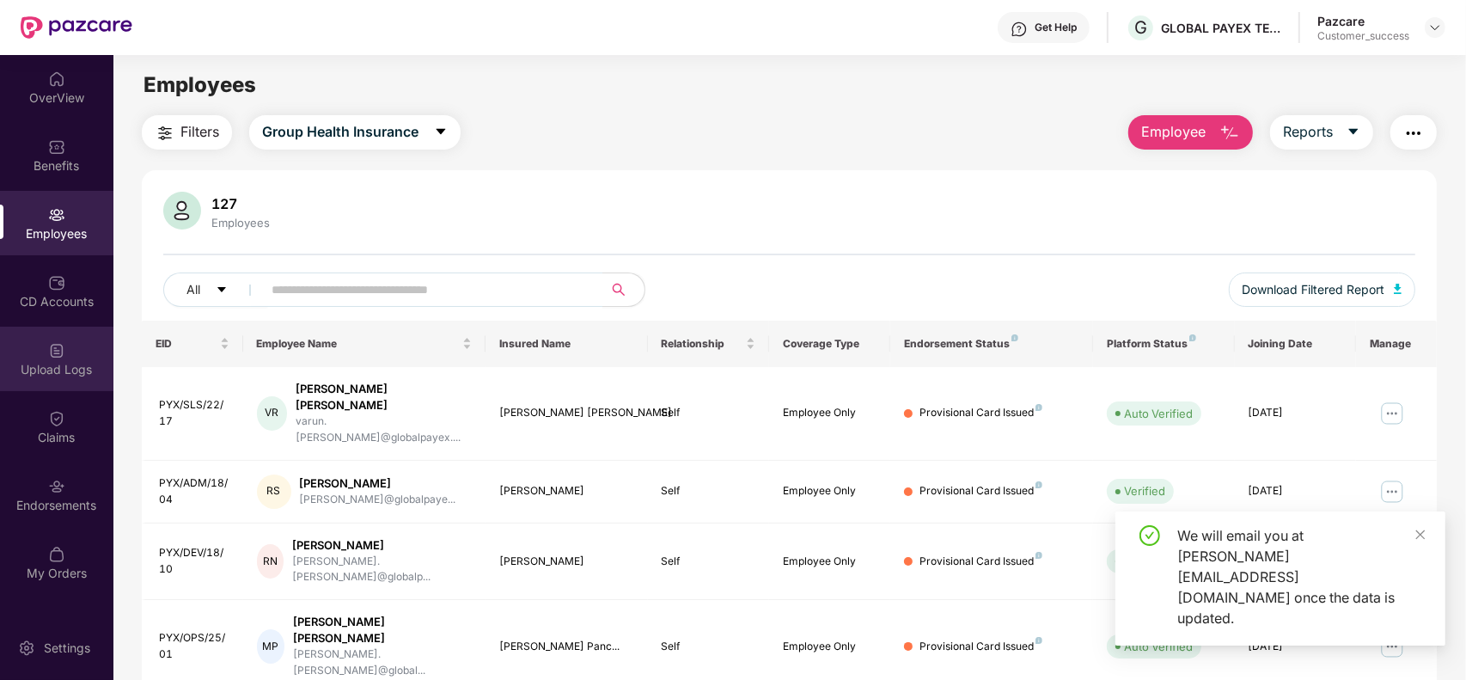
click at [53, 366] on div "Upload Logs" at bounding box center [56, 369] width 113 height 17
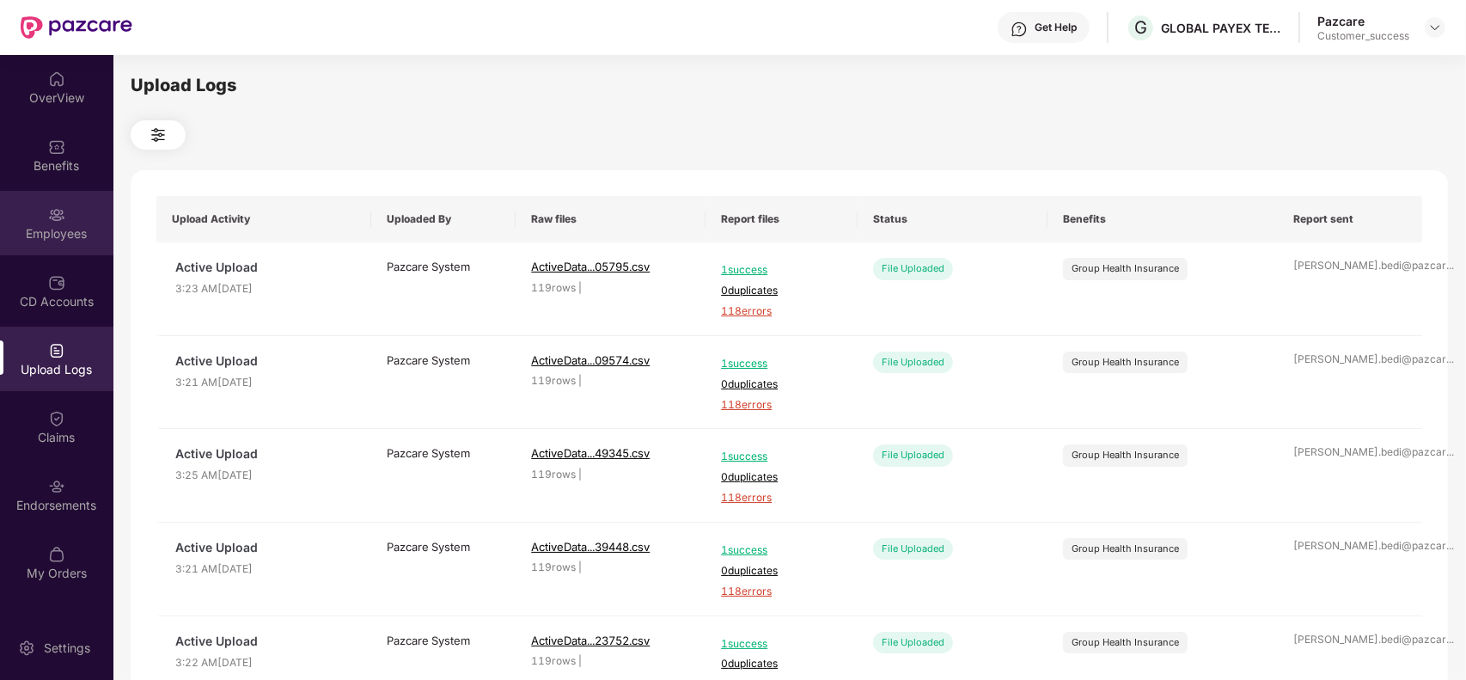
click at [43, 242] on div "Employees" at bounding box center [56, 223] width 113 height 64
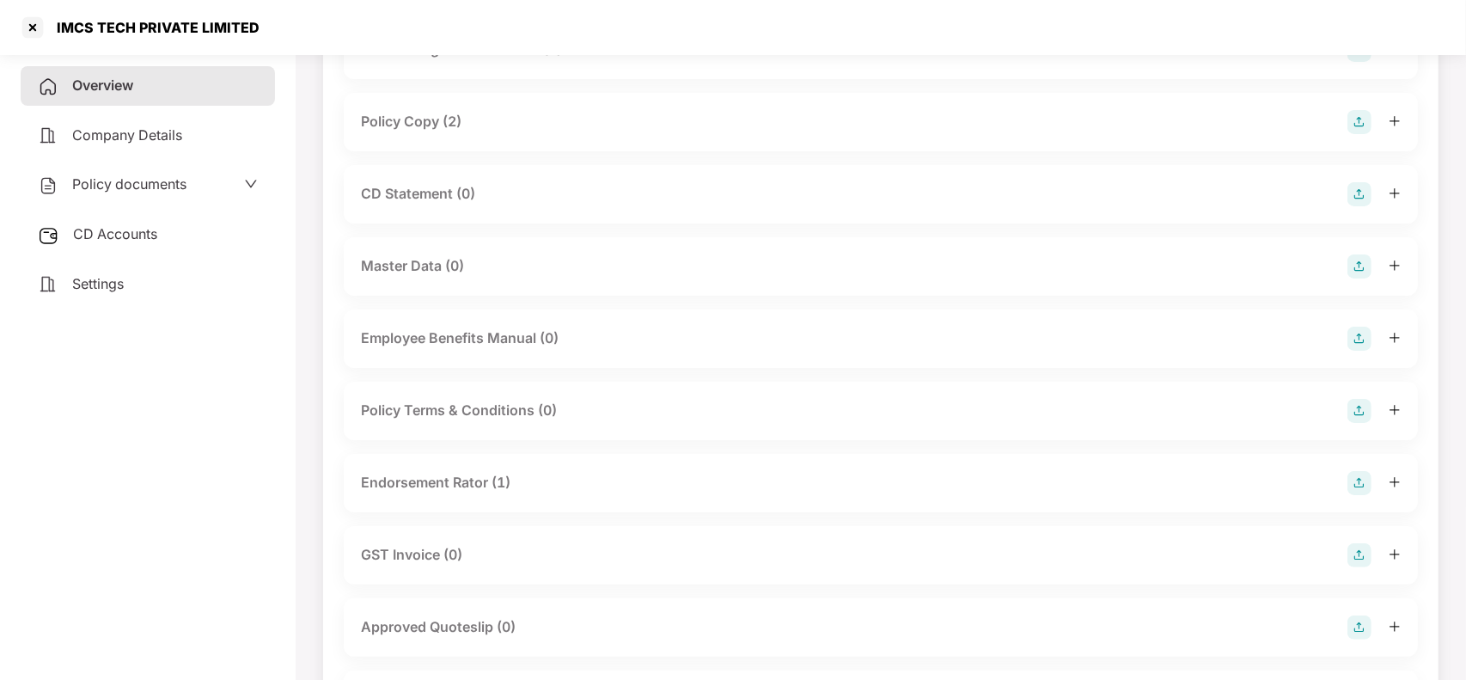
scroll to position [172, 0]
click at [461, 259] on div "Master Data (0)" at bounding box center [412, 266] width 103 height 21
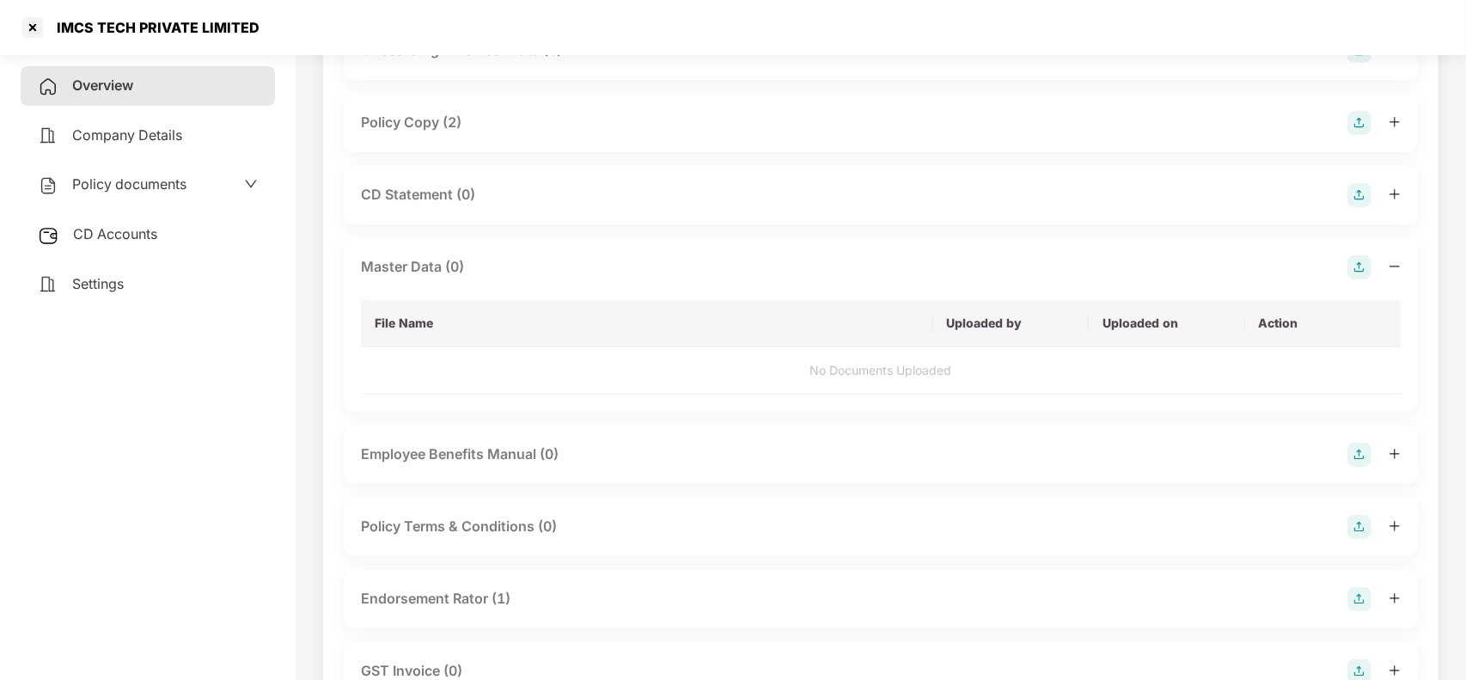
click at [1366, 268] on img at bounding box center [1359, 267] width 24 height 24
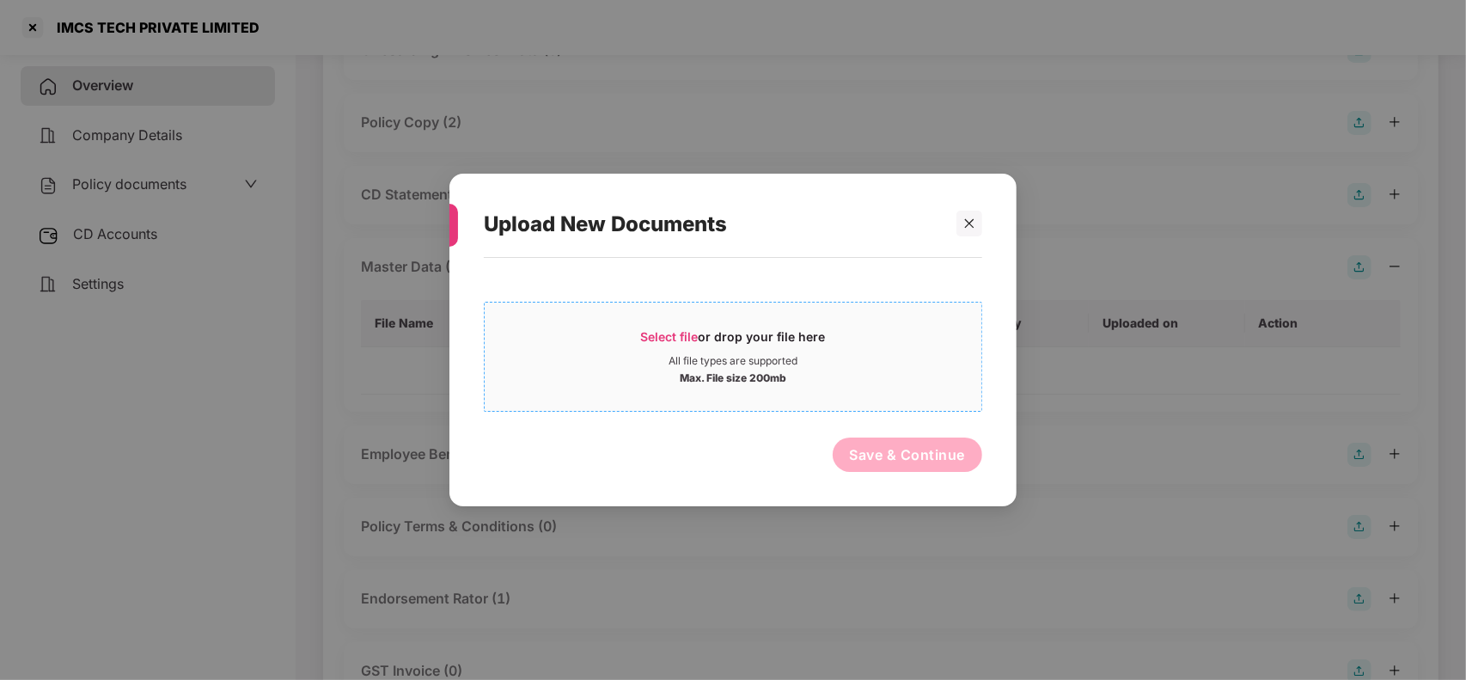
click at [741, 320] on span "Select file or drop your file here All file types are supported Max. File size …" at bounding box center [733, 356] width 497 height 82
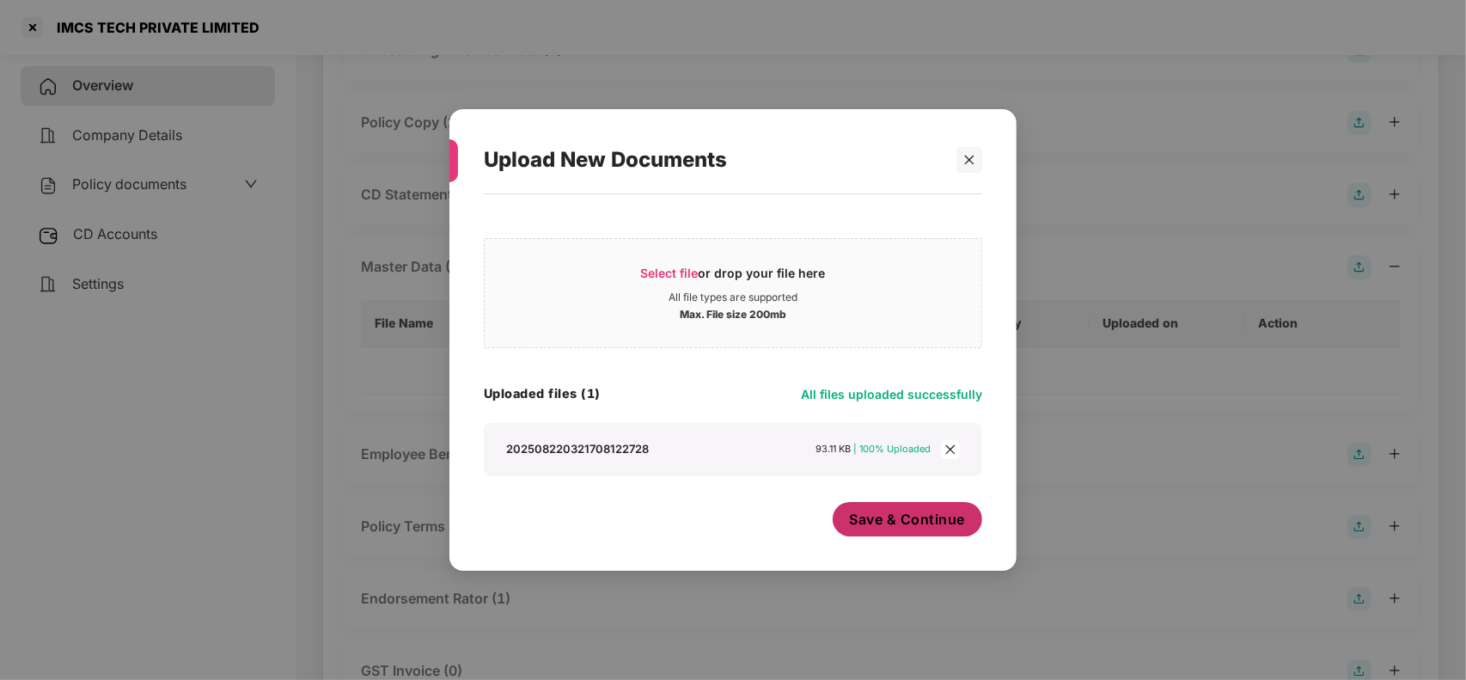
click at [862, 522] on span "Save & Continue" at bounding box center [908, 518] width 116 height 19
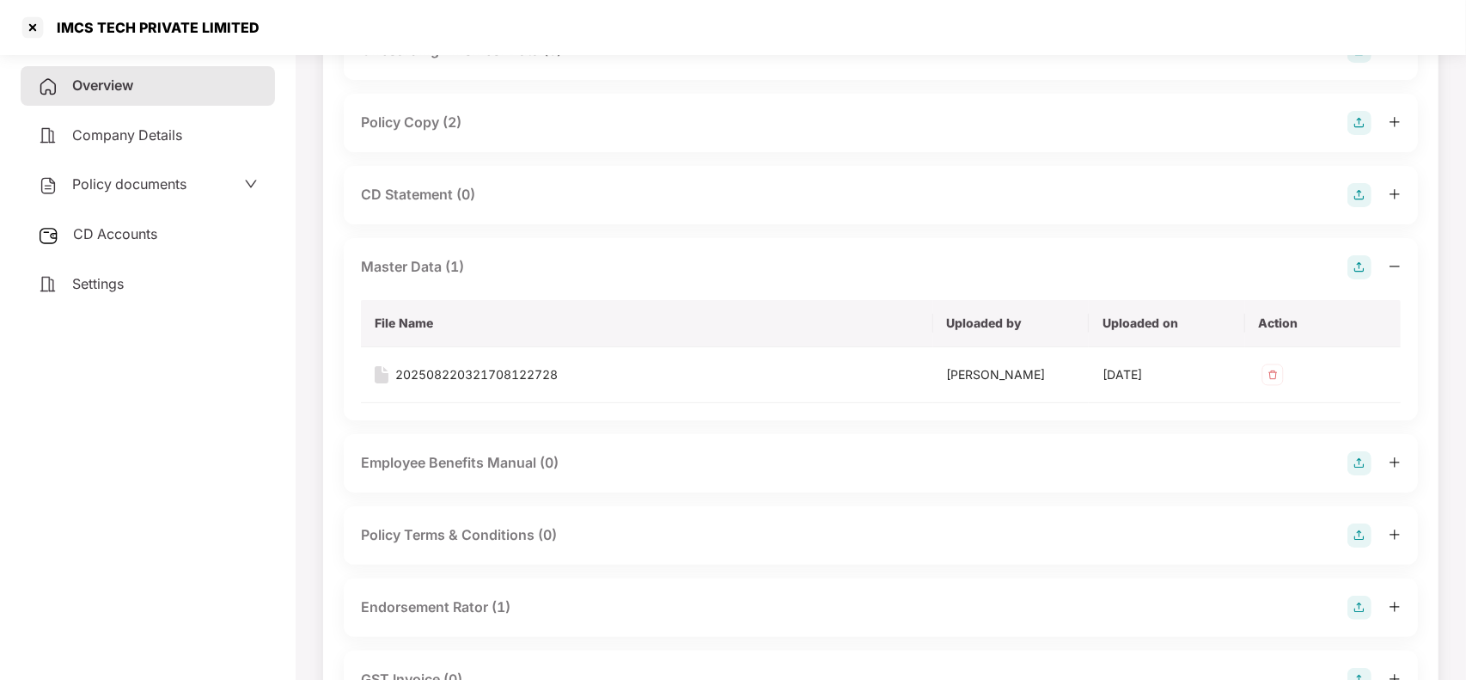
scroll to position [149, 0]
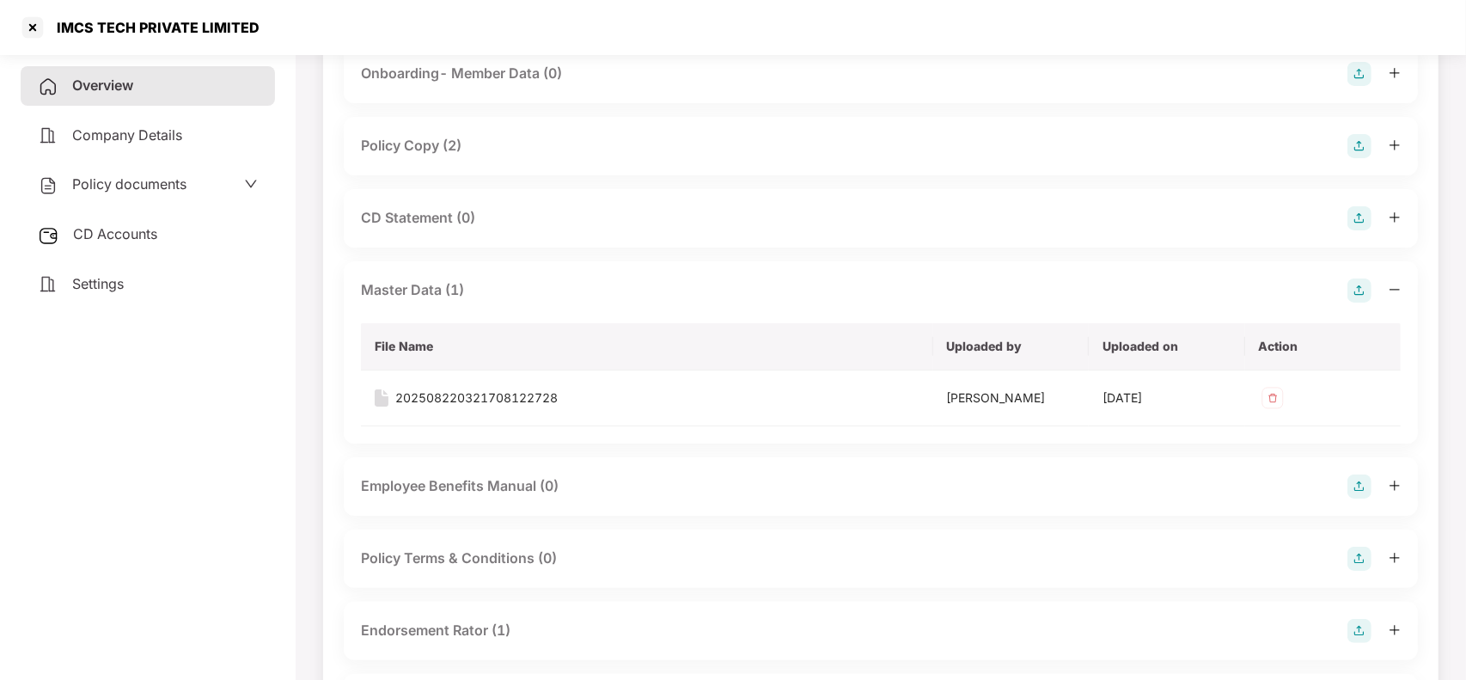
click at [375, 211] on div "CD Statement (0)" at bounding box center [418, 217] width 114 height 21
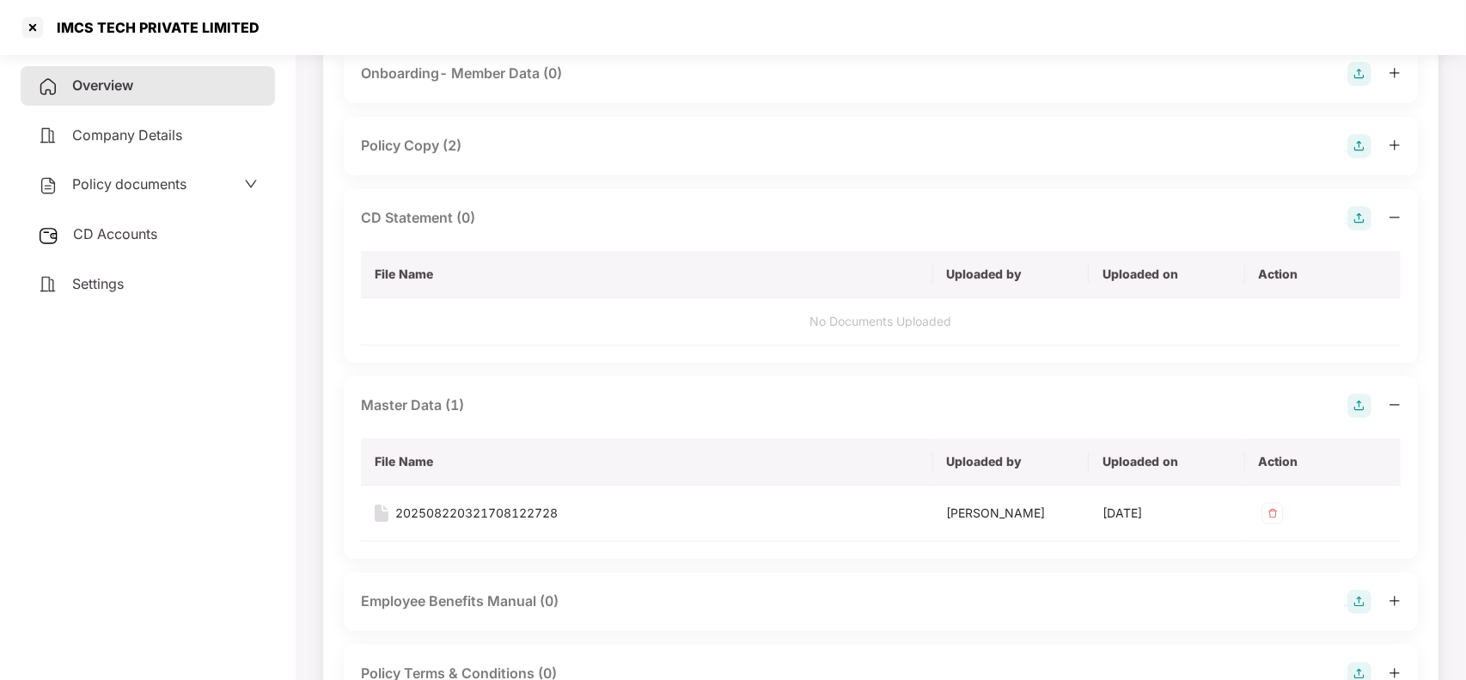
click at [1369, 213] on img at bounding box center [1359, 218] width 24 height 24
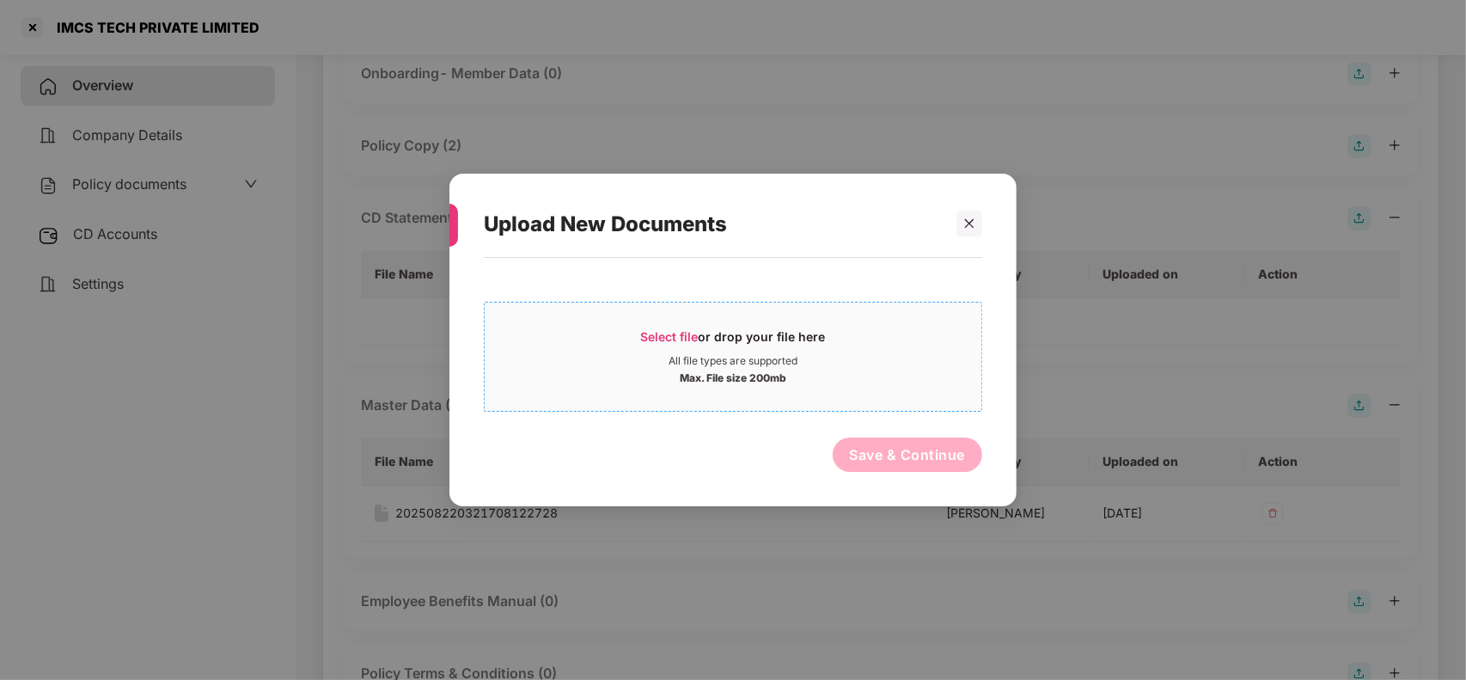
click at [728, 337] on div "Select file or drop your file here" at bounding box center [733, 341] width 185 height 26
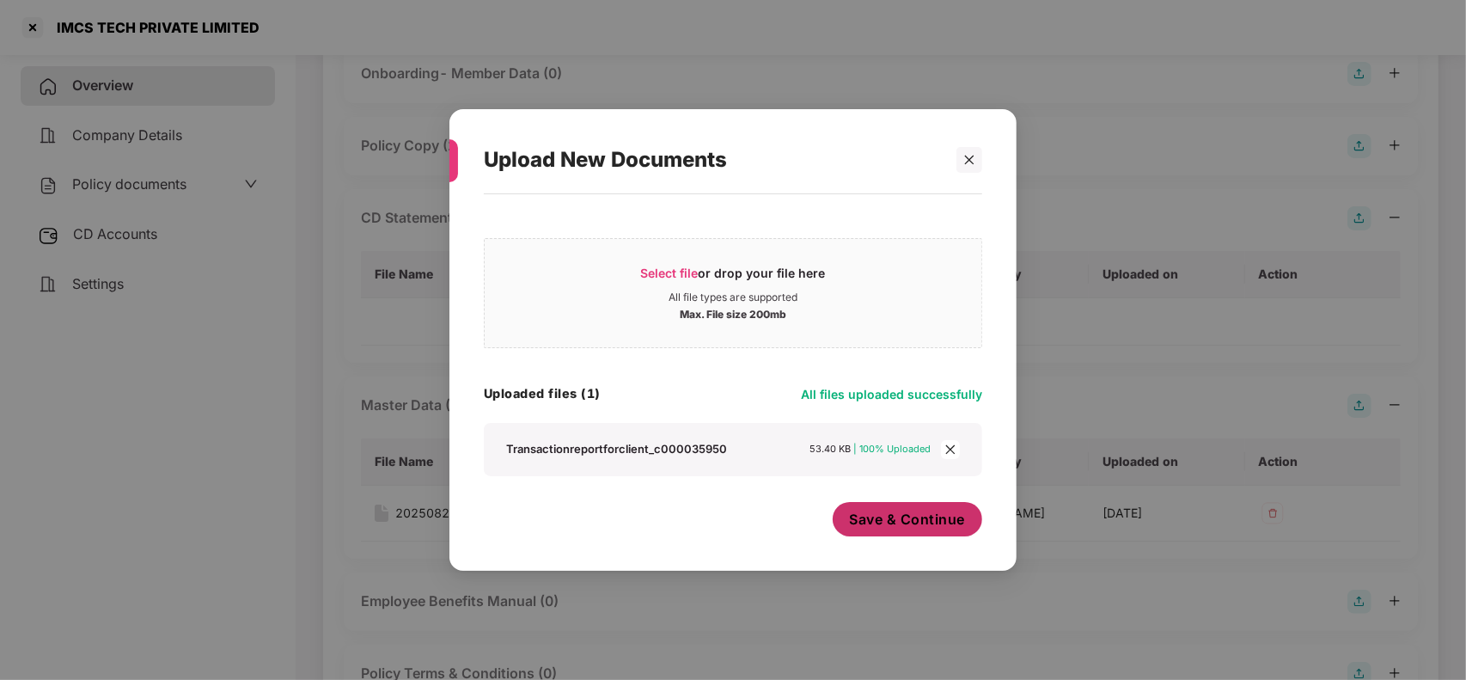
click at [878, 517] on span "Save & Continue" at bounding box center [908, 518] width 116 height 19
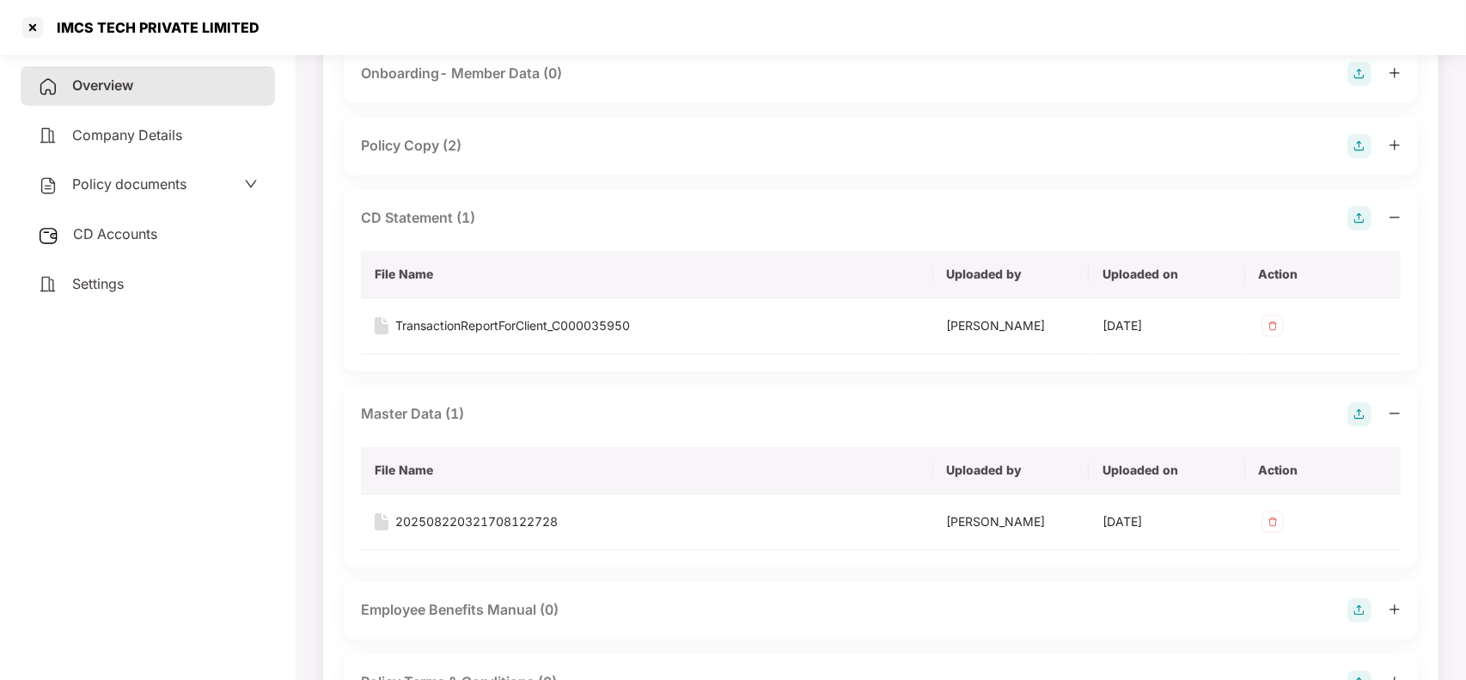
click at [533, 206] on div "CD Statement (1)" at bounding box center [881, 218] width 1040 height 24
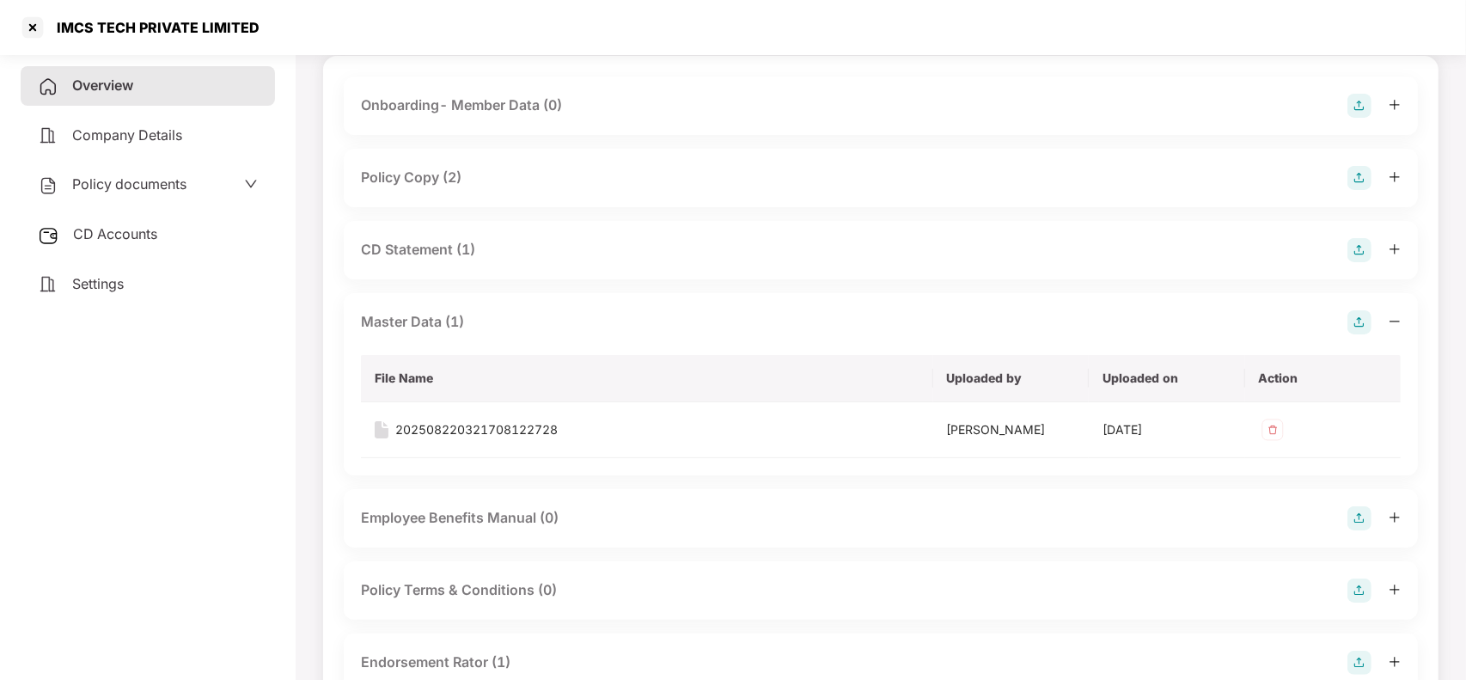
scroll to position [113, 0]
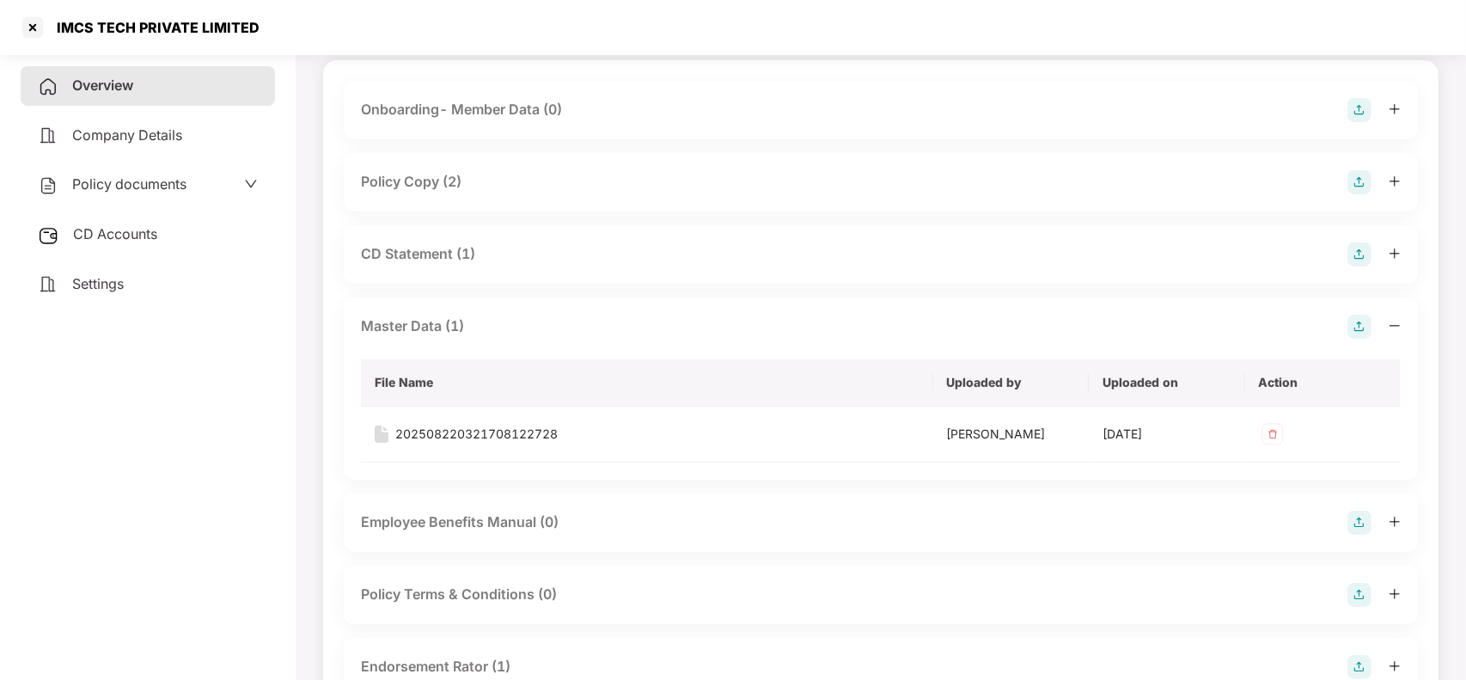
click at [529, 302] on div "Master Data (1) File Name Uploaded by Uploaded on Action 202508220321708122728 …" at bounding box center [881, 388] width 1074 height 182
click at [524, 329] on div "Master Data (1)" at bounding box center [881, 326] width 1040 height 24
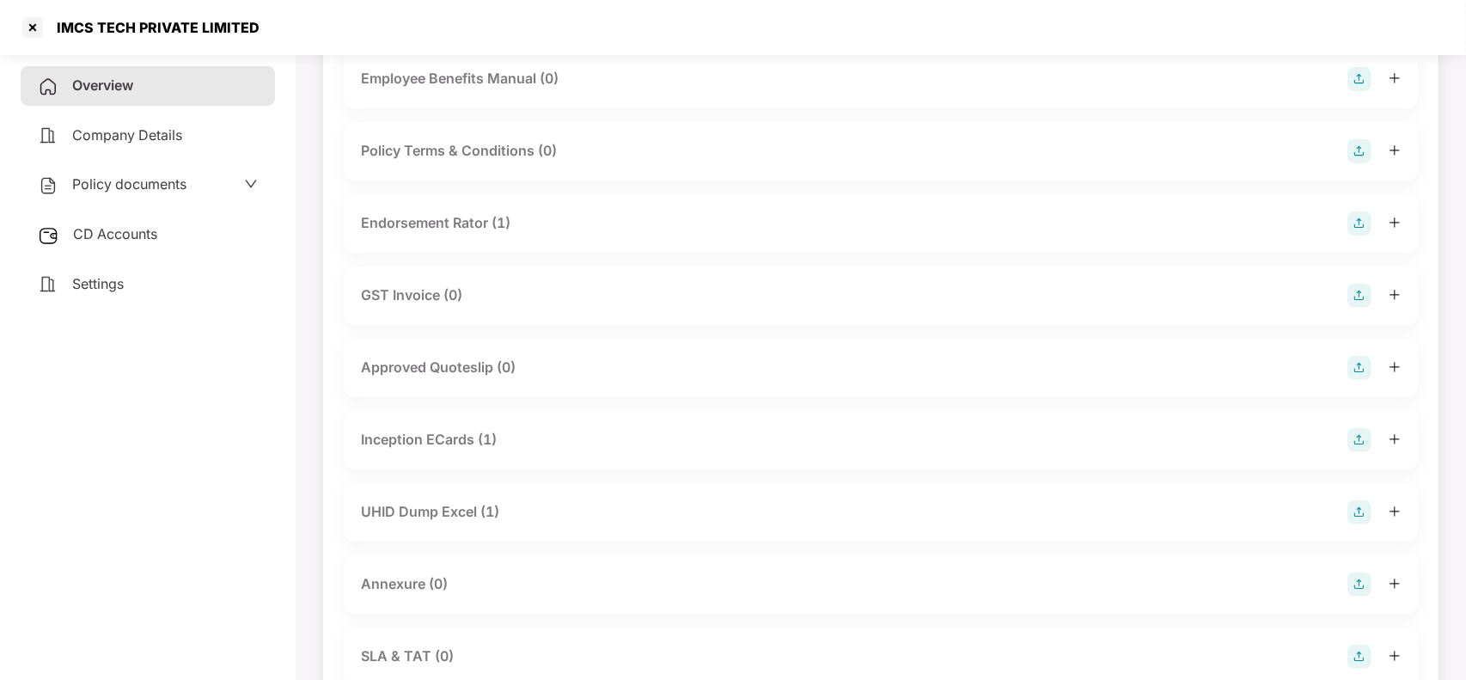
scroll to position [445, 0]
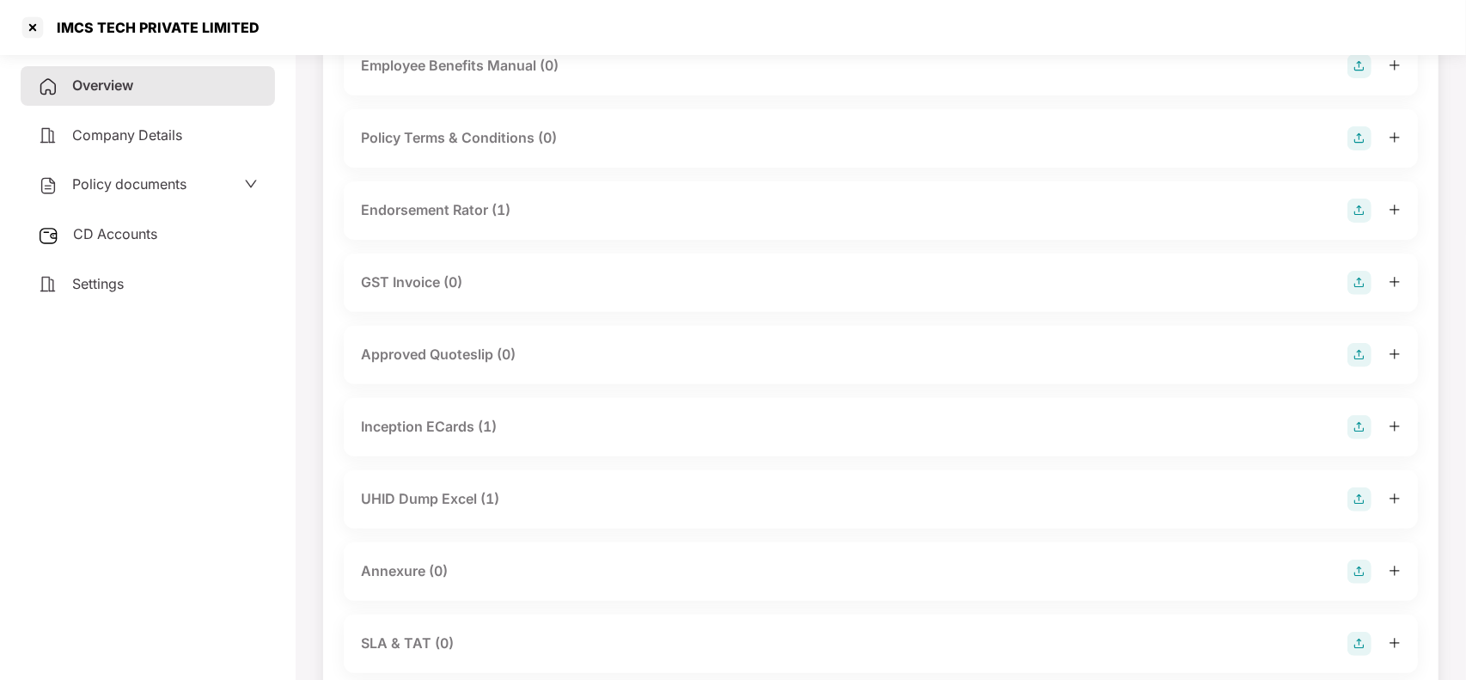
click at [471, 557] on div "Annexure (0)" at bounding box center [881, 571] width 1074 height 58
click at [474, 572] on div "Annexure (0)" at bounding box center [881, 571] width 1040 height 24
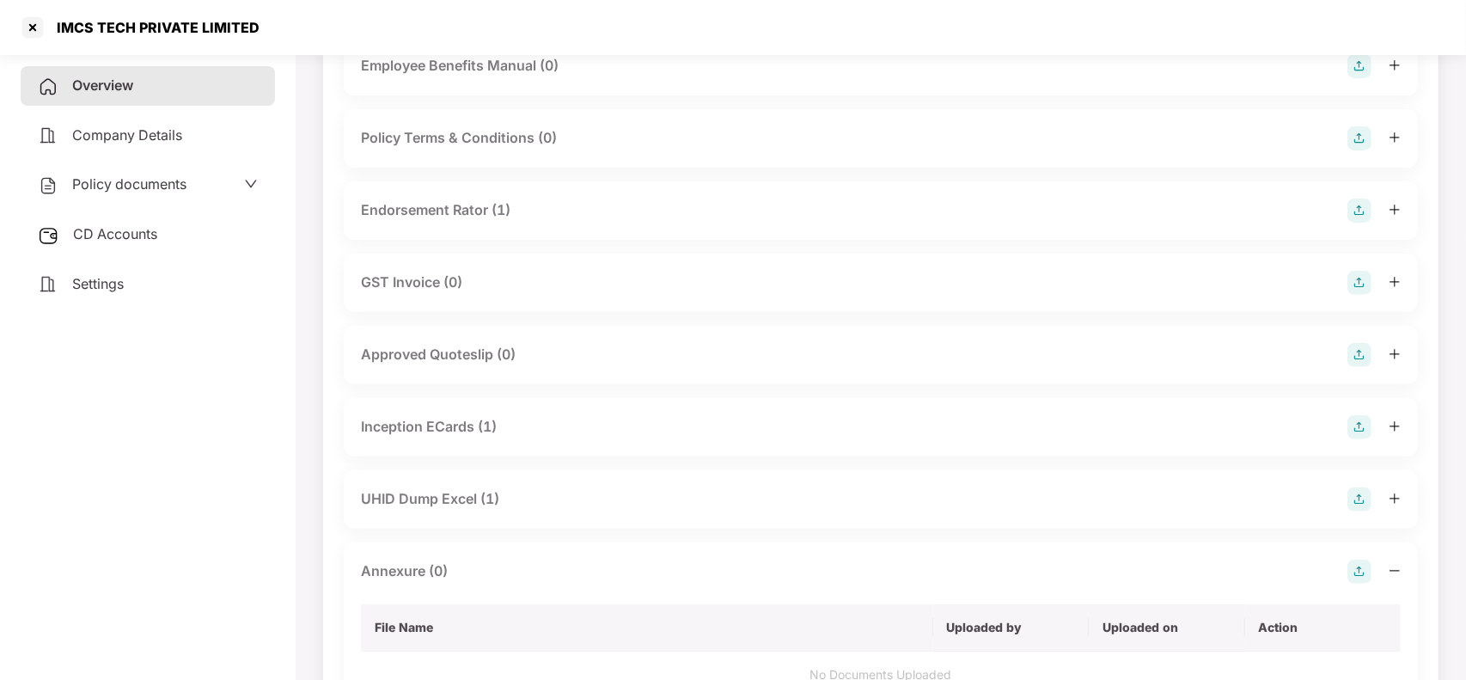
click at [1341, 576] on div "Annexure (0)" at bounding box center [881, 571] width 1040 height 24
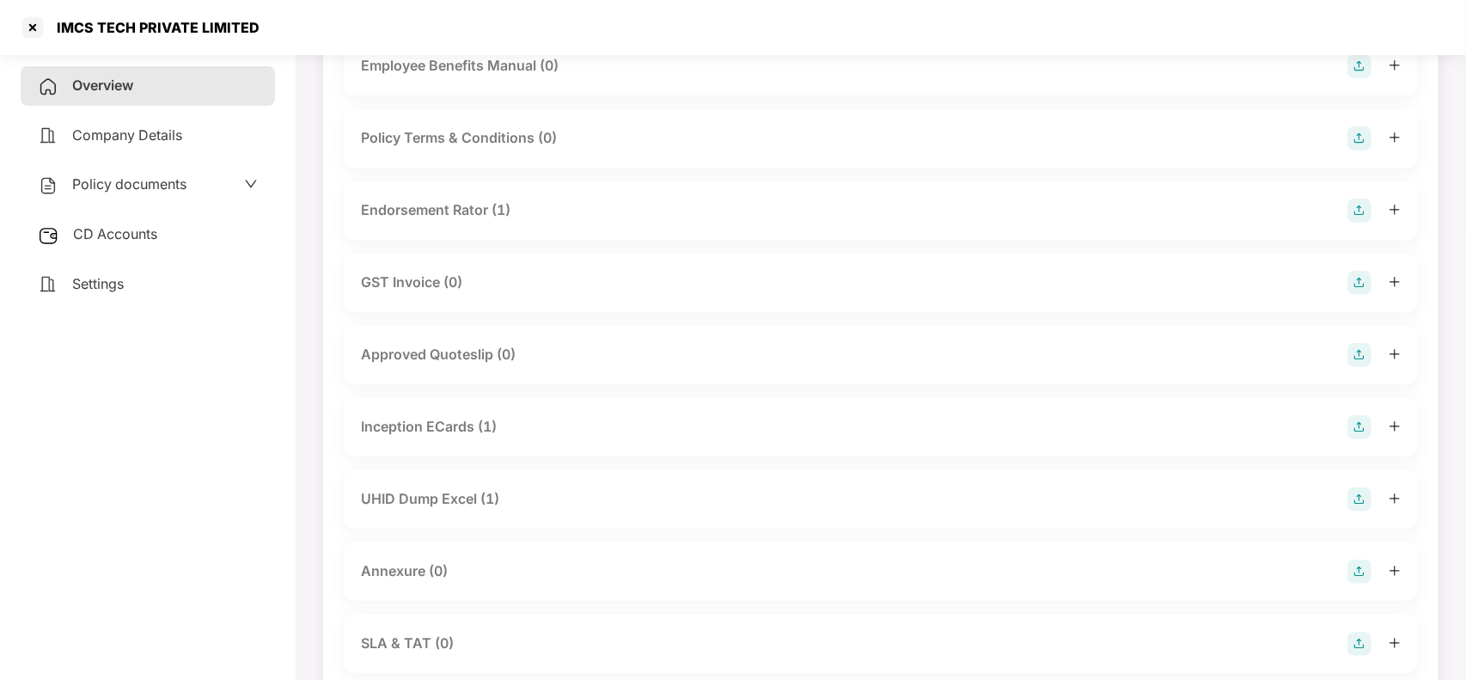
click at [1356, 569] on img at bounding box center [1359, 571] width 24 height 24
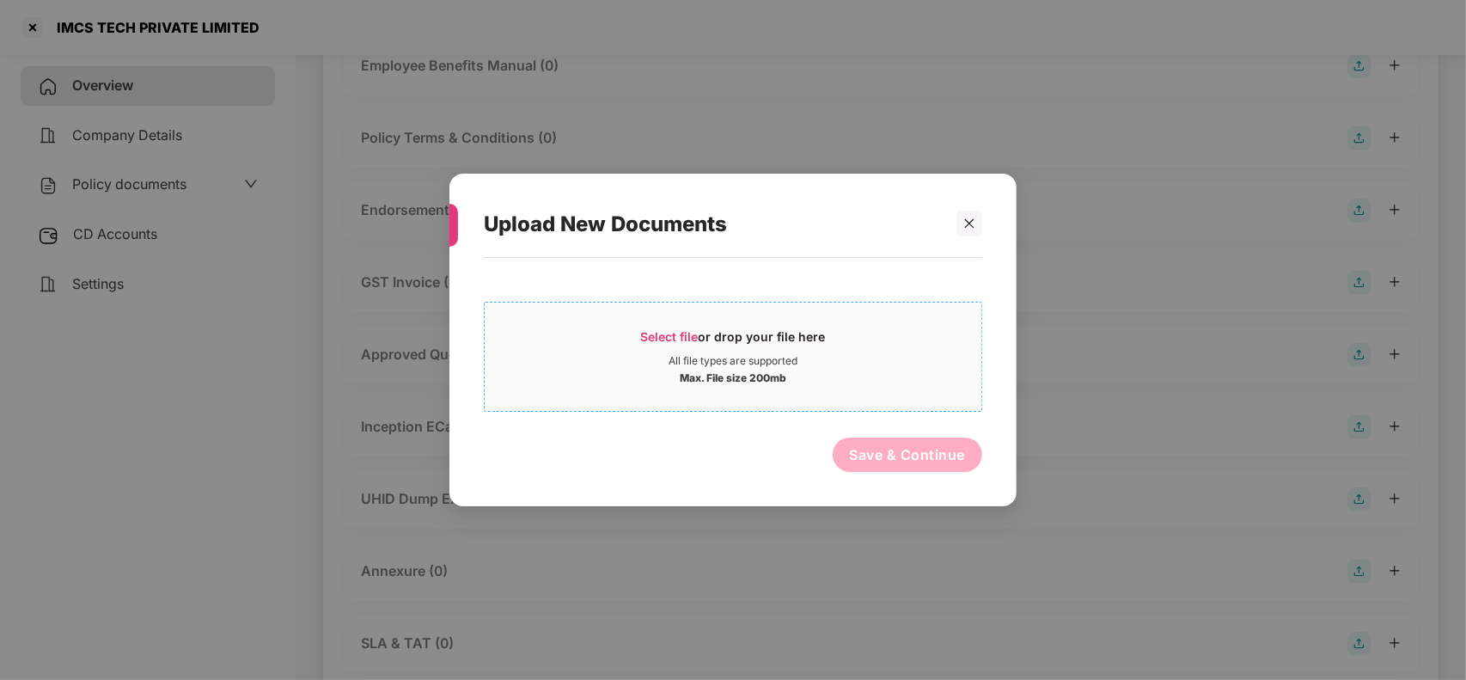
click at [679, 340] on span "Select file" at bounding box center [670, 336] width 58 height 15
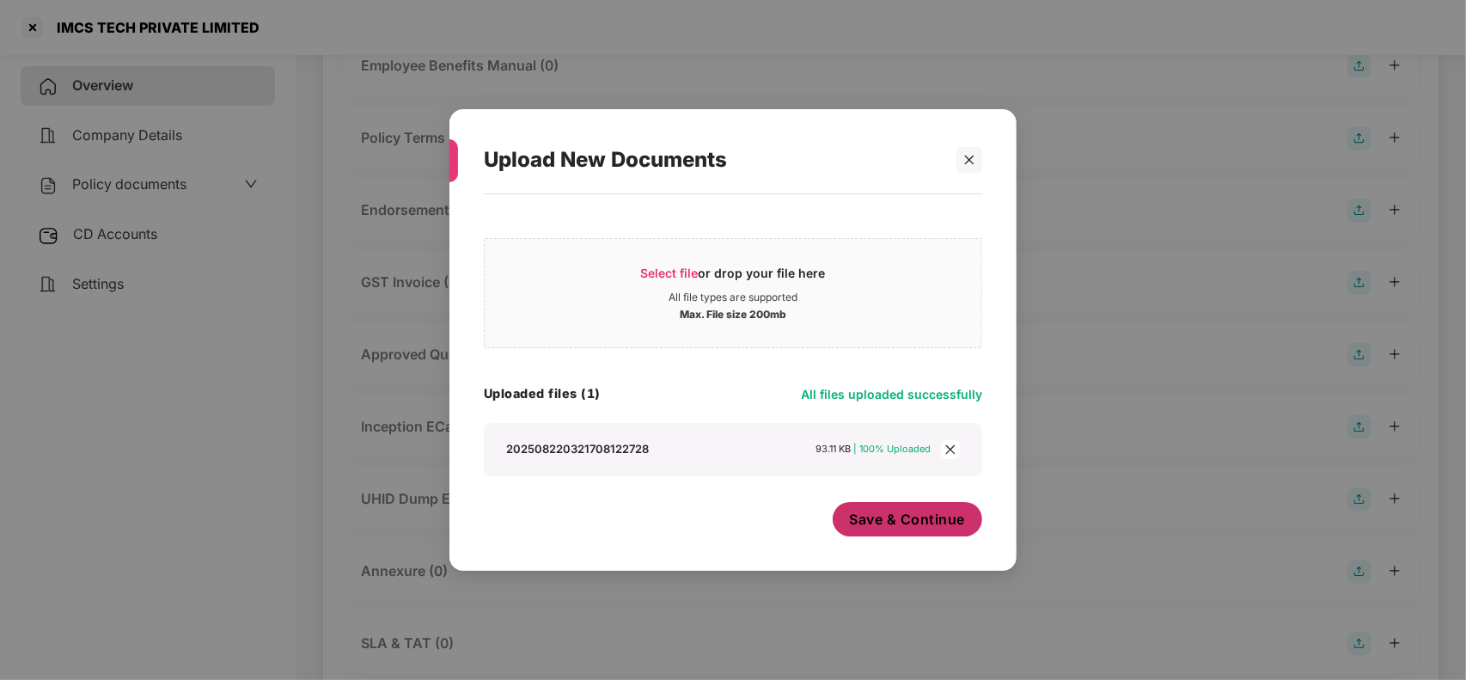
click at [892, 511] on span "Save & Continue" at bounding box center [908, 518] width 116 height 19
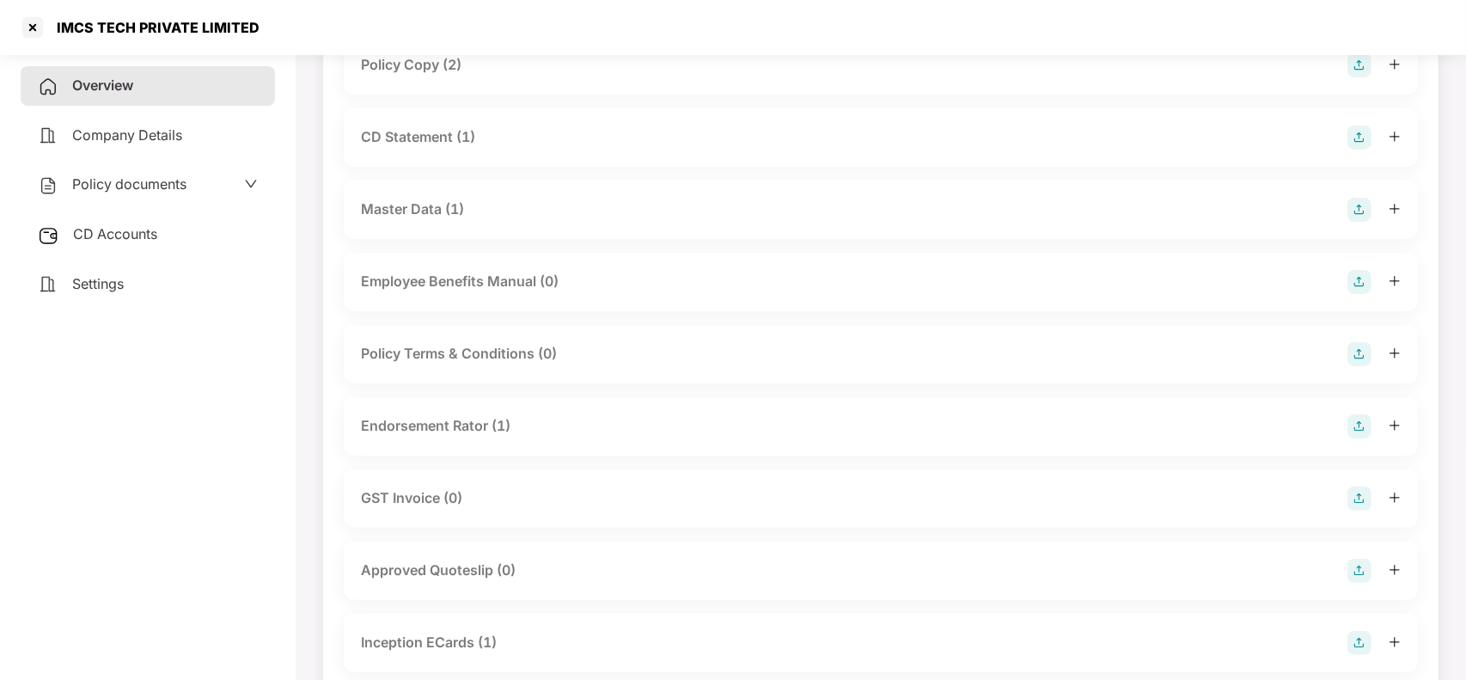
click at [137, 225] on span "CD Accounts" at bounding box center [115, 233] width 84 height 17
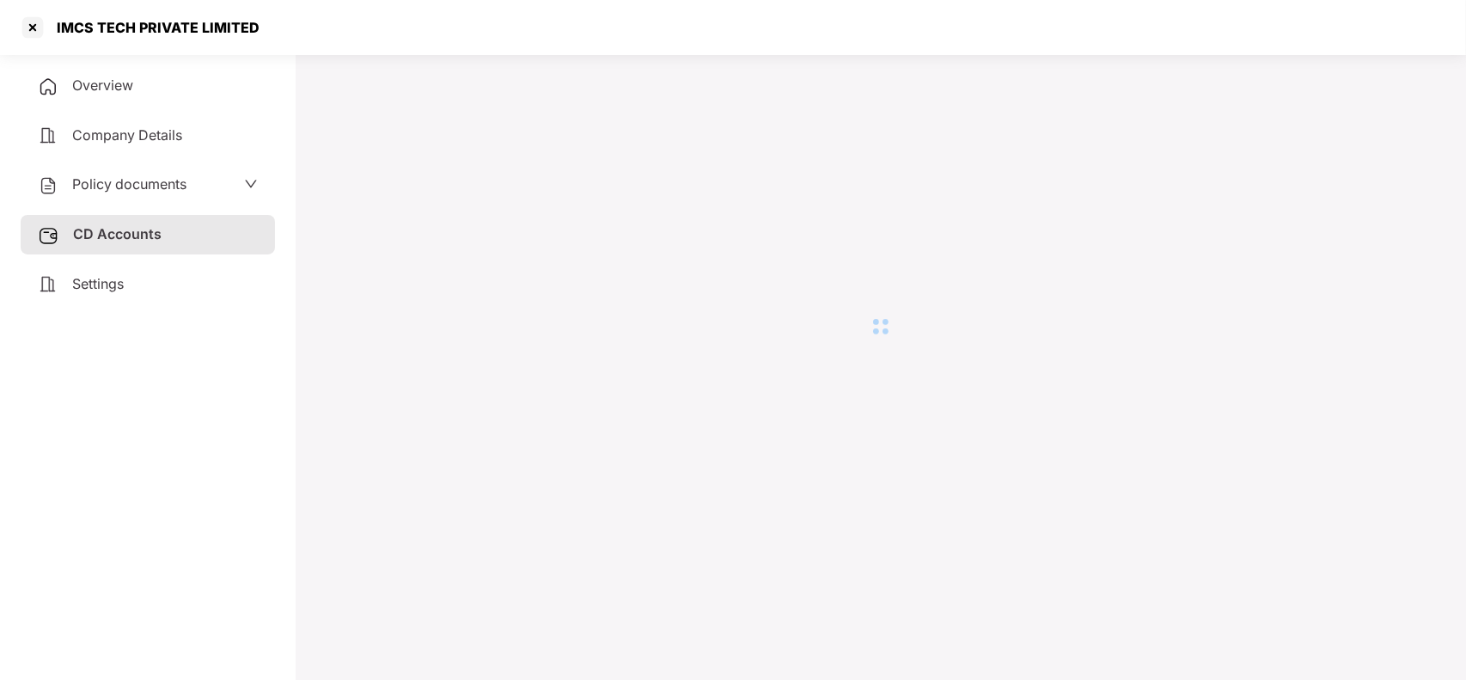
scroll to position [47, 0]
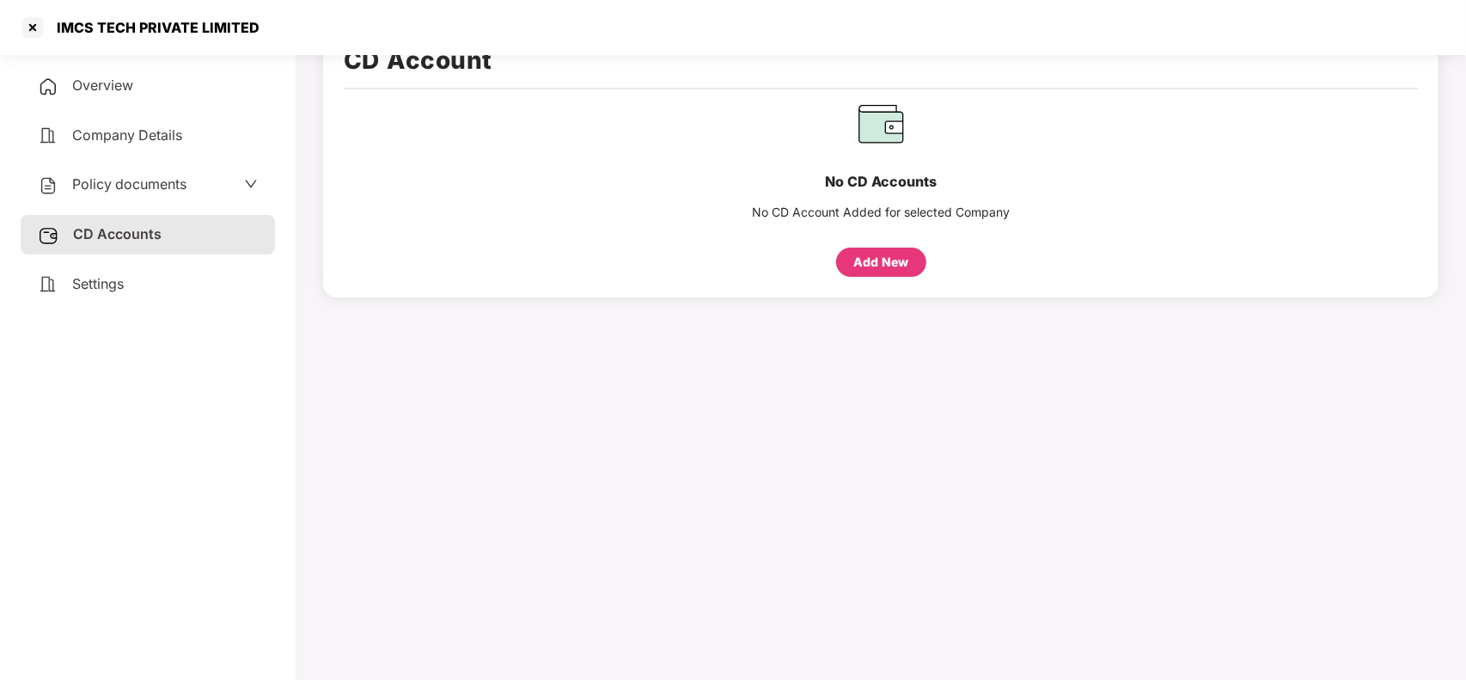
click at [907, 259] on div "Add New" at bounding box center [880, 262] width 55 height 19
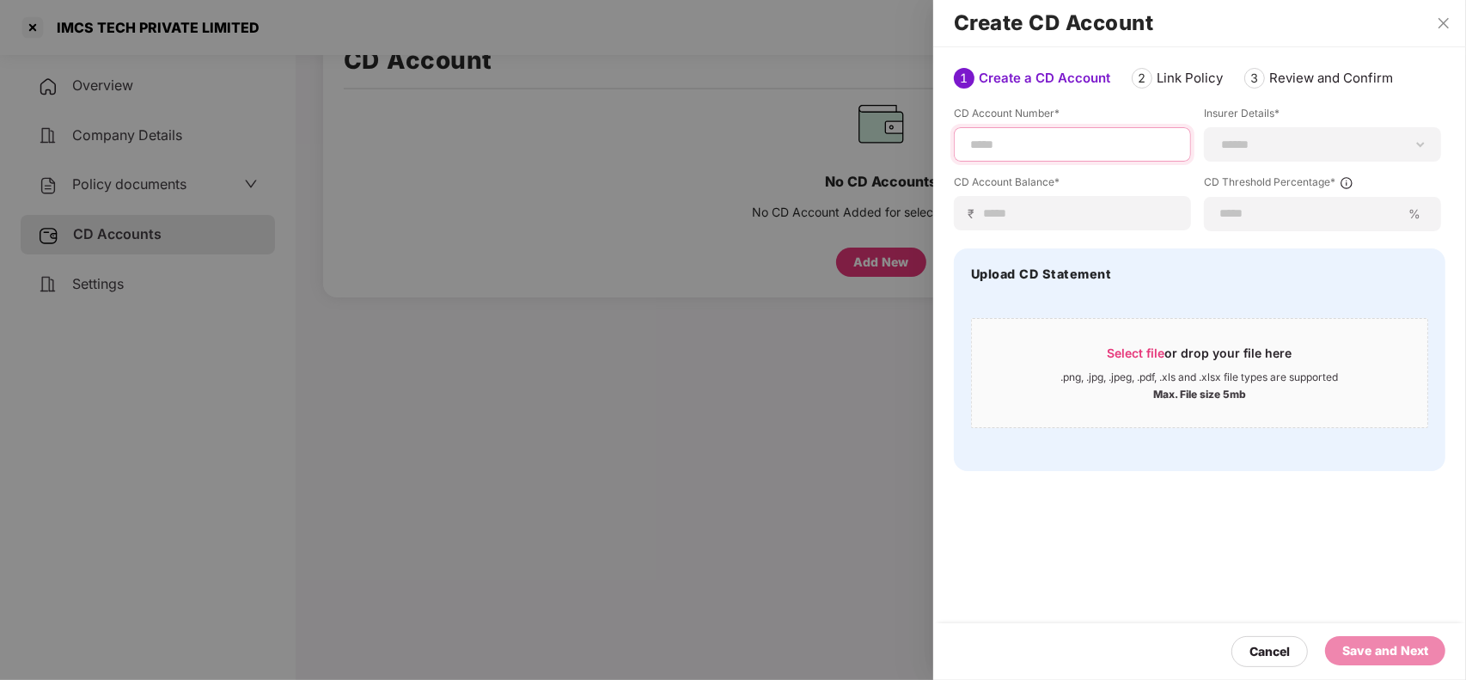
click at [1067, 140] on input at bounding box center [1072, 145] width 208 height 18
click at [1270, 152] on div "**********" at bounding box center [1322, 144] width 237 height 34
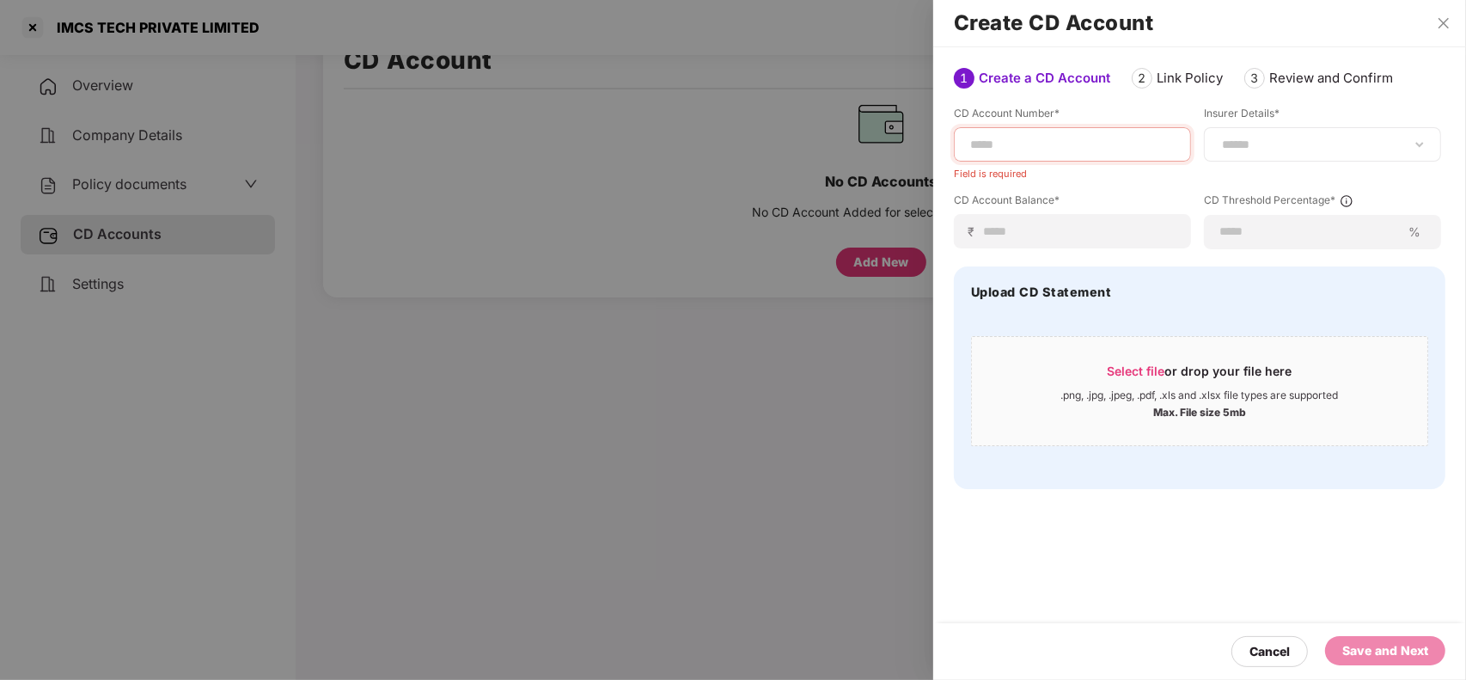
click at [1270, 152] on div "**********" at bounding box center [1322, 144] width 237 height 34
click at [1423, 131] on div "**********" at bounding box center [1322, 144] width 237 height 34
click at [1416, 139] on select "**********" at bounding box center [1322, 144] width 208 height 14
select select "********"
click at [1218, 137] on select "**********" at bounding box center [1322, 144] width 208 height 14
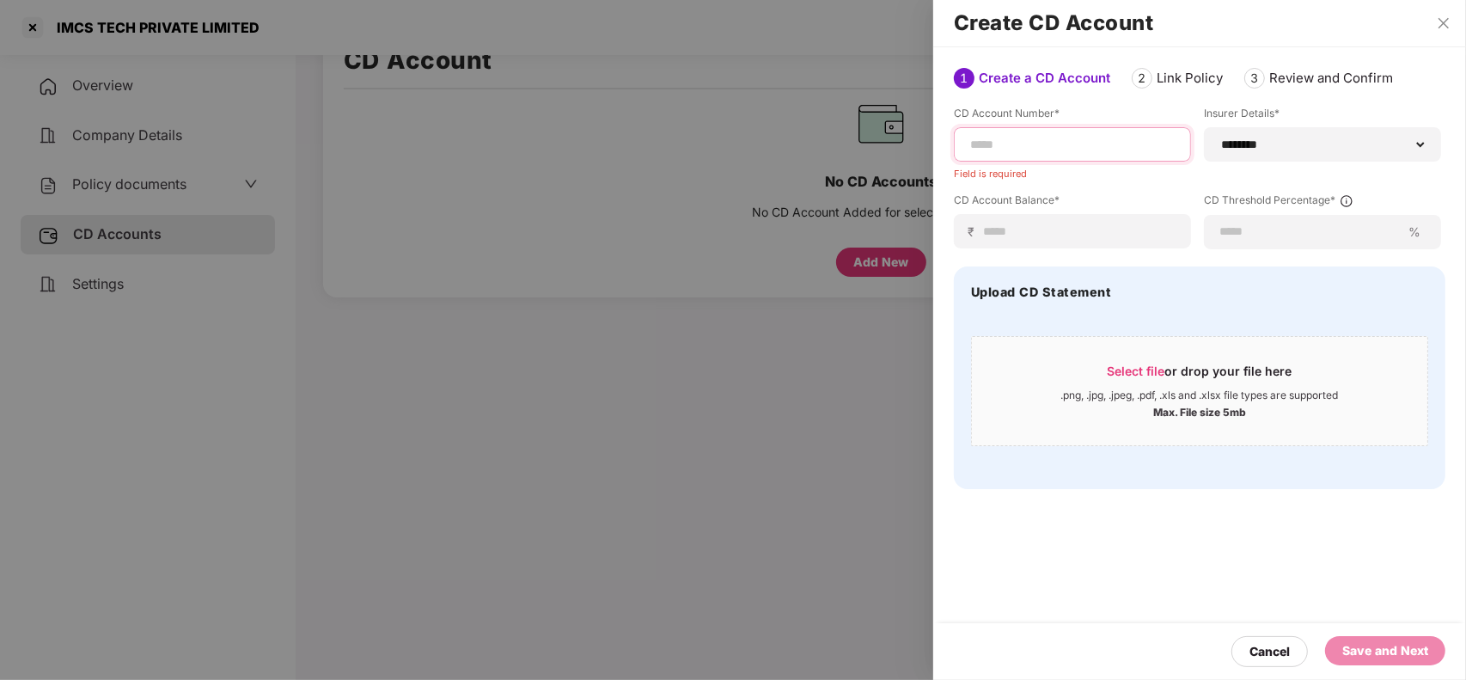
paste input "**********"
click at [1001, 143] on input "**********" at bounding box center [1072, 145] width 208 height 18
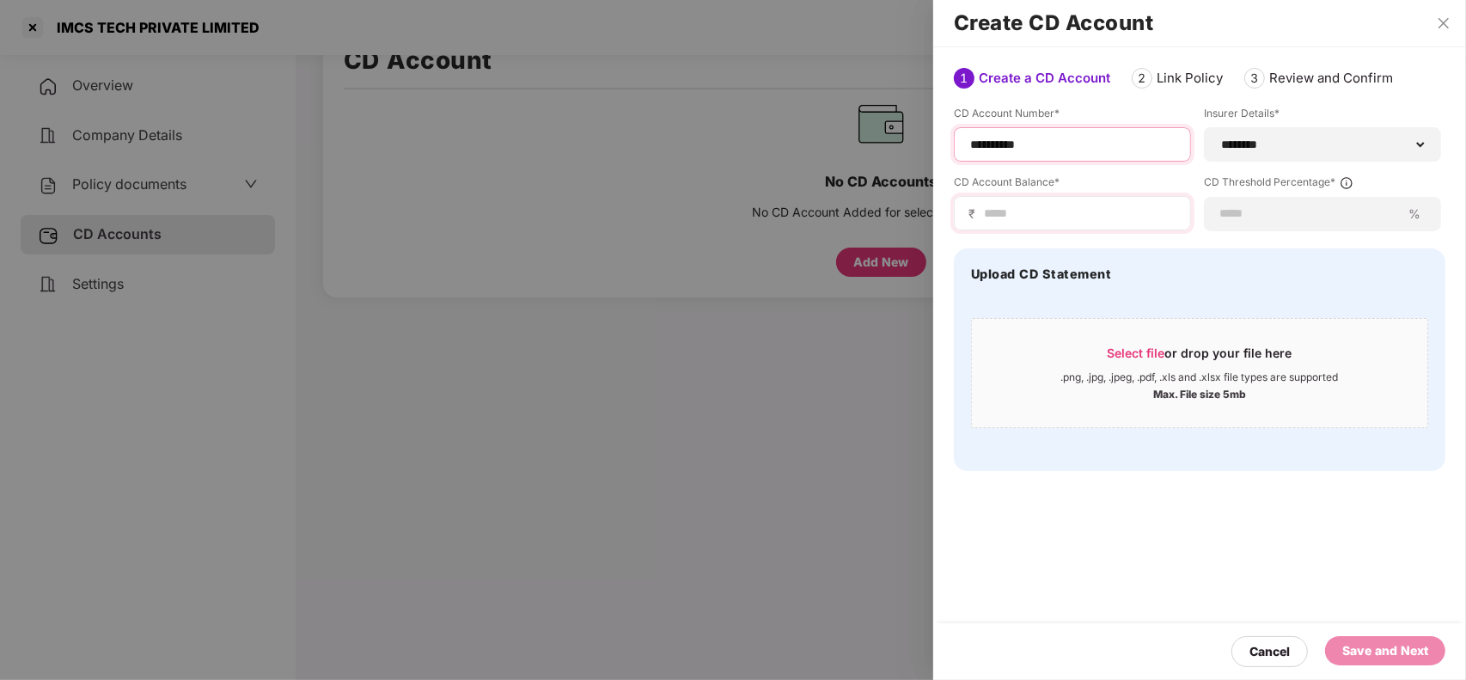
type input "**********"
click at [1012, 219] on input at bounding box center [1079, 213] width 194 height 18
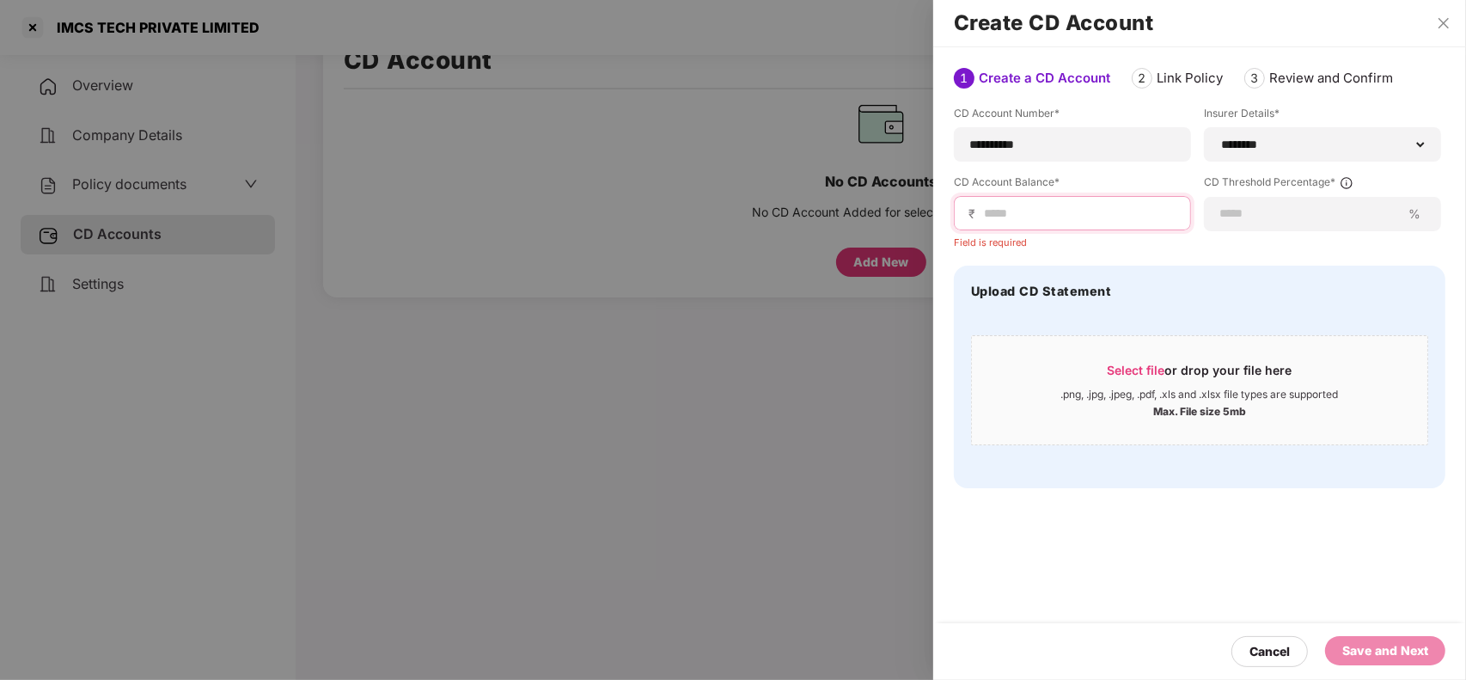
paste input "******"
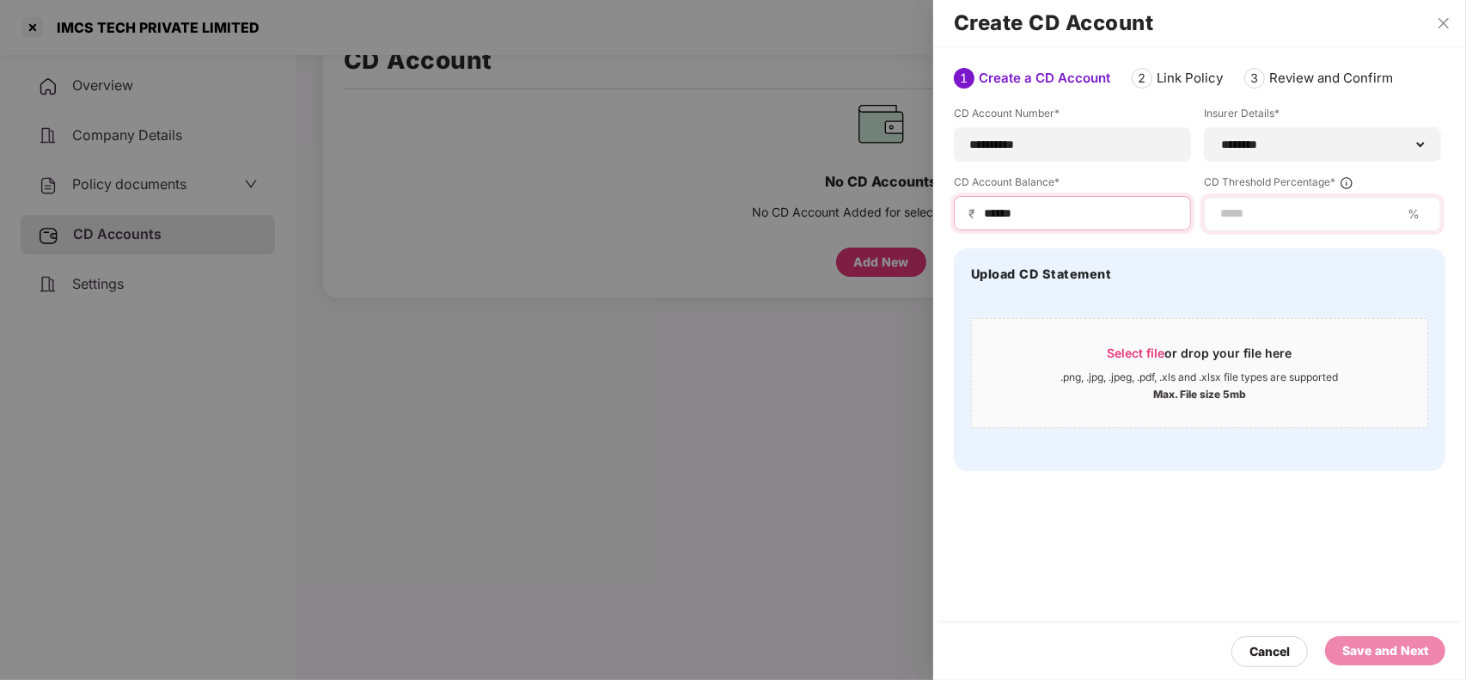
type input "******"
click at [1238, 198] on div "%" at bounding box center [1322, 214] width 237 height 34
click at [1239, 217] on input at bounding box center [1309, 213] width 182 height 18
type input "*"
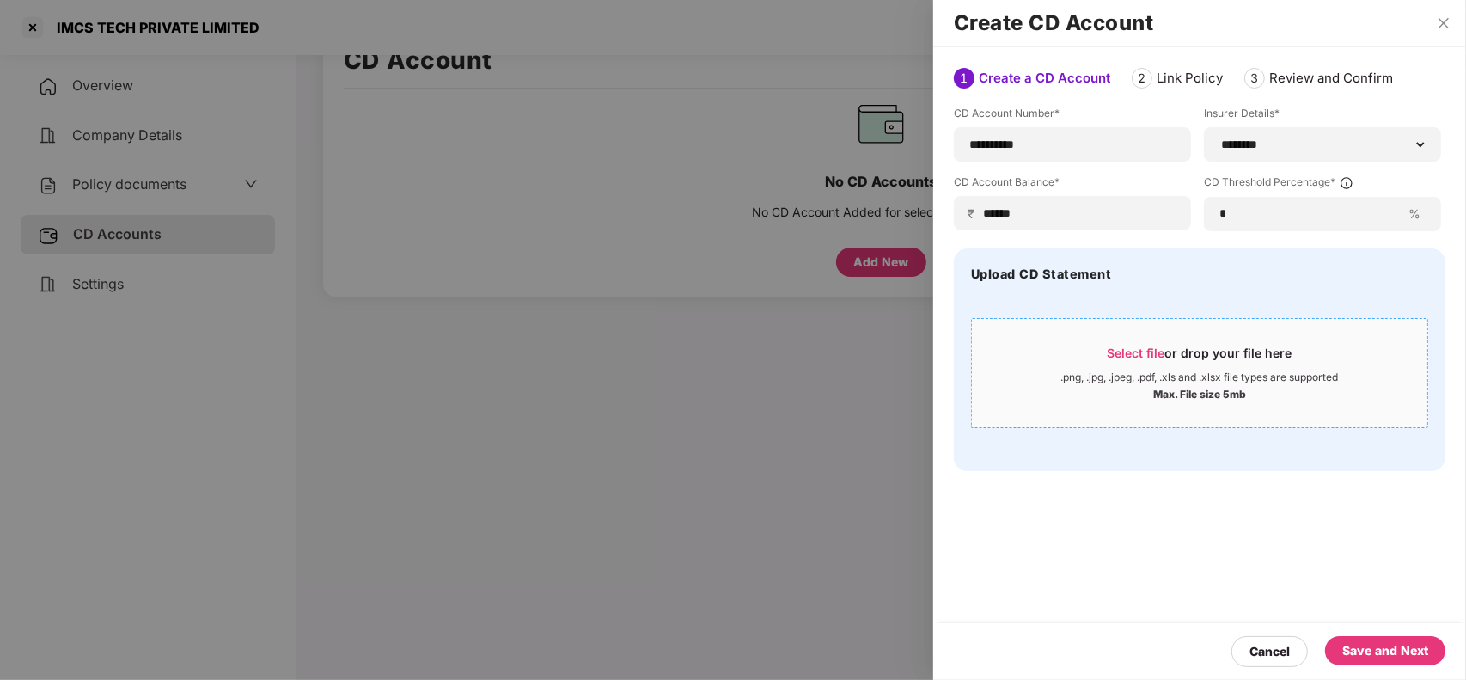
click at [1168, 371] on div ".png, .jpg, .jpeg, .pdf, .xls and .xlsx file types are supported" at bounding box center [1200, 377] width 278 height 14
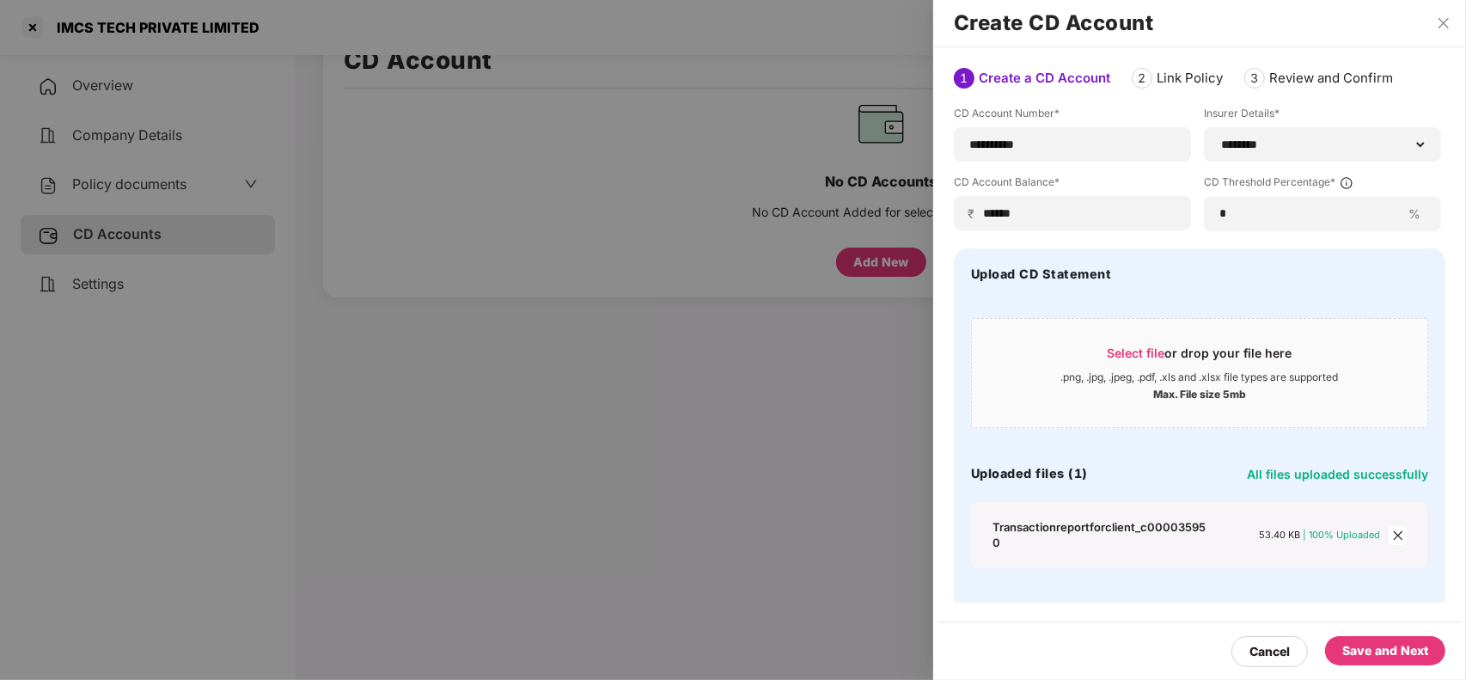
click at [1394, 645] on div "Save and Next" at bounding box center [1385, 650] width 86 height 19
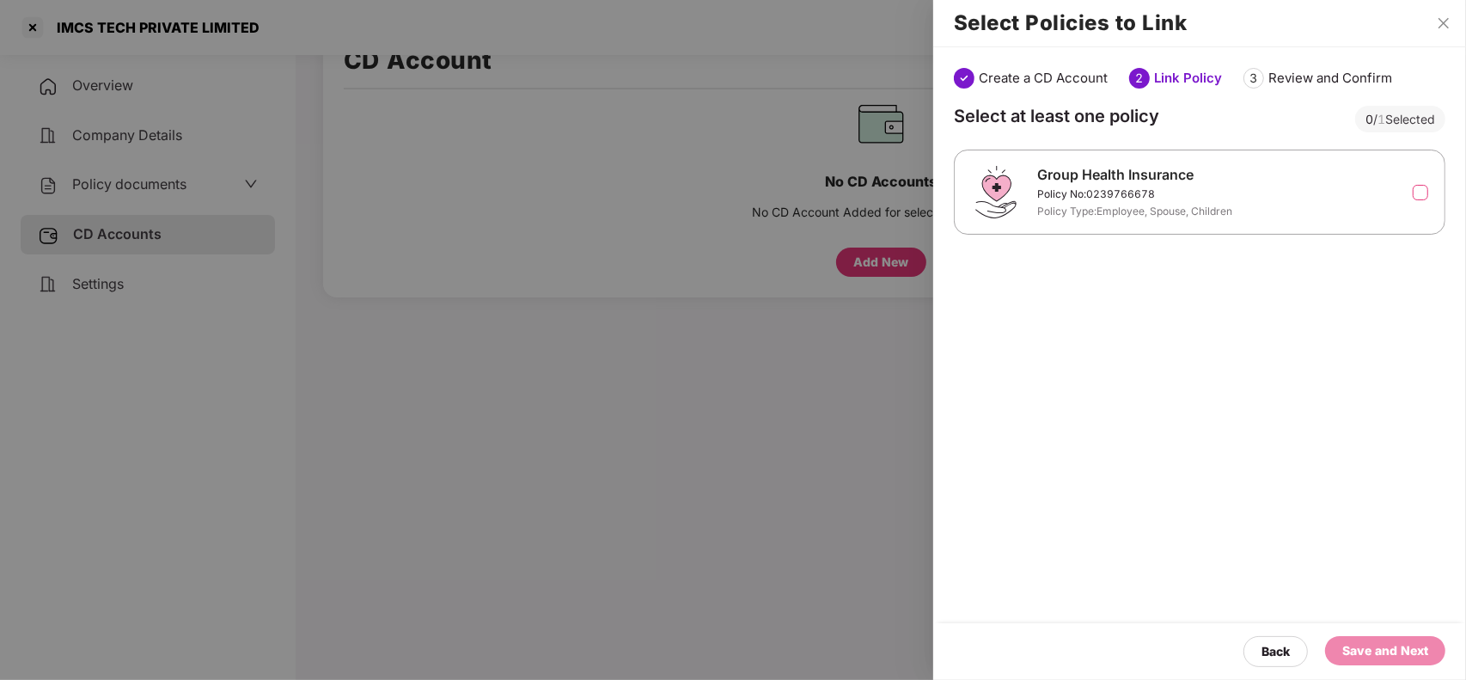
click at [1414, 200] on div at bounding box center [1417, 192] width 11 height 19
click at [1419, 186] on label at bounding box center [1419, 192] width 15 height 15
click at [1364, 642] on div "Save and Next" at bounding box center [1385, 650] width 86 height 19
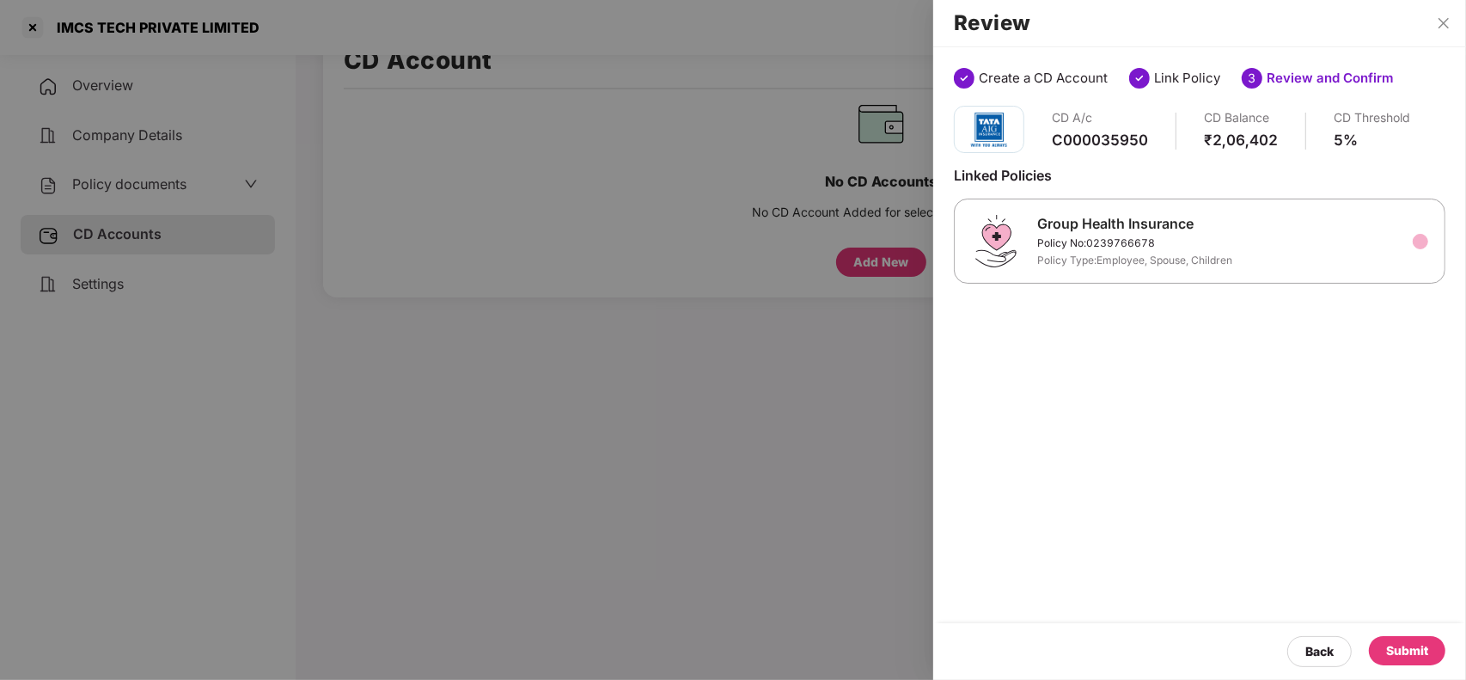
click at [1381, 646] on div "Submit" at bounding box center [1407, 650] width 76 height 29
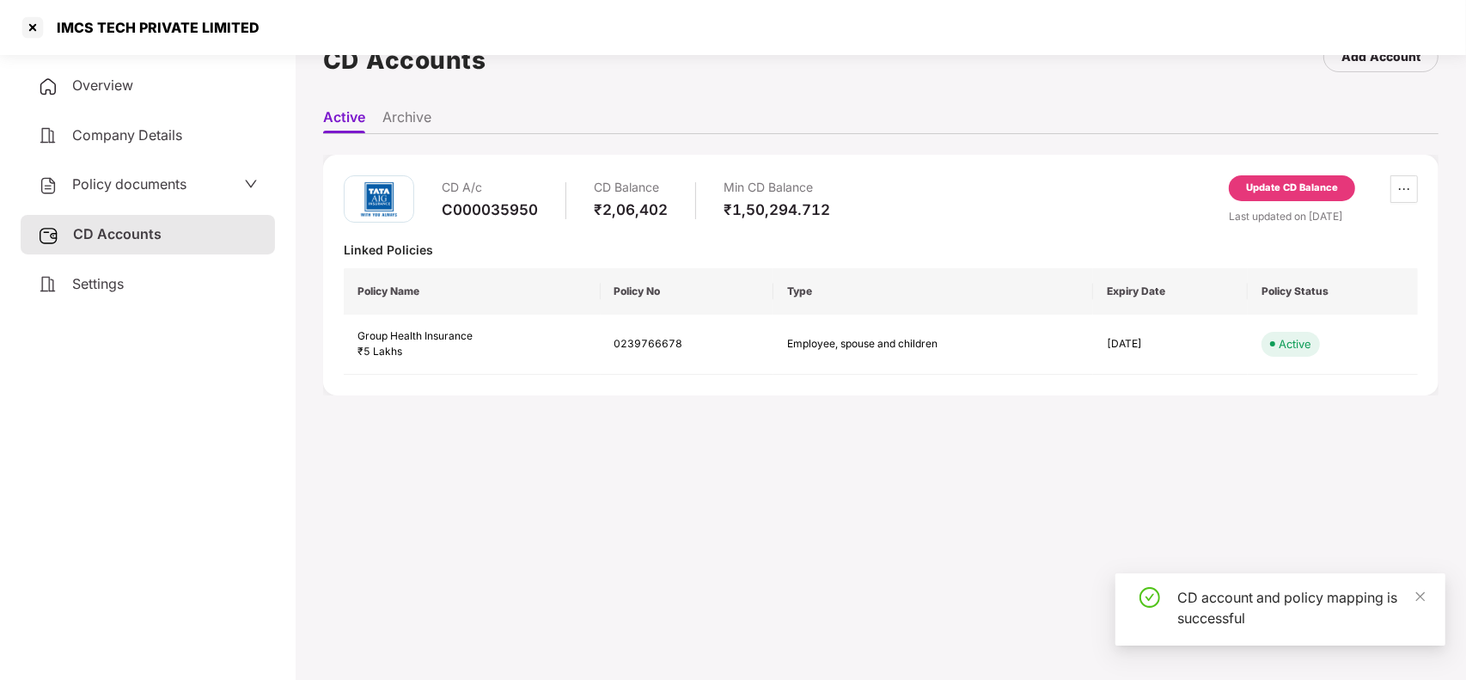
click at [90, 139] on span "Company Details" at bounding box center [127, 134] width 110 height 17
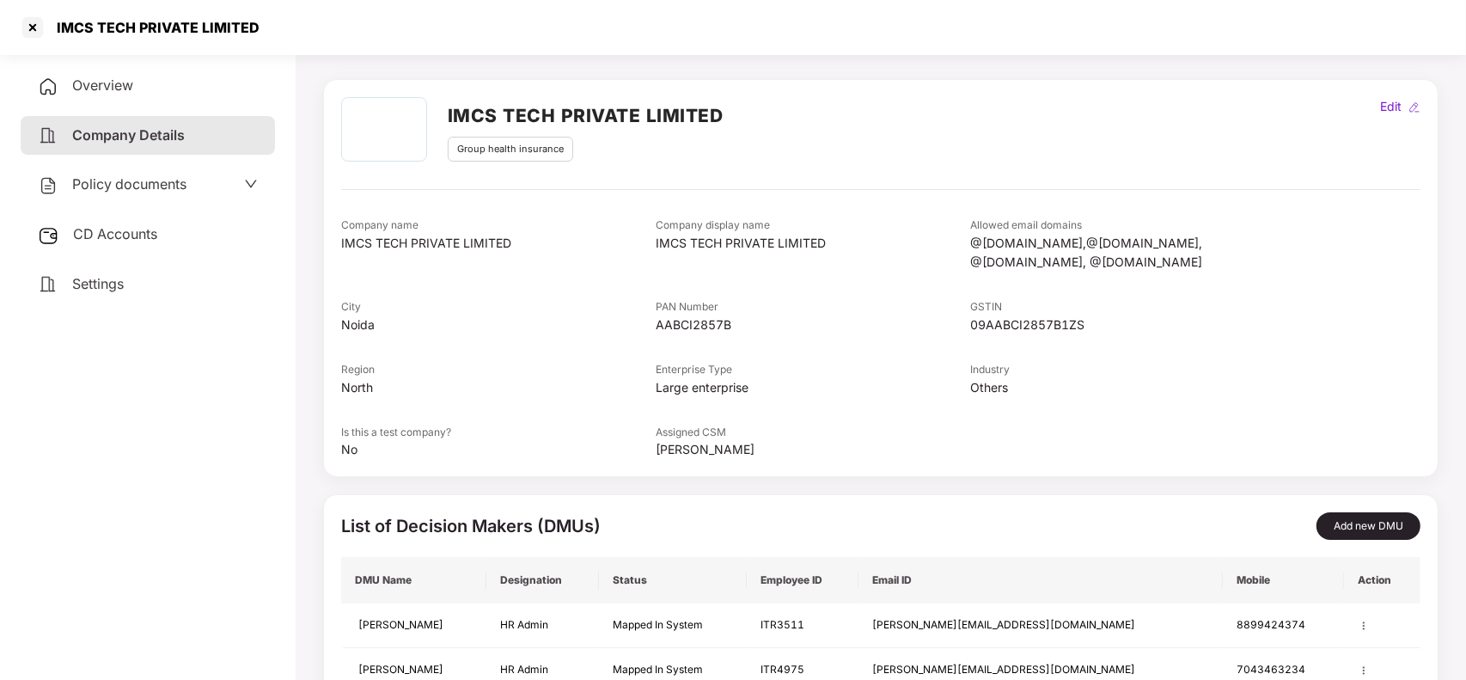
click at [131, 96] on div "Overview" at bounding box center [148, 86] width 254 height 40
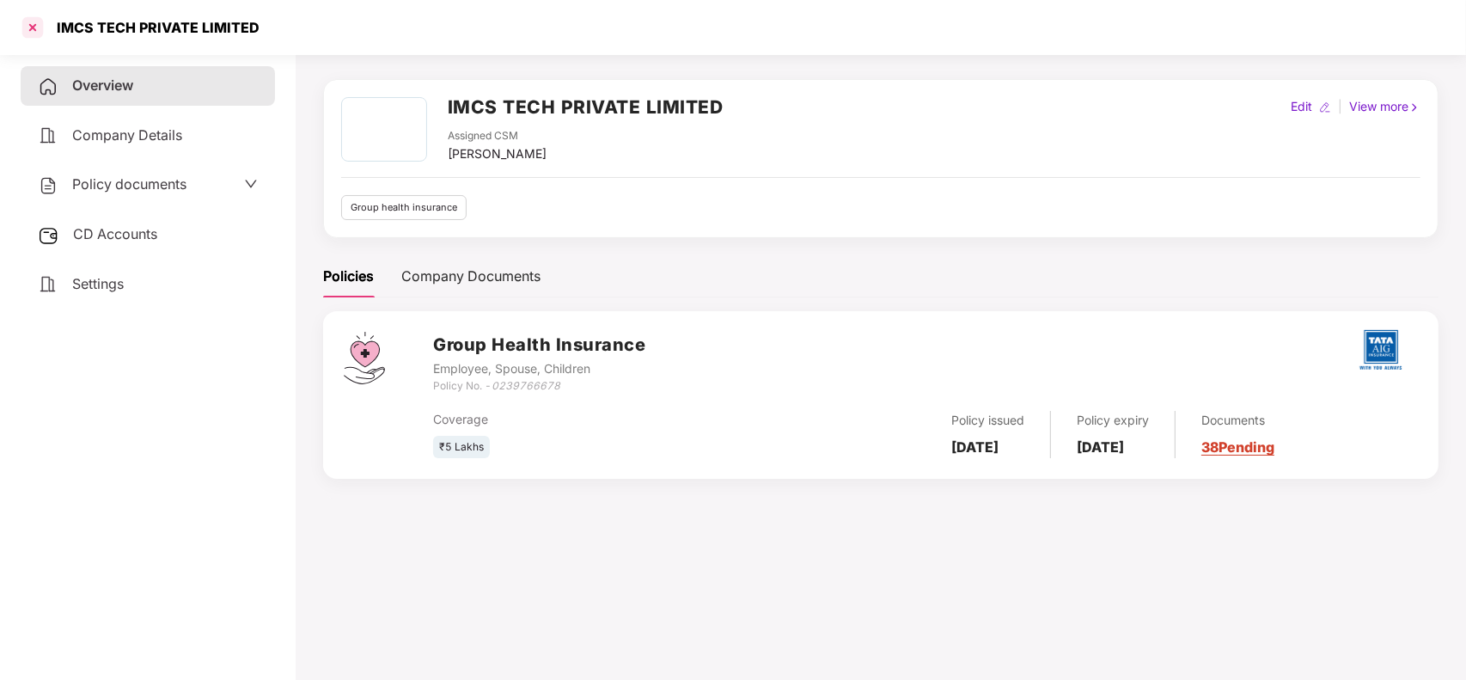
click at [39, 32] on div at bounding box center [32, 27] width 27 height 27
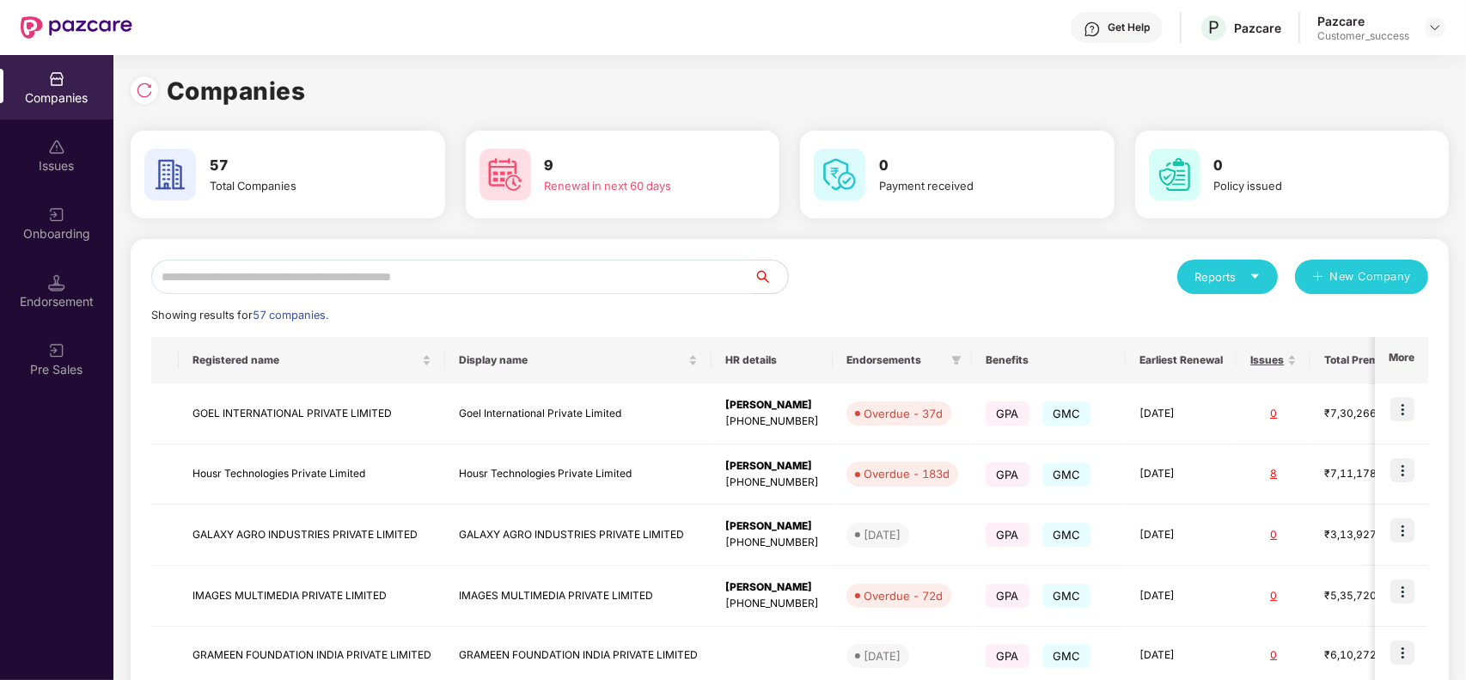
scroll to position [0, 0]
click at [148, 88] on img at bounding box center [144, 90] width 17 height 17
click at [404, 276] on input "text" at bounding box center [452, 276] width 602 height 34
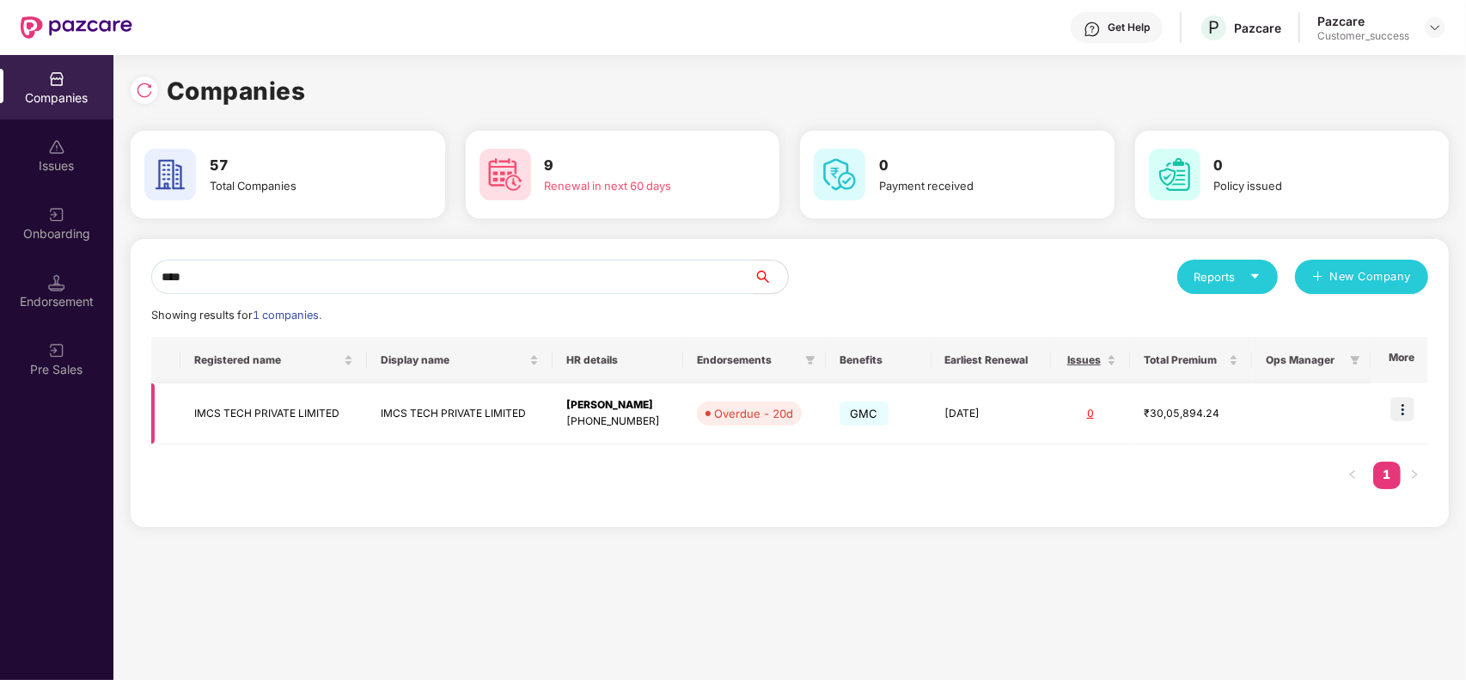
type input "****"
click at [415, 405] on td "IMCS TECH PRIVATE LIMITED" at bounding box center [460, 413] width 186 height 61
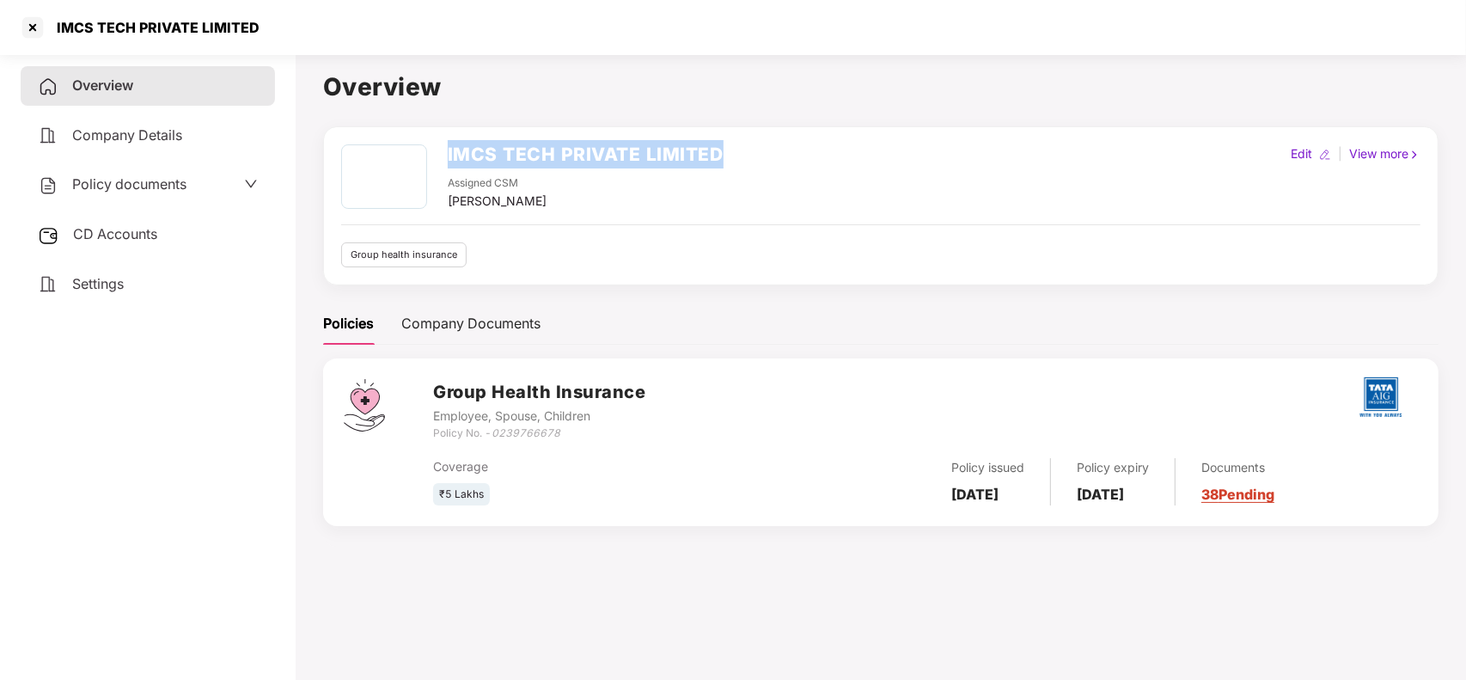
drag, startPoint x: 447, startPoint y: 138, endPoint x: 732, endPoint y: 150, distance: 285.5
click at [732, 150] on div "IMCS TECH PRIVATE LIMITED Assigned CSM [PERSON_NAME] Edit | View more Group hea…" at bounding box center [880, 205] width 1115 height 159
copy h2 "IMCS TECH PRIVATE LIMITED"
click at [40, 30] on div at bounding box center [32, 27] width 27 height 27
